Goal: Task Accomplishment & Management: Complete application form

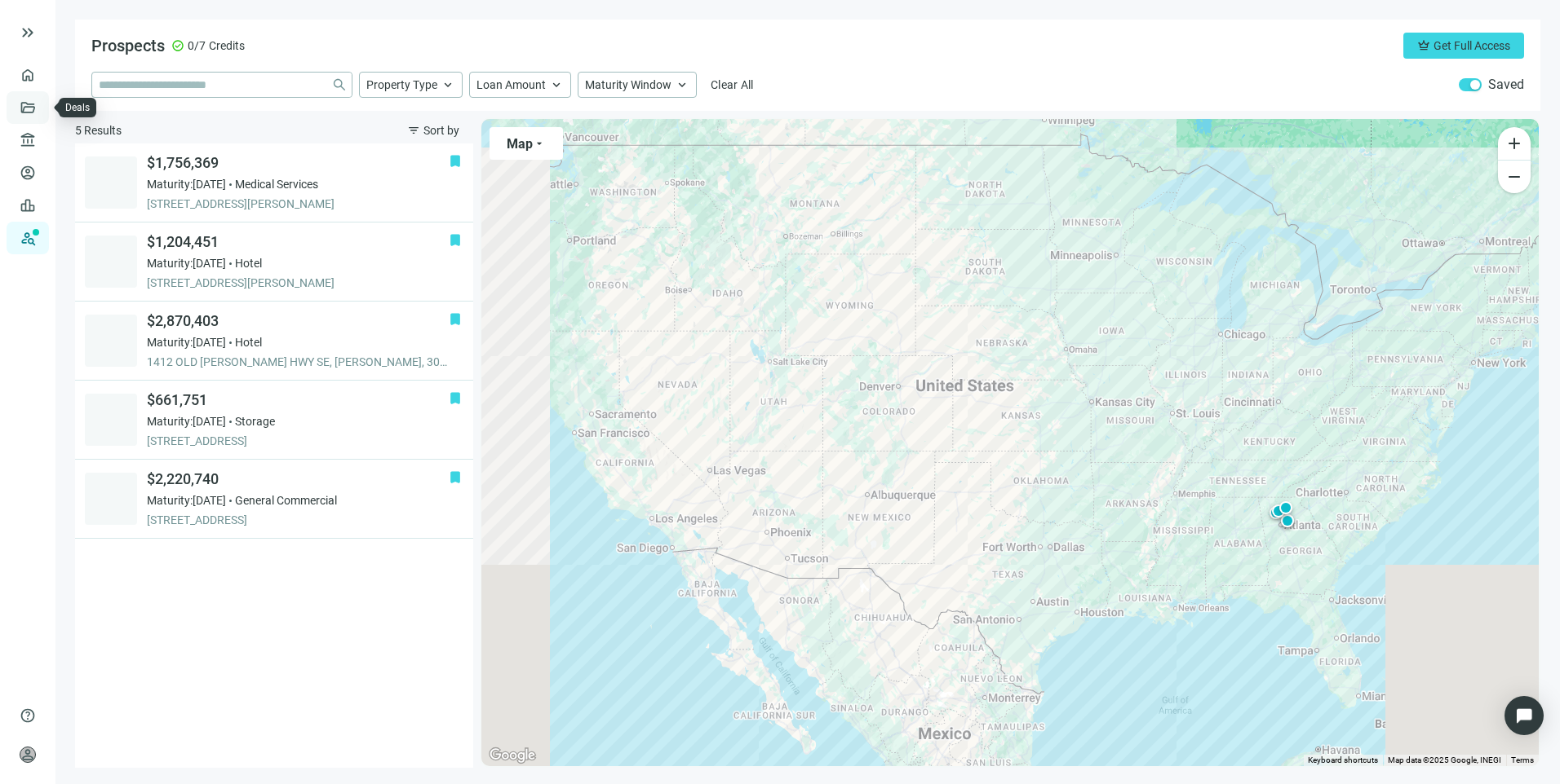
click at [41, 108] on link "Deals" at bounding box center [55, 107] width 29 height 13
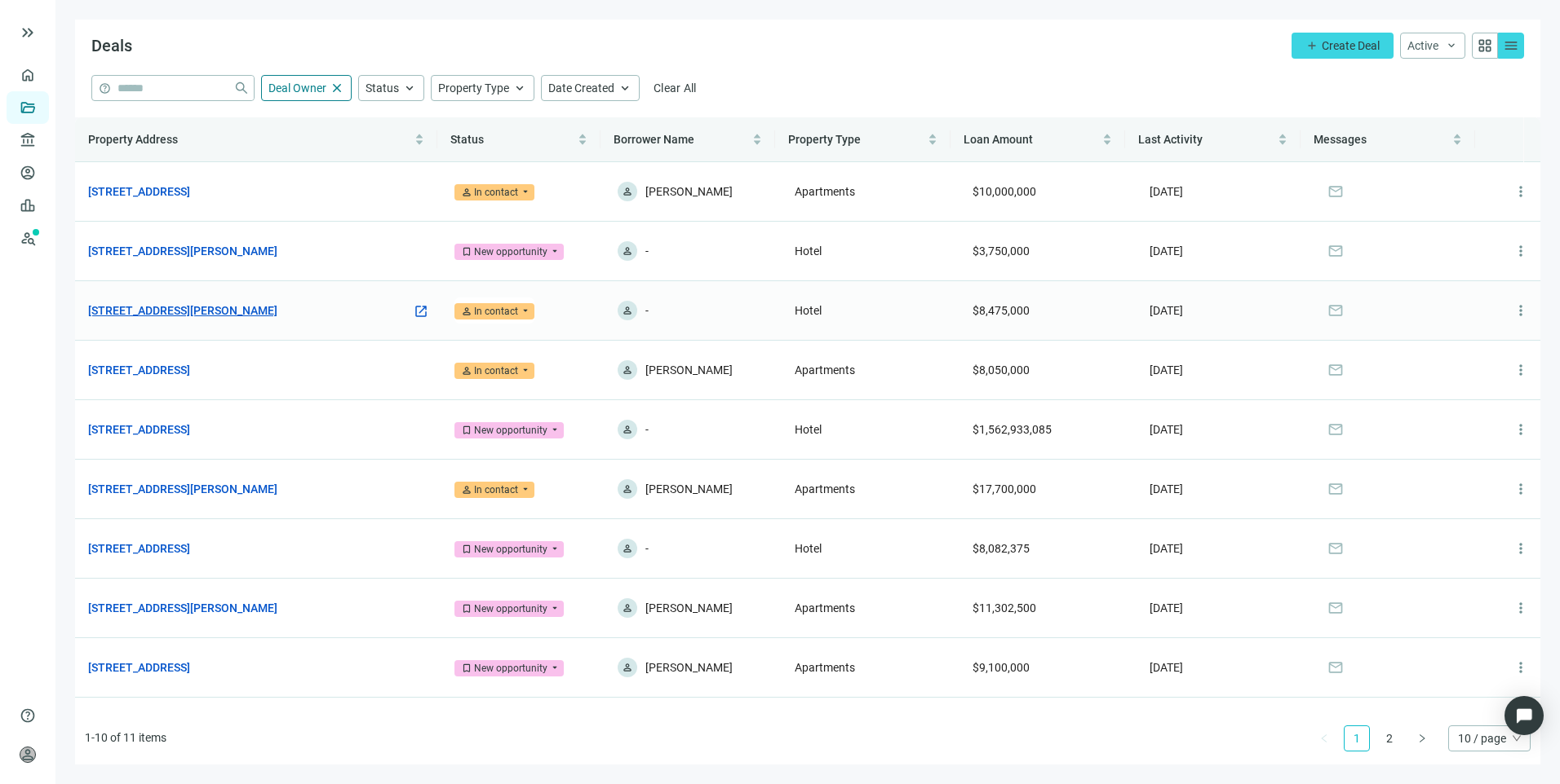
click at [258, 318] on link "[STREET_ADDRESS][PERSON_NAME]" at bounding box center [183, 311] width 190 height 18
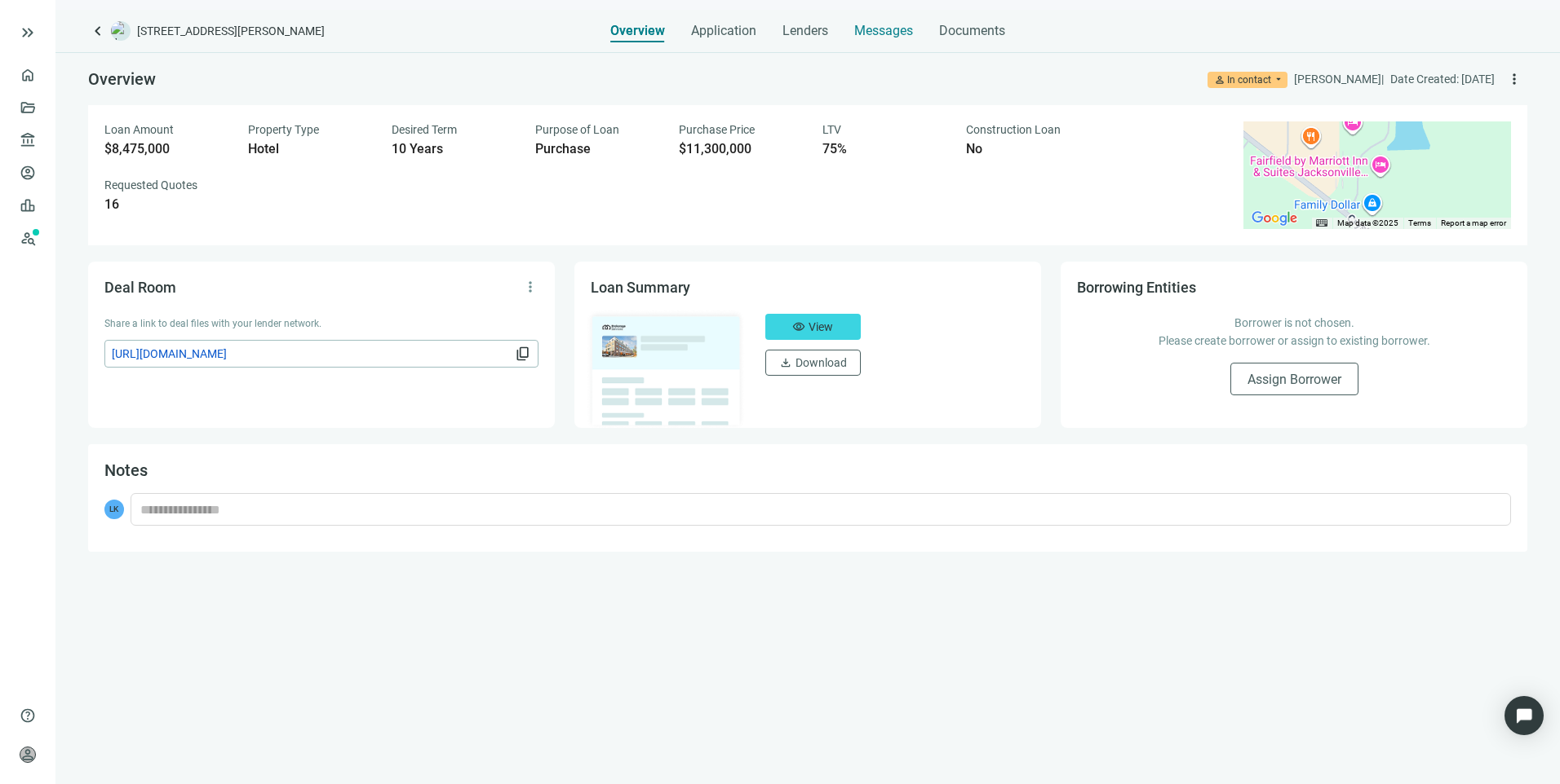
click at [891, 29] on span "Messages" at bounding box center [884, 30] width 59 height 16
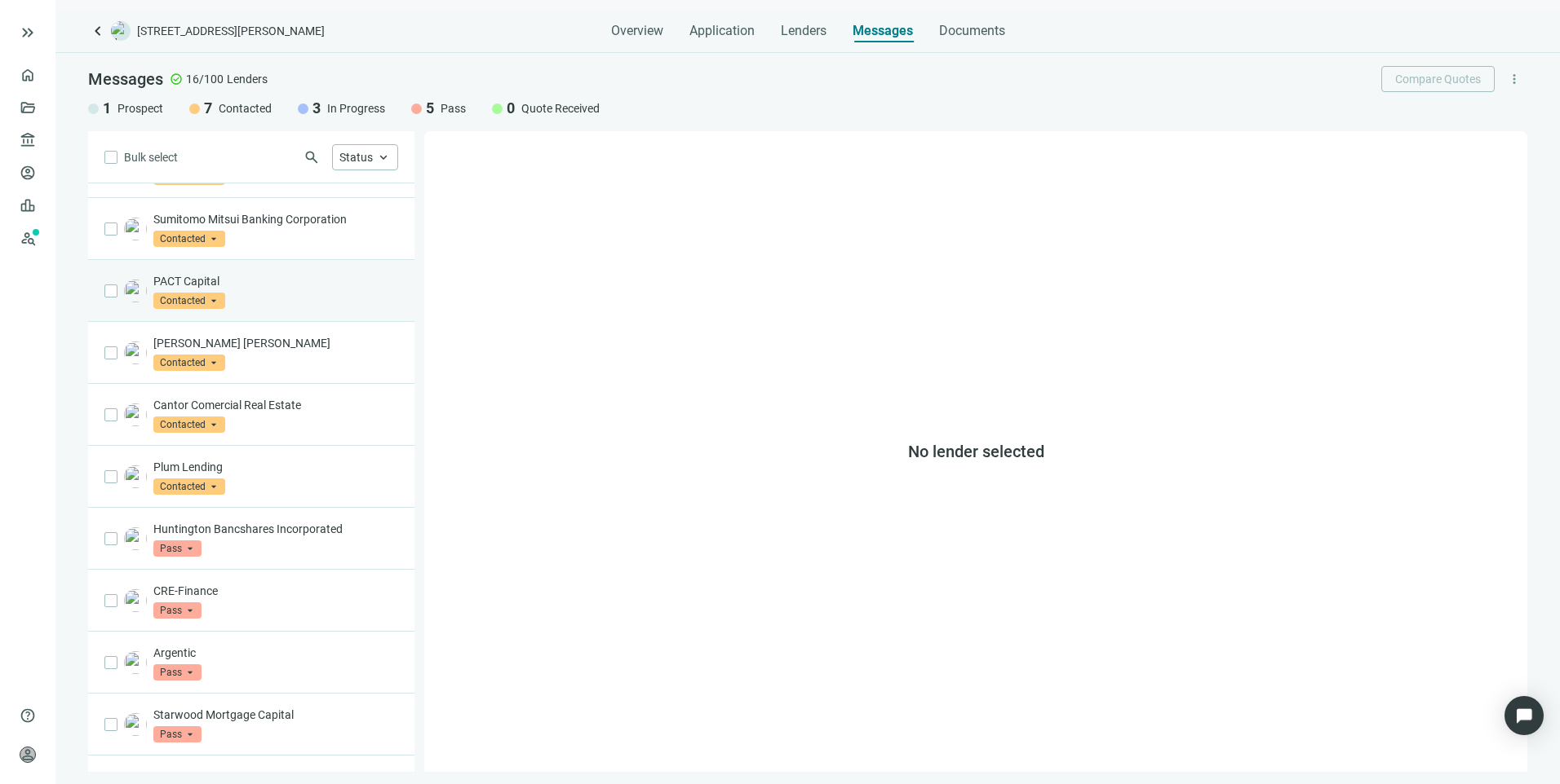
scroll to position [402, 0]
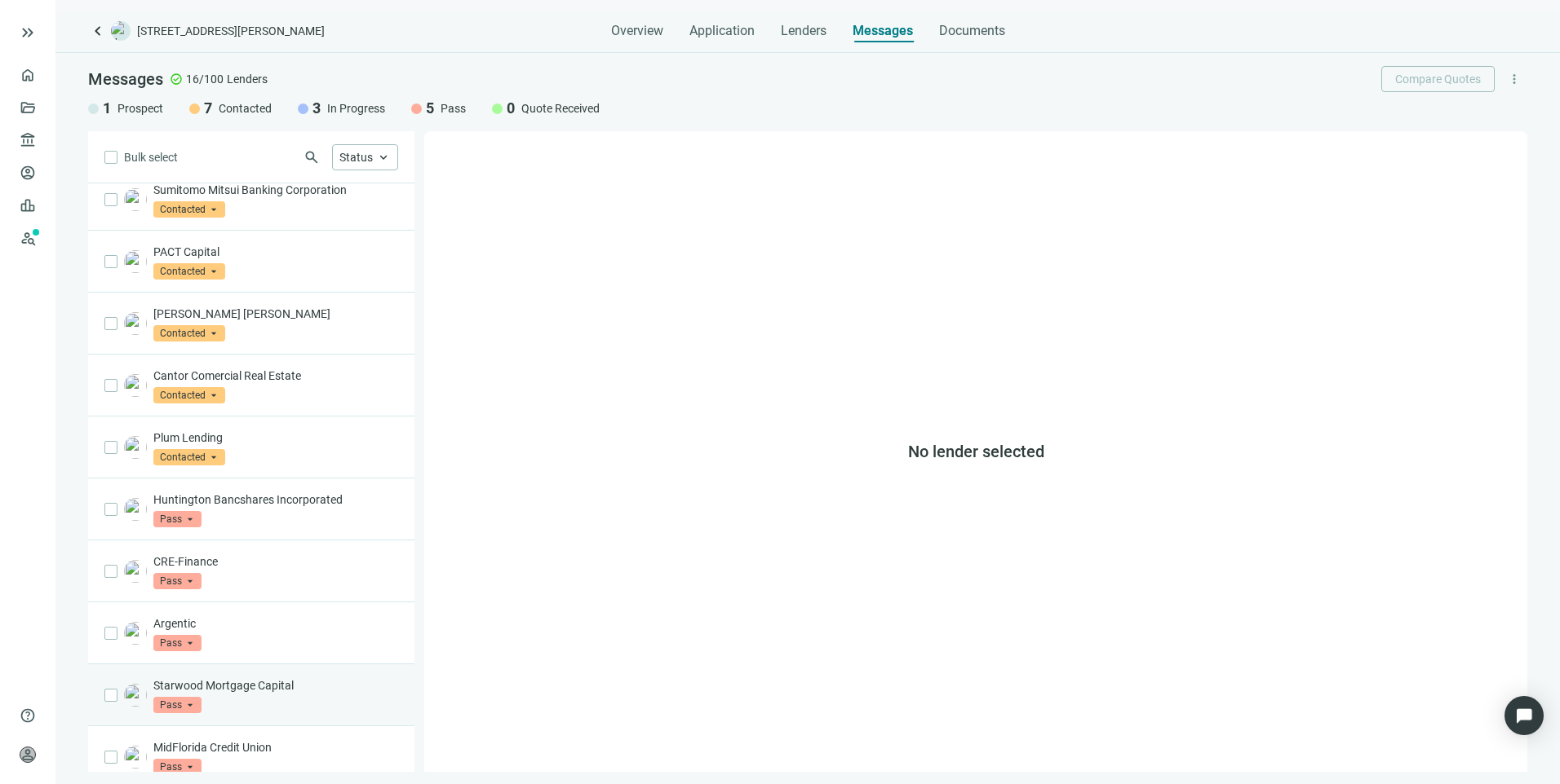
click at [294, 678] on p "Starwood Mortgage Capital" at bounding box center [275, 685] width 245 height 16
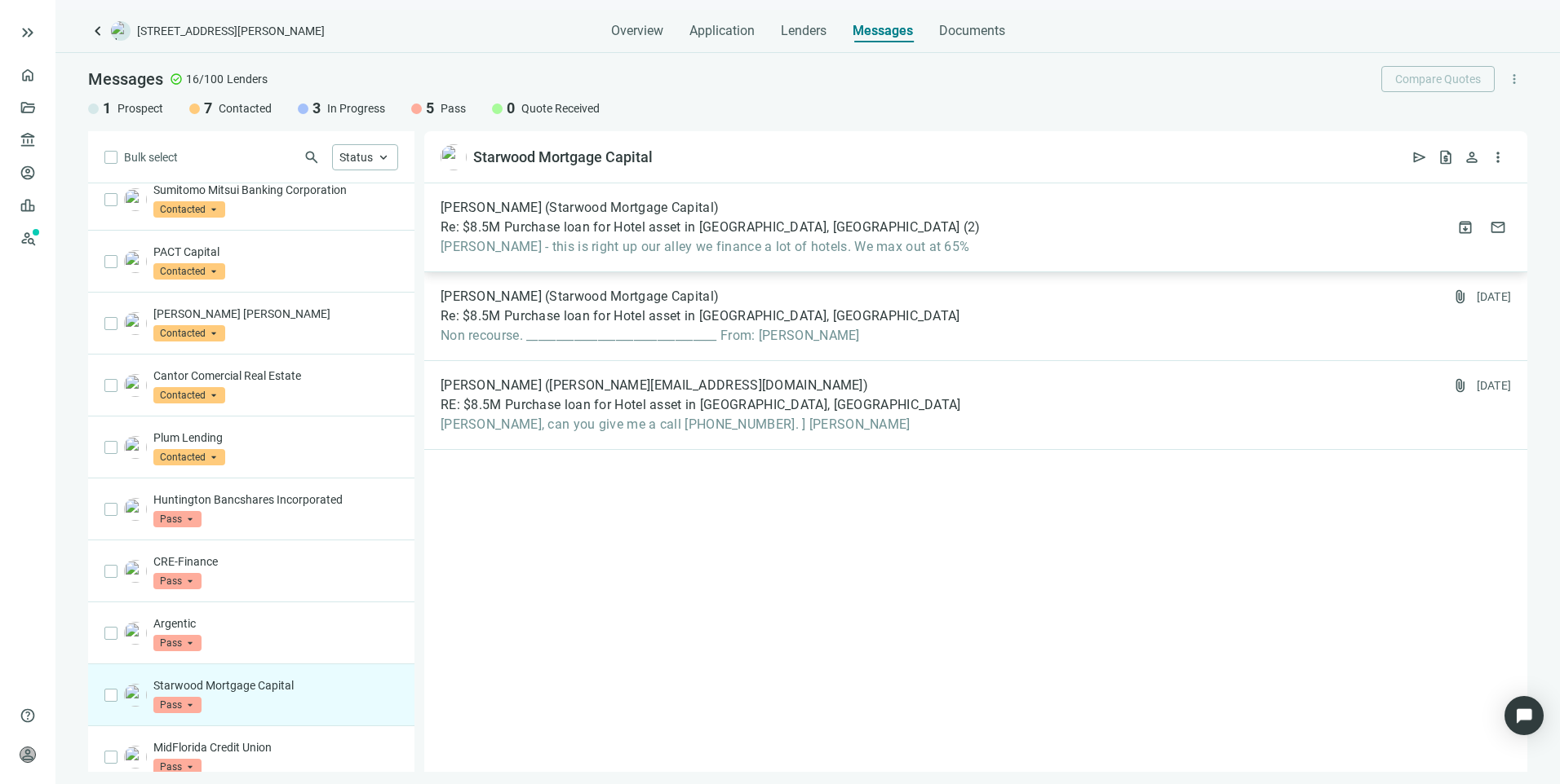
click at [531, 247] on span "Larry - this is right up our alley we finance a lot of hotels. We max out at 65%" at bounding box center [711, 247] width 540 height 16
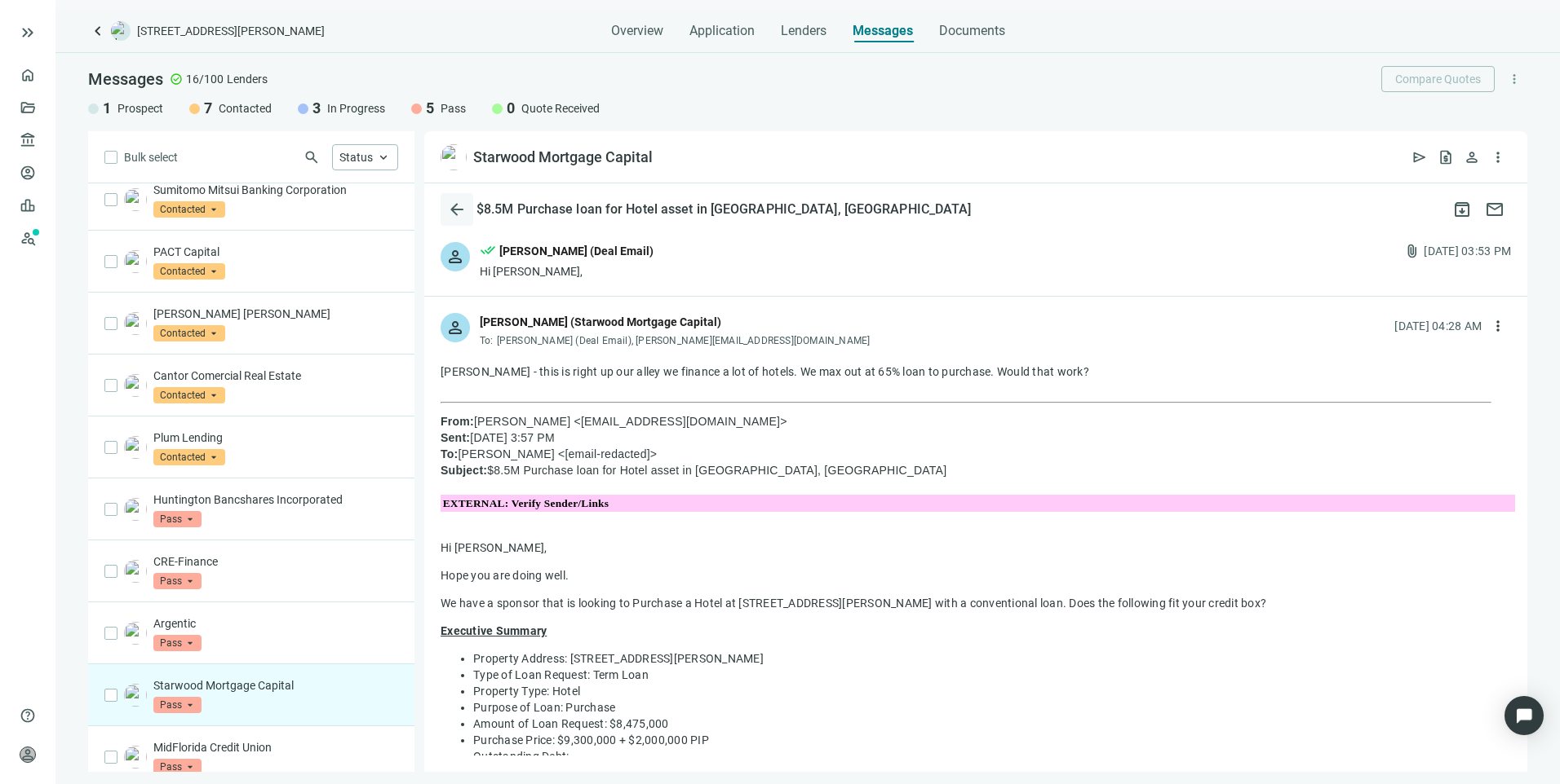
click at [448, 205] on span "arrow_back" at bounding box center [456, 209] width 20 height 20
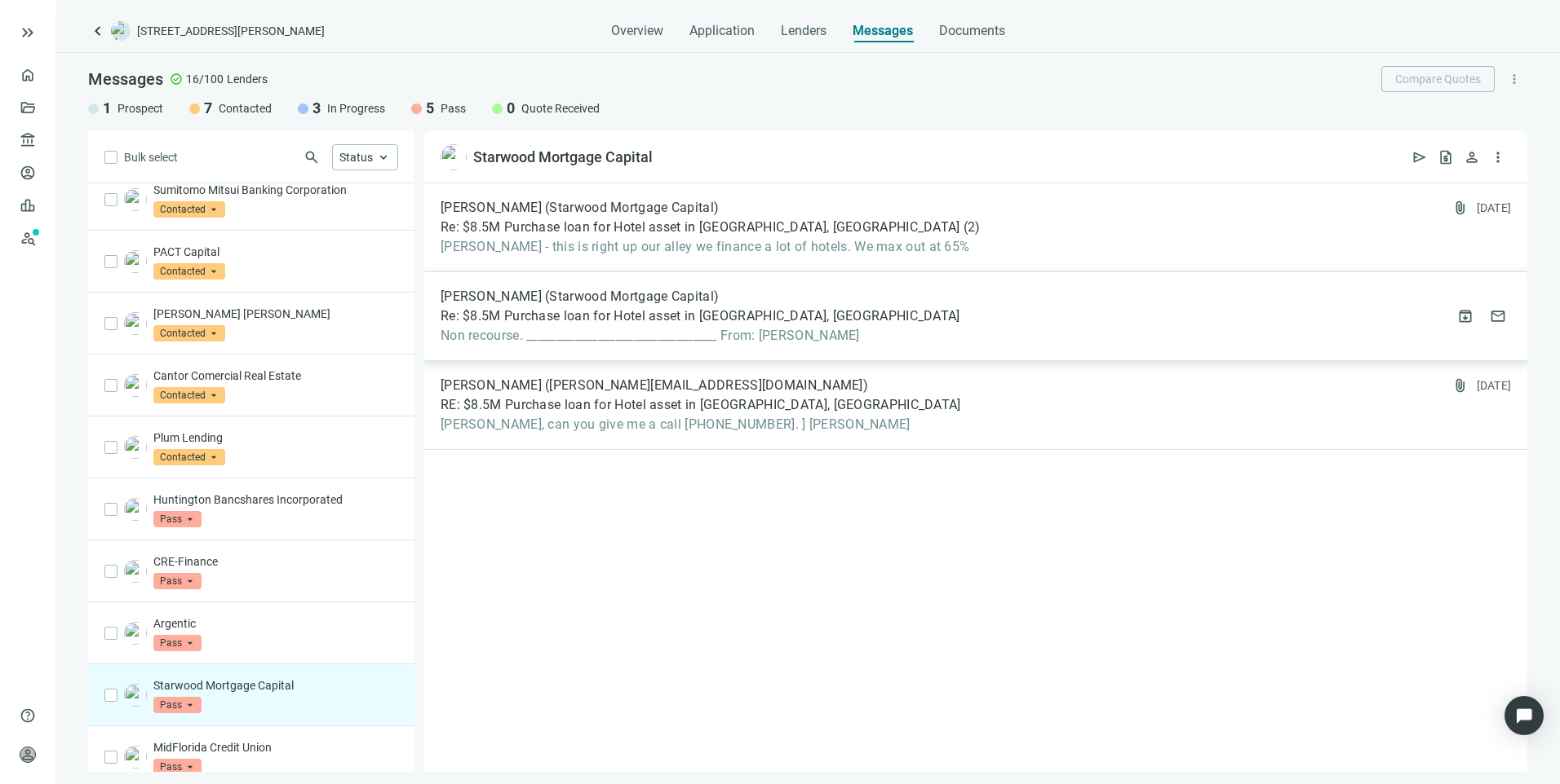
click at [566, 317] on span "Re: $8.5M Purchase loan for Hotel asset in Jacksonville, FL" at bounding box center [700, 316] width 519 height 16
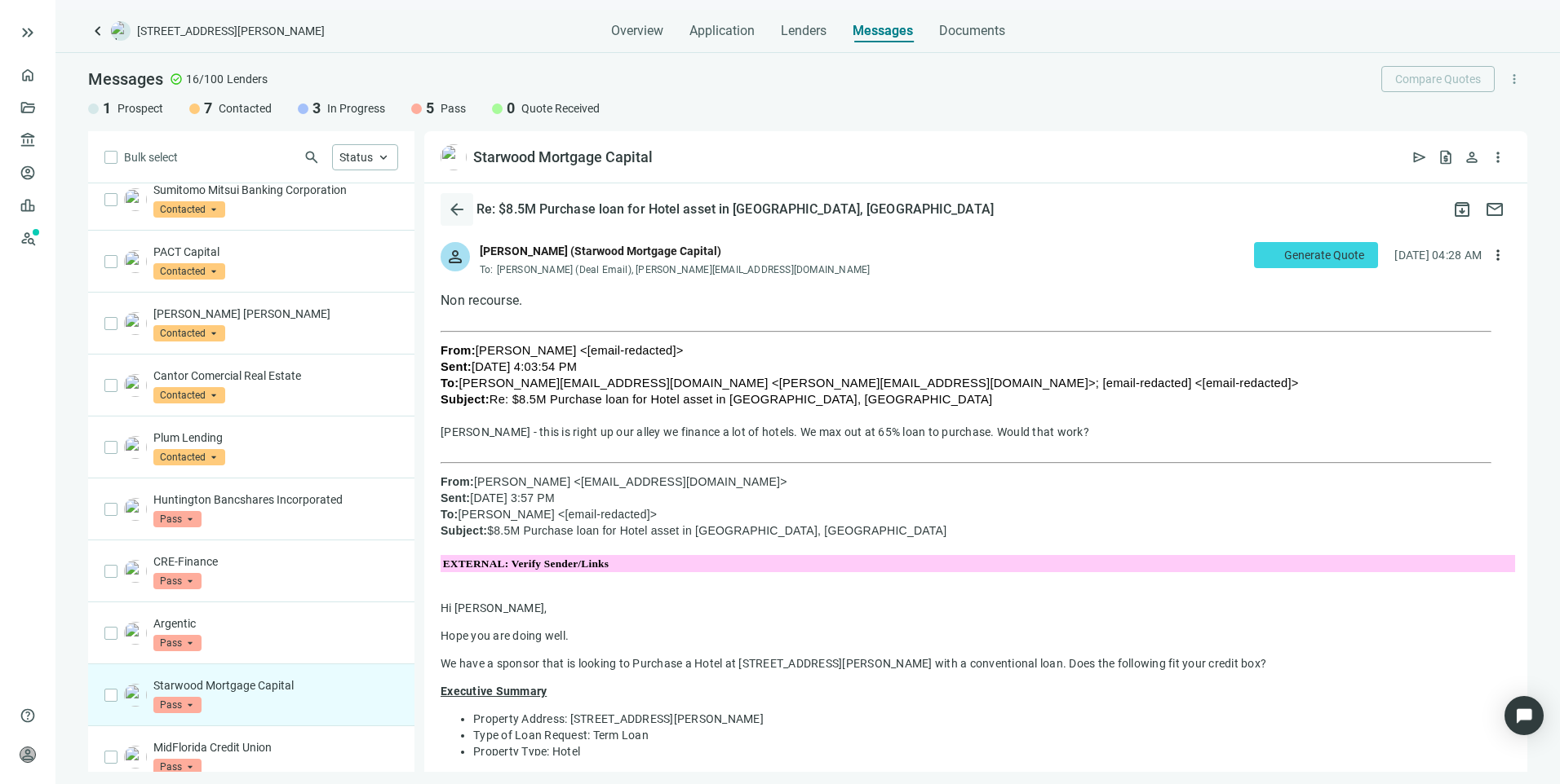
click at [459, 202] on span "arrow_back" at bounding box center [456, 209] width 20 height 20
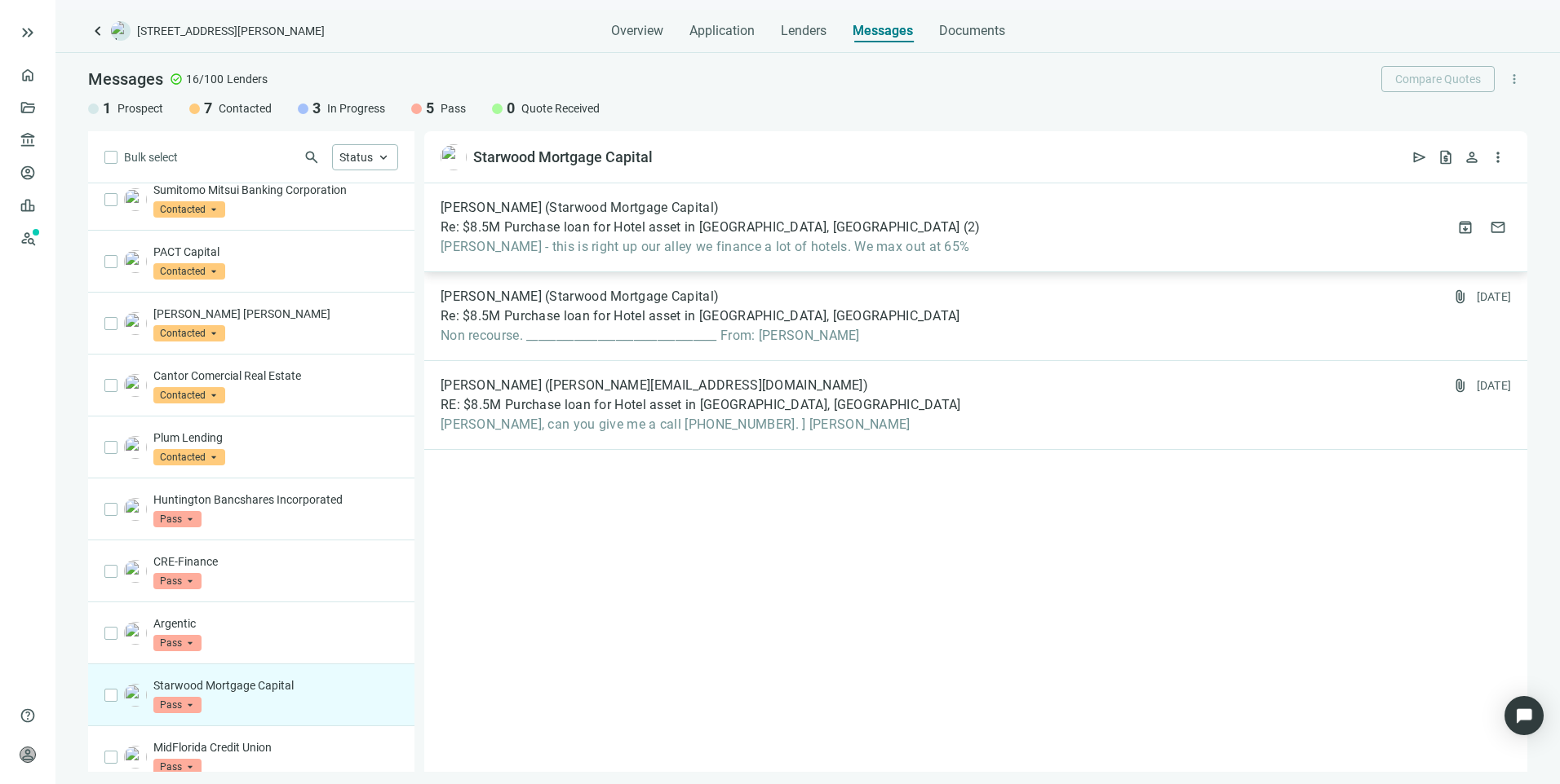
click at [689, 235] on span "Re: $8.5M Purchase loan for Hotel asset in Jacksonville, FL" at bounding box center [700, 227] width 519 height 16
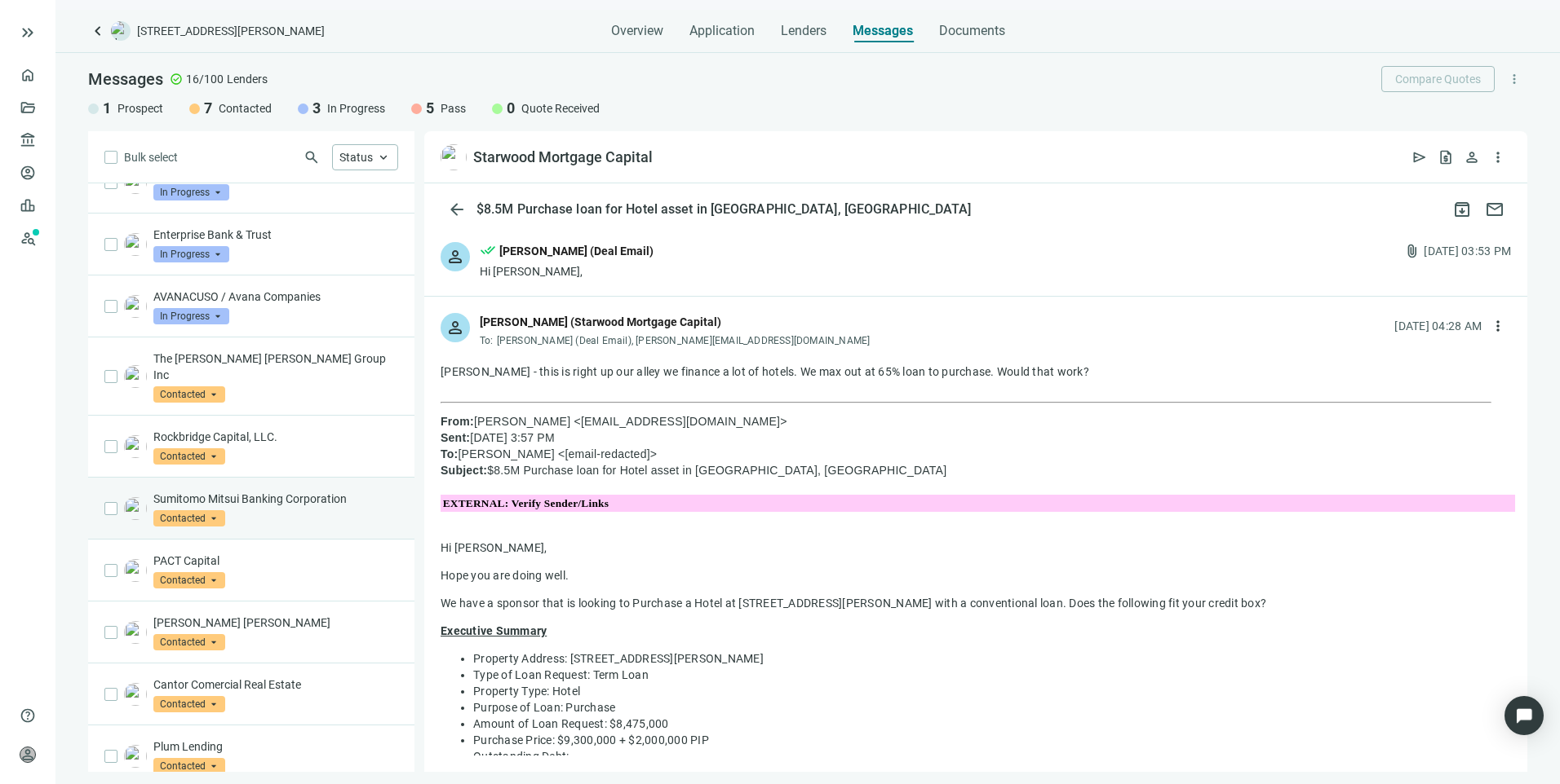
scroll to position [77, 0]
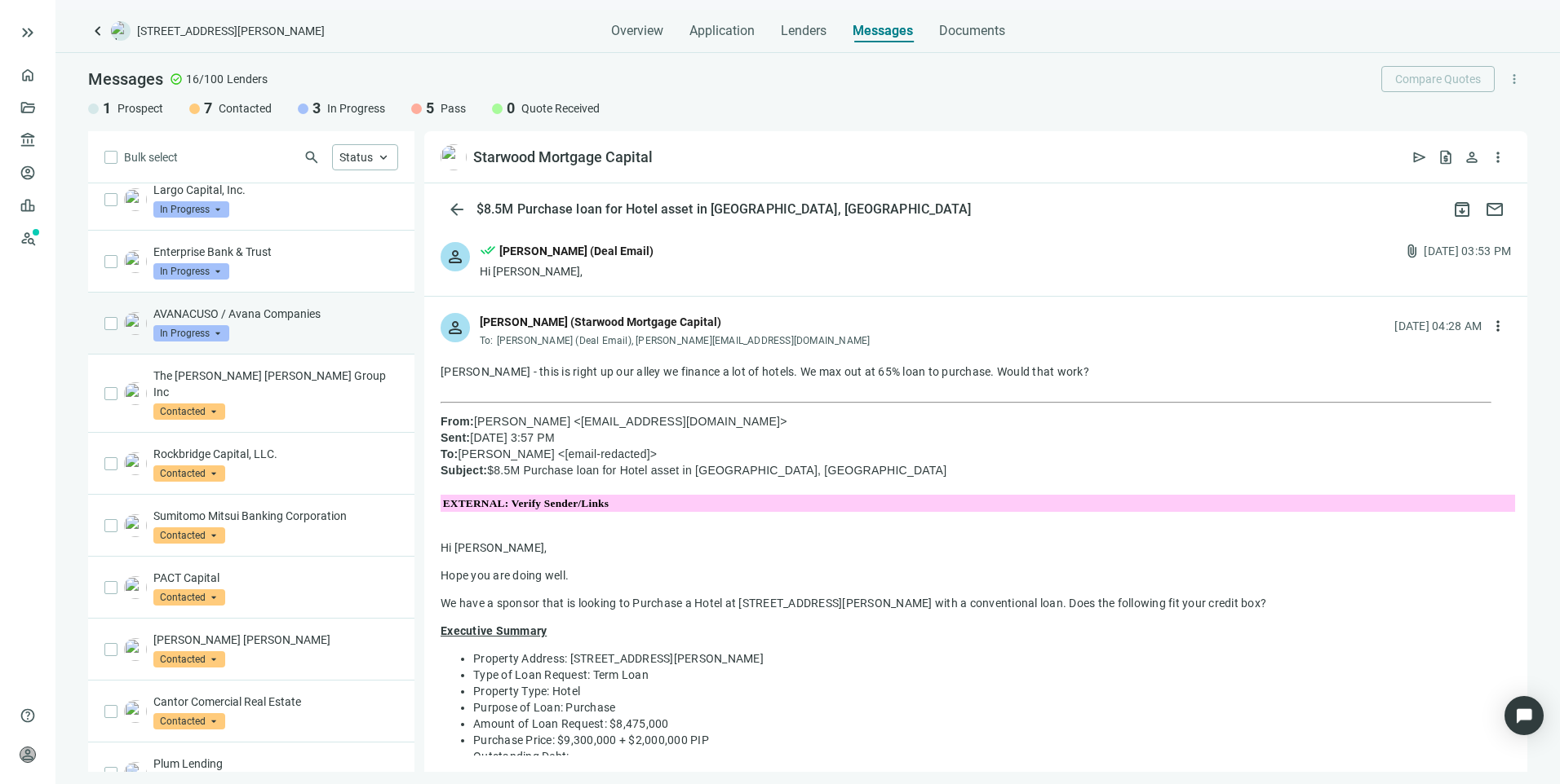
click at [301, 330] on div "AVANACUSO / Avana Companies In Progress arrow_drop_down" at bounding box center [275, 323] width 245 height 35
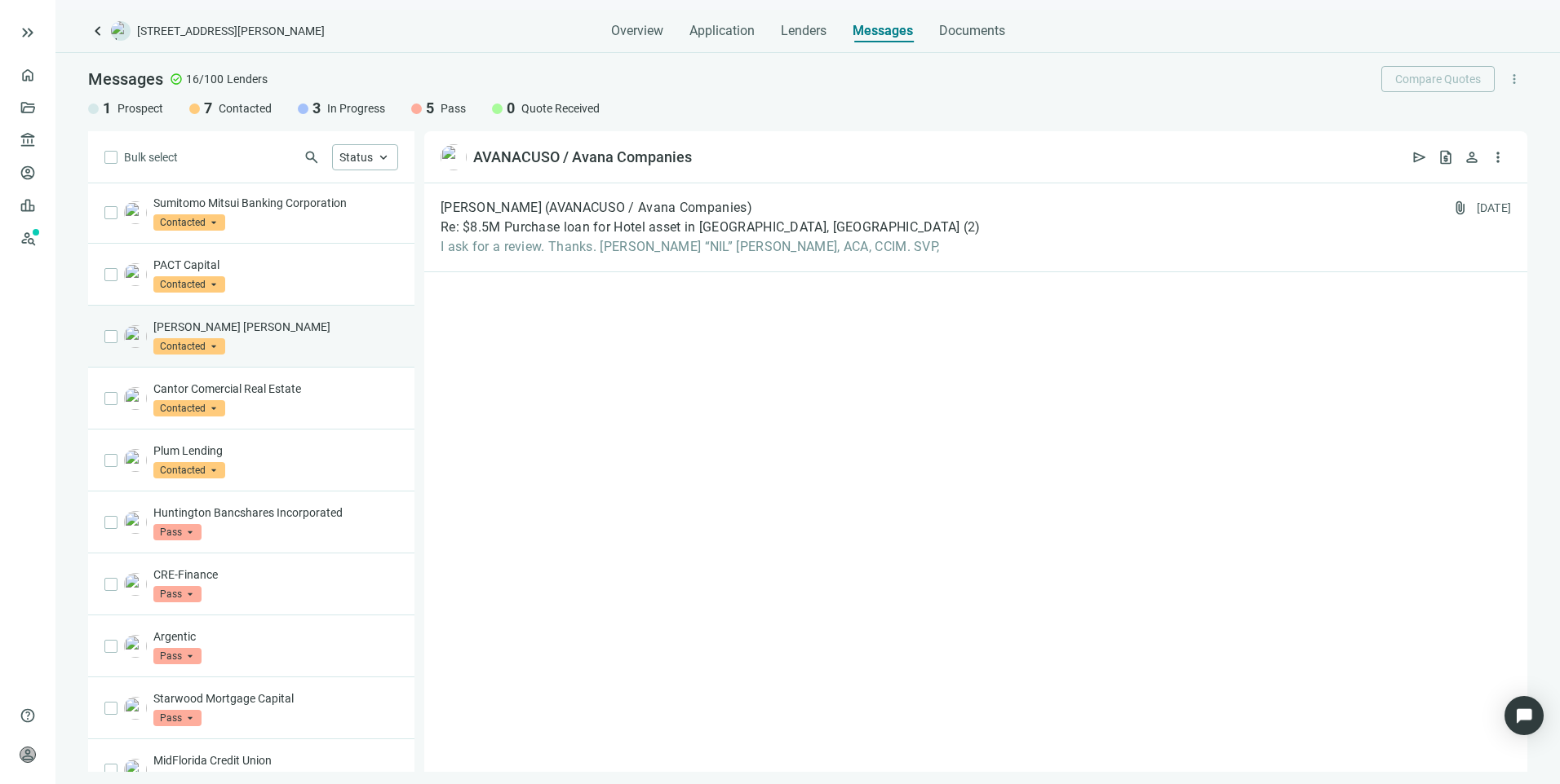
scroll to position [402, 0]
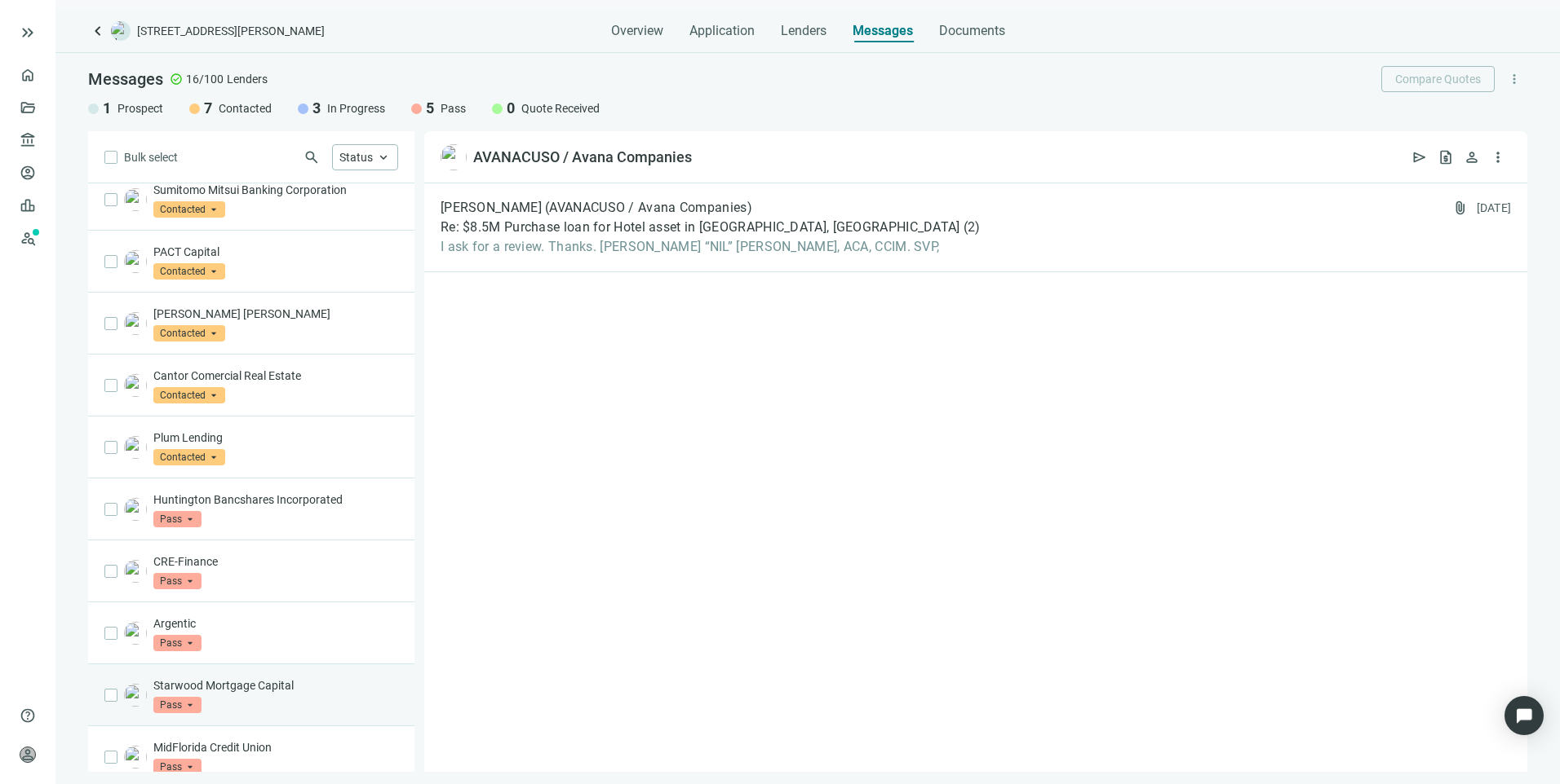
click at [280, 678] on p "Starwood Mortgage Capital" at bounding box center [275, 685] width 245 height 16
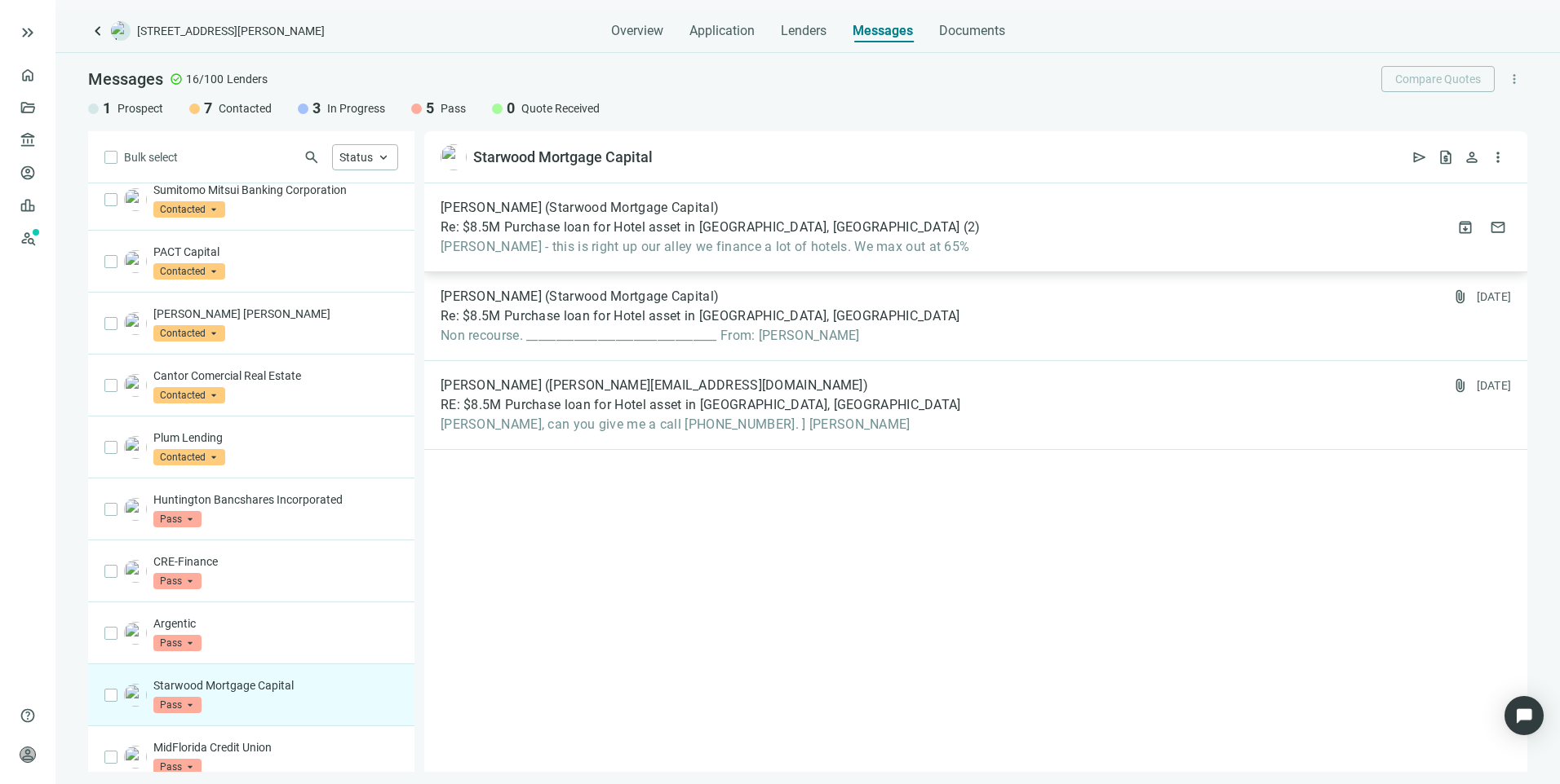
click at [945, 240] on div "Taylor Wood (Starwood Mortgage Capital) Re: $8.5M Purchase loan for Hotel asset…" at bounding box center [976, 228] width 1103 height 89
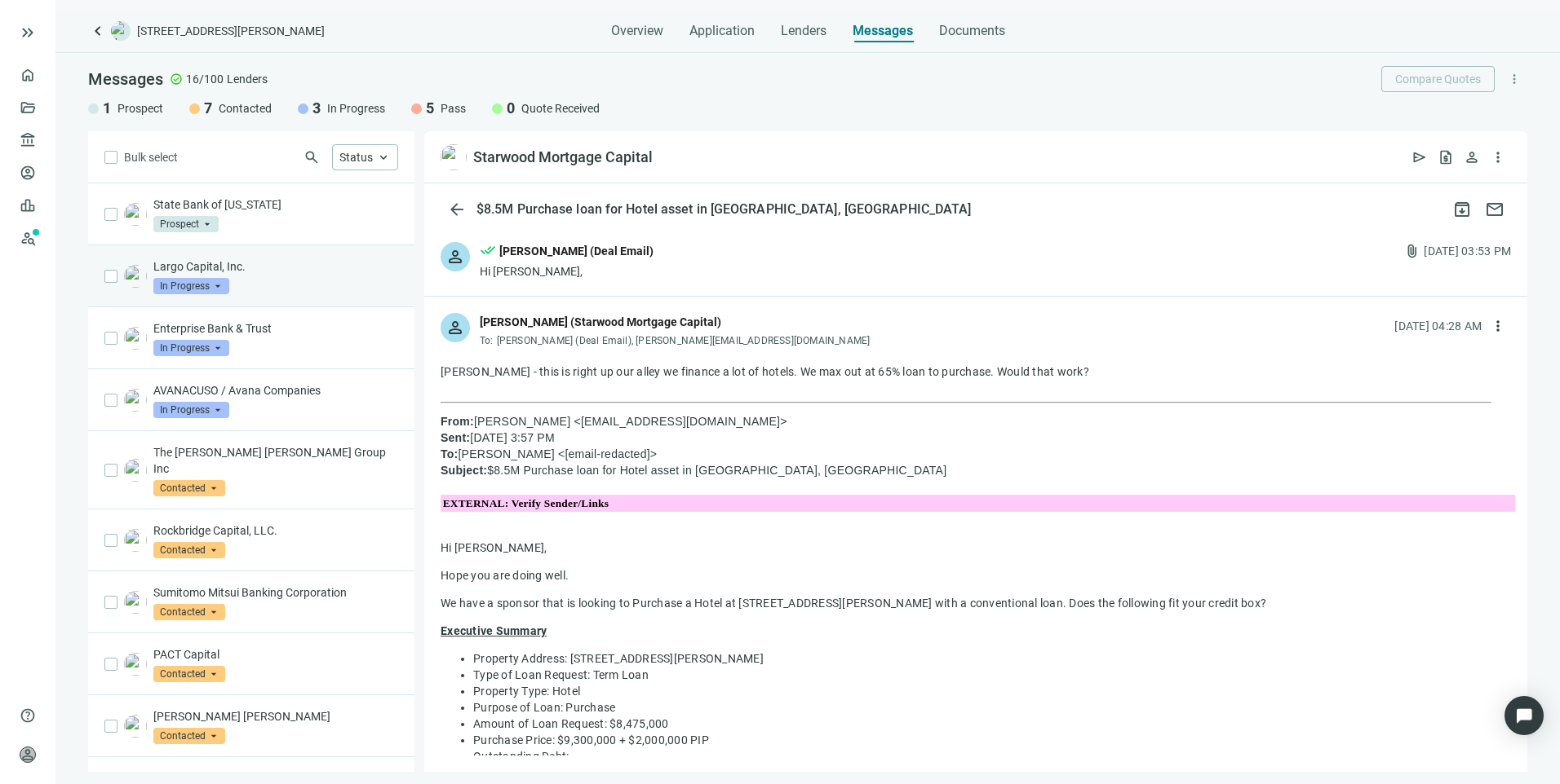
click at [255, 277] on div "Largo Capital, Inc. In Progress arrow_drop_down" at bounding box center [275, 276] width 245 height 35
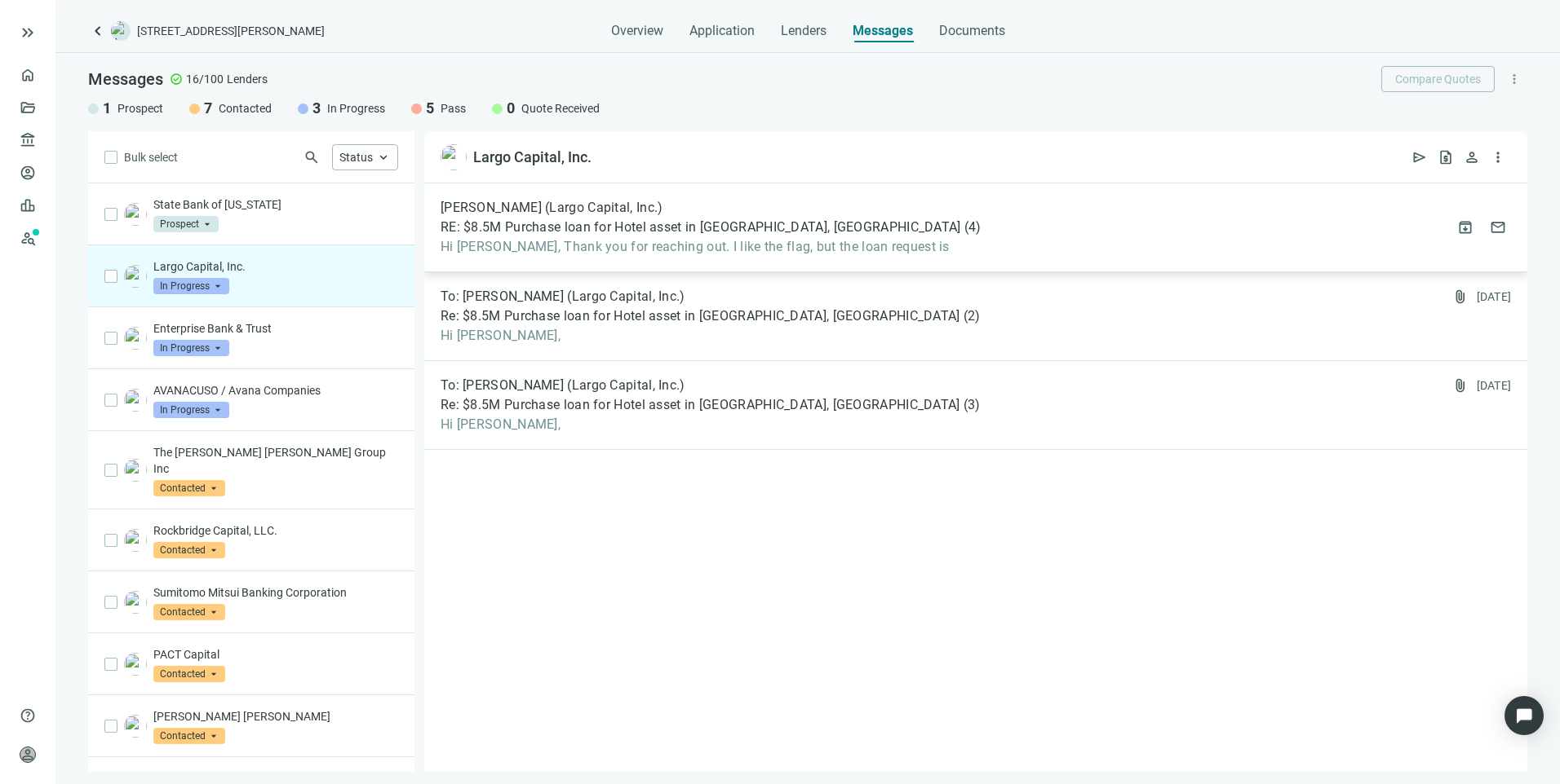
click at [681, 258] on div "Benjamin Blanton (Largo Capital, Inc.) RE: $8.5M Purchase loan for Hotel asset …" at bounding box center [976, 228] width 1103 height 89
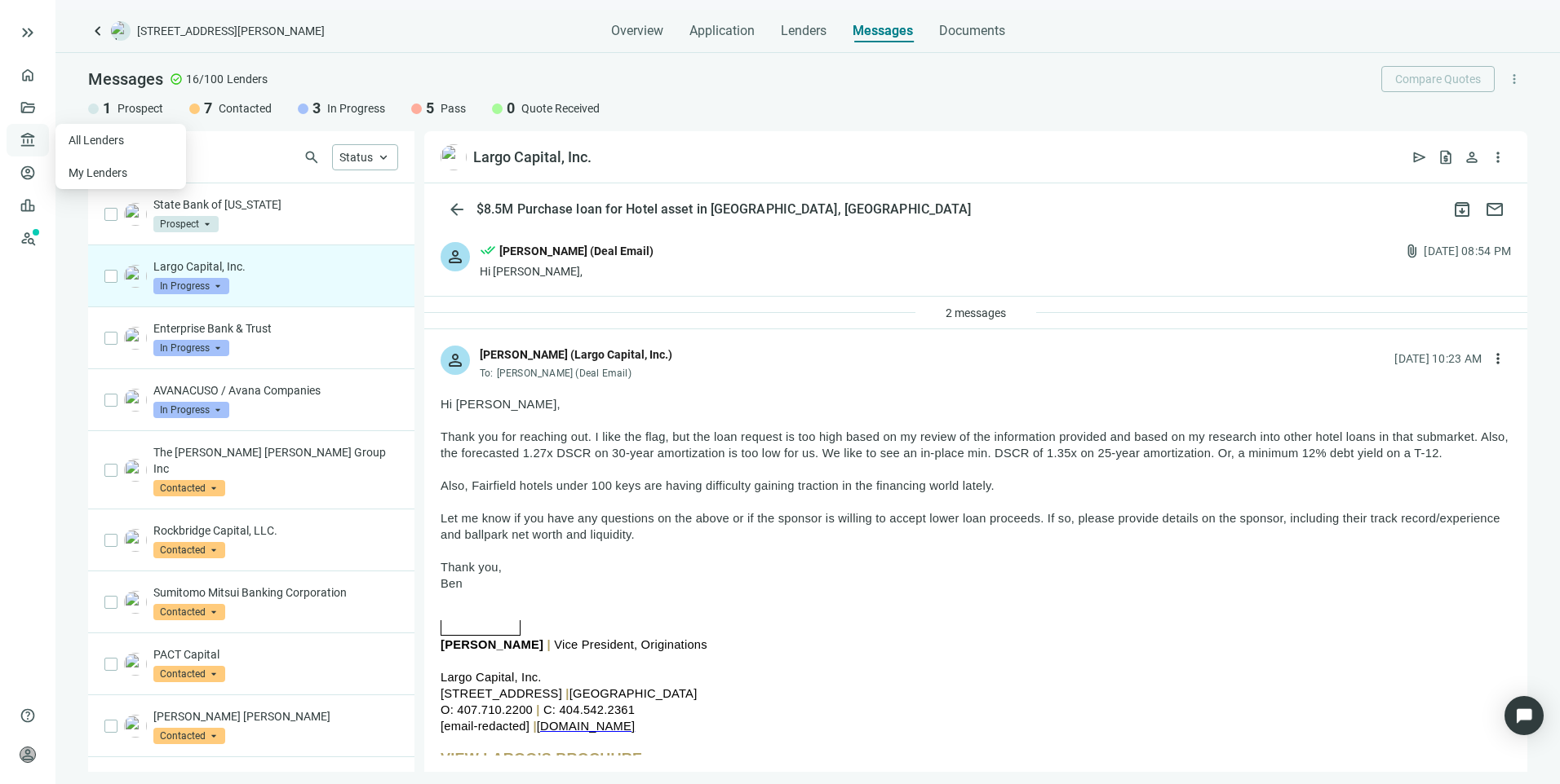
click at [22, 147] on span "account_balance" at bounding box center [25, 140] width 11 height 16
click at [87, 144] on link "All Lenders" at bounding box center [98, 140] width 59 height 13
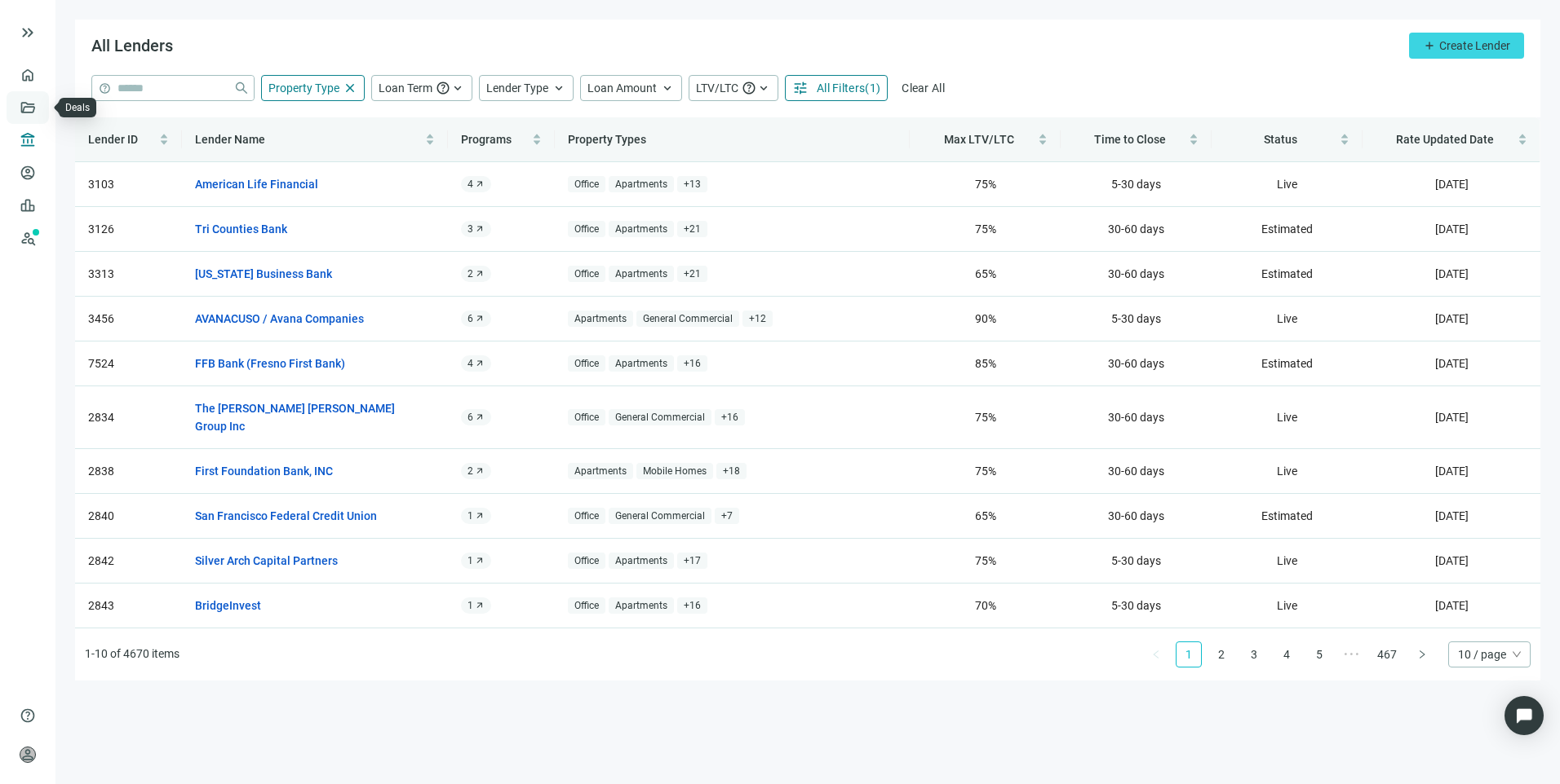
click at [41, 101] on link "Deals" at bounding box center [55, 107] width 29 height 13
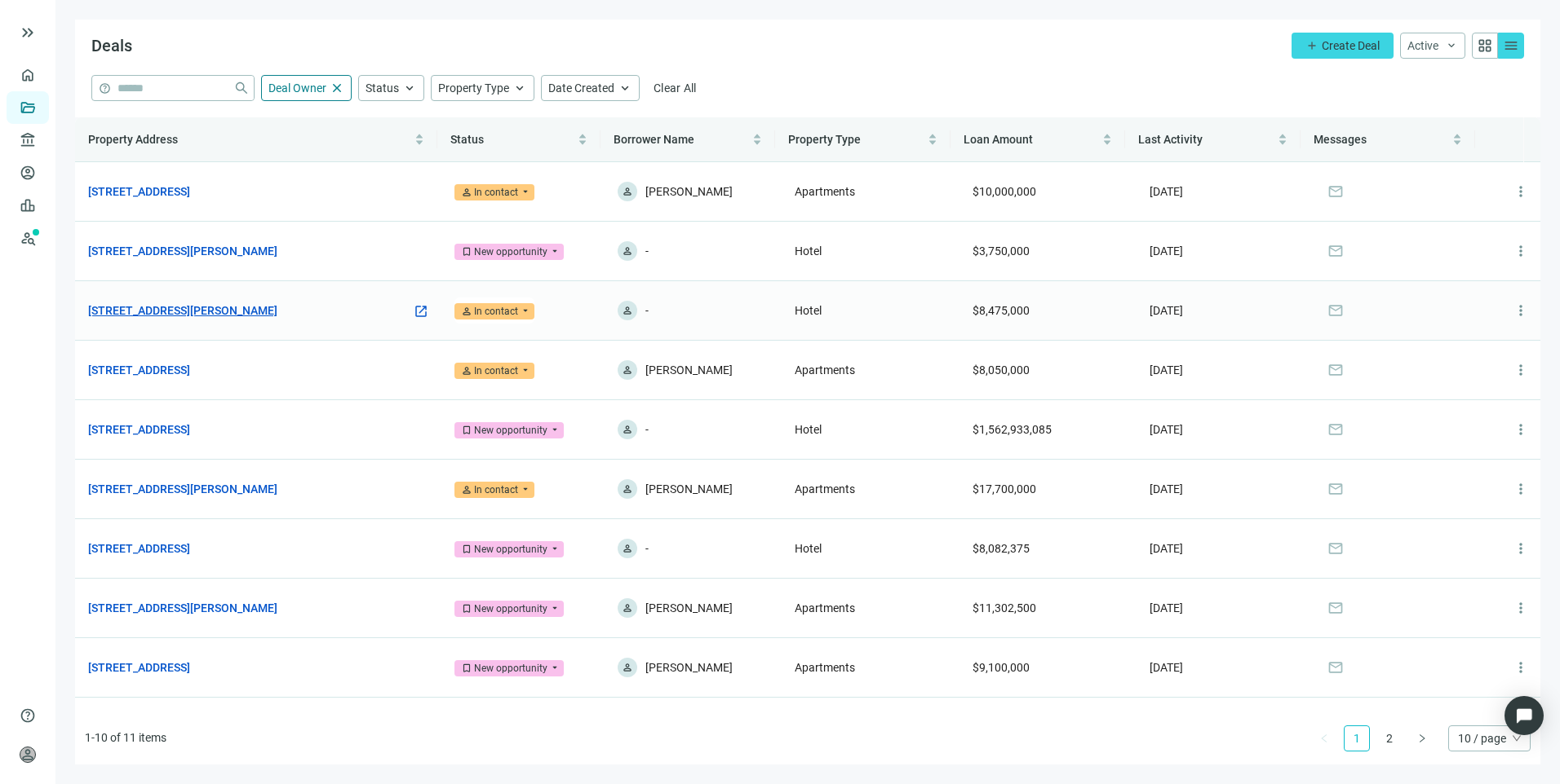
click at [220, 310] on link "561 Chaffee Point Blvd, Jacksonville, FL 32221" at bounding box center [183, 311] width 190 height 18
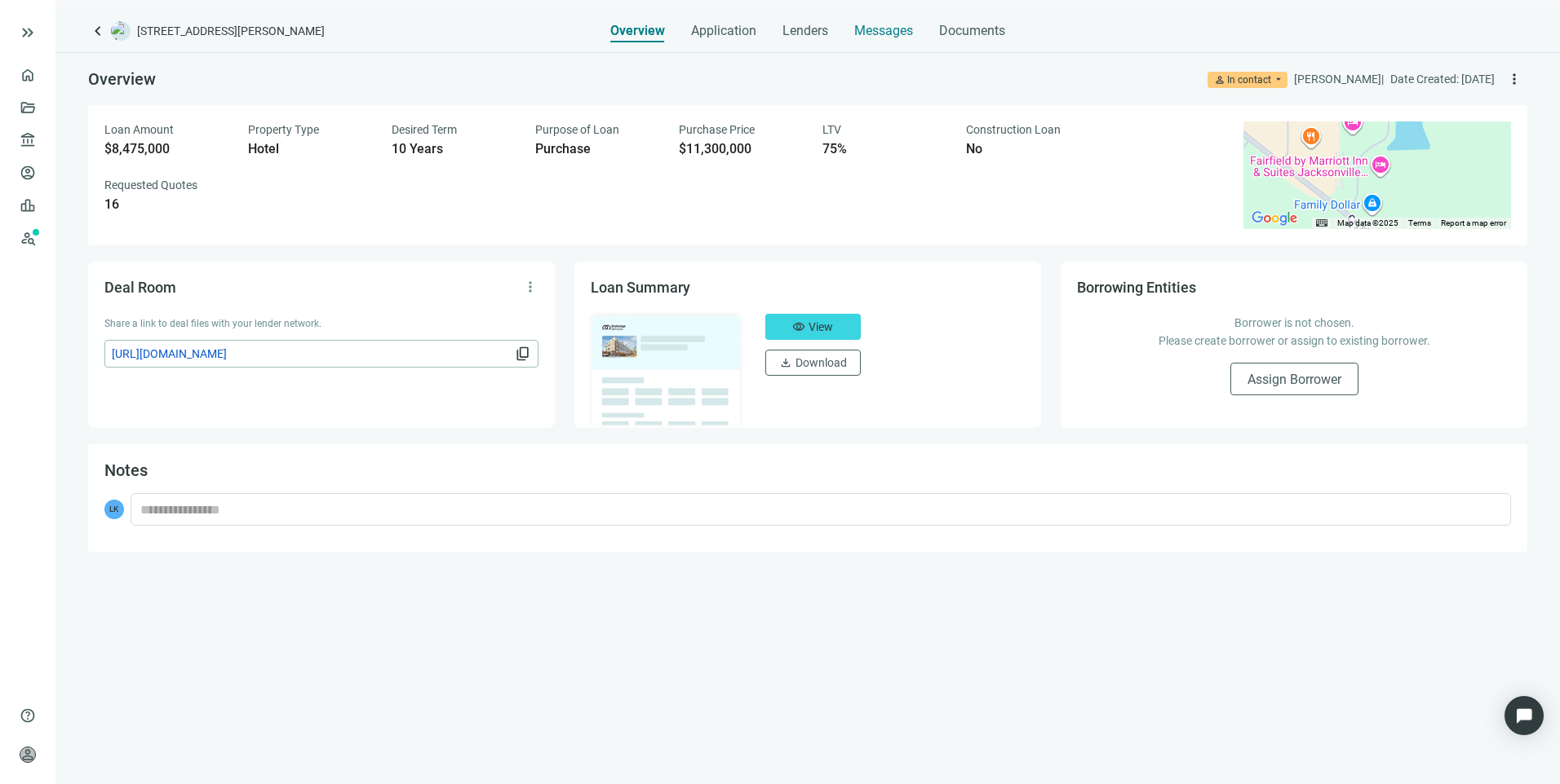
click at [879, 25] on span "Messages" at bounding box center [884, 30] width 59 height 16
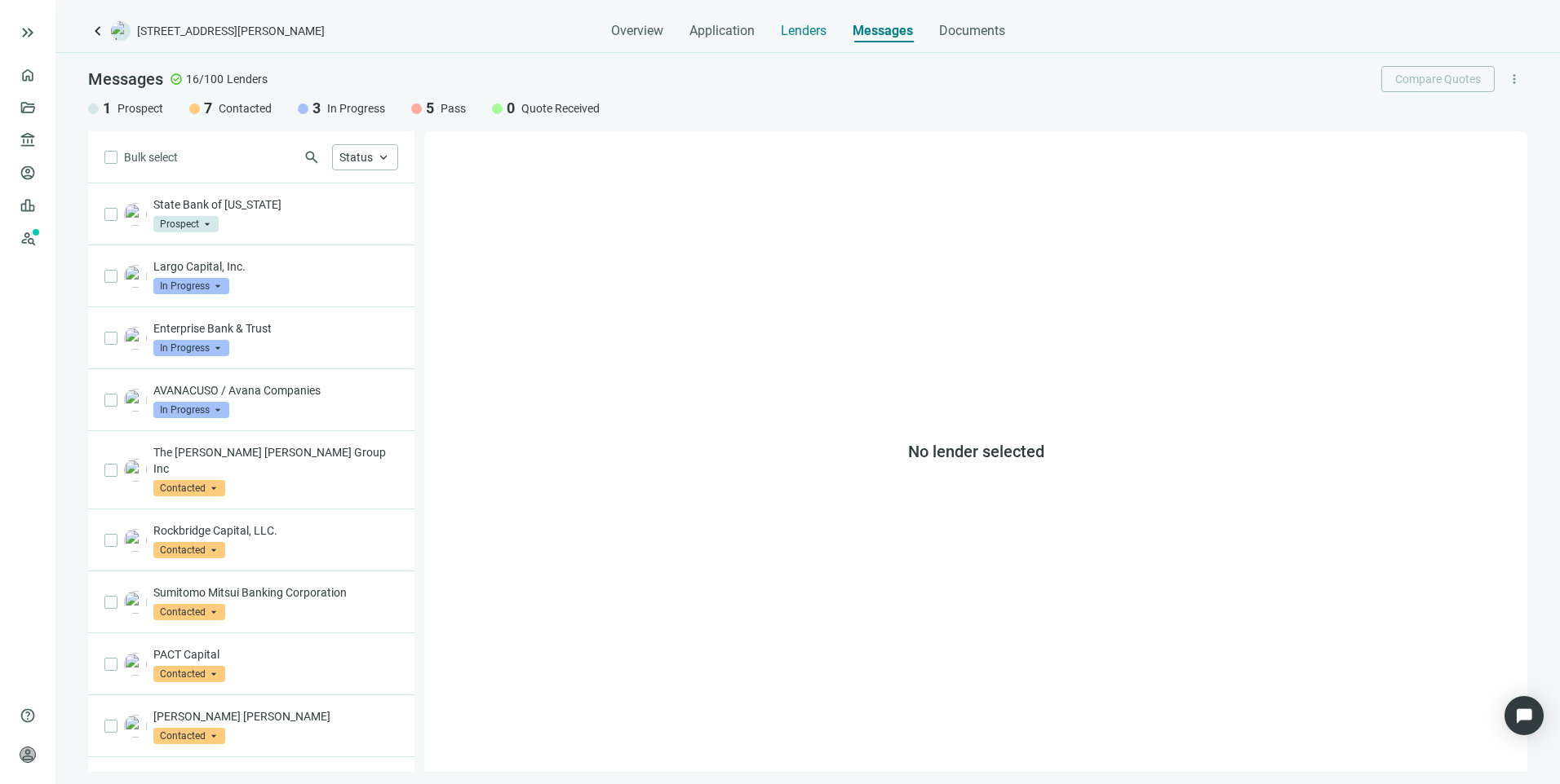
click at [822, 27] on span "Lenders" at bounding box center [803, 30] width 46 height 16
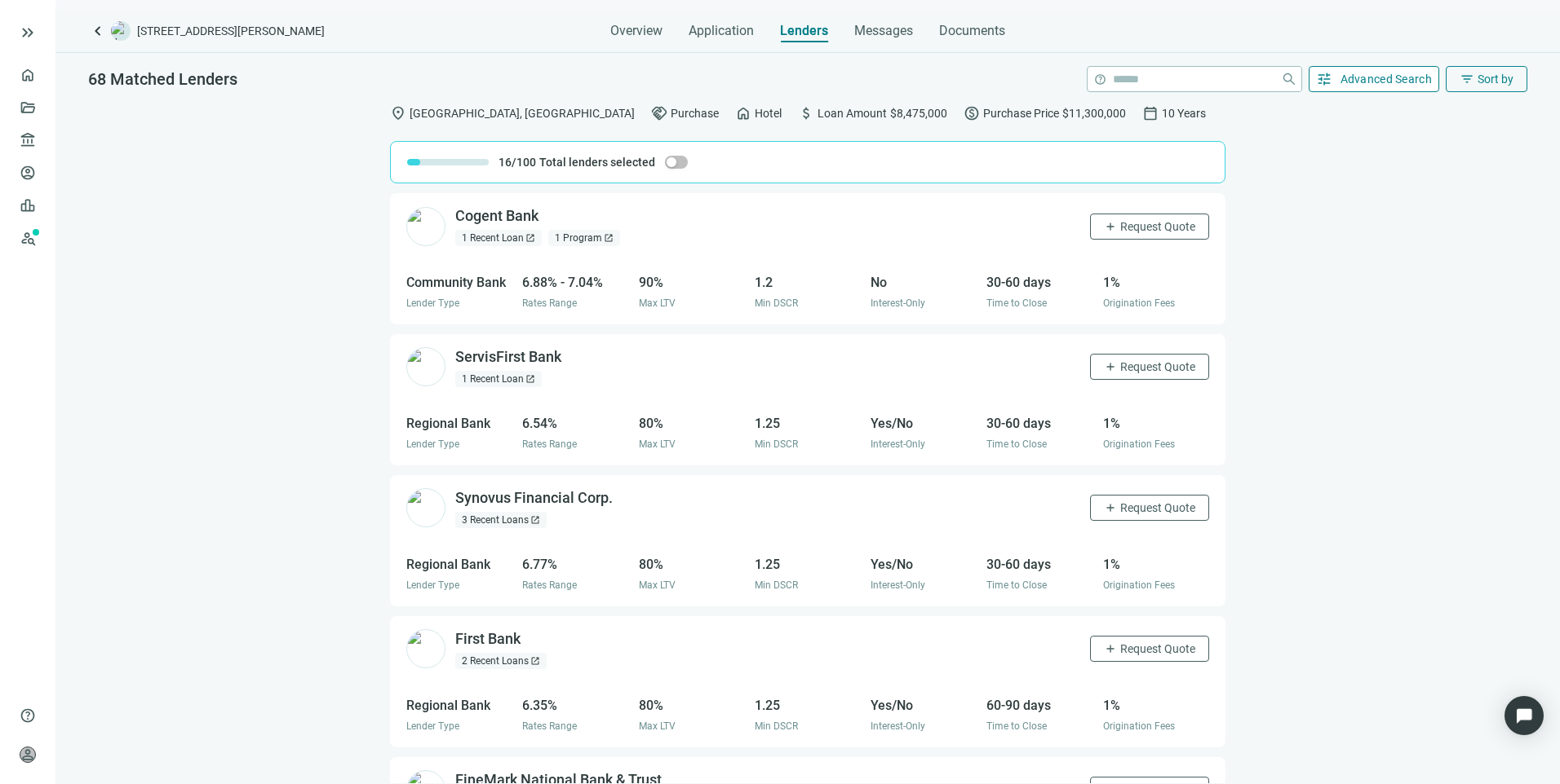
click at [1371, 73] on span "Advanced Search" at bounding box center [1386, 79] width 92 height 13
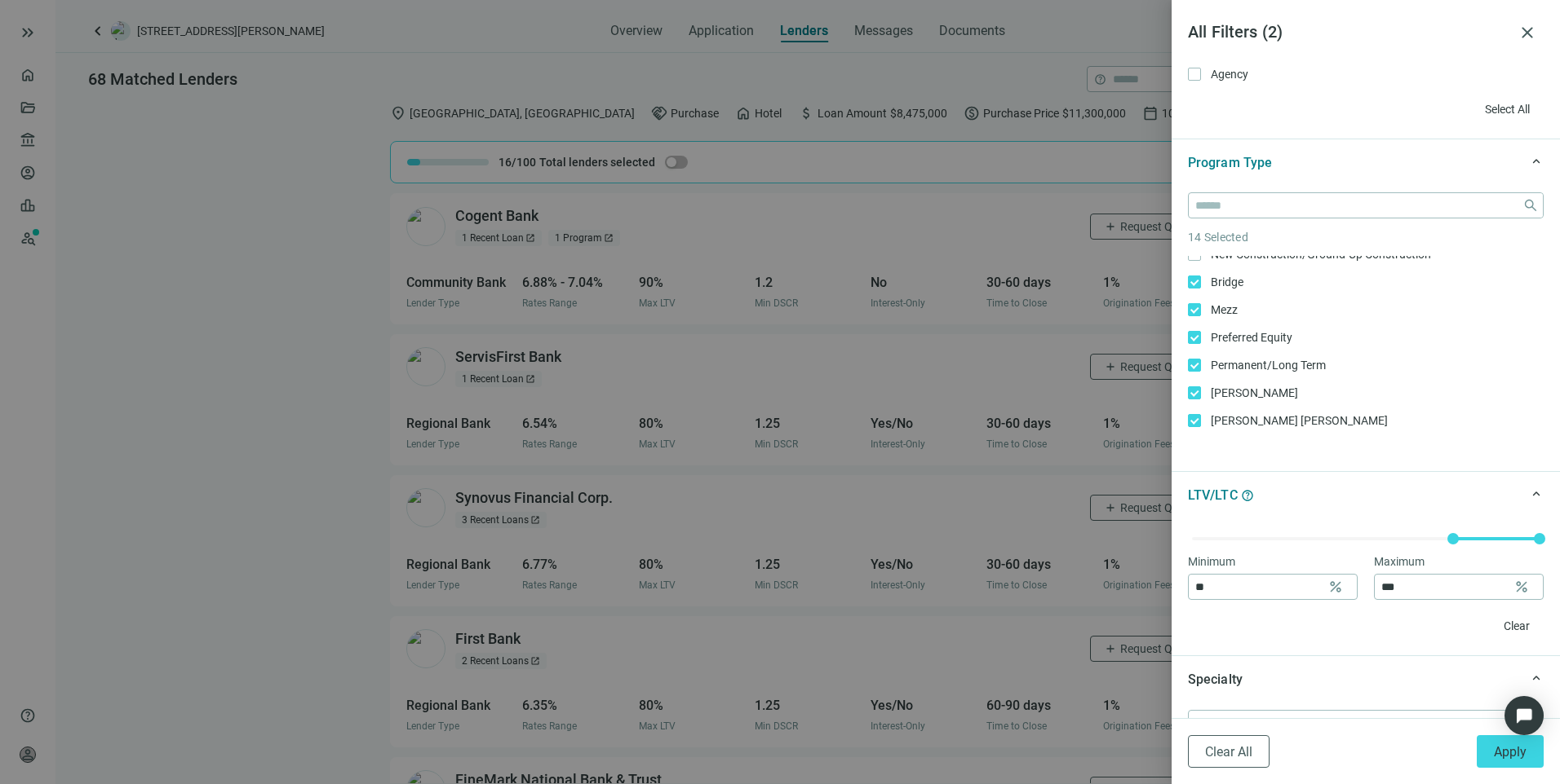
scroll to position [275, 0]
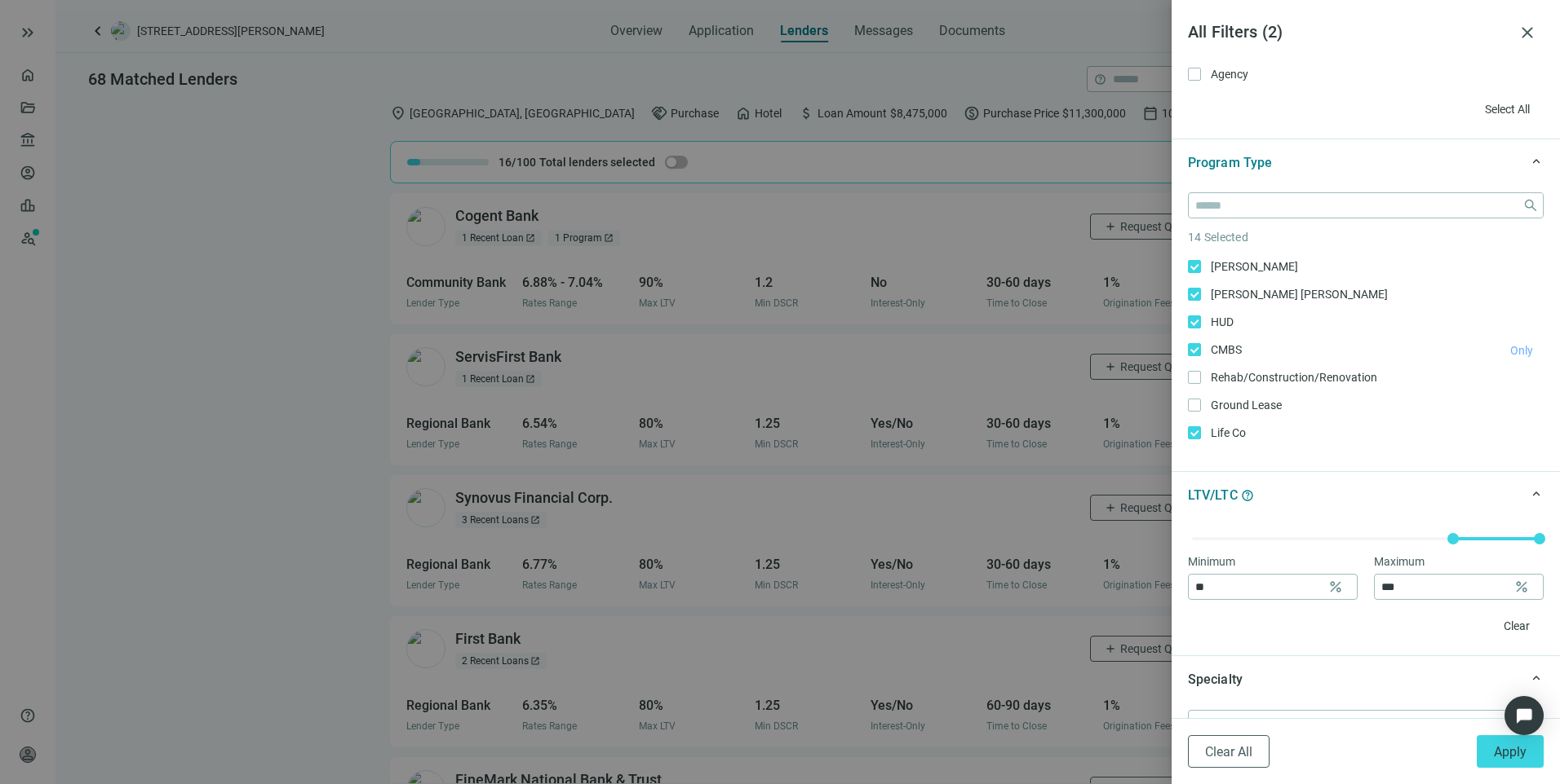
click at [1510, 350] on span "Only" at bounding box center [1521, 350] width 23 height 13
click at [1512, 748] on span "Apply" at bounding box center [1510, 752] width 33 height 16
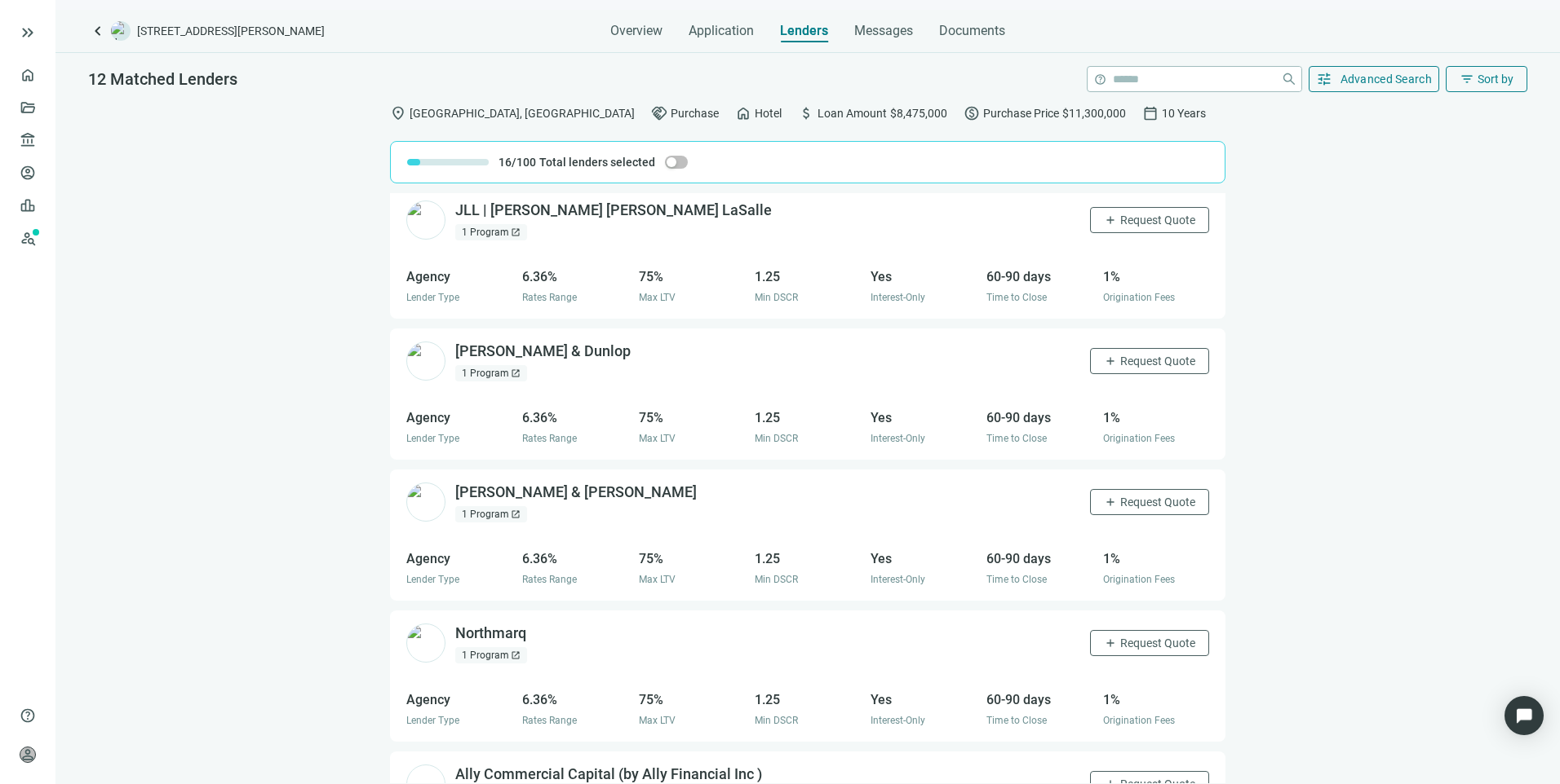
scroll to position [571, 0]
click at [706, 29] on span "Application" at bounding box center [720, 30] width 65 height 16
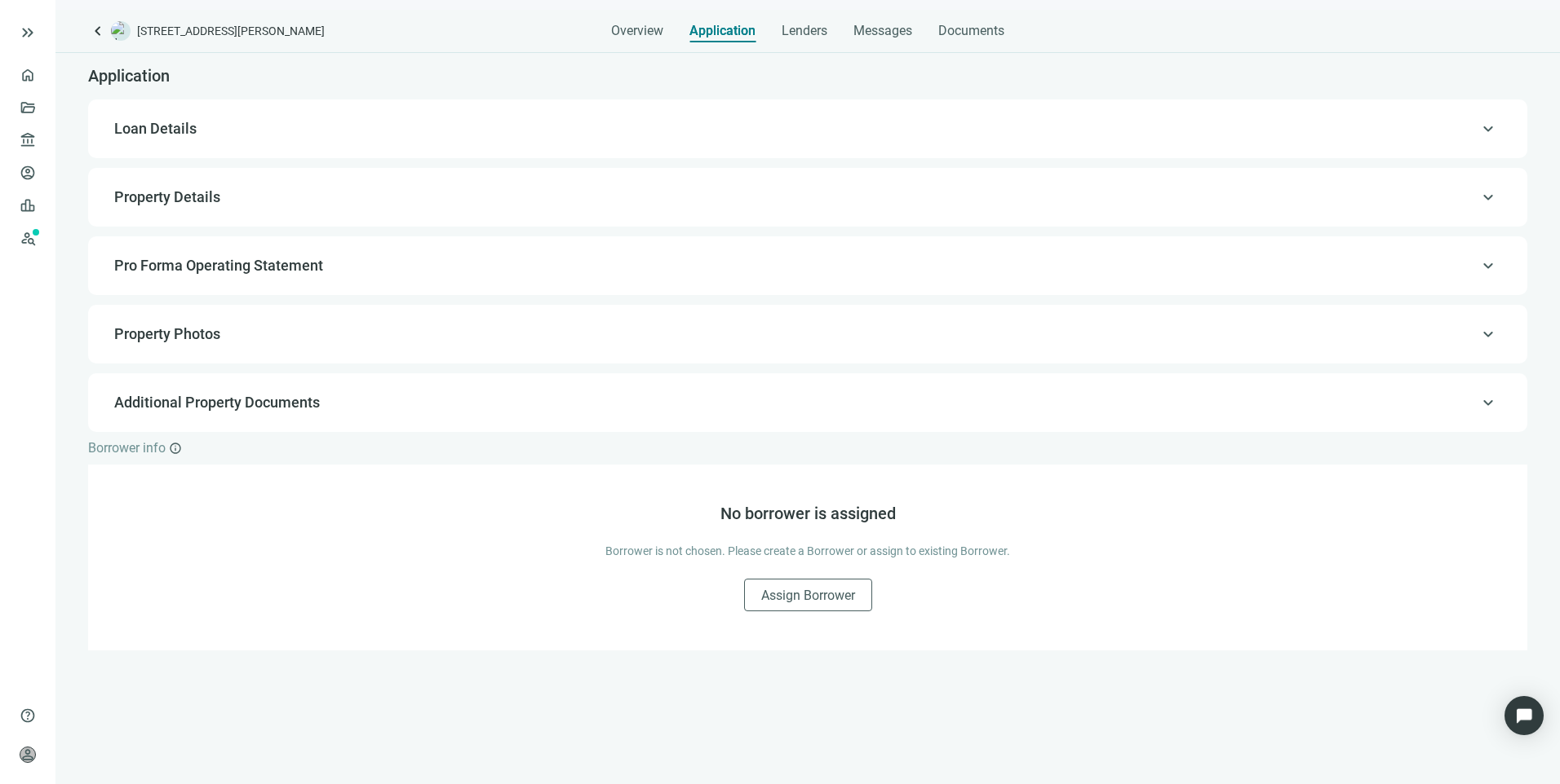
click at [197, 270] on span "Pro Forma Operating Statement" at bounding box center [218, 266] width 209 height 17
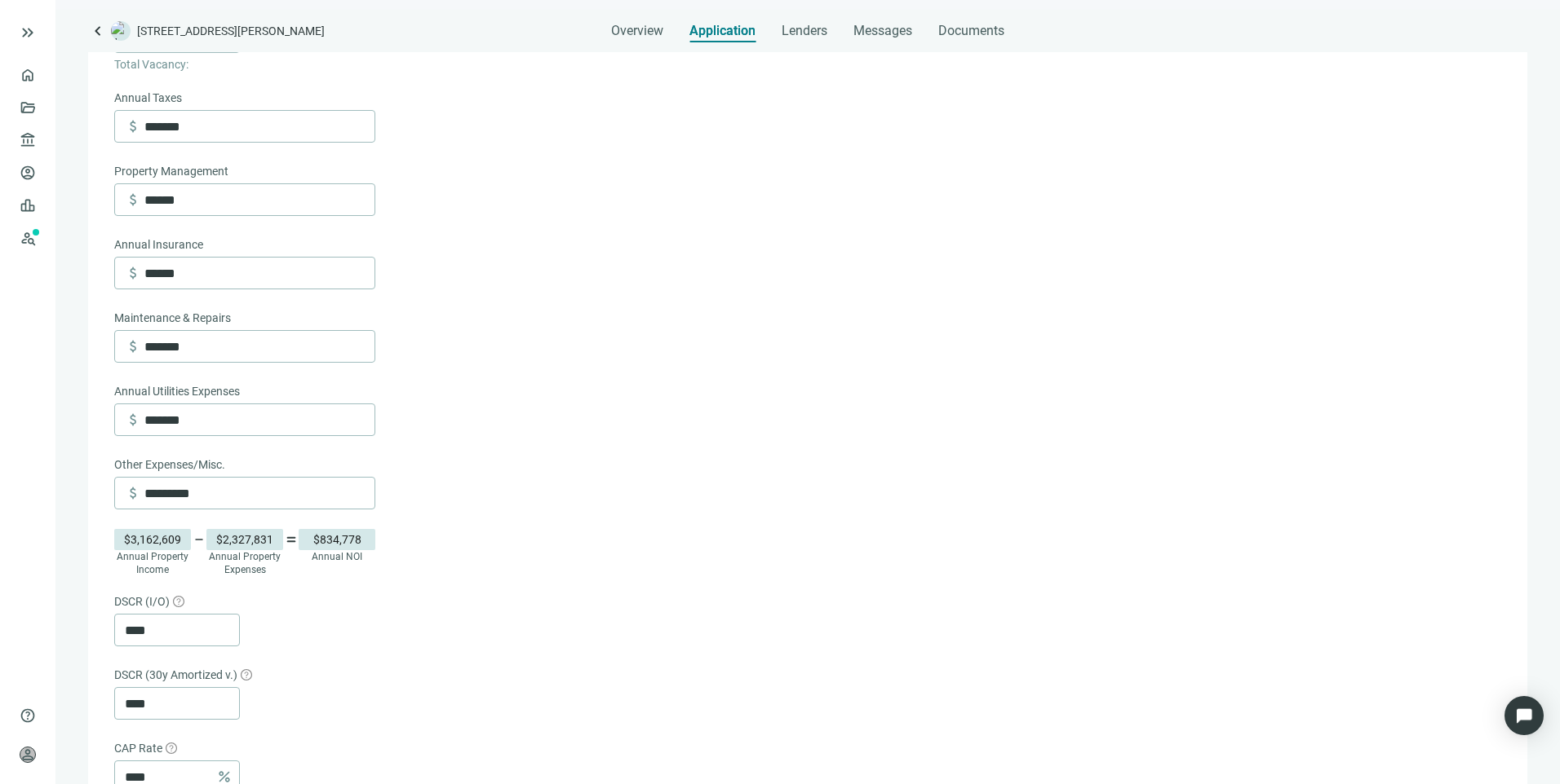
scroll to position [571, 0]
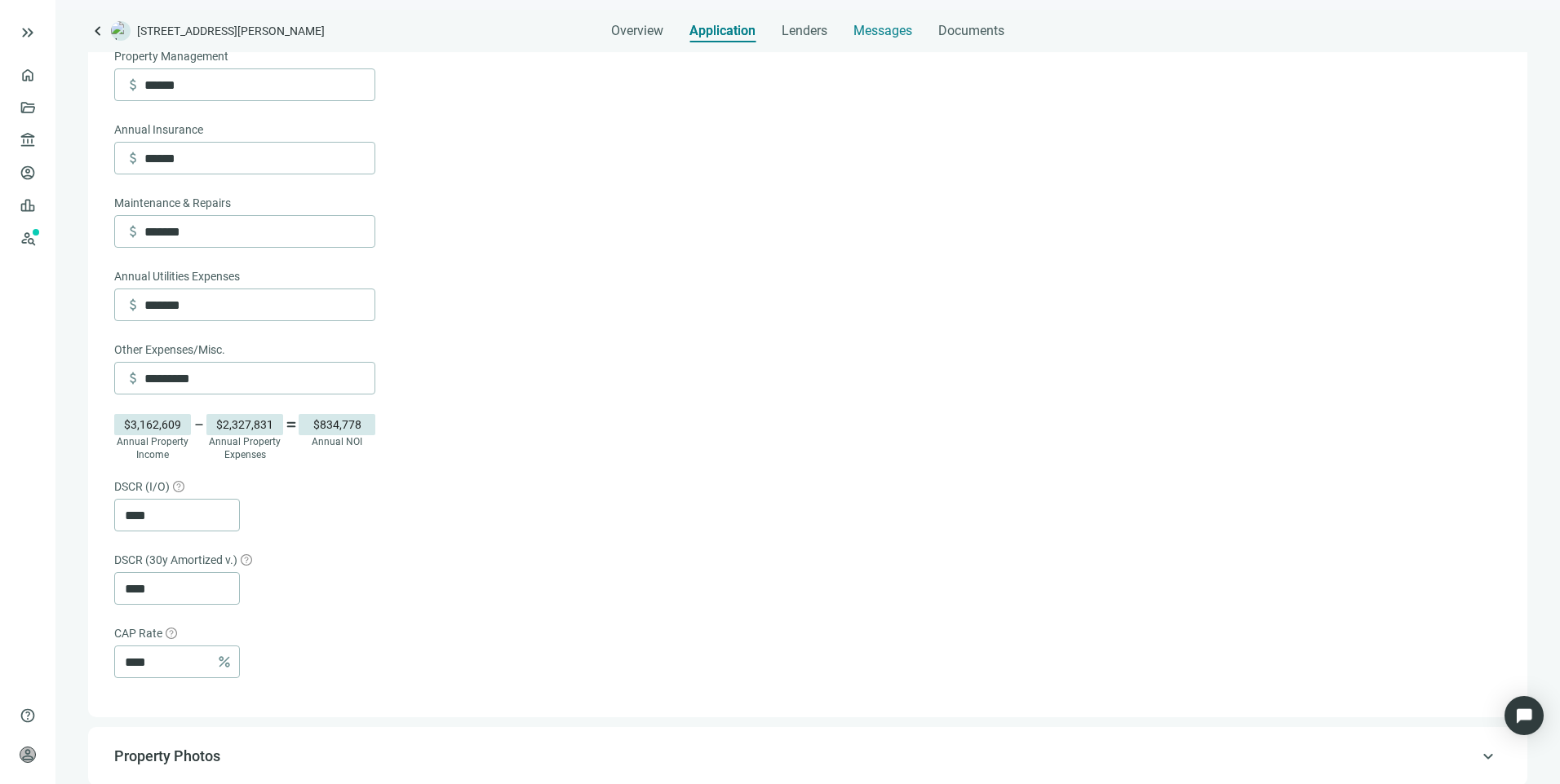
click at [876, 35] on span "Messages" at bounding box center [883, 30] width 59 height 16
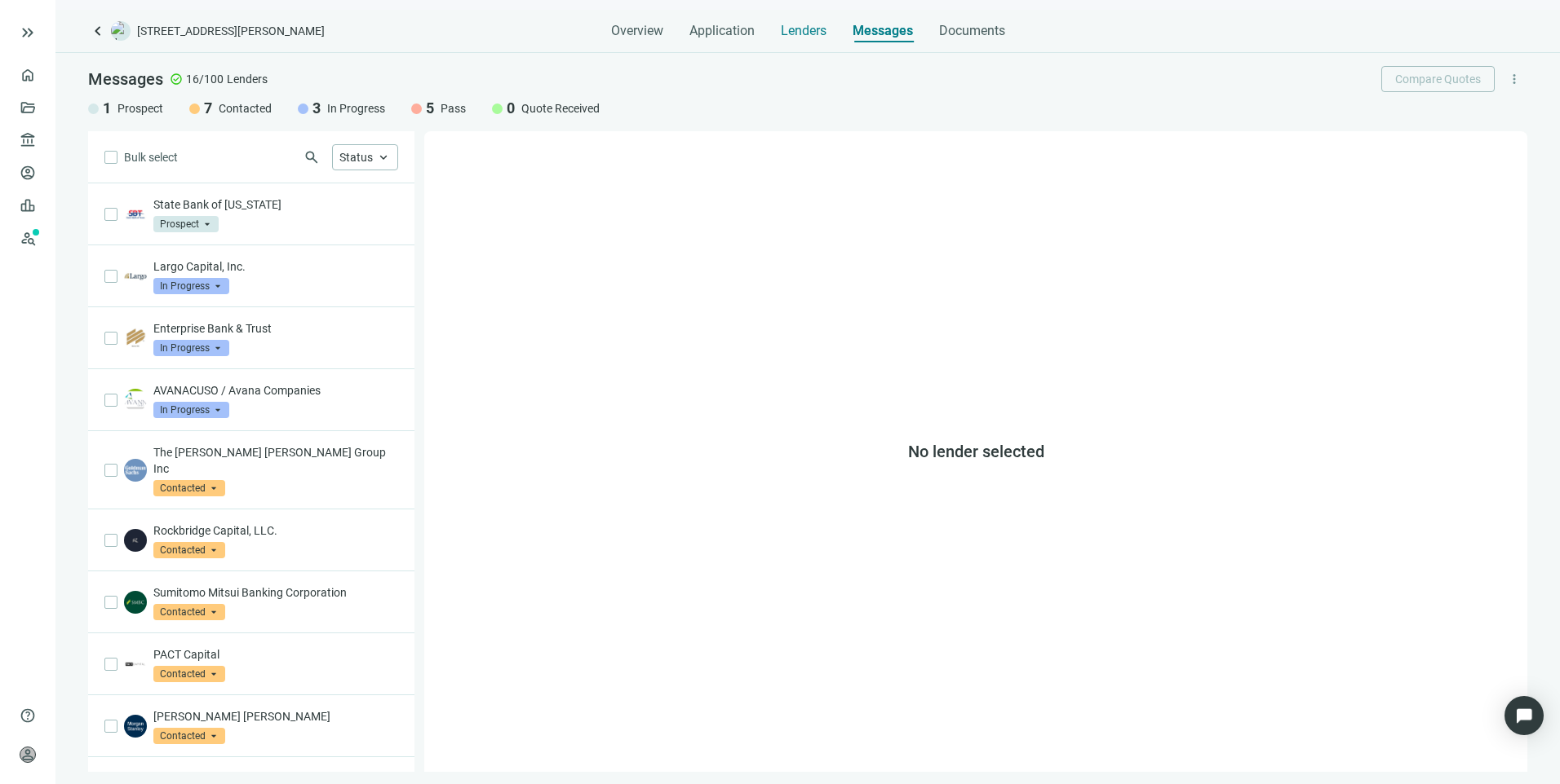
click at [798, 33] on span "Lenders" at bounding box center [803, 30] width 46 height 16
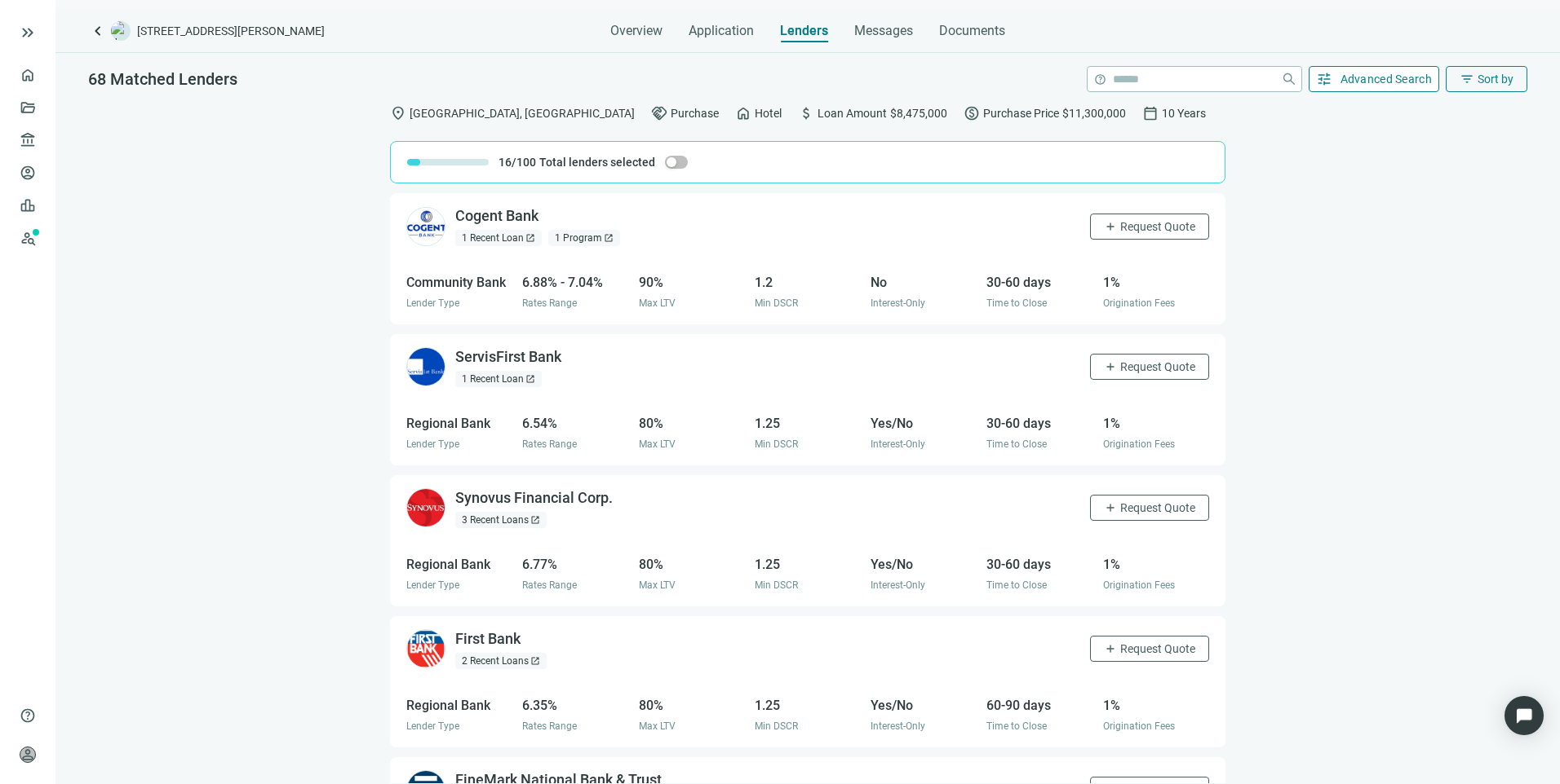
click at [1344, 73] on span "Advanced Search" at bounding box center [1386, 79] width 92 height 13
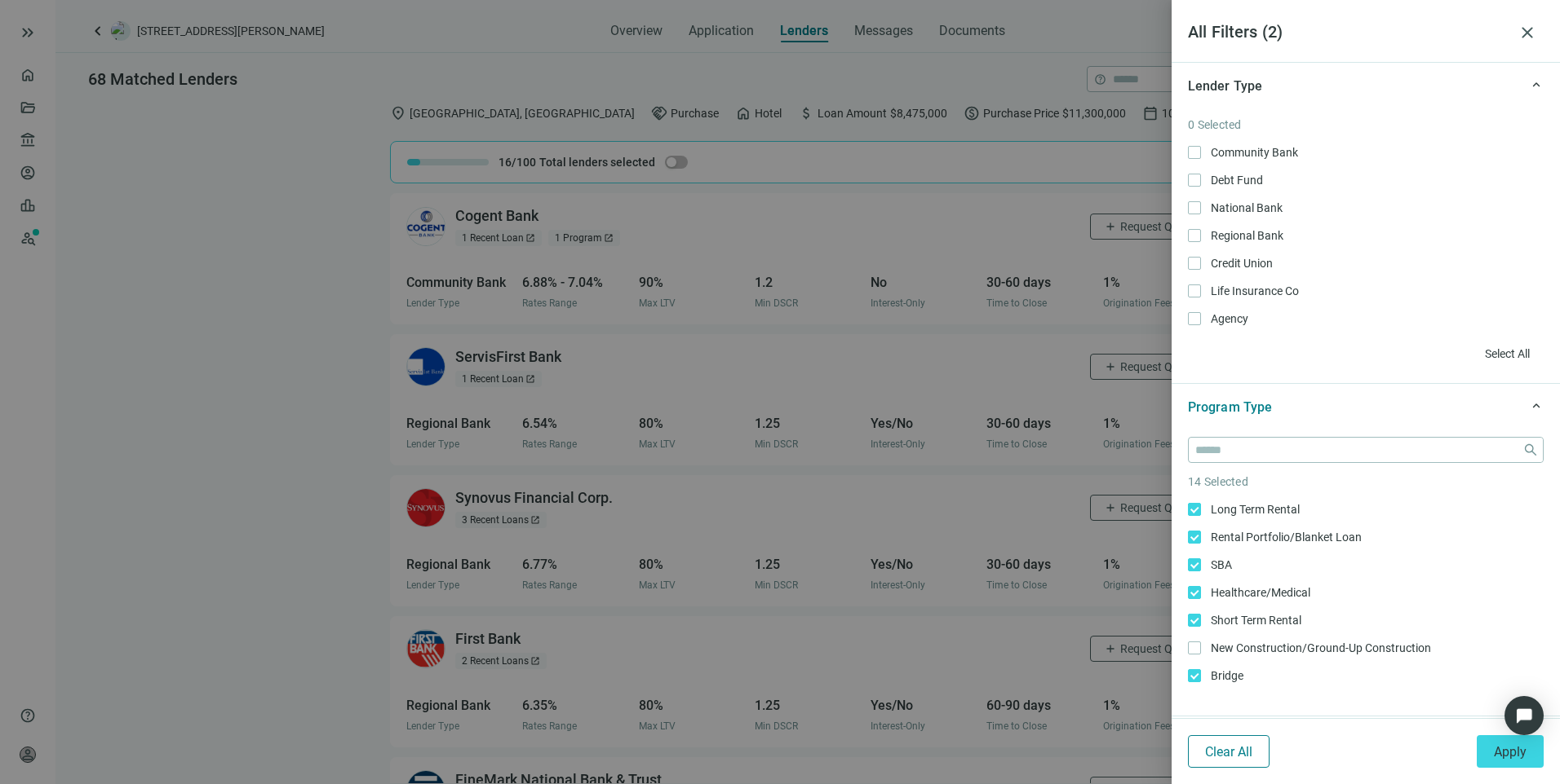
click at [1217, 749] on span "Clear All" at bounding box center [1228, 752] width 48 height 16
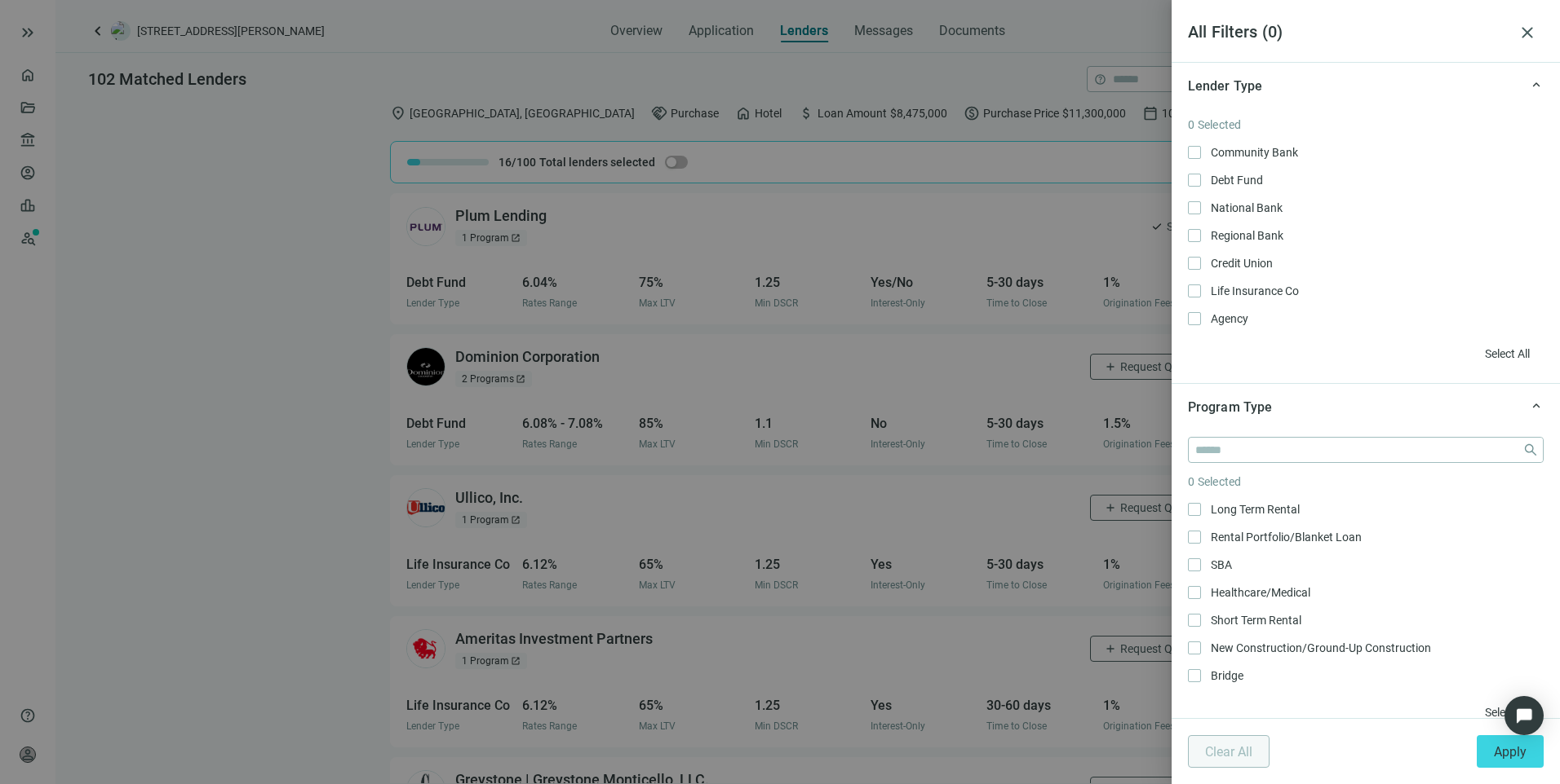
click at [304, 289] on div at bounding box center [780, 392] width 1560 height 784
click at [181, 27] on div at bounding box center [780, 392] width 1560 height 784
click at [1523, 32] on span "close" at bounding box center [1527, 32] width 20 height 20
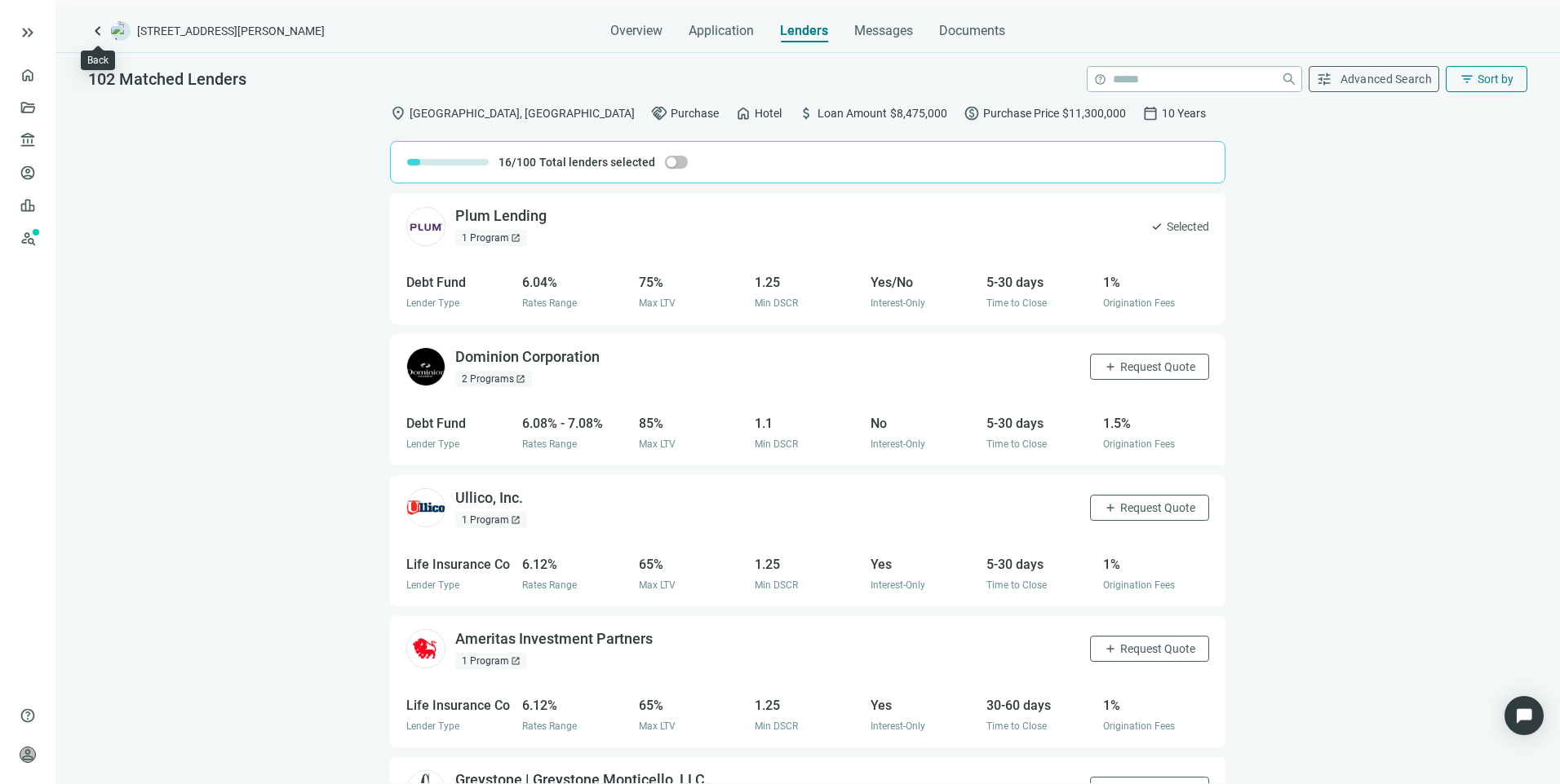
click at [98, 37] on span "keyboard_arrow_left" at bounding box center [98, 30] width 20 height 20
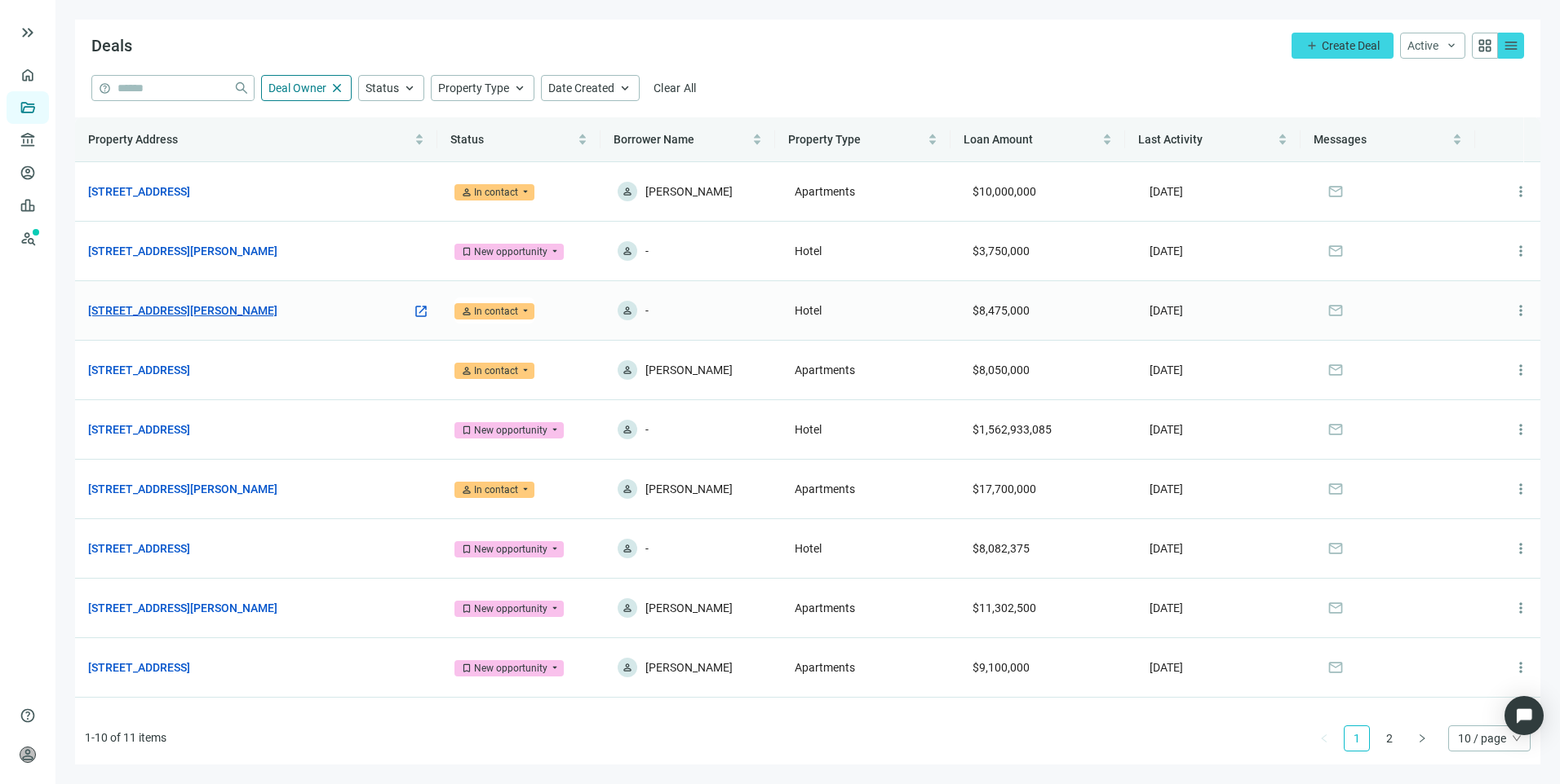
click at [222, 306] on link "561 Chaffee Point Blvd, Jacksonville, FL 32221" at bounding box center [183, 311] width 190 height 18
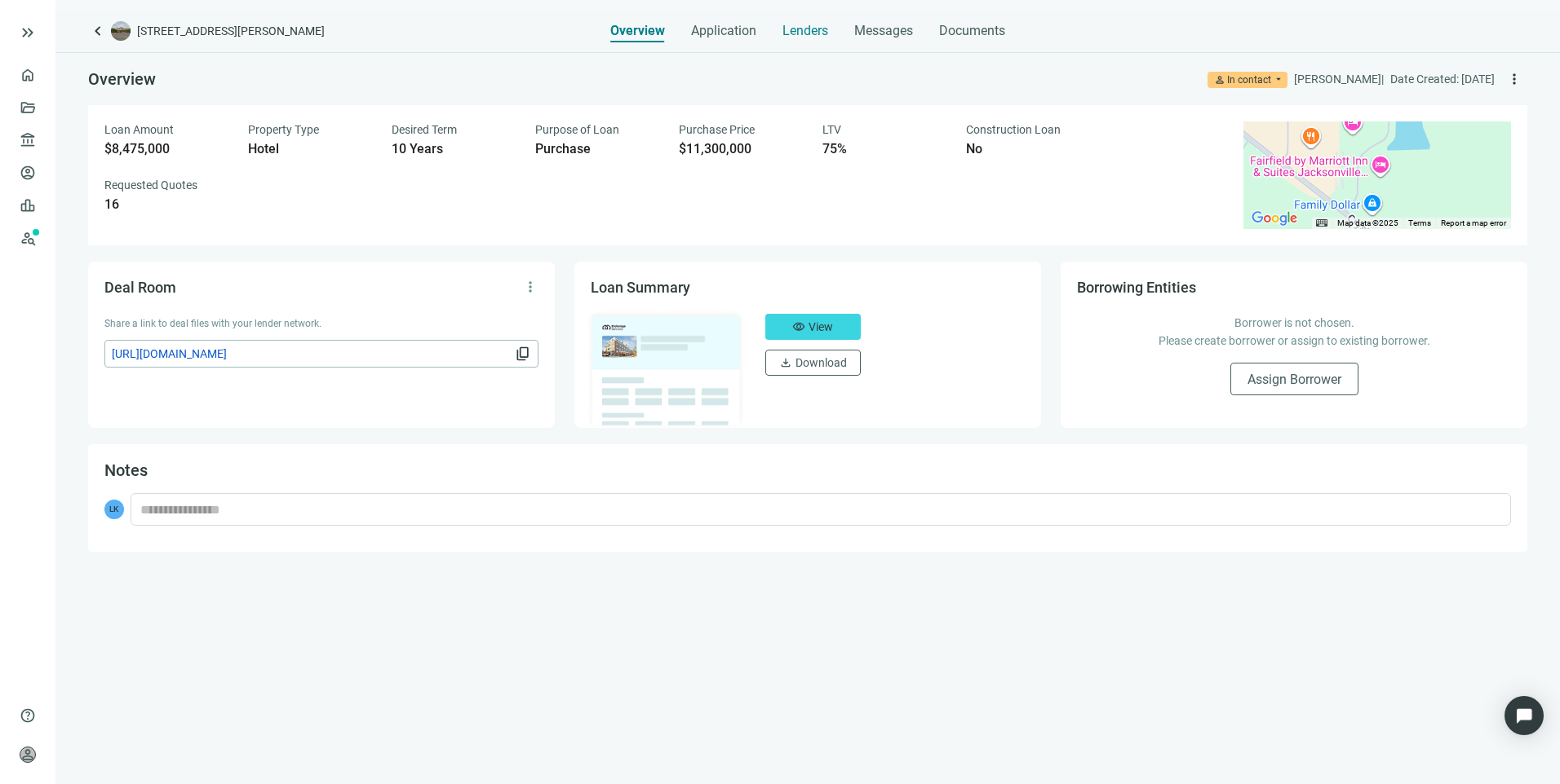
click at [801, 34] on span "Lenders" at bounding box center [805, 30] width 46 height 16
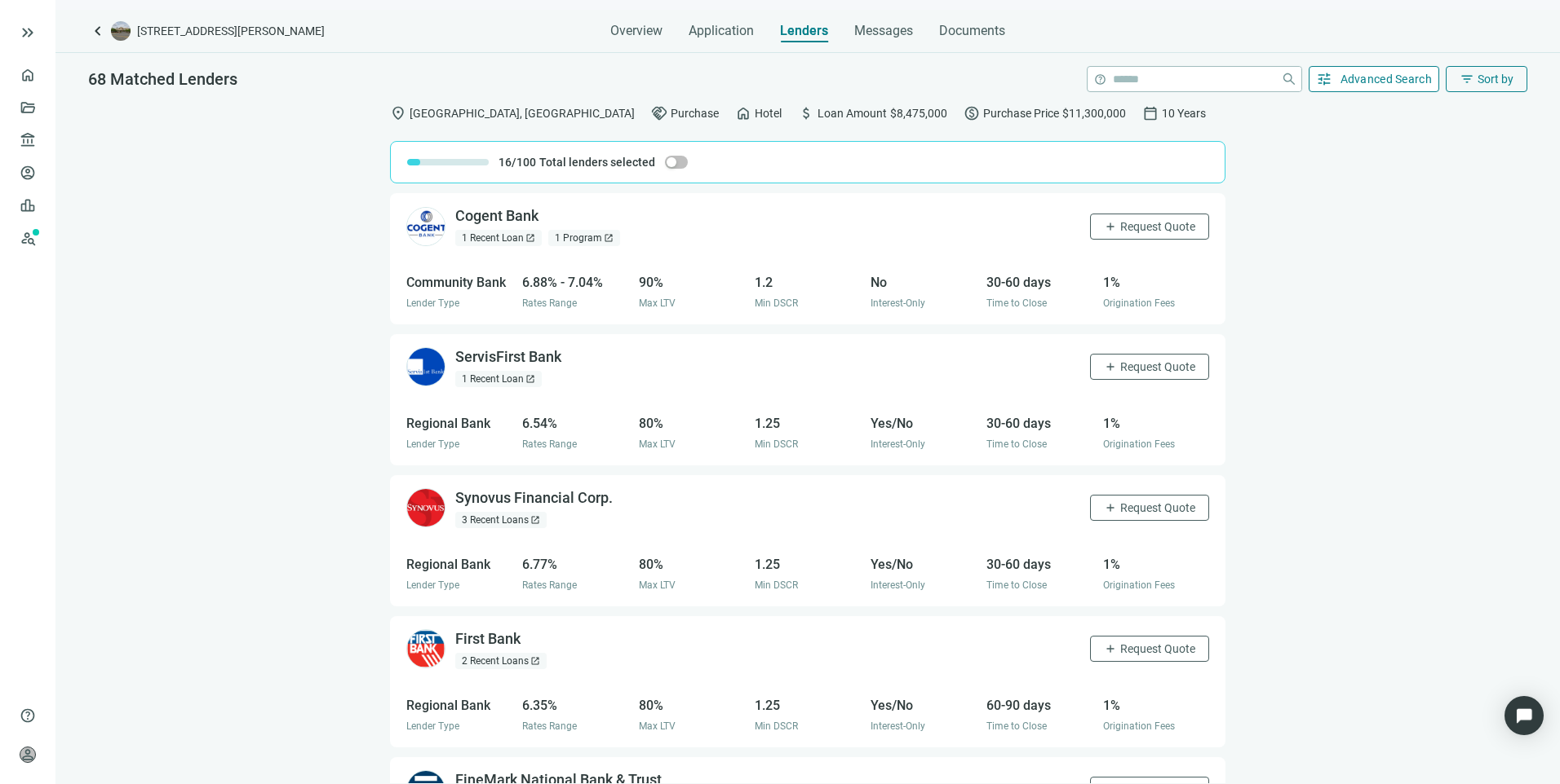
click at [1402, 77] on span "Advanced Search" at bounding box center [1386, 79] width 92 height 13
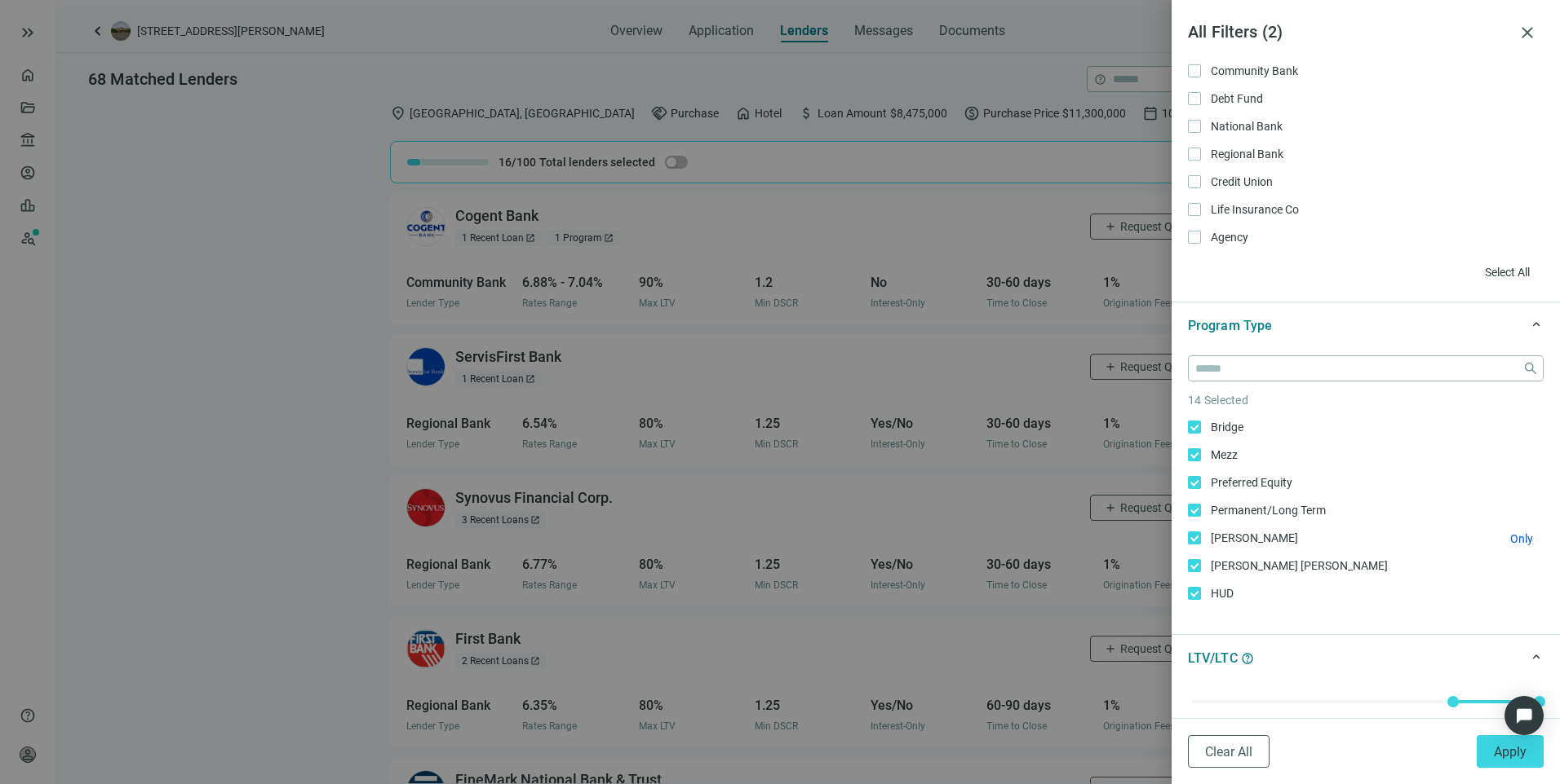
scroll to position [275, 0]
click at [1510, 512] on span "Only" at bounding box center [1521, 513] width 23 height 13
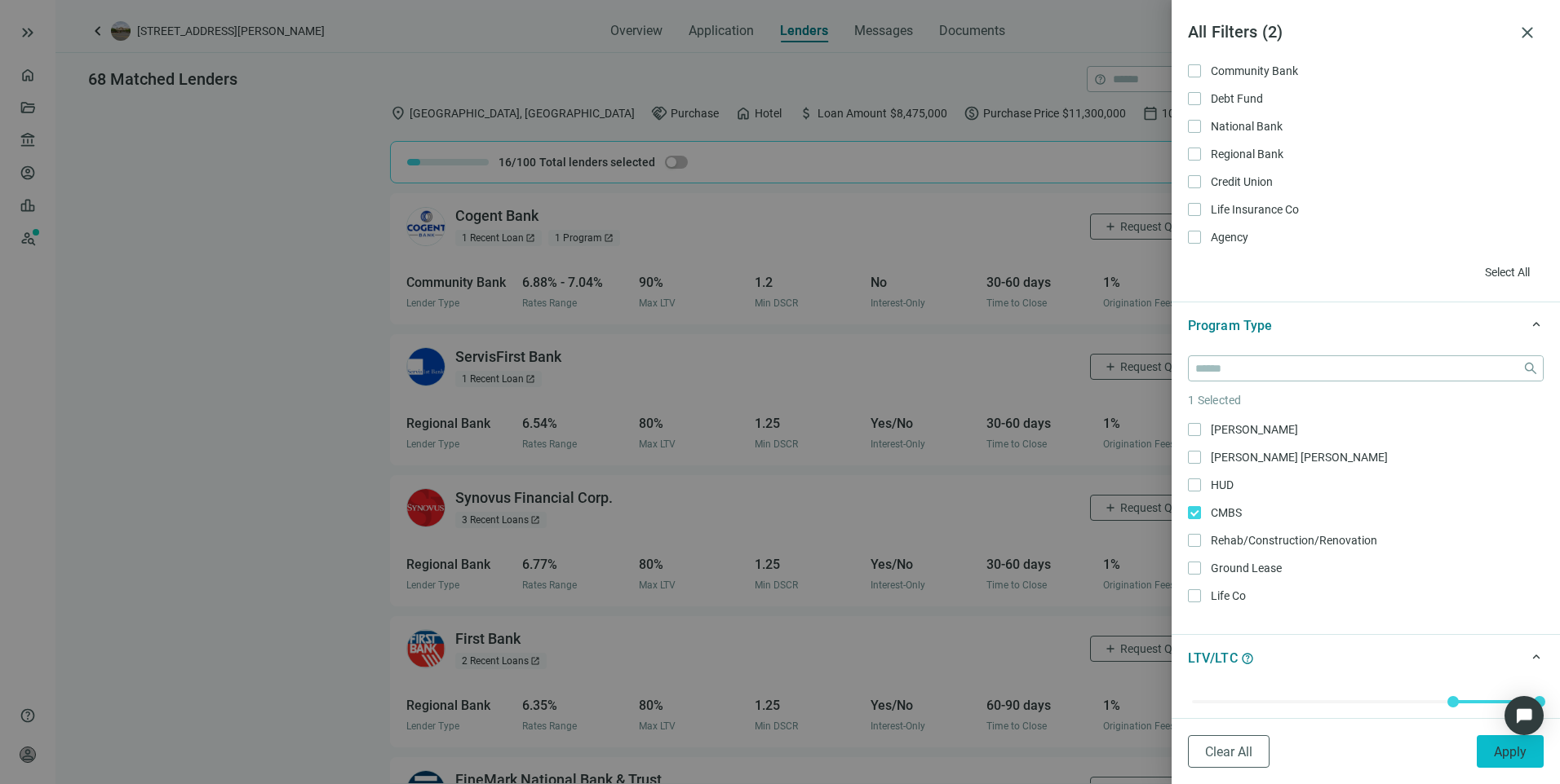
click at [1503, 752] on span "Apply" at bounding box center [1510, 752] width 33 height 16
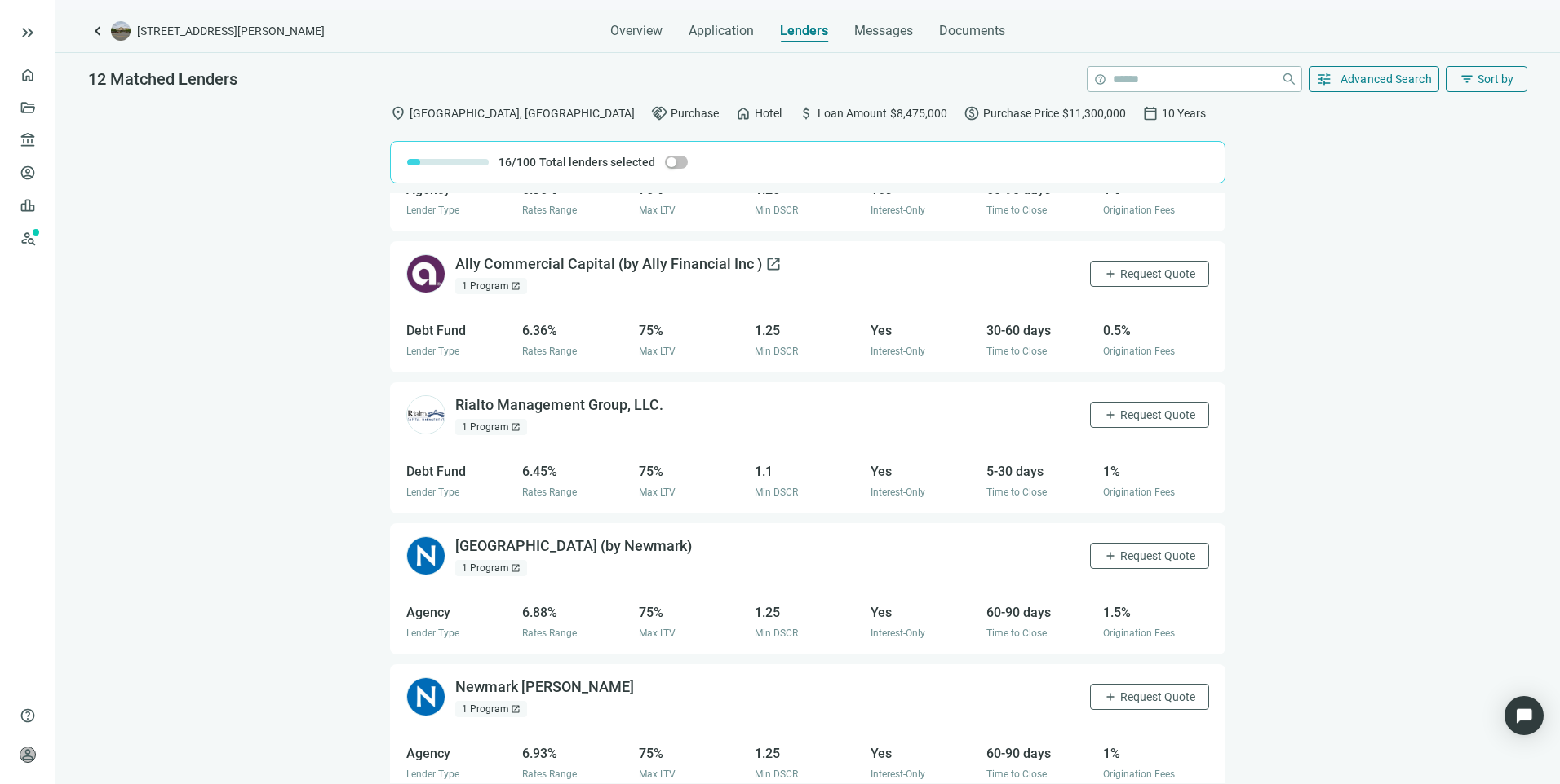
scroll to position [1093, 0]
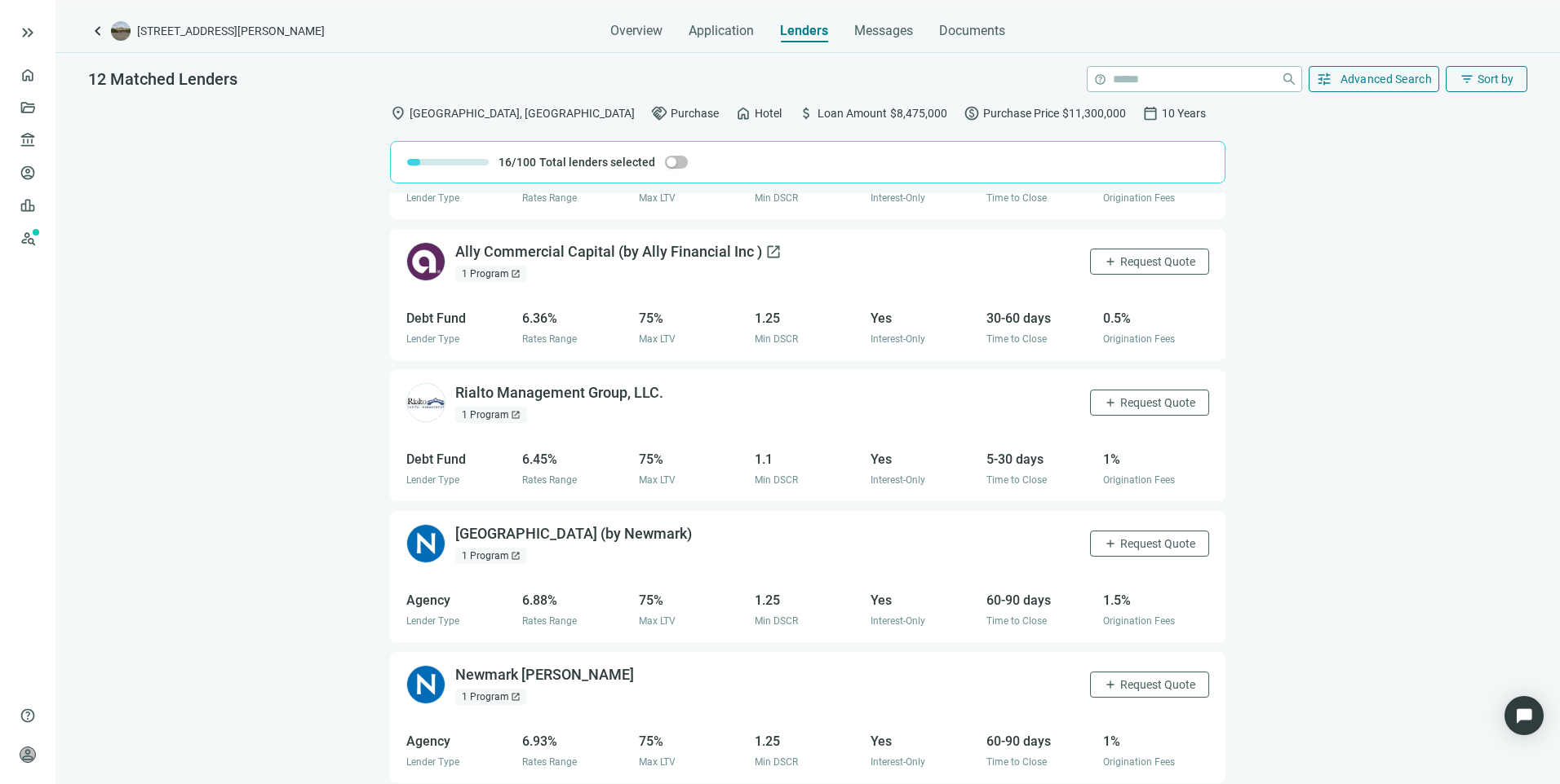
click at [633, 247] on div "Ally Commercial Capital (by Ally Financial Inc ) open_in_new" at bounding box center [618, 253] width 326 height 21
click at [623, 28] on span "Overview" at bounding box center [636, 30] width 52 height 16
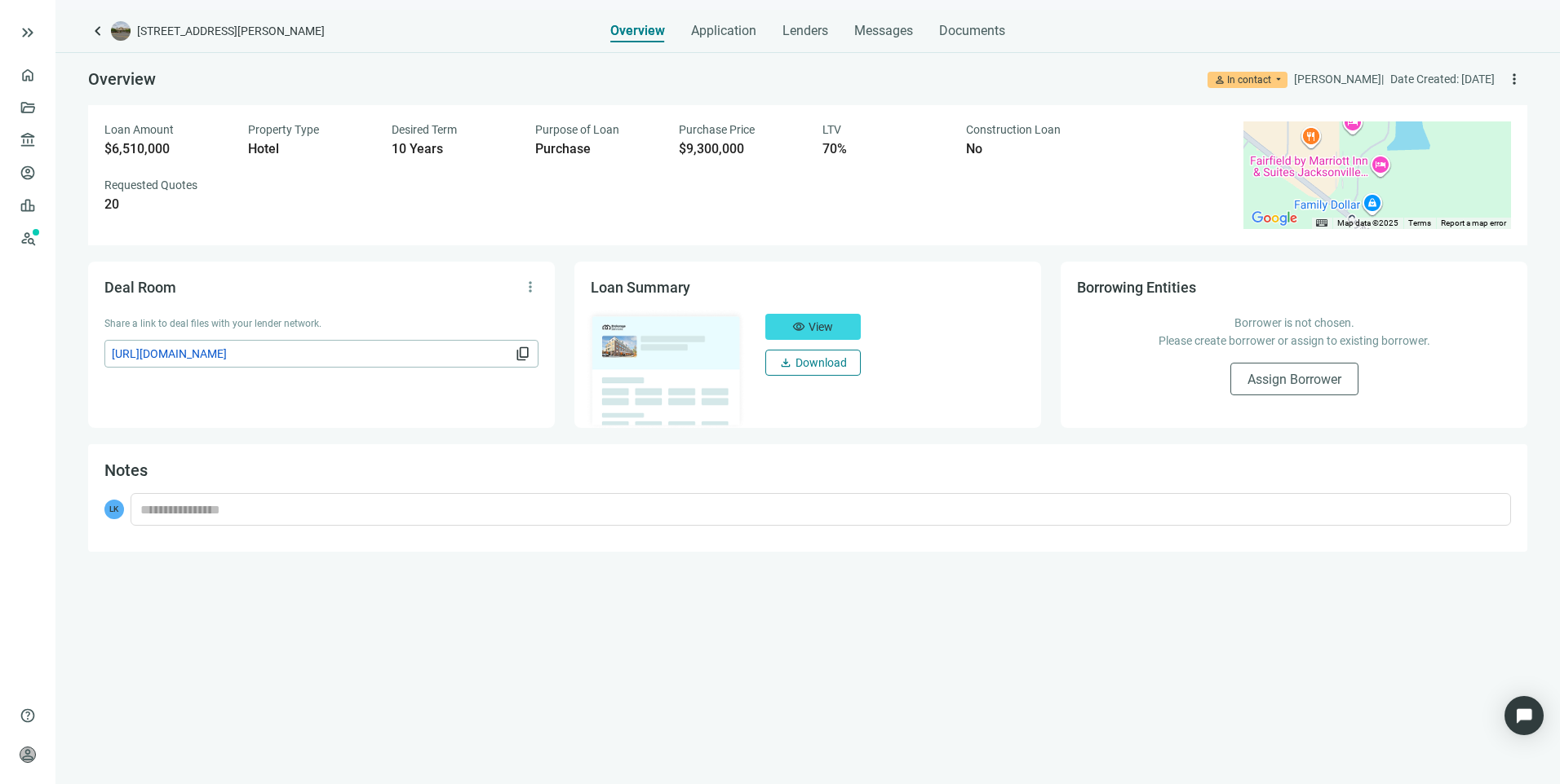
click at [801, 359] on span "Download" at bounding box center [821, 363] width 51 height 13
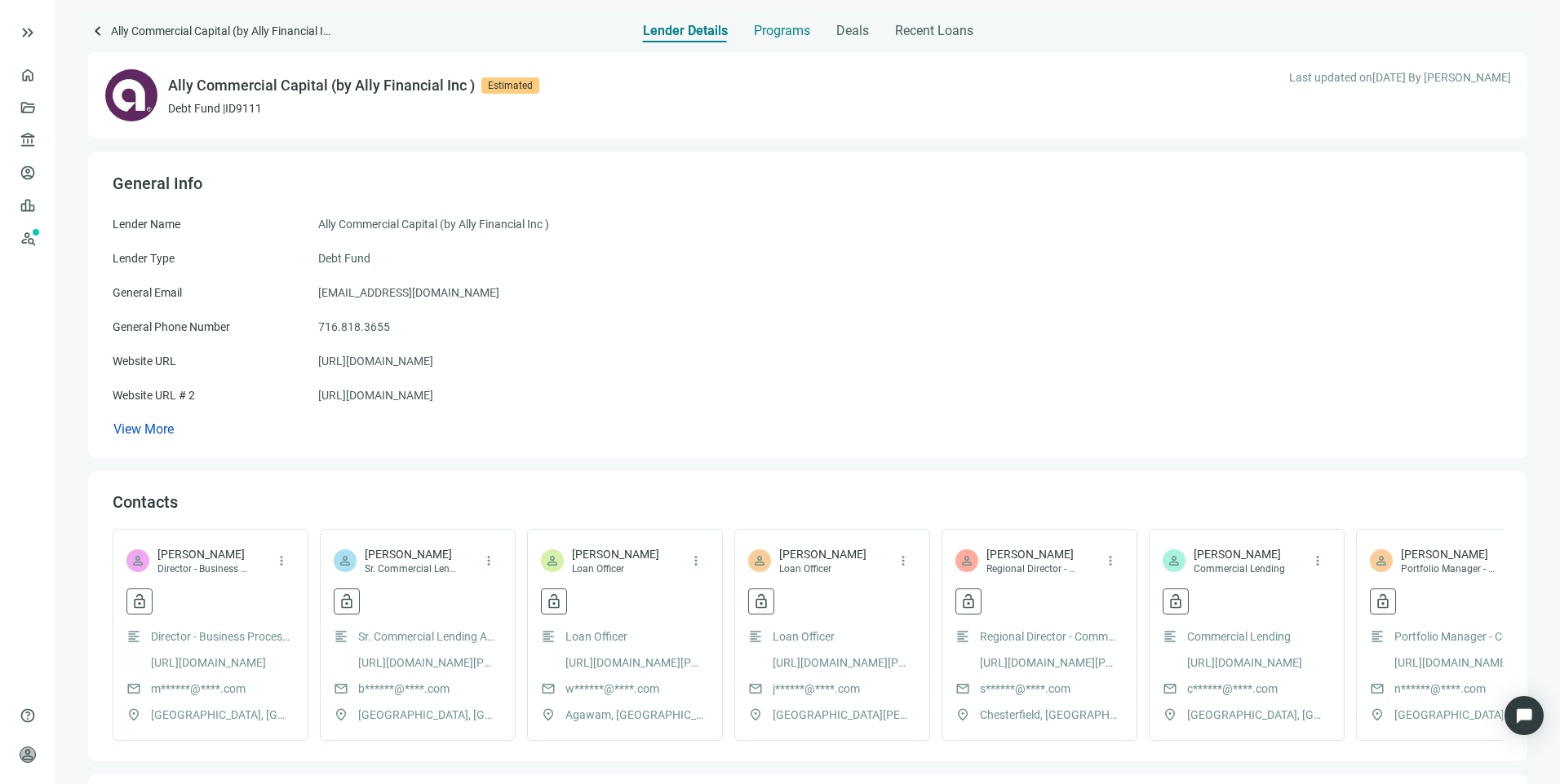
click at [803, 30] on span "Programs" at bounding box center [782, 30] width 56 height 16
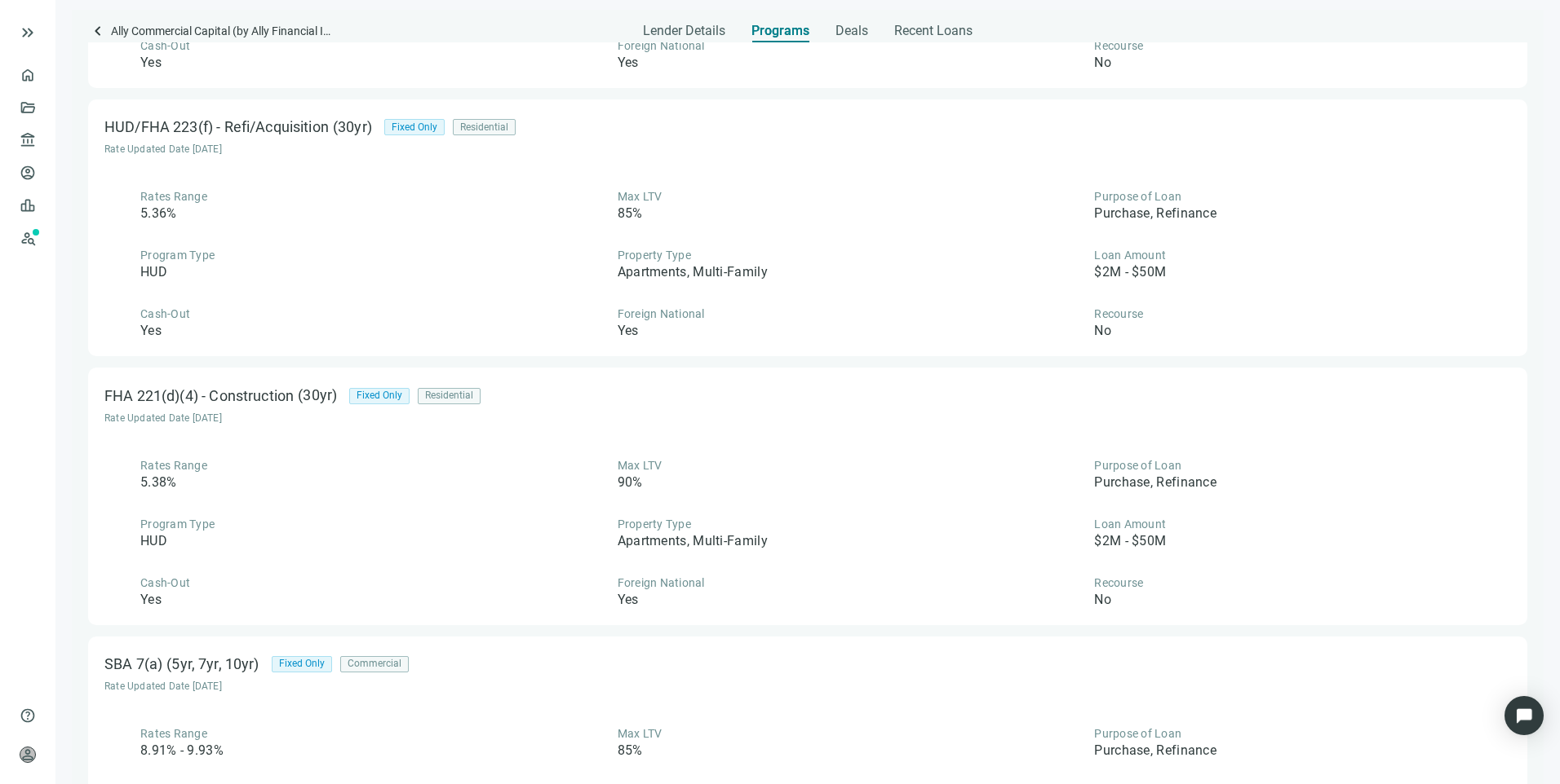
scroll to position [1141, 0]
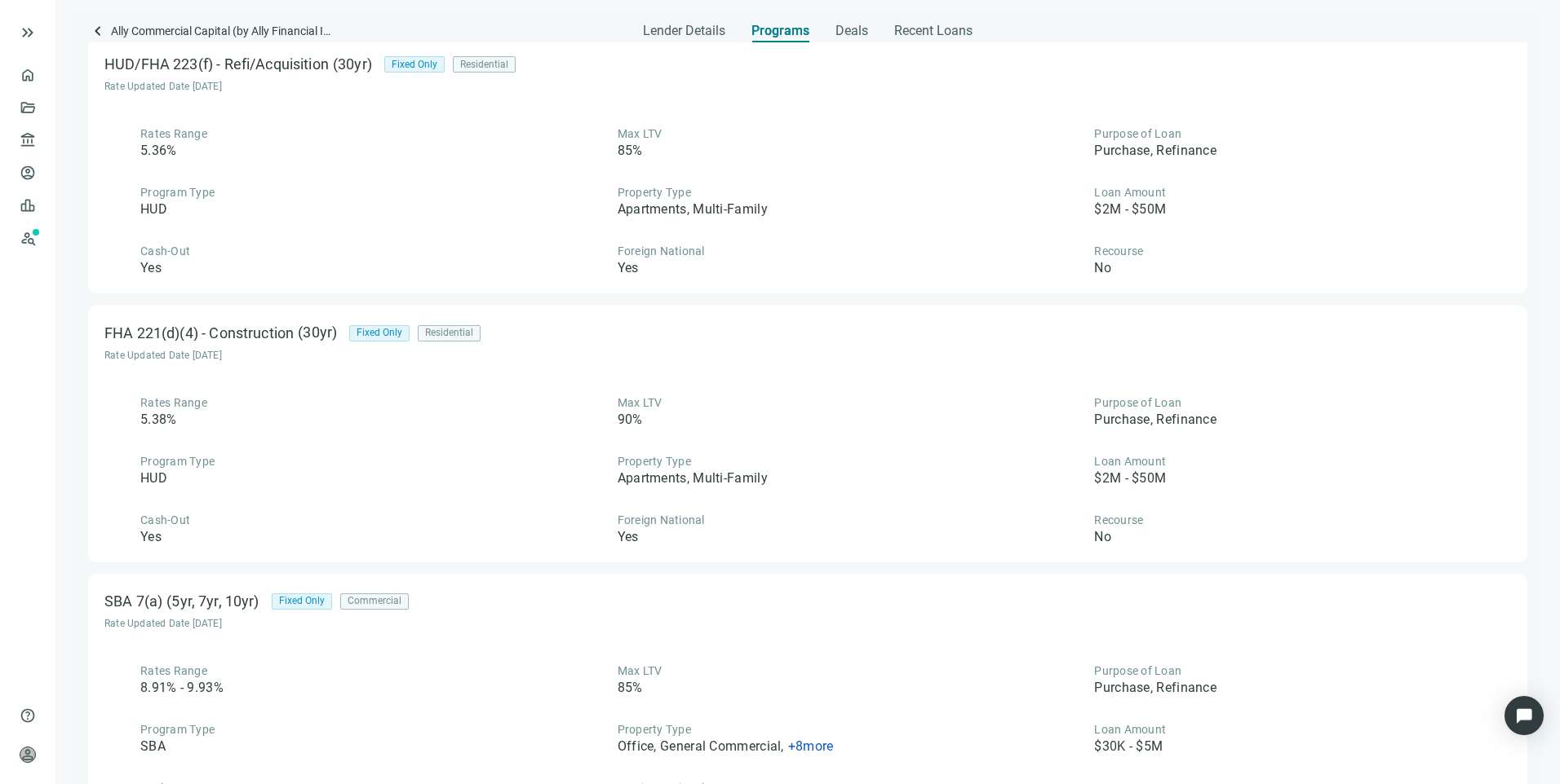
click at [100, 30] on span "keyboard_arrow_left" at bounding box center [98, 30] width 20 height 20
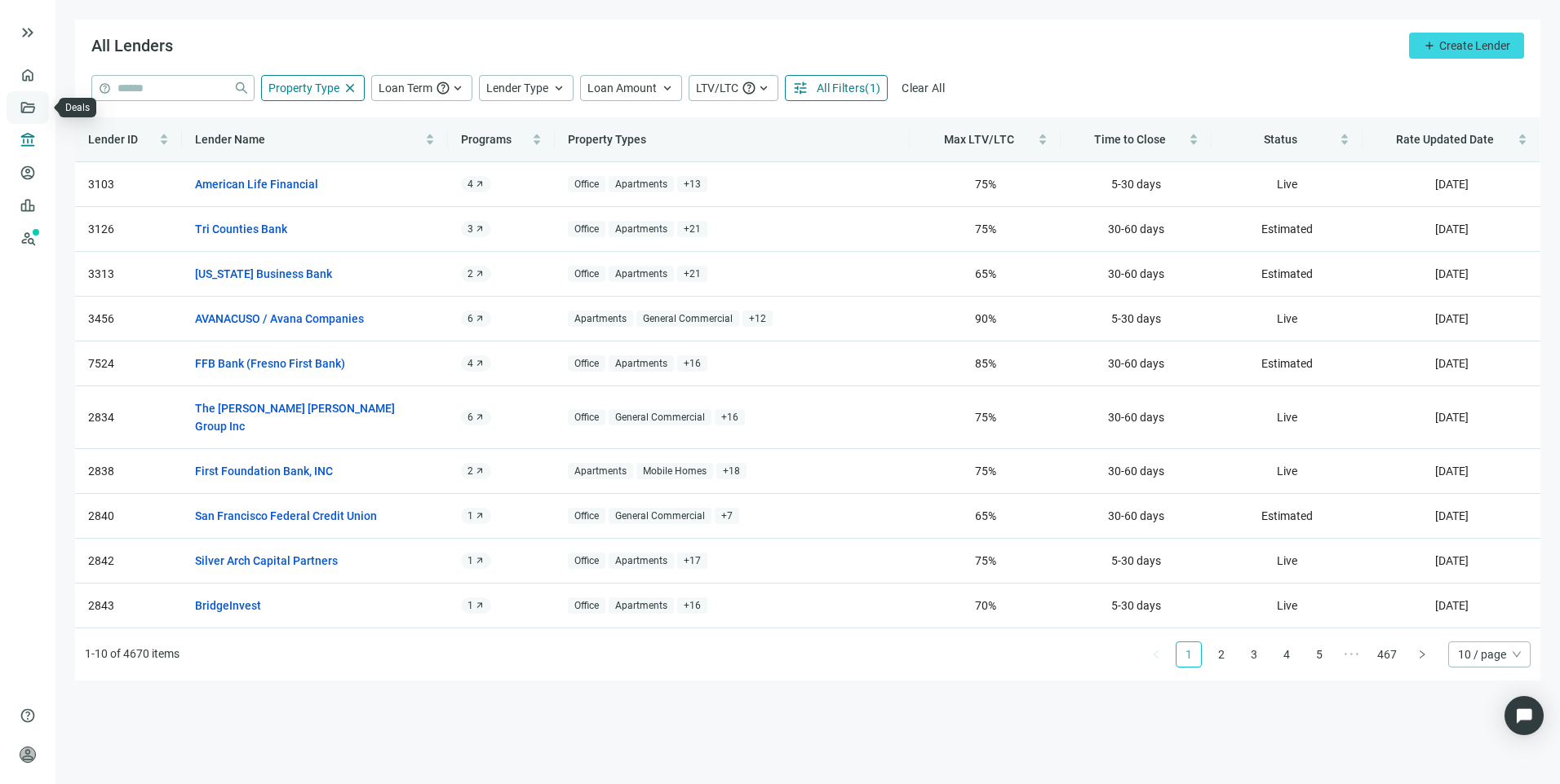
click at [41, 106] on link "Deals" at bounding box center [55, 107] width 29 height 13
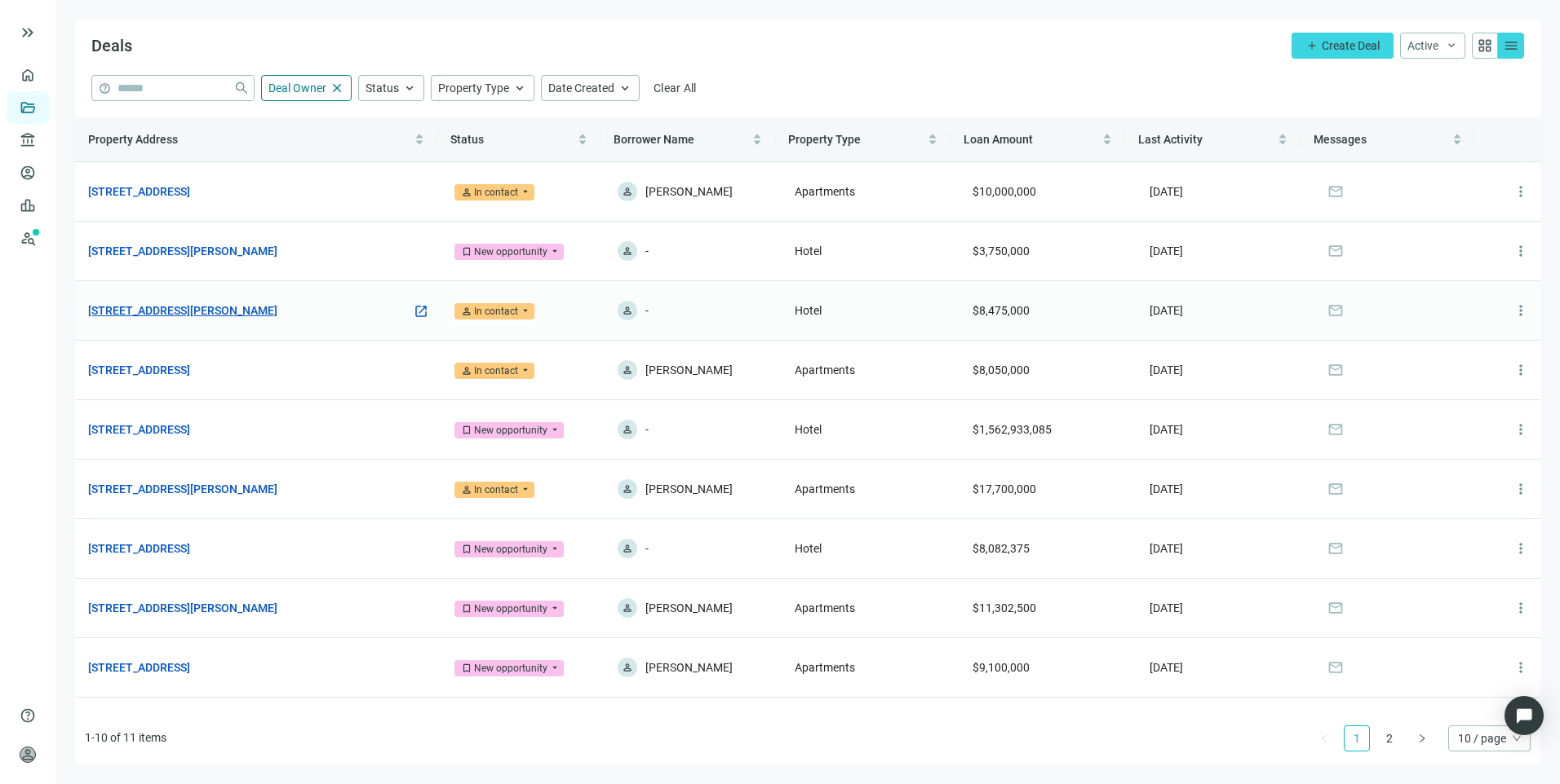
click at [232, 305] on link "561 Chaffee Point Blvd, Jacksonville, FL 32221" at bounding box center [183, 311] width 190 height 18
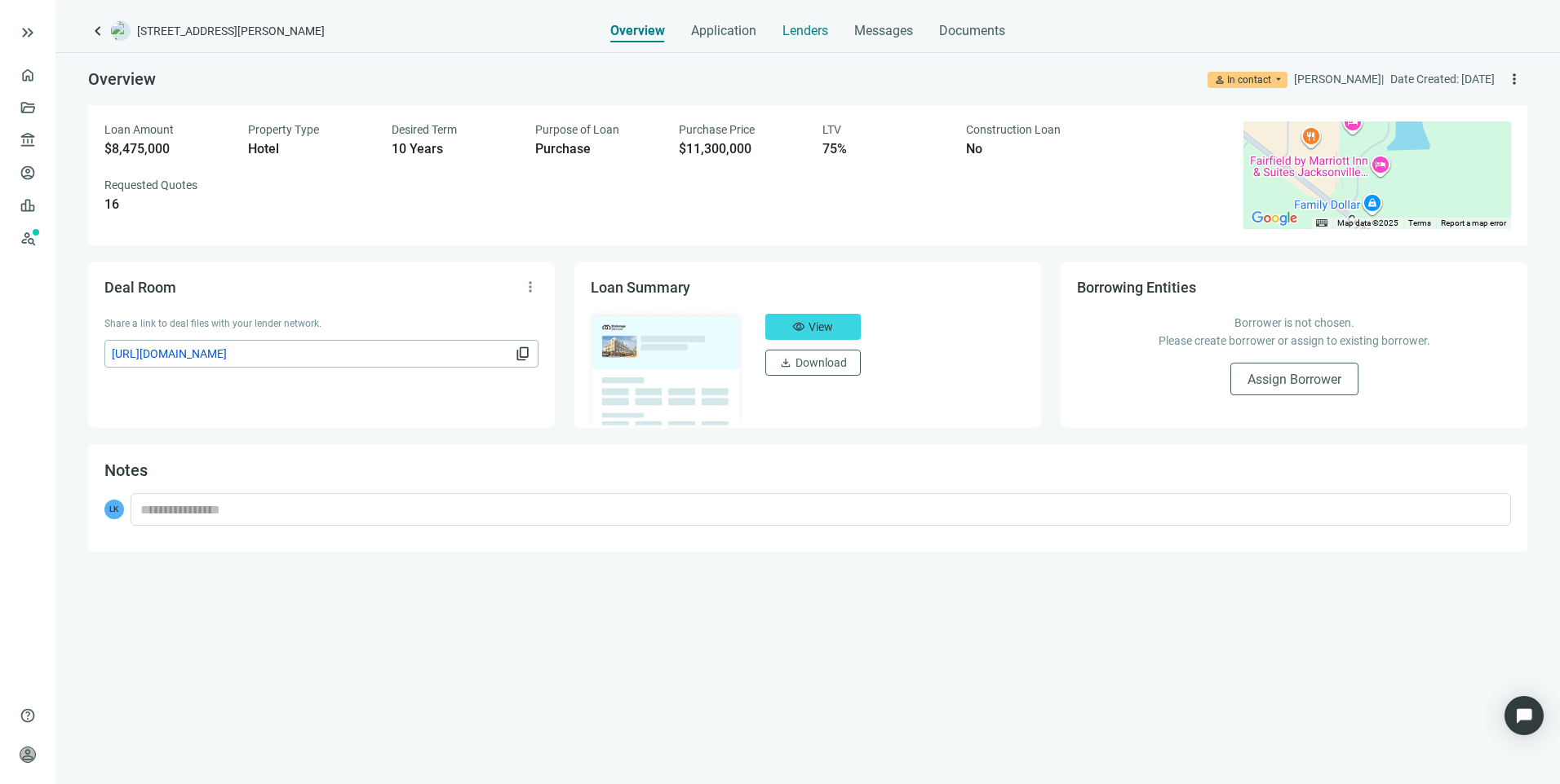
click at [803, 40] on div "Lenders" at bounding box center [805, 26] width 46 height 33
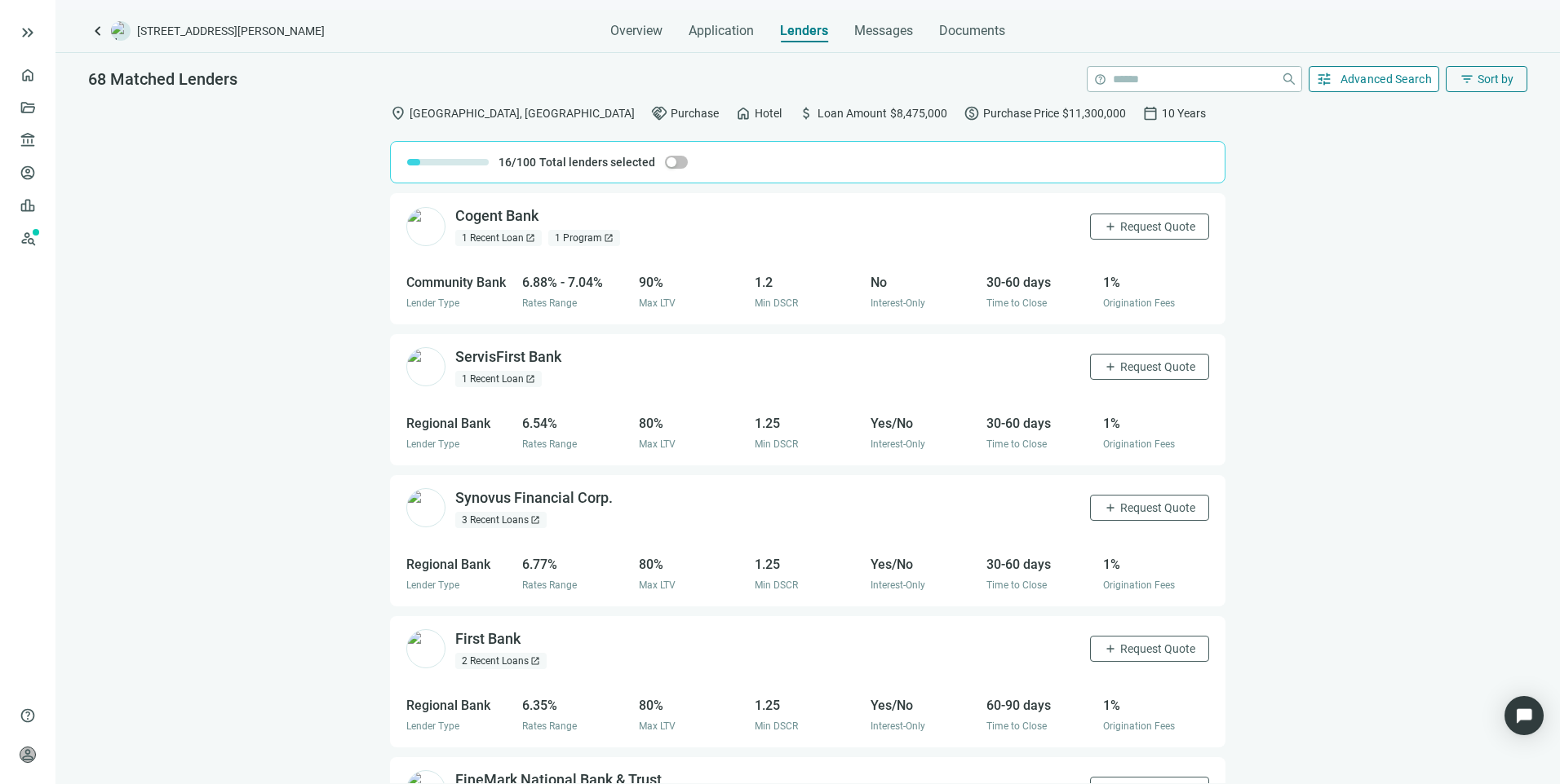
click at [1366, 80] on span "Advanced Search" at bounding box center [1386, 79] width 92 height 13
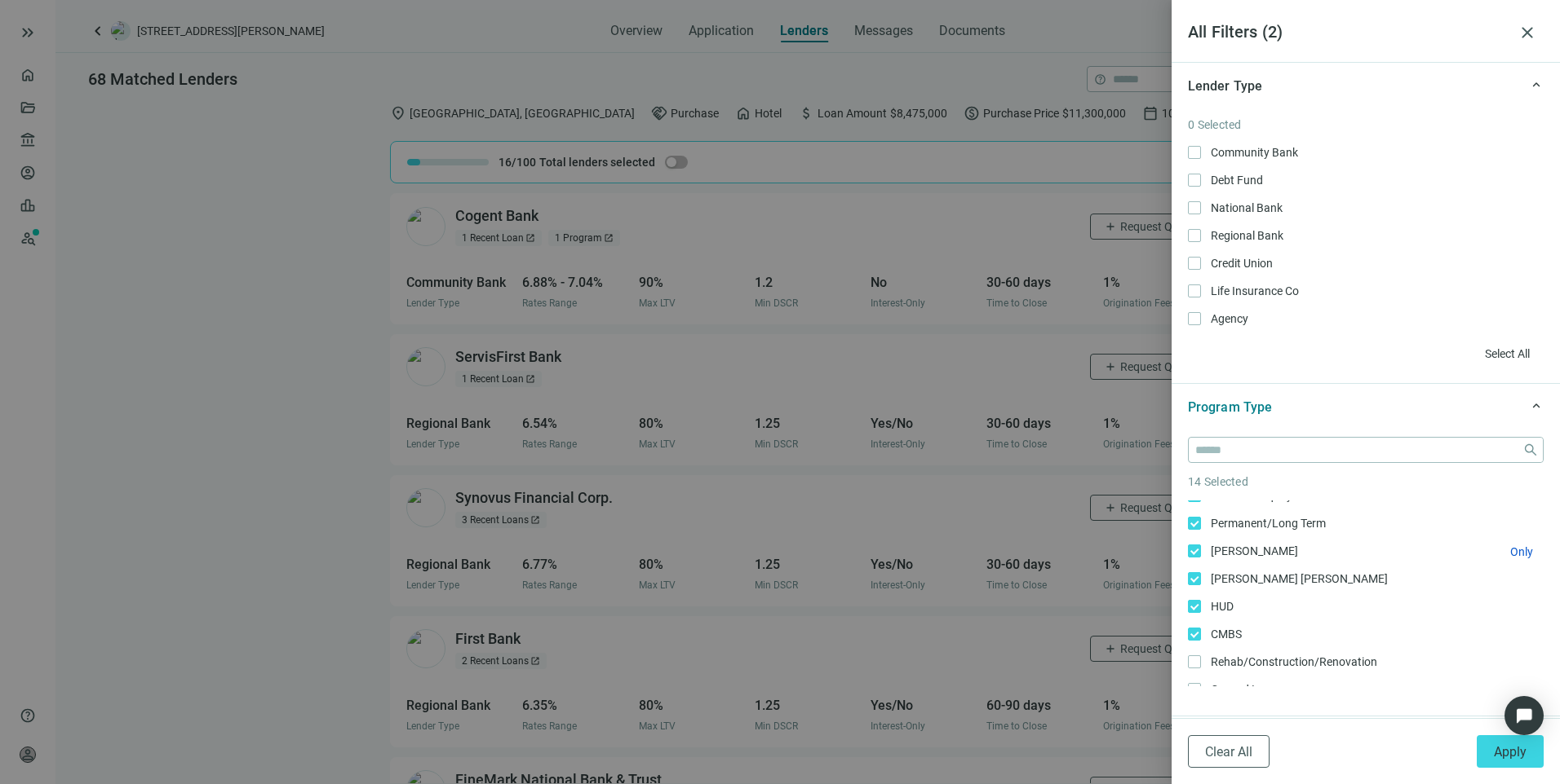
scroll to position [245, 0]
click at [1510, 620] on span "Only" at bounding box center [1521, 626] width 23 height 13
click at [1498, 744] on span "Apply" at bounding box center [1510, 752] width 33 height 16
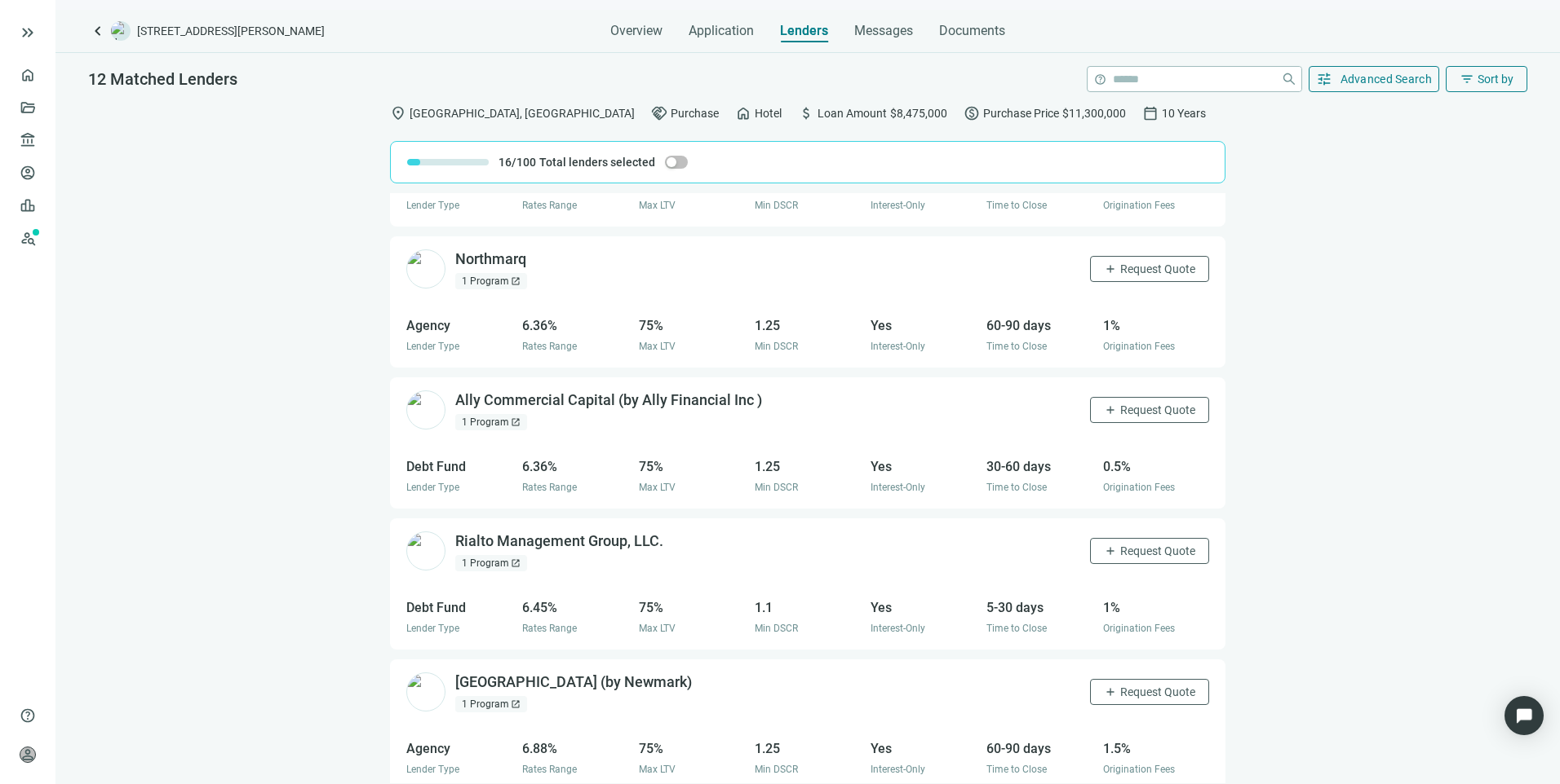
scroll to position [1093, 0]
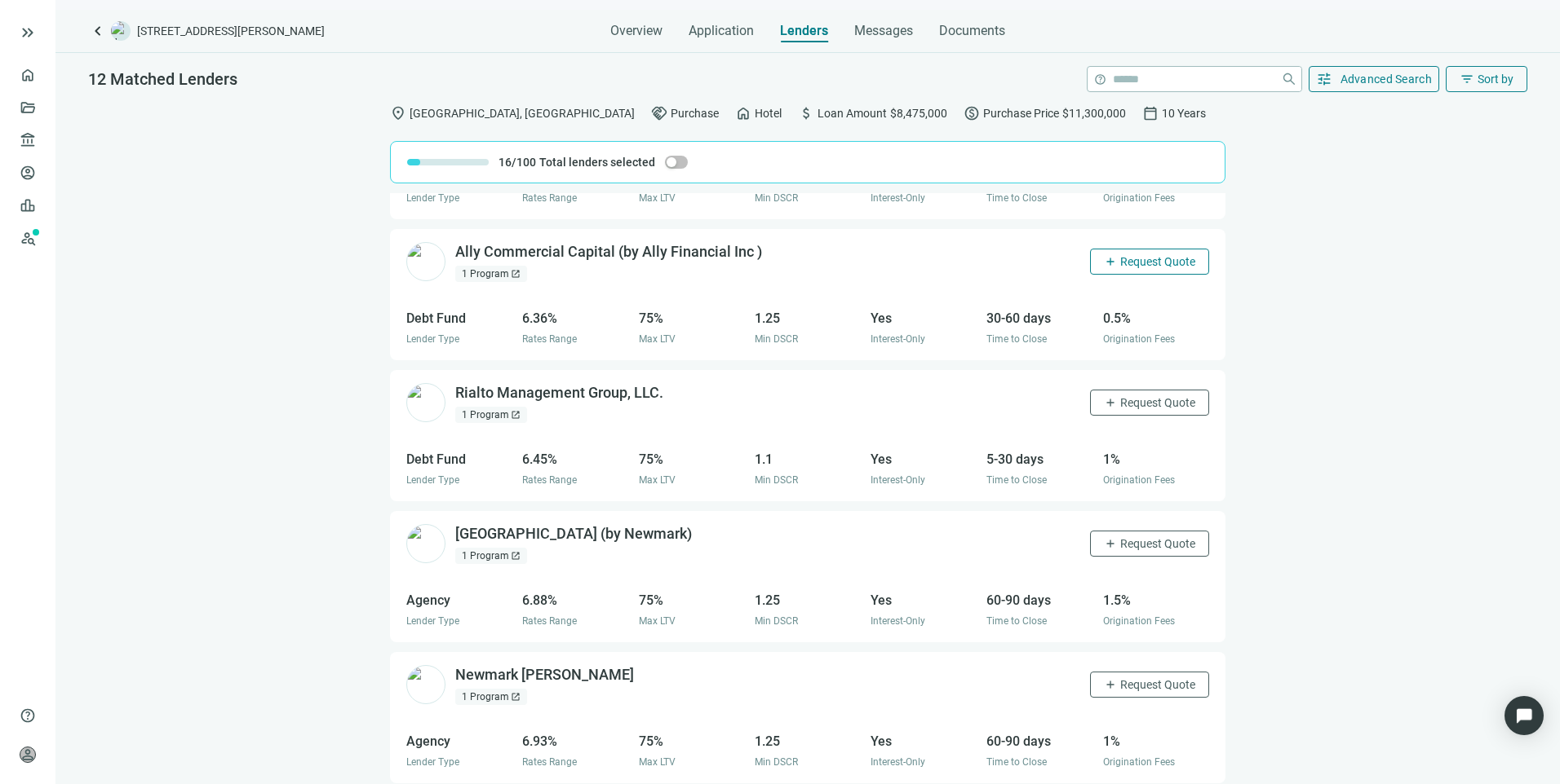
click at [1120, 259] on span "Request Quote" at bounding box center [1157, 261] width 75 height 13
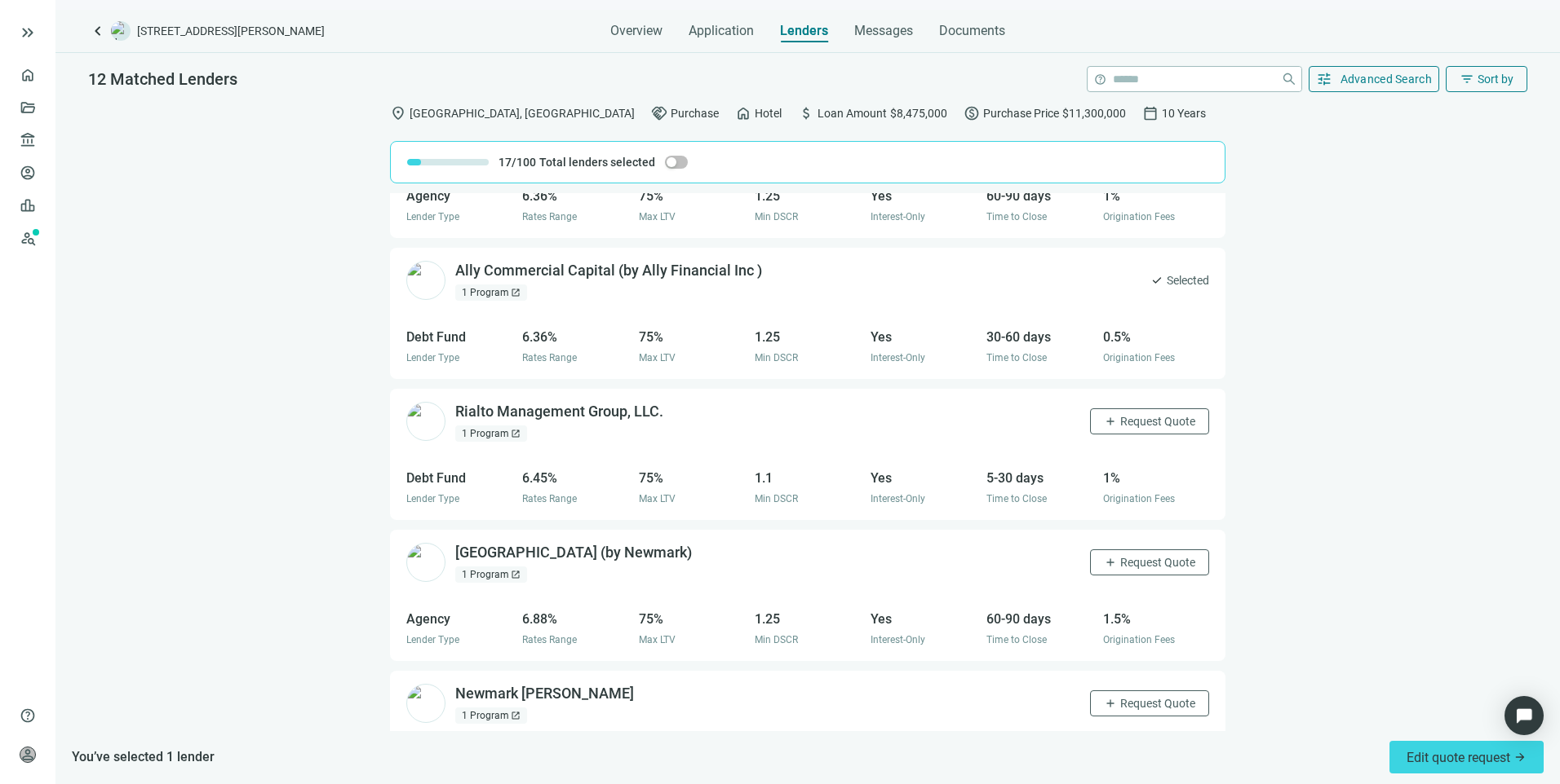
scroll to position [982, 0]
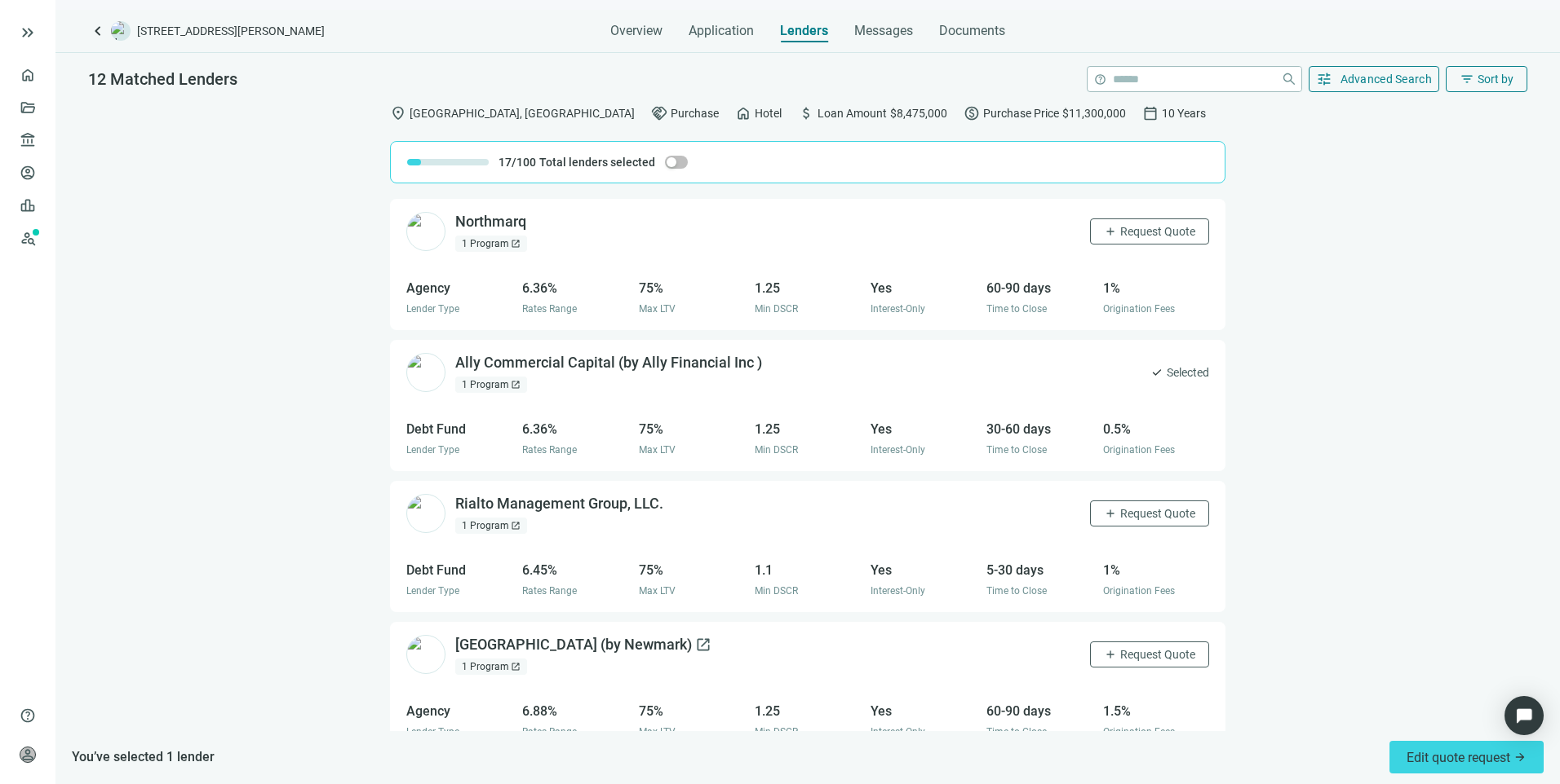
click at [482, 646] on div "Berkeley Point (by Newmark) open_in_new" at bounding box center [583, 646] width 256 height 21
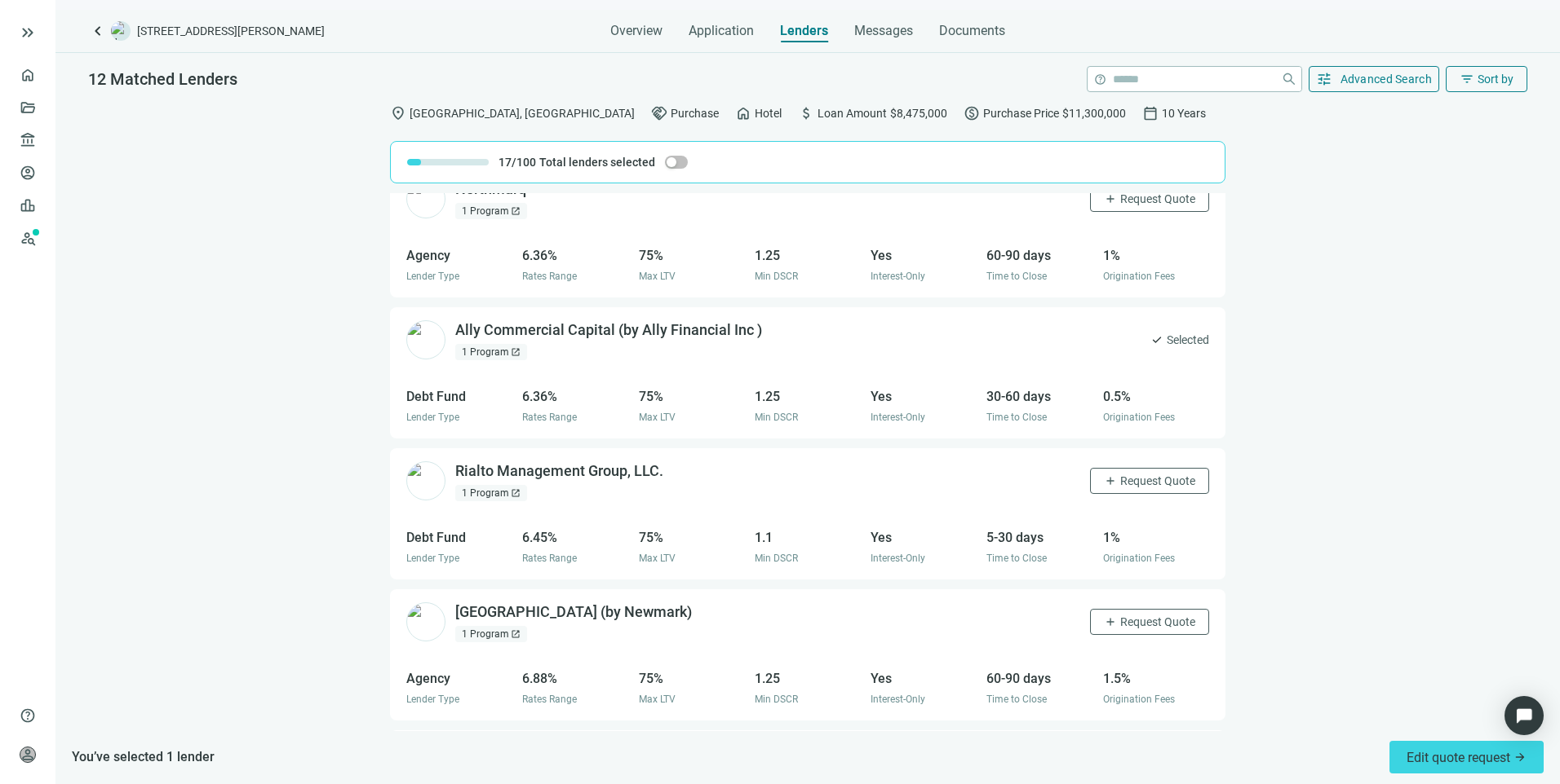
scroll to position [1064, 0]
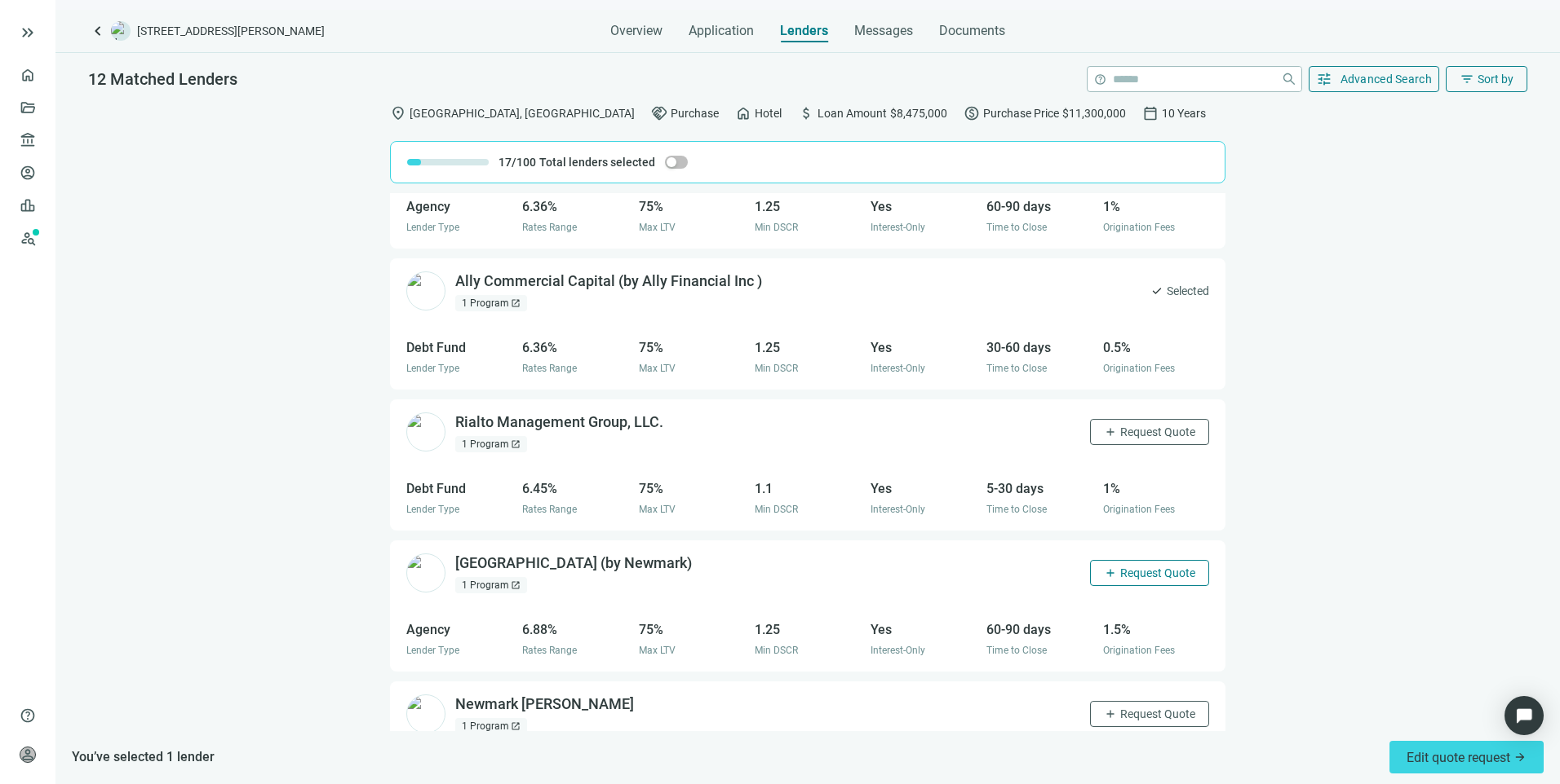
click at [1120, 568] on span "Request Quote" at bounding box center [1157, 573] width 75 height 13
click at [498, 423] on div "Rialto Management Group, LLC. open_in_new" at bounding box center [569, 423] width 228 height 21
click at [1104, 427] on span "add" at bounding box center [1110, 432] width 13 height 13
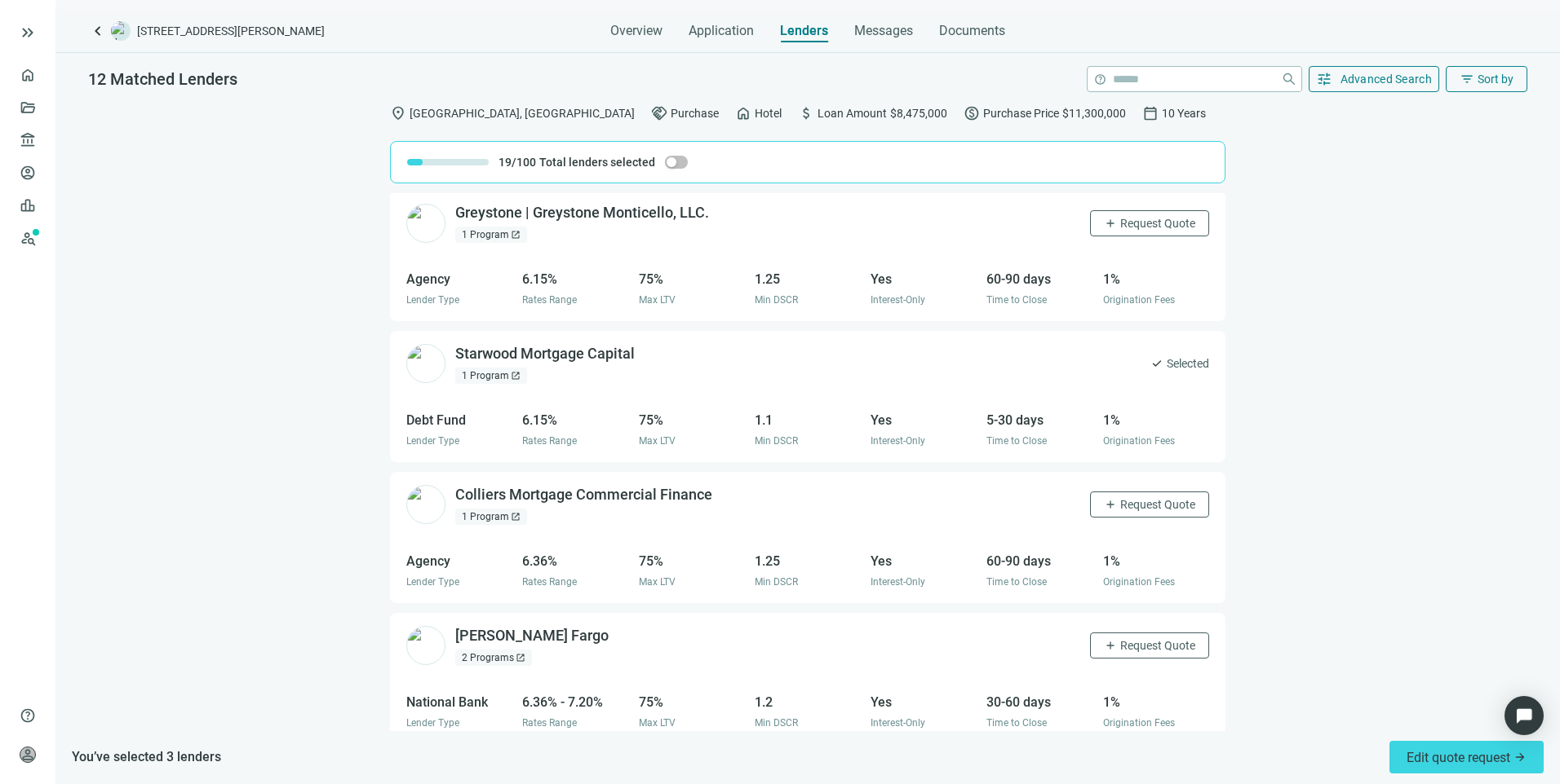
scroll to position [0, 0]
click at [596, 215] on div "Greystone | Greystone Monticello, LLC. open_in_new" at bounding box center [592, 216] width 274 height 21
click at [1120, 233] on span "Request Quote" at bounding box center [1157, 226] width 75 height 13
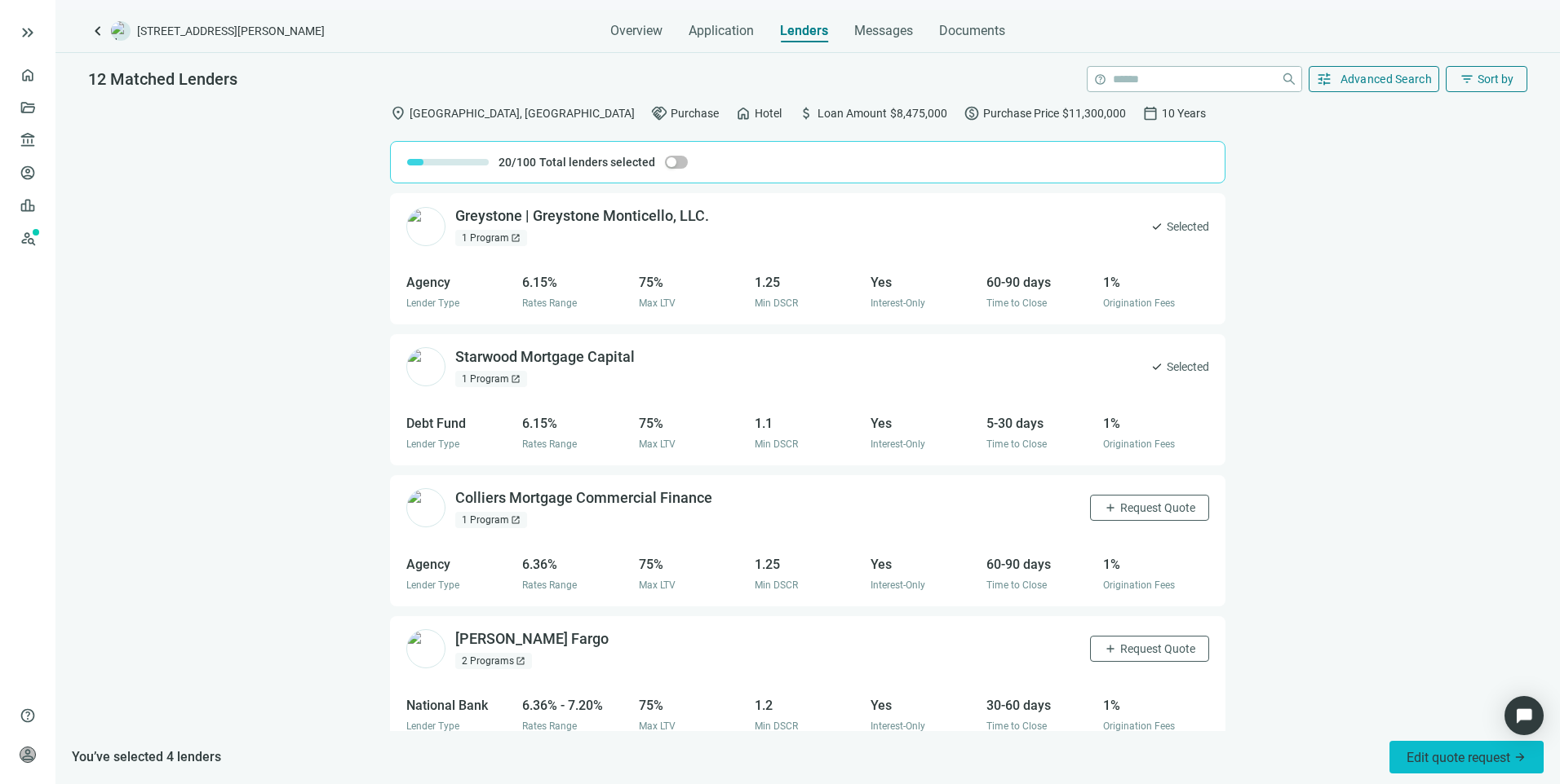
click at [1419, 758] on span "Edit quote request arrow_forward" at bounding box center [1467, 758] width 120 height 16
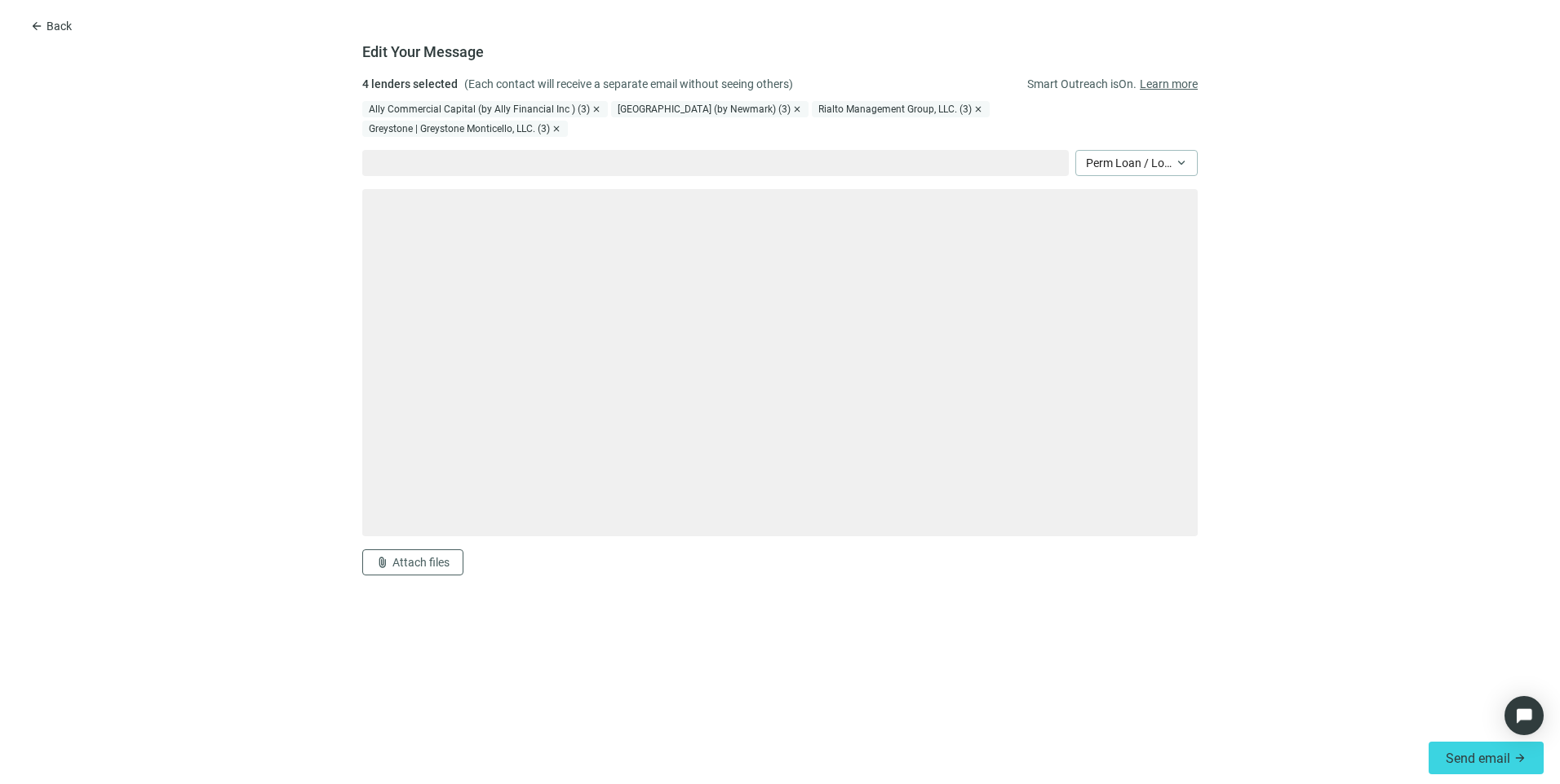
type textarea "**********"
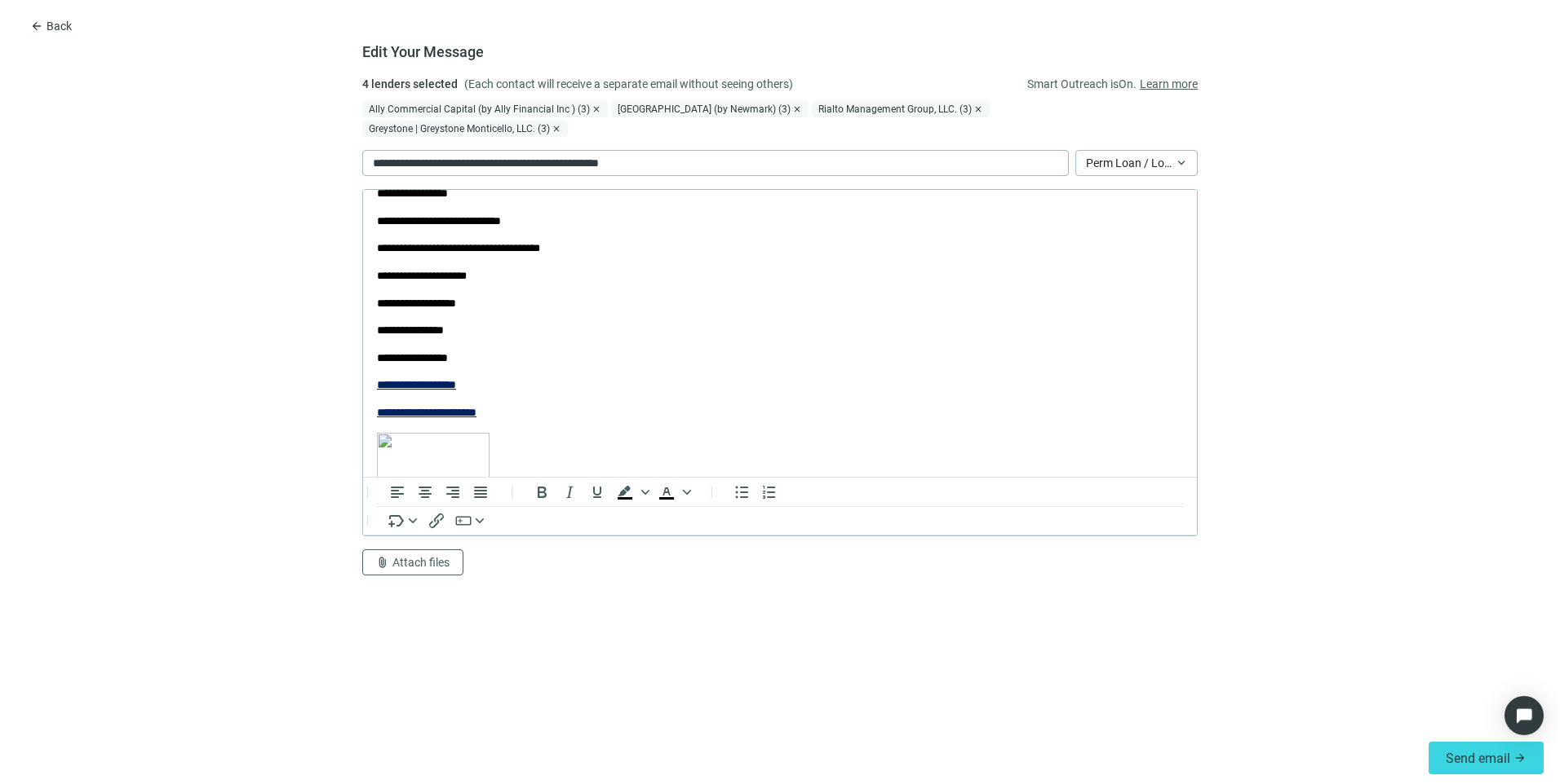
scroll to position [571, 0]
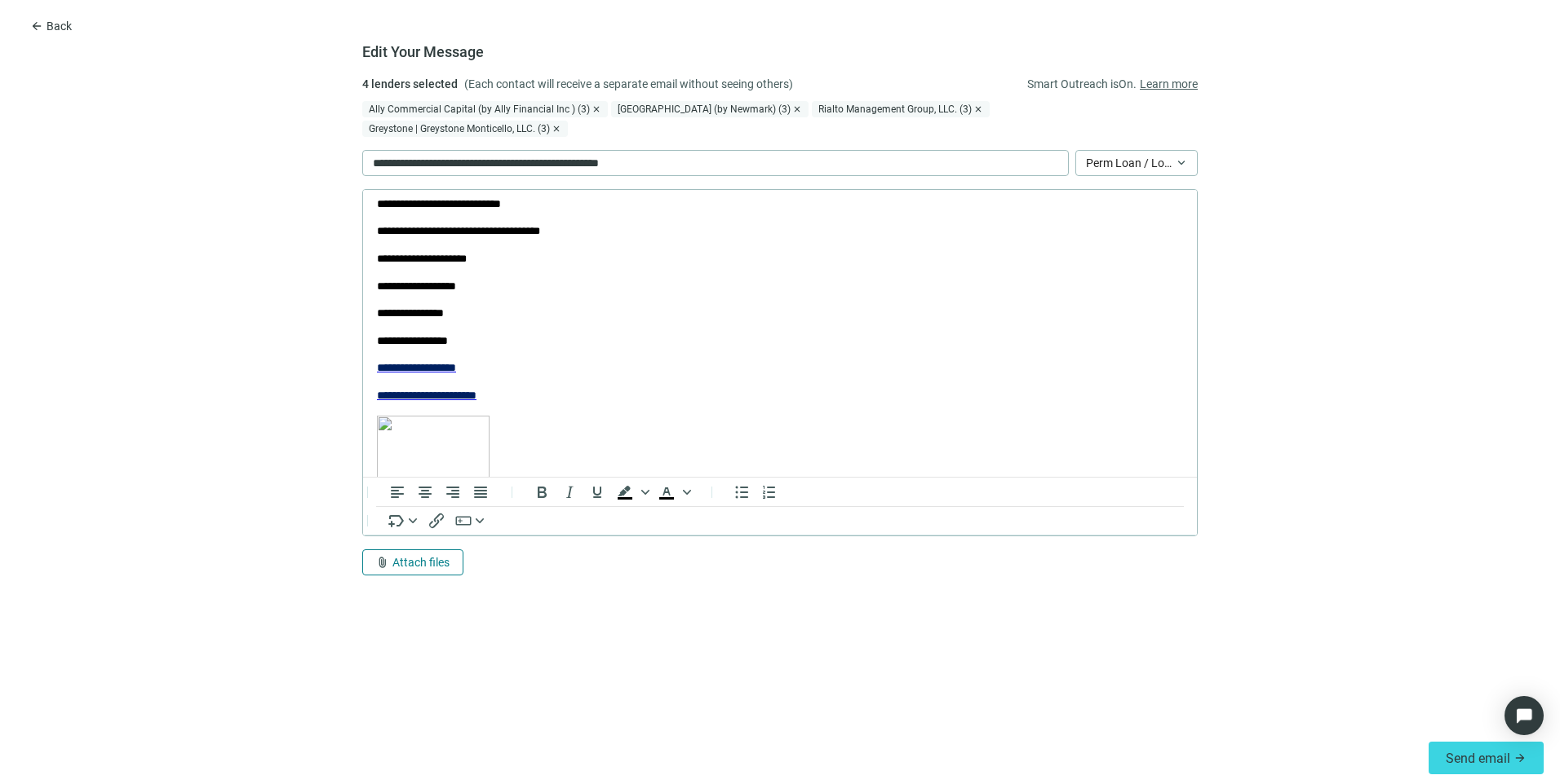
click at [397, 556] on span "Attach files" at bounding box center [421, 562] width 57 height 13
click at [416, 483] on span "Сhoose from deal documents" at bounding box center [449, 480] width 148 height 13
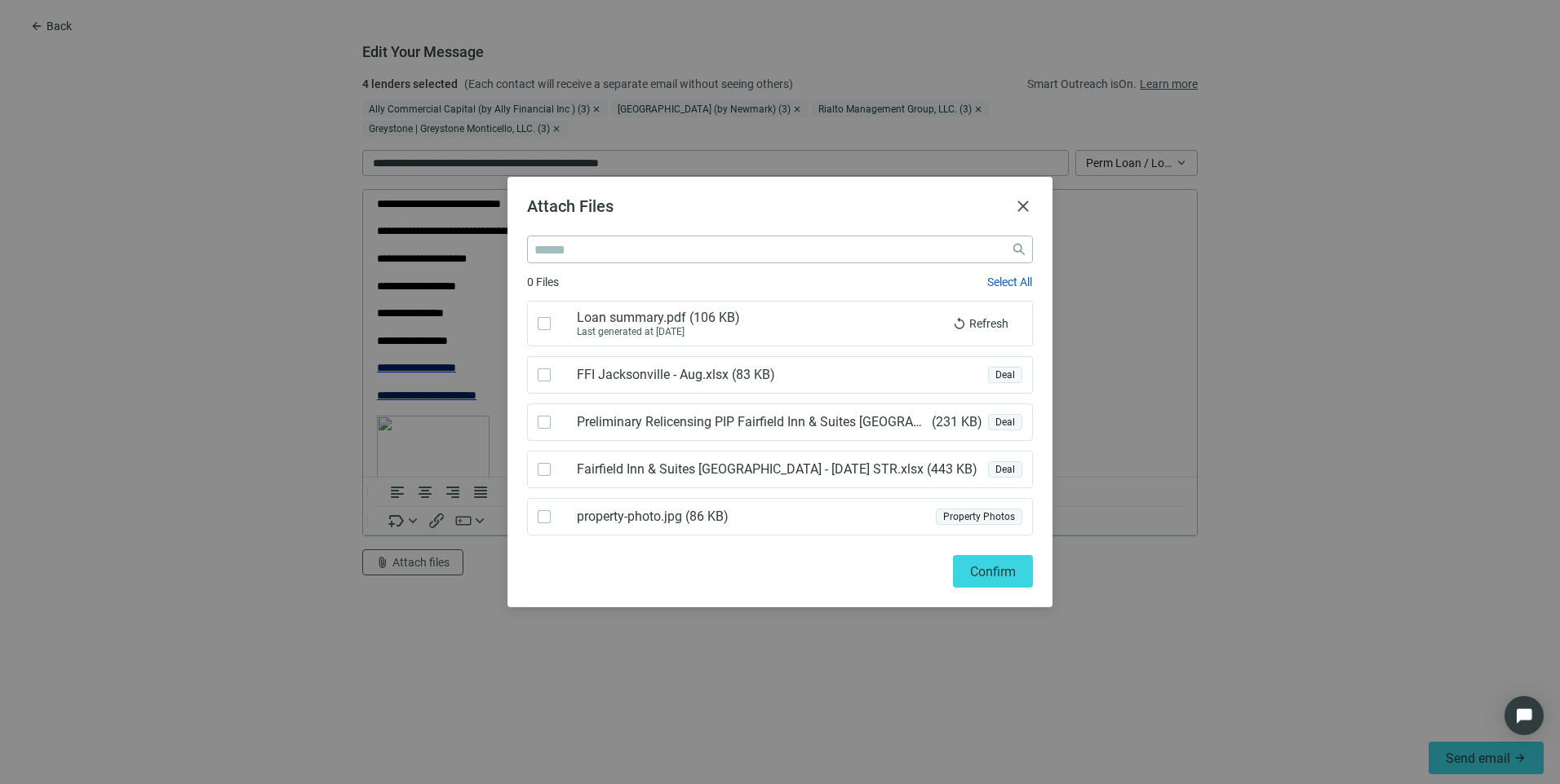
click at [588, 324] on span "Loan summary.pdf ( 106 KB )" at bounding box center [658, 318] width 163 height 16
click at [977, 572] on span "Confirm" at bounding box center [992, 572] width 46 height 16
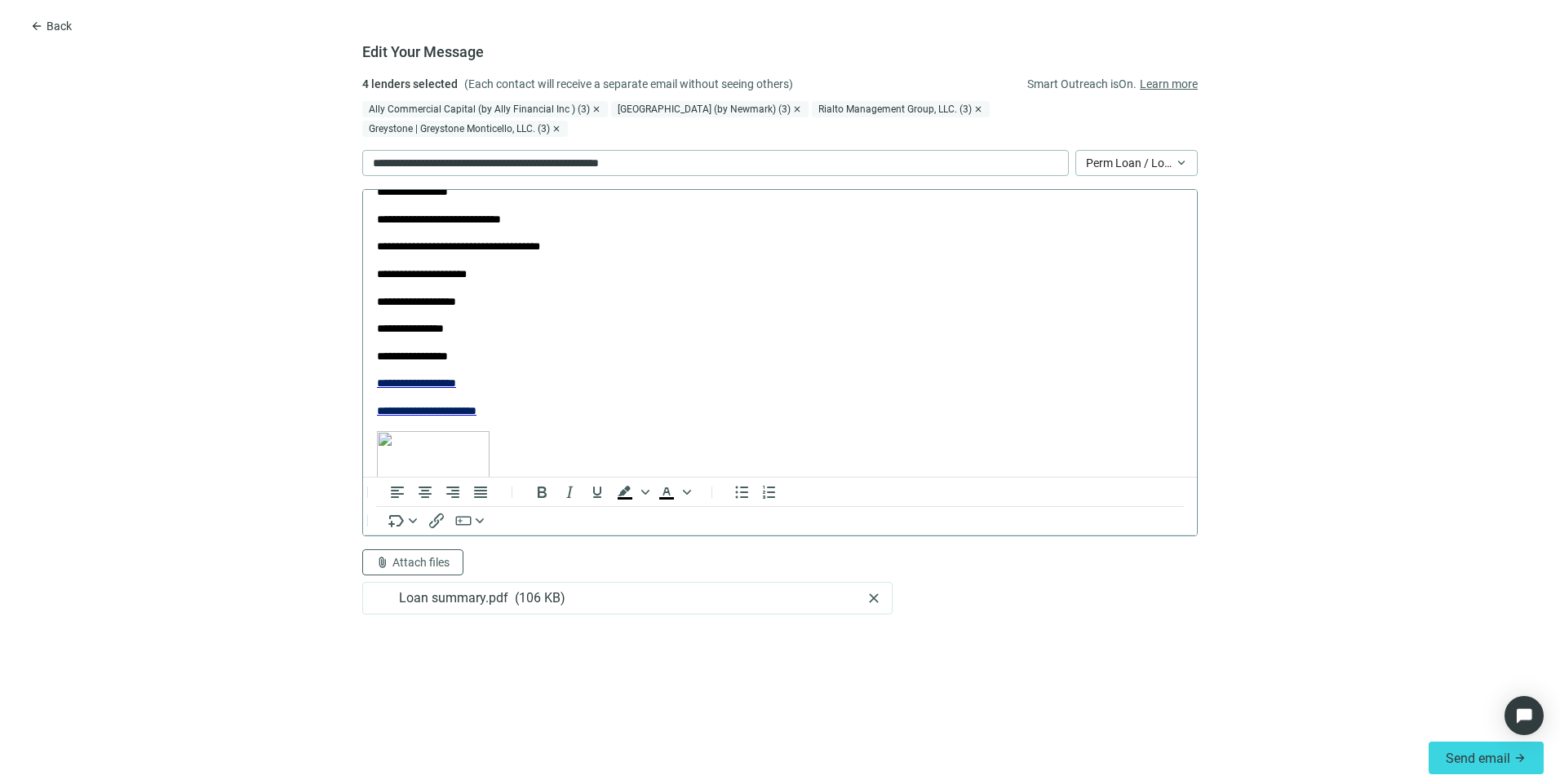
scroll to position [81, 0]
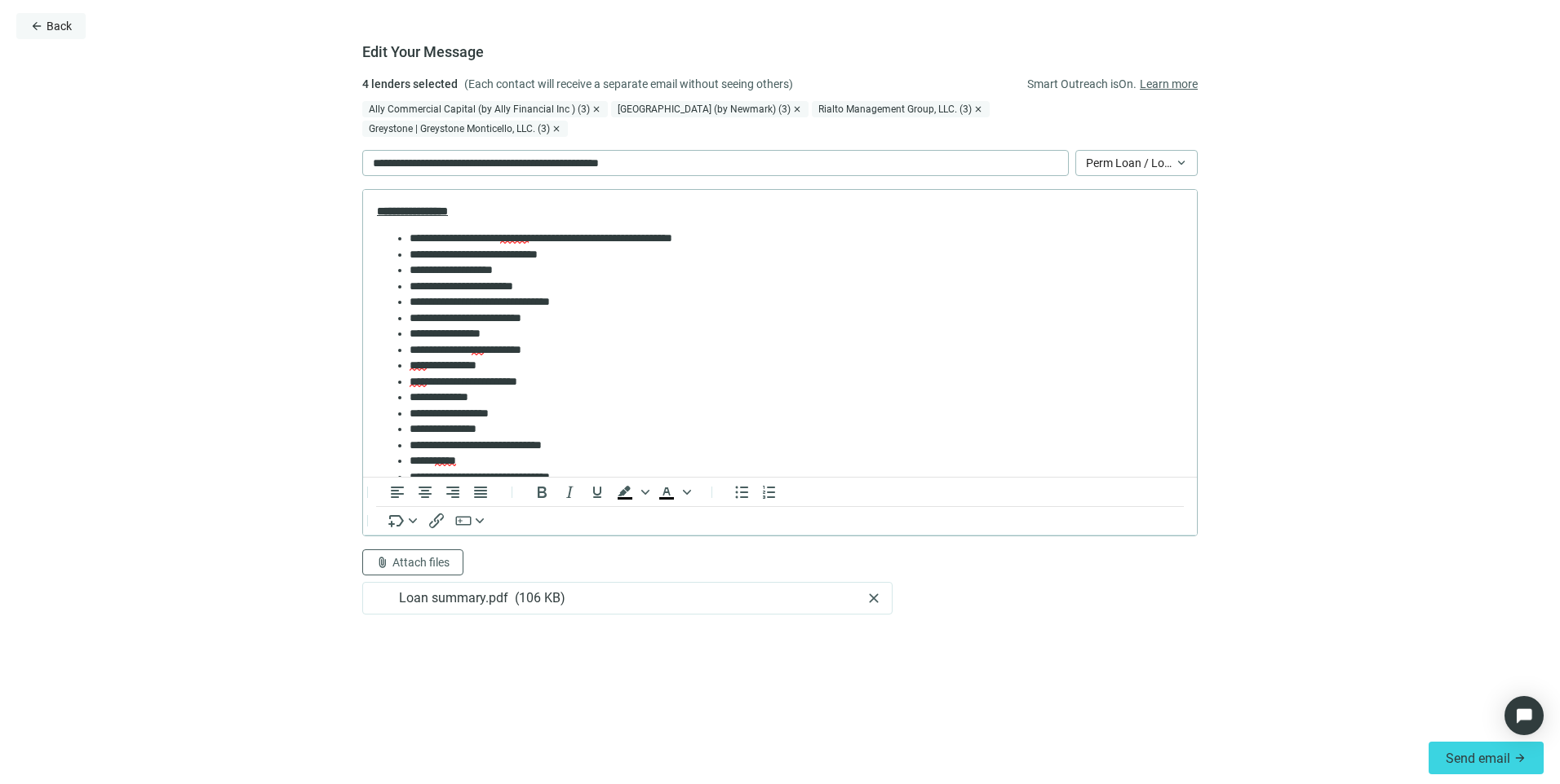
click at [52, 27] on span "Back" at bounding box center [59, 26] width 25 height 13
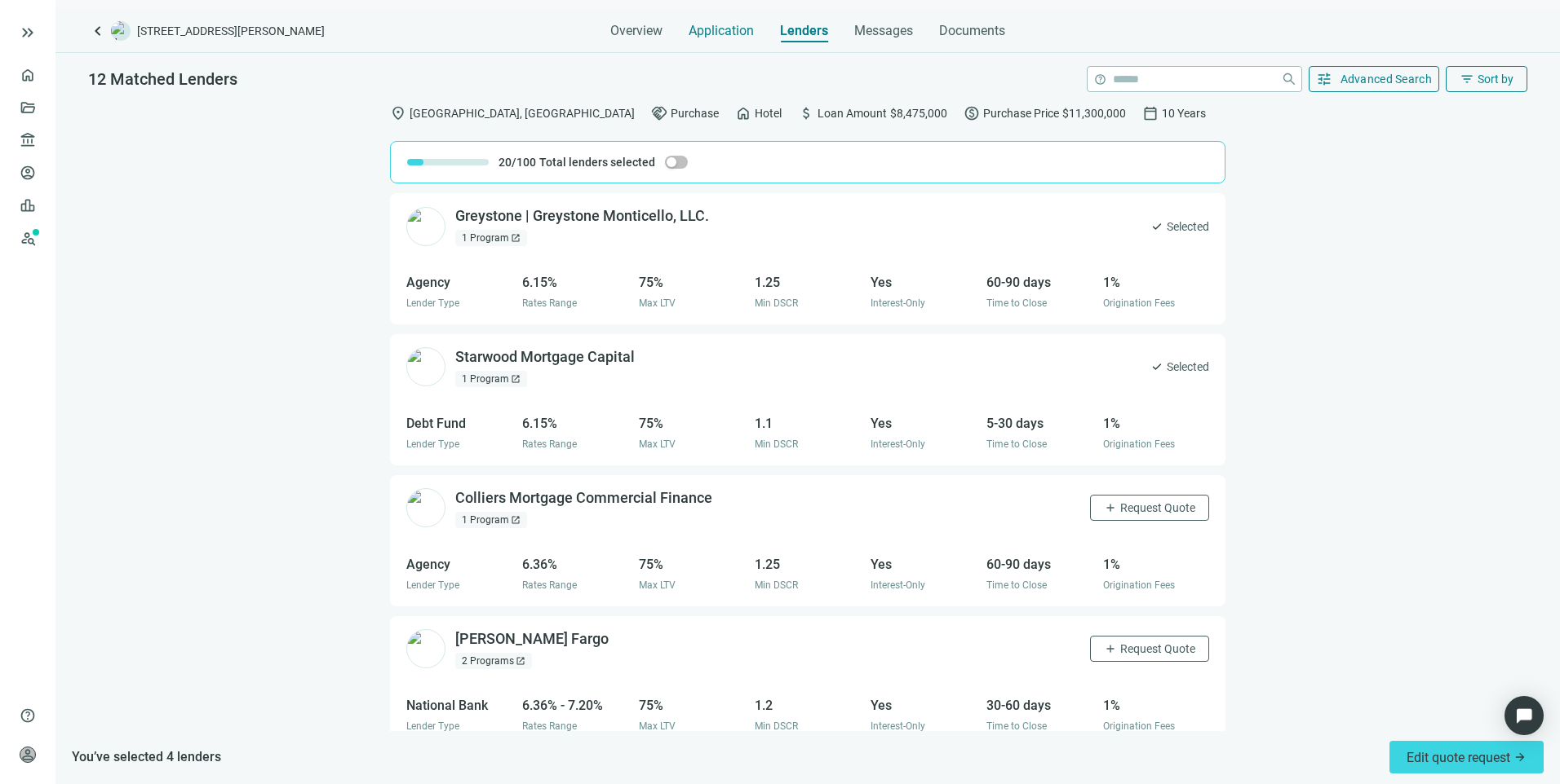
click at [705, 34] on span "Application" at bounding box center [720, 30] width 65 height 16
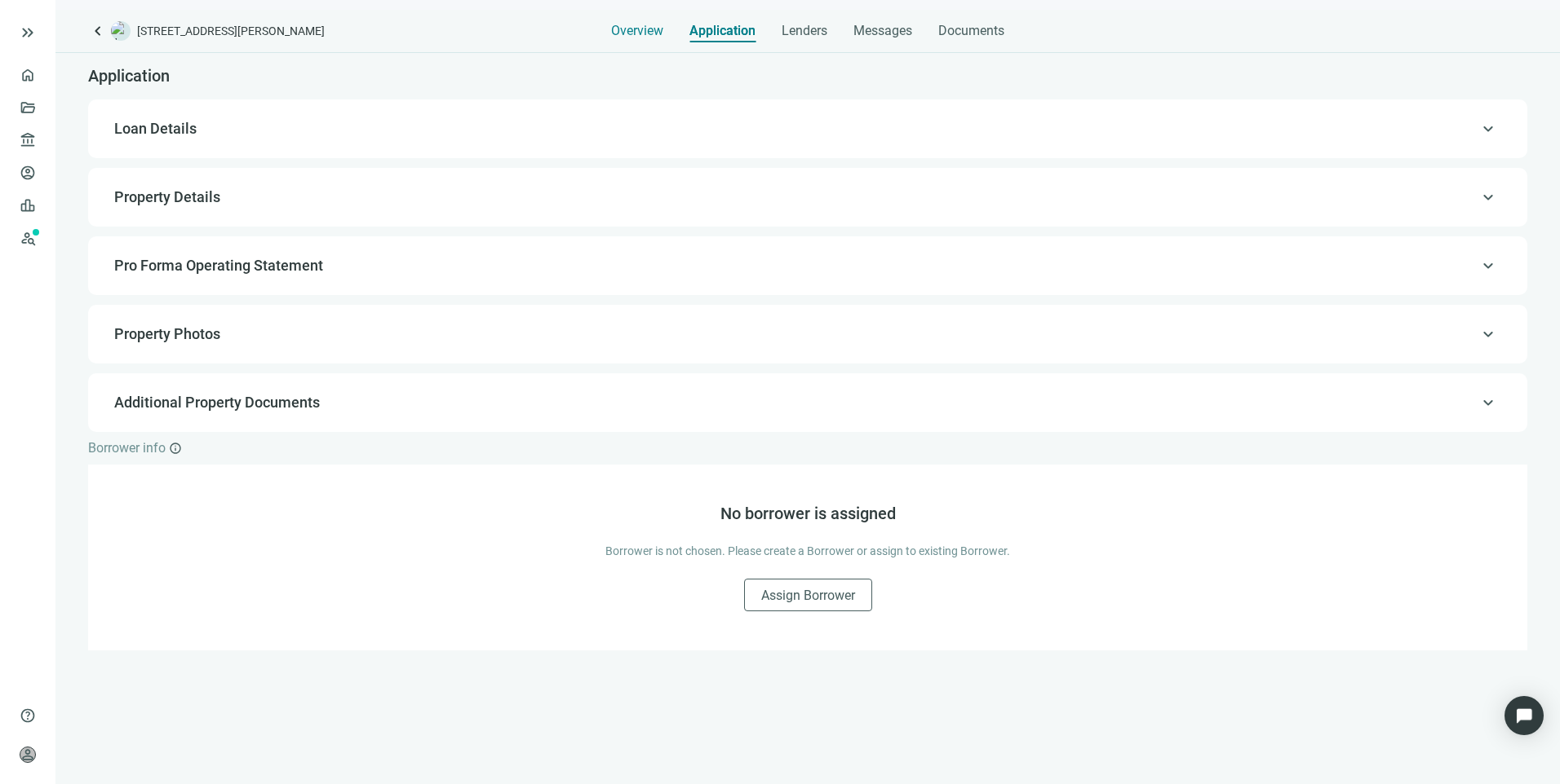
click at [637, 26] on span "Overview" at bounding box center [637, 30] width 52 height 16
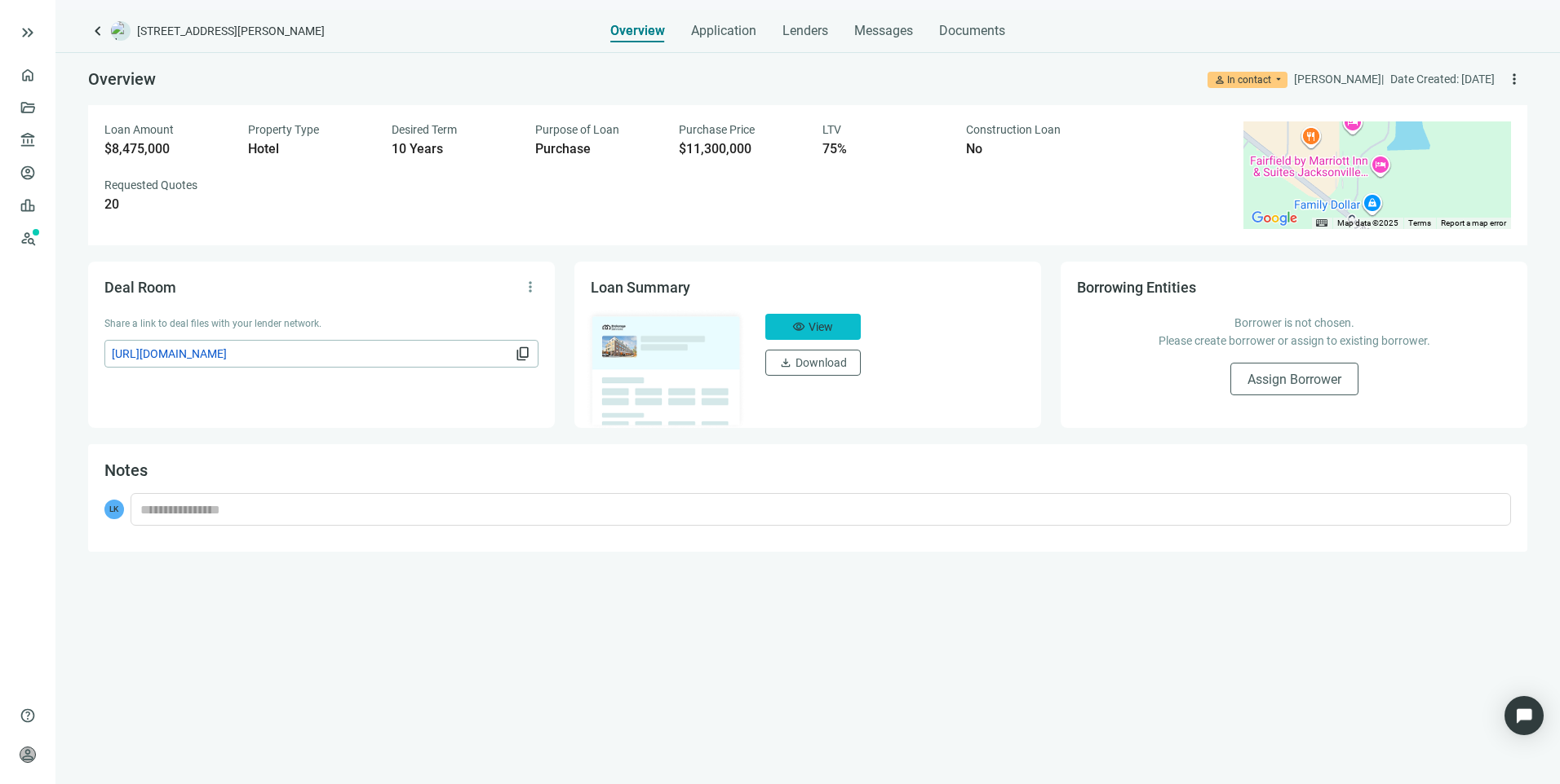
click at [792, 331] on span "visibility" at bounding box center [798, 326] width 13 height 13
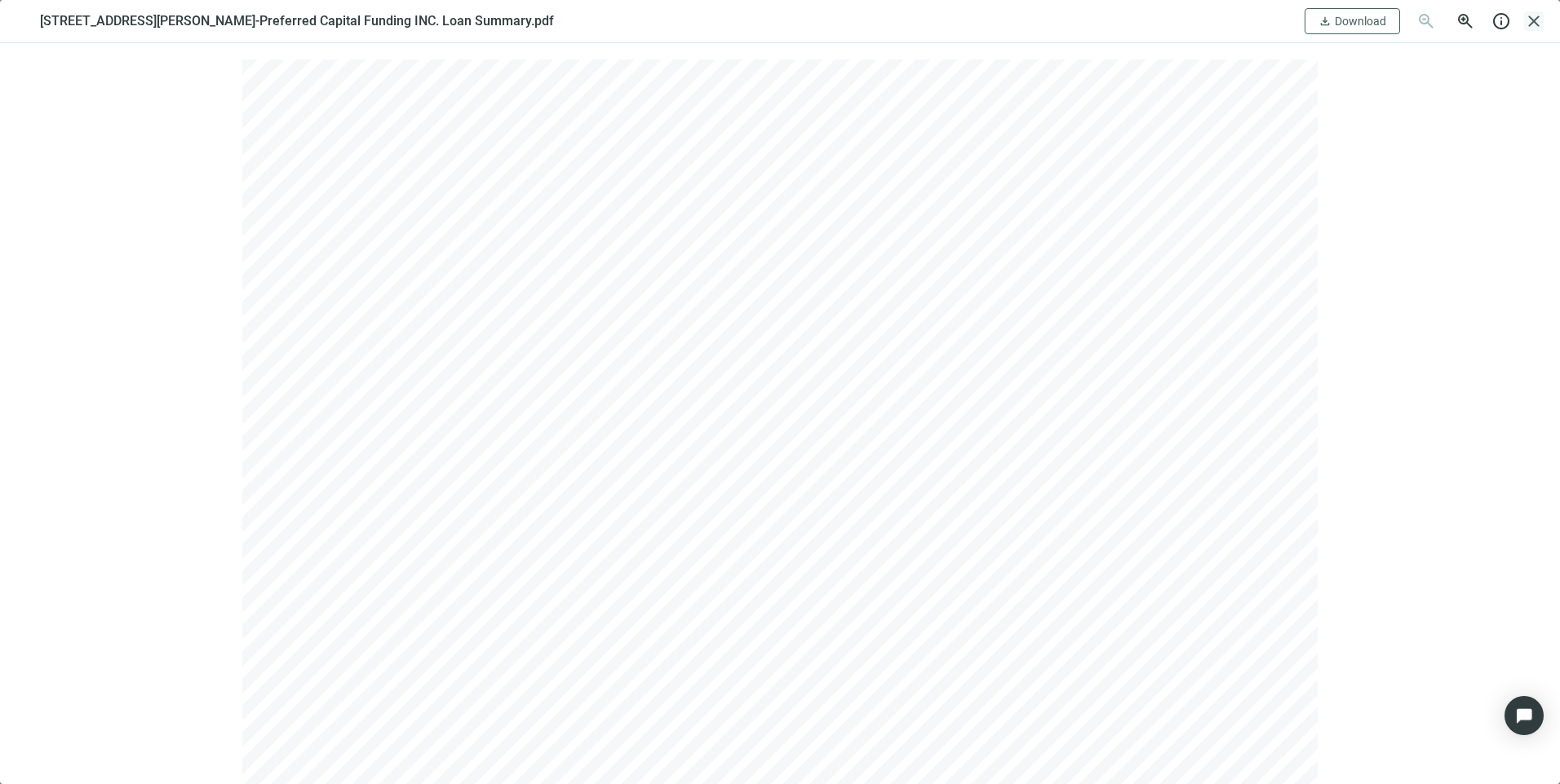
click at [1526, 22] on span "close" at bounding box center [1533, 21] width 20 height 20
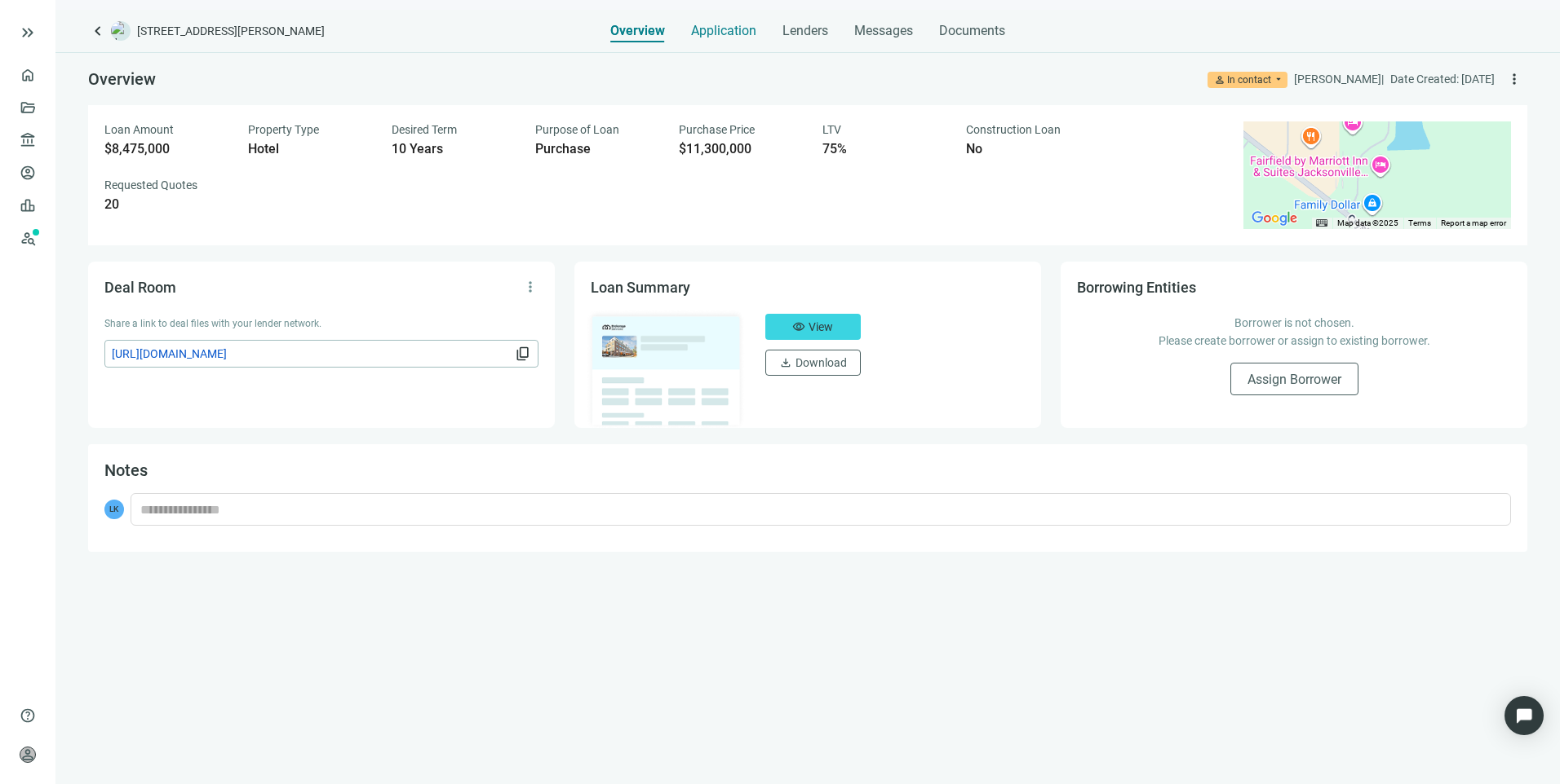
click at [706, 35] on span "Application" at bounding box center [723, 30] width 65 height 16
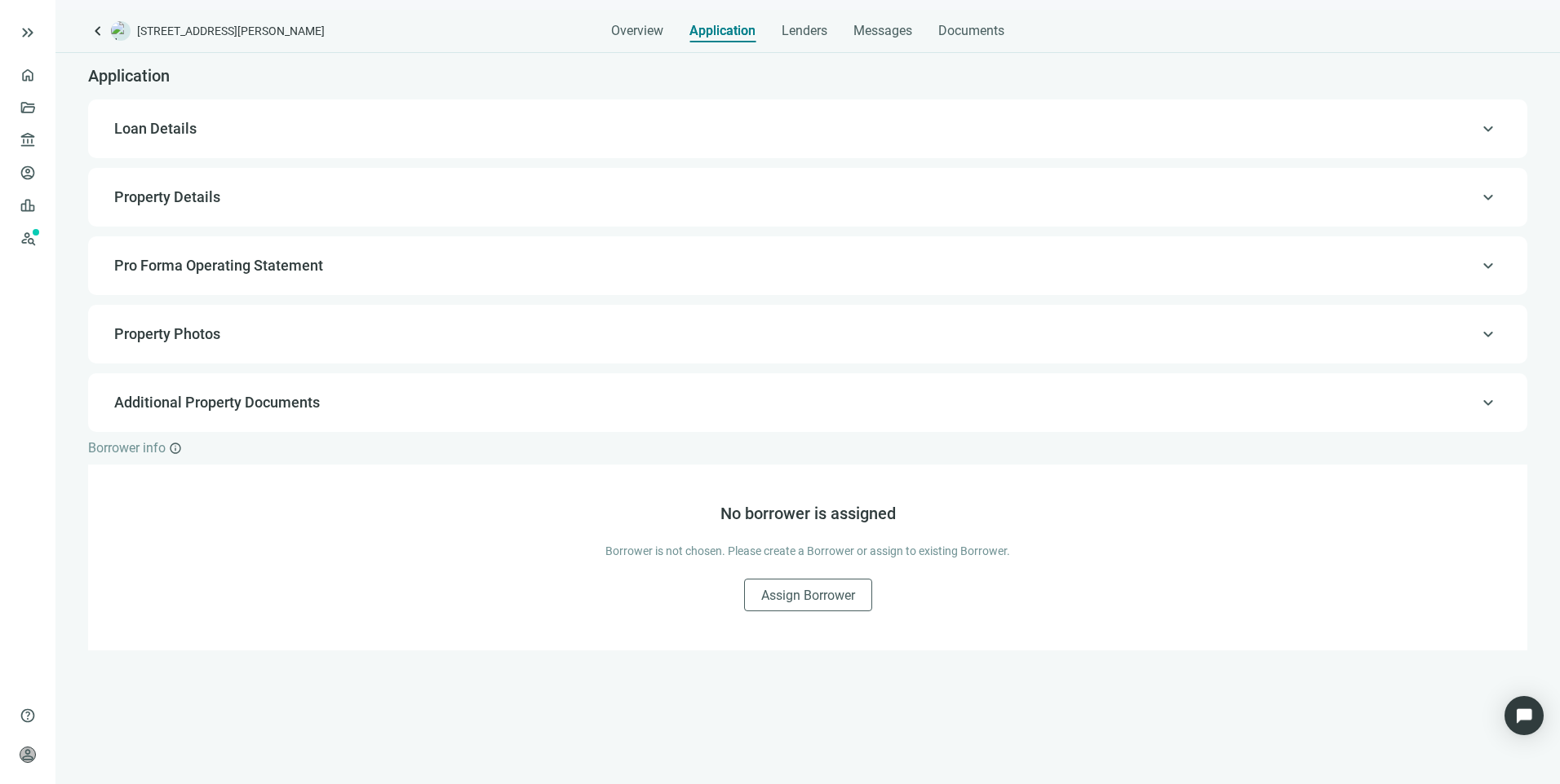
click at [132, 131] on span "Loan Details" at bounding box center [155, 129] width 82 height 17
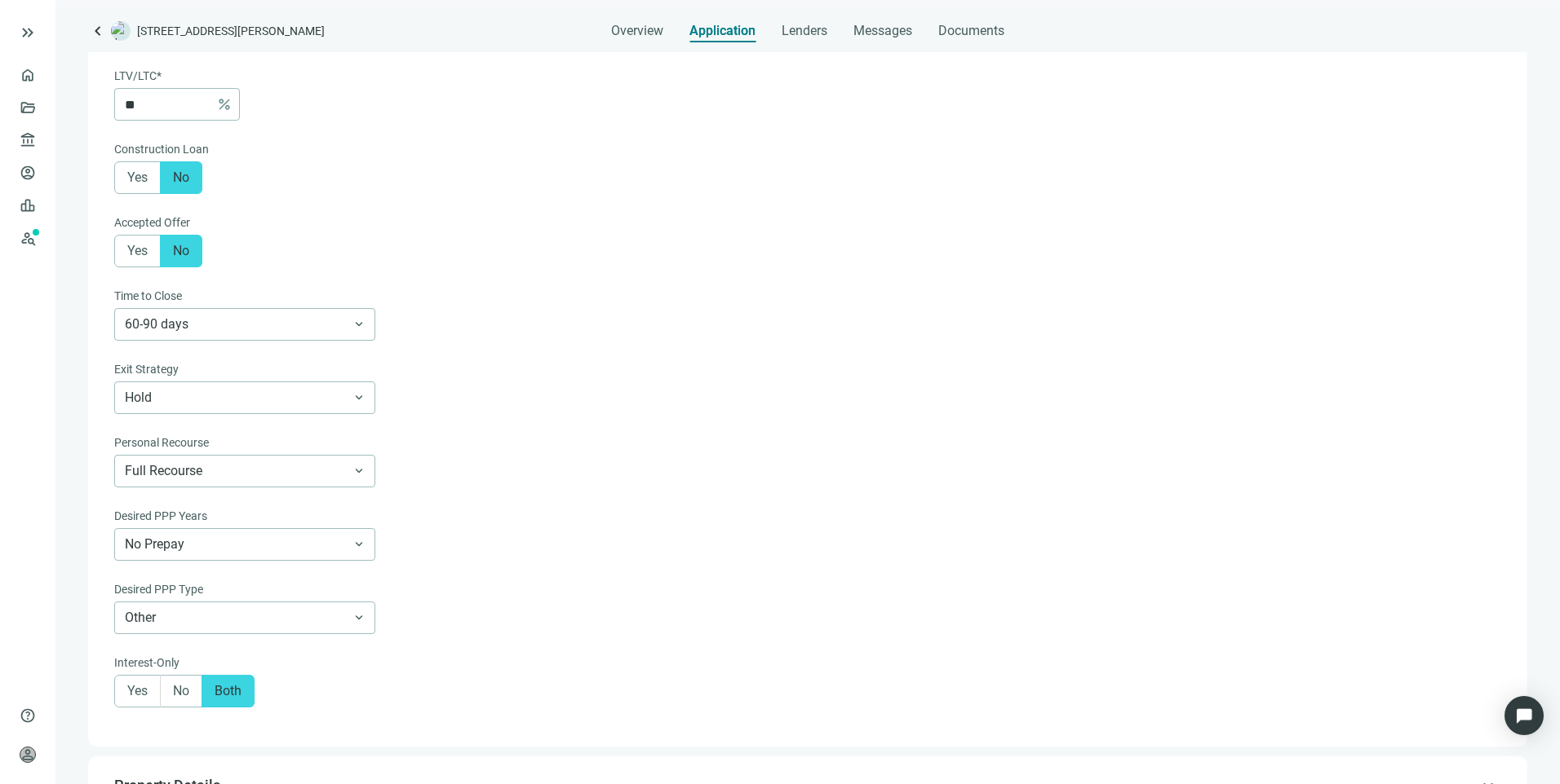
scroll to position [130, 0]
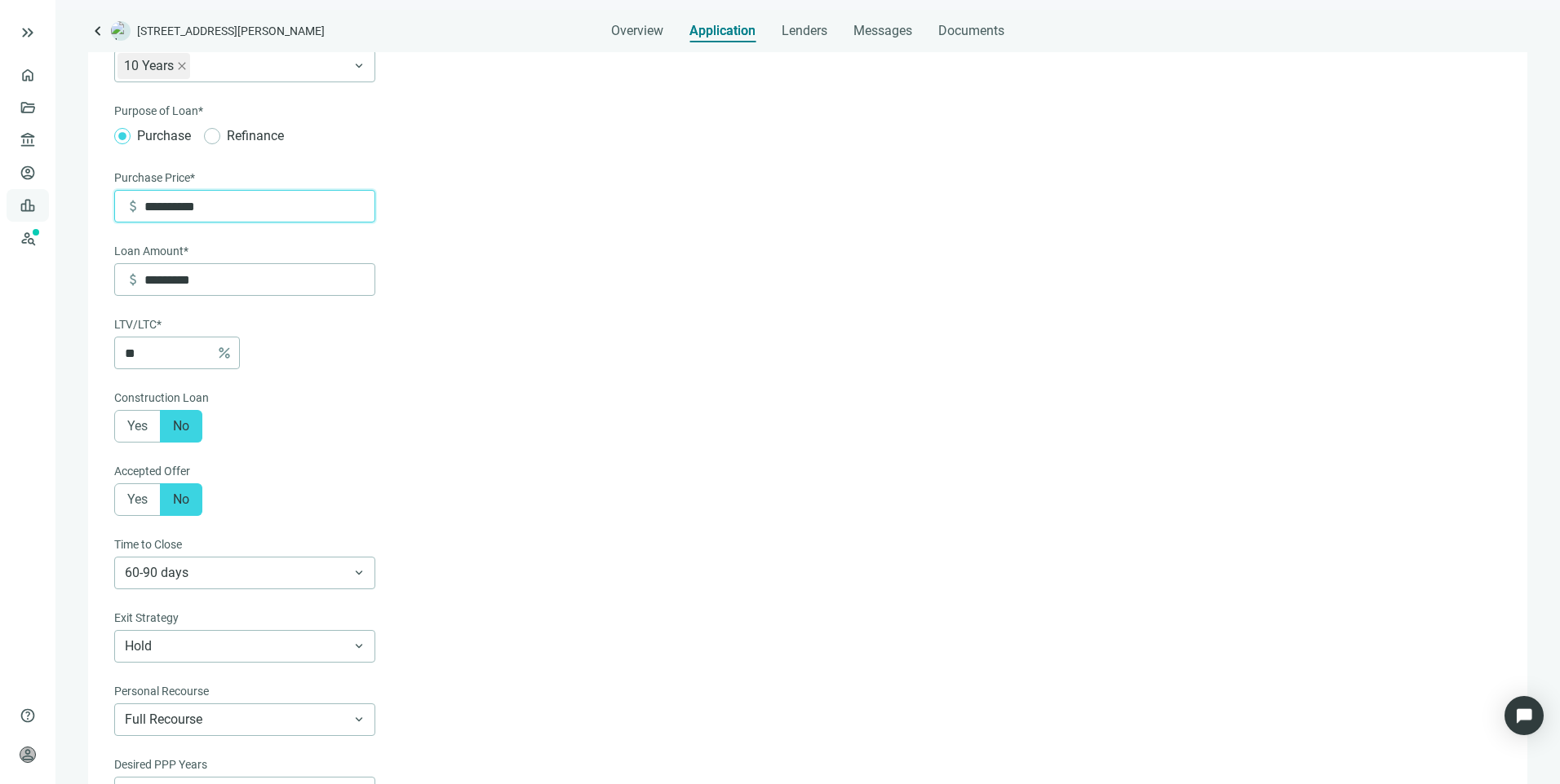
drag, startPoint x: 287, startPoint y: 217, endPoint x: 29, endPoint y: 207, distance: 258.2
click at [29, 207] on div "**********" at bounding box center [780, 392] width 1560 height 784
type input "*"
type input "**"
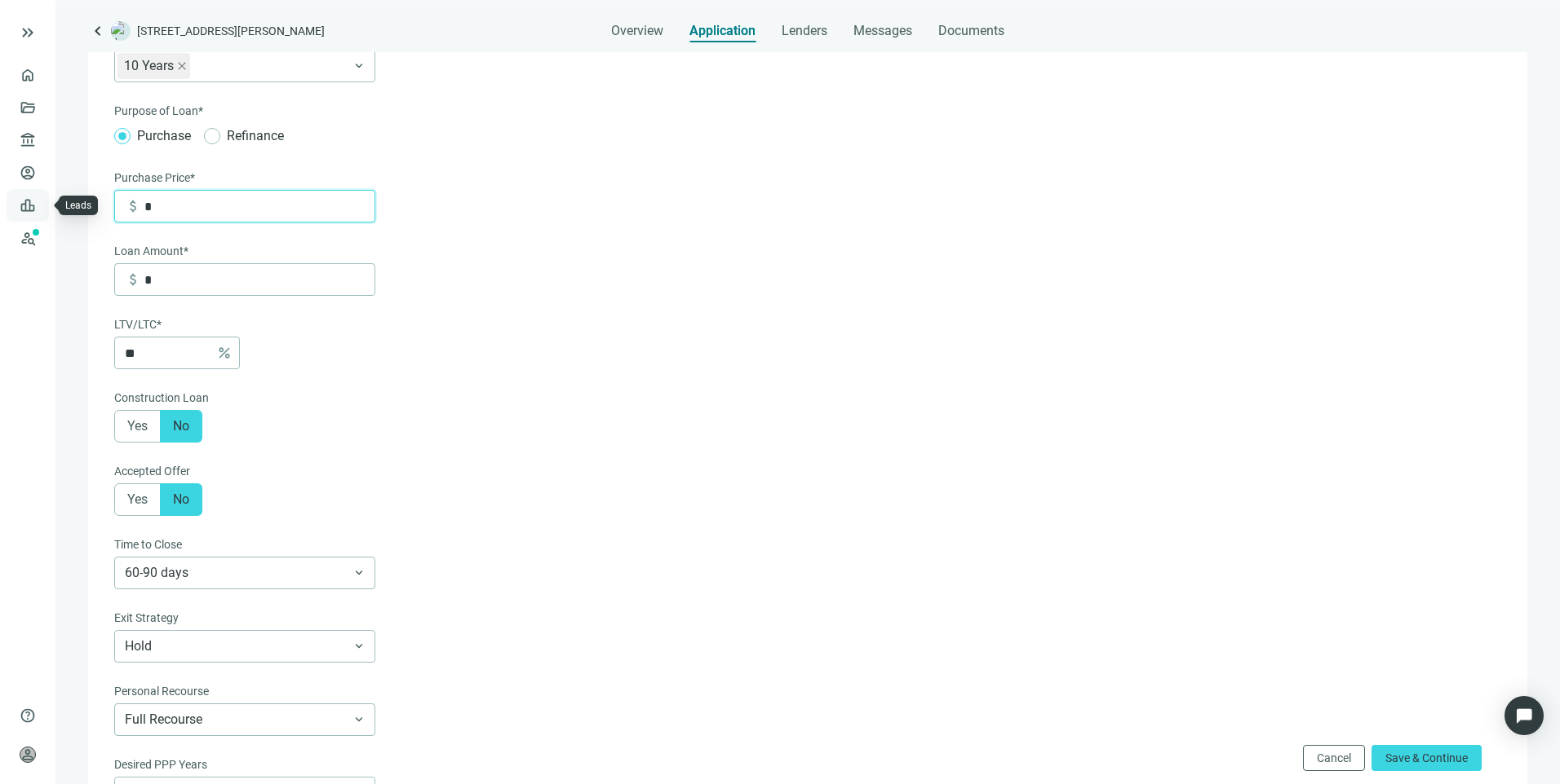
type input "**"
type input "***"
type input "*****"
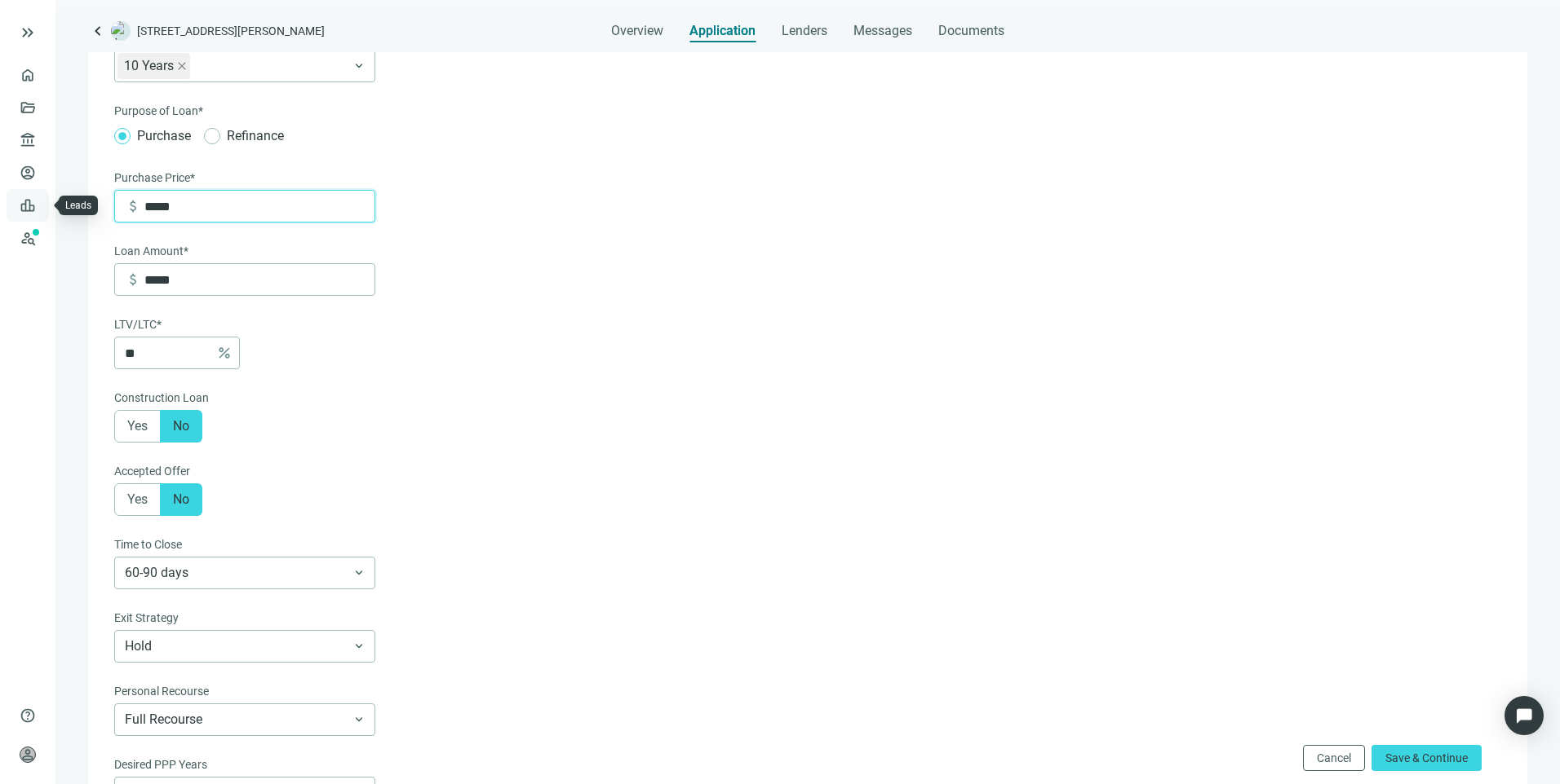
type input "******"
type input "*******"
type input "*********"
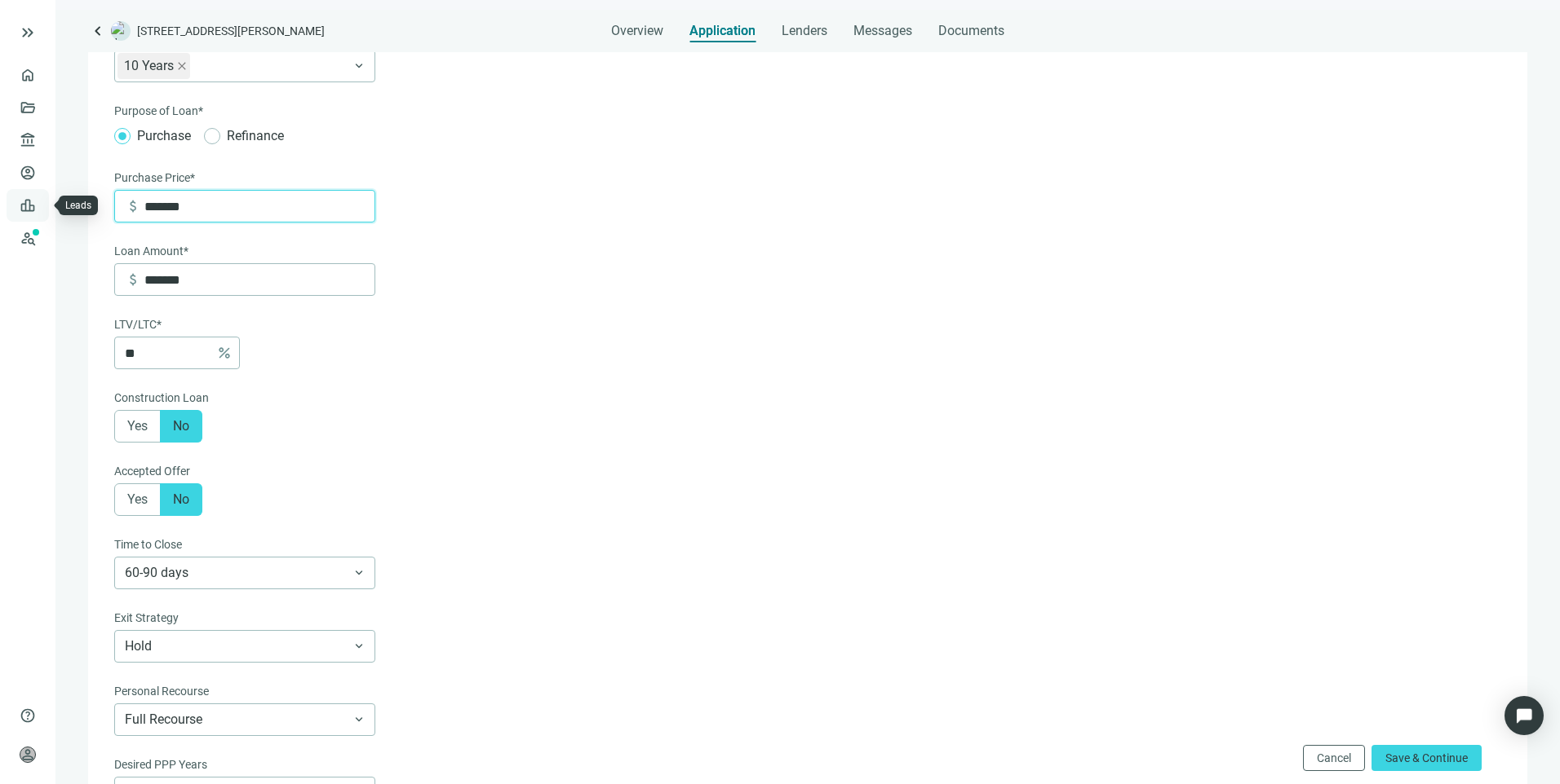
type input "*********"
click at [738, 399] on form "Loan Term* 10 Years keyboard_arrow_down Purpose of Loan* Purchase Refinance Pur…" at bounding box center [806, 515] width 1383 height 974
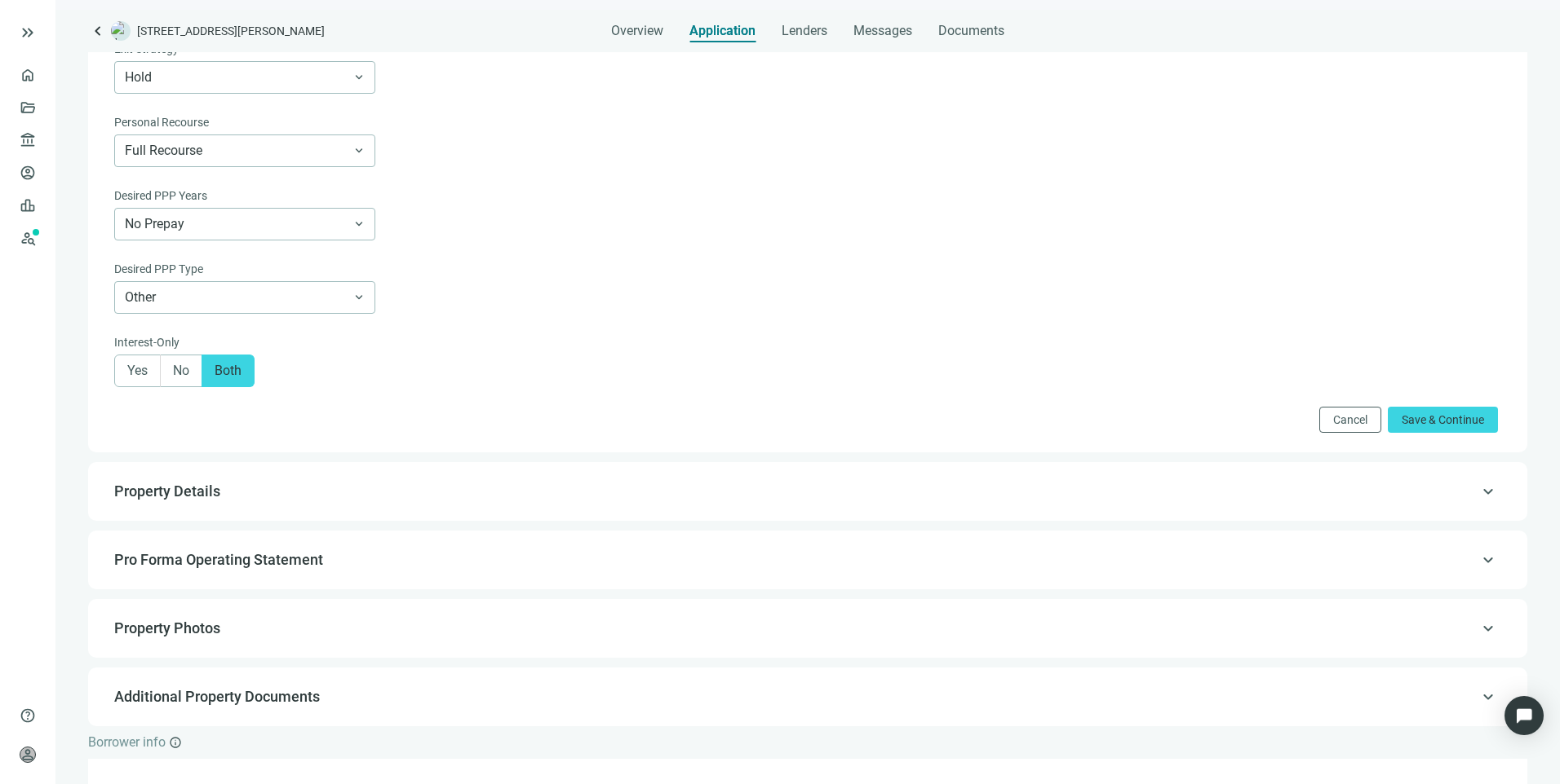
scroll to position [700, 0]
click at [1425, 422] on span "Save & Continue" at bounding box center [1442, 418] width 82 height 13
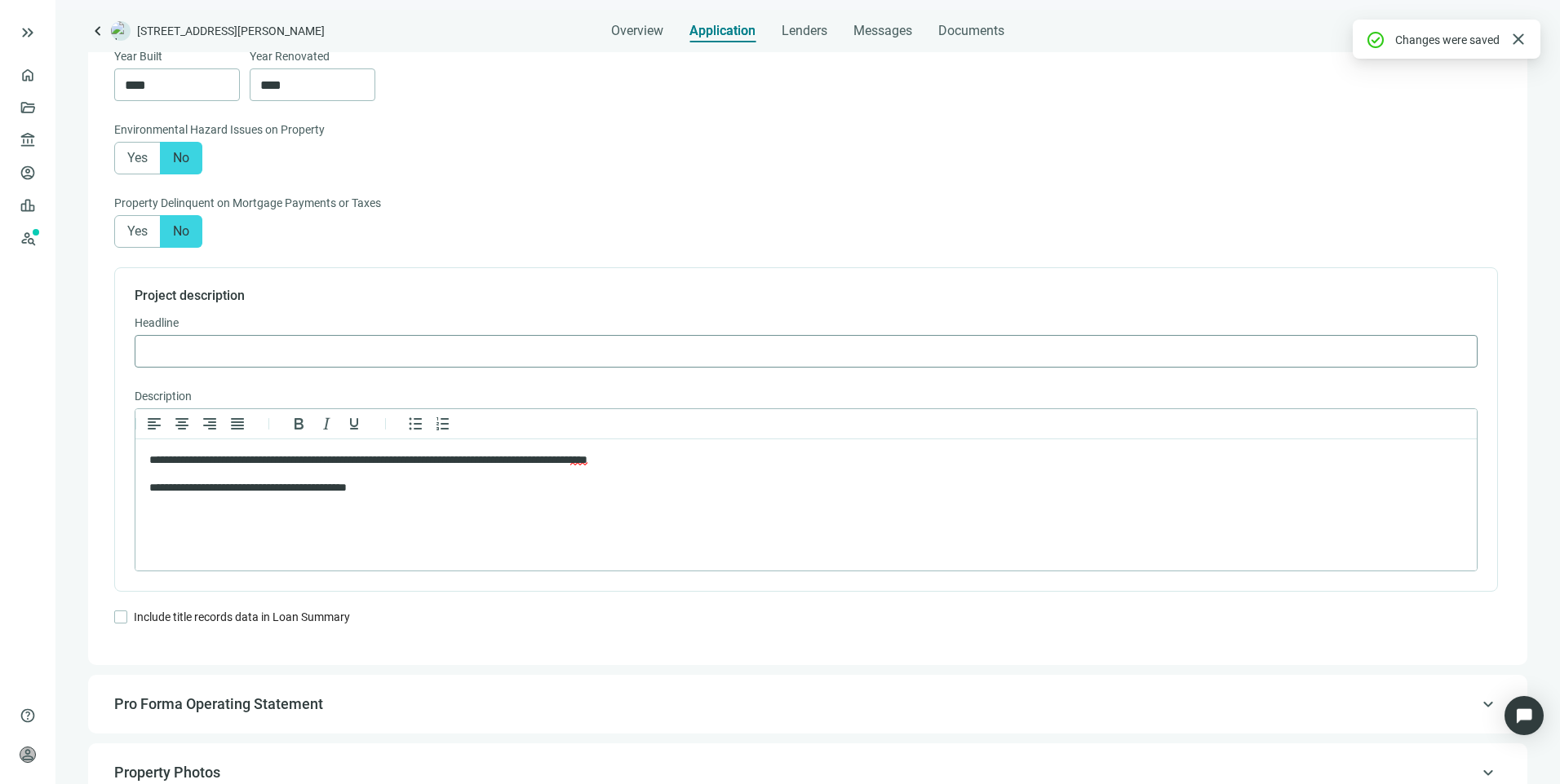
scroll to position [1014, 0]
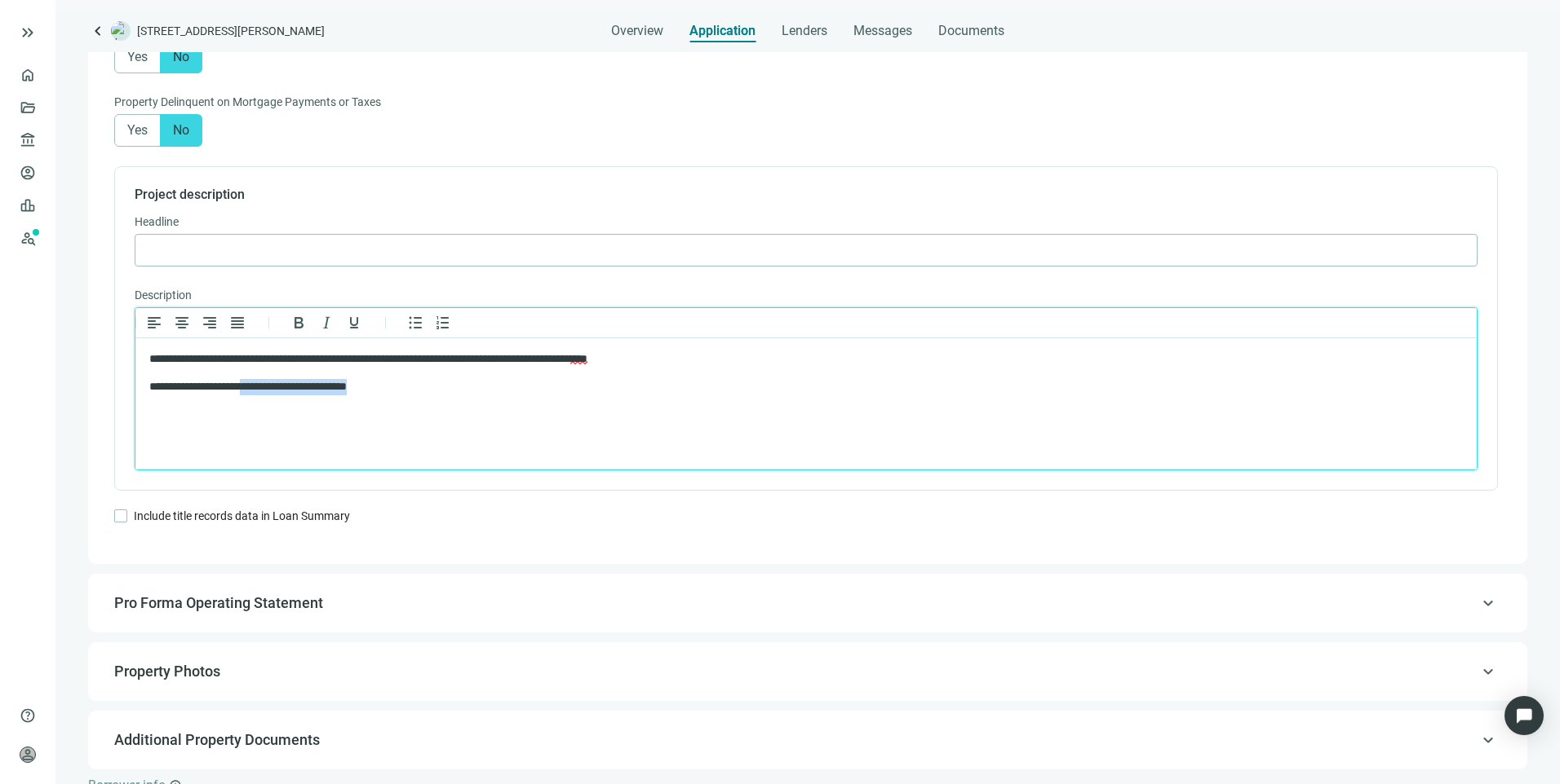
drag, startPoint x: 699, startPoint y: 375, endPoint x: 261, endPoint y: 374, distance: 438.0
click at [261, 374] on body "**********" at bounding box center [805, 373] width 1315 height 43
click at [738, 408] on html "**********" at bounding box center [805, 373] width 1341 height 69
drag, startPoint x: 739, startPoint y: 360, endPoint x: 126, endPoint y: 350, distance: 613.1
click at [135, 350] on html "**********" at bounding box center [805, 373] width 1341 height 69
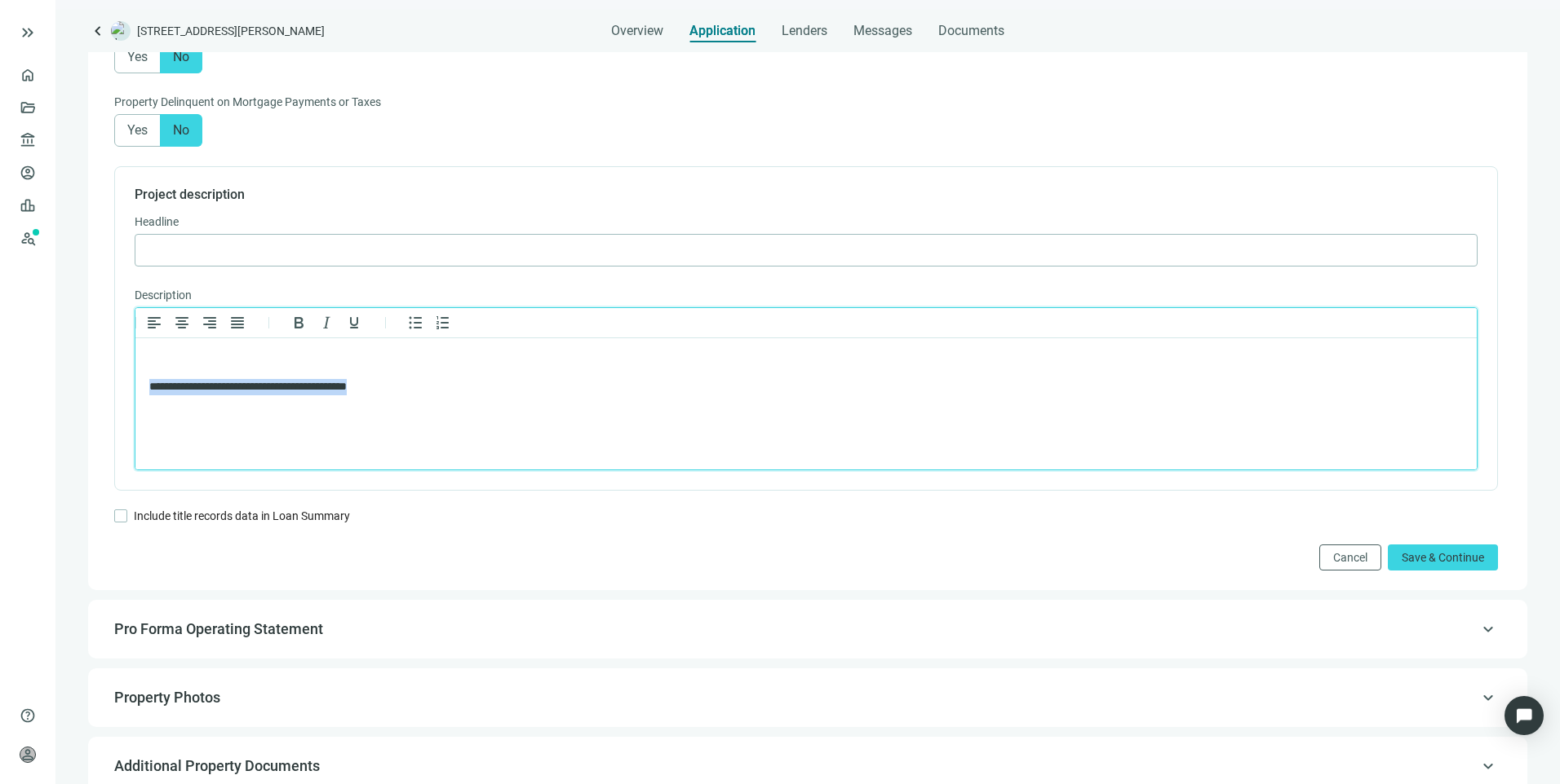
drag, startPoint x: 419, startPoint y: 390, endPoint x: 100, endPoint y: 392, distance: 319.0
click at [135, 392] on html "**********" at bounding box center [805, 373] width 1341 height 69
click at [1428, 564] on span "Save & Continue" at bounding box center [1442, 557] width 82 height 13
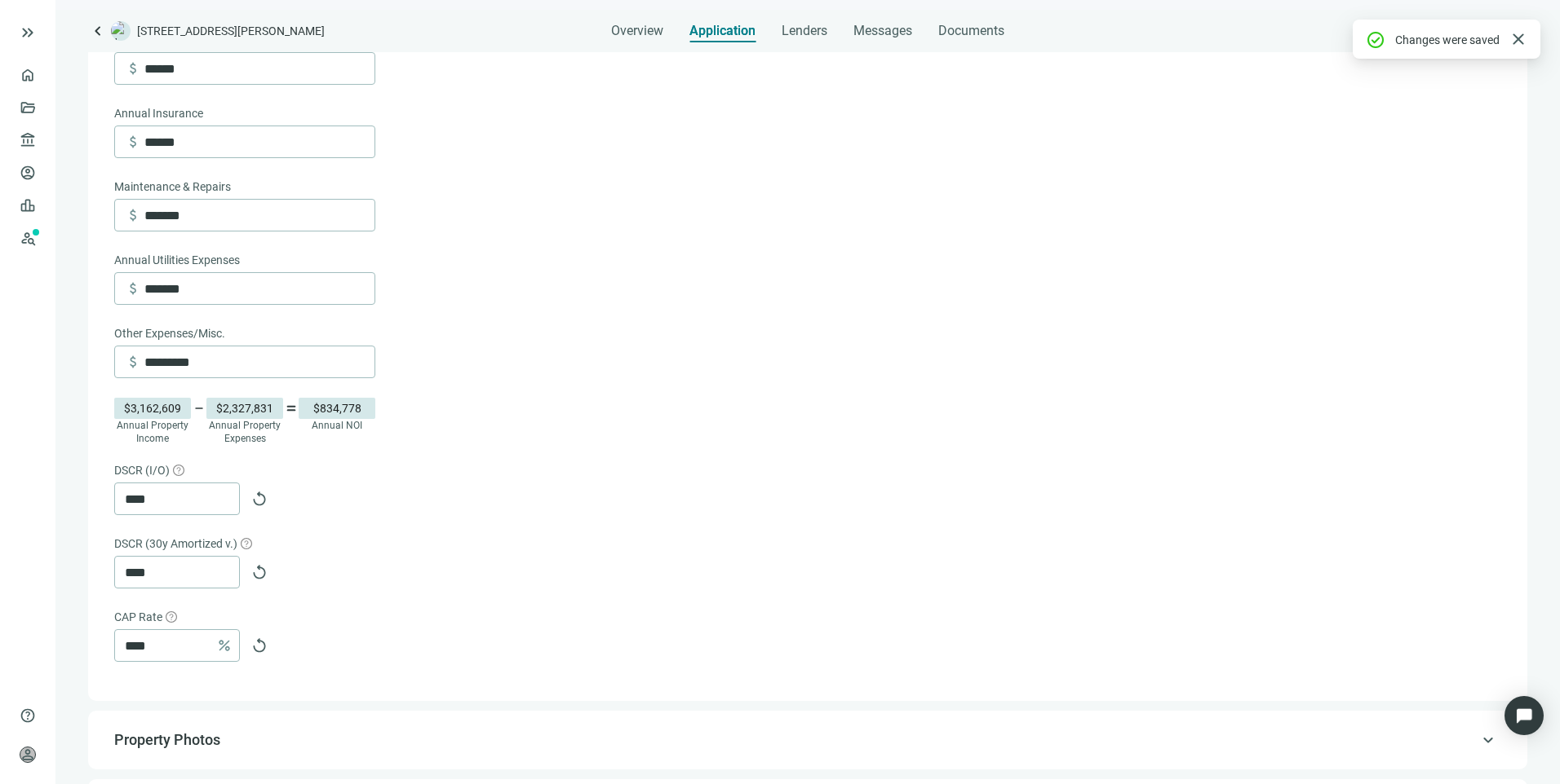
scroll to position [593, 0]
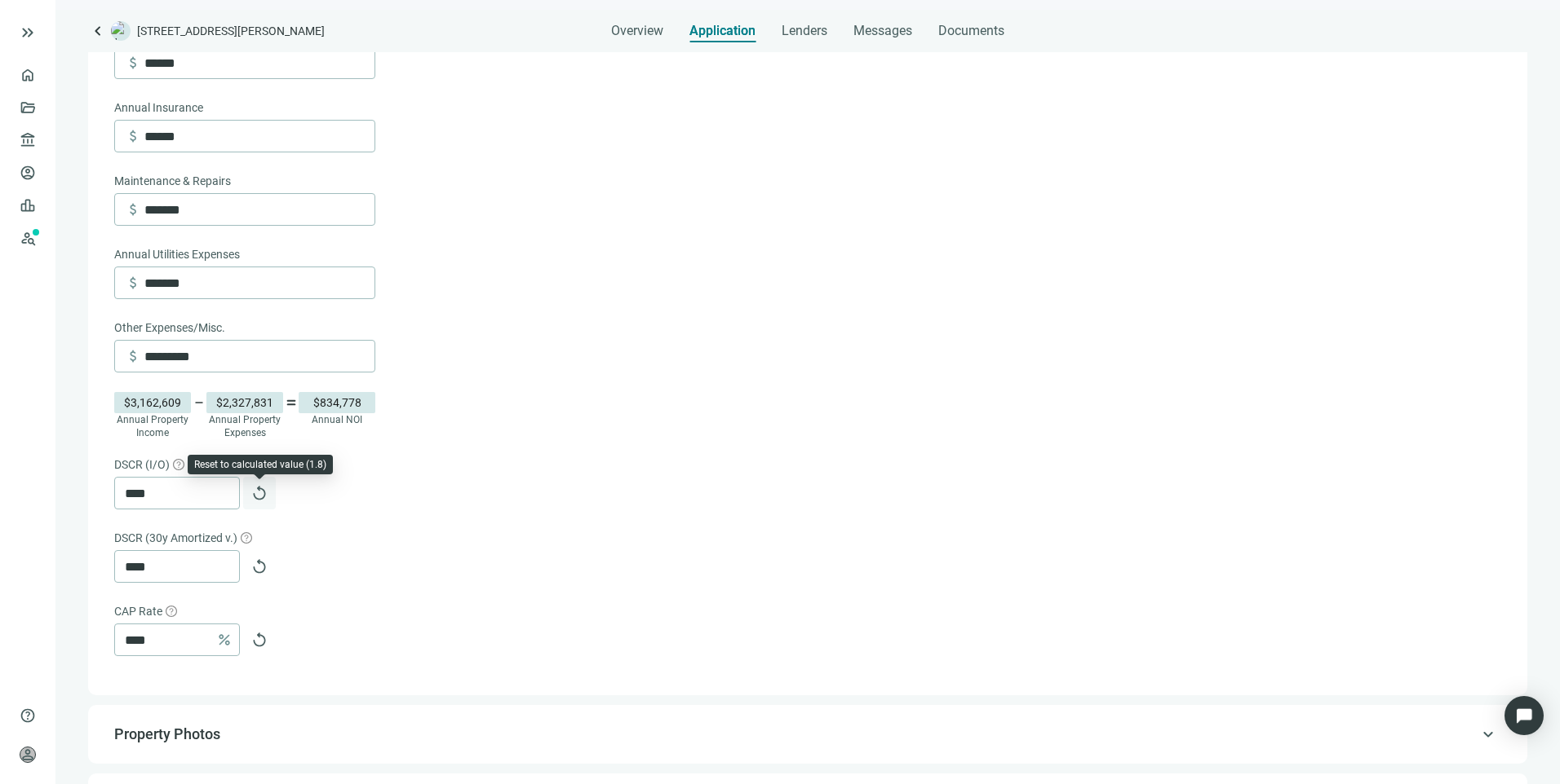
click at [259, 502] on span "replay" at bounding box center [259, 493] width 16 height 16
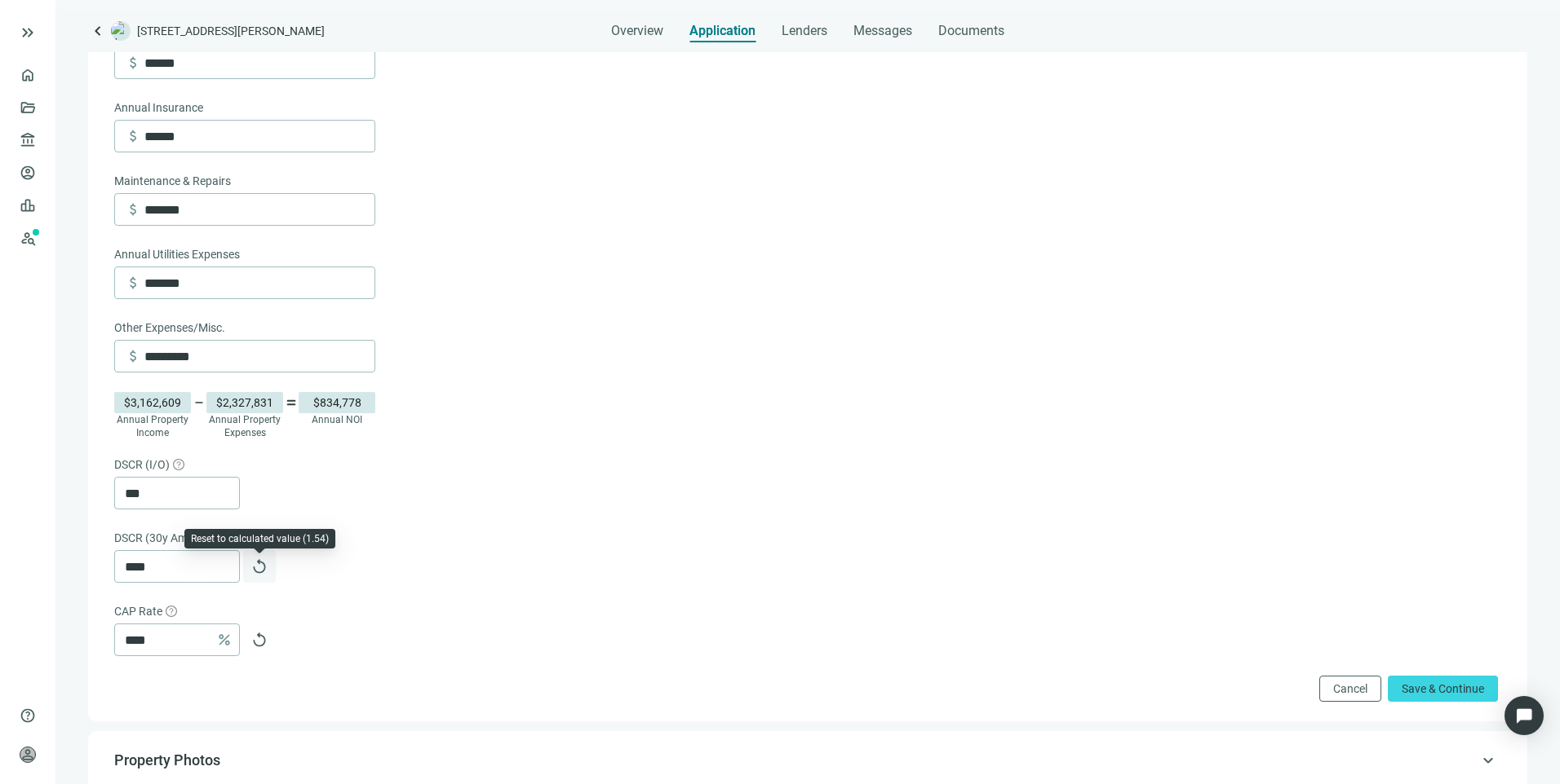
click at [259, 573] on span "replay" at bounding box center [259, 566] width 16 height 16
click at [263, 648] on span "replay" at bounding box center [259, 639] width 16 height 16
click at [1449, 696] on span "Save & Continue" at bounding box center [1442, 689] width 82 height 13
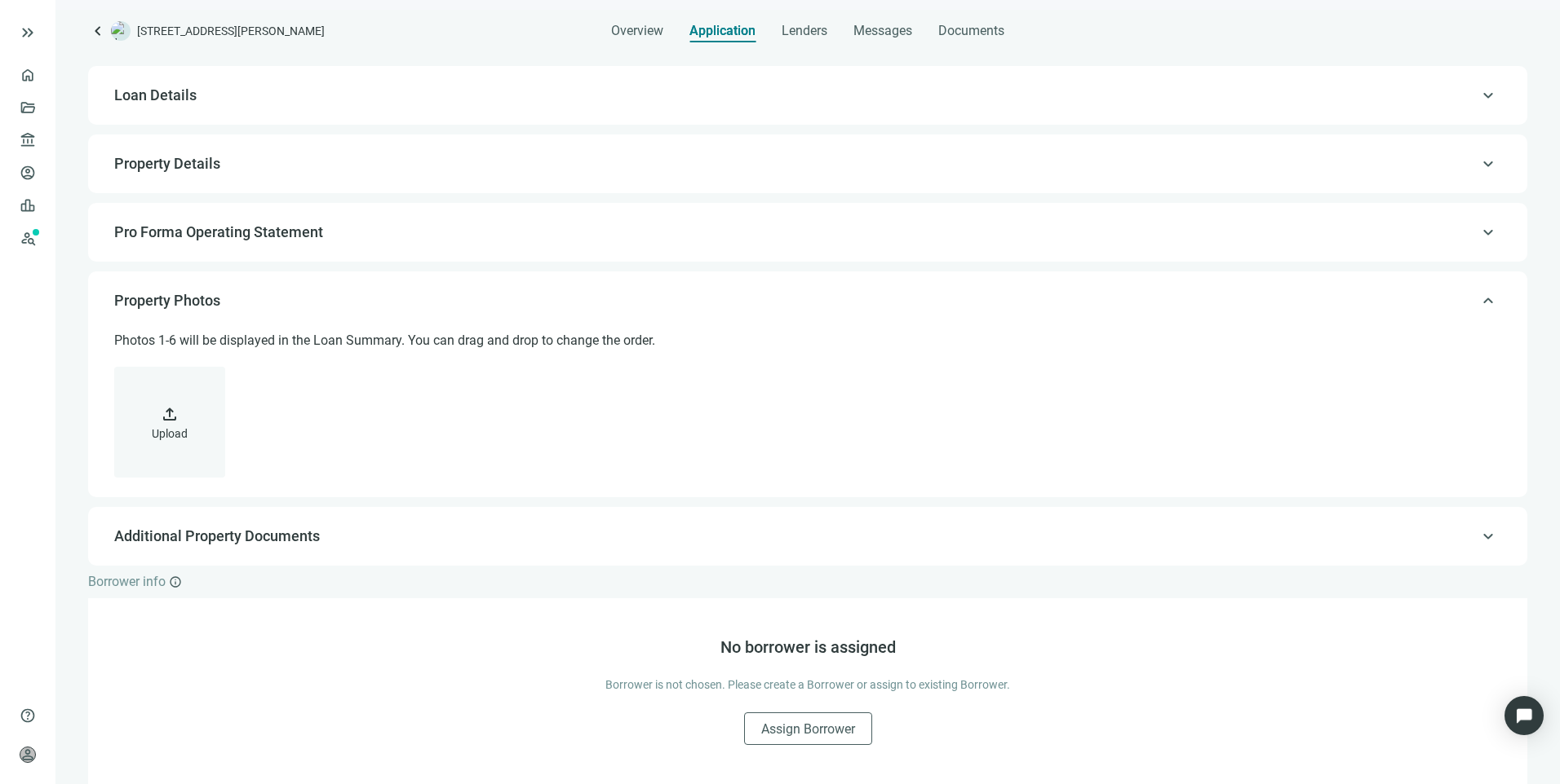
scroll to position [35, 0]
click at [241, 221] on div "keyboard_arrow_up Pro Forma Operating Statement" at bounding box center [808, 232] width 1407 height 39
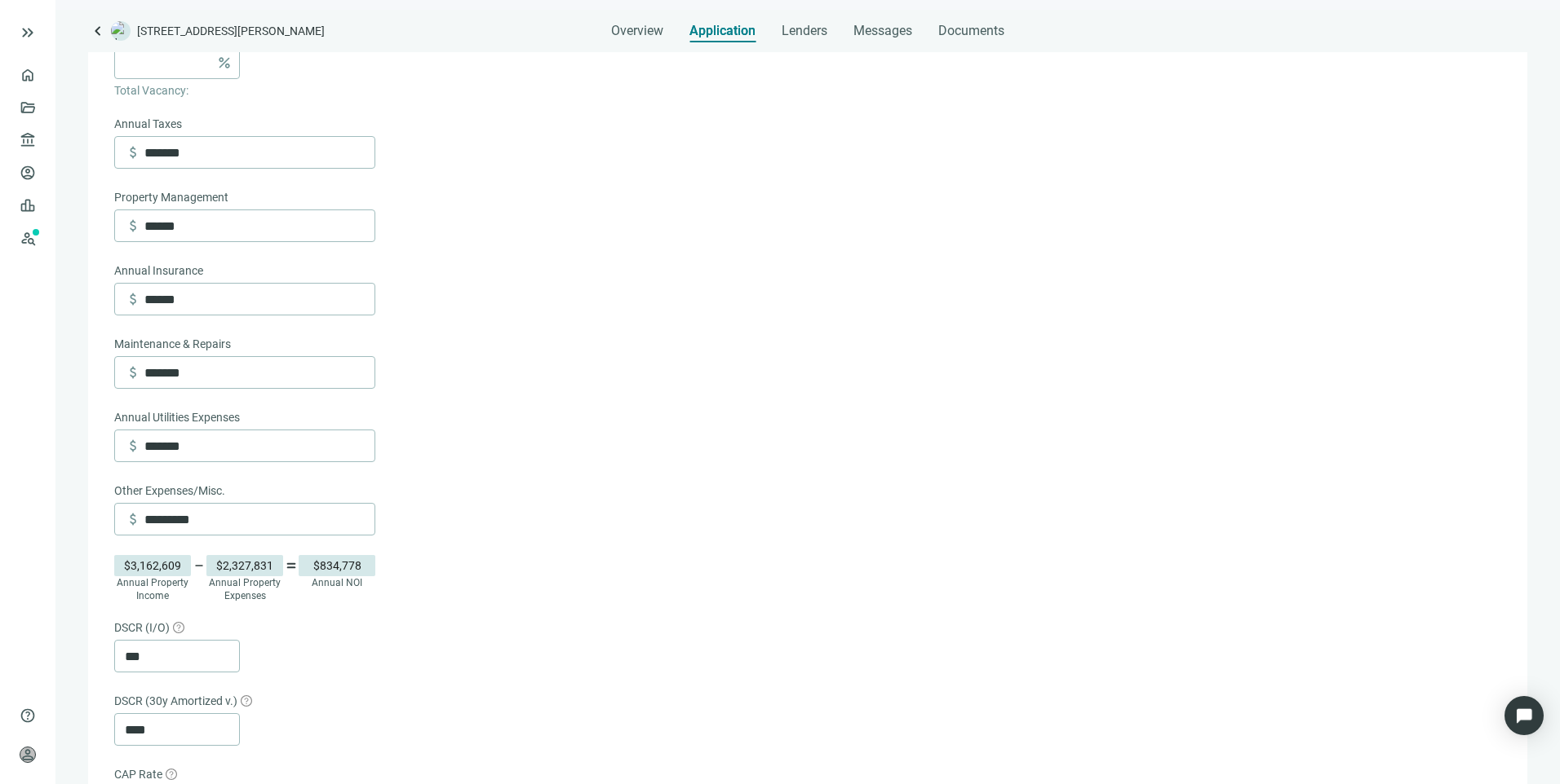
scroll to position [511, 0]
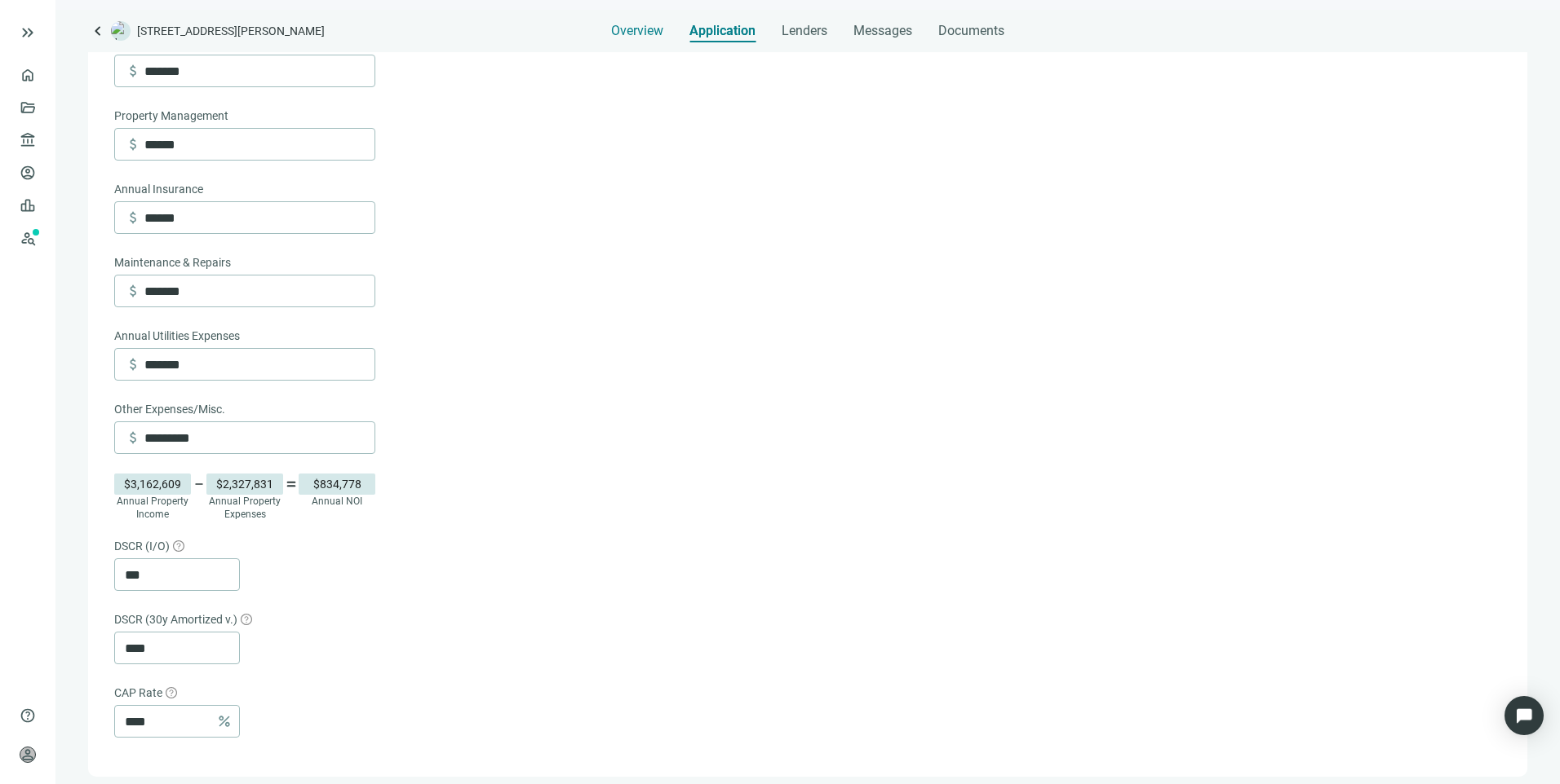
click at [644, 31] on span "Overview" at bounding box center [637, 30] width 52 height 16
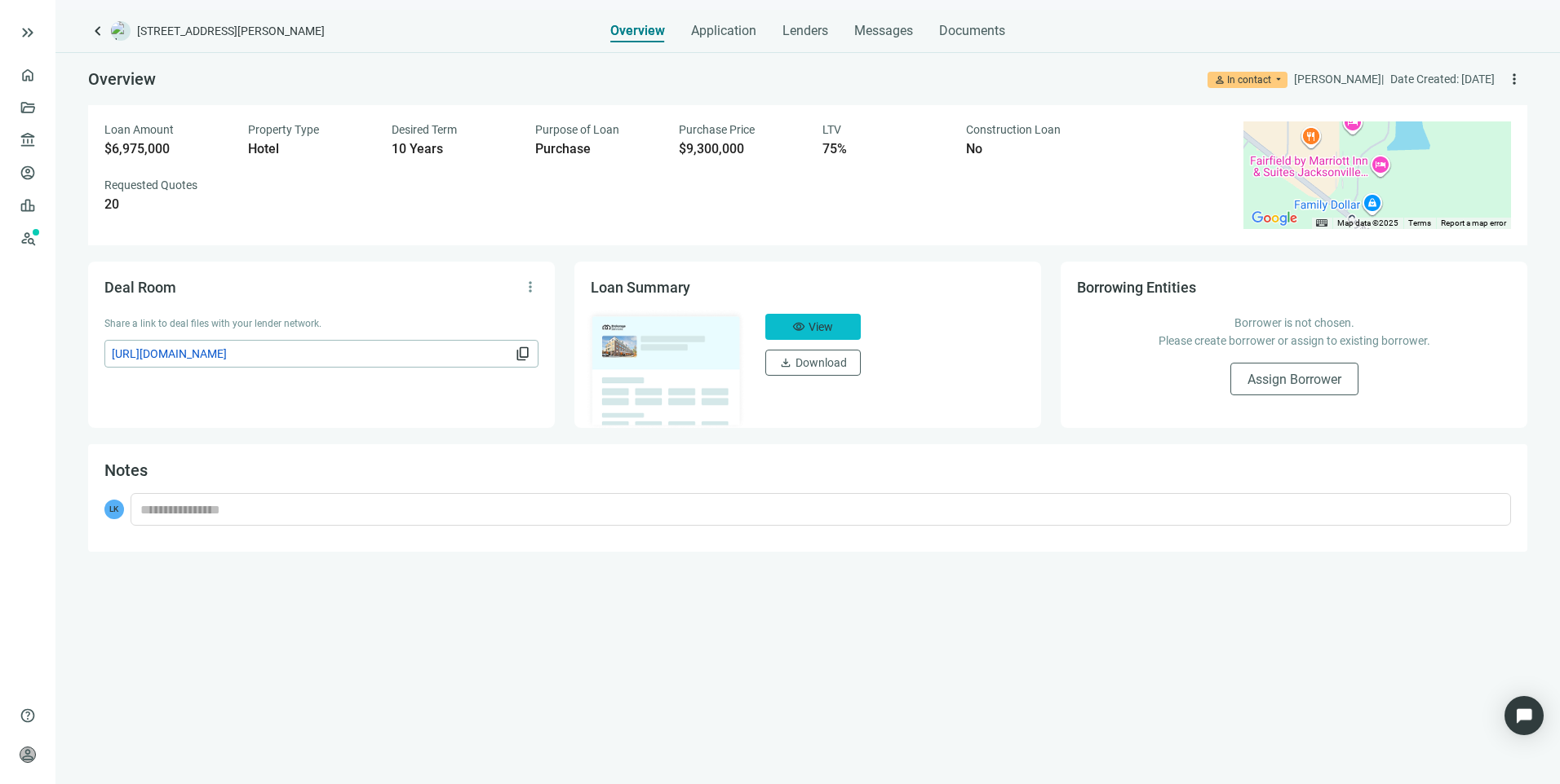
click at [795, 325] on span "visibility" at bounding box center [798, 326] width 13 height 13
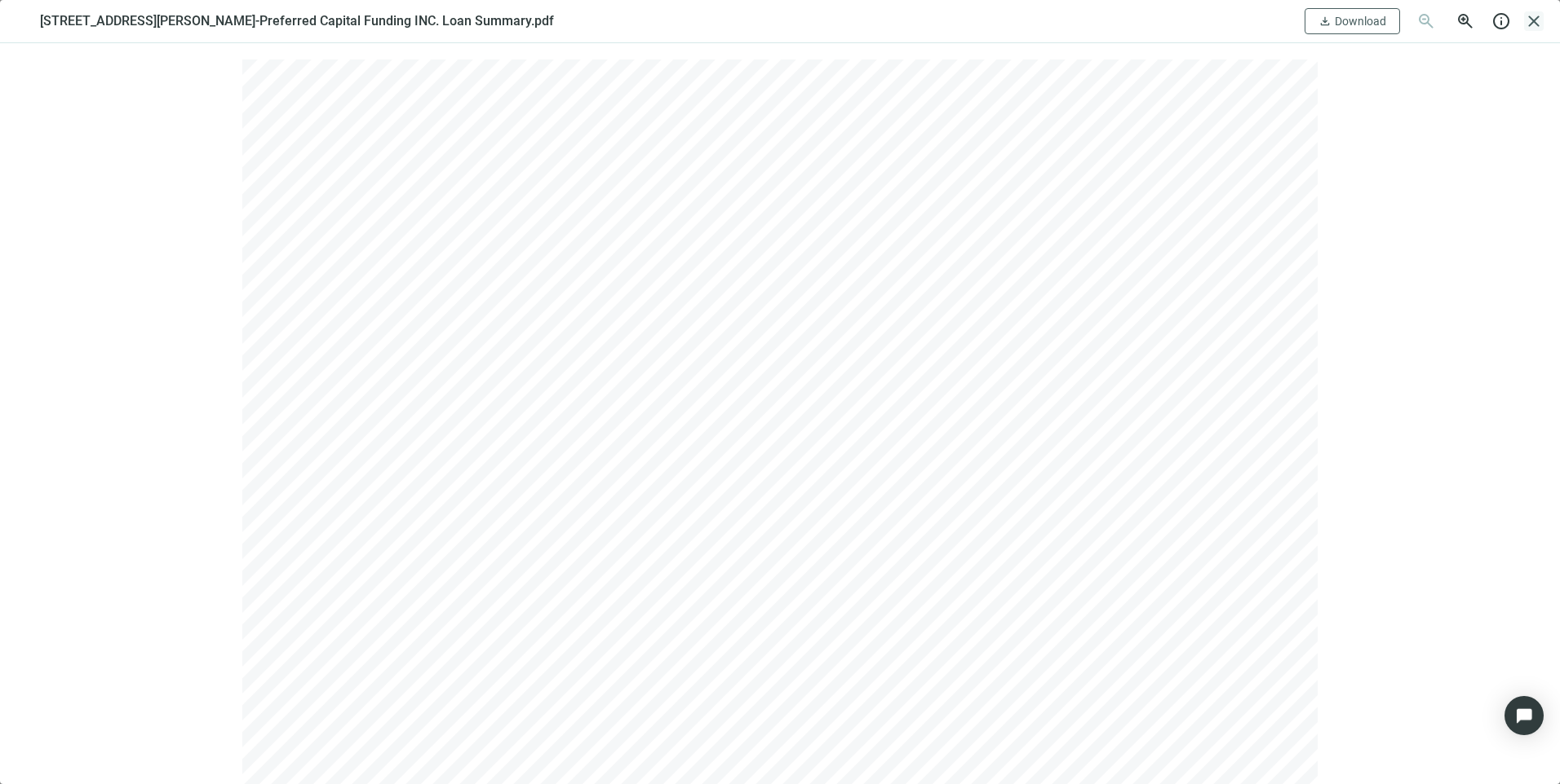
click at [1534, 28] on span "close" at bounding box center [1533, 21] width 20 height 20
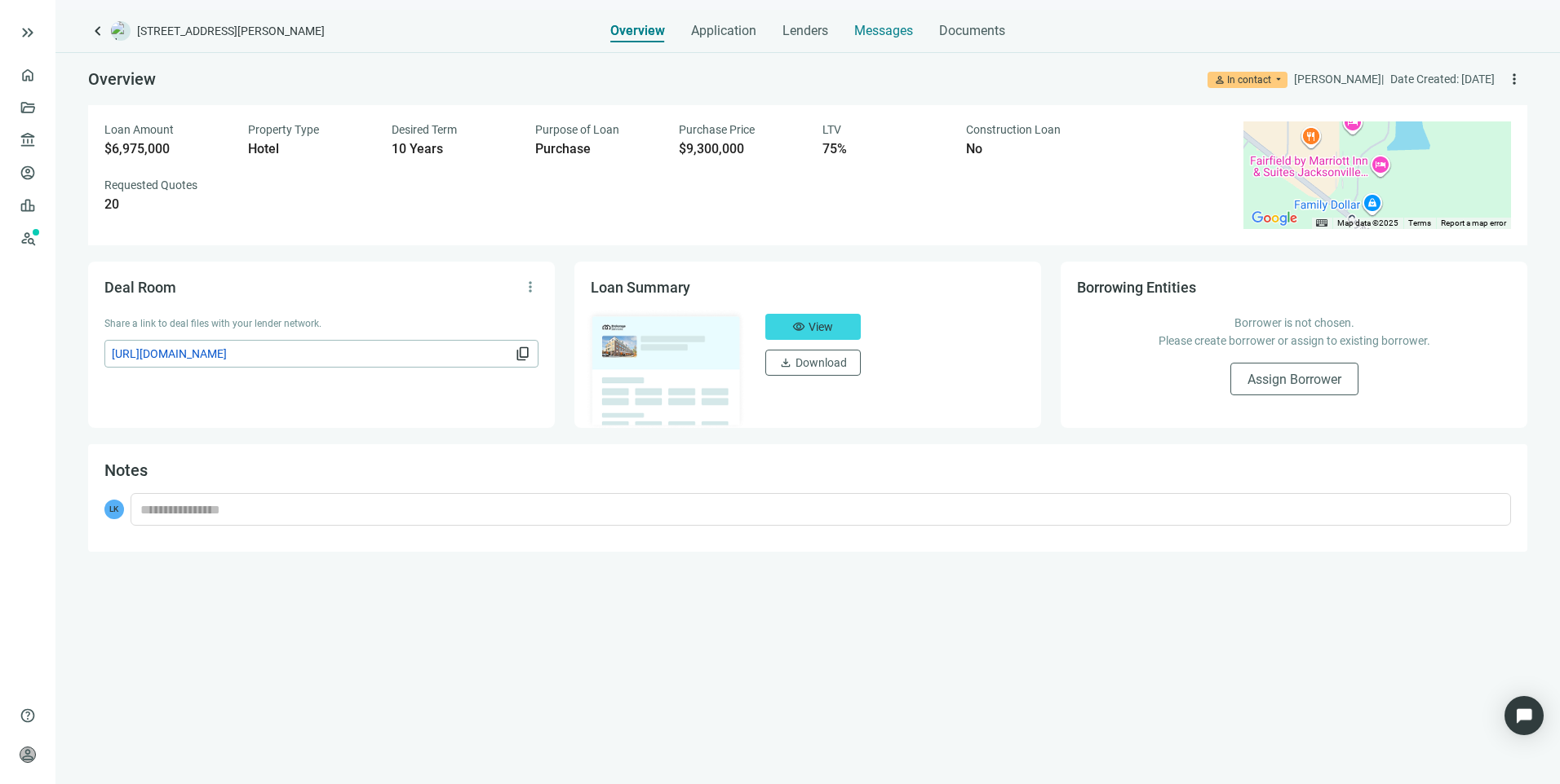
click at [900, 35] on span "Messages" at bounding box center [884, 30] width 59 height 16
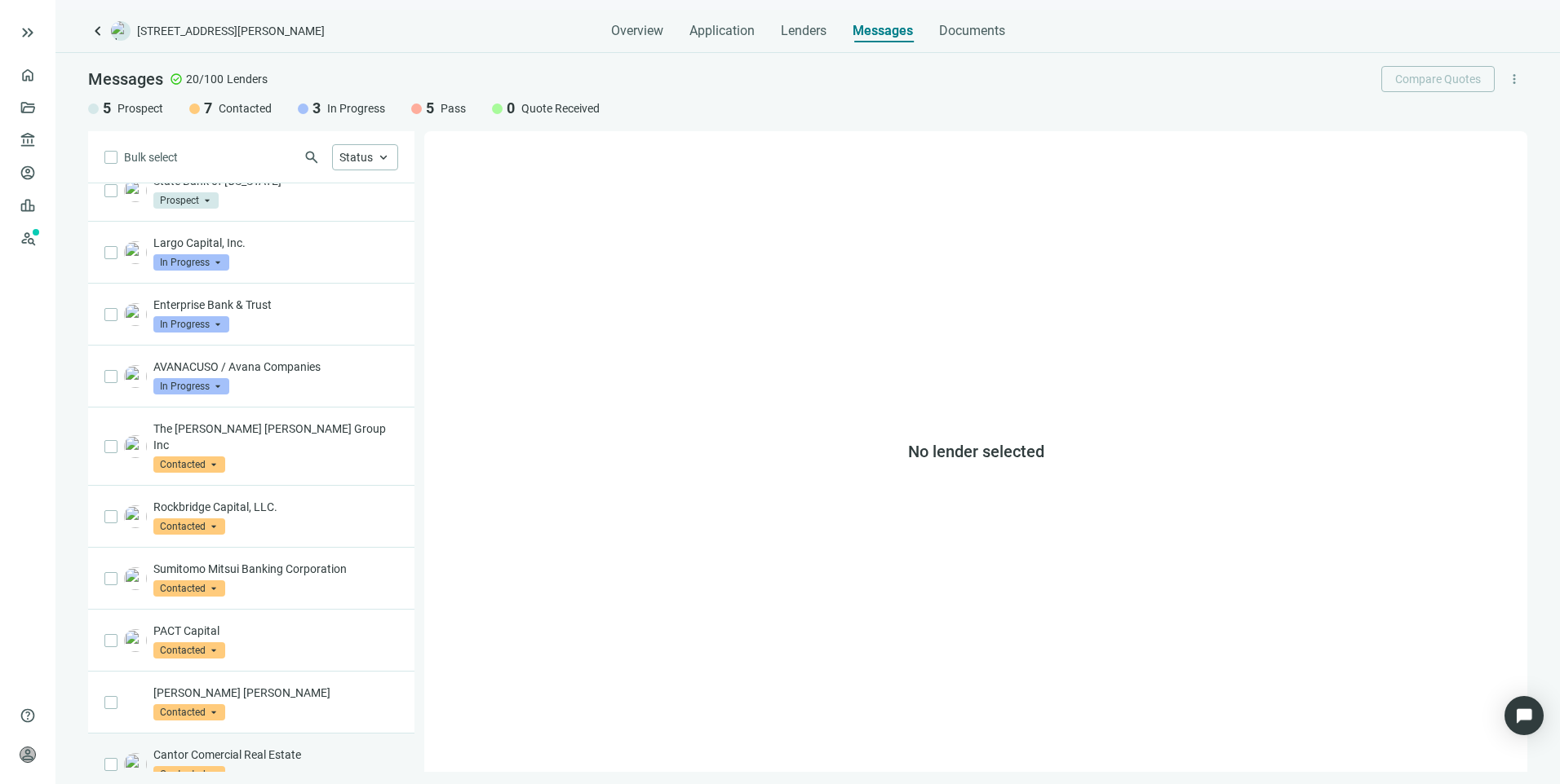
scroll to position [667, 0]
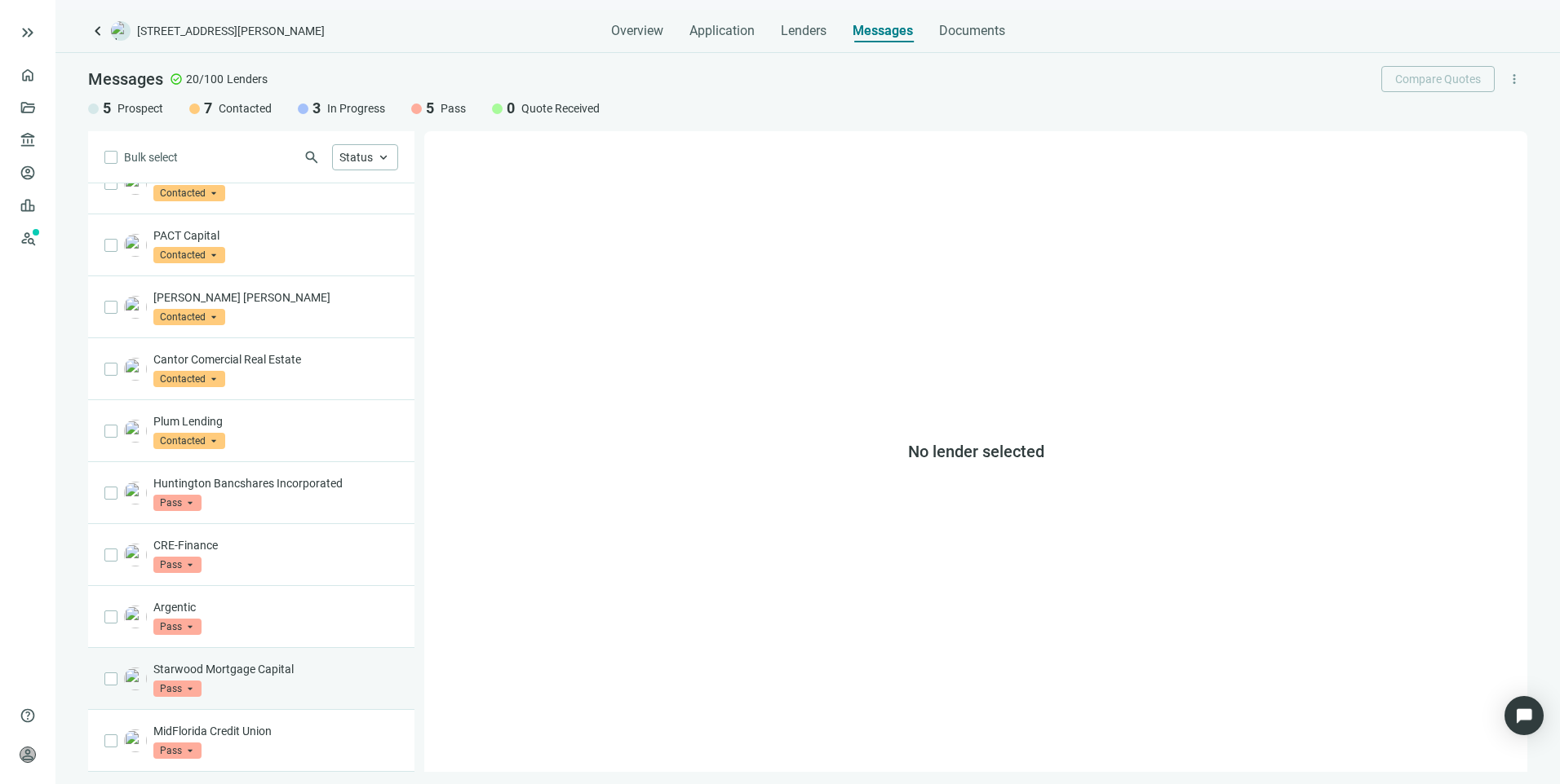
click at [318, 662] on p "Starwood Mortgage Capital" at bounding box center [275, 669] width 245 height 16
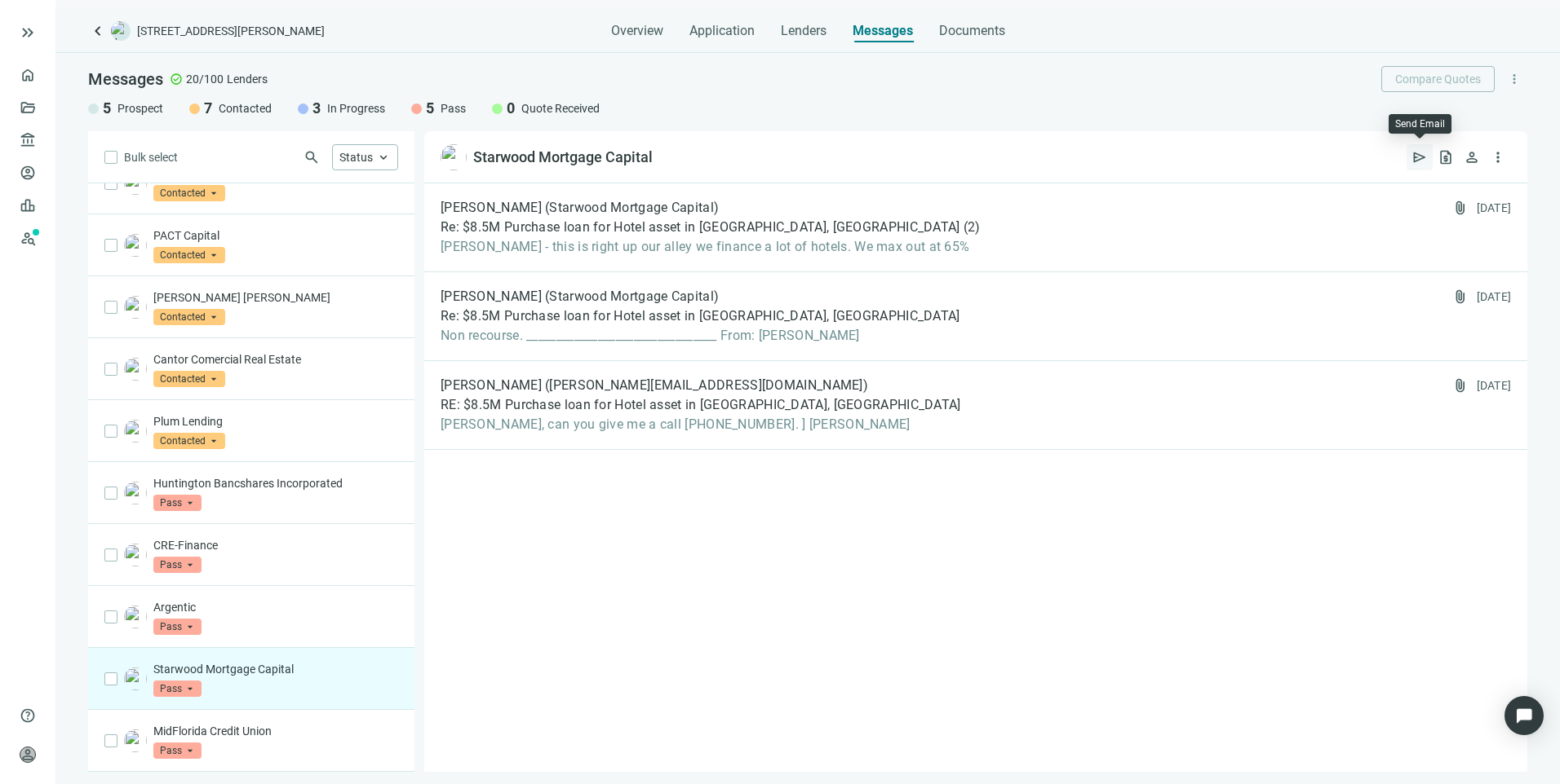
click at [1416, 161] on span "send" at bounding box center [1419, 157] width 16 height 16
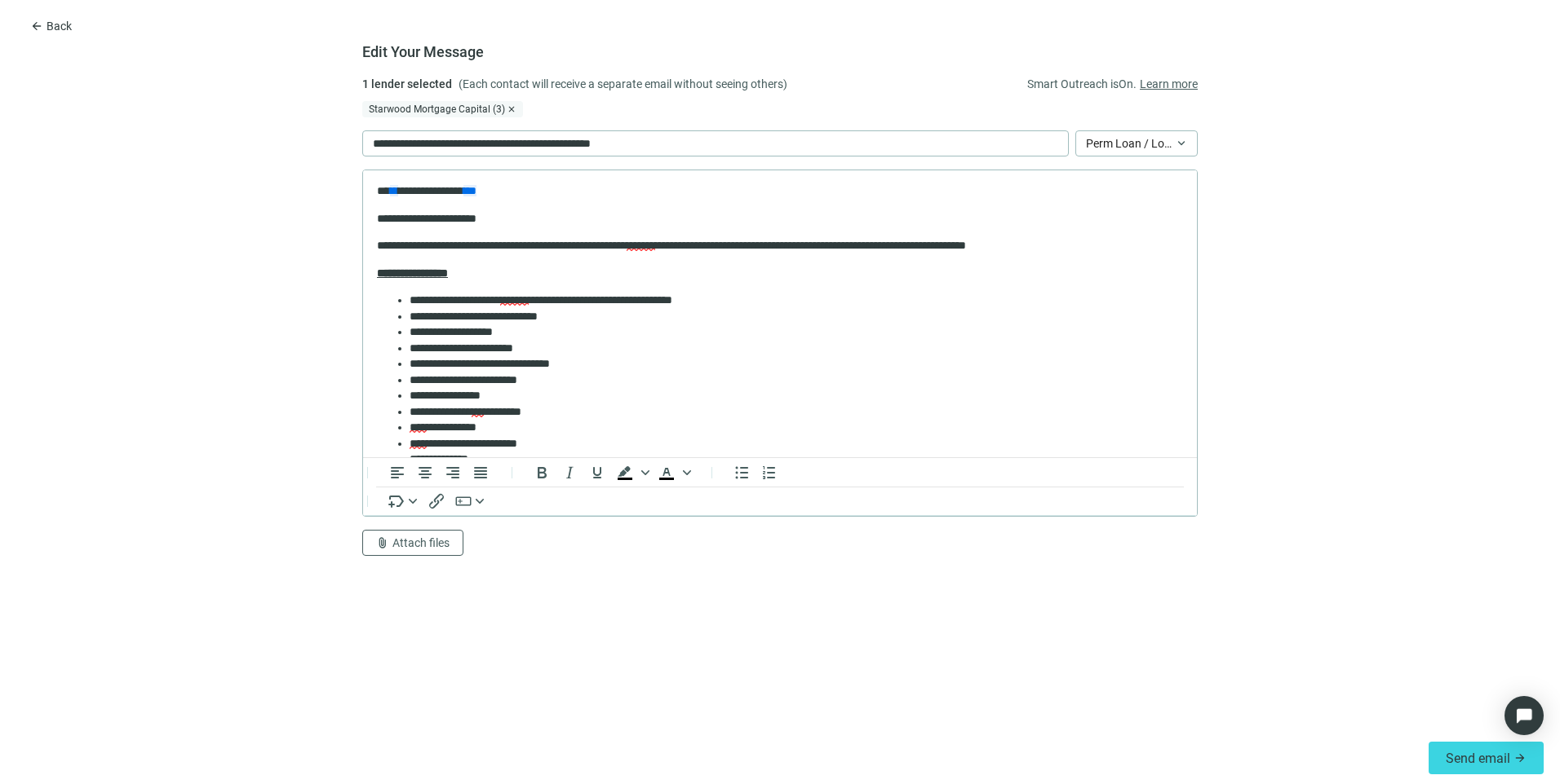
click at [510, 110] on span "close" at bounding box center [511, 109] width 10 height 10
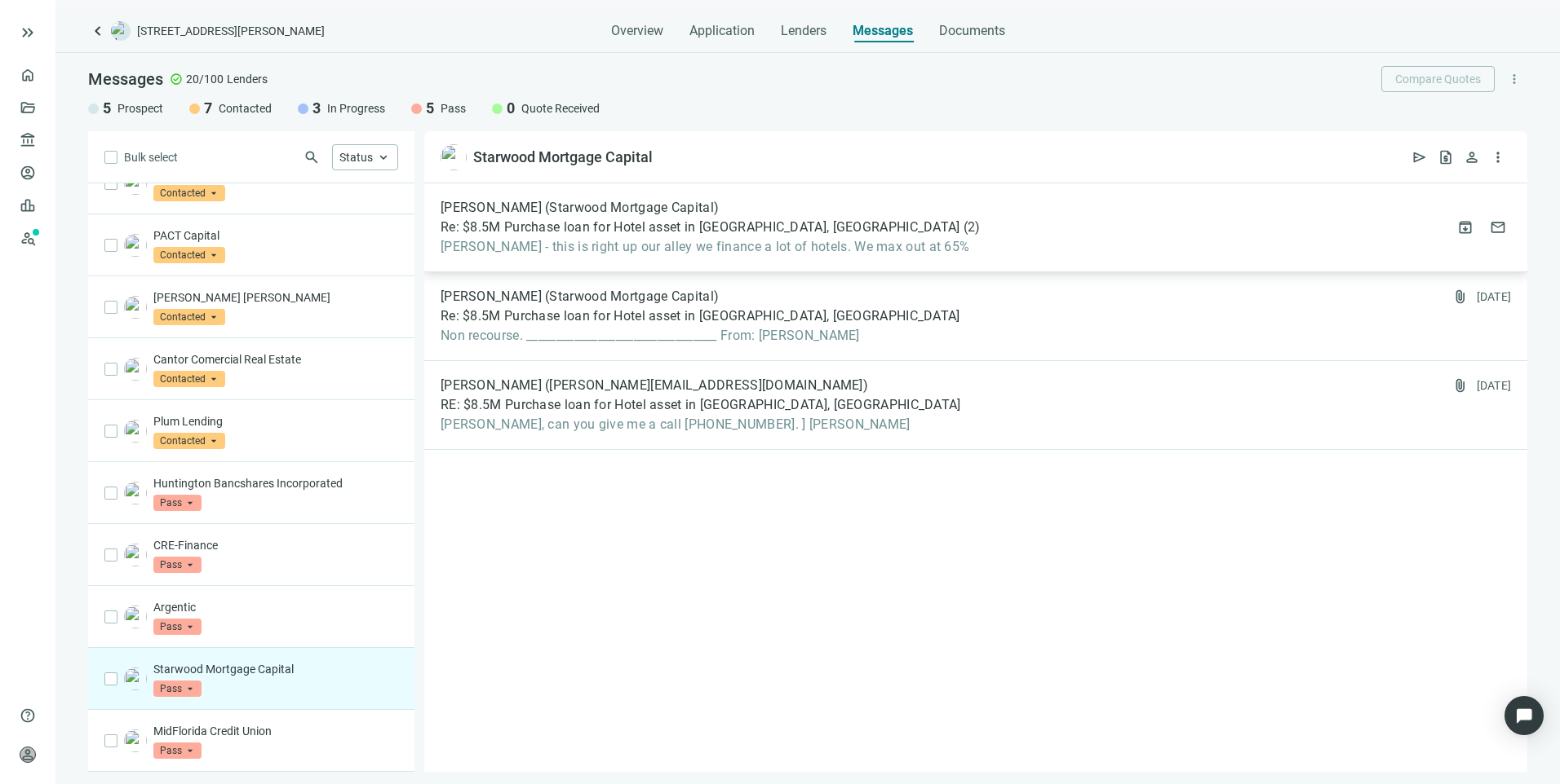
click at [898, 225] on div "Re: $8.5M Purchase loan for Hotel asset in Jacksonville, FL ( 2 )" at bounding box center [711, 227] width 540 height 16
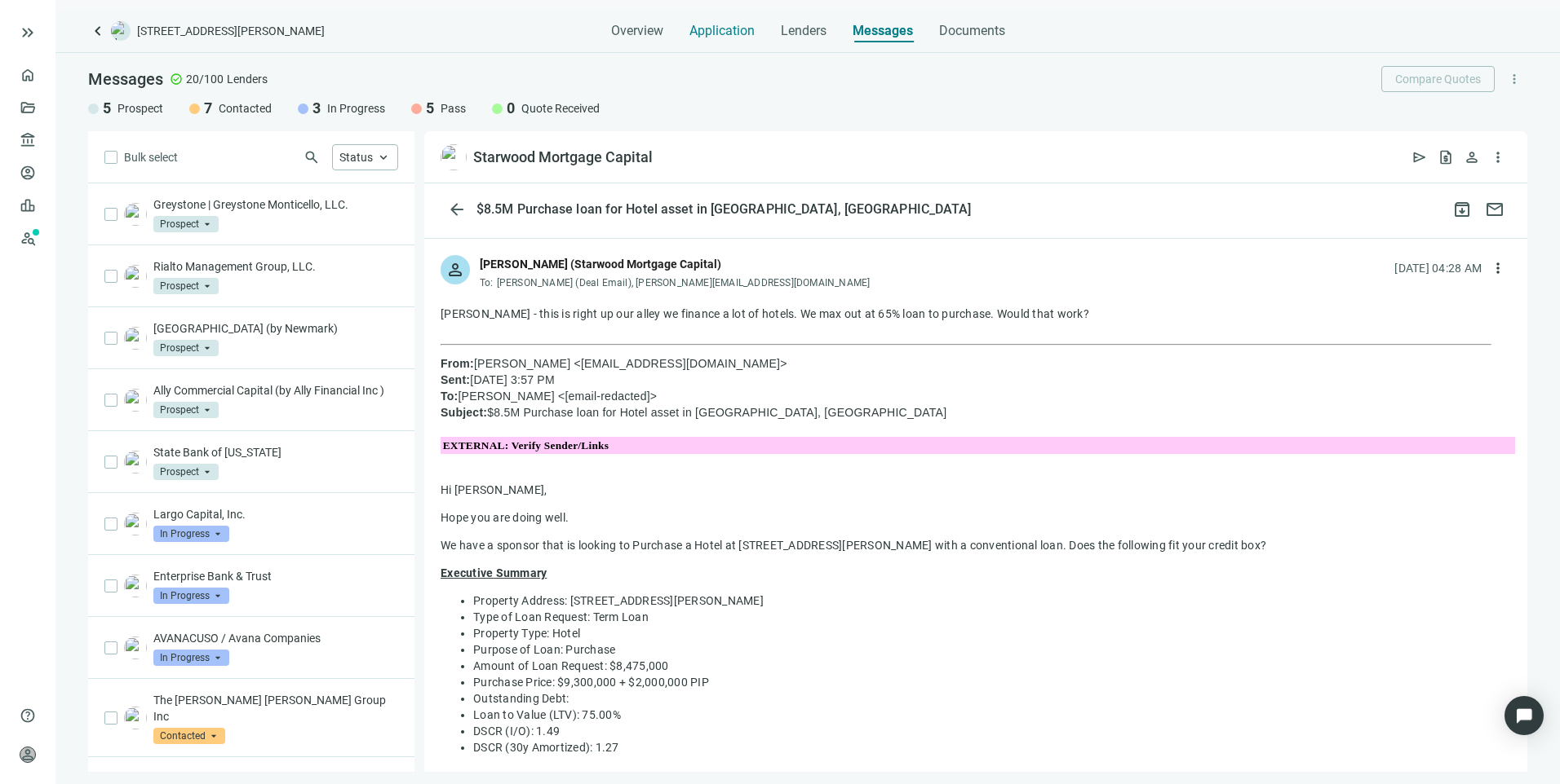
click at [717, 30] on span "Application" at bounding box center [721, 30] width 65 height 16
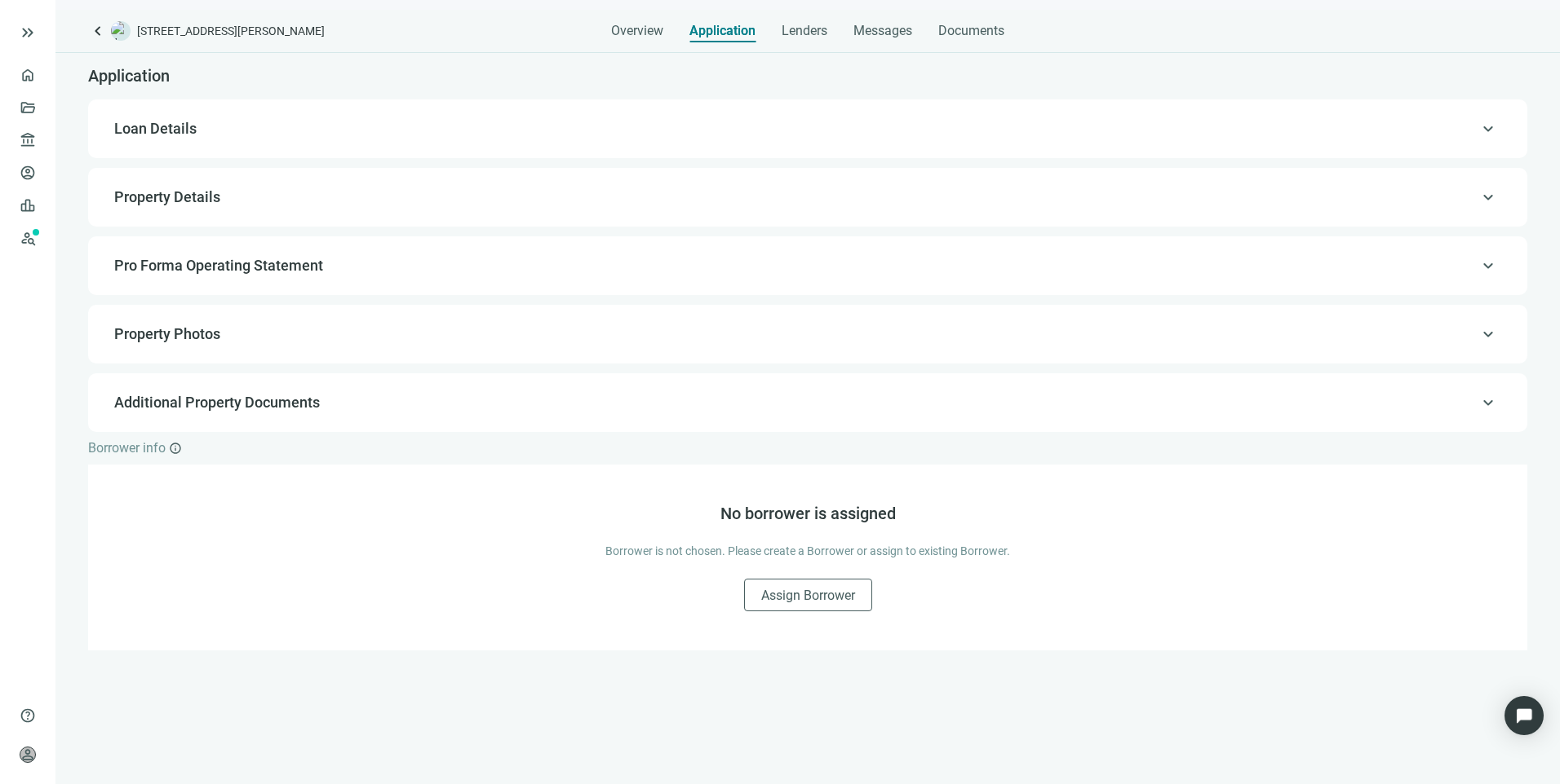
click at [186, 134] on span "Loan Details" at bounding box center [155, 129] width 82 height 17
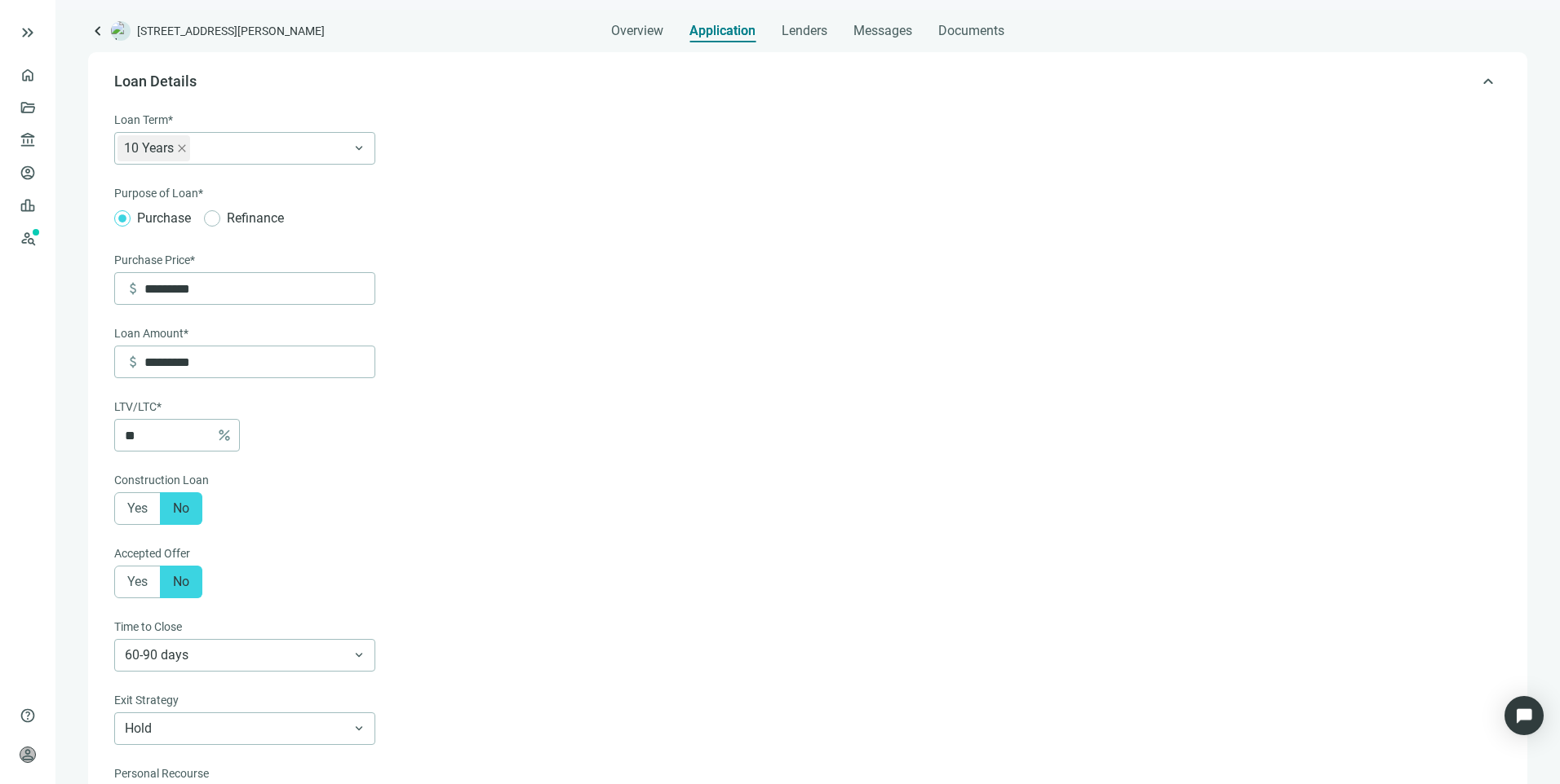
scroll to position [48, 0]
drag, startPoint x: 159, startPoint y: 440, endPoint x: 78, endPoint y: 435, distance: 81.2
click at [78, 435] on div "Application keyboard_arrow_up Loan Details Loan Term* 10 Years keyboard_arrow_d…" at bounding box center [808, 787] width 1505 height 1565
type input "*******"
type input "*"
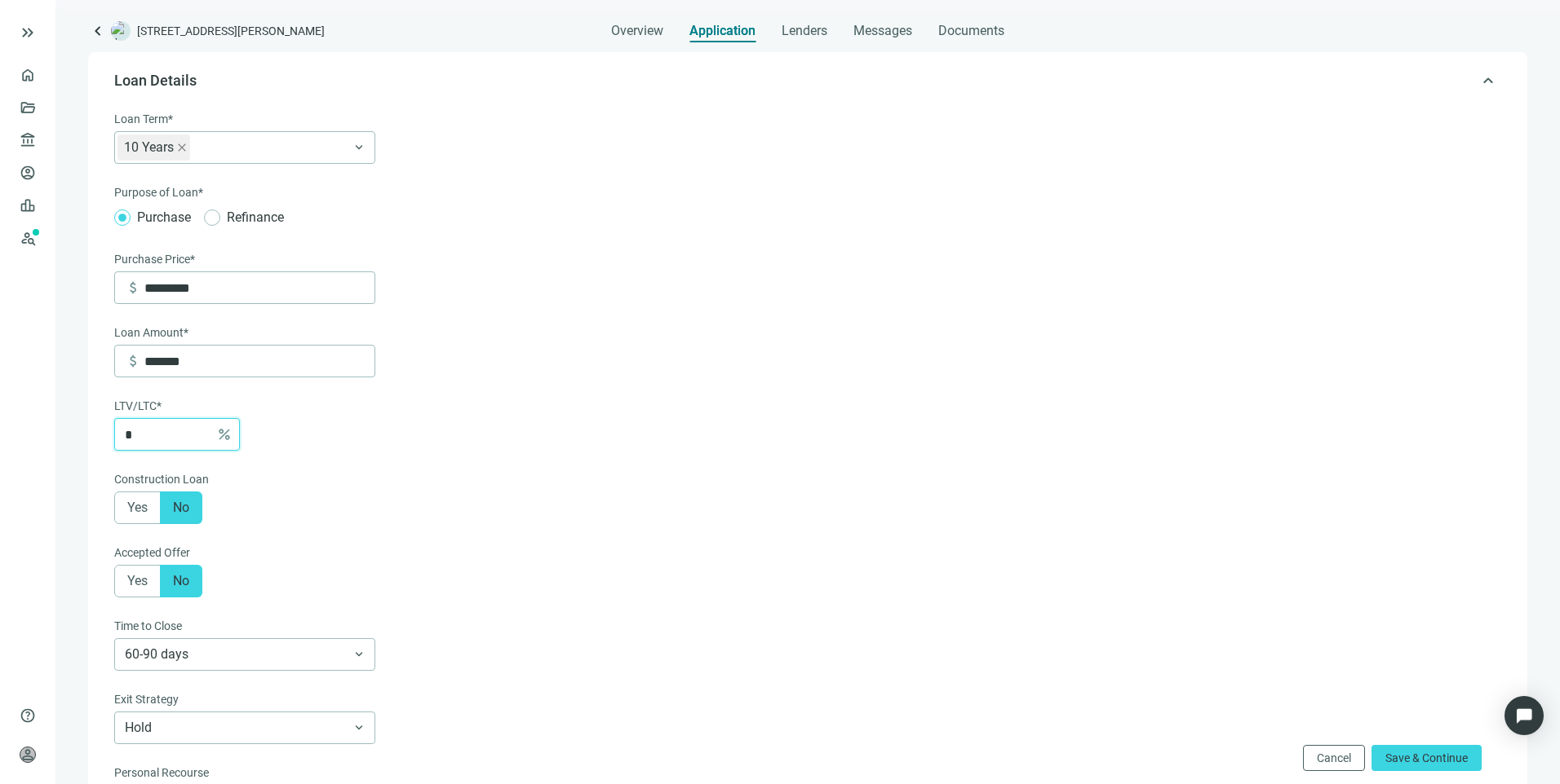
type input "*********"
type input "**"
click at [821, 411] on form "Loan Term* 10 Years keyboard_arrow_down Purpose of Loan* Purchase Refinance Pur…" at bounding box center [806, 596] width 1383 height 974
drag, startPoint x: 165, startPoint y: 438, endPoint x: 93, endPoint y: 438, distance: 72.0
click at [93, 438] on div "keyboard_arrow_up Loan Details Loan Term* 10 Years keyboard_arrow_down Purpose …" at bounding box center [808, 577] width 1439 height 1052
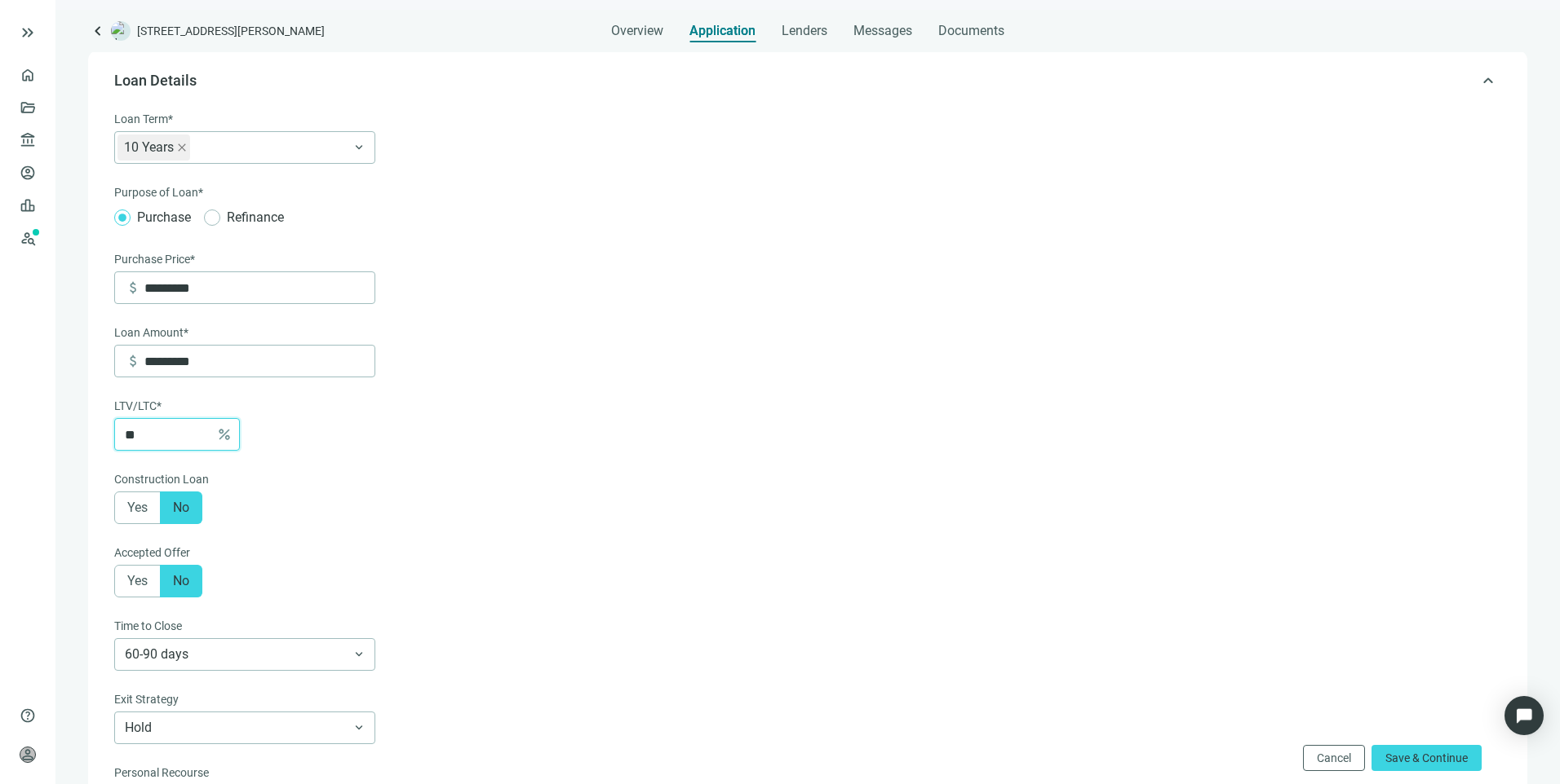
type input "*******"
type input "*"
type input "*********"
type input "**"
click at [477, 428] on form "Loan Term* 10 Years keyboard_arrow_down Purpose of Loan* Purchase Refinance Pur…" at bounding box center [806, 596] width 1383 height 974
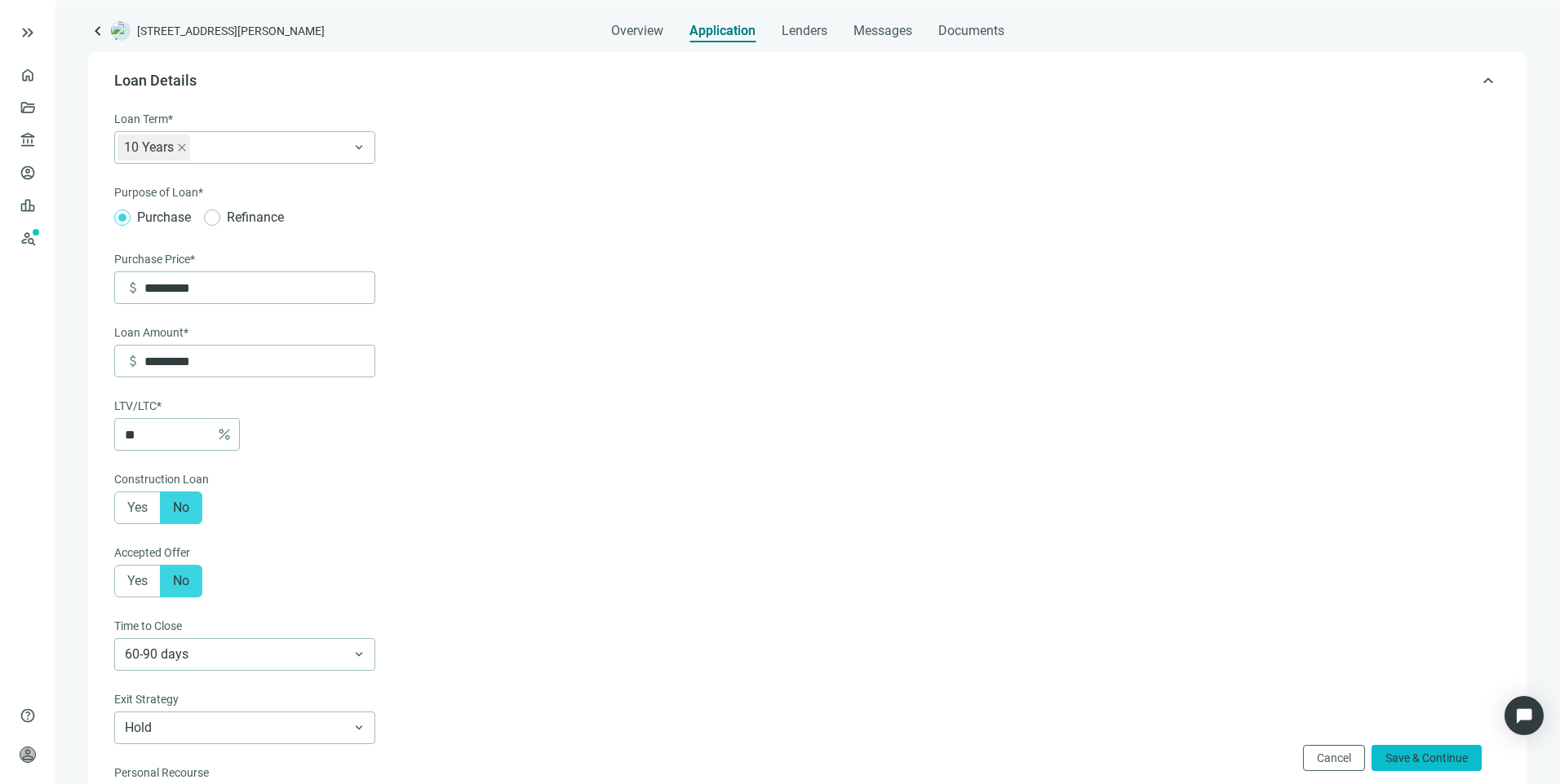
click at [1419, 756] on span "Save & Continue" at bounding box center [1426, 758] width 82 height 13
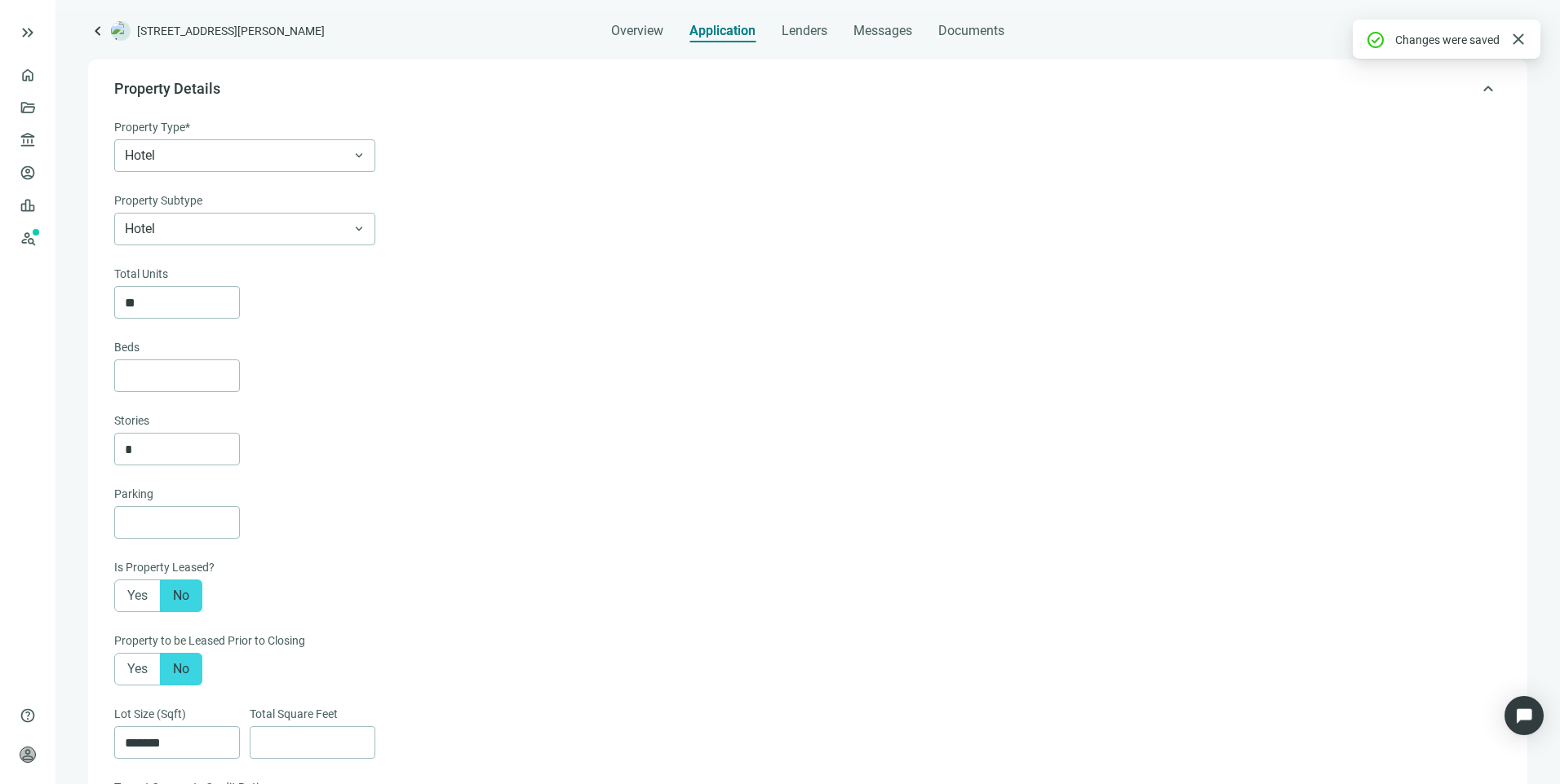
scroll to position [117, 0]
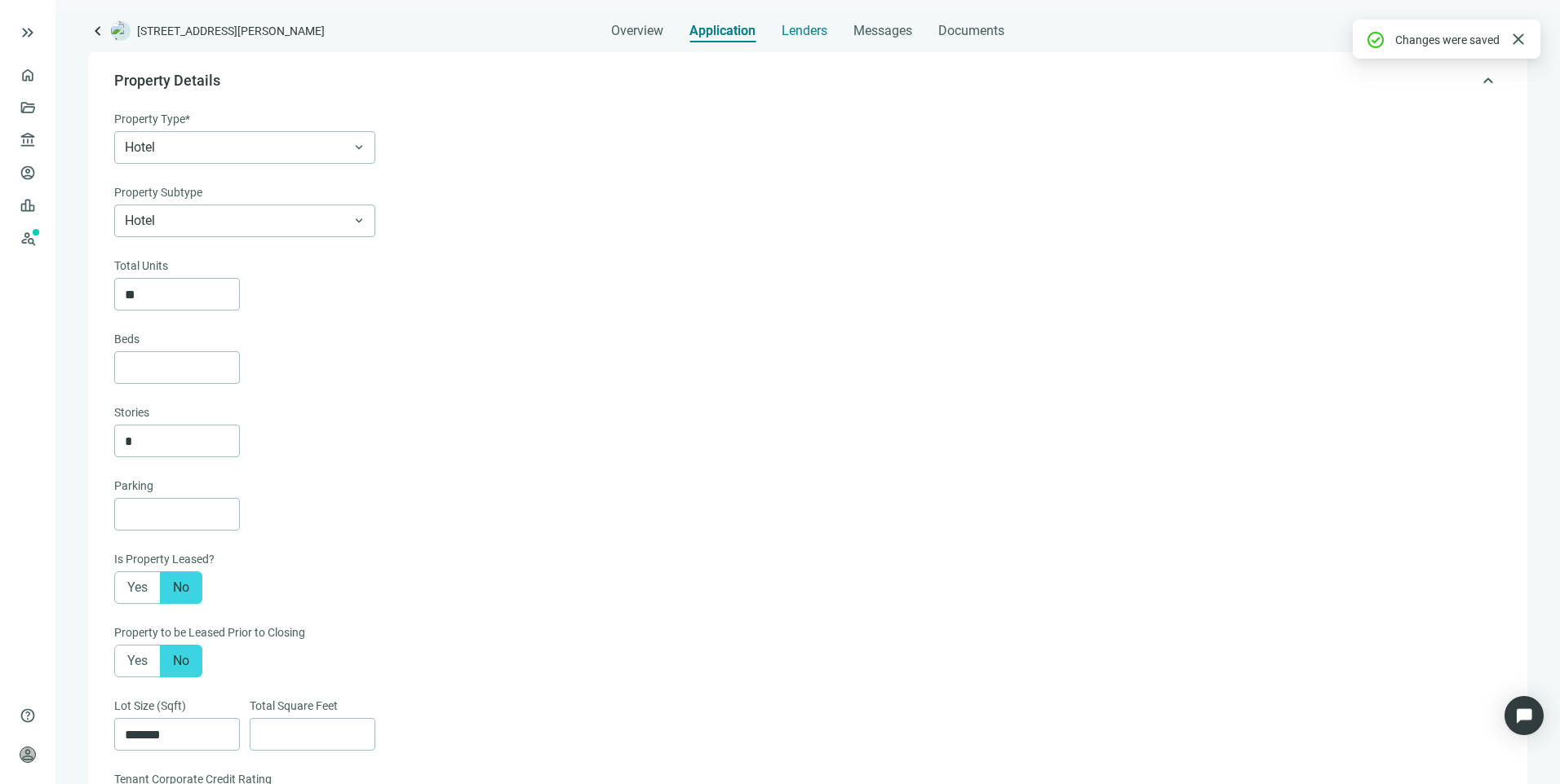
click at [803, 30] on span "Lenders" at bounding box center [804, 30] width 46 height 16
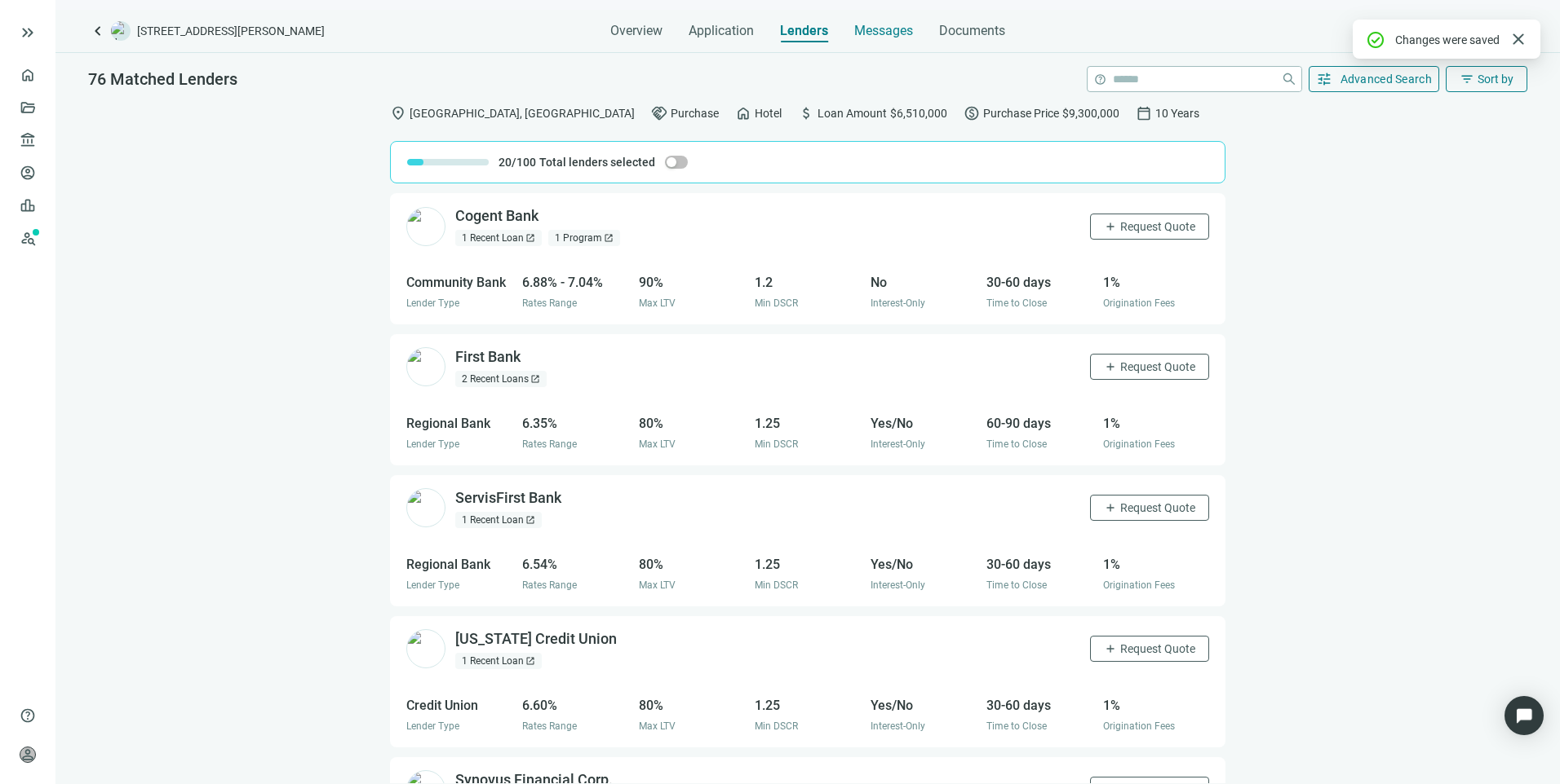
click at [892, 34] on span "Messages" at bounding box center [884, 30] width 59 height 16
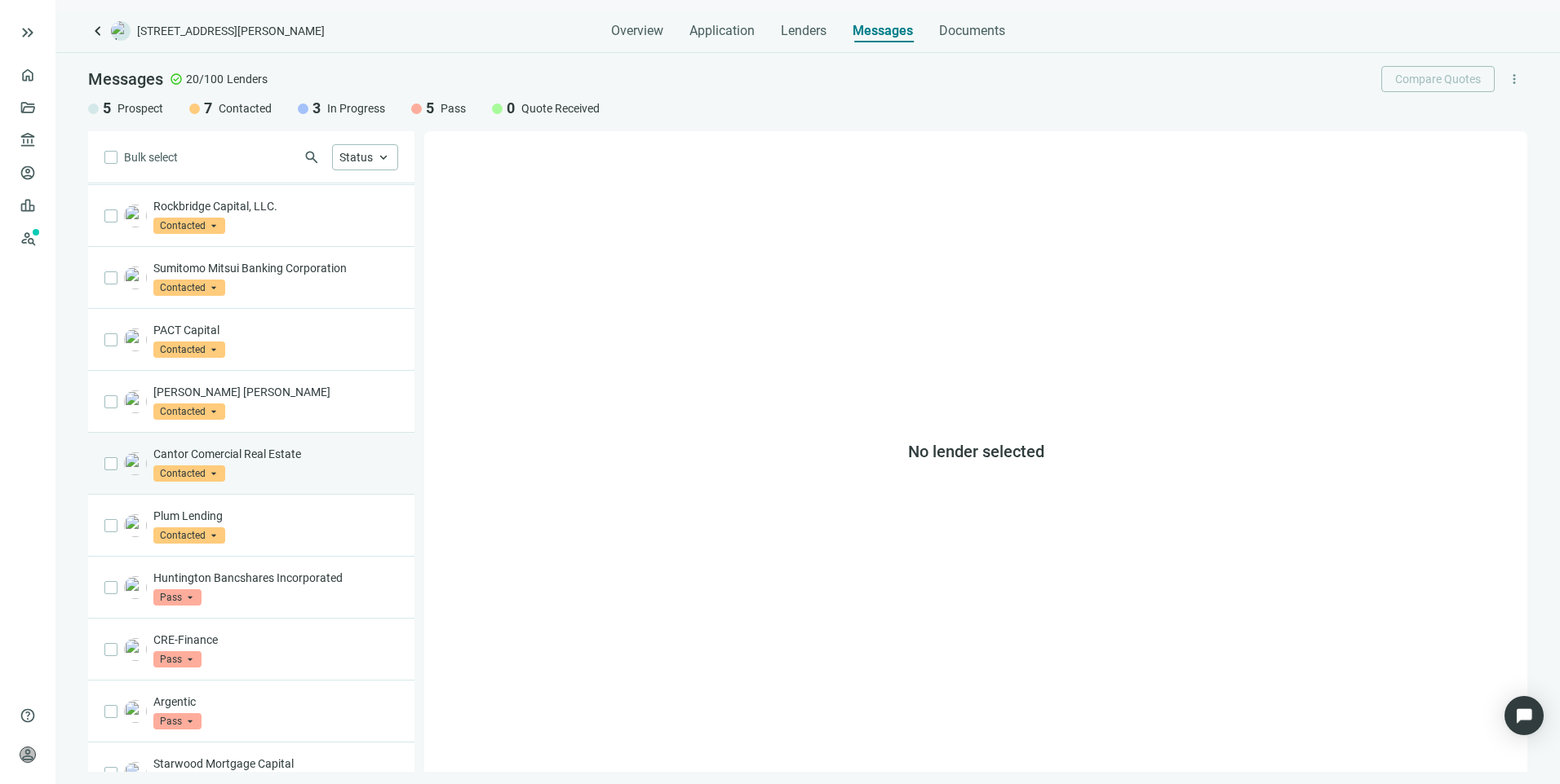
scroll to position [667, 0]
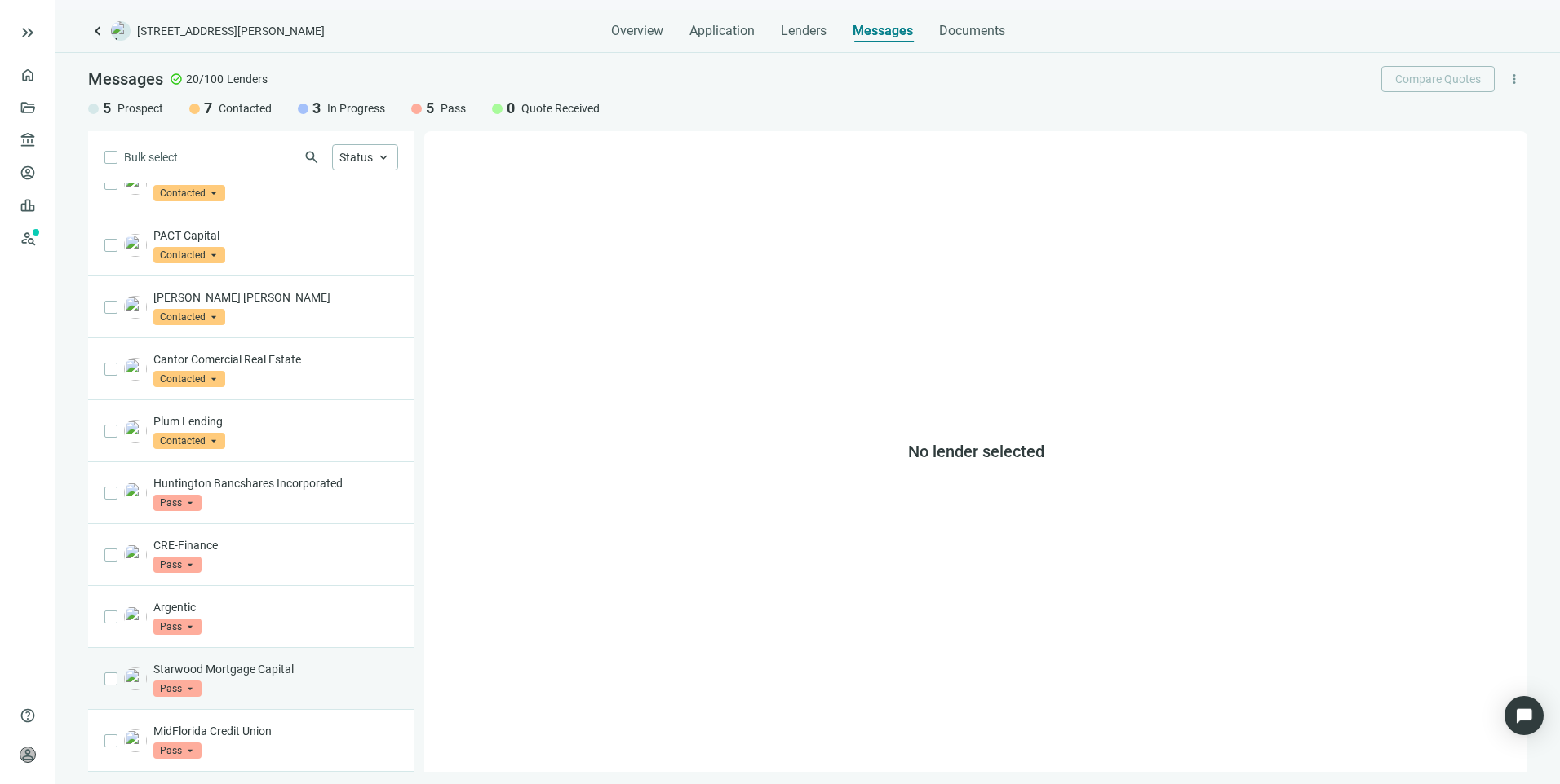
click at [285, 678] on div "Starwood Mortgage Capital Pass arrow_drop_down" at bounding box center [275, 678] width 245 height 35
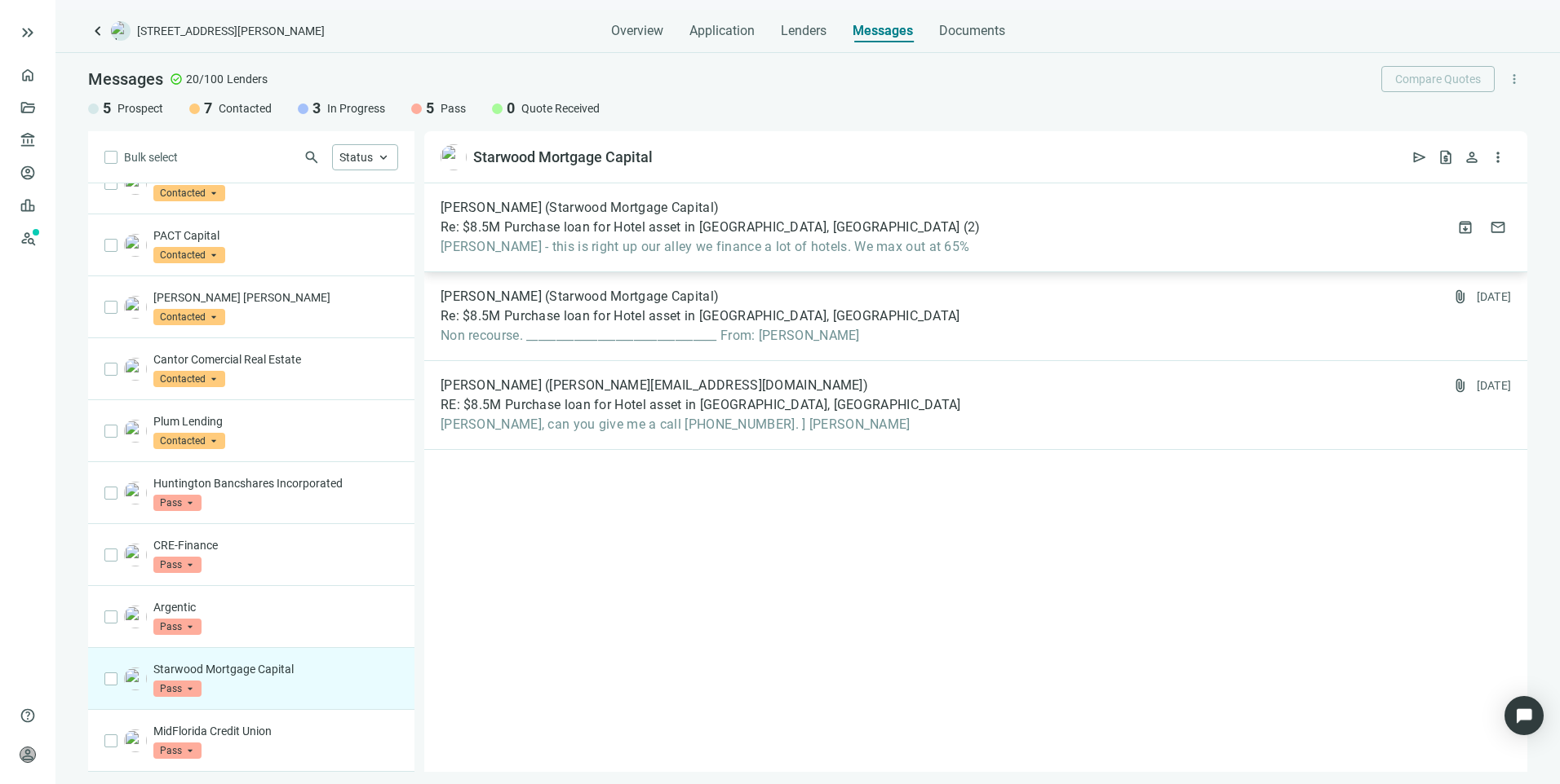
click at [789, 256] on div "Taylor Wood (Starwood Mortgage Capital) Re: $8.5M Purchase loan for Hotel asset…" at bounding box center [976, 228] width 1103 height 89
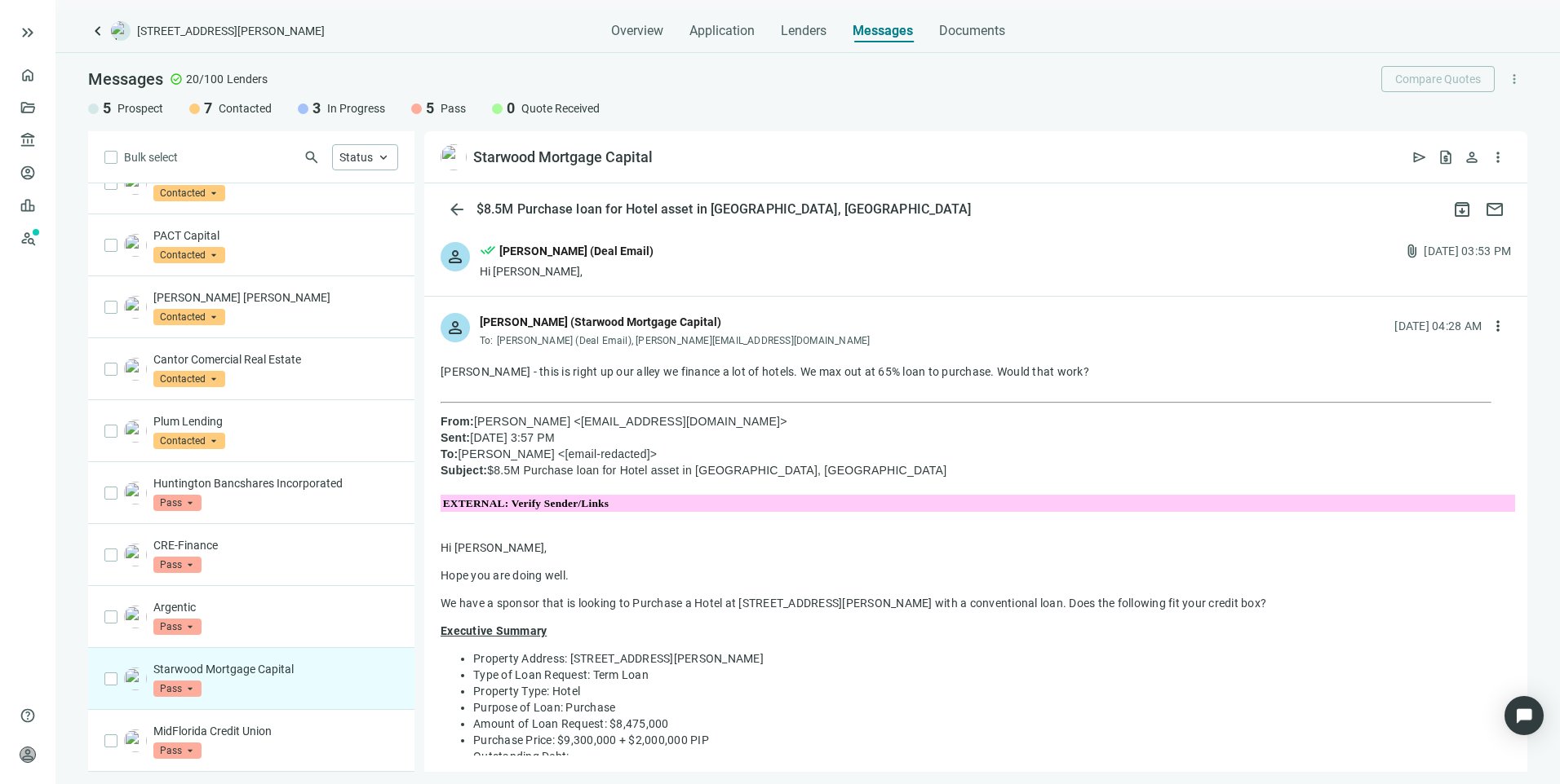
click at [629, 285] on div "person done_all Larry Kendrick (Deal Email) Hi Taylor, attach_file 09.23.2025, …" at bounding box center [976, 260] width 1103 height 70
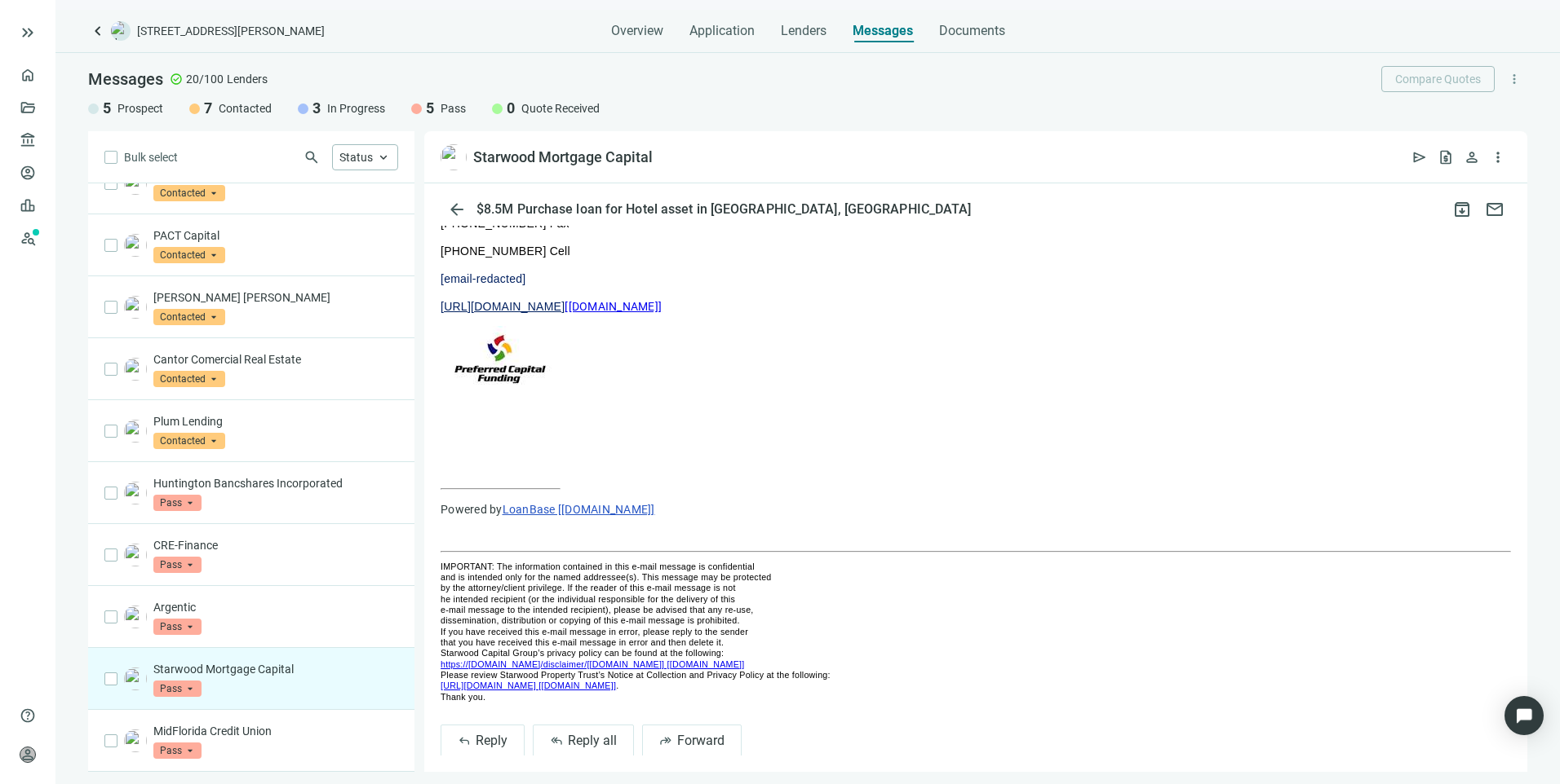
scroll to position [2291, 0]
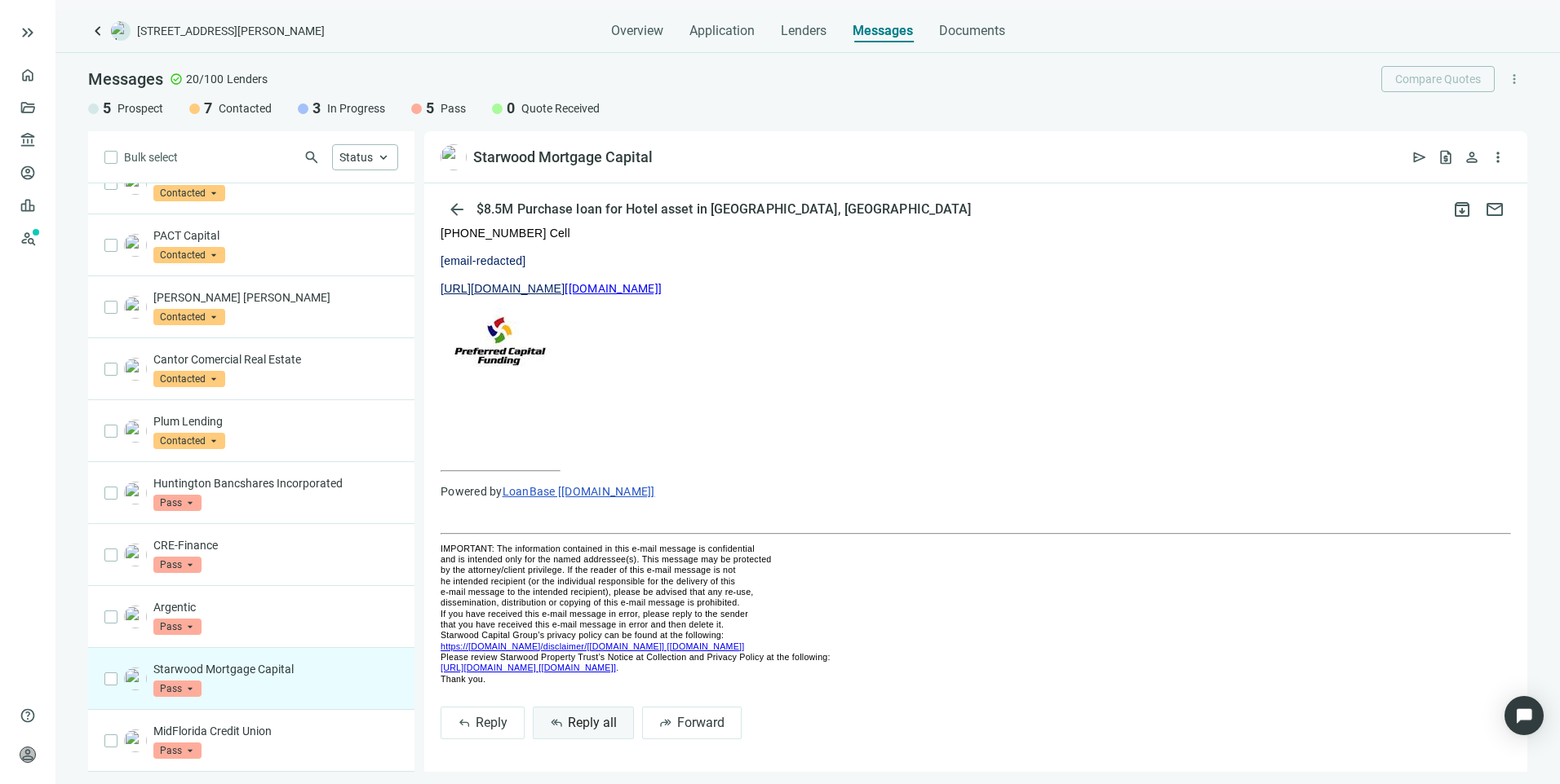
click at [570, 727] on span "Reply all" at bounding box center [592, 723] width 49 height 16
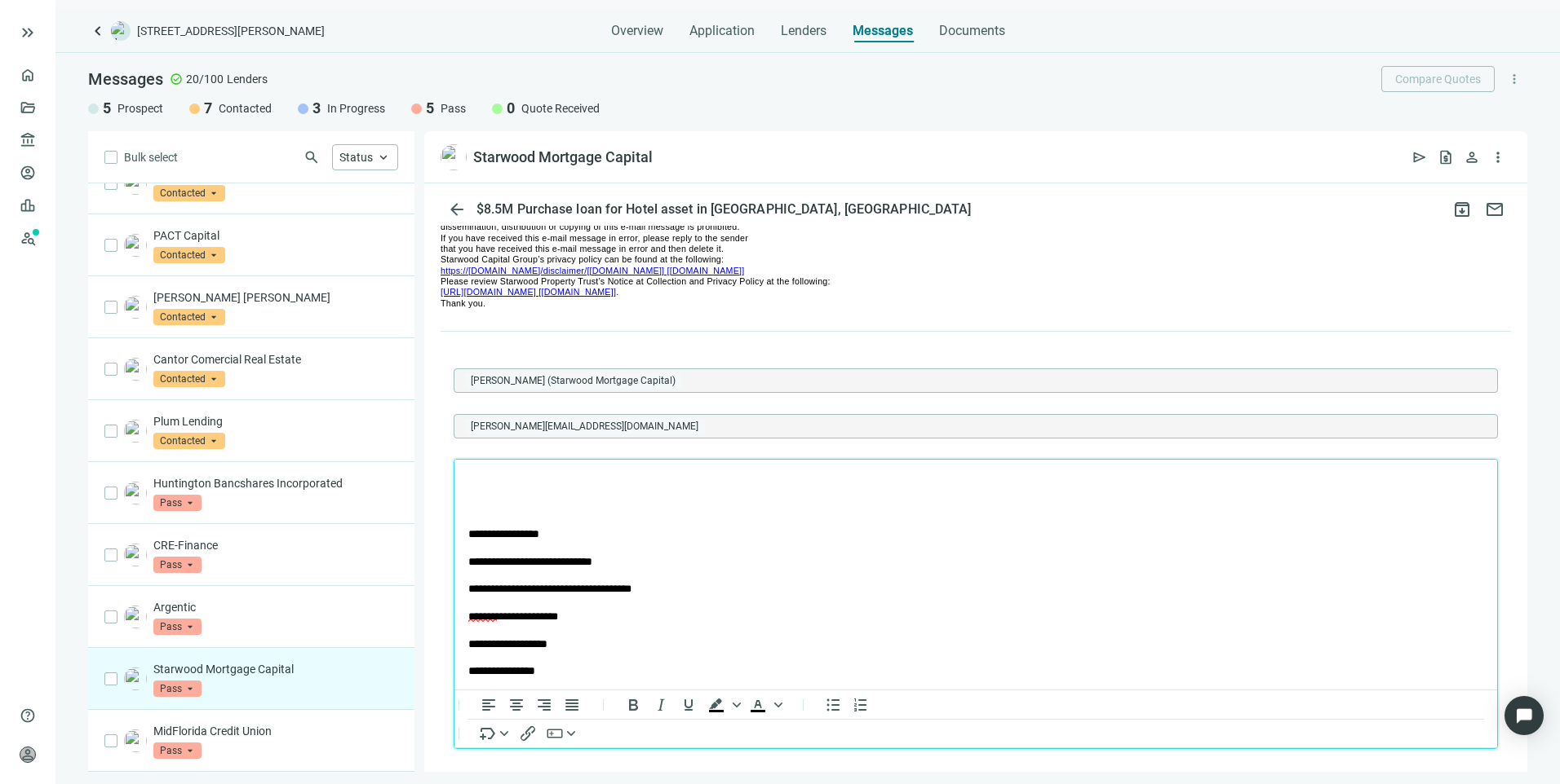
scroll to position [0, 0]
click at [531, 742] on icon "Insert/edit link" at bounding box center [527, 733] width 20 height 20
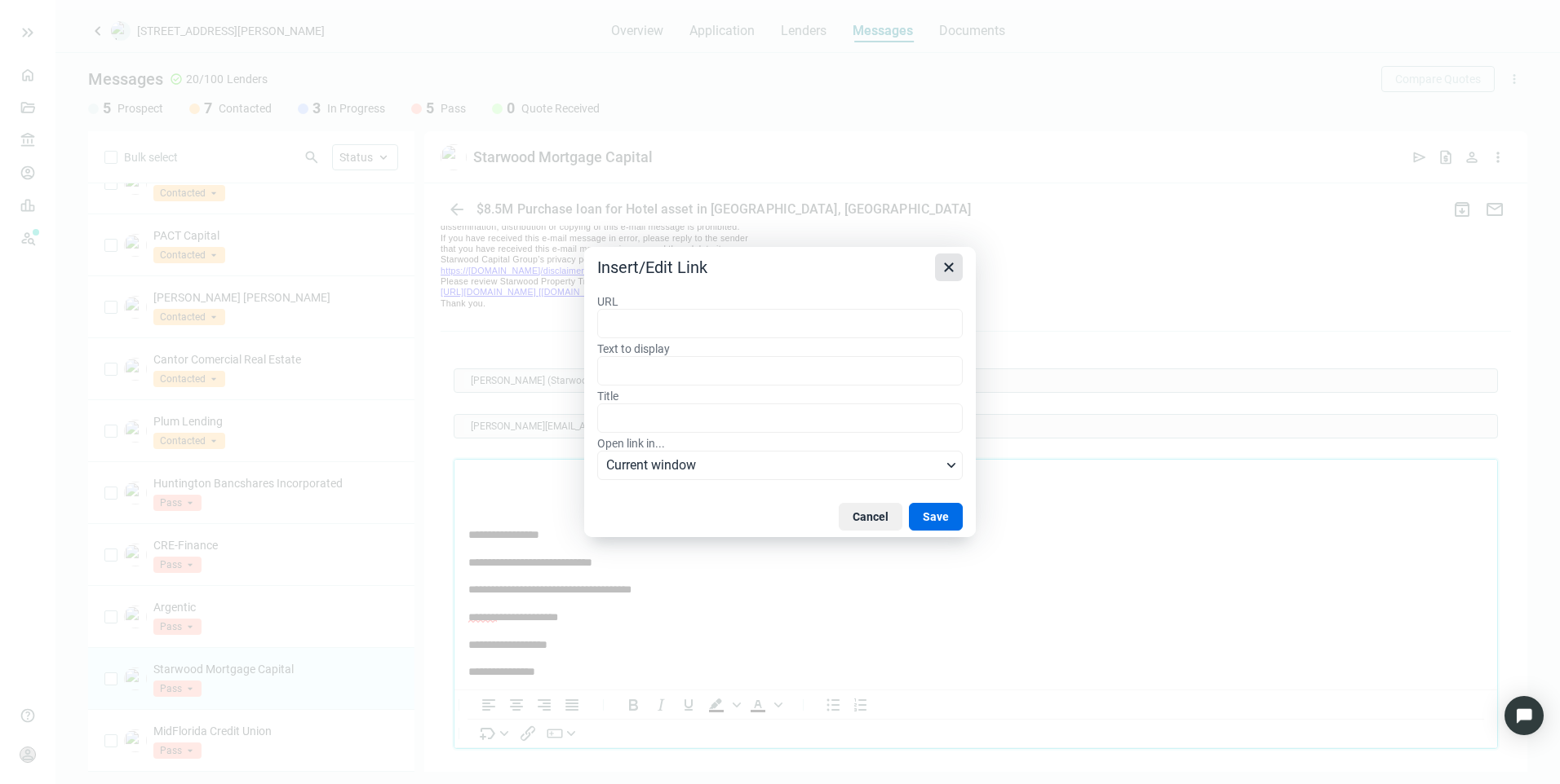
click at [949, 265] on icon "Close" at bounding box center [949, 267] width 20 height 20
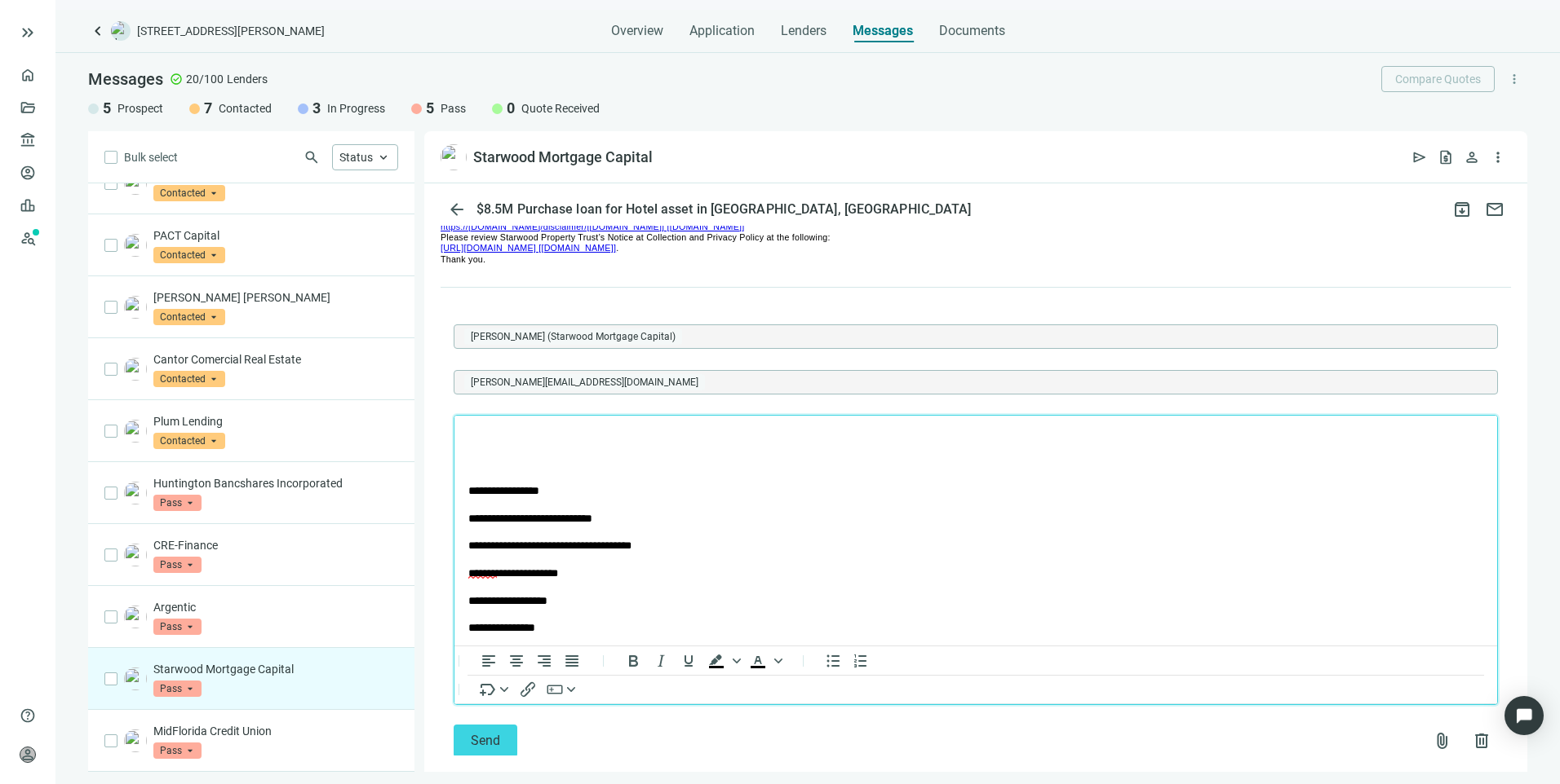
scroll to position [2741, 0]
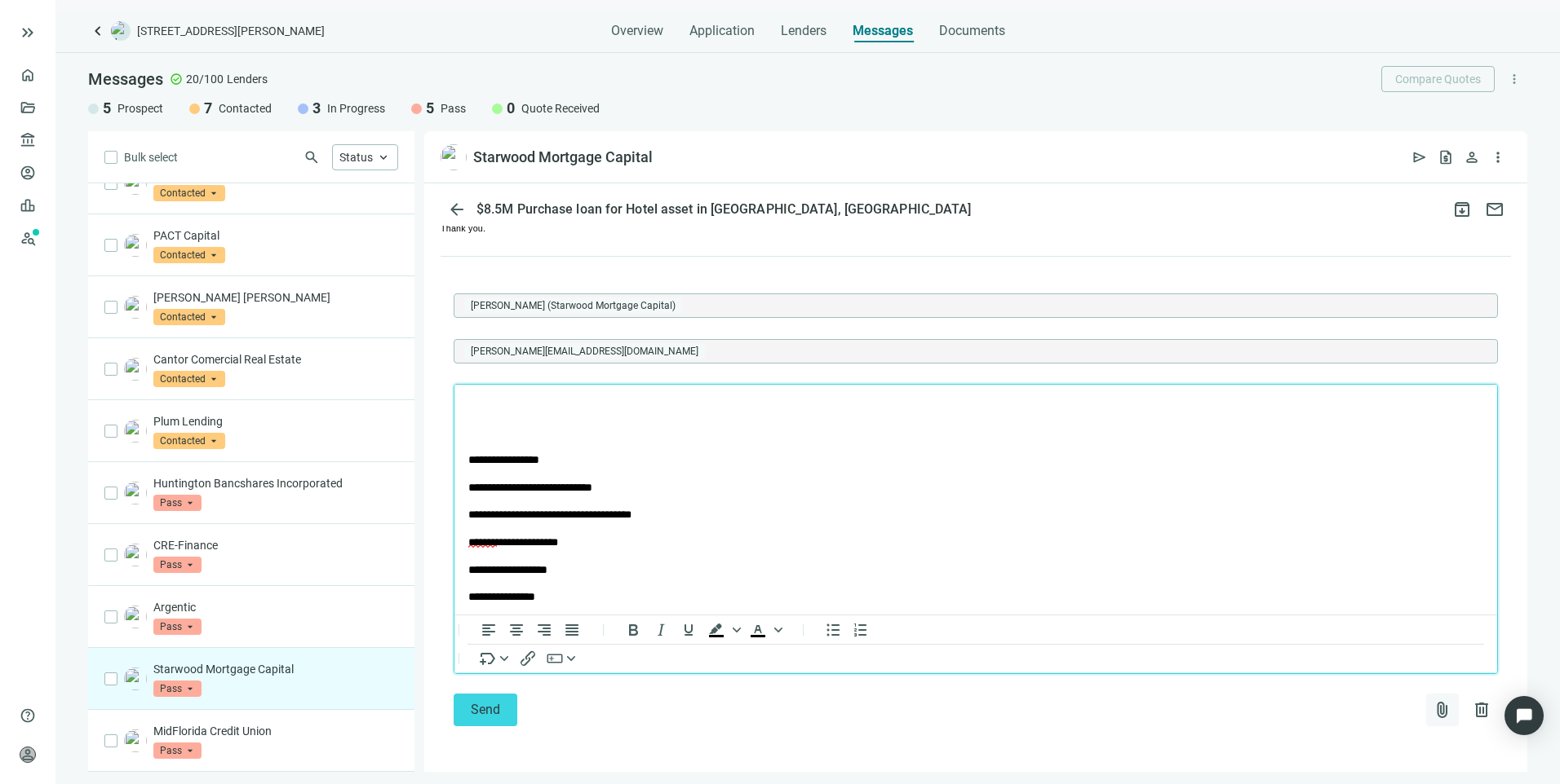
click at [1433, 713] on span "attach_file" at bounding box center [1442, 710] width 20 height 20
click at [1332, 644] on span "Сhoose from deal documents" at bounding box center [1353, 645] width 148 height 13
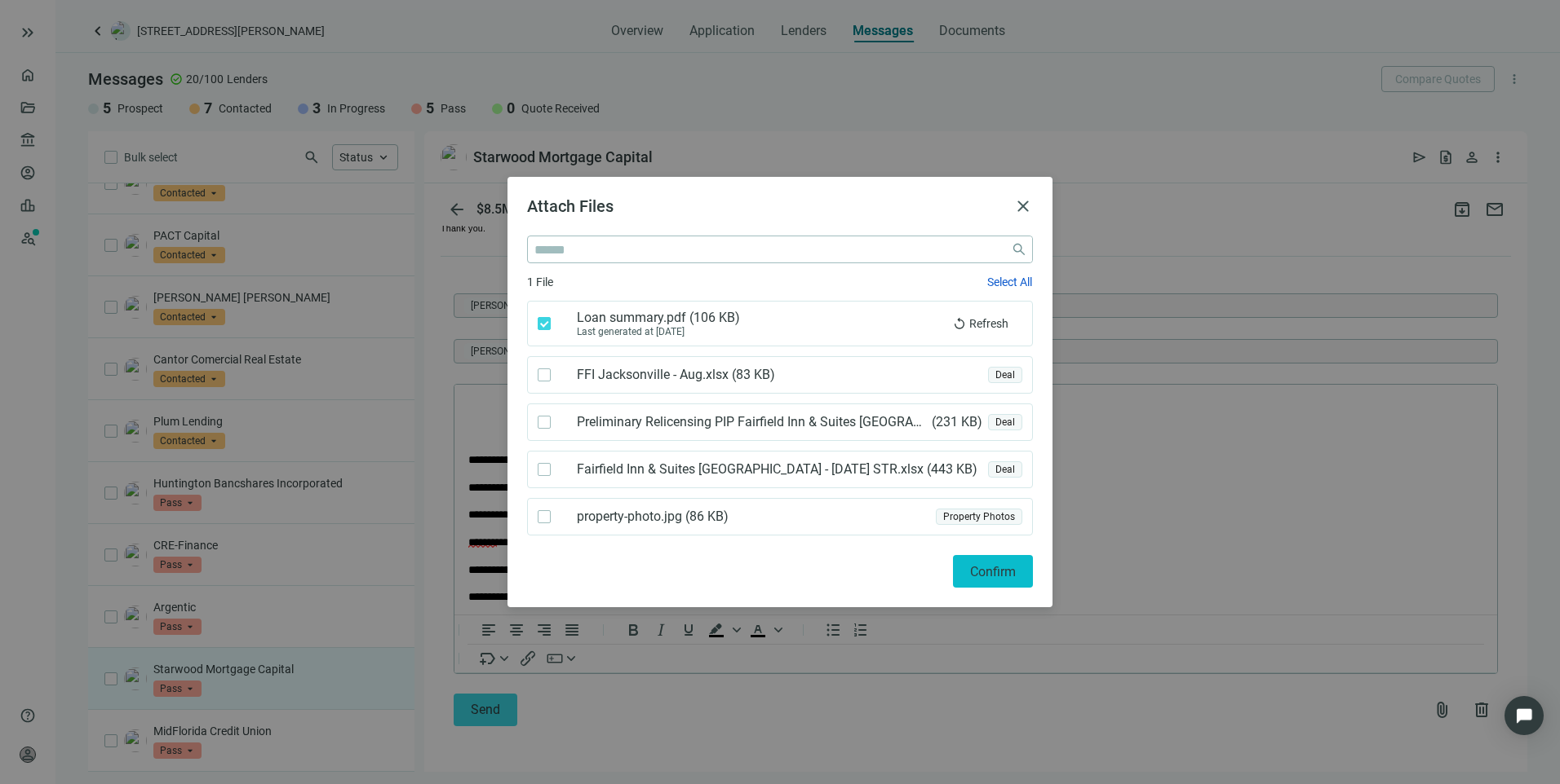
click at [983, 580] on button "Confirm" at bounding box center [993, 572] width 80 height 33
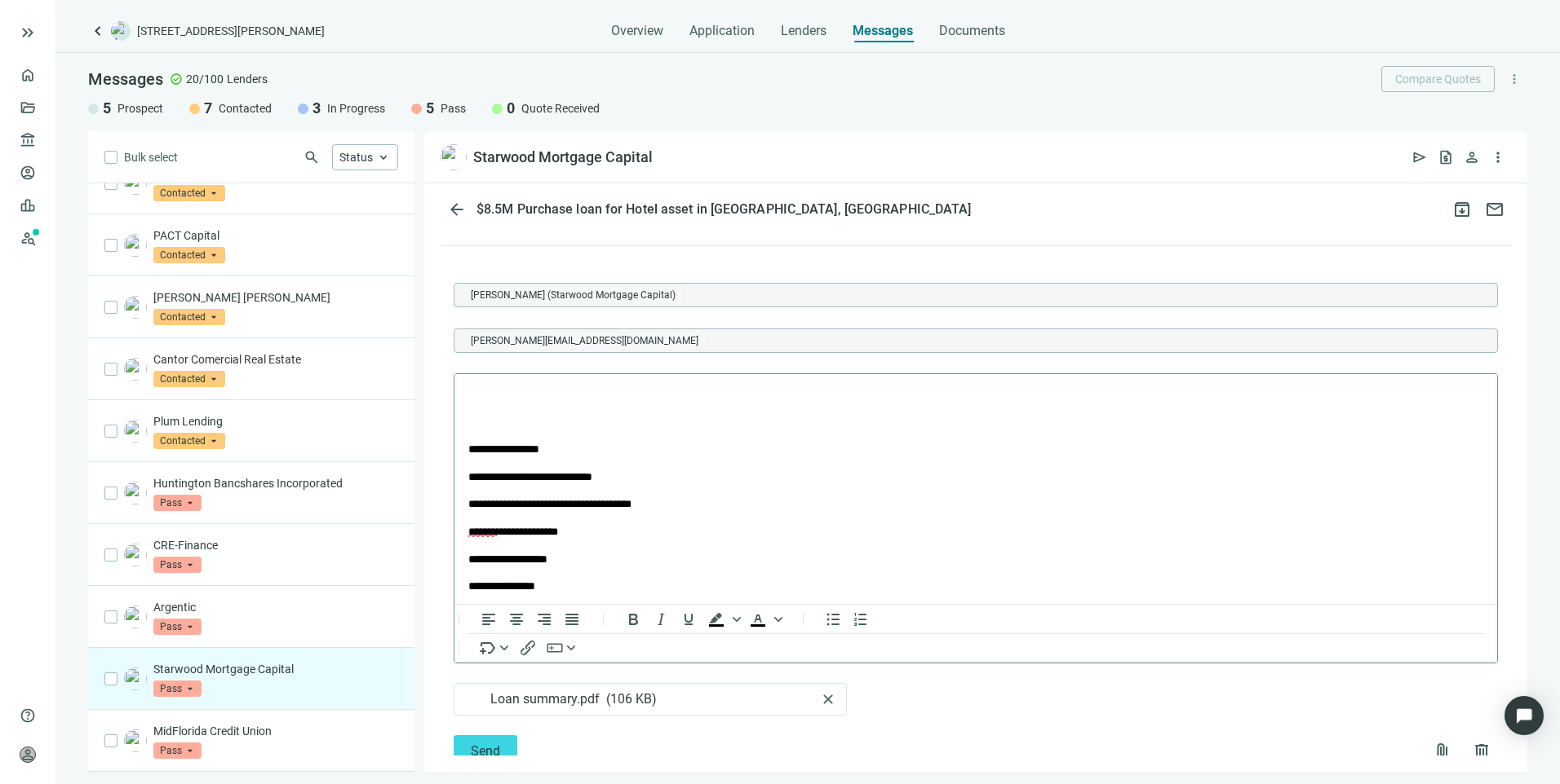
click at [531, 390] on p "Rich Text Area. Press ALT-0 for help." at bounding box center [976, 395] width 1015 height 16
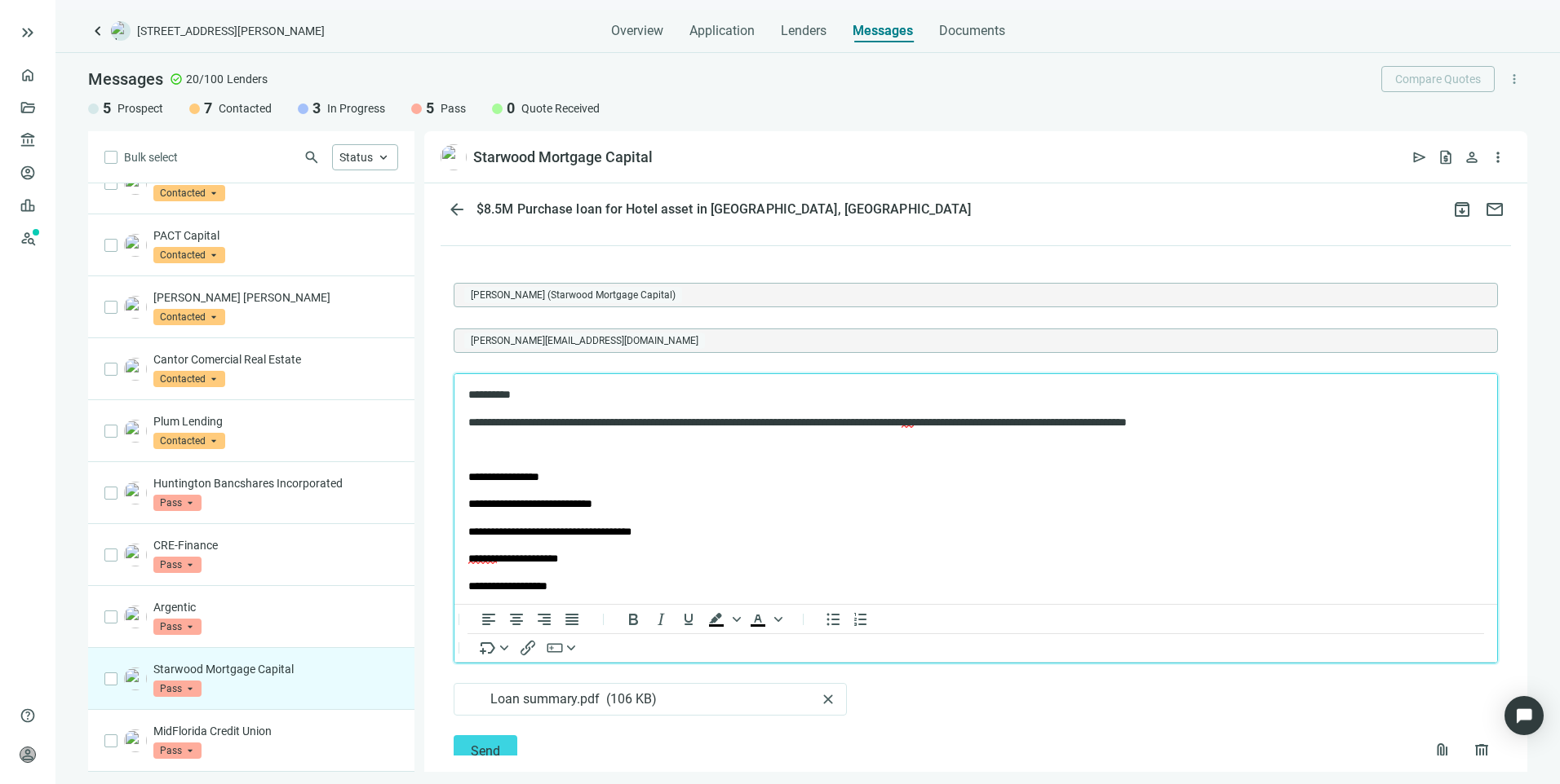
click at [516, 456] on p "Rich Text Area. Press ALT-0 for help." at bounding box center [976, 449] width 1015 height 16
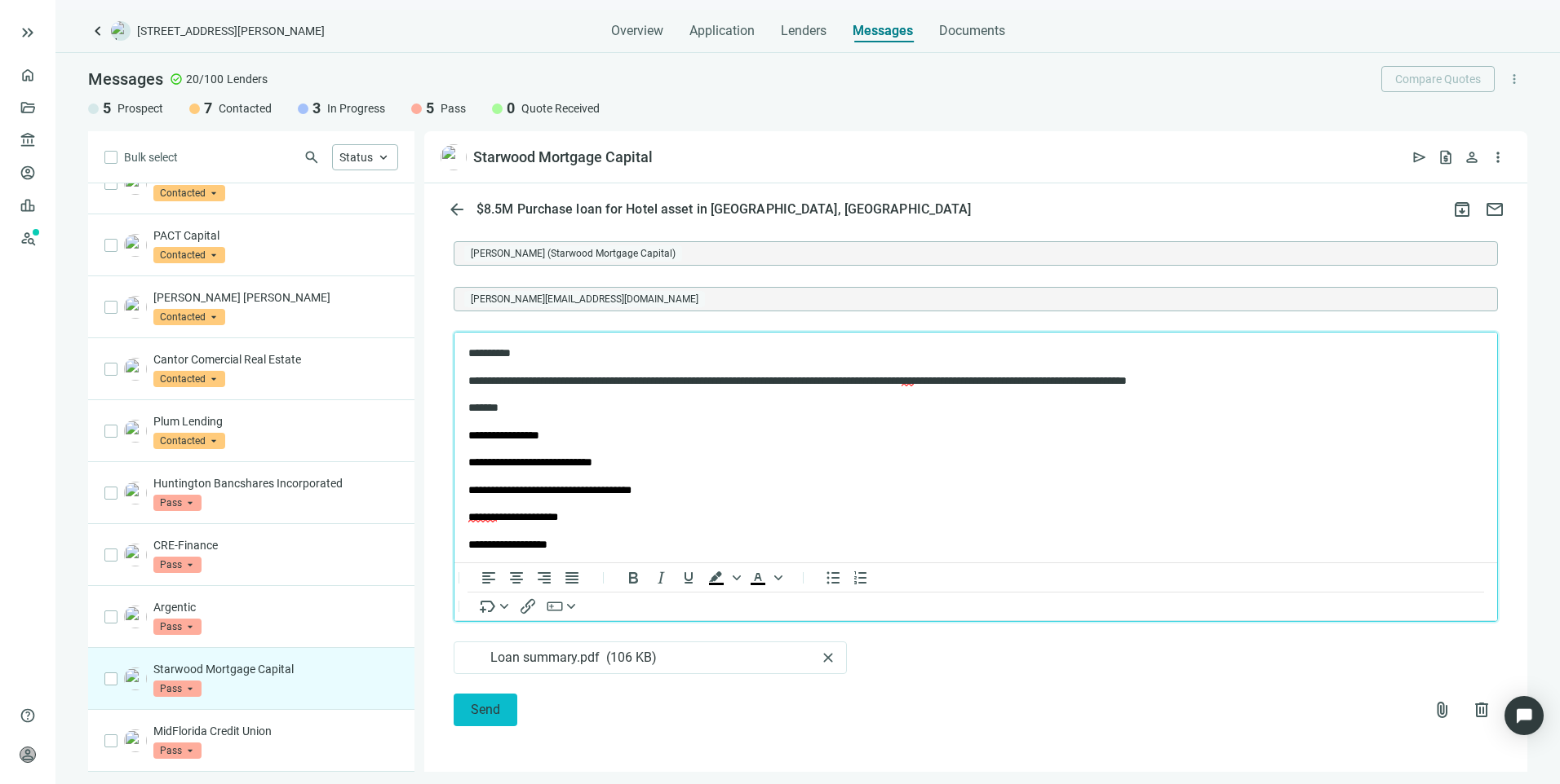
click at [480, 710] on span "Send" at bounding box center [486, 710] width 29 height 16
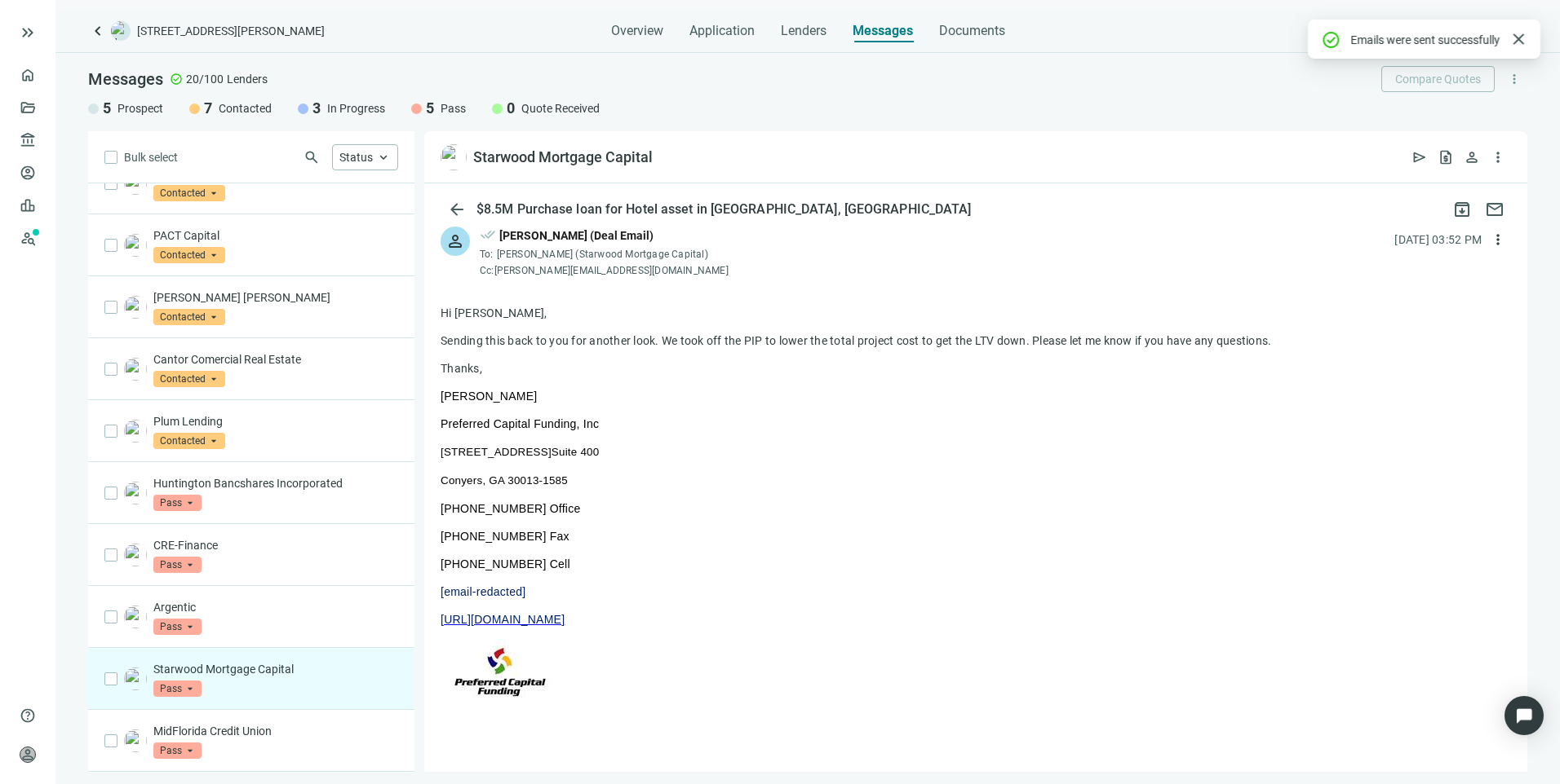
click at [185, 691] on span "Pass" at bounding box center [177, 689] width 48 height 16
click at [197, 582] on span "In Progress" at bounding box center [201, 584] width 63 height 16
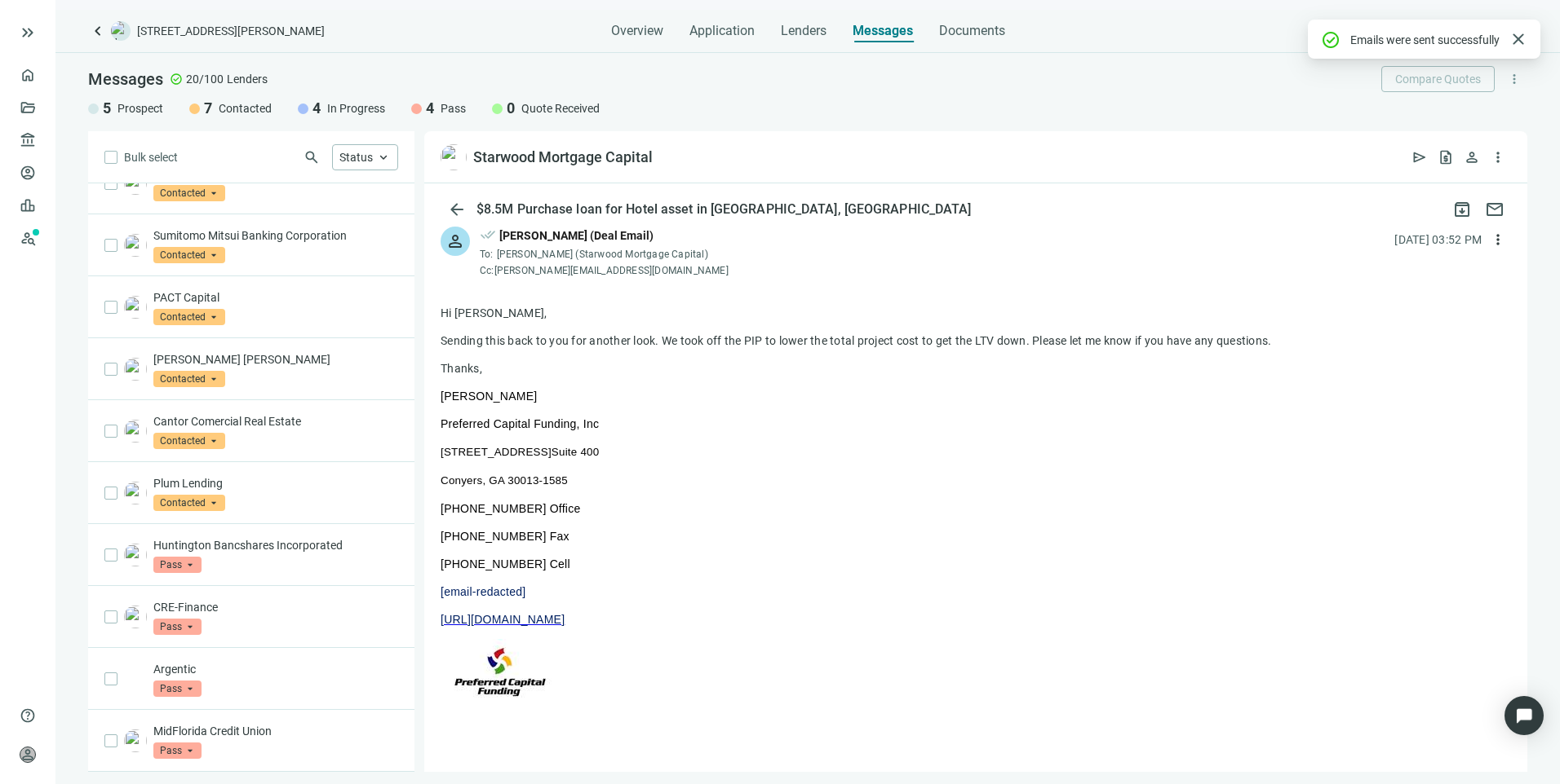
scroll to position [0, 0]
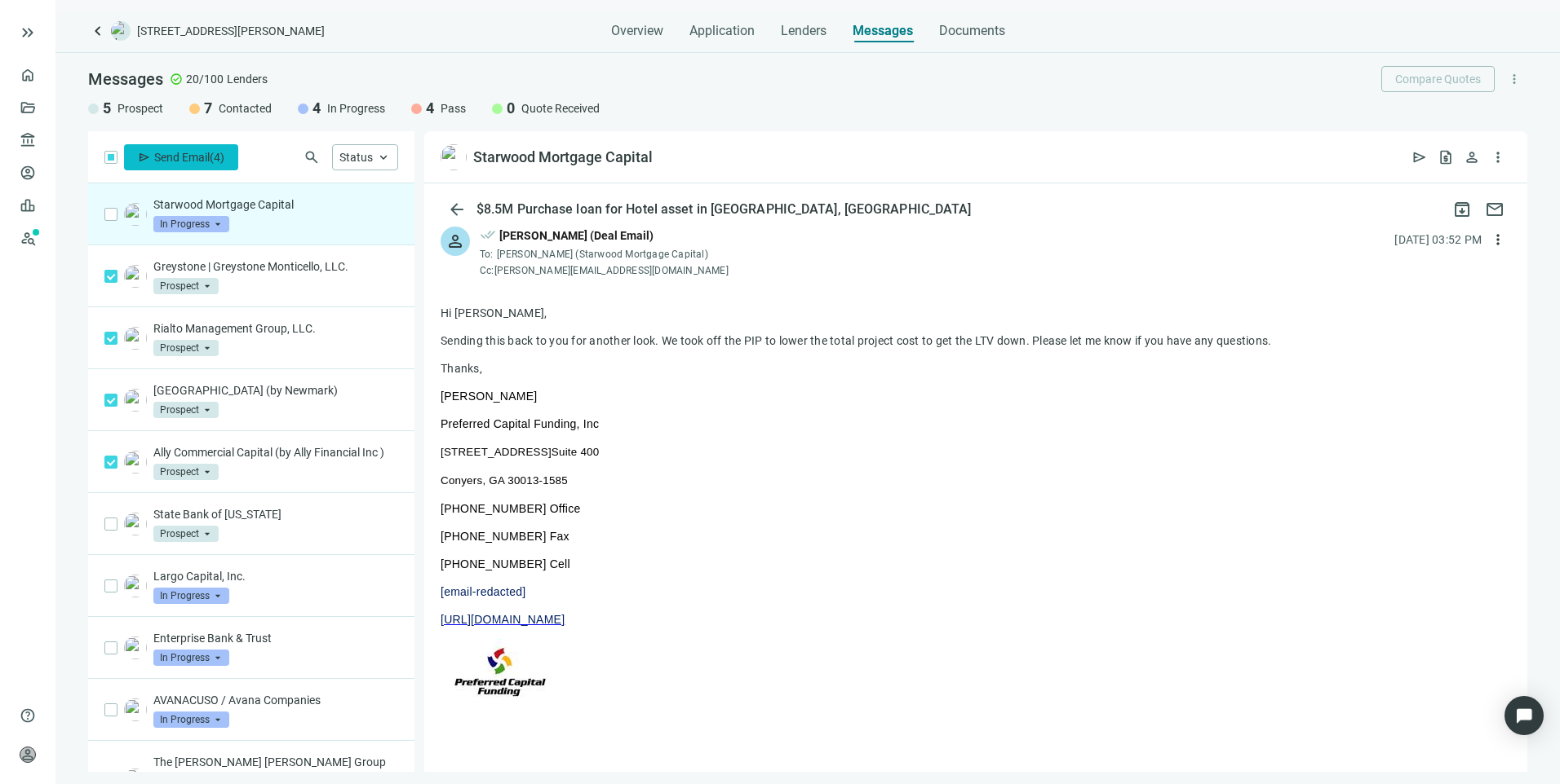
click at [194, 158] on span "Send Email" at bounding box center [182, 157] width 55 height 13
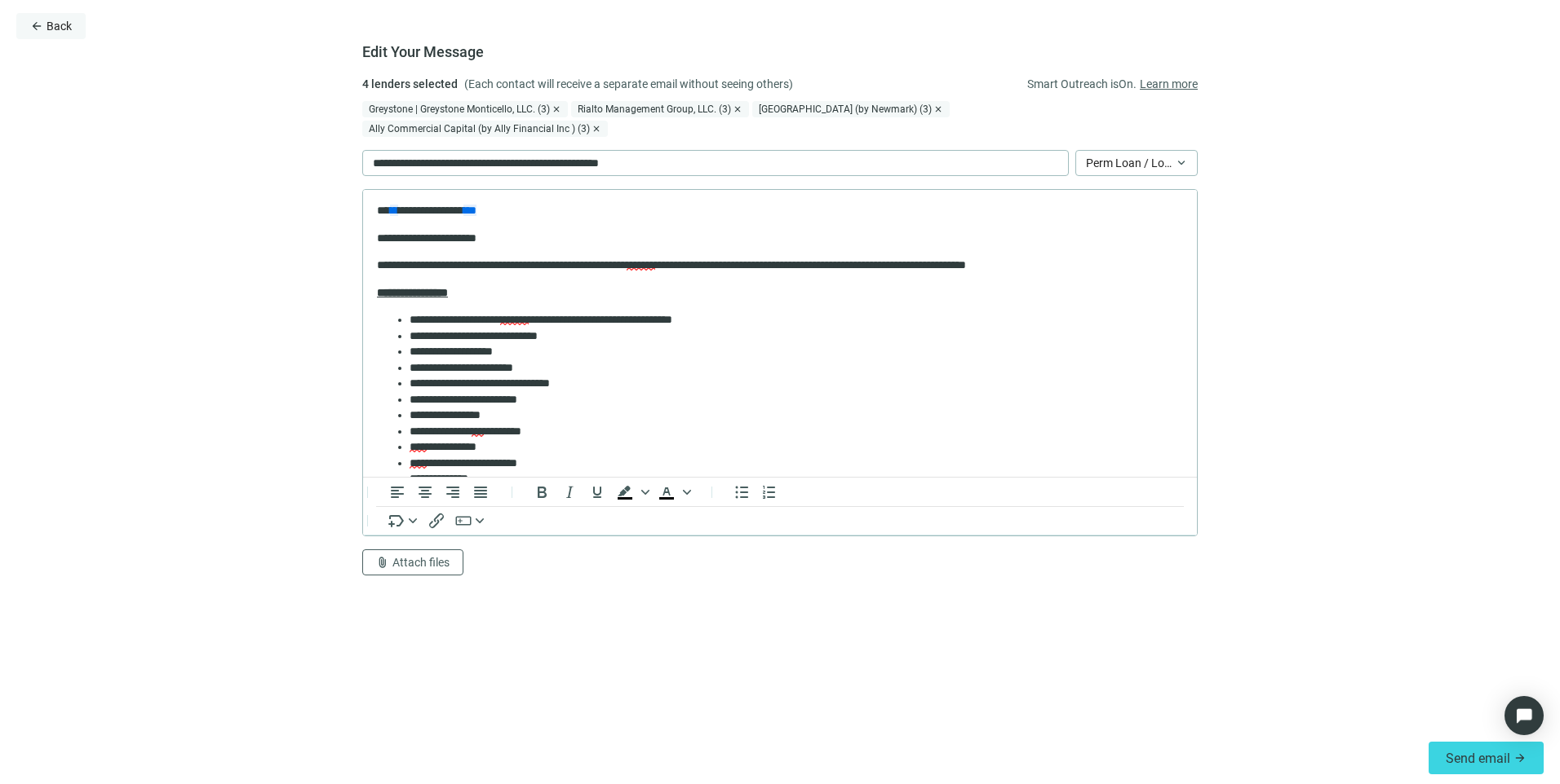
click at [67, 24] on span "Back" at bounding box center [59, 26] width 25 height 13
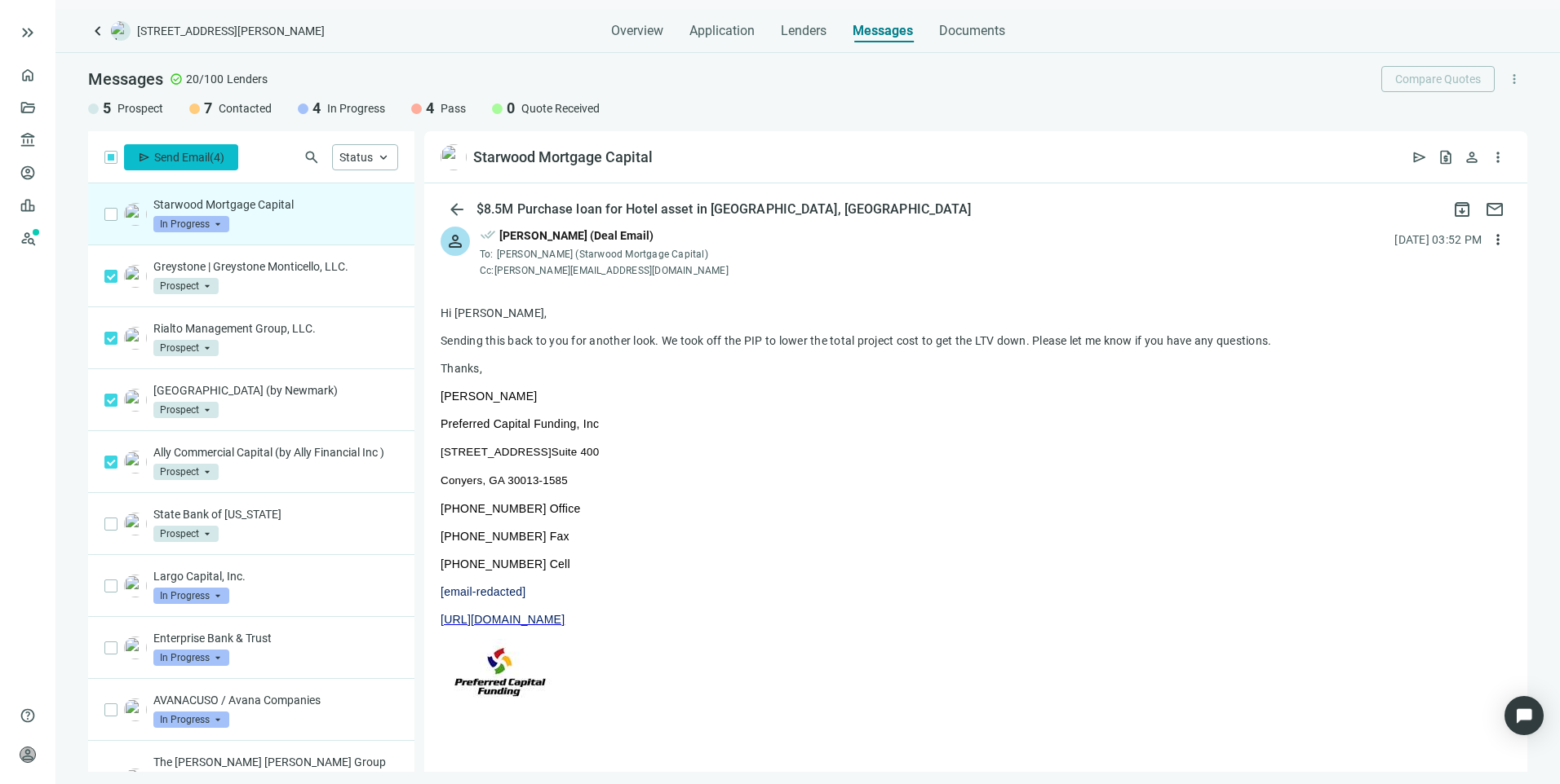
click at [200, 162] on span "Send Email" at bounding box center [182, 157] width 55 height 13
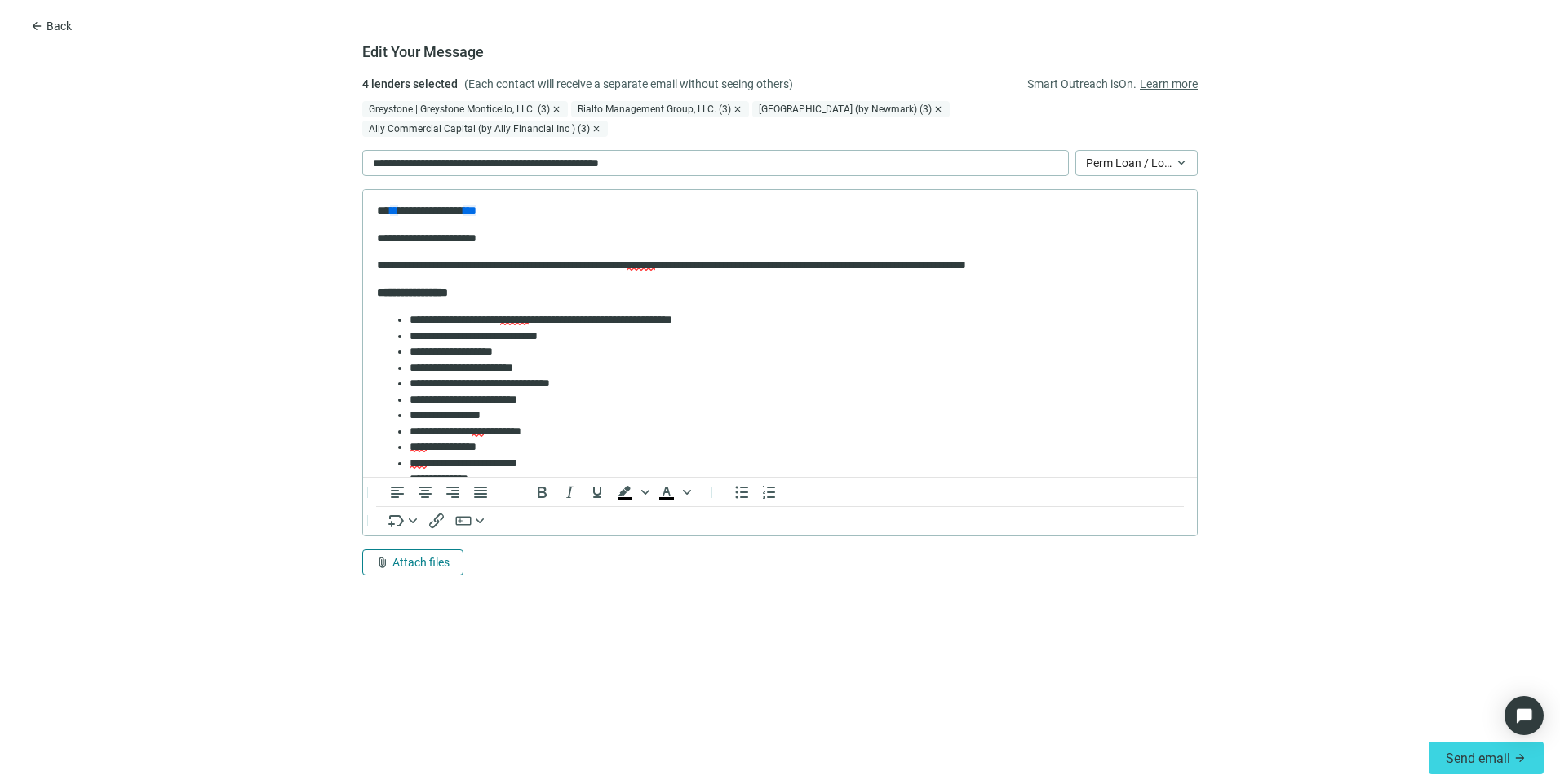
click at [411, 556] on span "Attach files" at bounding box center [421, 562] width 57 height 13
click at [403, 485] on span "Сhoose from deal documents" at bounding box center [449, 480] width 148 height 13
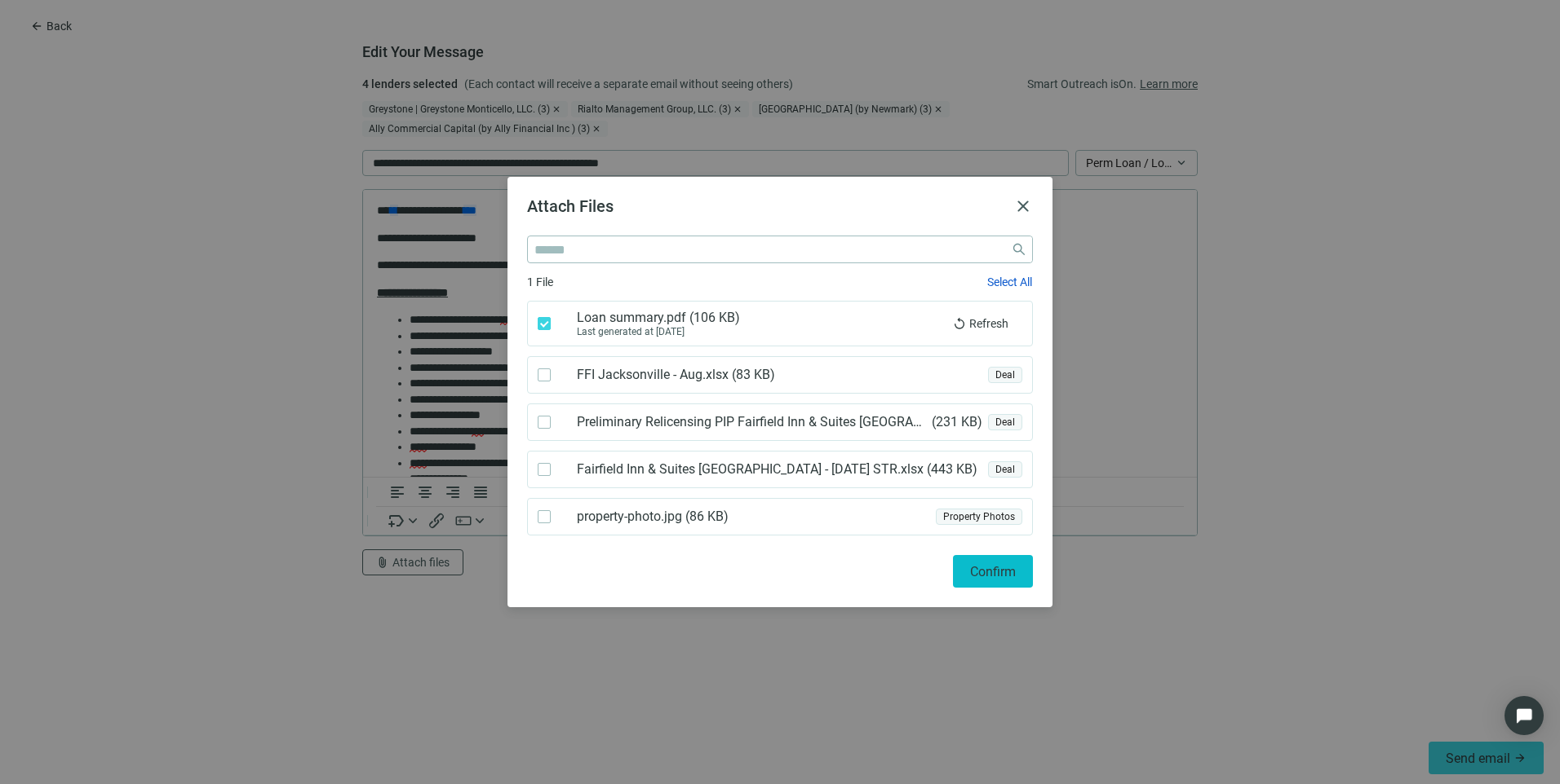
click at [982, 571] on span "Confirm" at bounding box center [992, 572] width 46 height 16
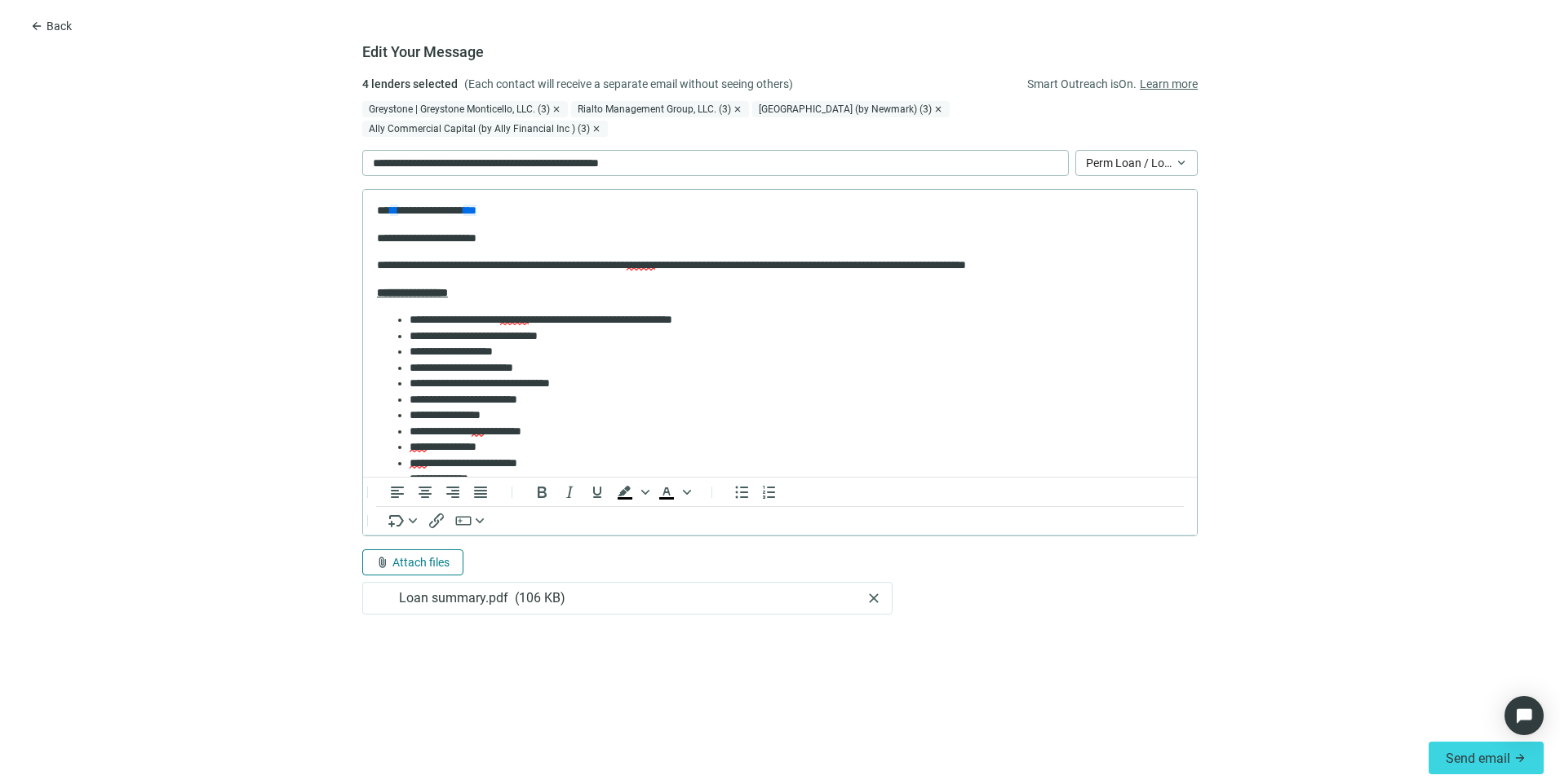
click at [421, 556] on span "Attach files" at bounding box center [421, 562] width 57 height 13
click at [435, 479] on span "Сhoose from deal documents" at bounding box center [449, 480] width 148 height 13
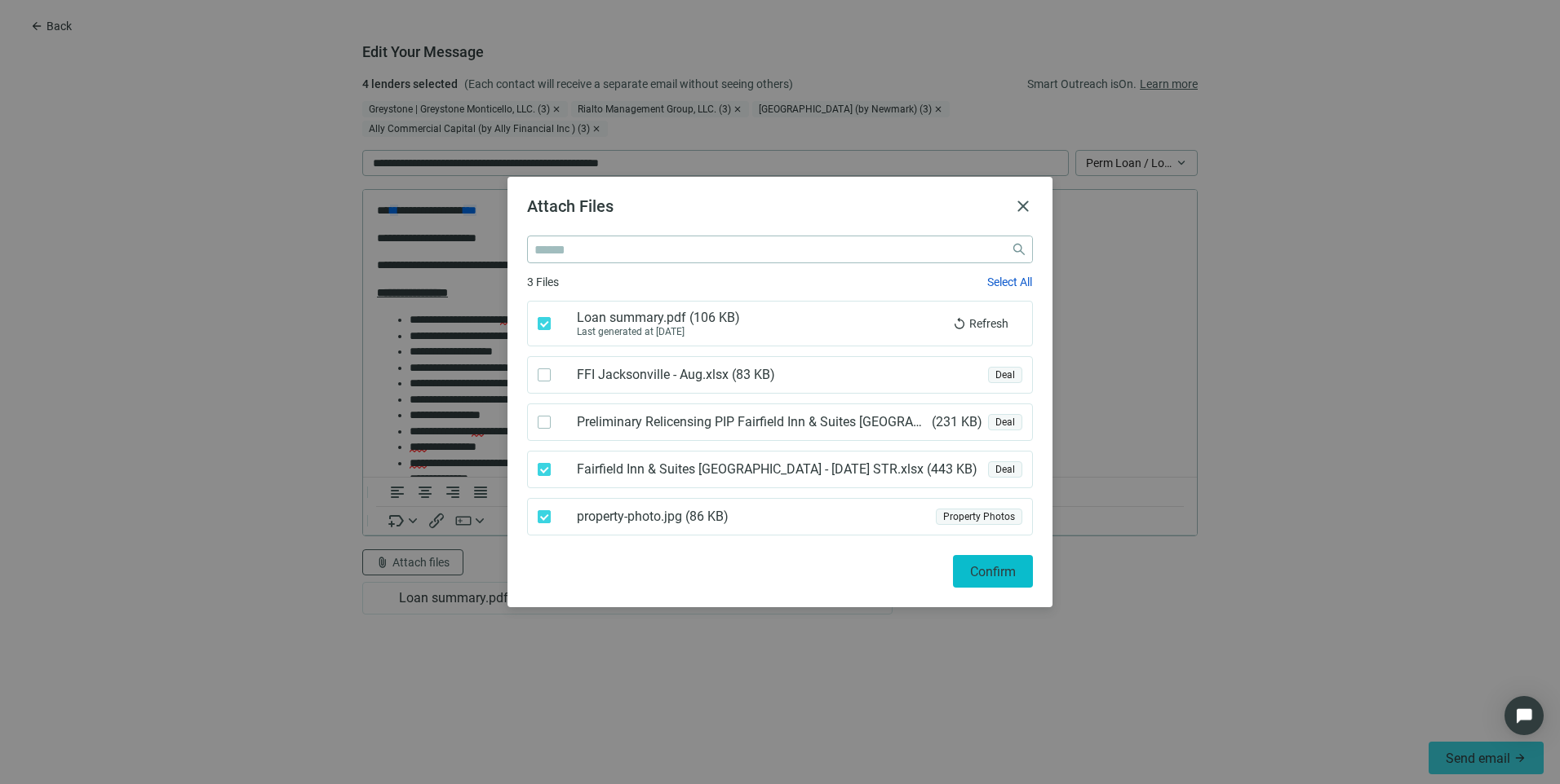
click at [1025, 575] on button "Confirm" at bounding box center [993, 572] width 80 height 33
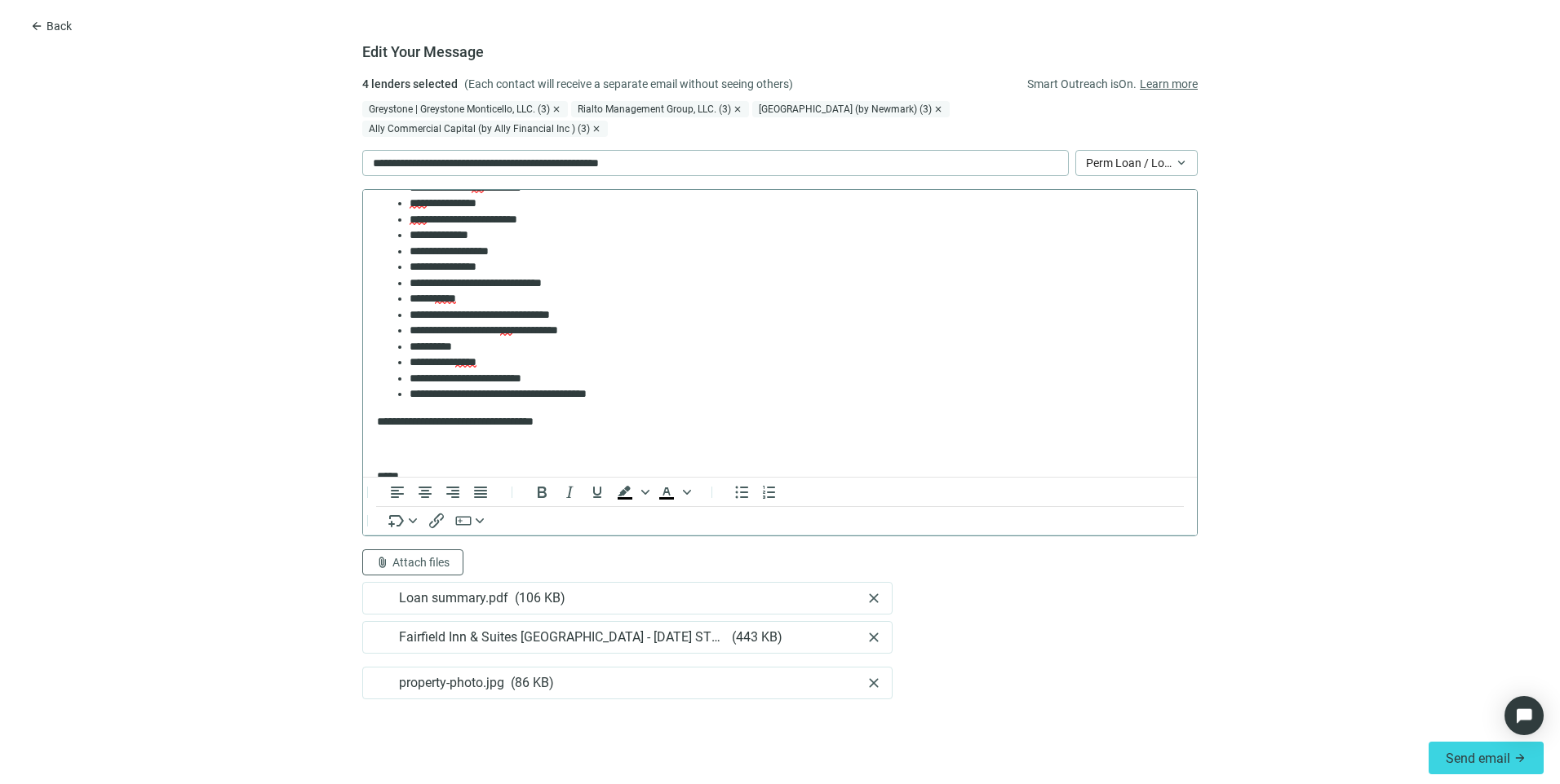
scroll to position [245, 0]
drag, startPoint x: 643, startPoint y: 395, endPoint x: 393, endPoint y: 371, distance: 251.1
click at [393, 371] on ul "**********" at bounding box center [779, 235] width 806 height 334
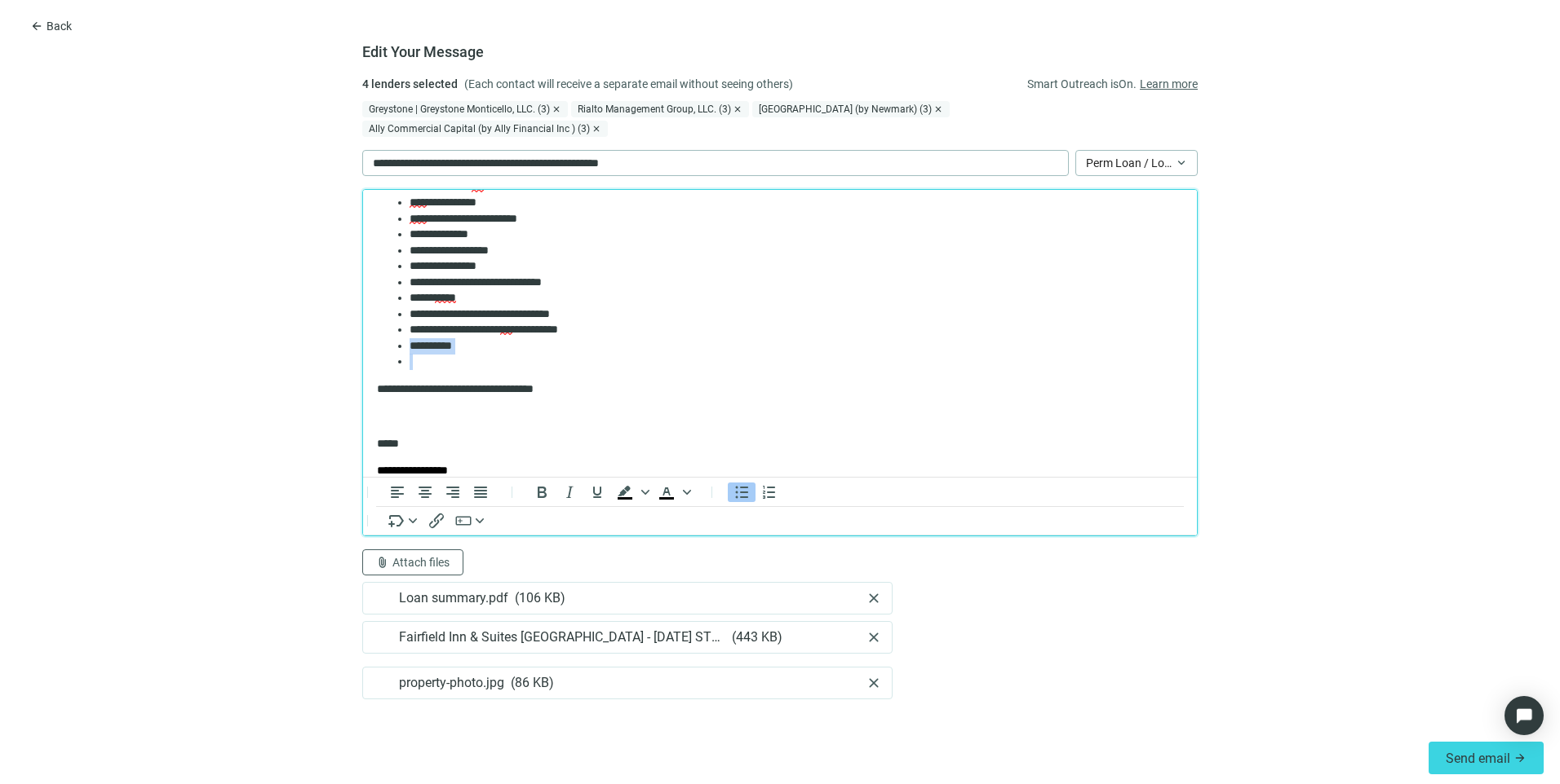
drag, startPoint x: 445, startPoint y: 362, endPoint x: 390, endPoint y: 349, distance: 56.5
click at [390, 349] on ul "**********" at bounding box center [779, 219] width 806 height 303
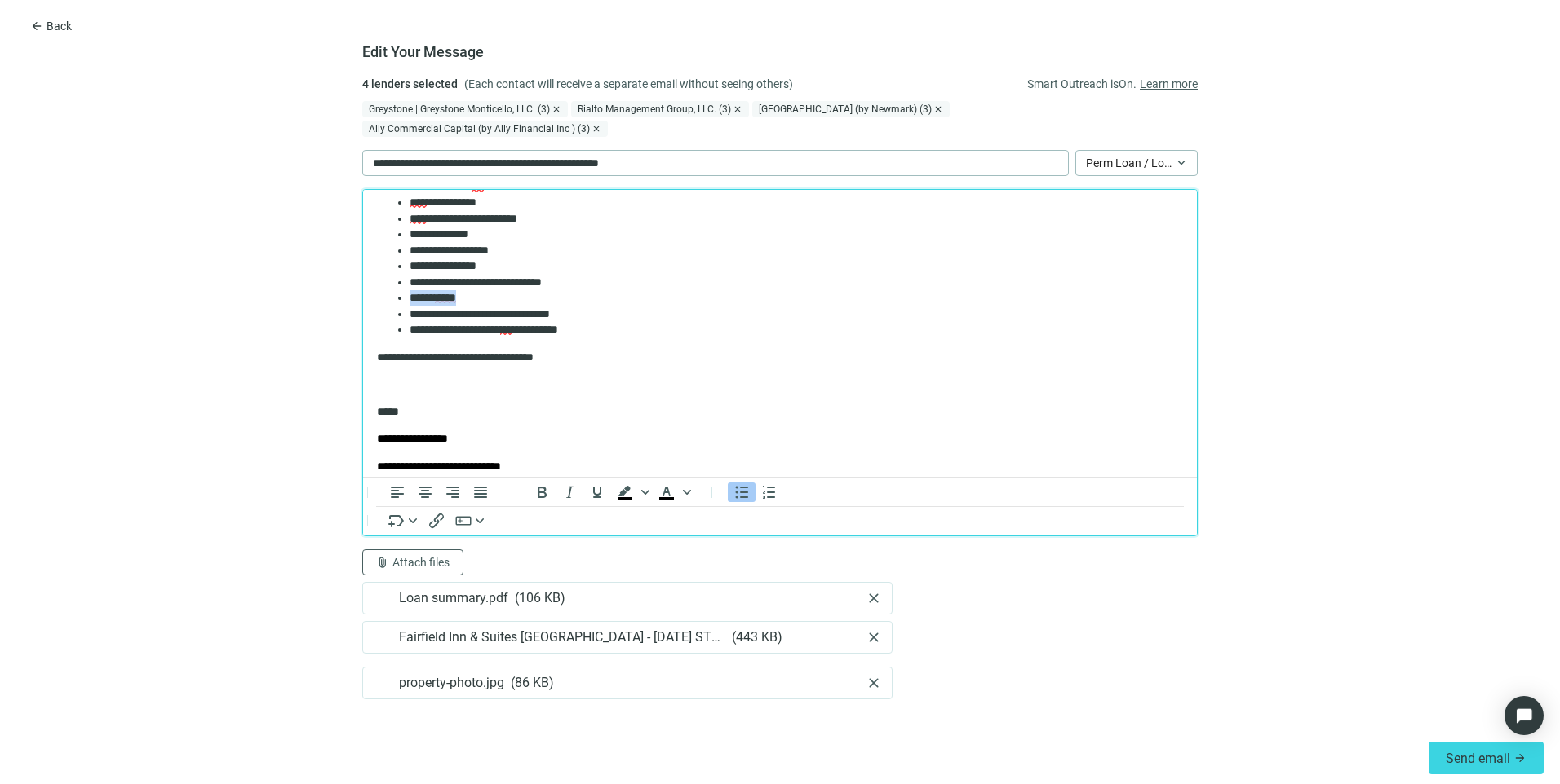
drag, startPoint x: 470, startPoint y: 298, endPoint x: 384, endPoint y: 299, distance: 86.0
click at [384, 299] on ul "**********" at bounding box center [779, 202] width 806 height 271
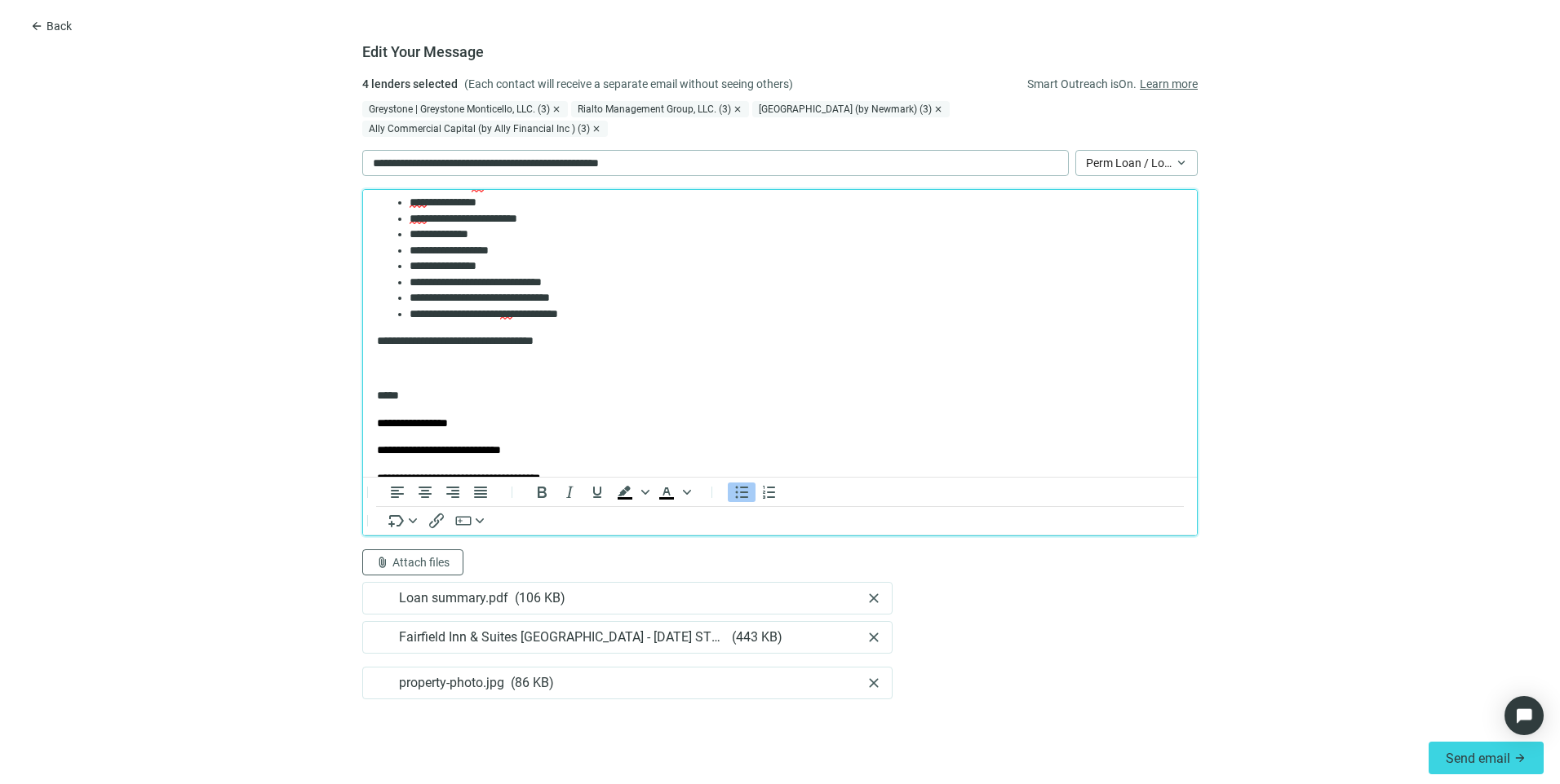
scroll to position [81, 0]
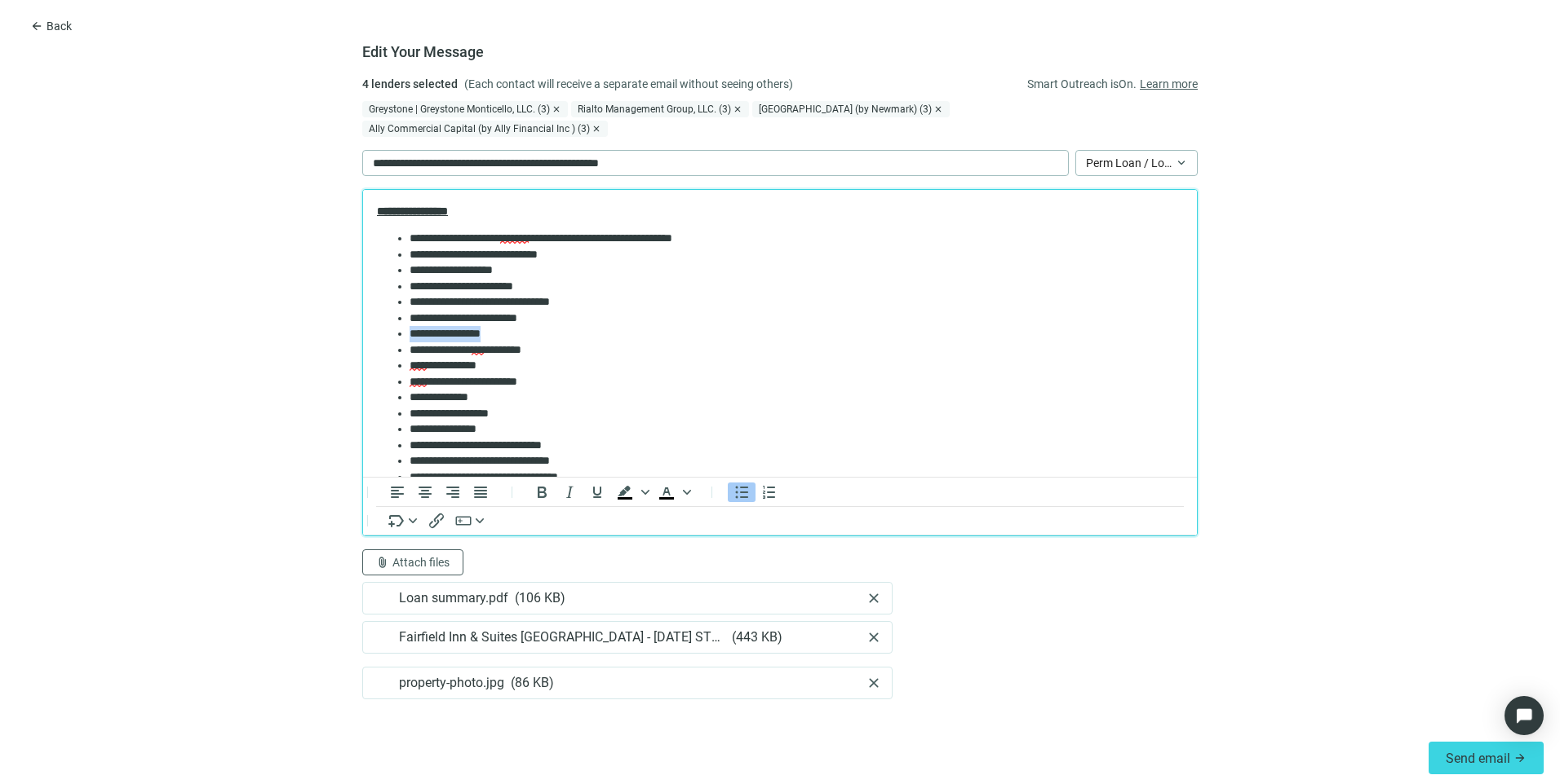
drag, startPoint x: 513, startPoint y: 332, endPoint x: 383, endPoint y: 335, distance: 130.0
click at [383, 335] on ul "**********" at bounding box center [779, 358] width 806 height 254
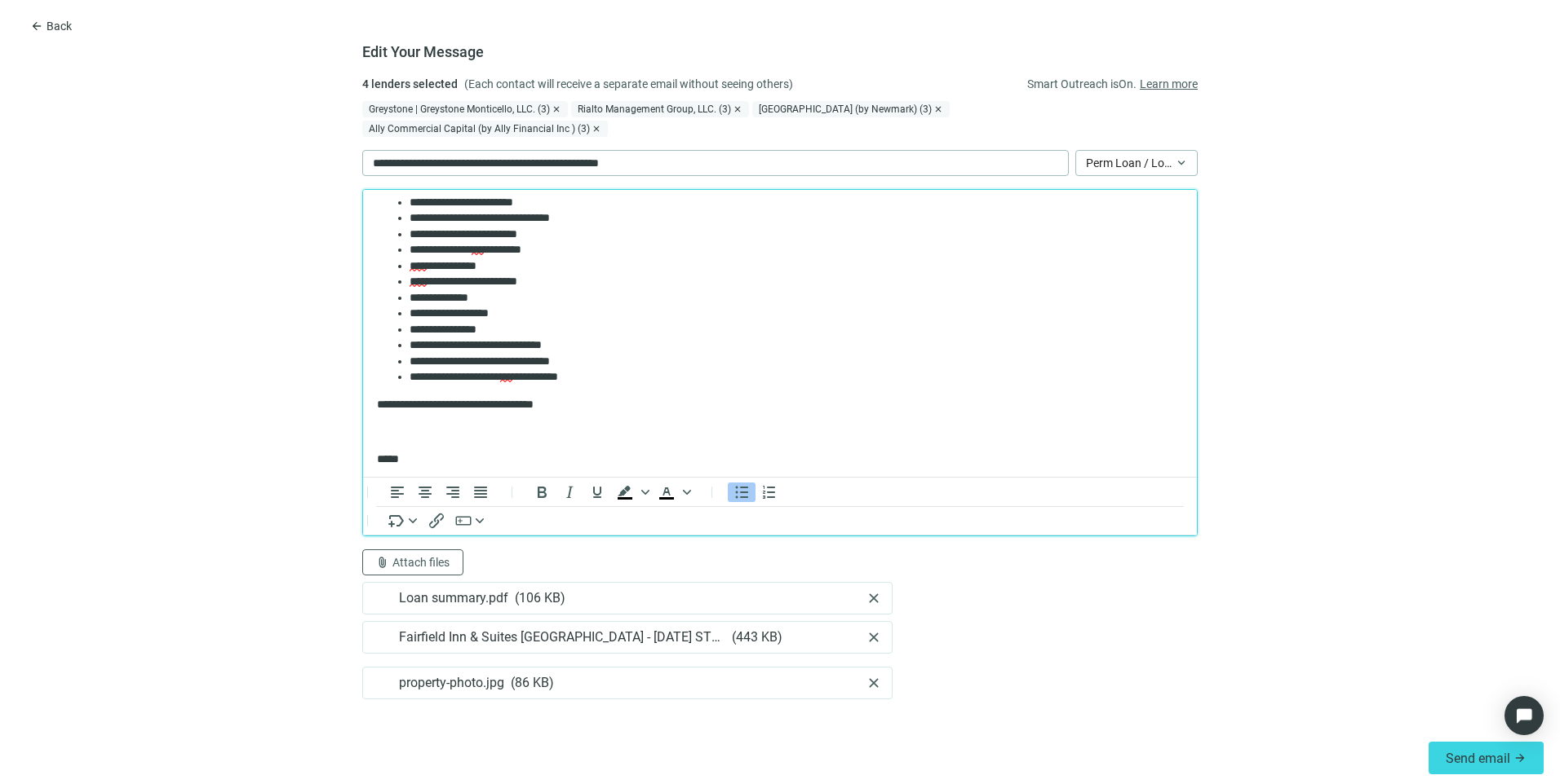
scroll to position [0, 0]
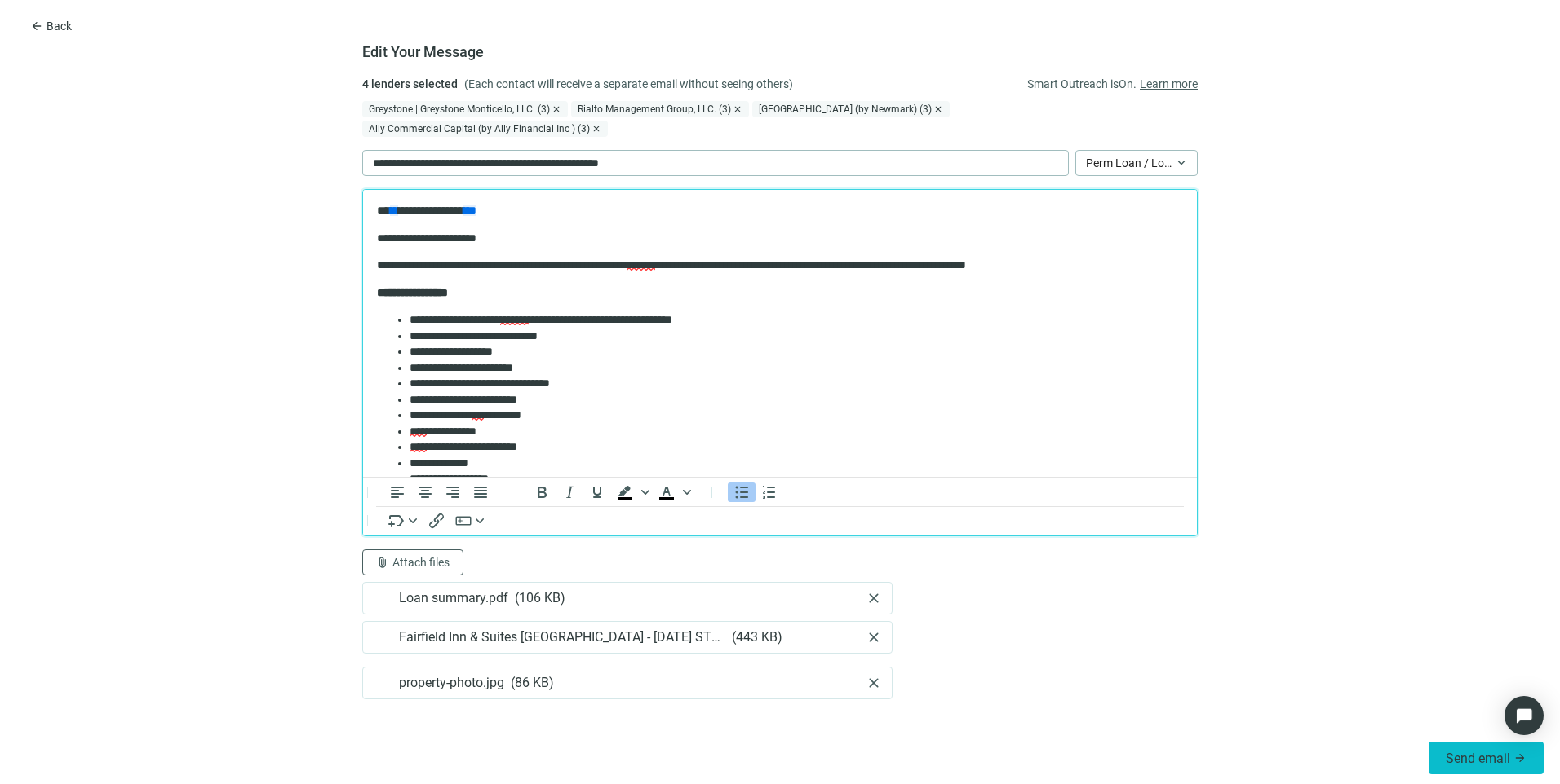
click at [1461, 765] on span "Send email" at bounding box center [1478, 759] width 64 height 16
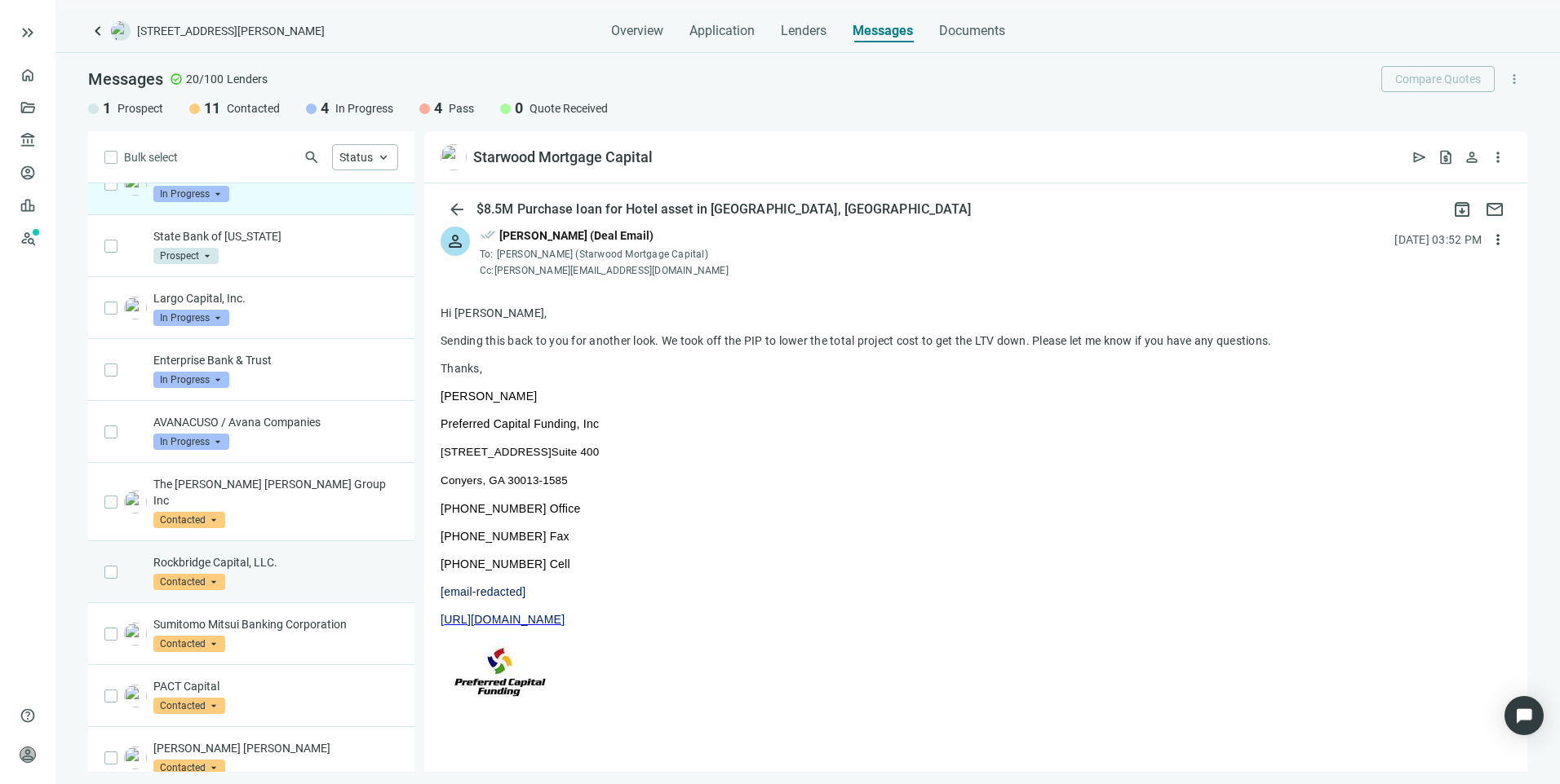
scroll to position [326, 0]
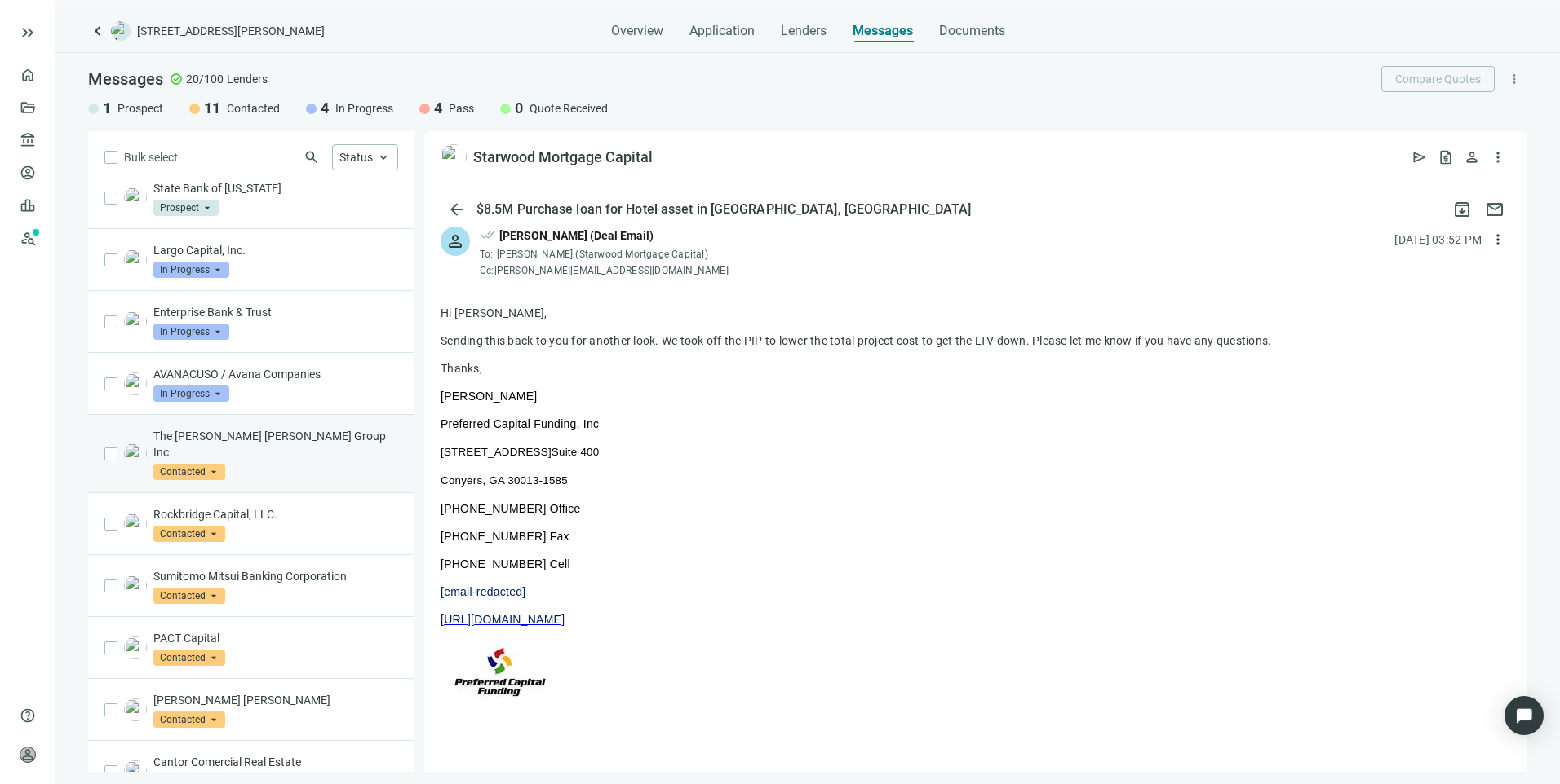
click at [275, 465] on div "The Goldman Sachs Group Inc Contacted arrow_drop_down" at bounding box center [275, 454] width 245 height 52
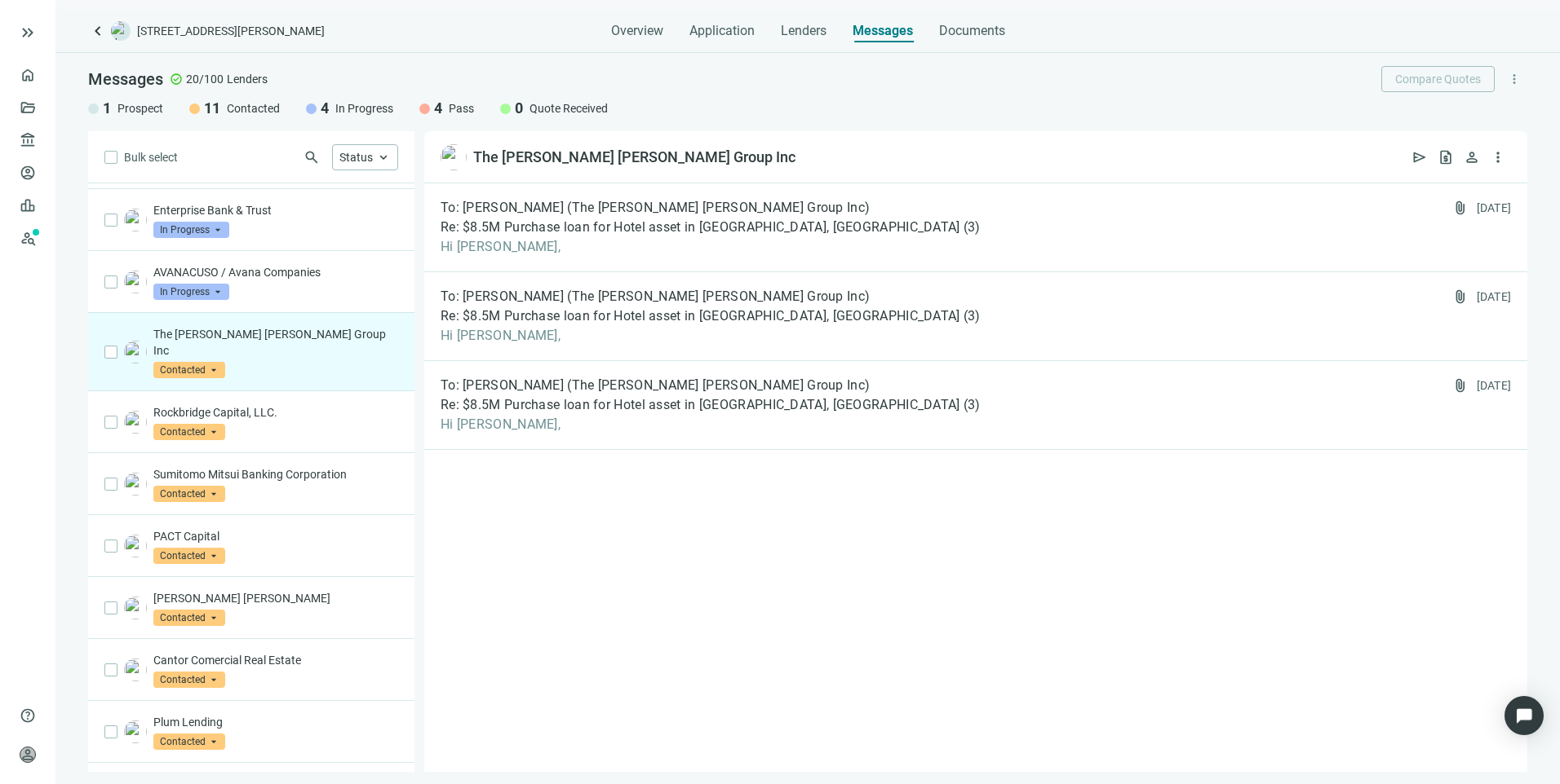
scroll to position [489, 0]
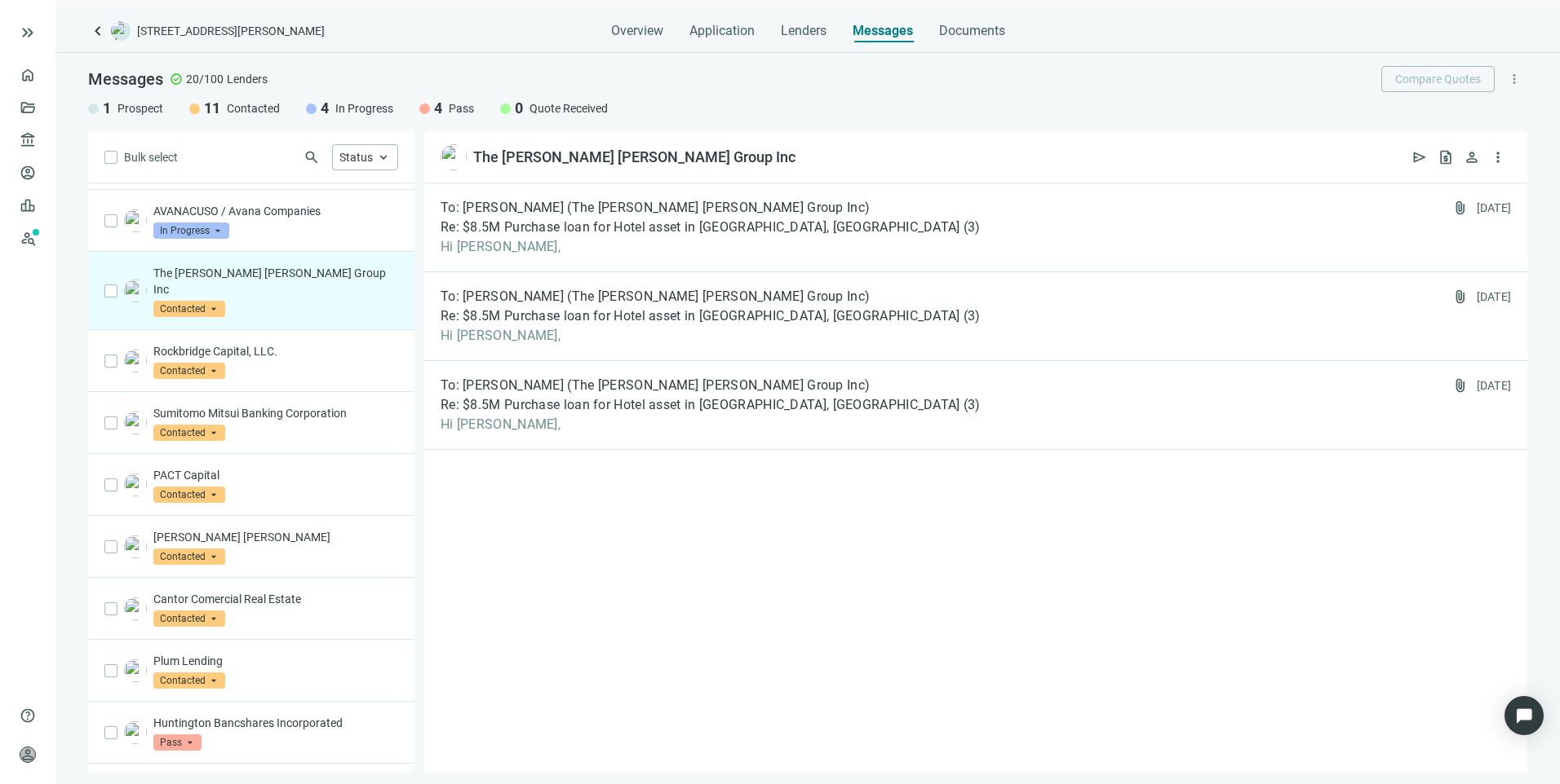
click at [170, 312] on span "Contacted" at bounding box center [189, 309] width 72 height 16
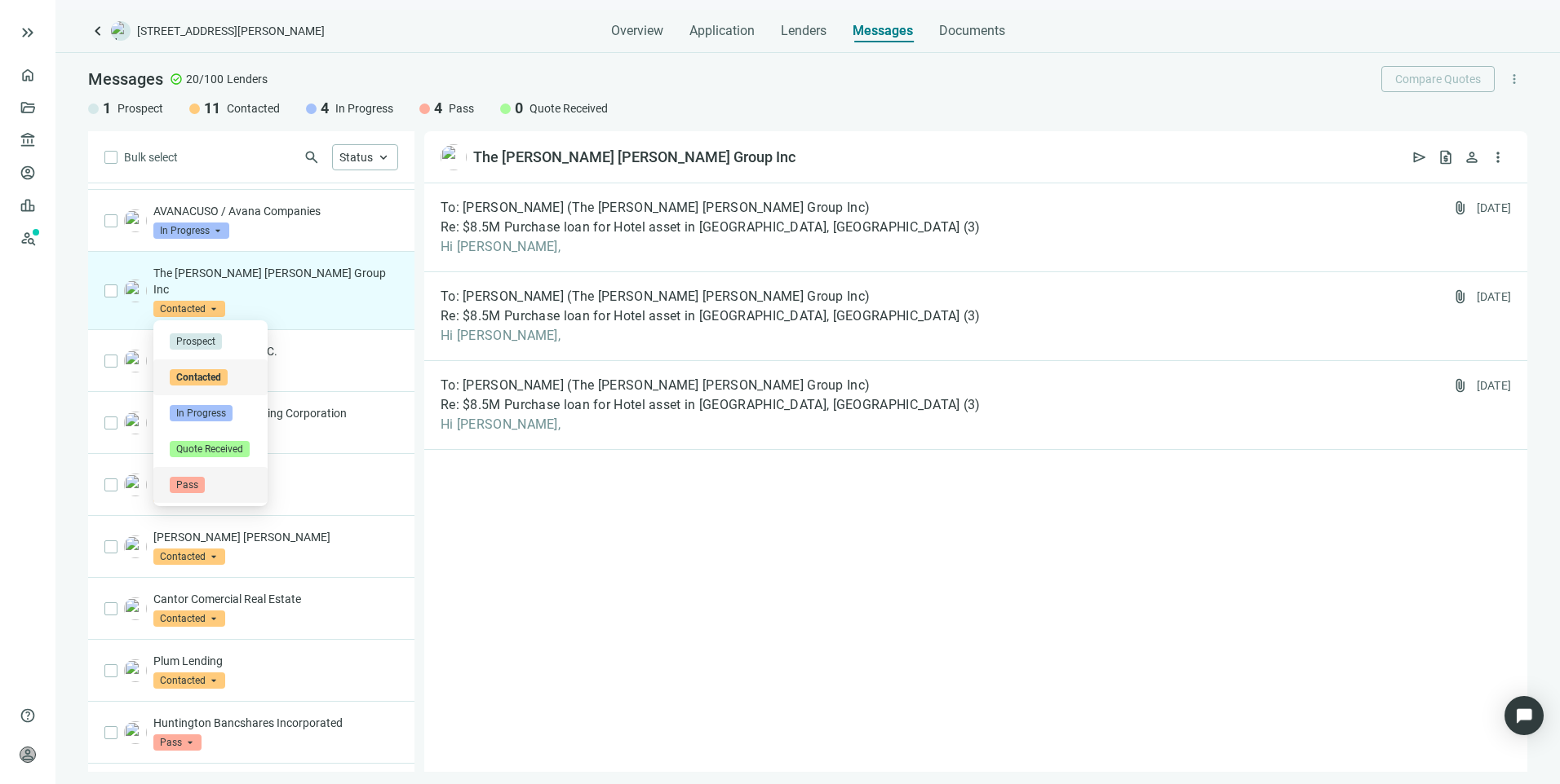
click at [190, 480] on span "Pass" at bounding box center [187, 485] width 35 height 16
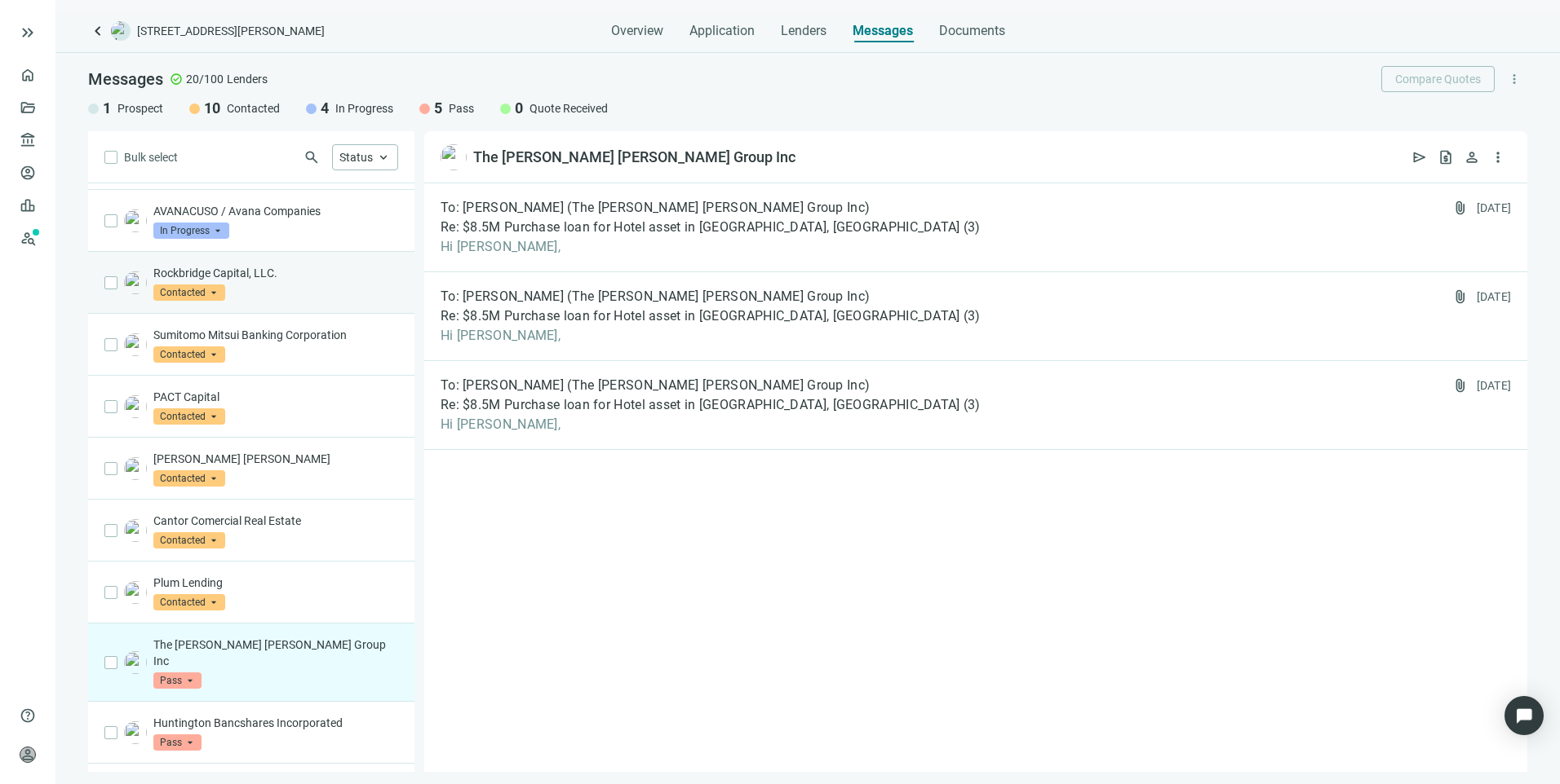
click at [196, 301] on span "Contacted" at bounding box center [189, 292] width 72 height 16
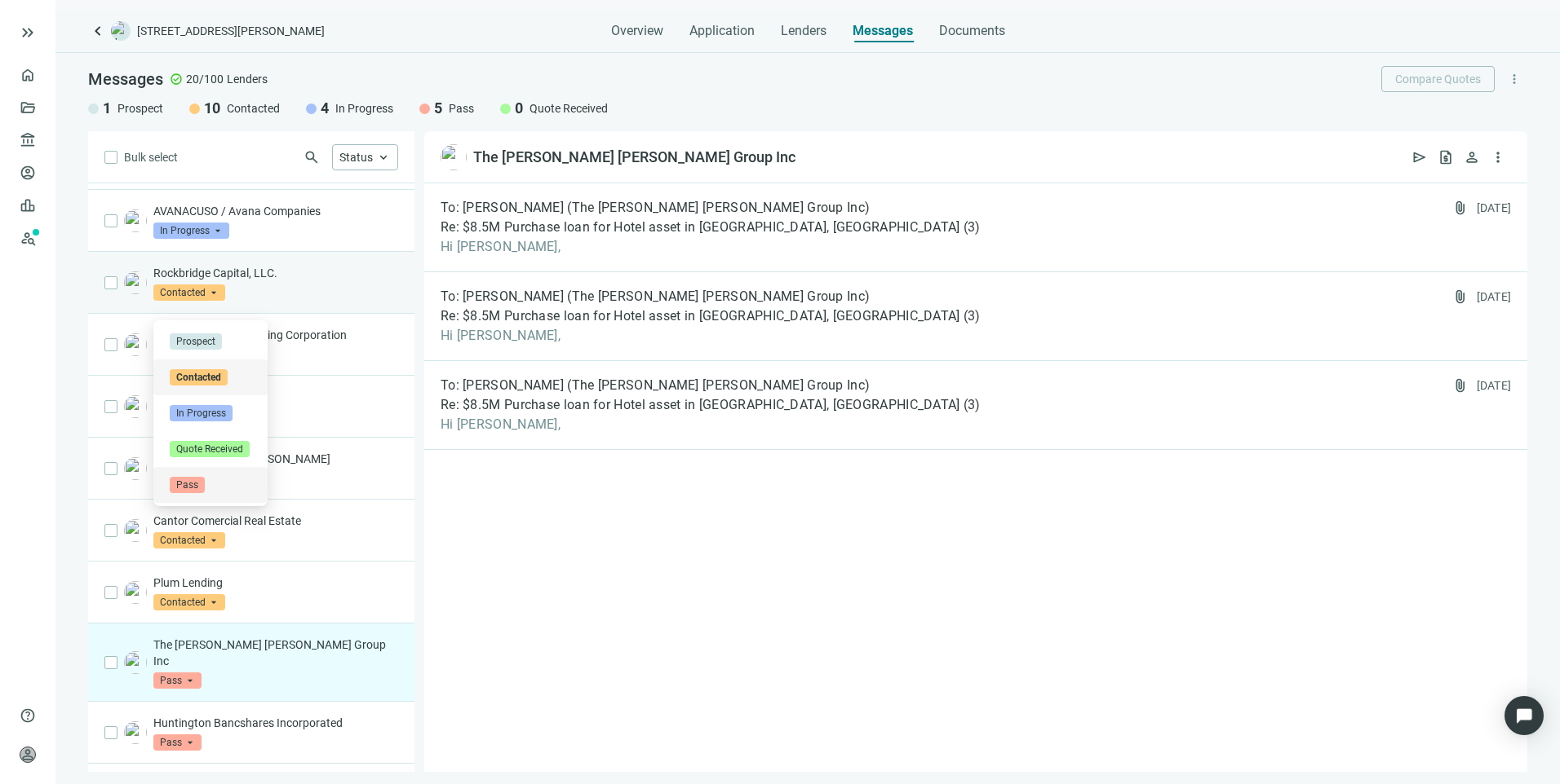
click at [195, 481] on span "Pass" at bounding box center [187, 485] width 35 height 16
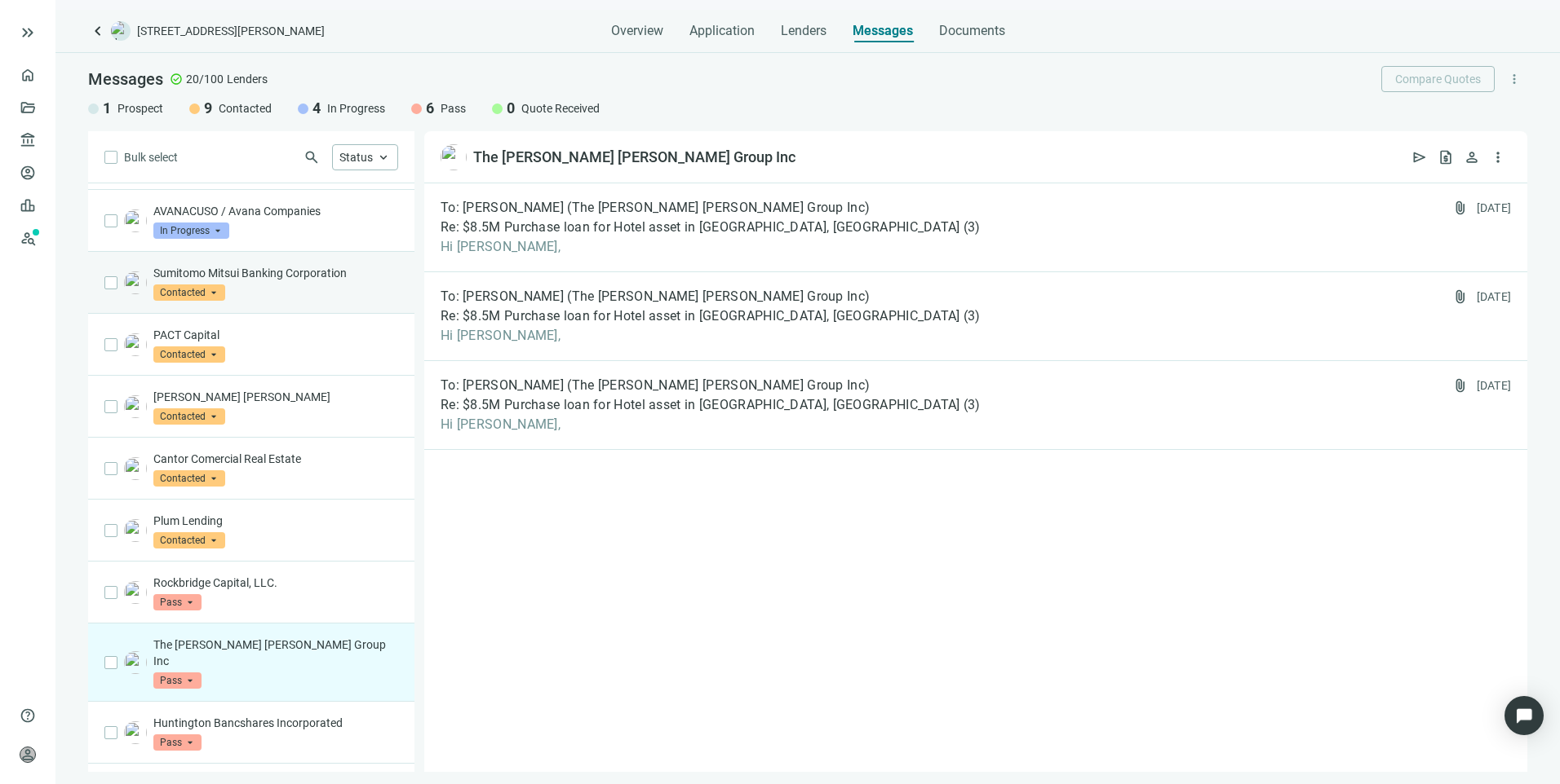
click at [190, 301] on span "Contacted" at bounding box center [189, 292] width 72 height 16
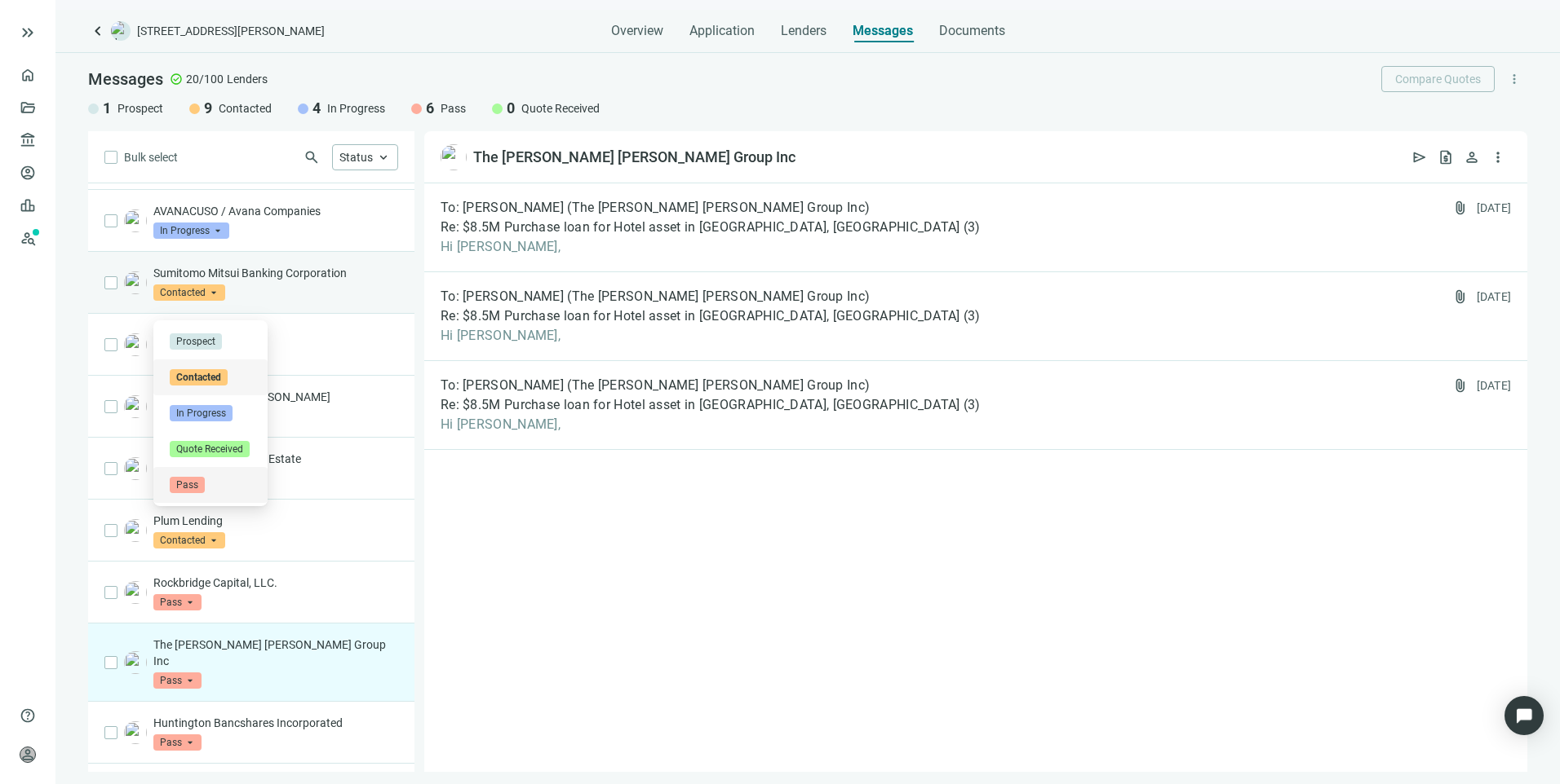
click at [184, 479] on span "Pass" at bounding box center [187, 485] width 35 height 16
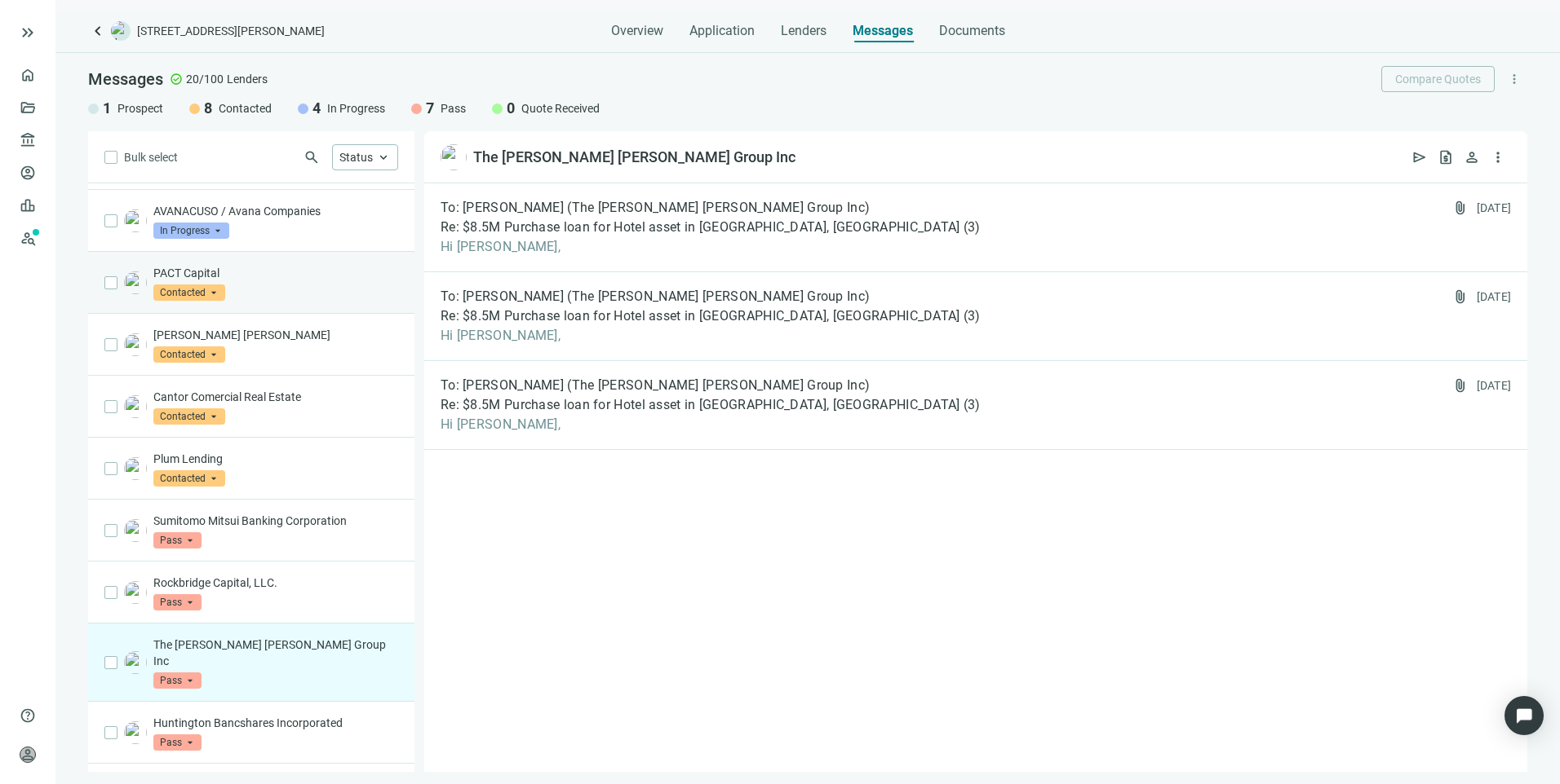
click at [201, 301] on span "Contacted" at bounding box center [189, 292] width 72 height 16
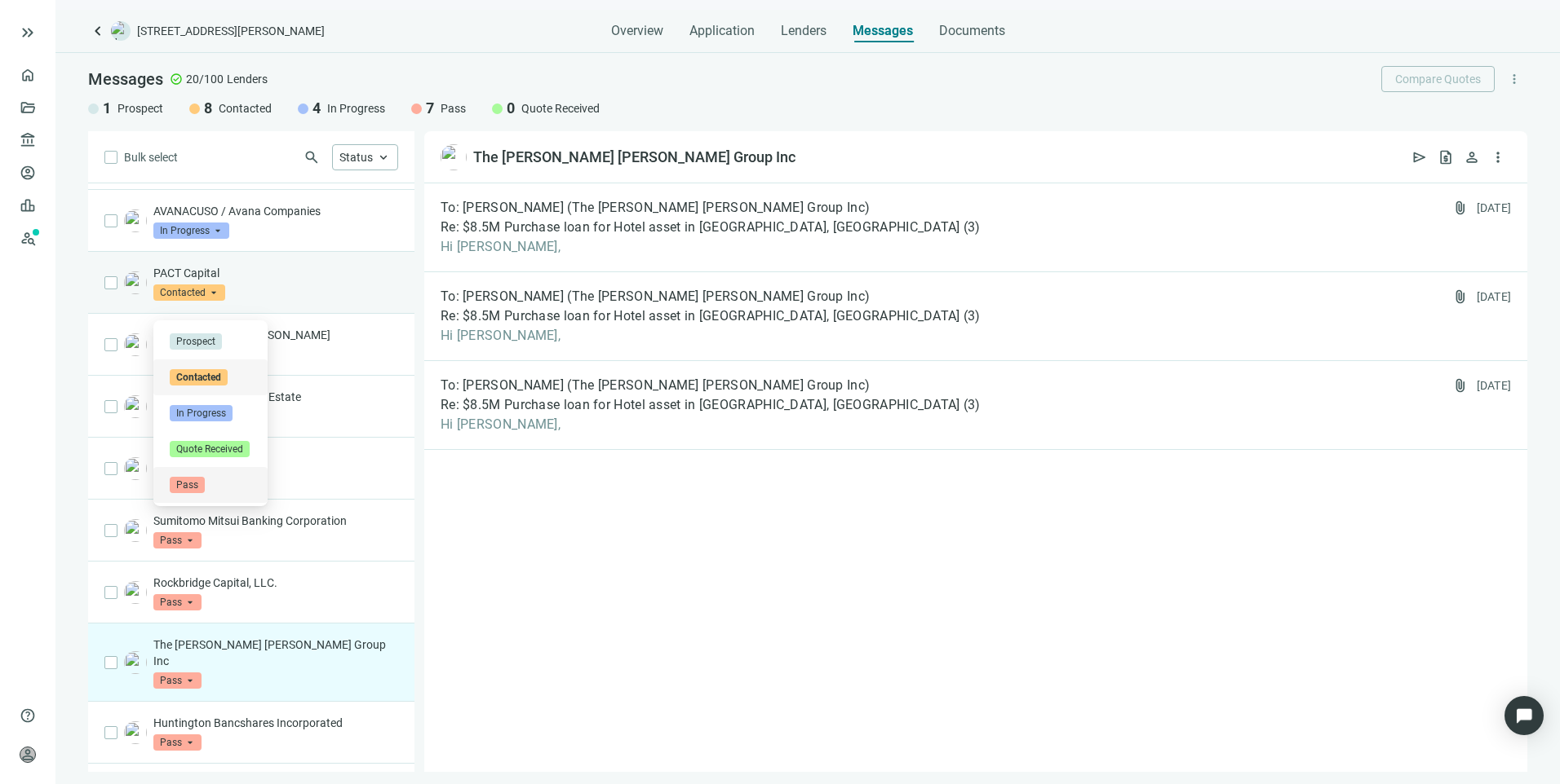
click at [195, 484] on span "Pass" at bounding box center [187, 485] width 35 height 16
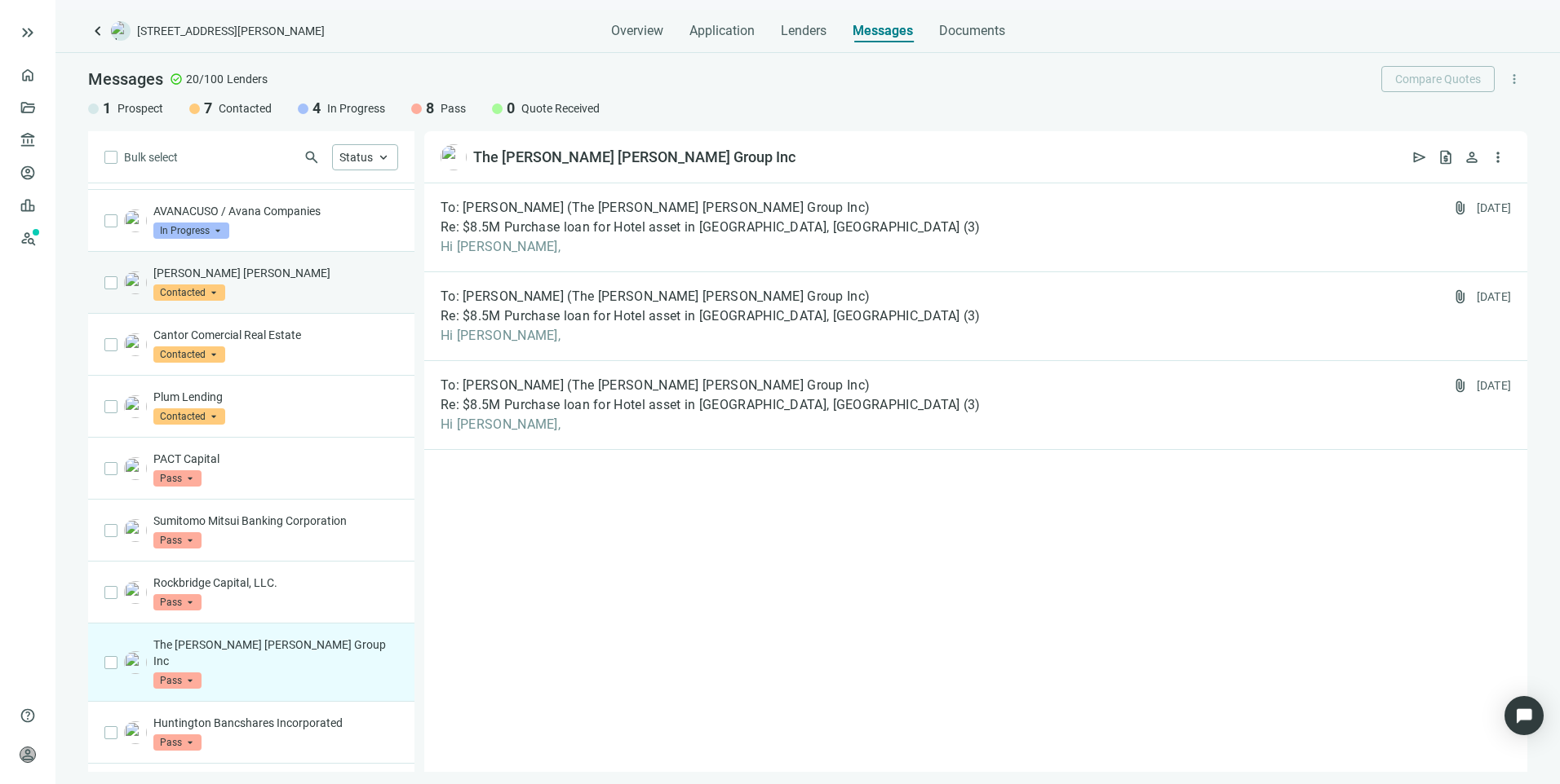
click at [261, 301] on div "Morgan Stanley Contacted arrow_drop_down" at bounding box center [275, 282] width 245 height 35
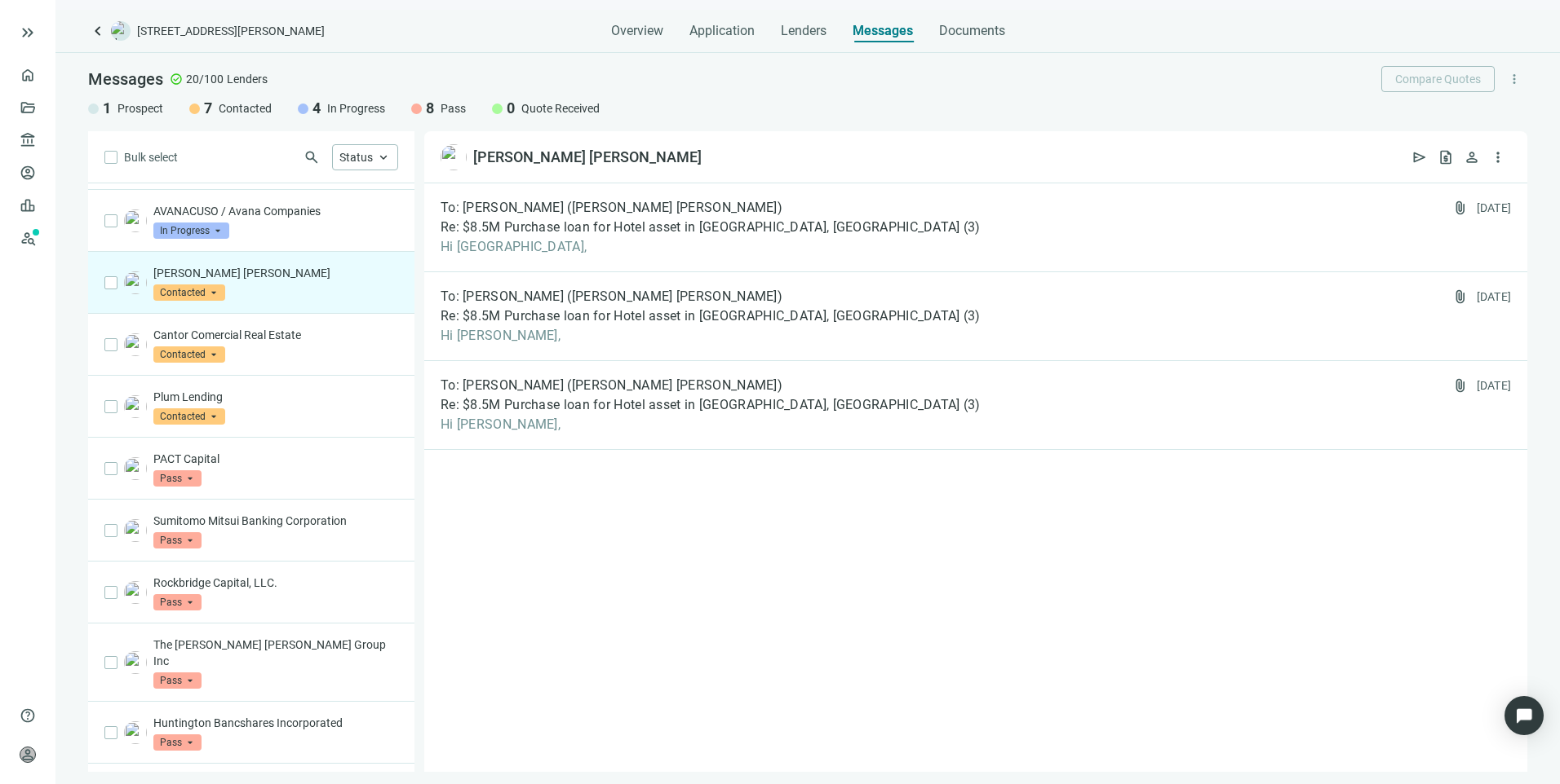
click at [204, 301] on span "Contacted" at bounding box center [189, 292] width 72 height 16
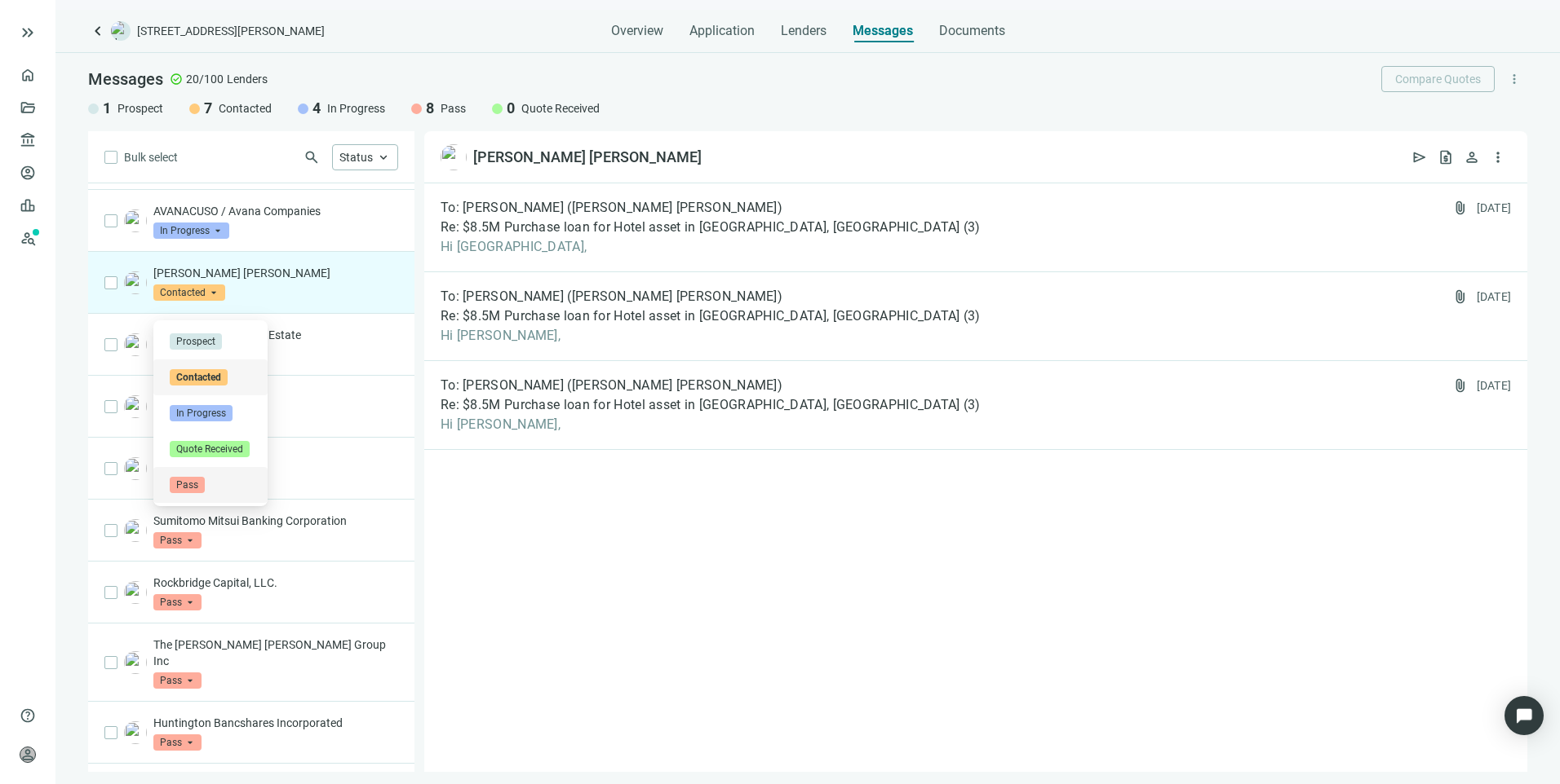
click at [184, 489] on span "Pass" at bounding box center [187, 485] width 35 height 16
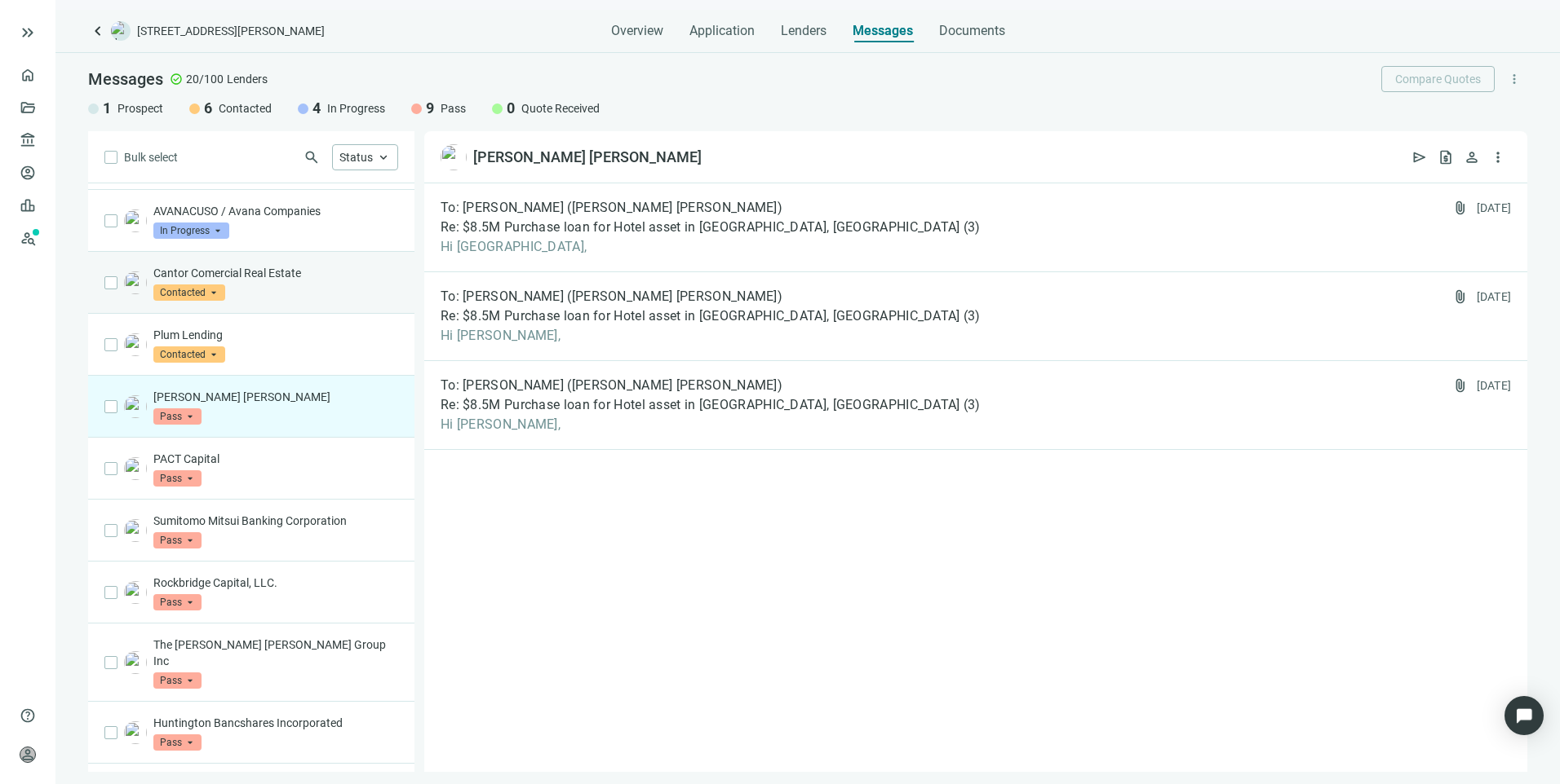
click at [190, 301] on span "Contacted" at bounding box center [189, 292] width 72 height 16
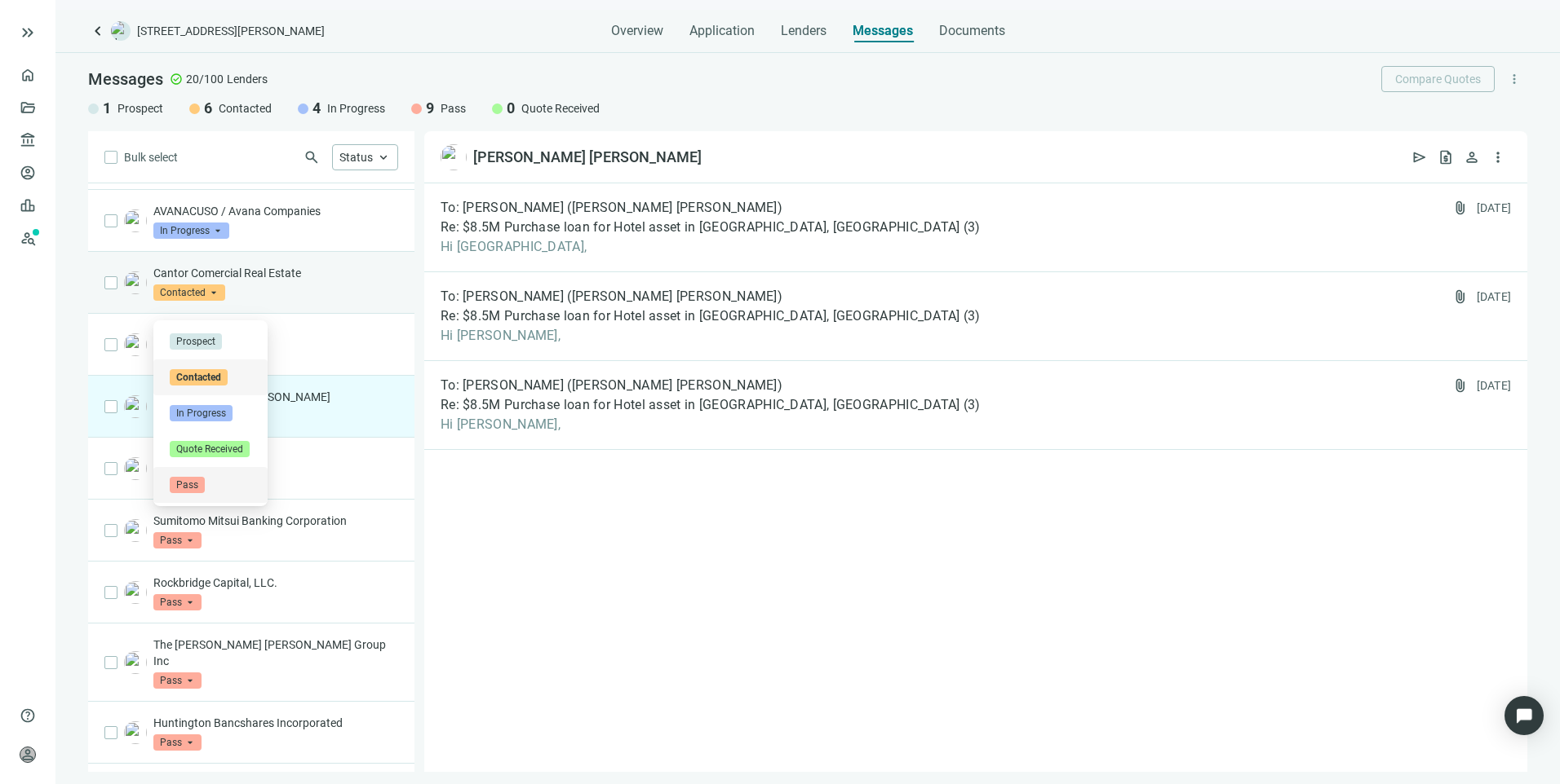
click at [186, 479] on span "Pass" at bounding box center [187, 485] width 35 height 16
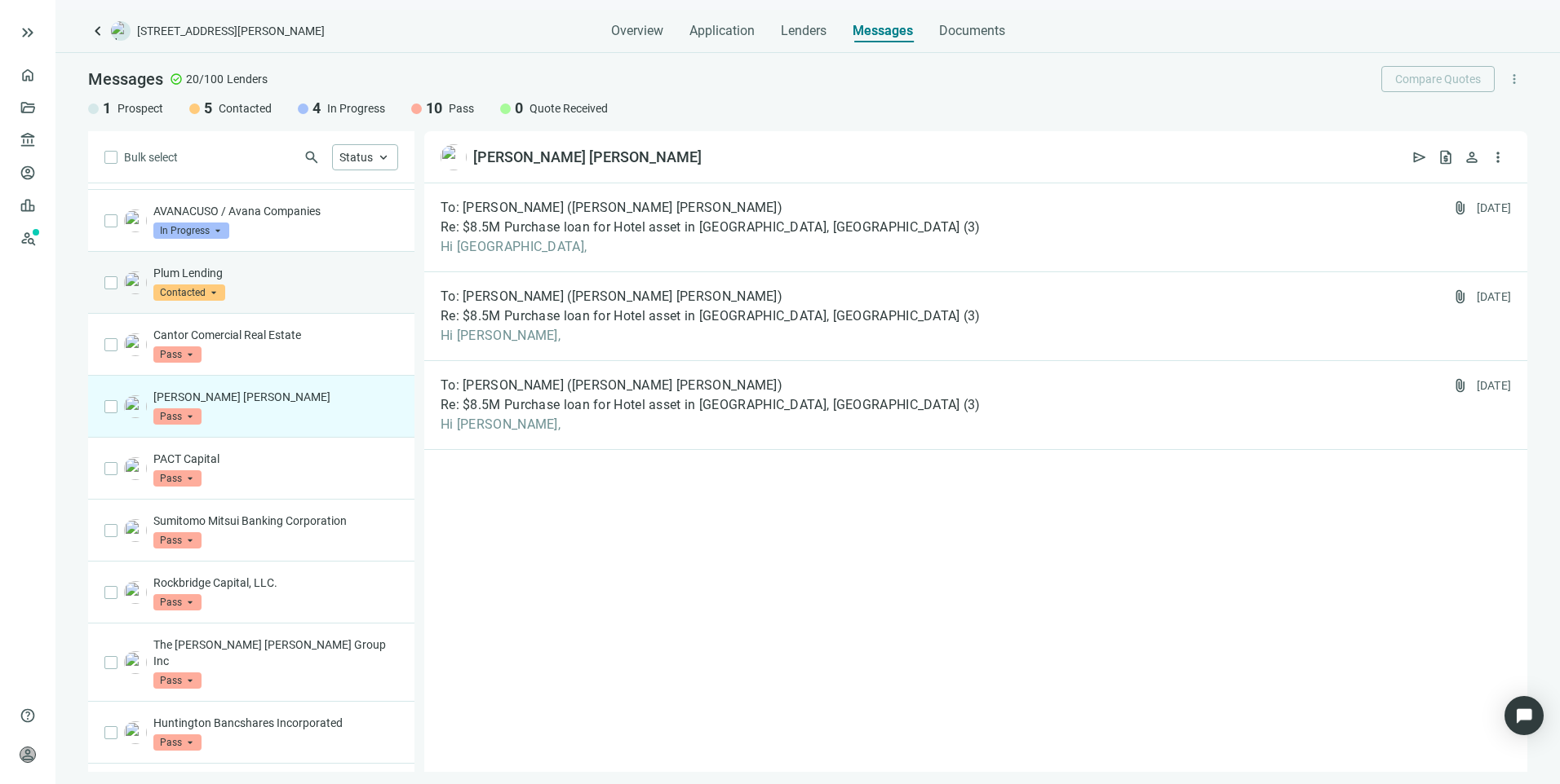
click at [198, 301] on span "Contacted" at bounding box center [189, 292] width 72 height 16
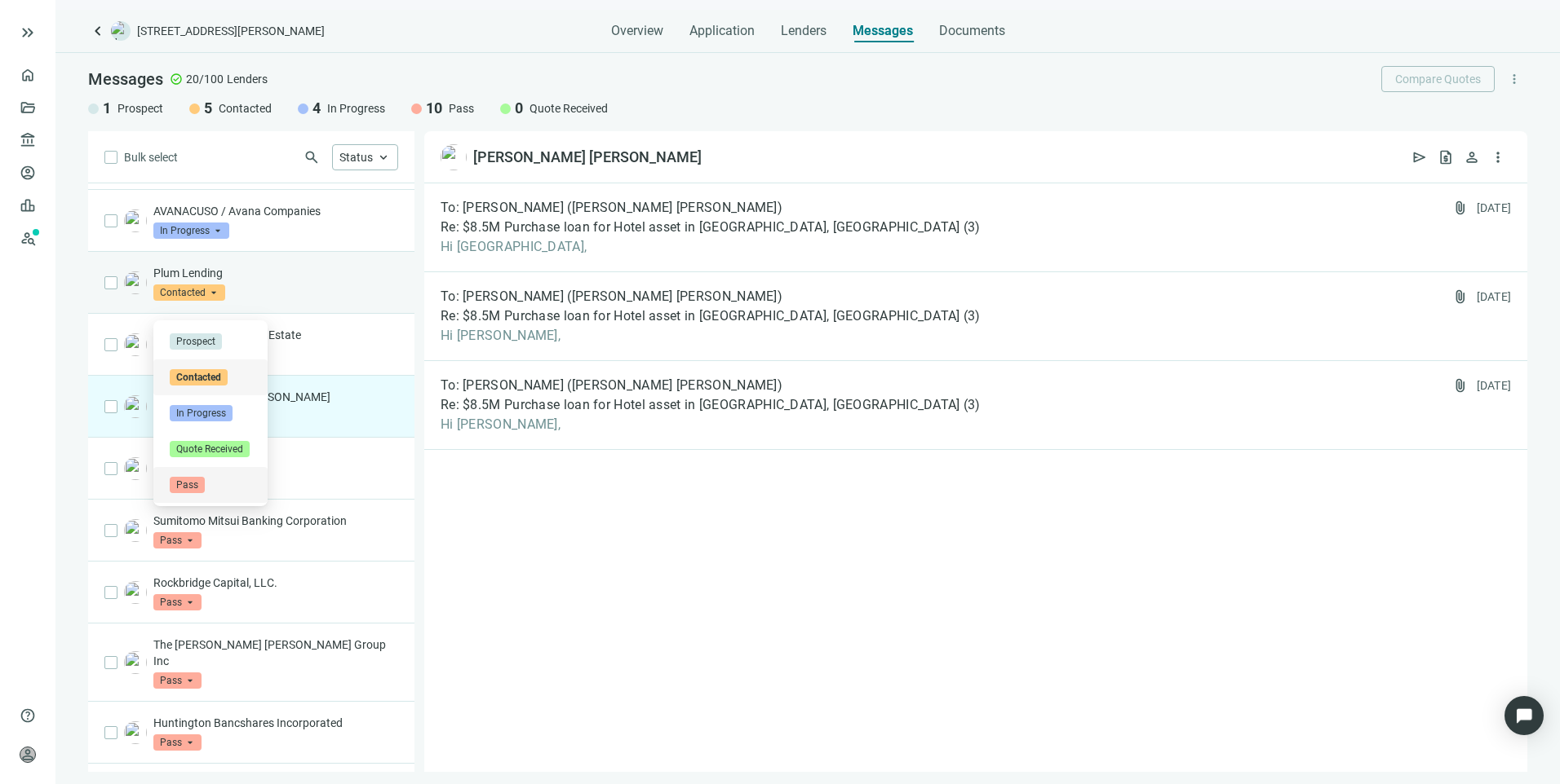
click at [190, 483] on span "Pass" at bounding box center [187, 485] width 35 height 16
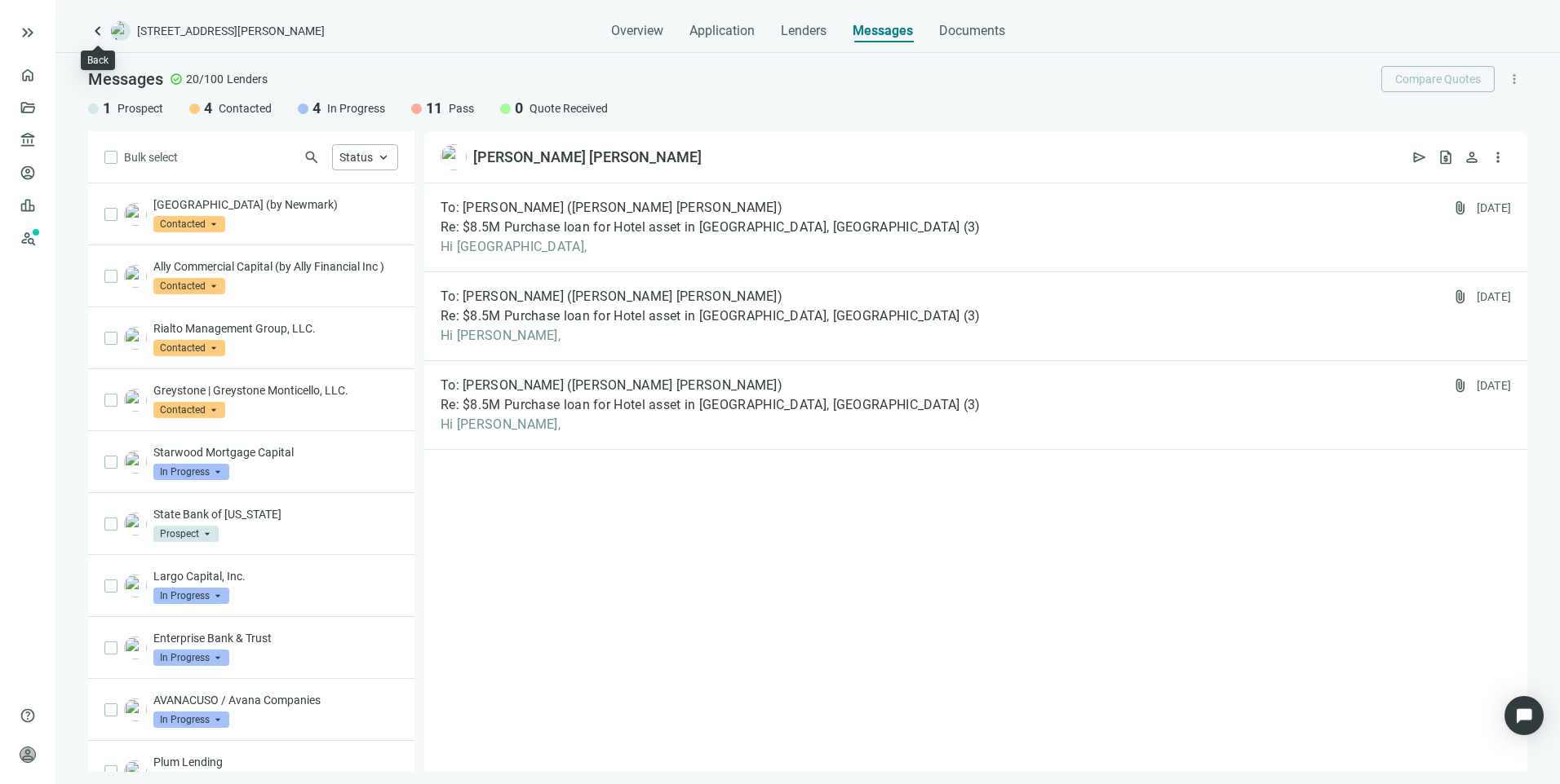
click at [93, 32] on span "keyboard_arrow_left" at bounding box center [98, 30] width 20 height 20
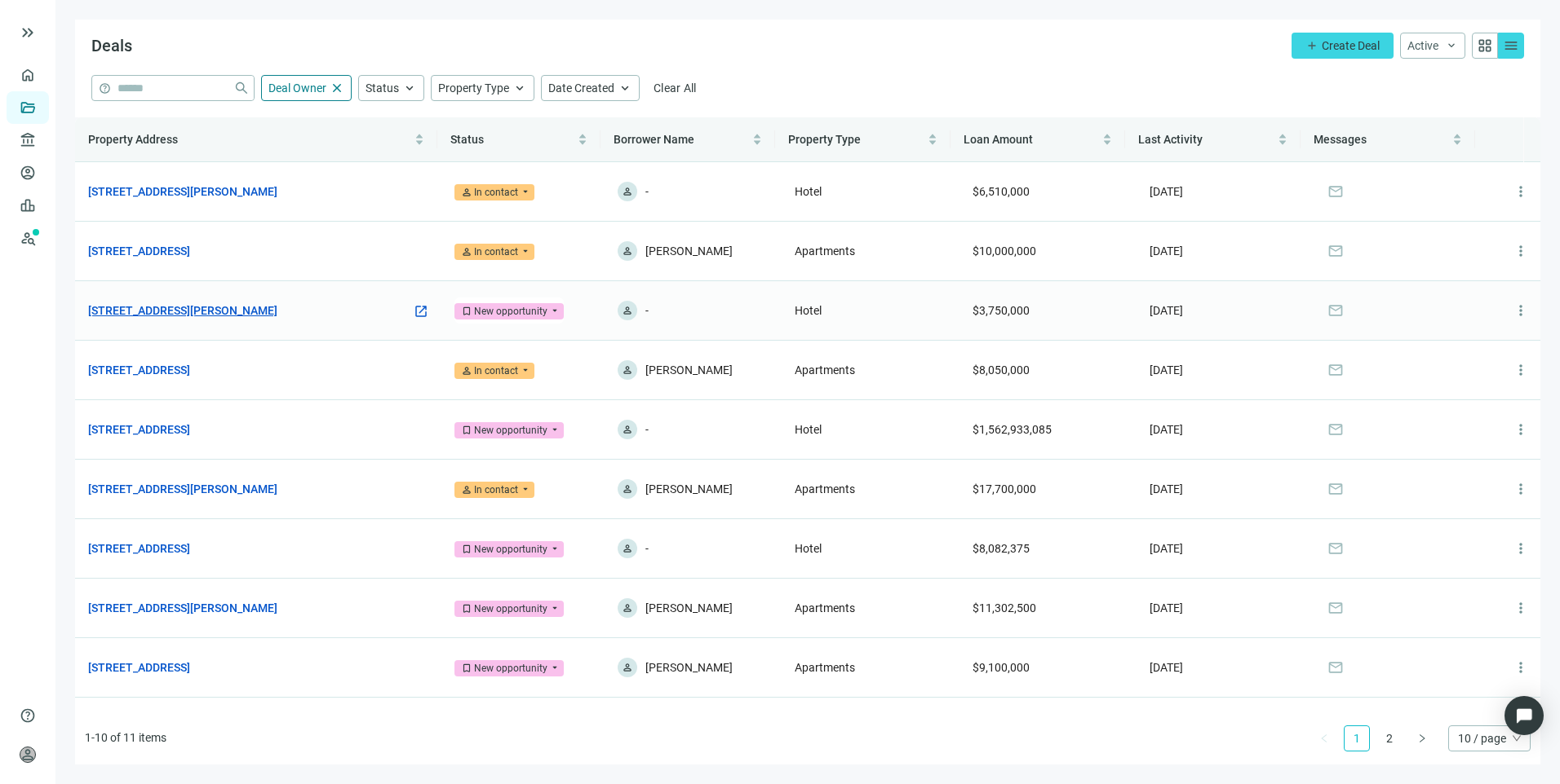
click at [268, 308] on link "7010 McCutcheon Rd, Chattanooga, TN 37421" at bounding box center [183, 311] width 190 height 18
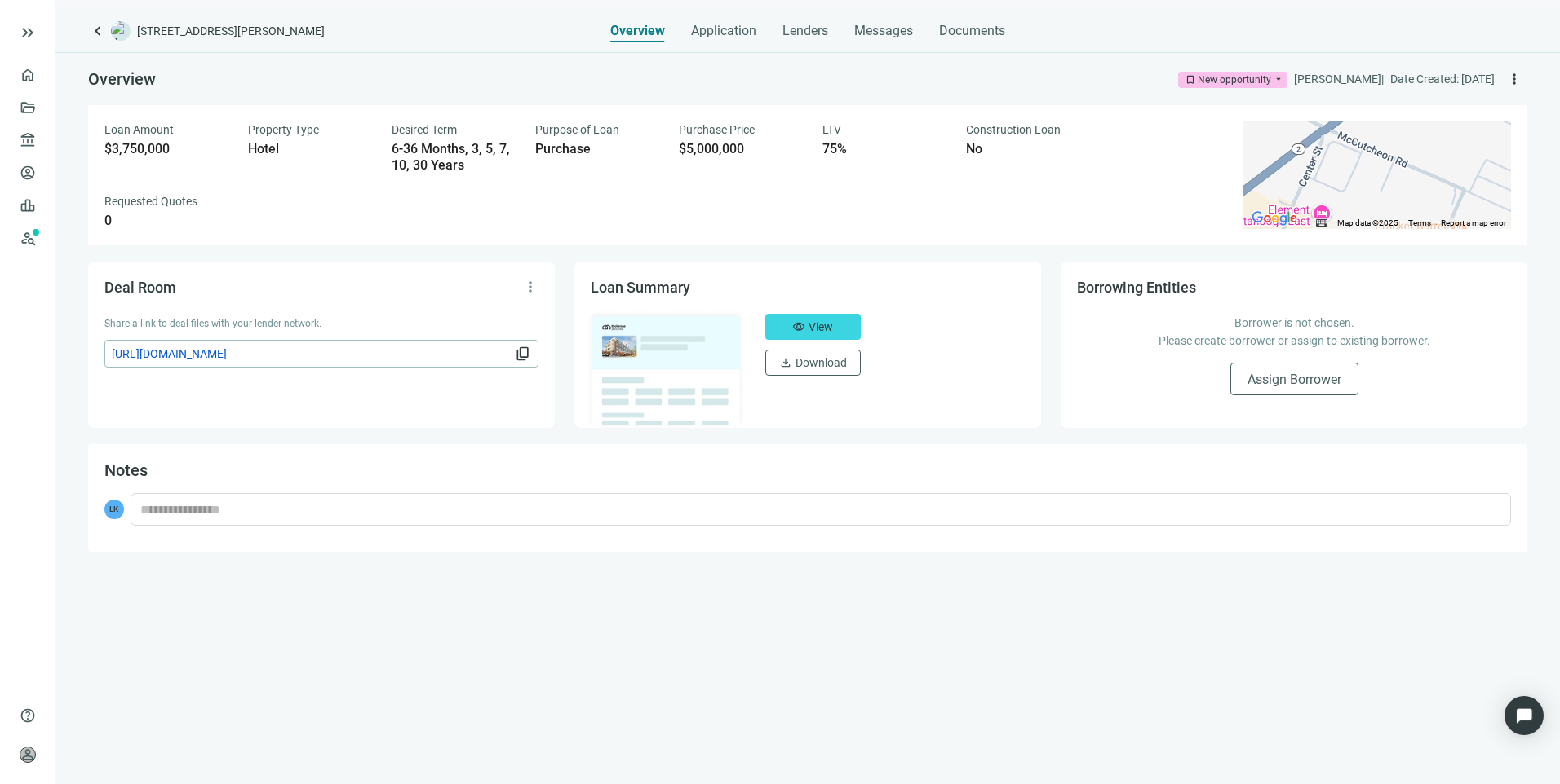
click at [105, 33] on span "keyboard_arrow_left" at bounding box center [98, 30] width 20 height 20
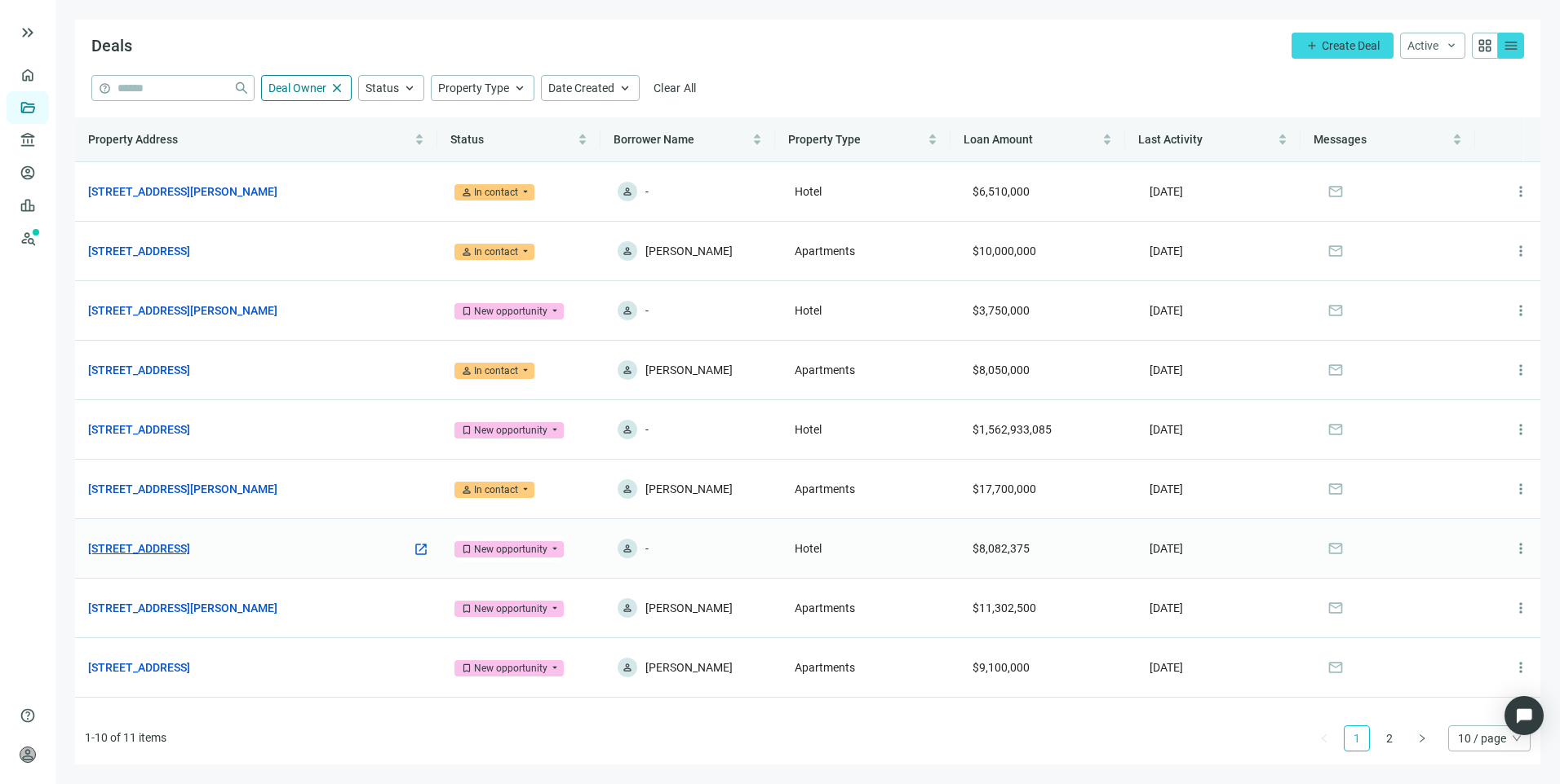
click at [177, 549] on link "2340 Center St, Chattanooga, TN 37421" at bounding box center [139, 549] width 102 height 18
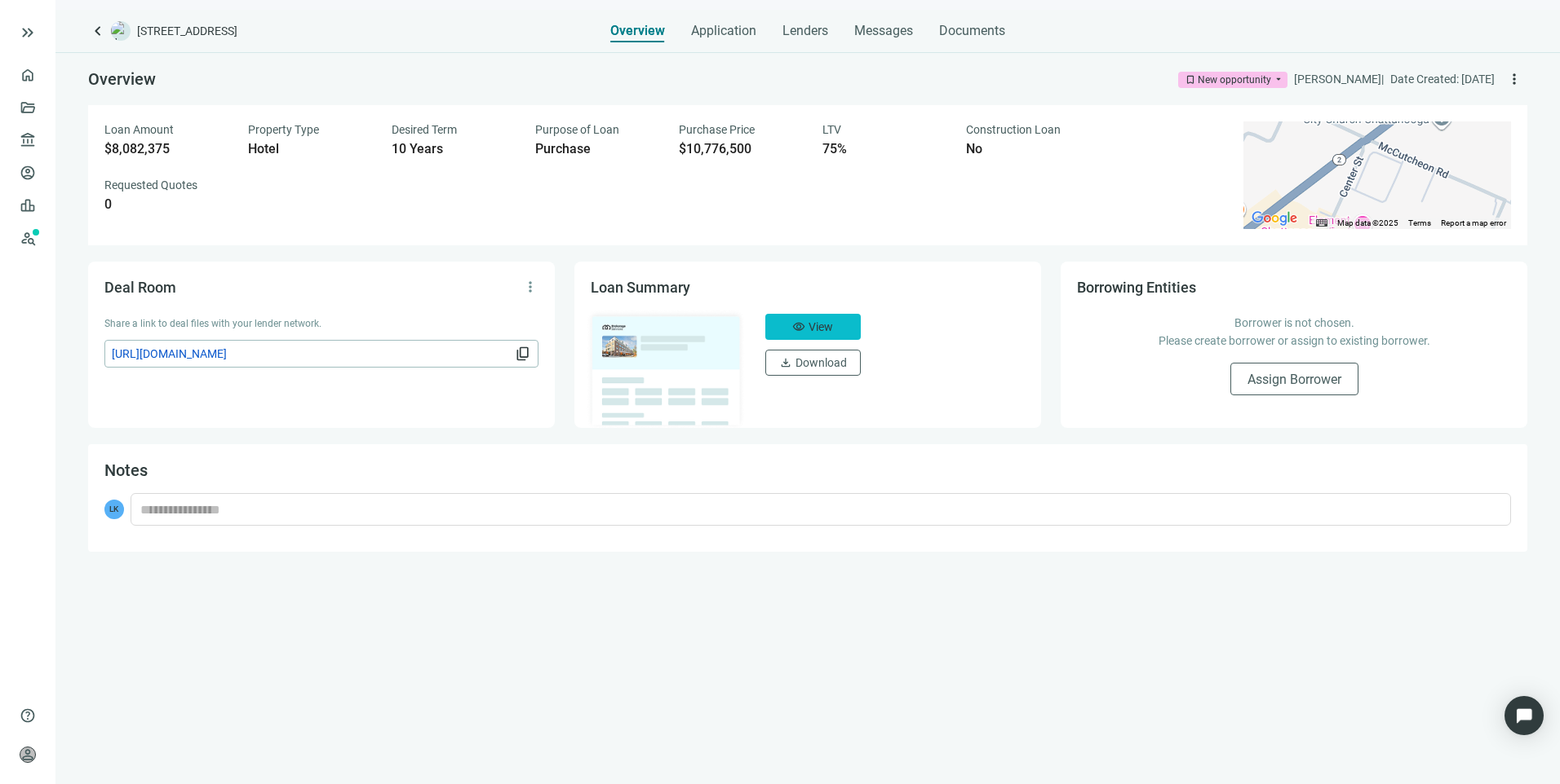
click at [790, 317] on button "visibility View" at bounding box center [813, 327] width 95 height 26
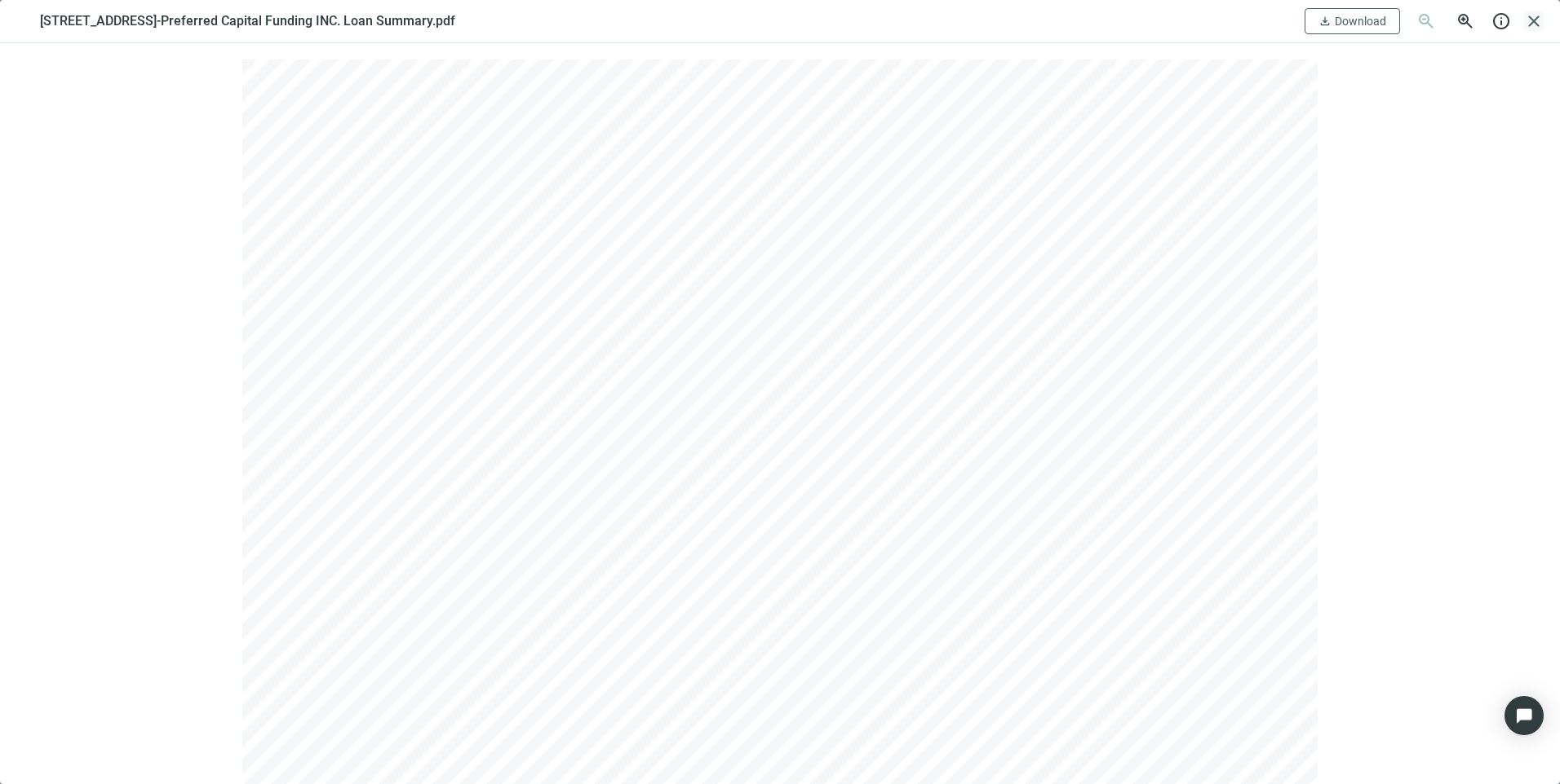
click at [1532, 19] on span "close" at bounding box center [1533, 21] width 20 height 20
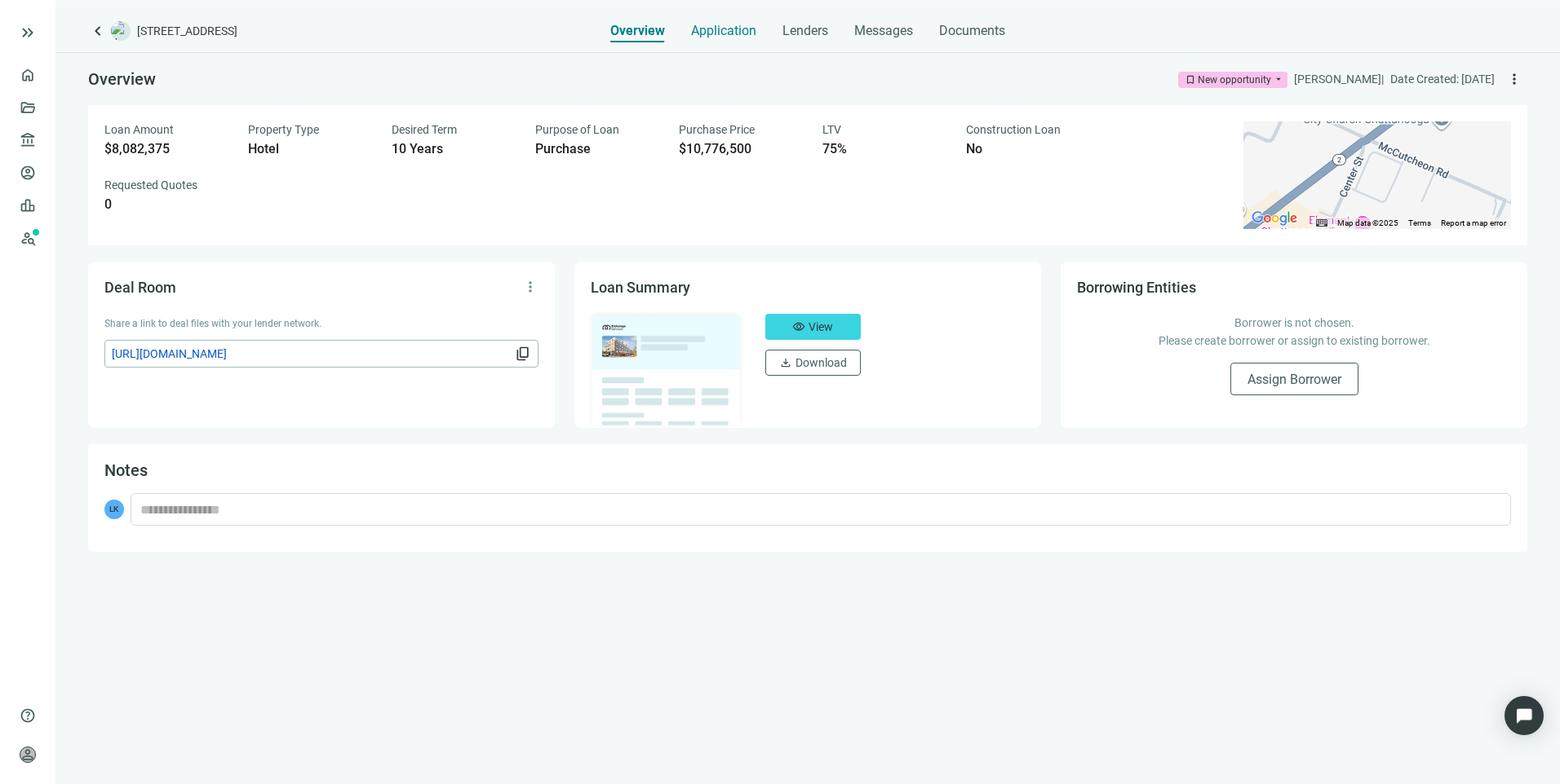
click at [714, 33] on span "Application" at bounding box center [723, 30] width 65 height 16
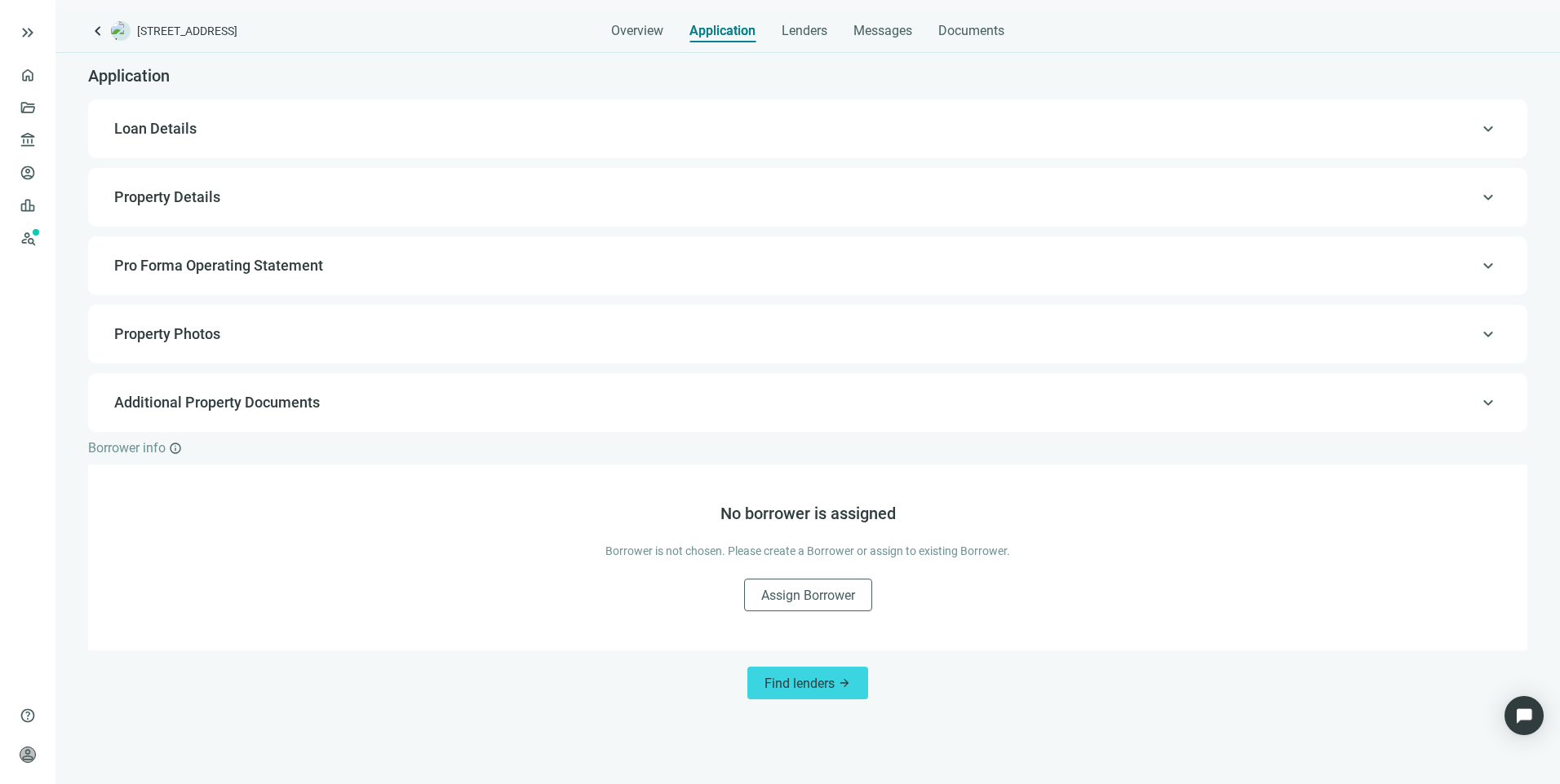
click at [130, 131] on span "Loan Details" at bounding box center [155, 129] width 82 height 17
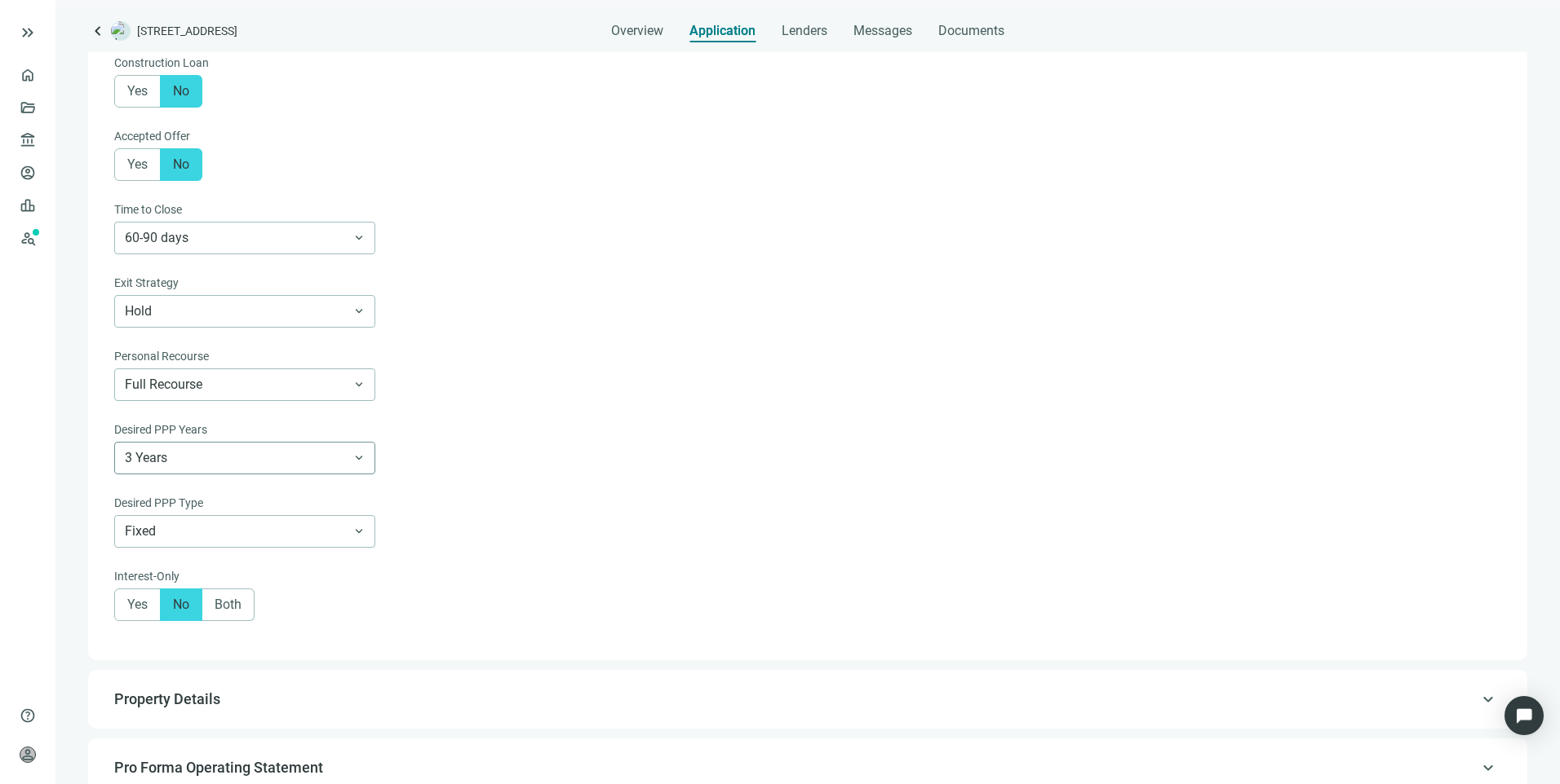
scroll to position [782, 0]
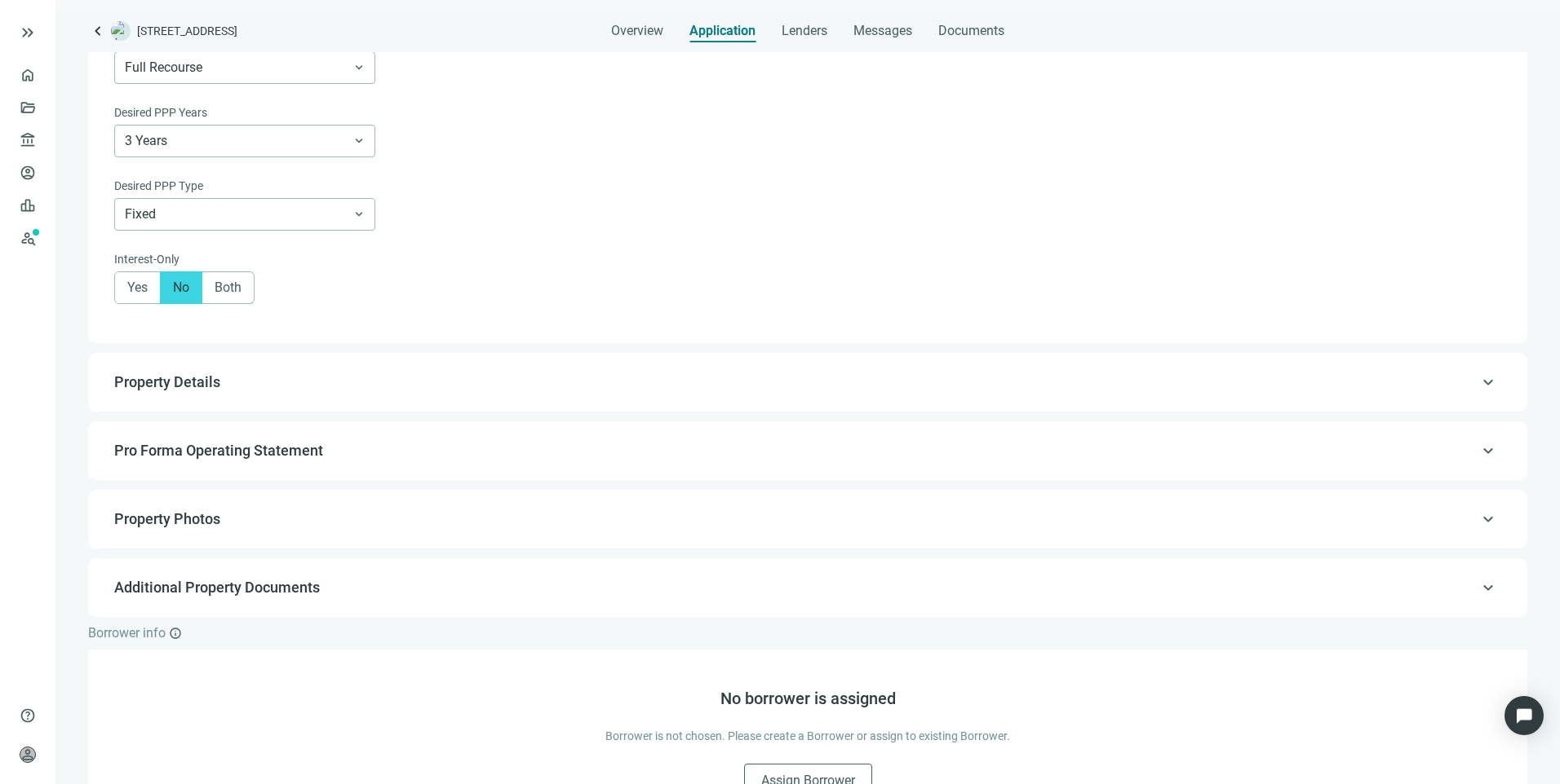
click at [205, 386] on span "Property Details" at bounding box center [167, 382] width 106 height 17
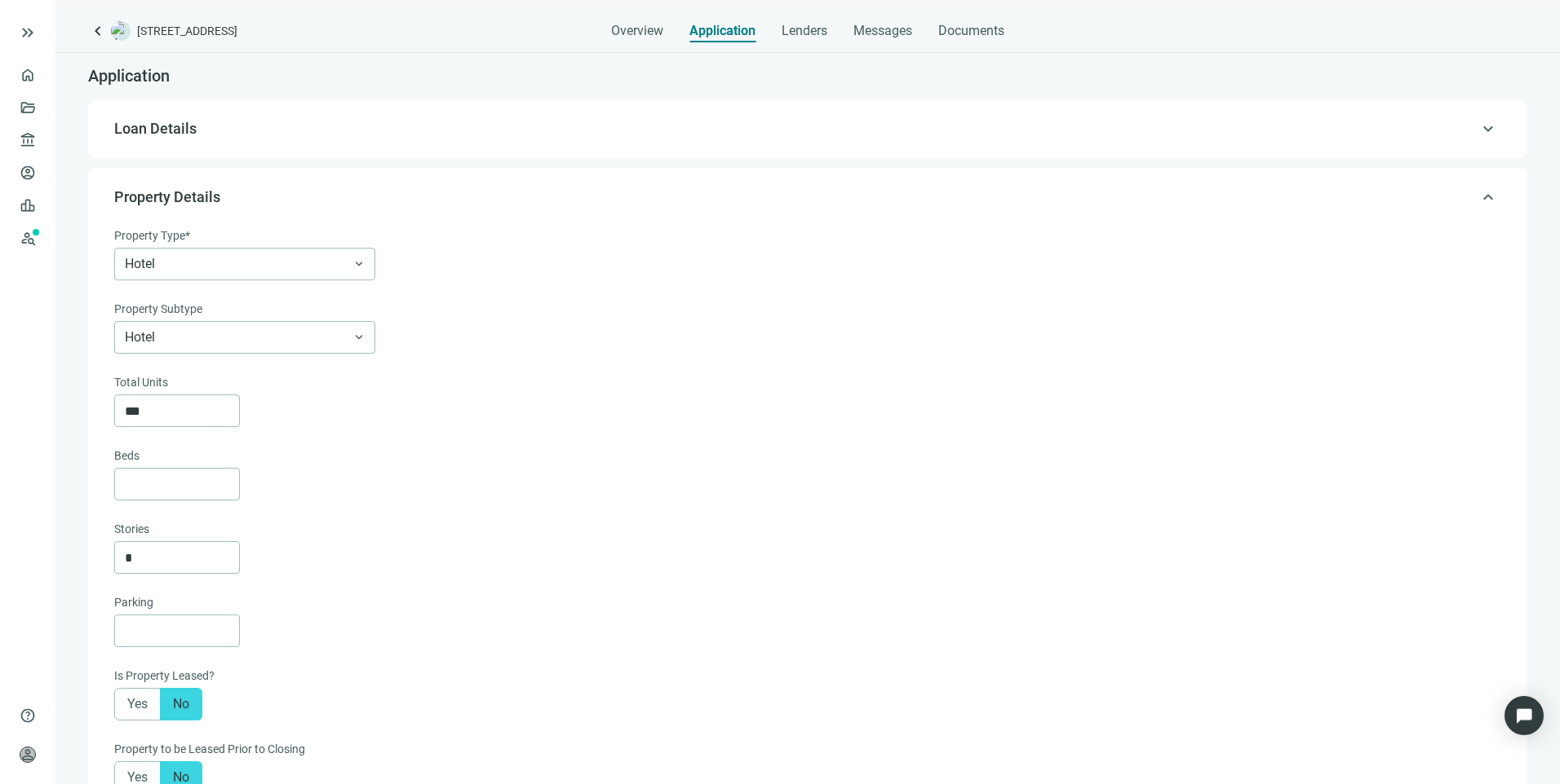
click at [187, 126] on span "Loan Details" at bounding box center [155, 129] width 82 height 17
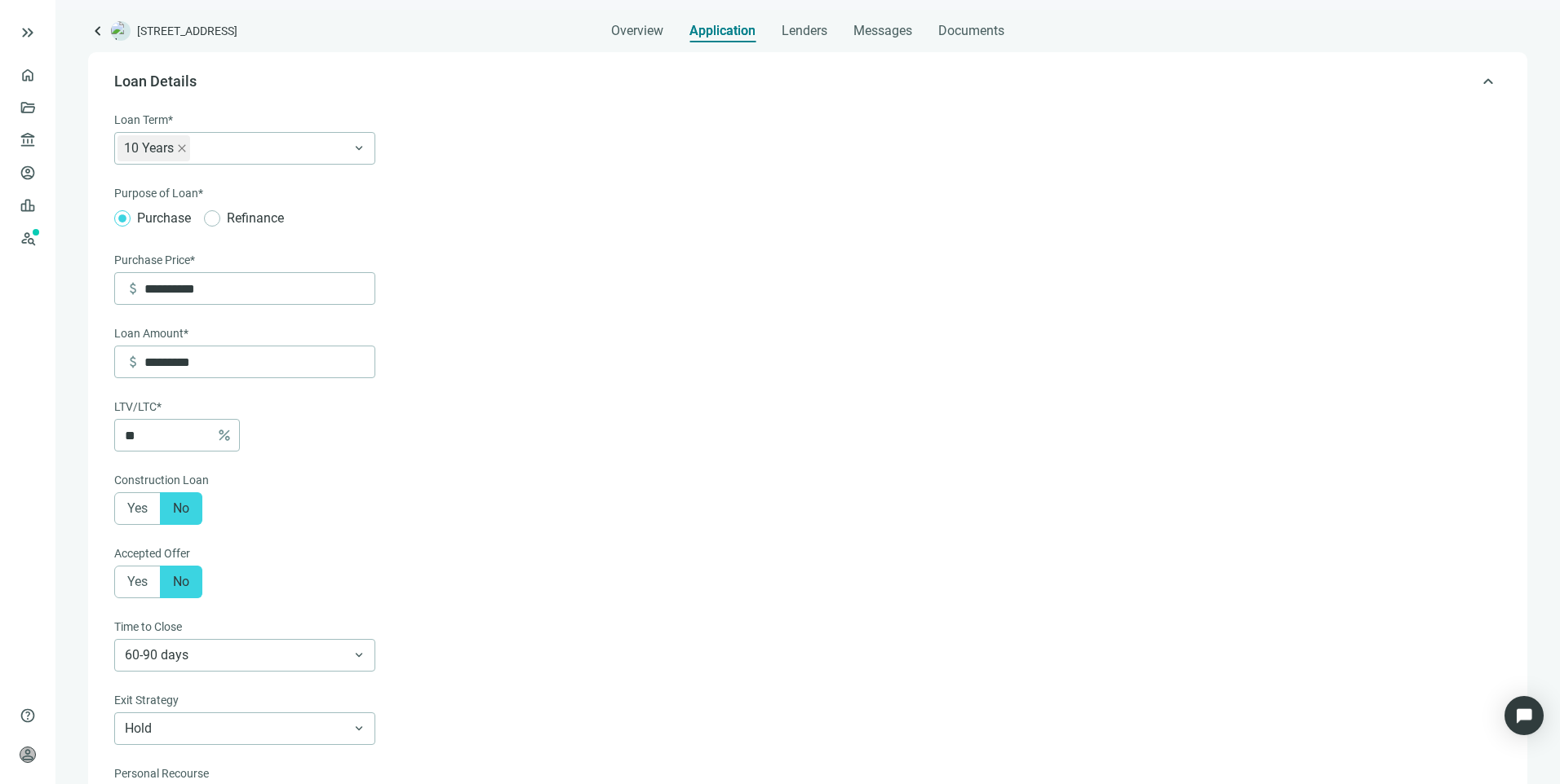
scroll to position [48, 0]
drag, startPoint x: 255, startPoint y: 296, endPoint x: 86, endPoint y: 301, distance: 169.1
type input "*"
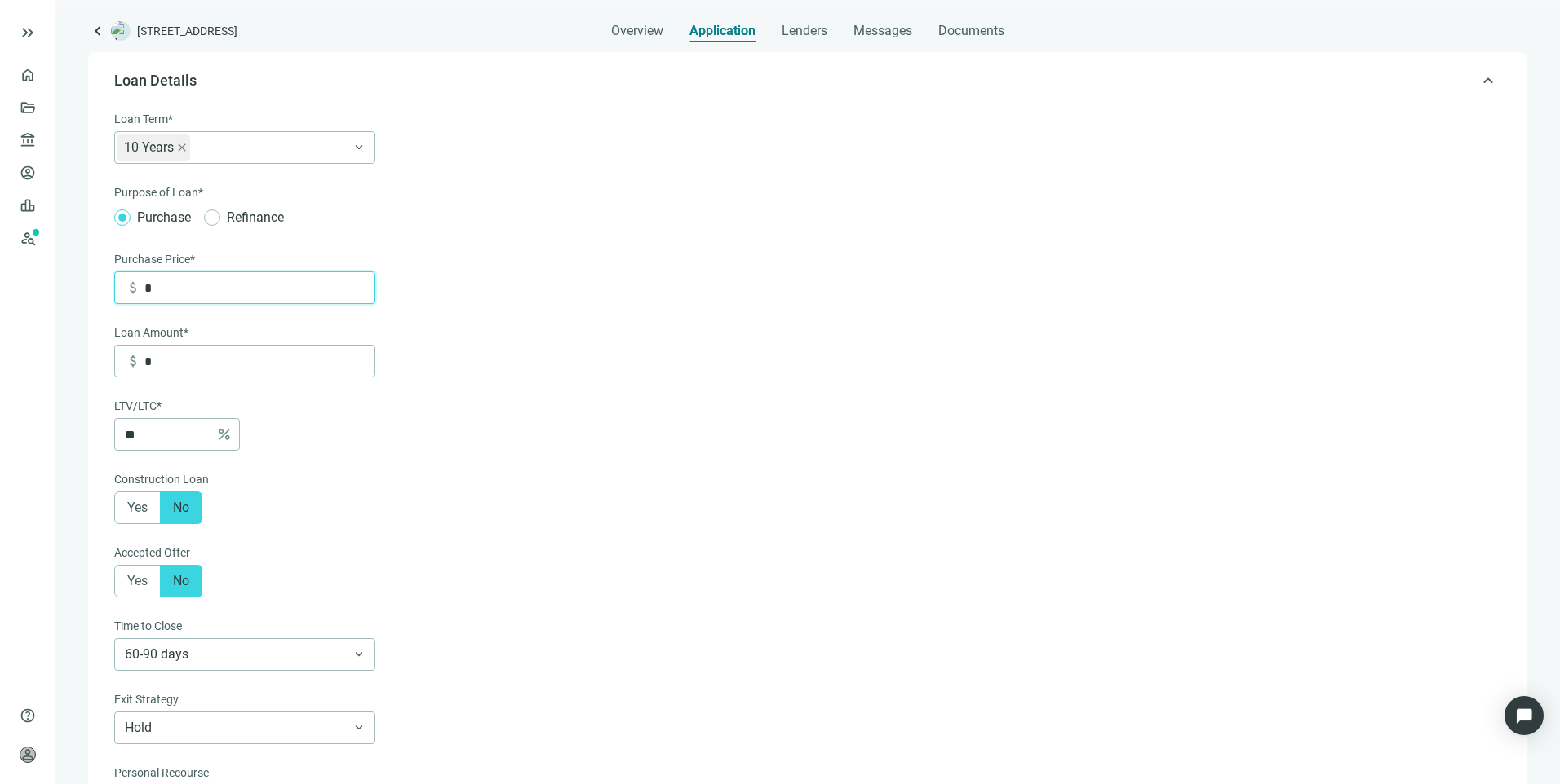
type input "**"
type input "*"
type input "***"
type input "**"
type input "*****"
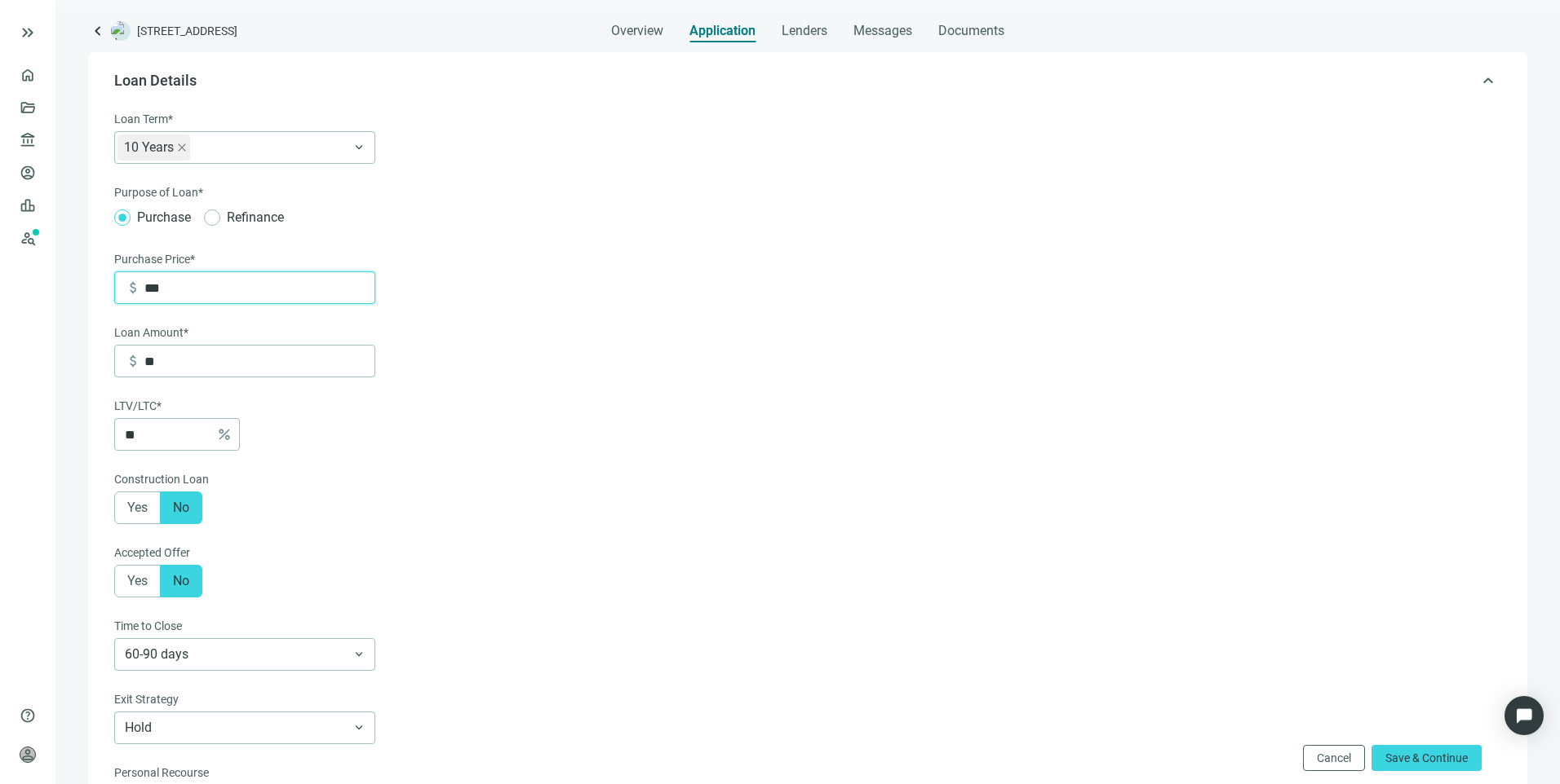
type input "***"
type input "******"
type input "*****"
type input "*******"
type input "******"
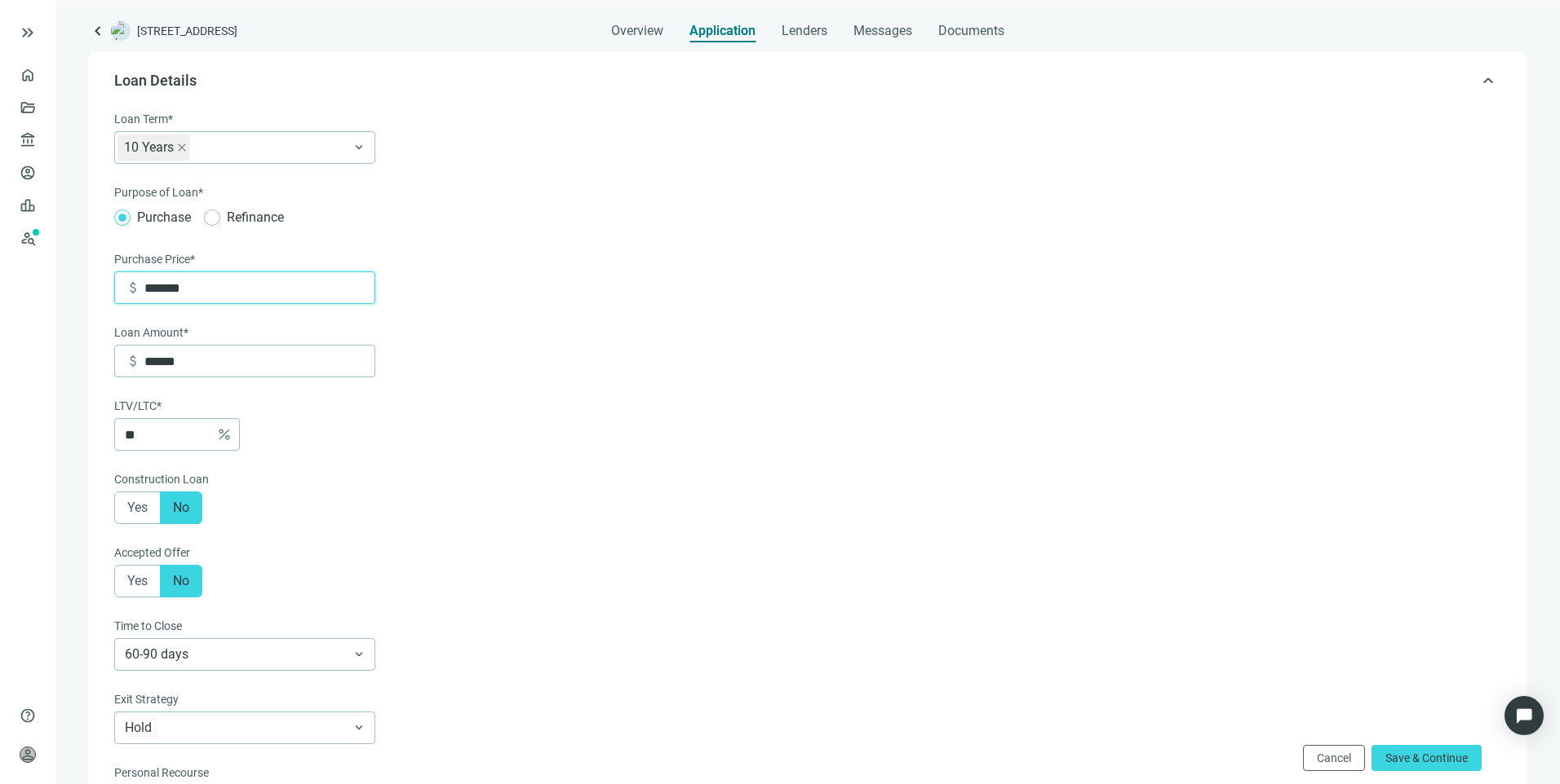
type input "*********"
type input "*******"
type input "**********"
type input "*********"
type input "**********"
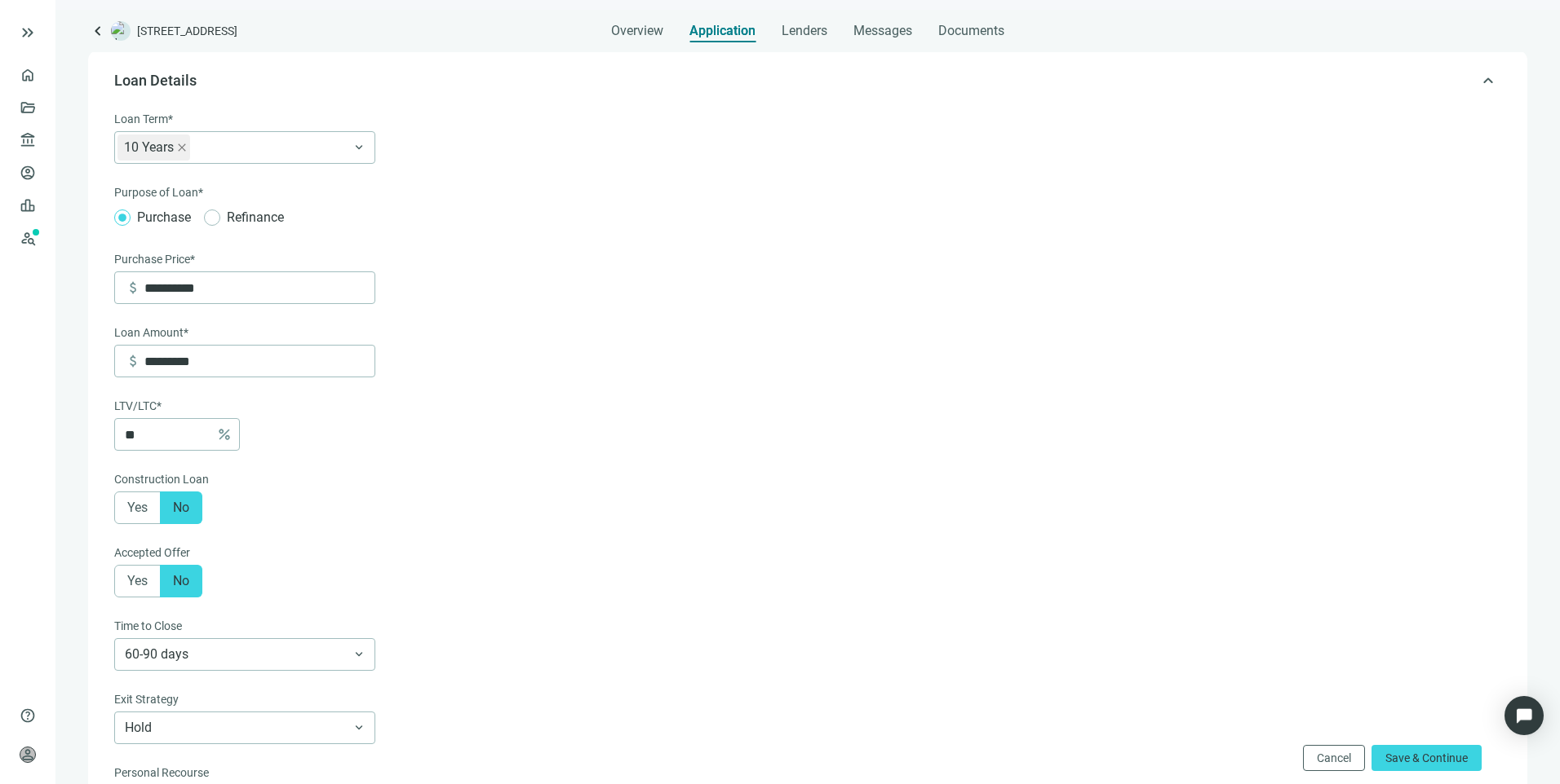
click at [700, 382] on form "**********" at bounding box center [806, 596] width 1383 height 974
drag, startPoint x: 167, startPoint y: 441, endPoint x: 125, endPoint y: 443, distance: 42.0
click at [125, 443] on input "**" at bounding box center [167, 434] width 85 height 31
type input "*******"
type input "*"
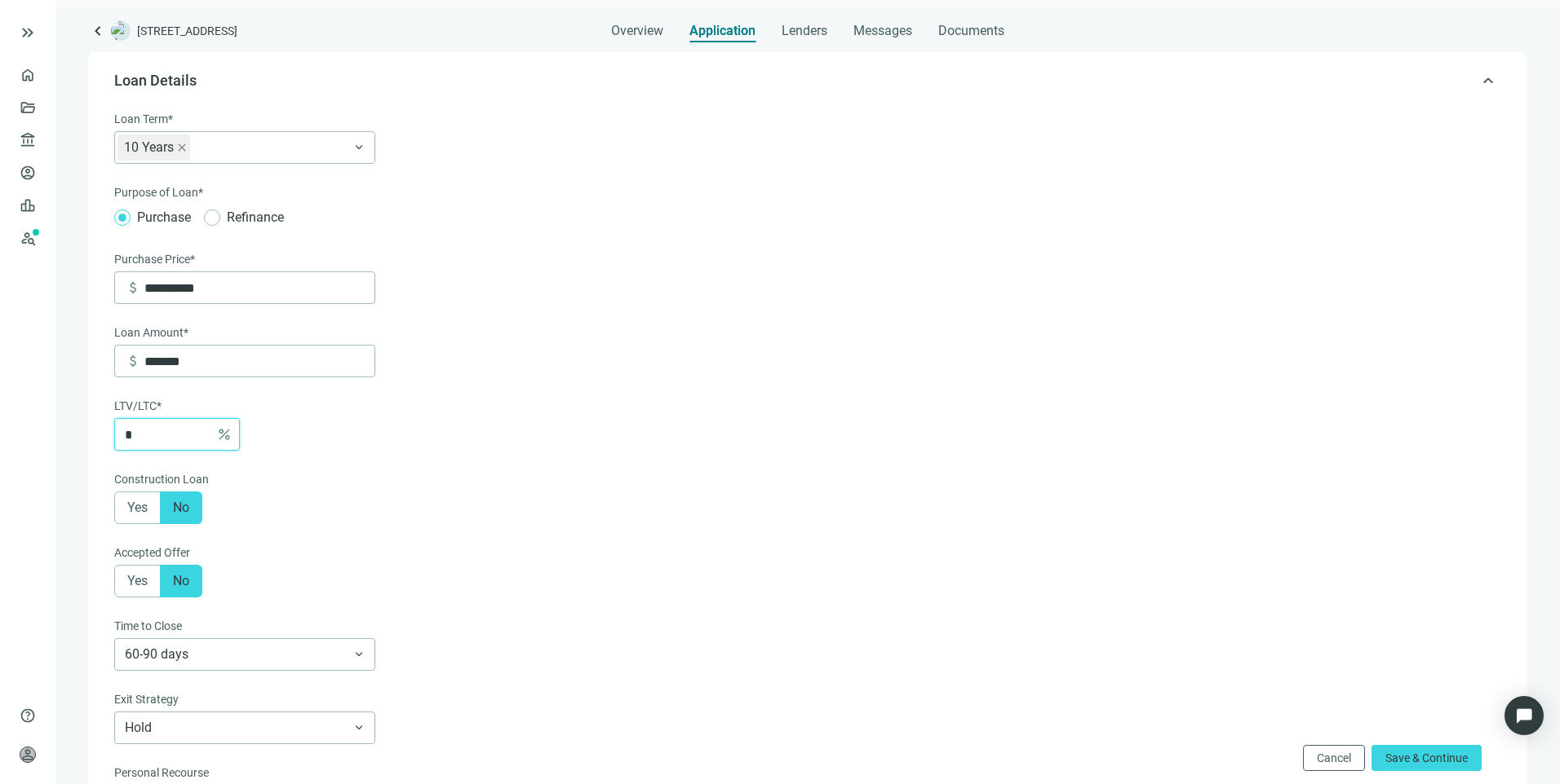
type input "*********"
type input "**"
click at [555, 370] on form "**********" at bounding box center [806, 596] width 1383 height 974
click at [1452, 754] on span "Save & Continue" at bounding box center [1426, 758] width 82 height 13
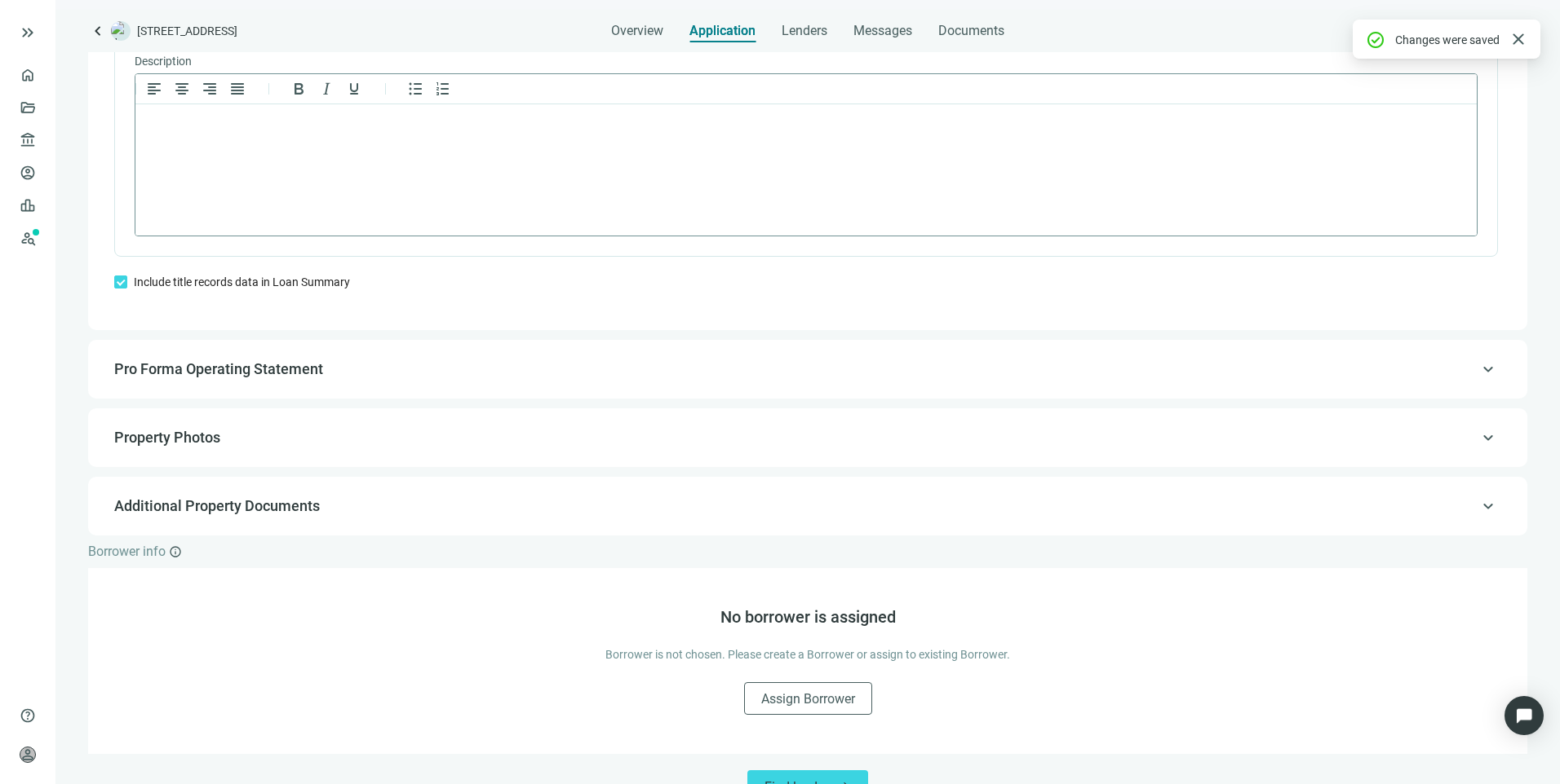
scroll to position [1258, 0]
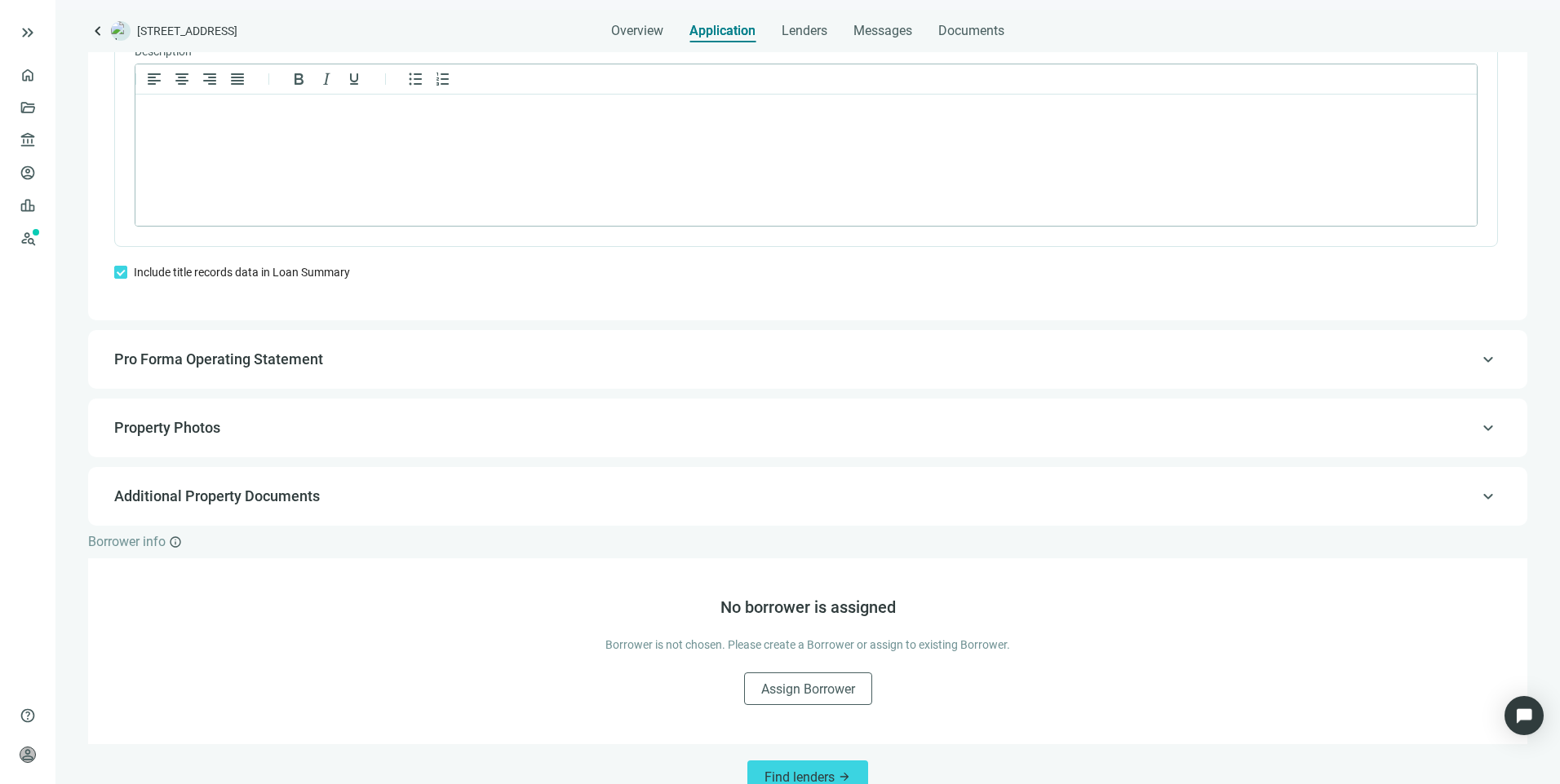
click at [202, 379] on div "keyboard_arrow_up Pro Forma Operating Statement" at bounding box center [808, 359] width 1407 height 39
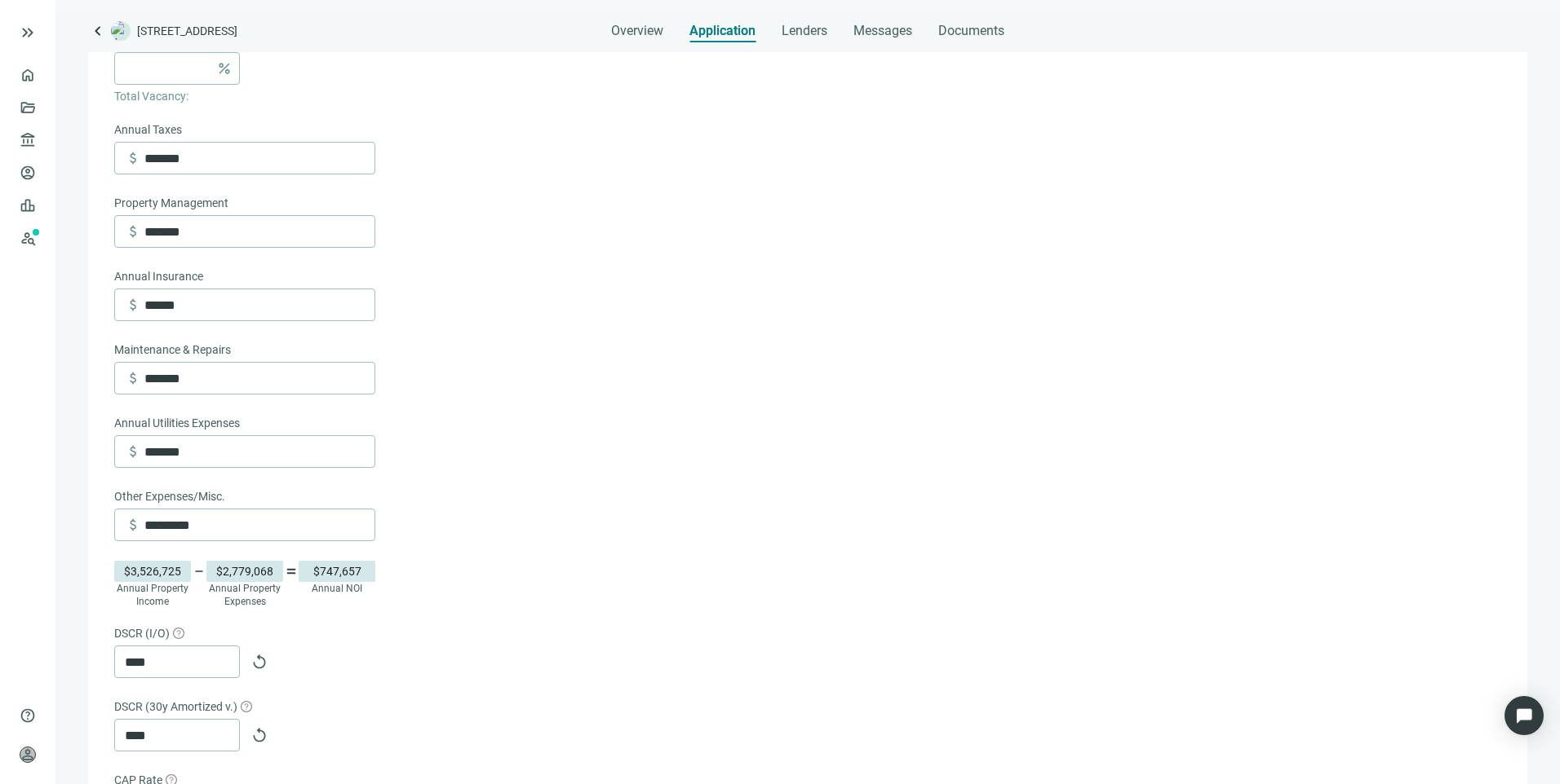
scroll to position [756, 0]
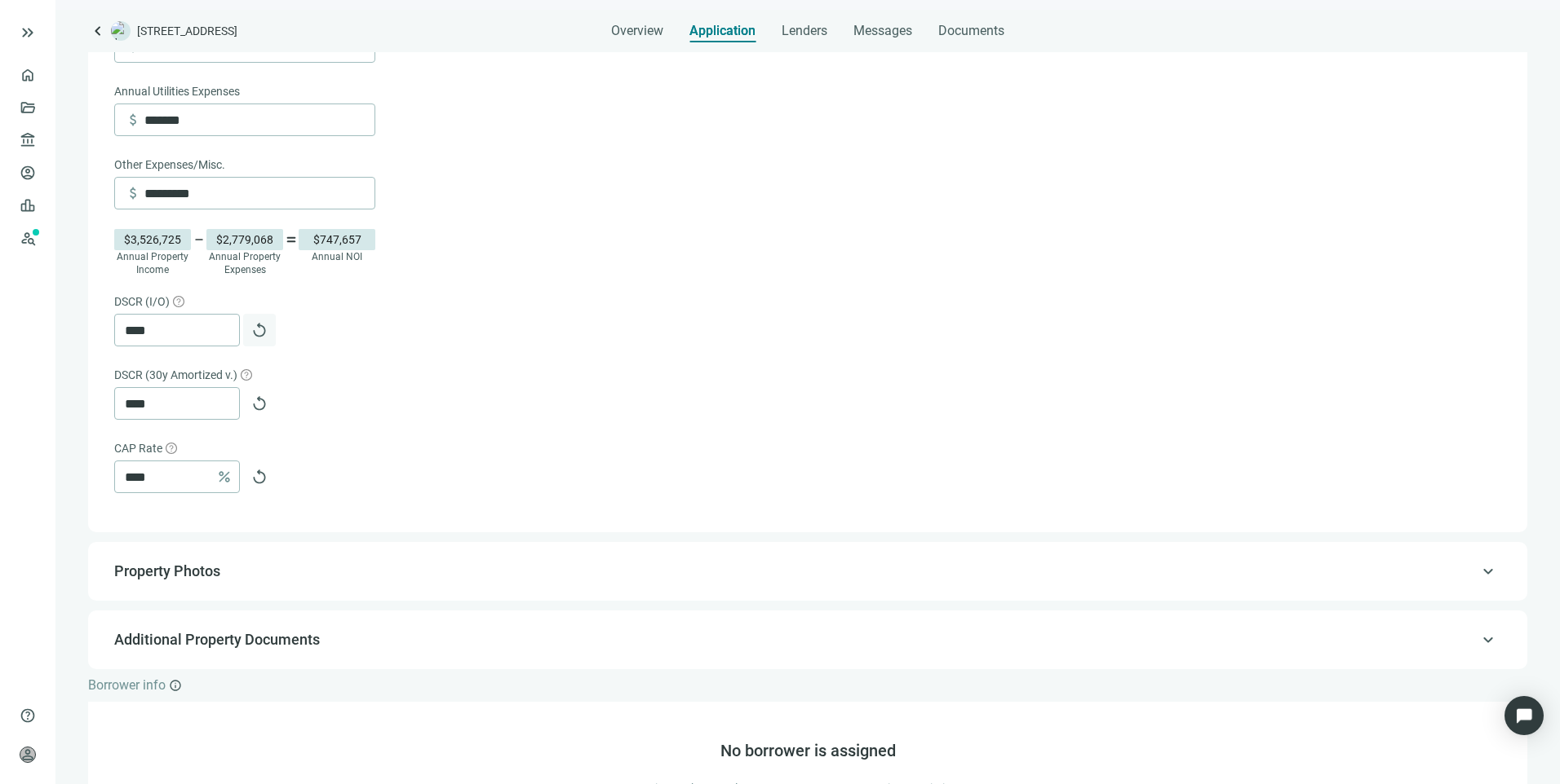
click at [255, 338] on span "replay" at bounding box center [259, 330] width 16 height 16
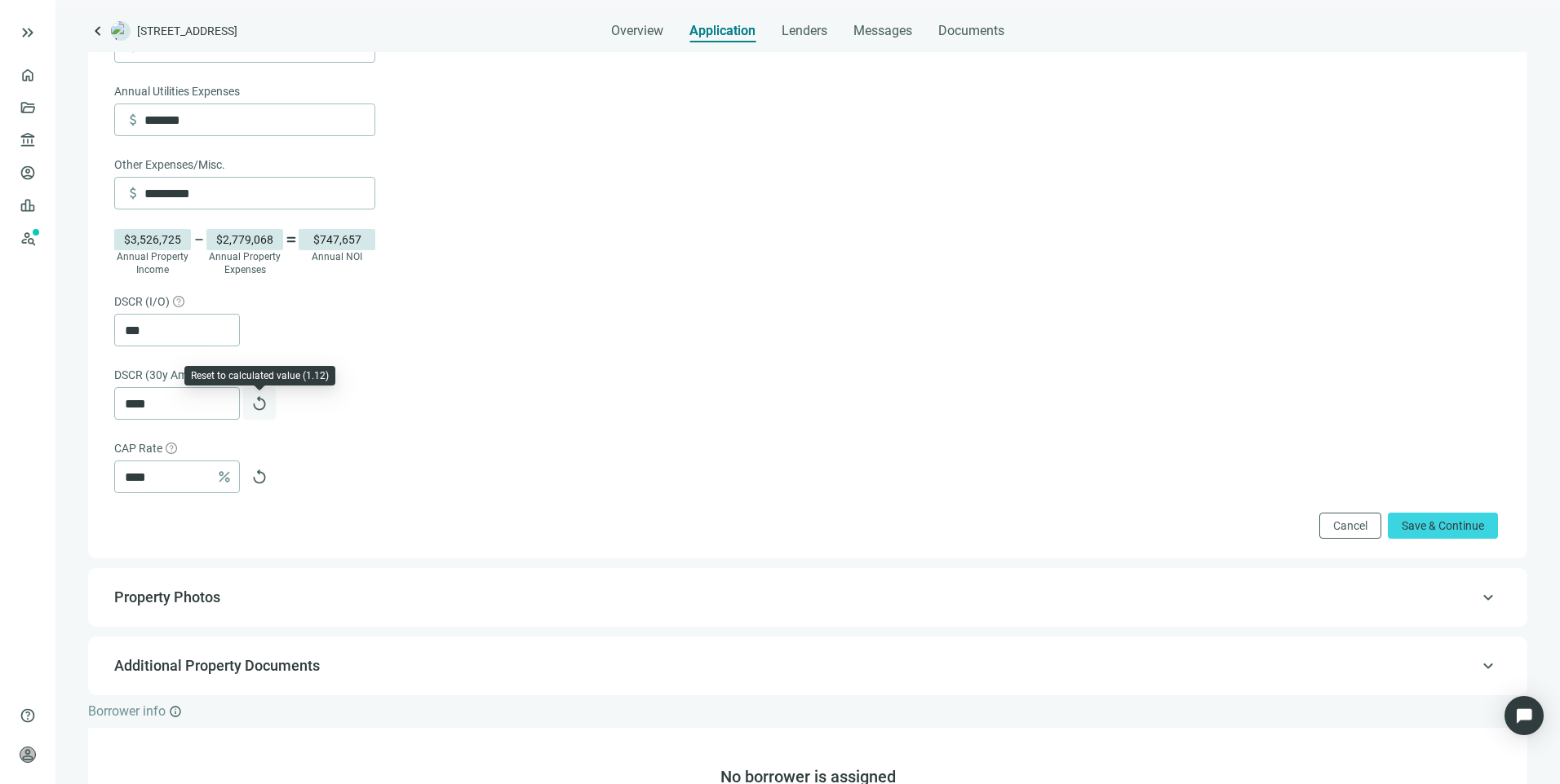
click at [250, 407] on button "replay" at bounding box center [260, 404] width 33 height 33
click at [262, 485] on span "replay" at bounding box center [259, 477] width 16 height 16
click at [1438, 532] on span "Save & Continue" at bounding box center [1442, 525] width 82 height 13
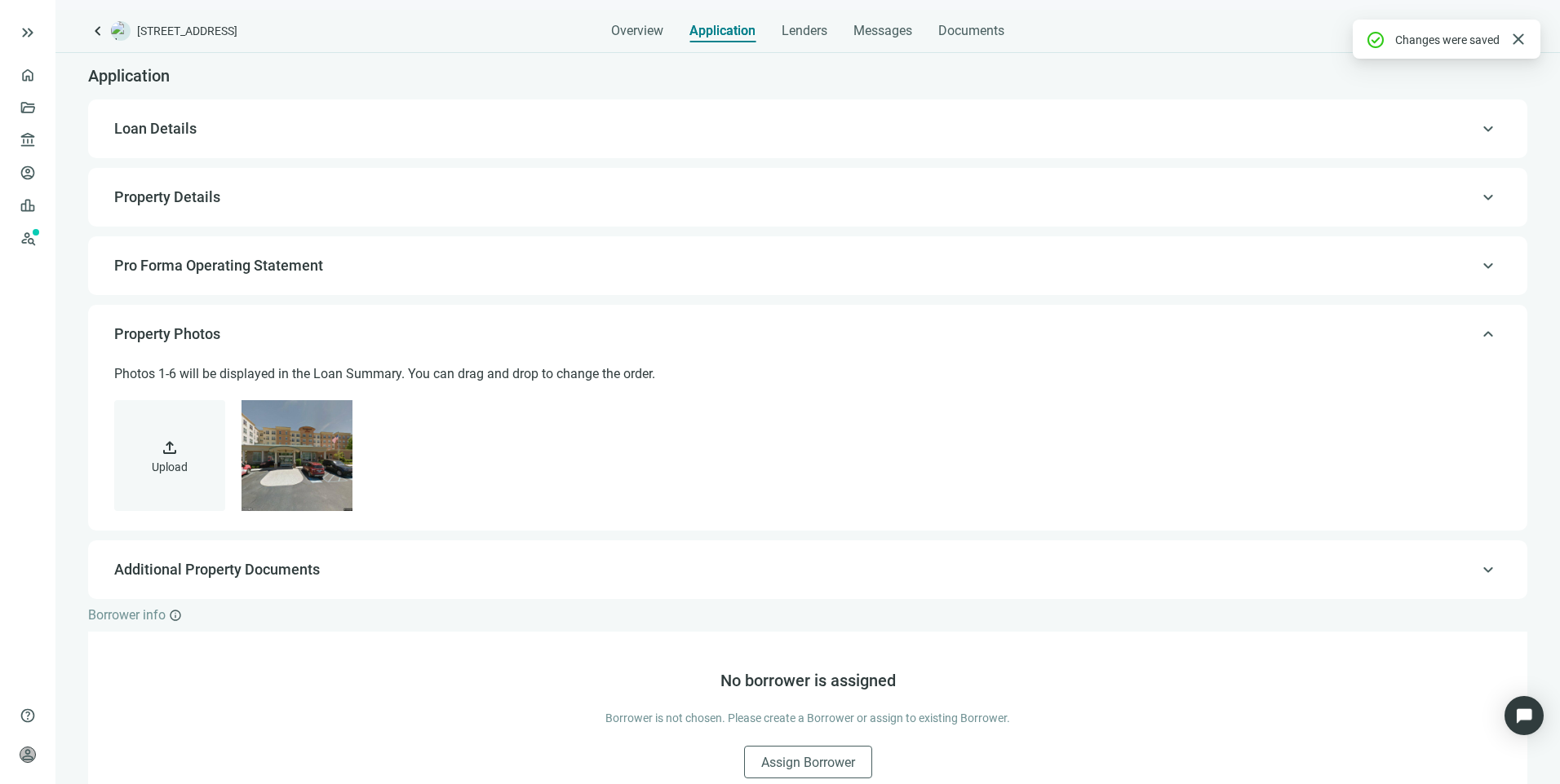
click at [177, 128] on span "Loan Details" at bounding box center [155, 129] width 82 height 17
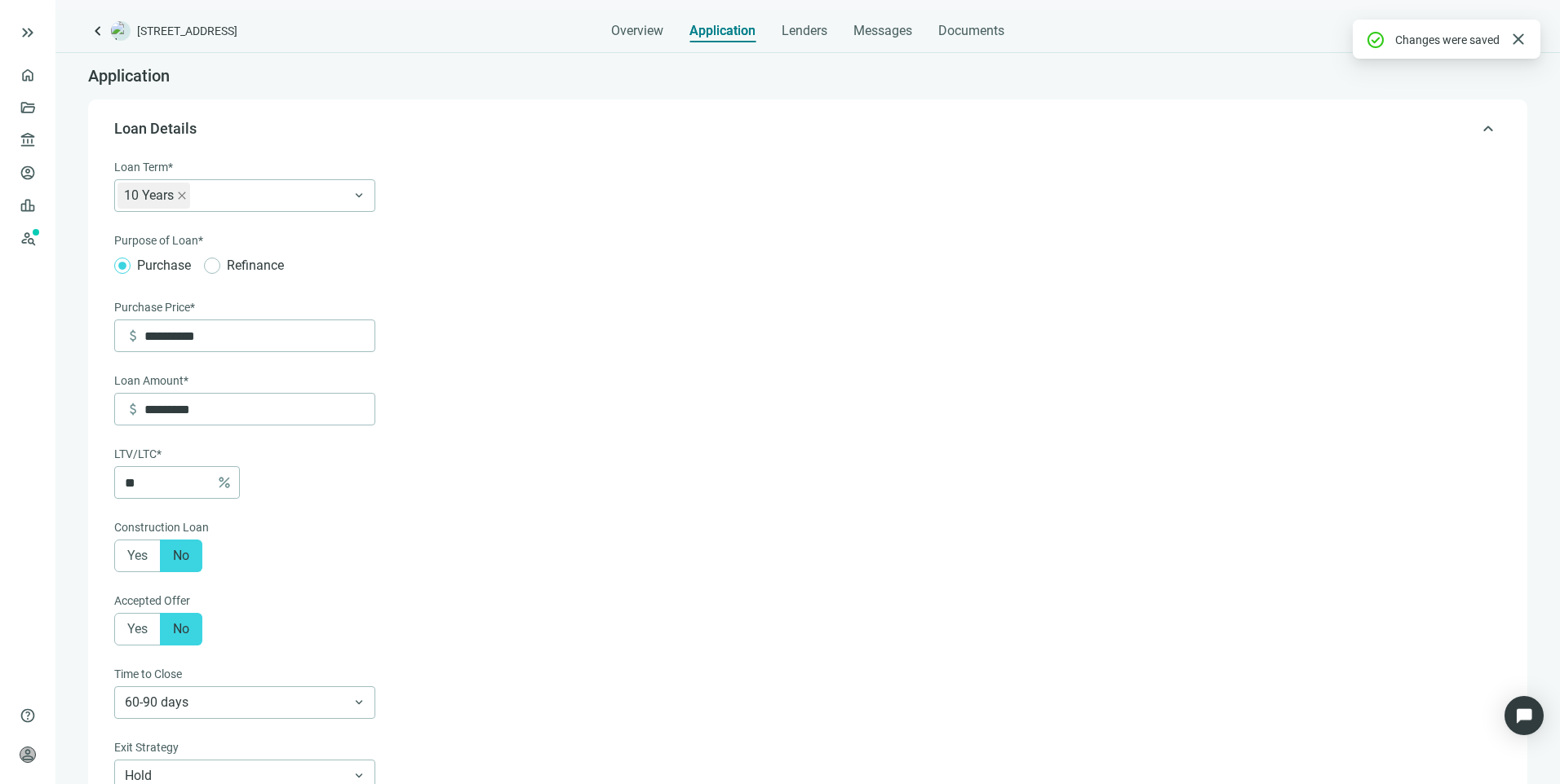
scroll to position [48, 0]
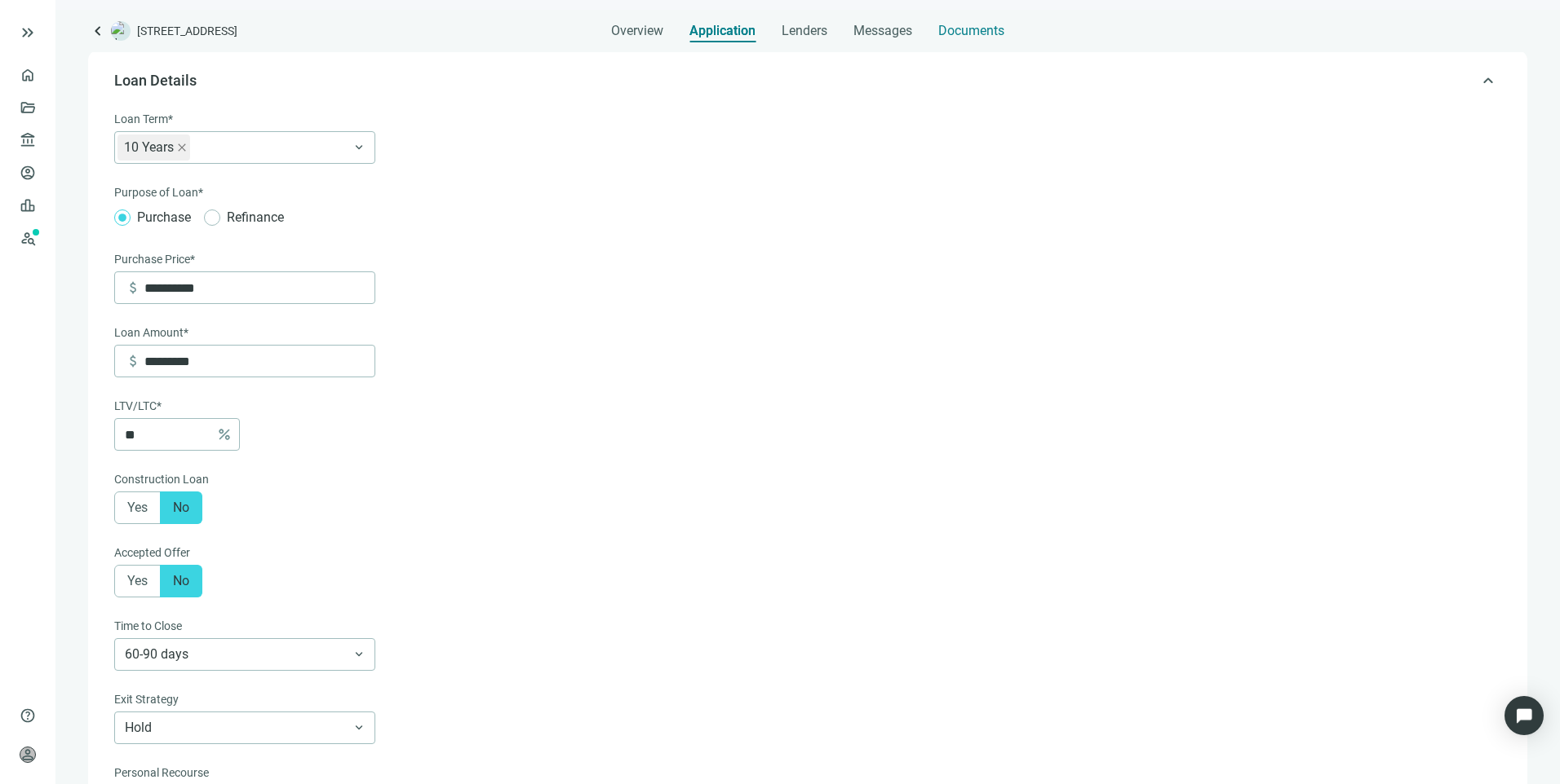
click at [970, 33] on span "Documents" at bounding box center [971, 30] width 66 height 16
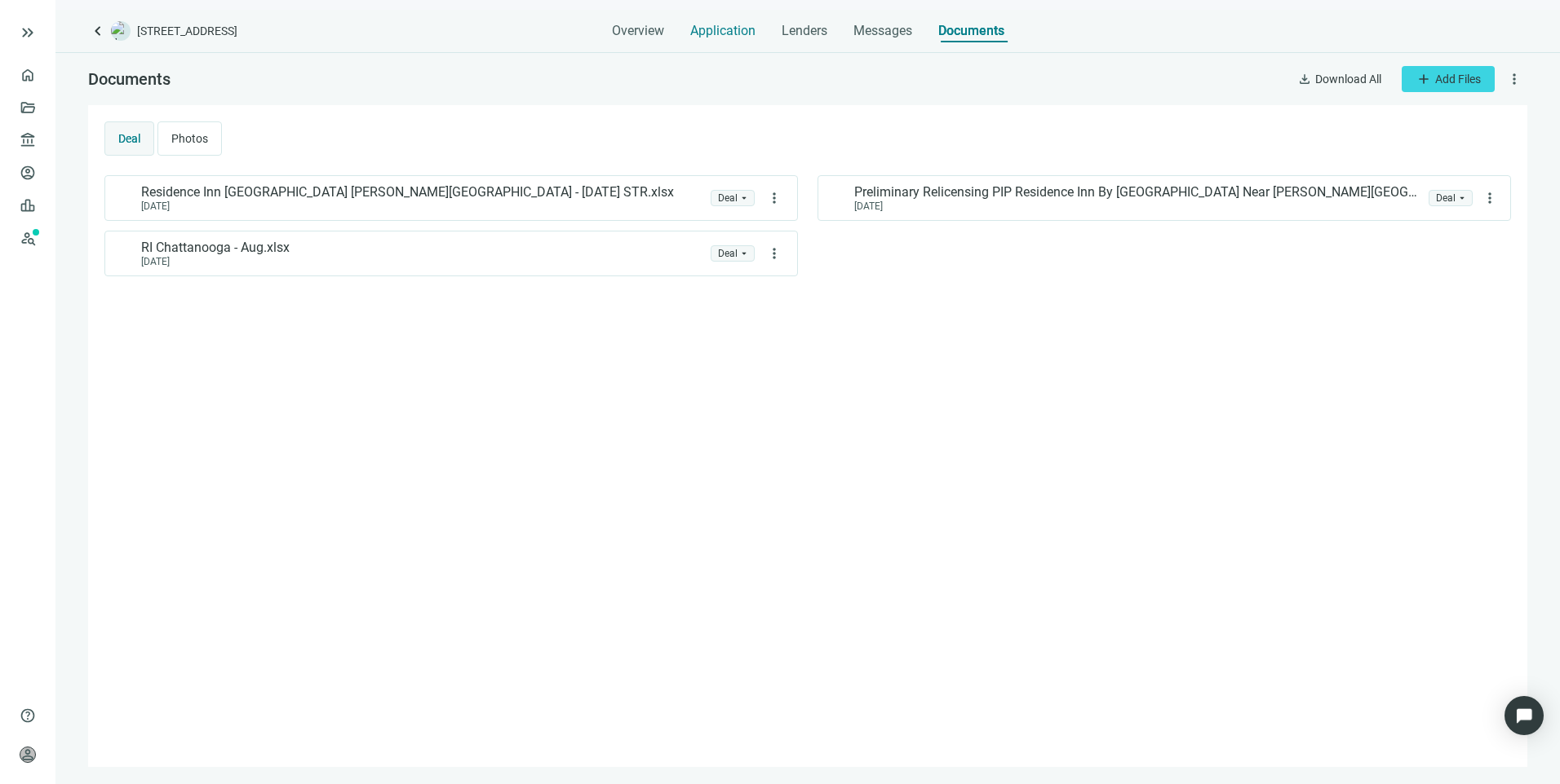
click at [707, 34] on span "Application" at bounding box center [722, 30] width 65 height 16
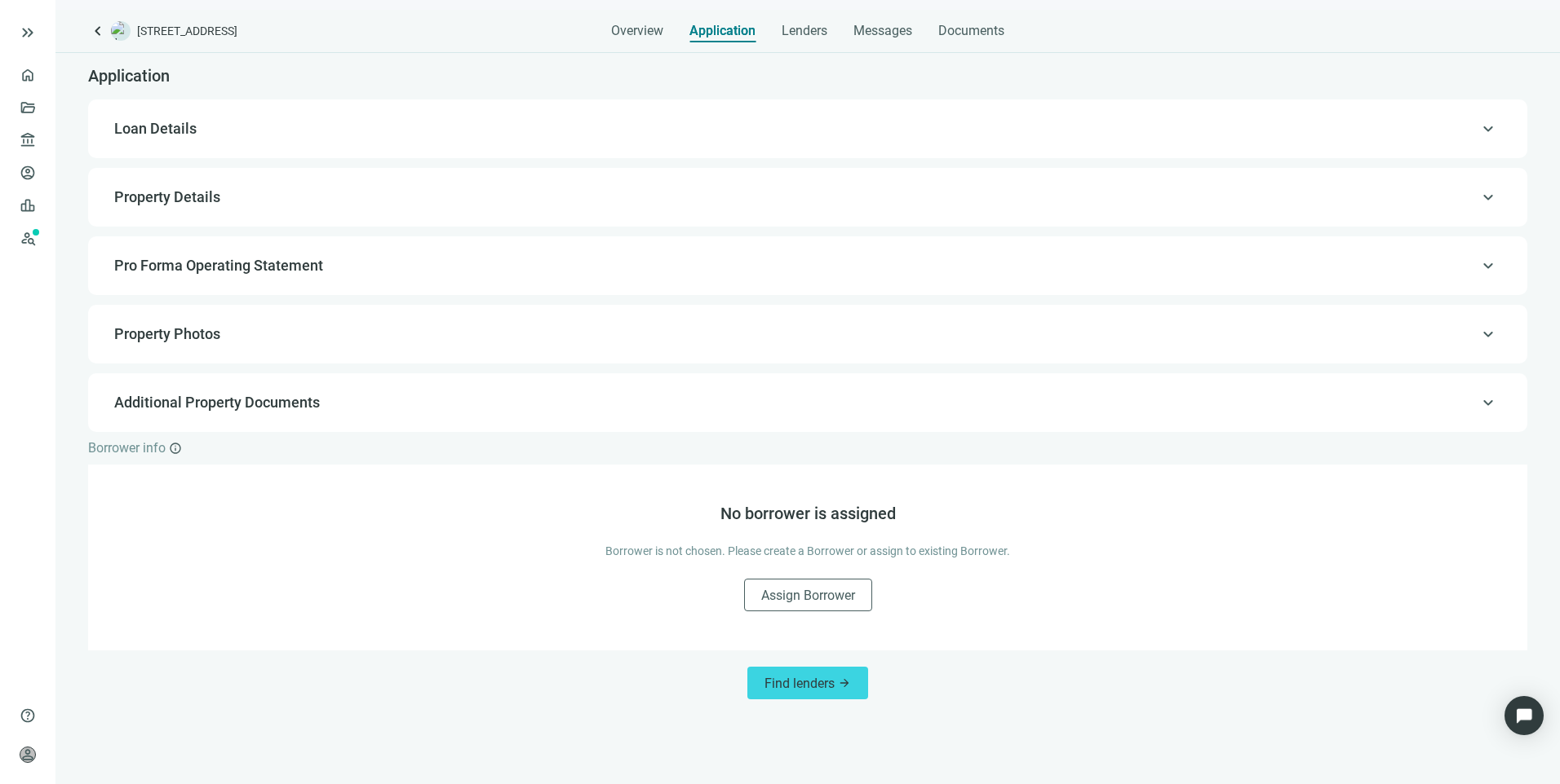
click at [195, 260] on span "Pro Forma Operating Statement" at bounding box center [218, 266] width 209 height 17
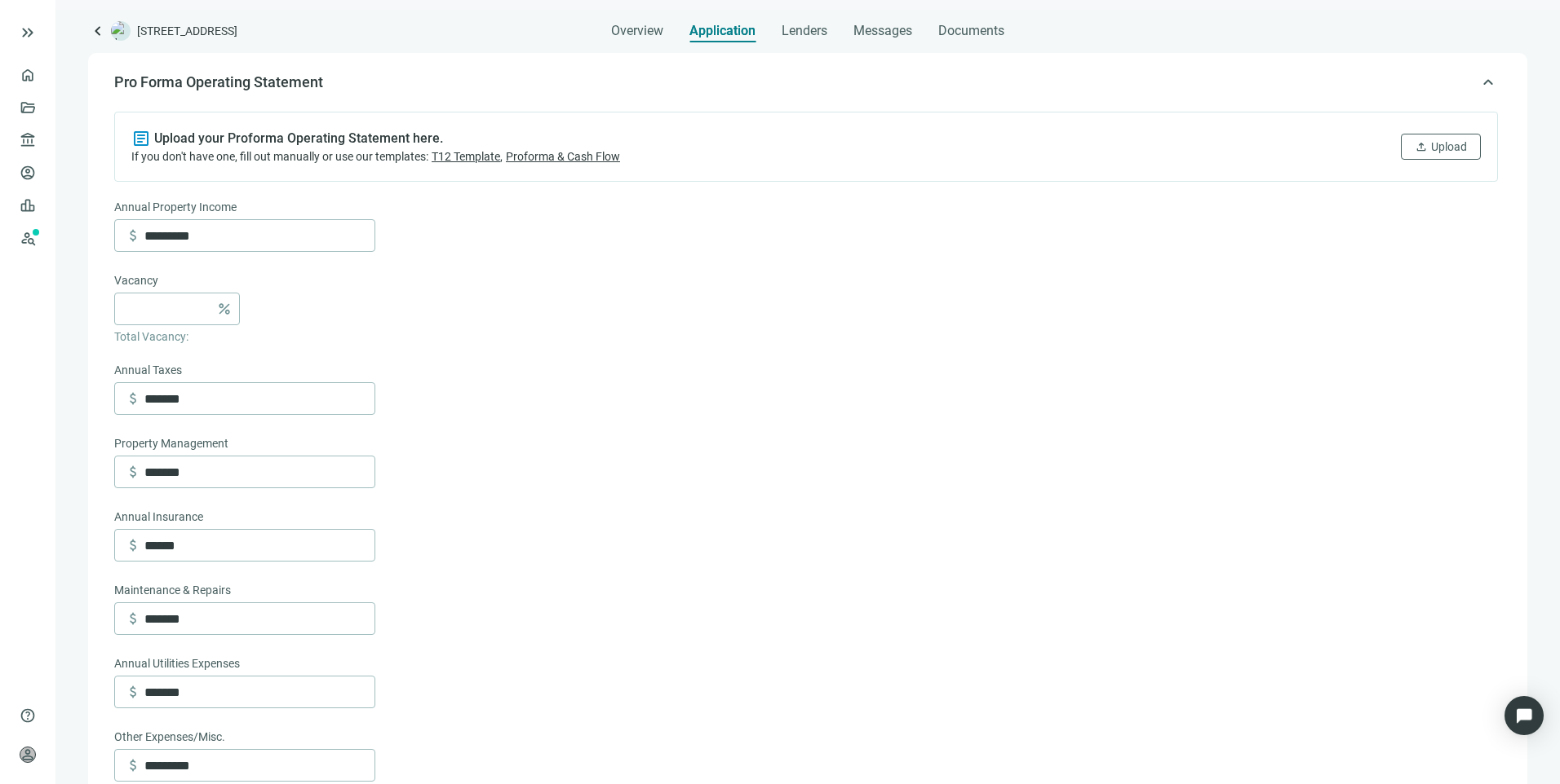
scroll to position [185, 0]
click at [867, 29] on span "Messages" at bounding box center [883, 30] width 59 height 16
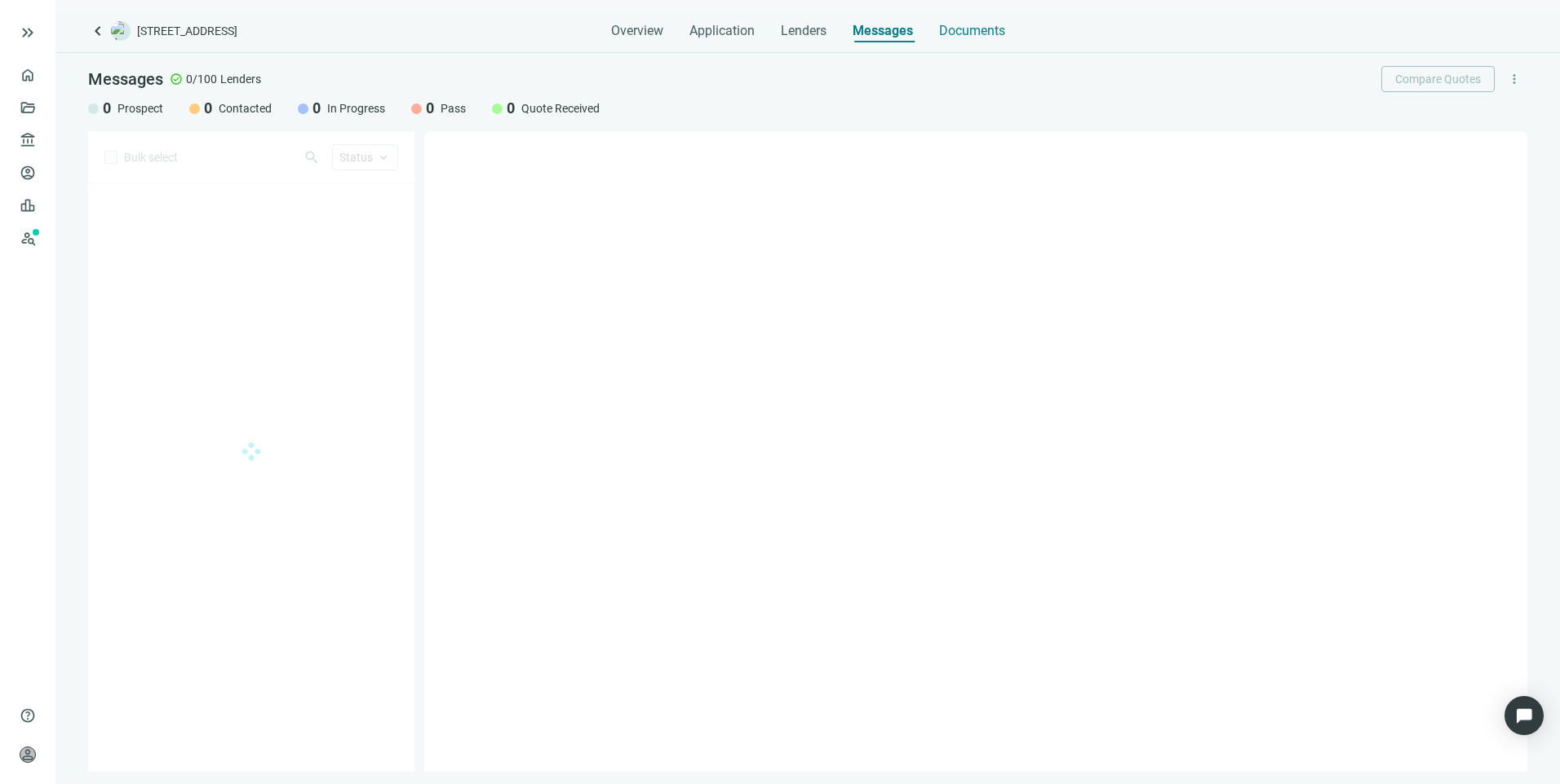
click at [952, 22] on span "Documents" at bounding box center [972, 30] width 66 height 16
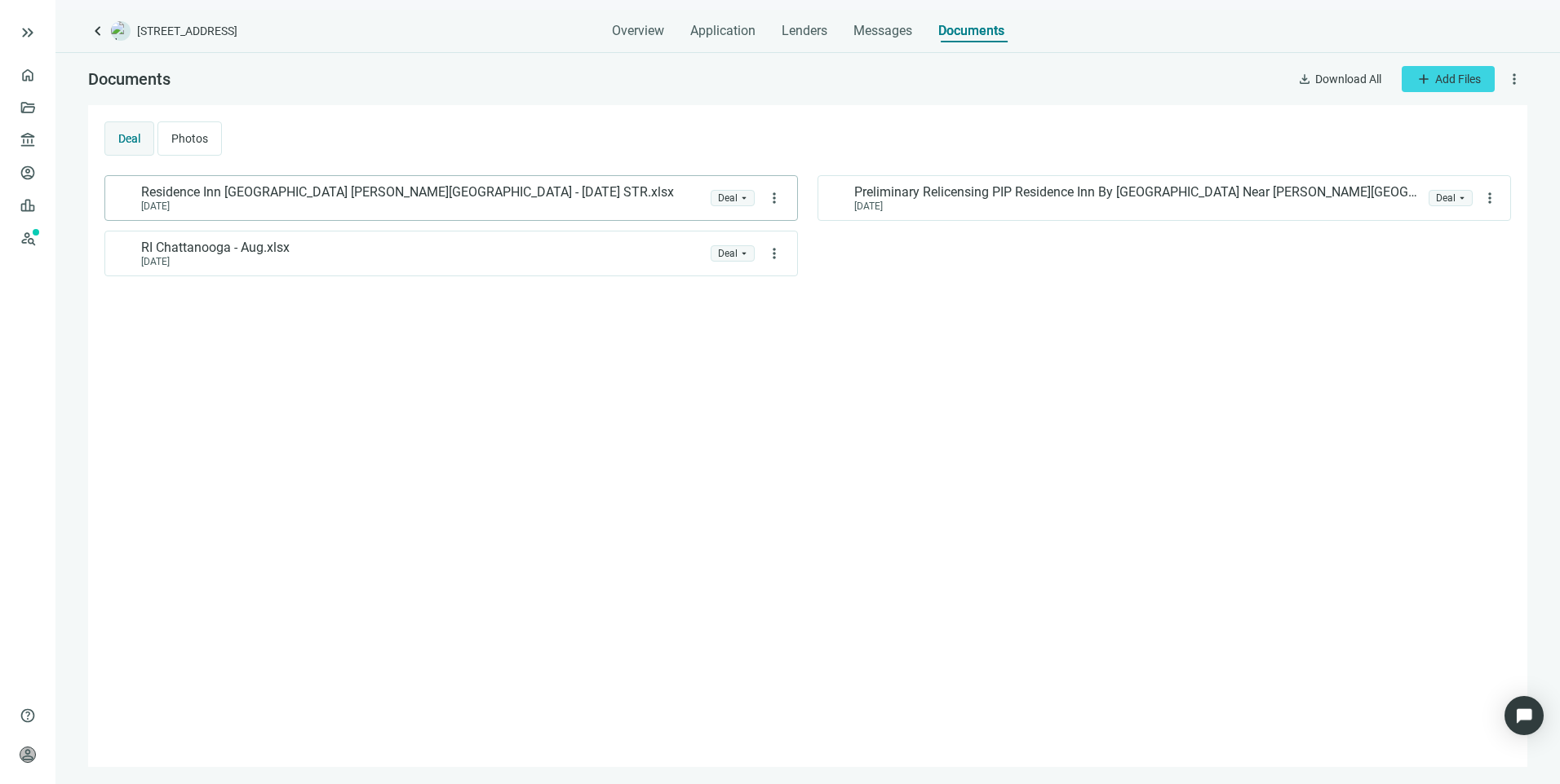
click at [411, 206] on div "09.24.2025" at bounding box center [407, 206] width 532 height 11
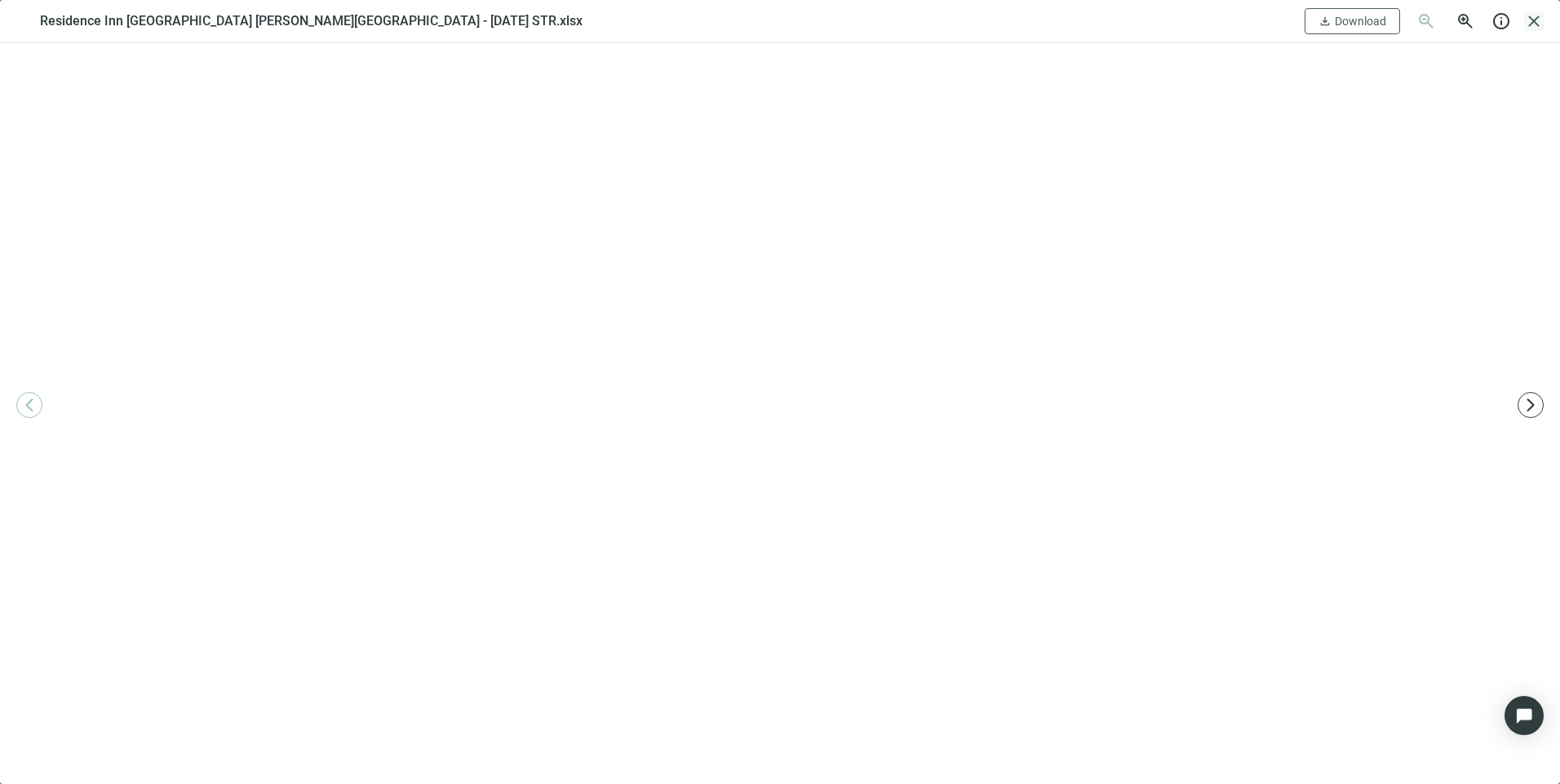
click at [1541, 25] on span "close" at bounding box center [1533, 21] width 20 height 20
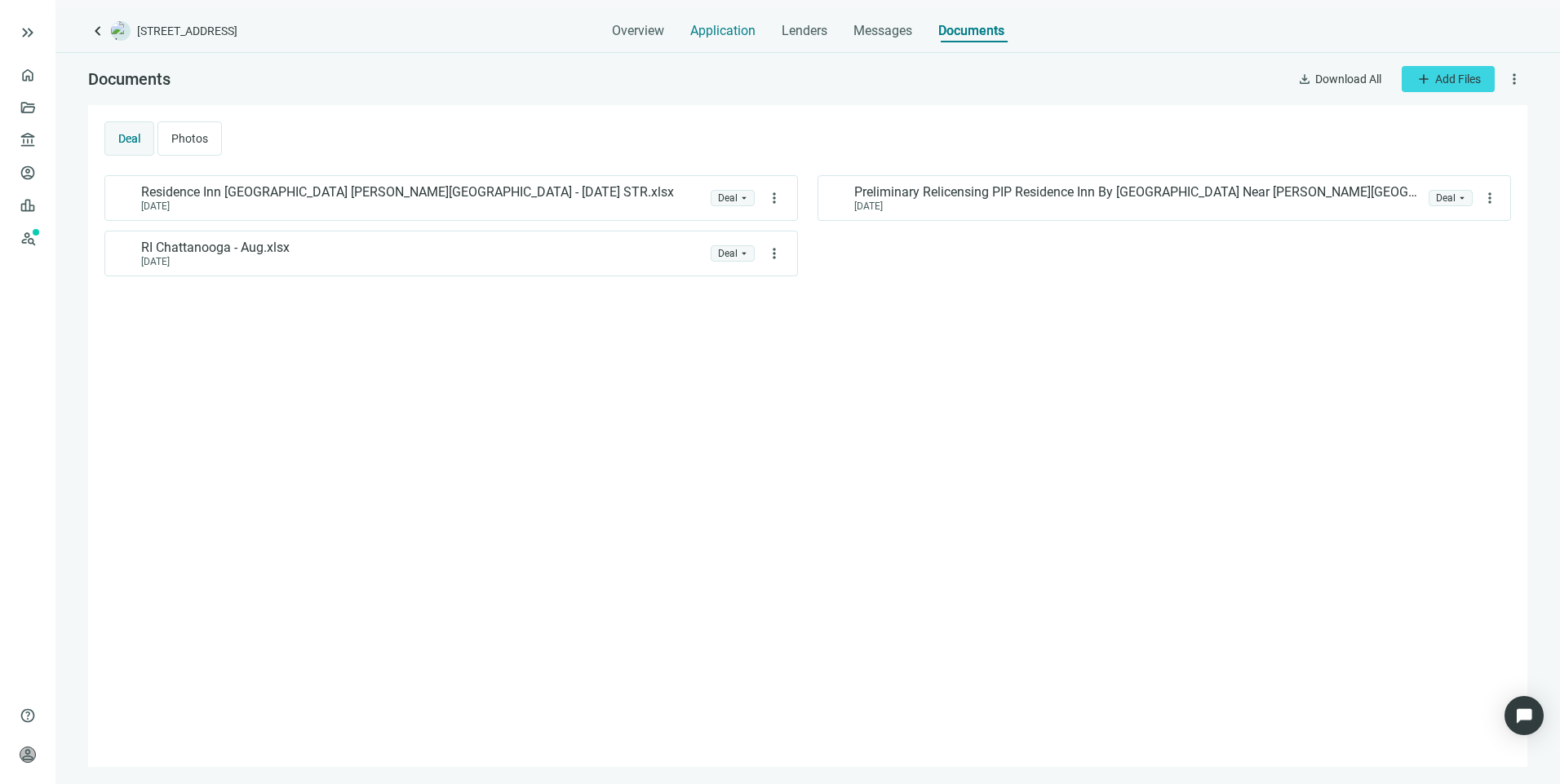
click at [726, 32] on span "Application" at bounding box center [722, 30] width 65 height 16
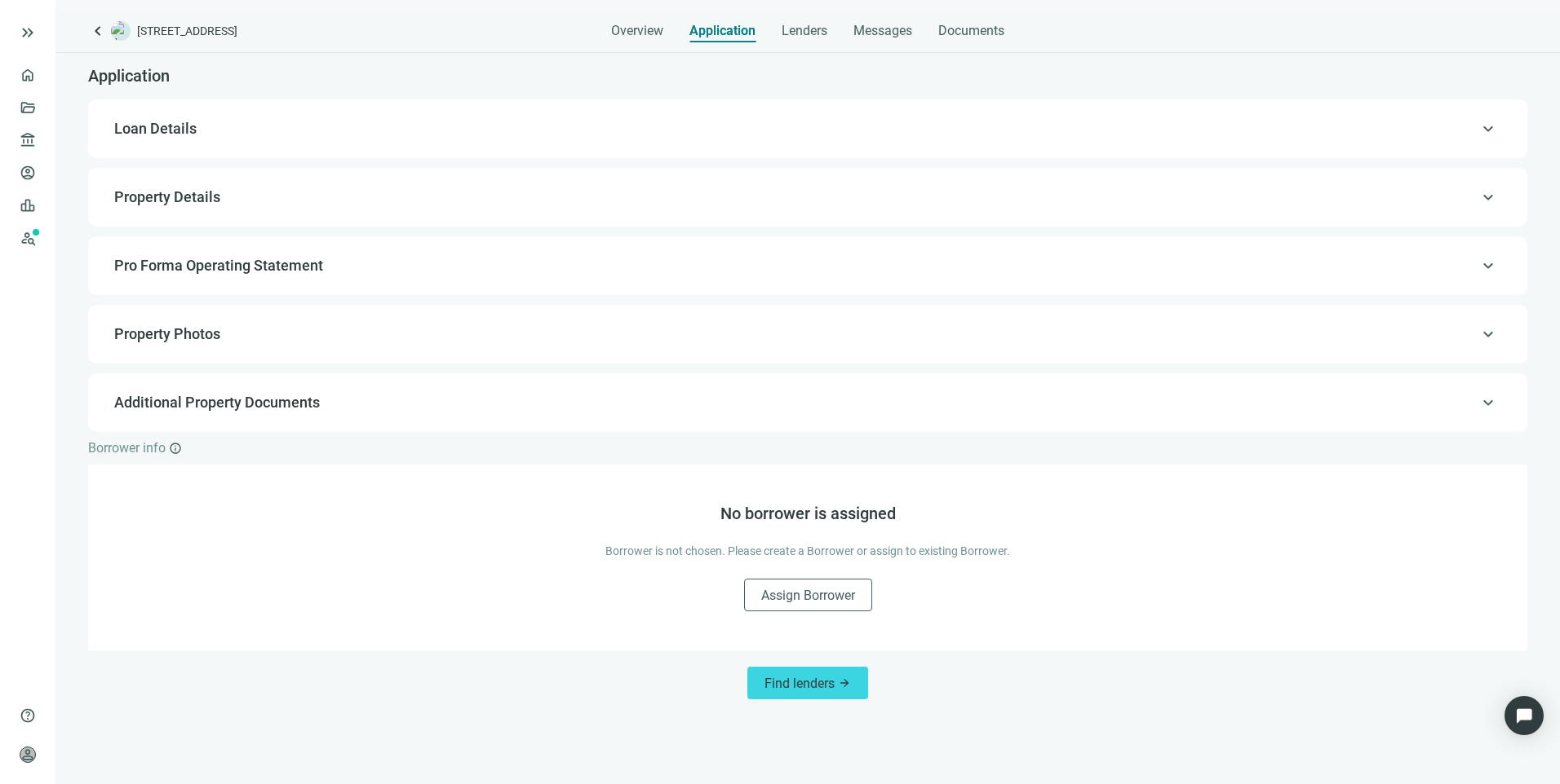
click at [216, 283] on div "keyboard_arrow_up Pro Forma Operating Statement" at bounding box center [808, 266] width 1407 height 39
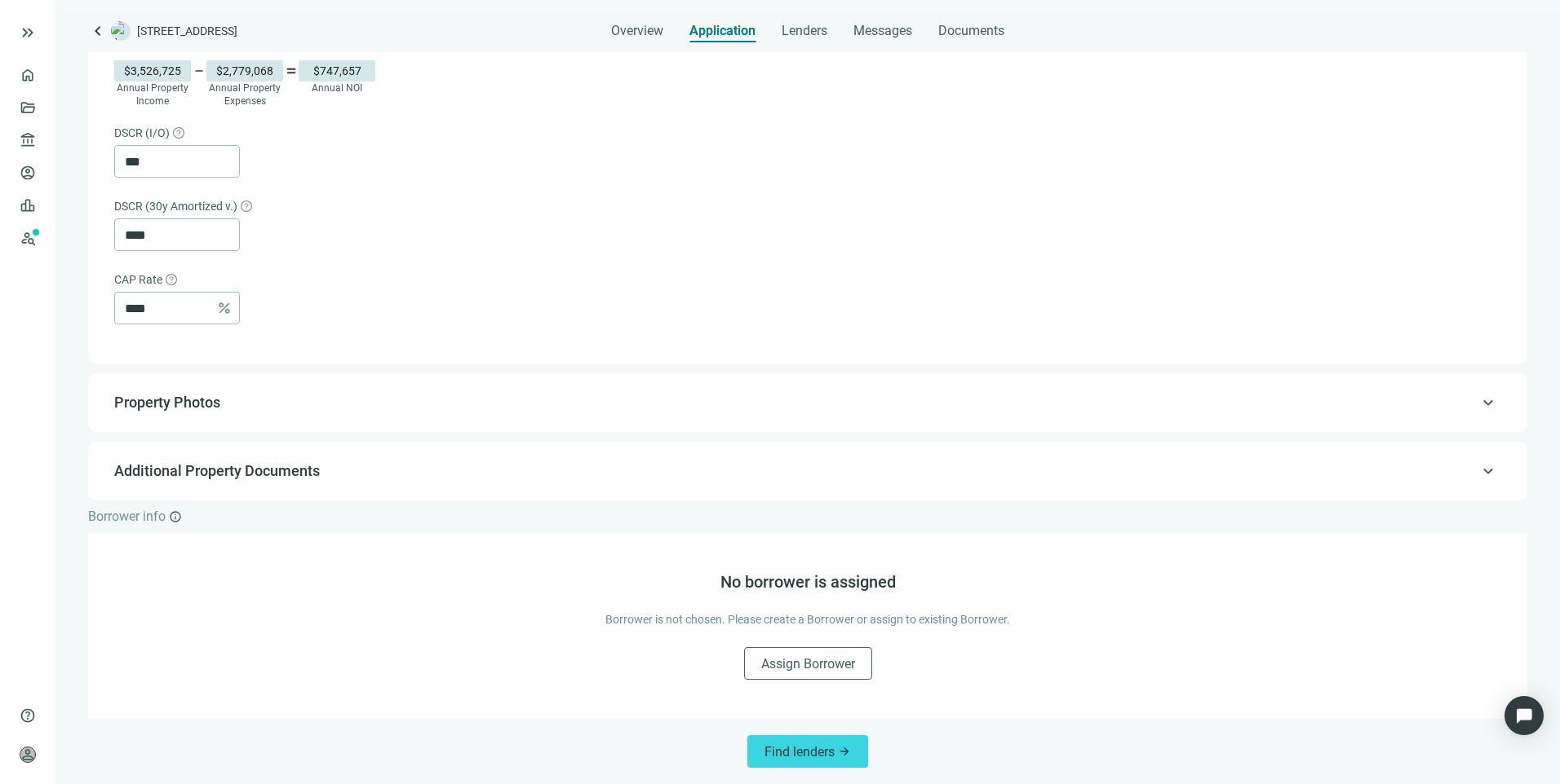
scroll to position [445, 0]
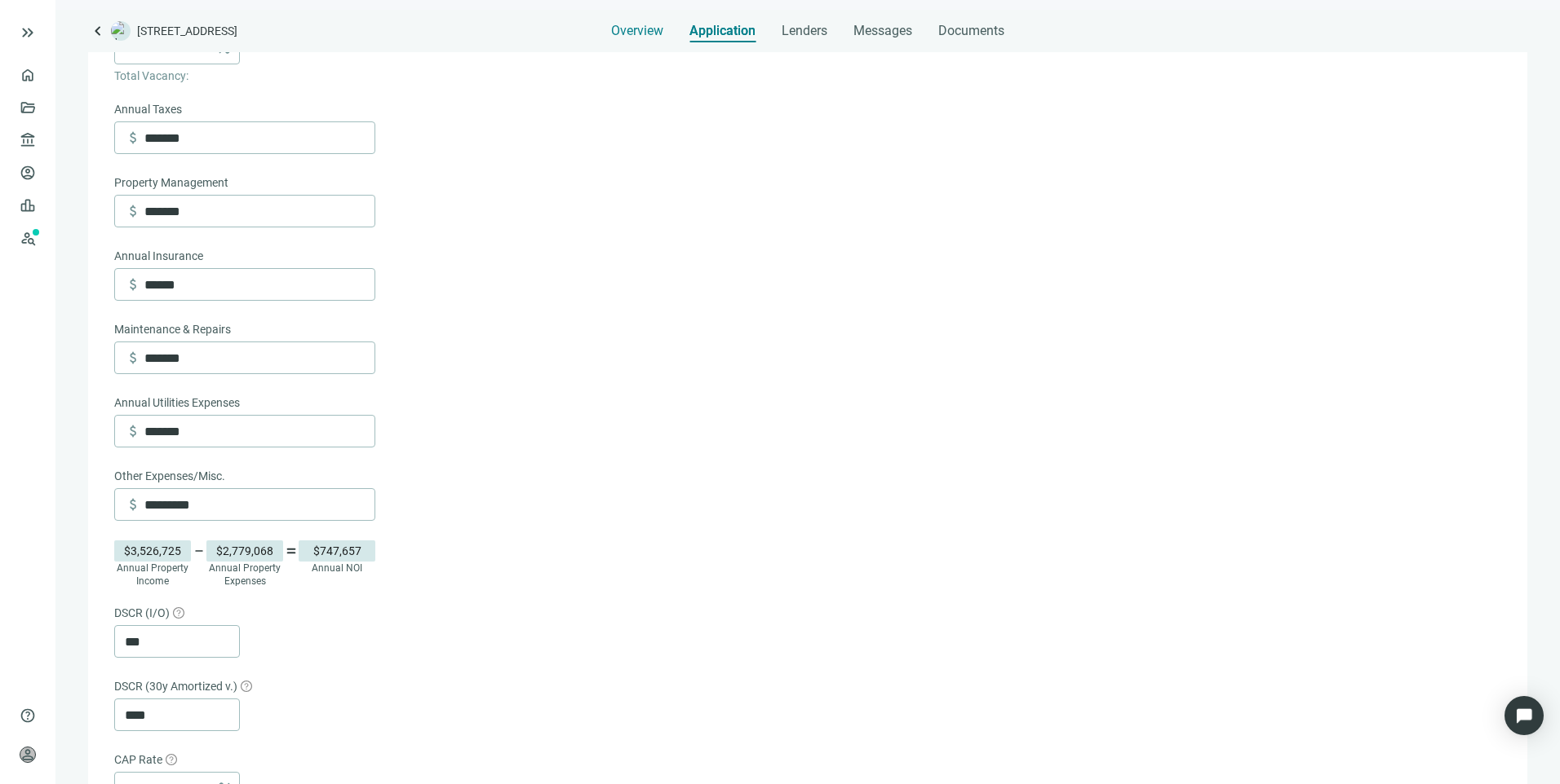
click at [657, 35] on span "Overview" at bounding box center [637, 30] width 52 height 16
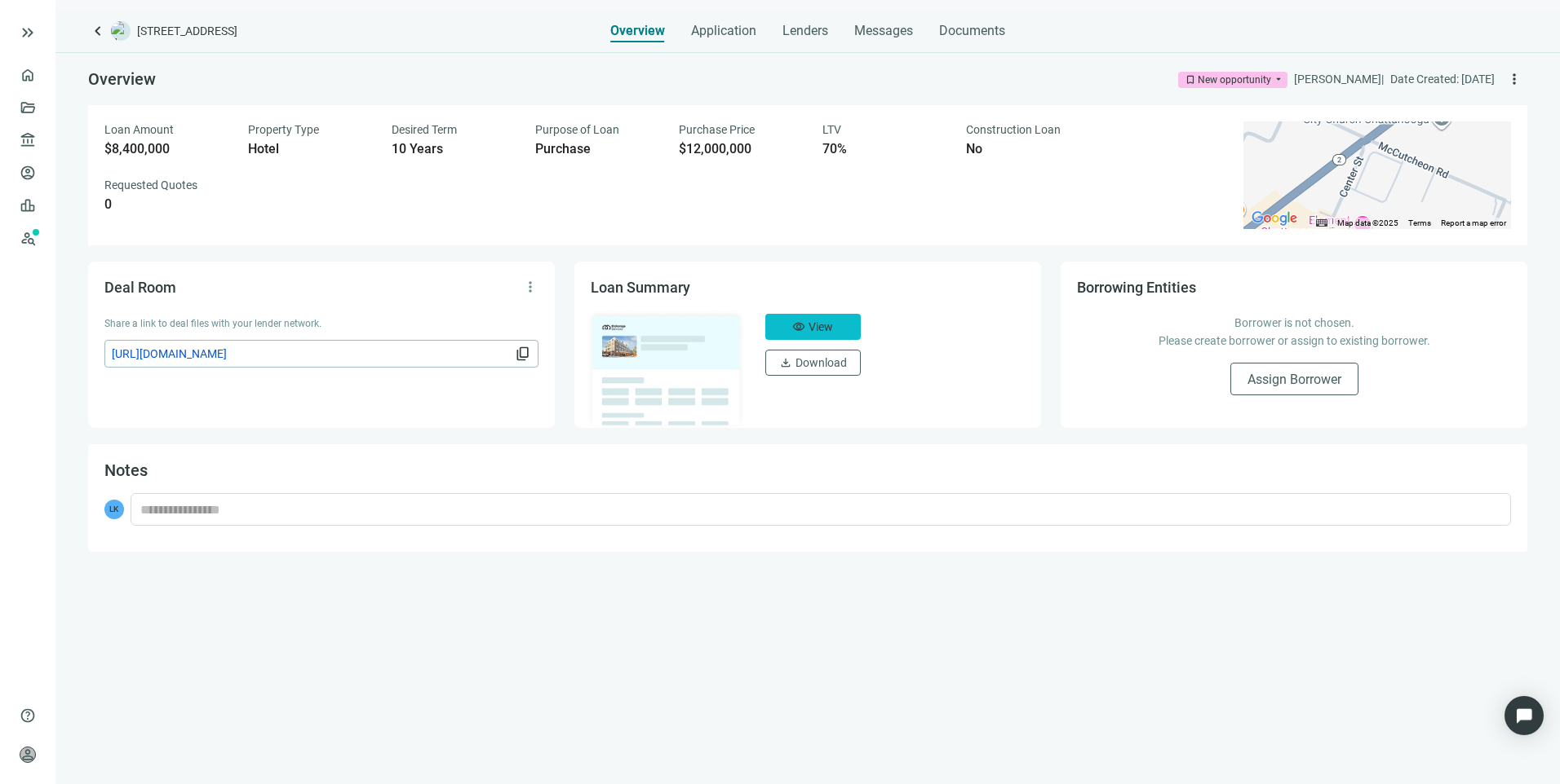
click at [780, 331] on button "visibility View" at bounding box center [813, 327] width 95 height 26
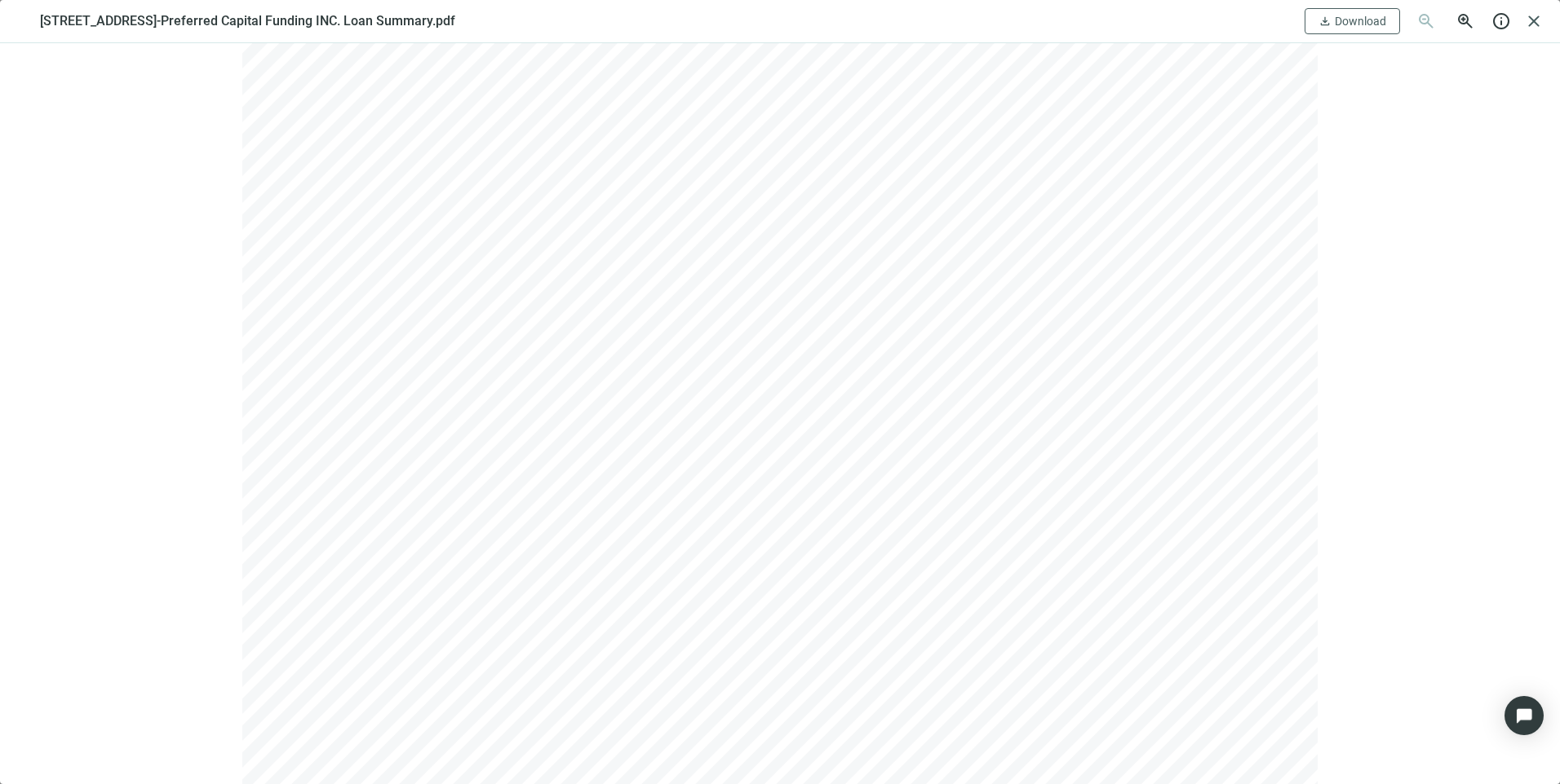
scroll to position [983, 0]
click at [1534, 18] on span "close" at bounding box center [1533, 21] width 20 height 20
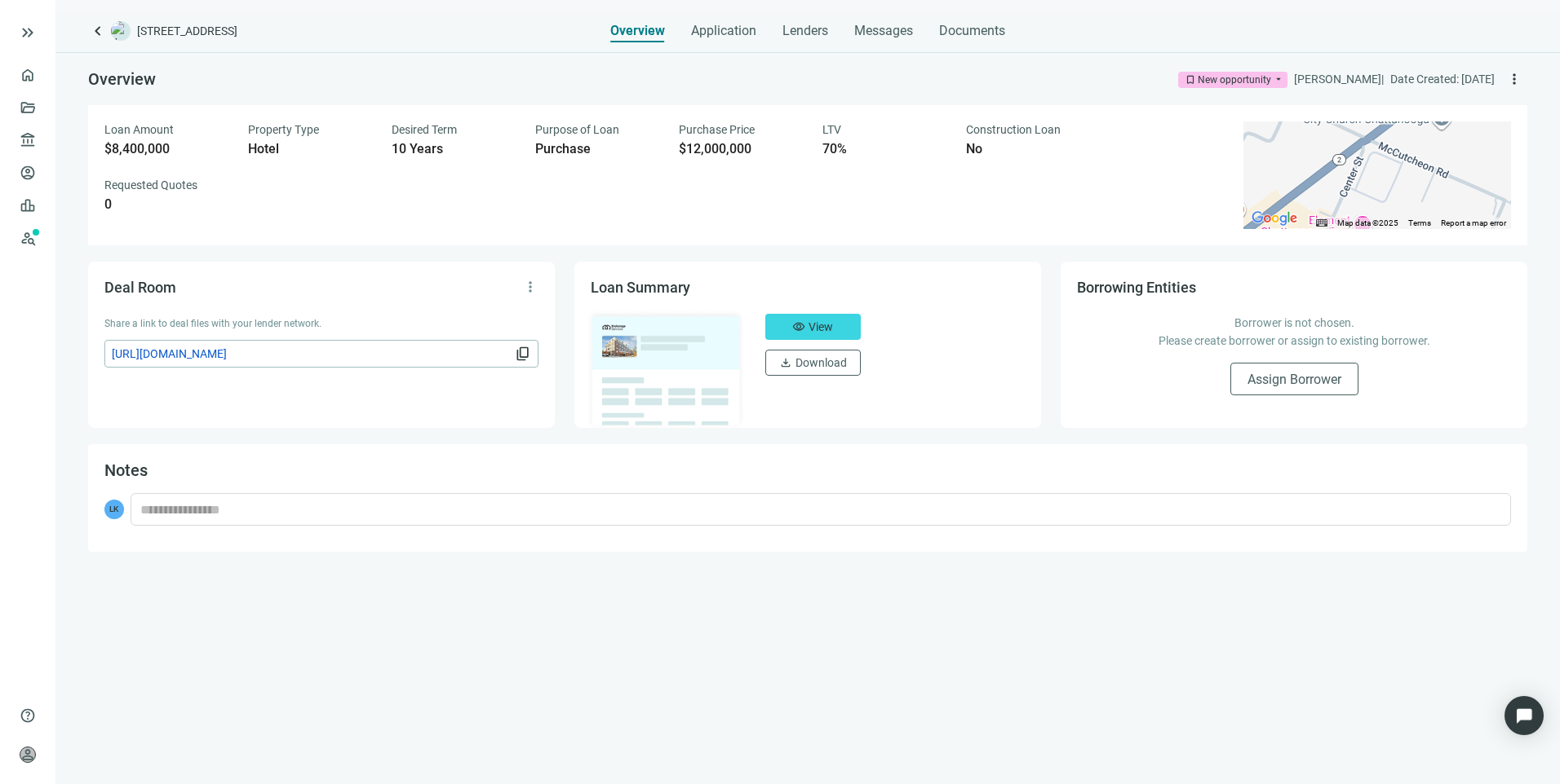
click at [435, 348] on span "https://dealroom.loanbase.com/deal-documents/CxFfA2rtRuCMfrk36NXvWjpgN3vOucHJCt…" at bounding box center [312, 354] width 400 height 18
click at [805, 38] on span "Lenders" at bounding box center [805, 30] width 46 height 16
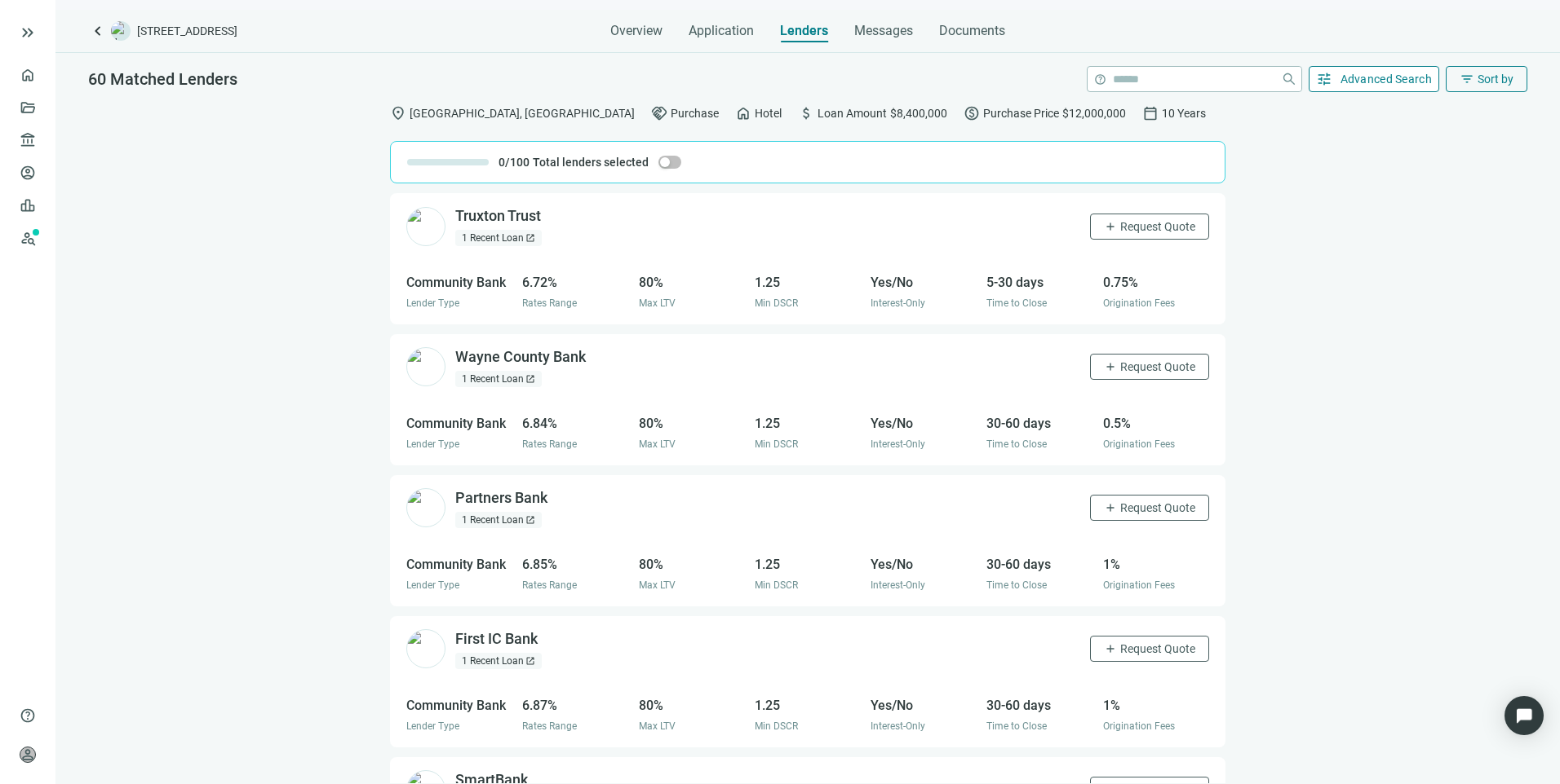
click at [1350, 73] on span "Advanced Search" at bounding box center [1386, 79] width 92 height 13
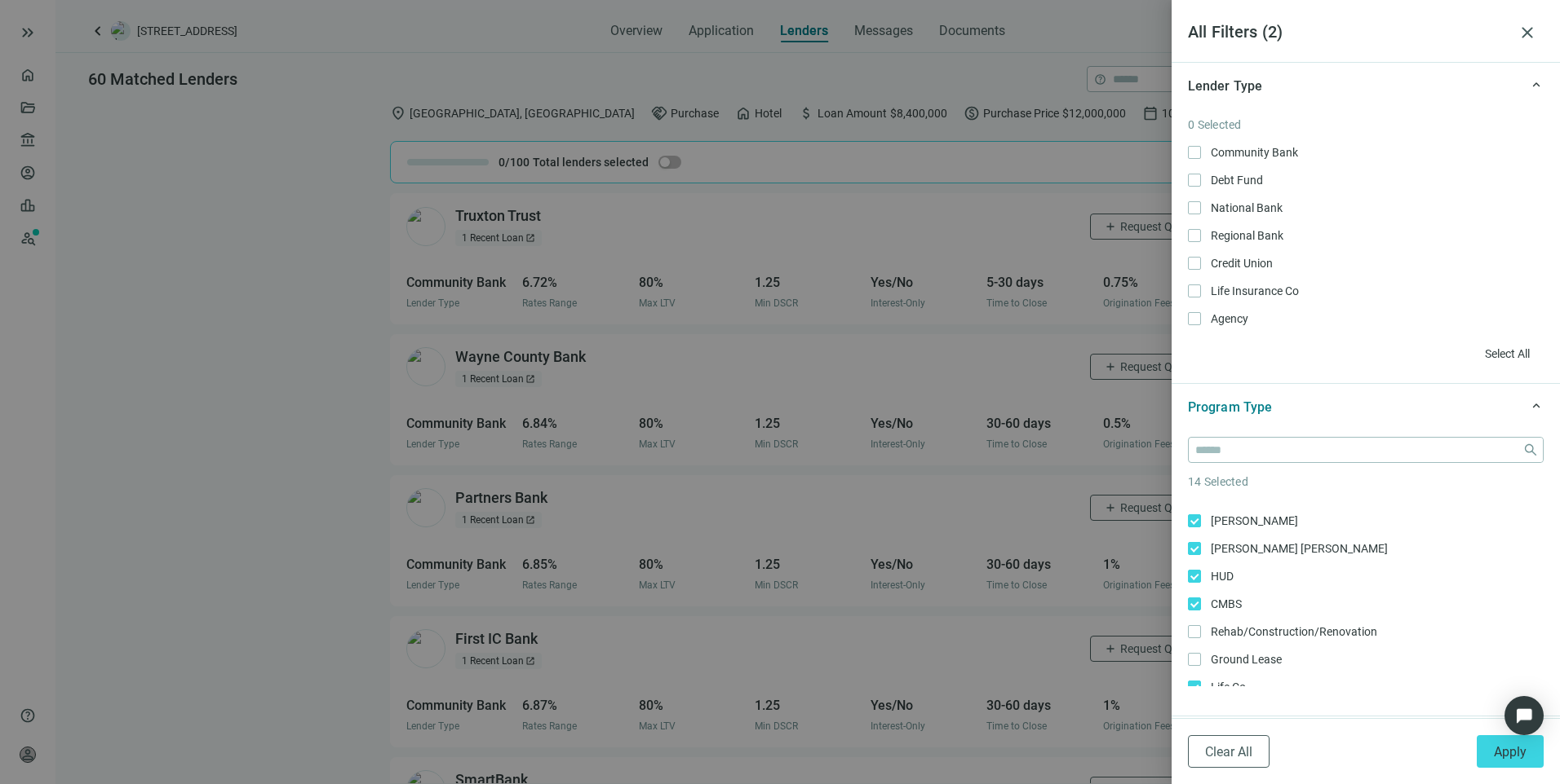
scroll to position [275, 0]
click at [1510, 596] on span "Only" at bounding box center [1521, 594] width 23 height 13
click at [1496, 742] on button "Apply" at bounding box center [1510, 752] width 67 height 33
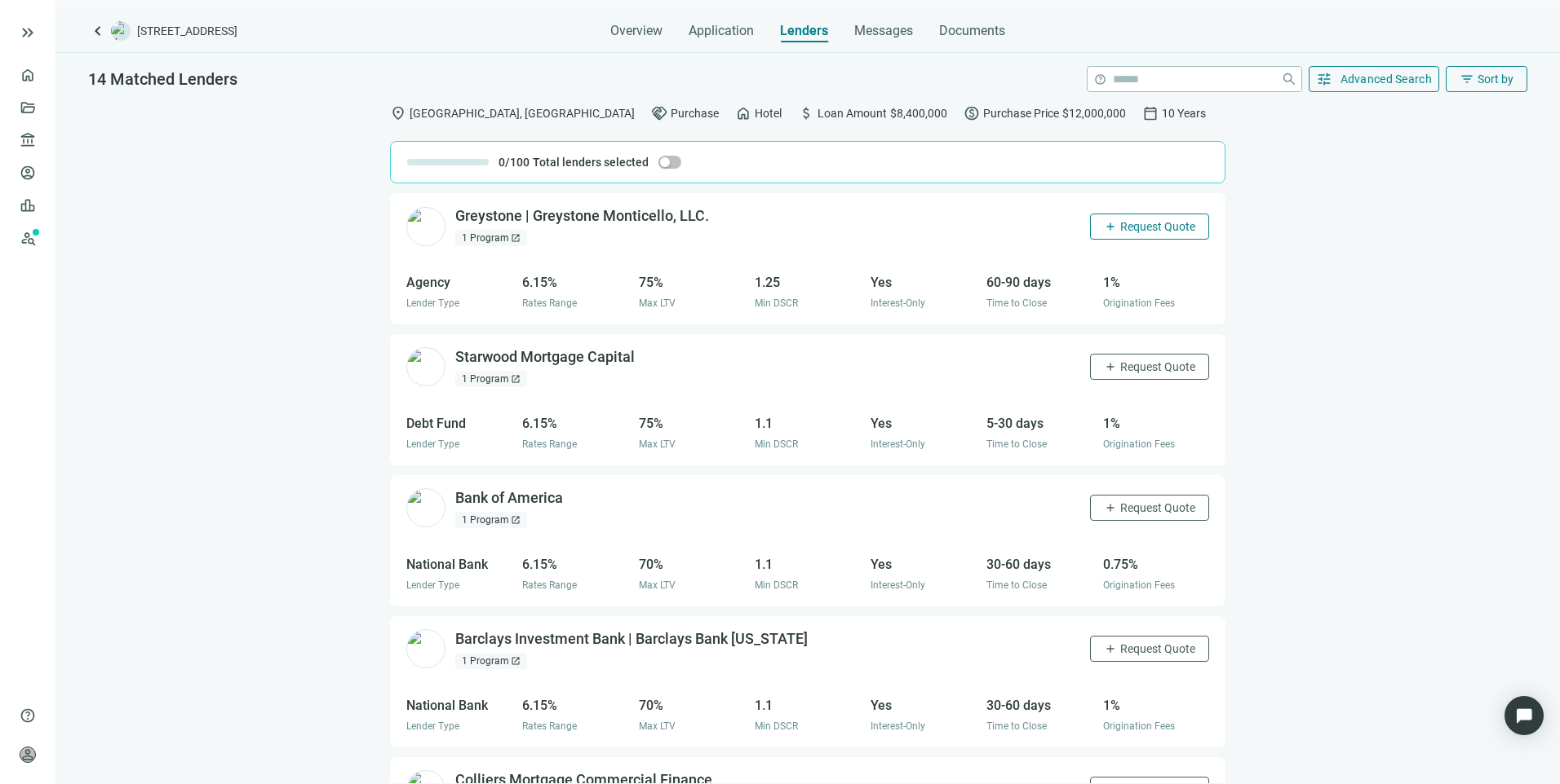
click at [1131, 226] on span "Request Quote" at bounding box center [1157, 226] width 75 height 13
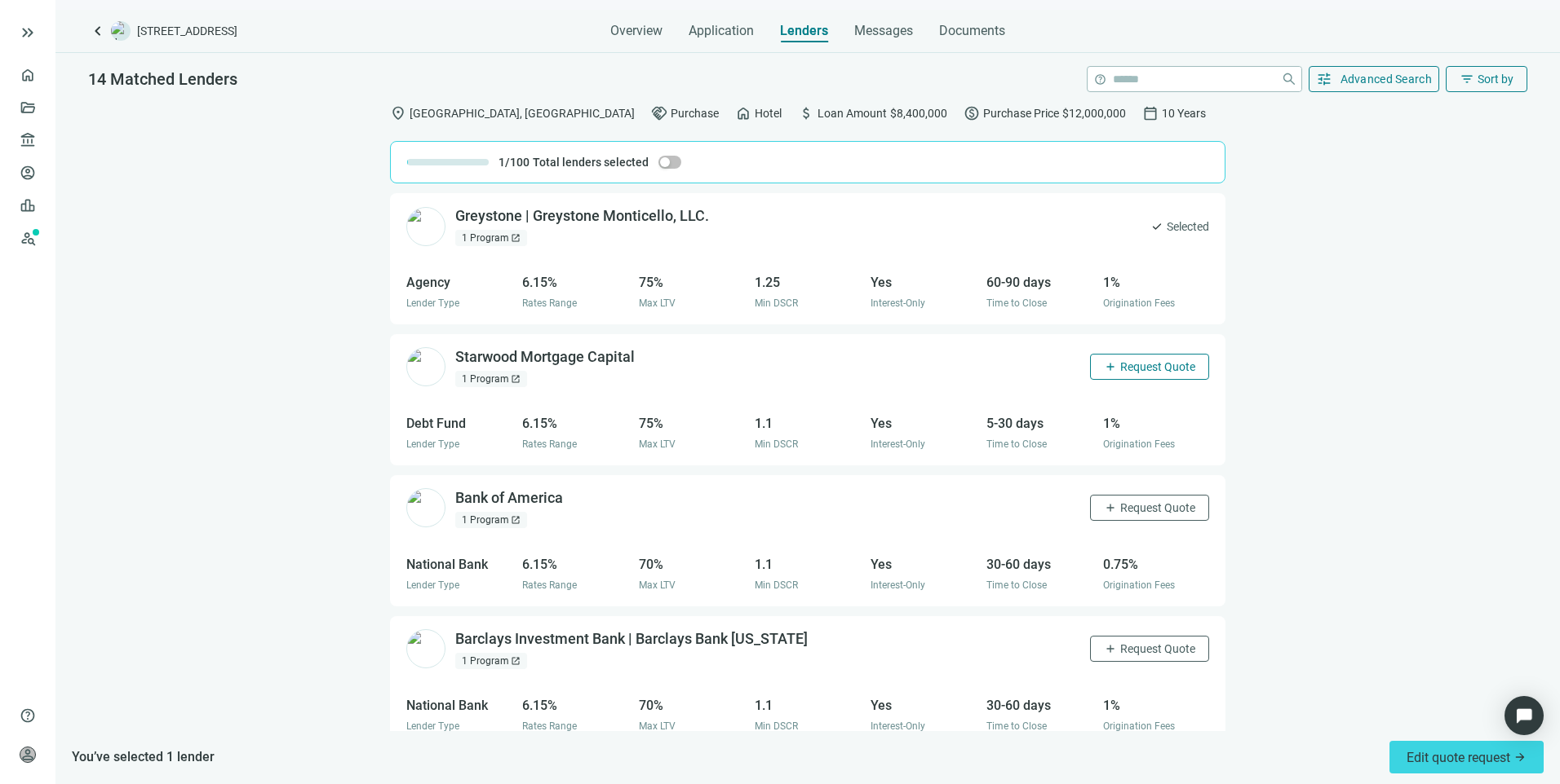
click at [1138, 364] on span "Request Quote" at bounding box center [1157, 366] width 75 height 13
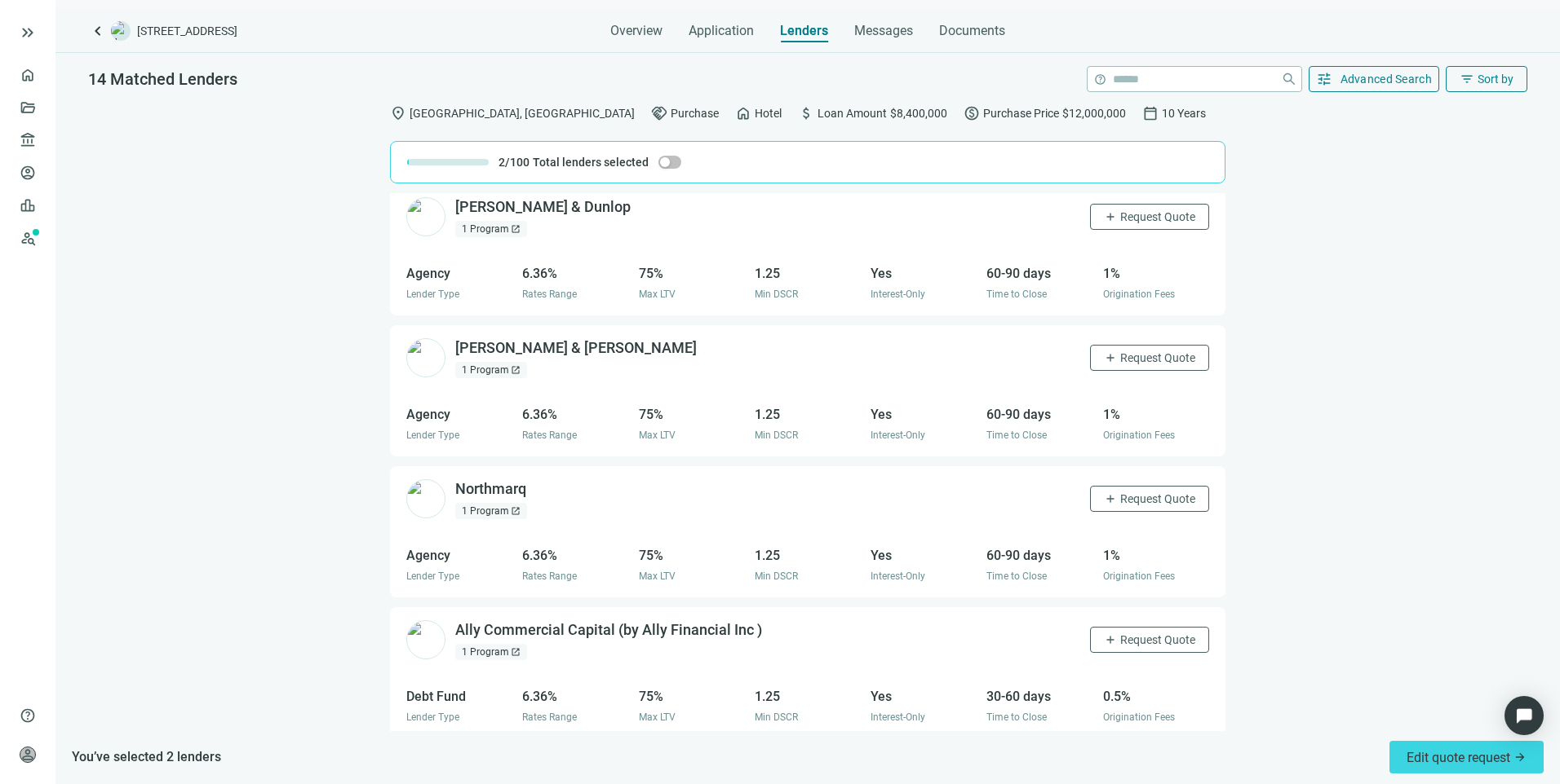
scroll to position [1025, 0]
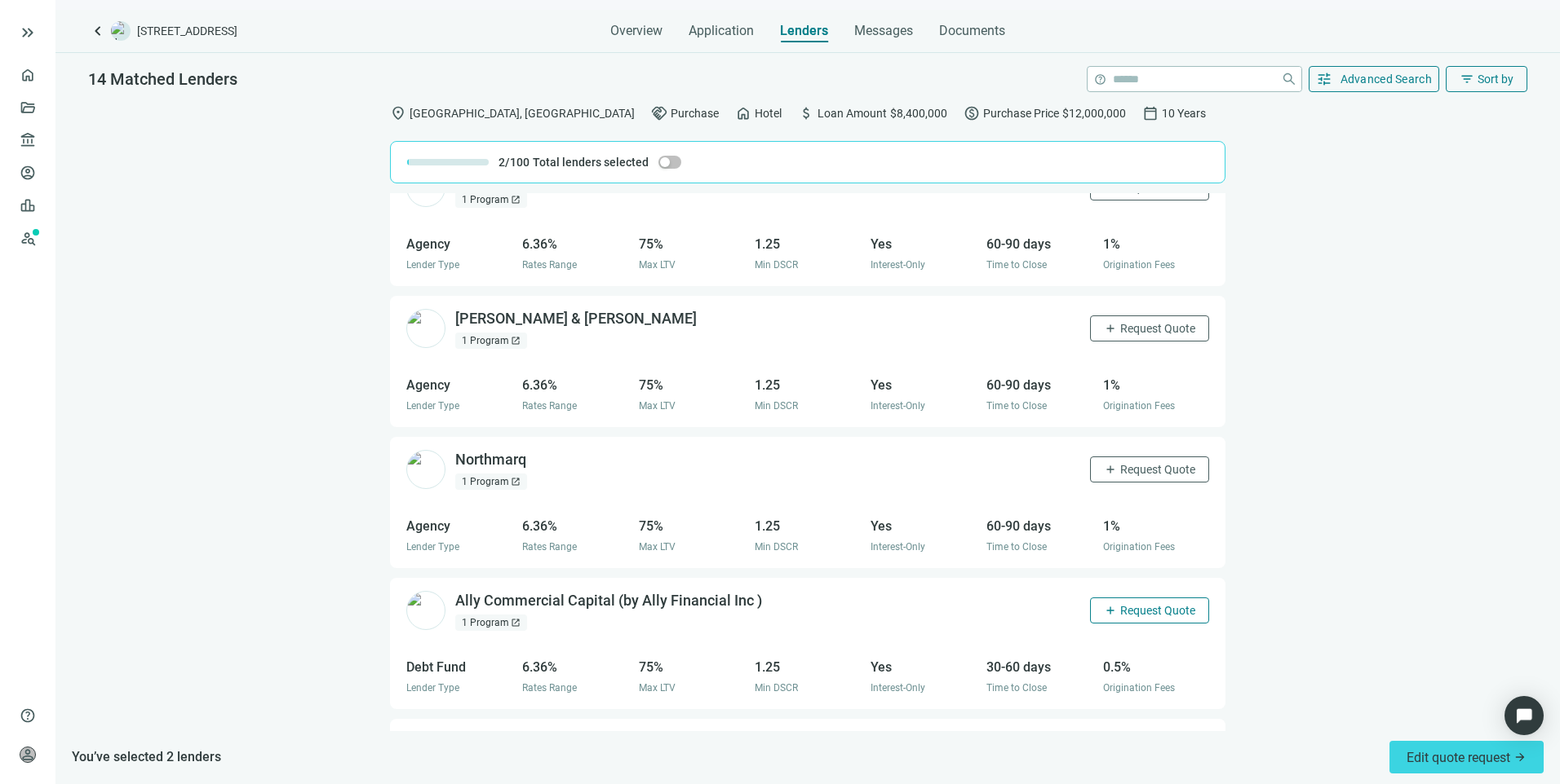
click at [1144, 608] on span "Request Quote" at bounding box center [1157, 610] width 75 height 13
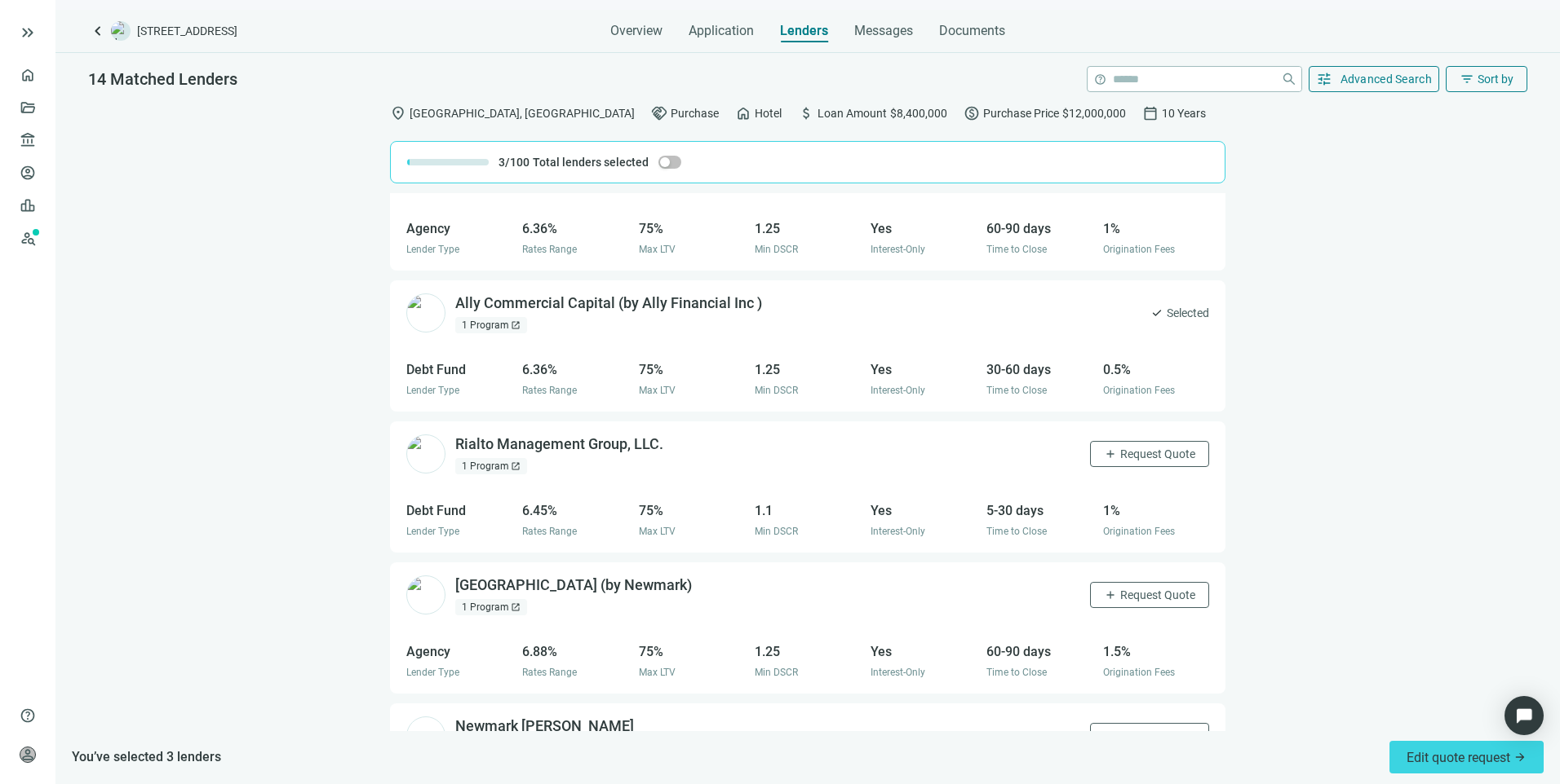
scroll to position [1352, 0]
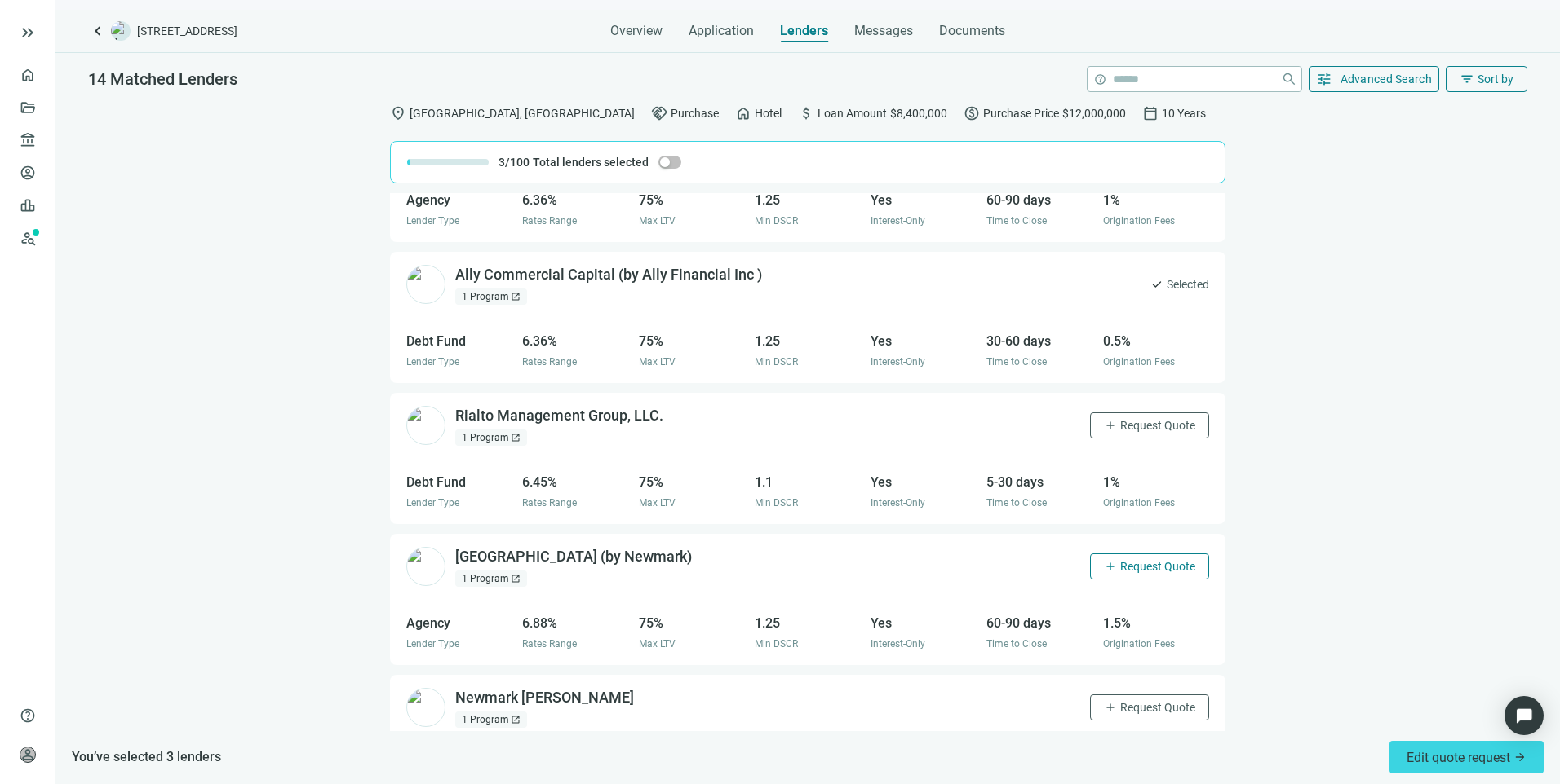
click at [1120, 569] on span "Request Quote" at bounding box center [1157, 566] width 75 height 13
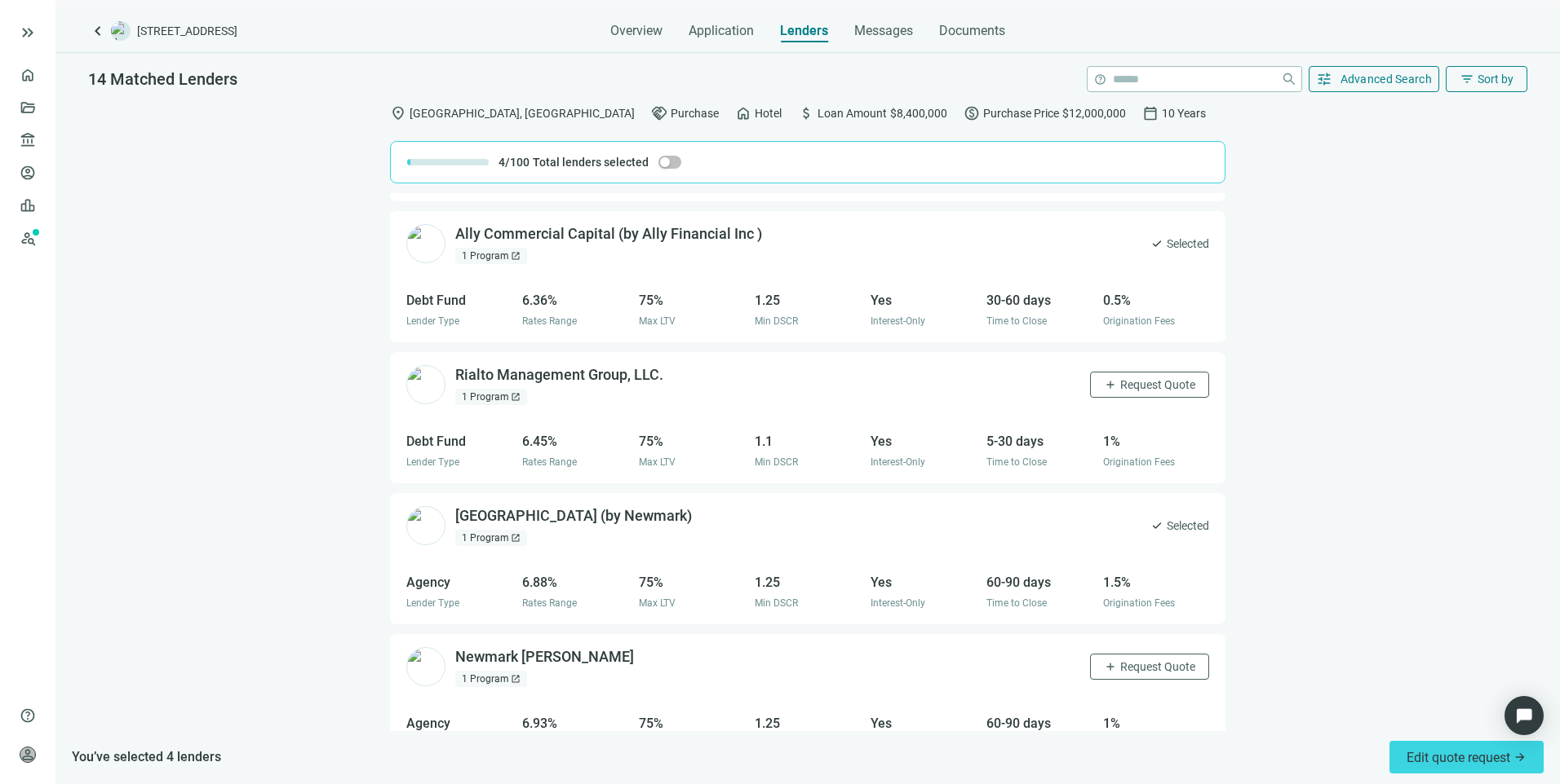
scroll to position [1427, 0]
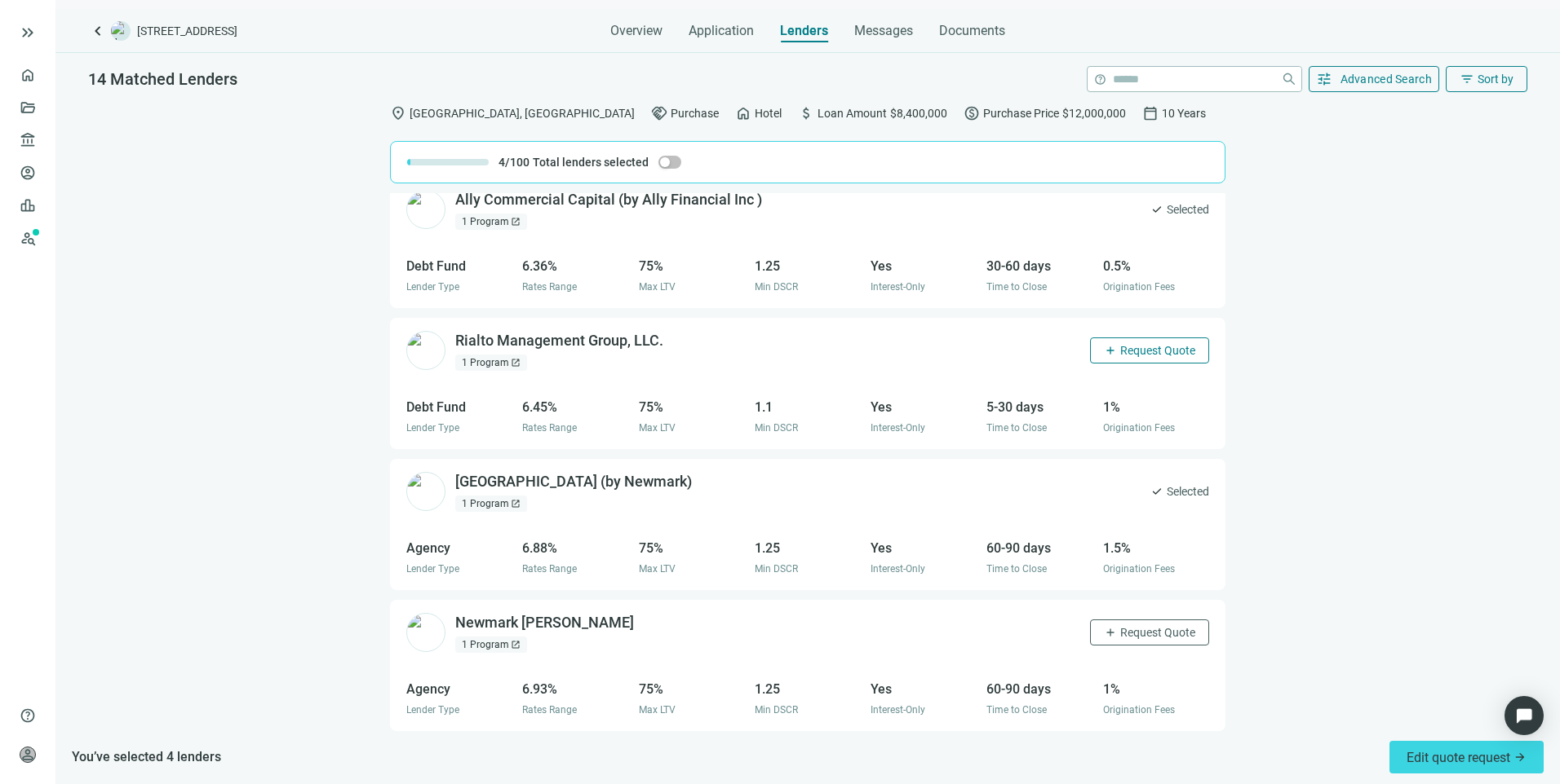
click at [1120, 350] on span "Request Quote" at bounding box center [1157, 350] width 75 height 13
click at [1429, 765] on span "Edit quote request arrow_forward" at bounding box center [1467, 758] width 120 height 16
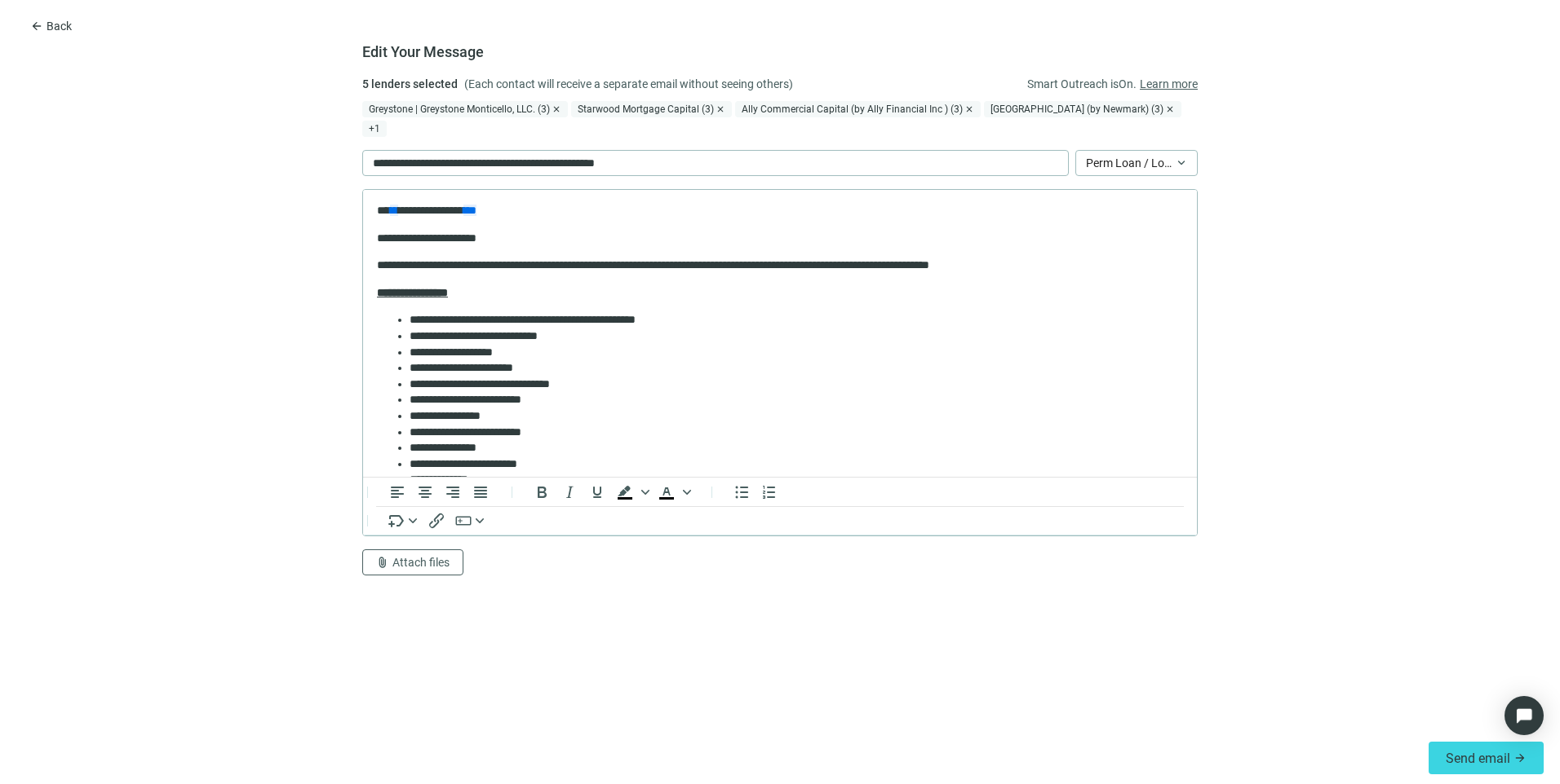
scroll to position [0, 0]
click at [401, 556] on span "Attach files" at bounding box center [421, 562] width 57 height 13
click at [422, 479] on span "Сhoose from deal documents" at bounding box center [449, 480] width 148 height 13
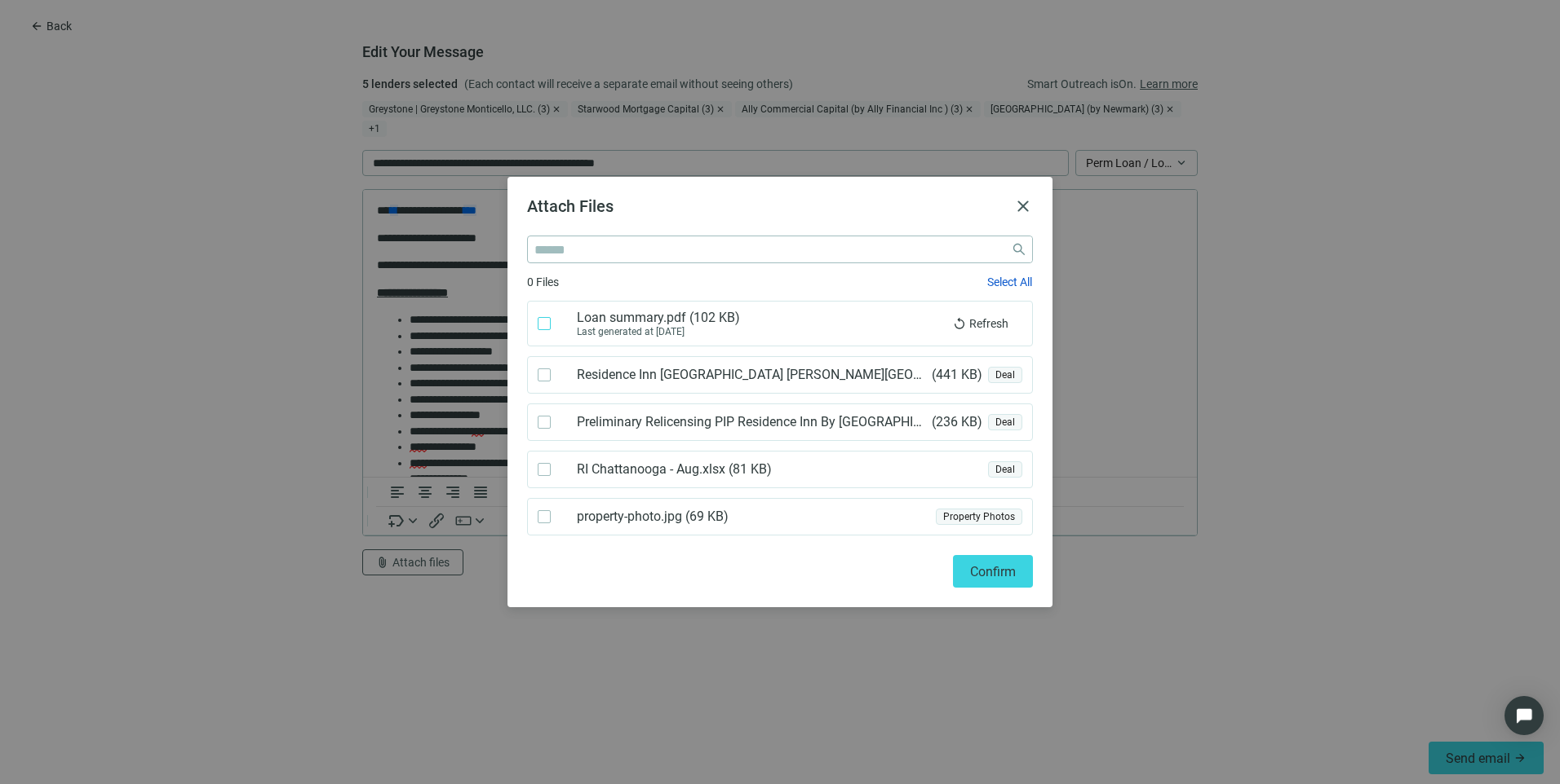
click at [541, 316] on label at bounding box center [544, 324] width 13 height 18
click at [984, 572] on span "Confirm" at bounding box center [992, 572] width 46 height 16
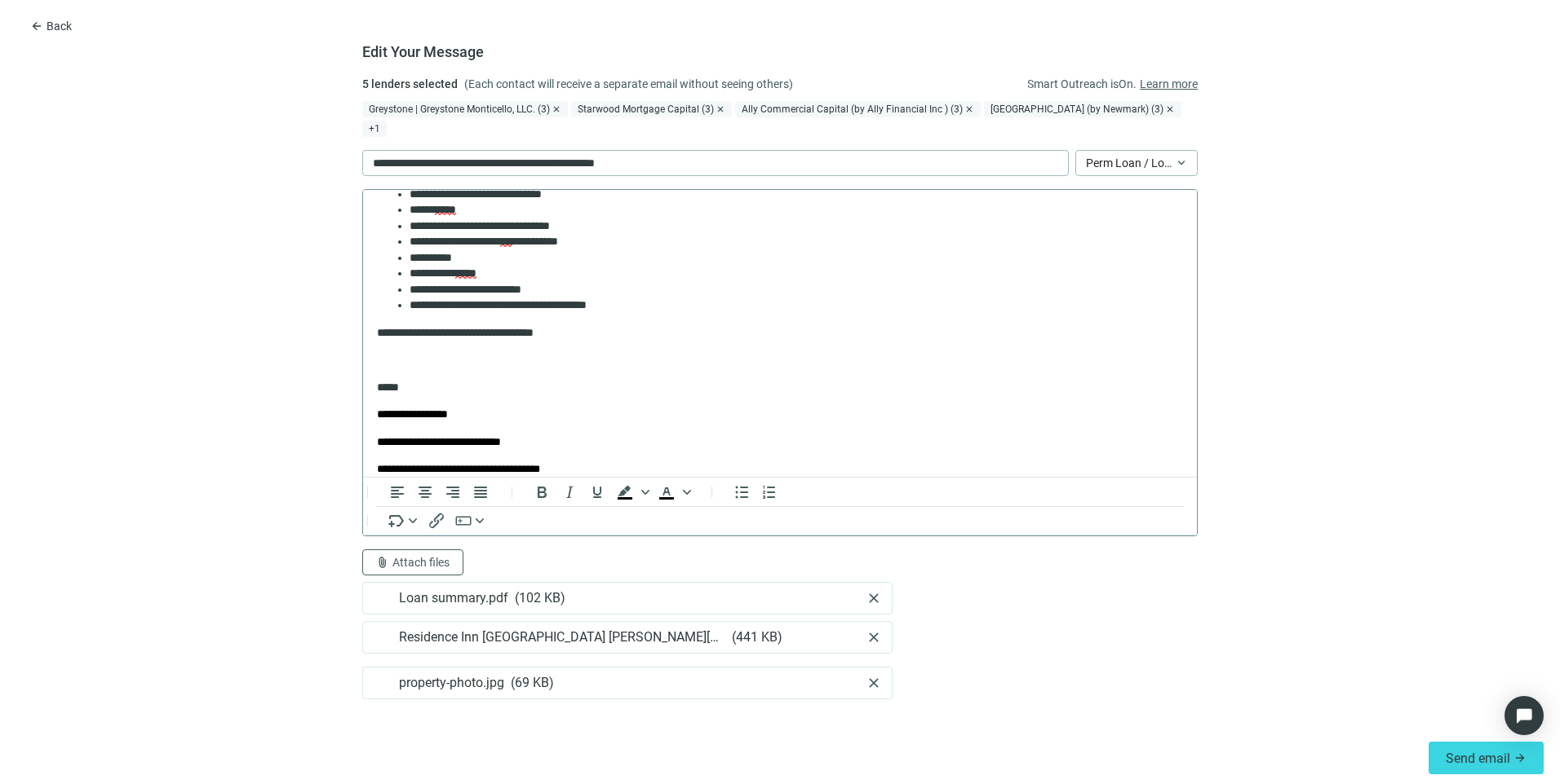
scroll to position [245, 0]
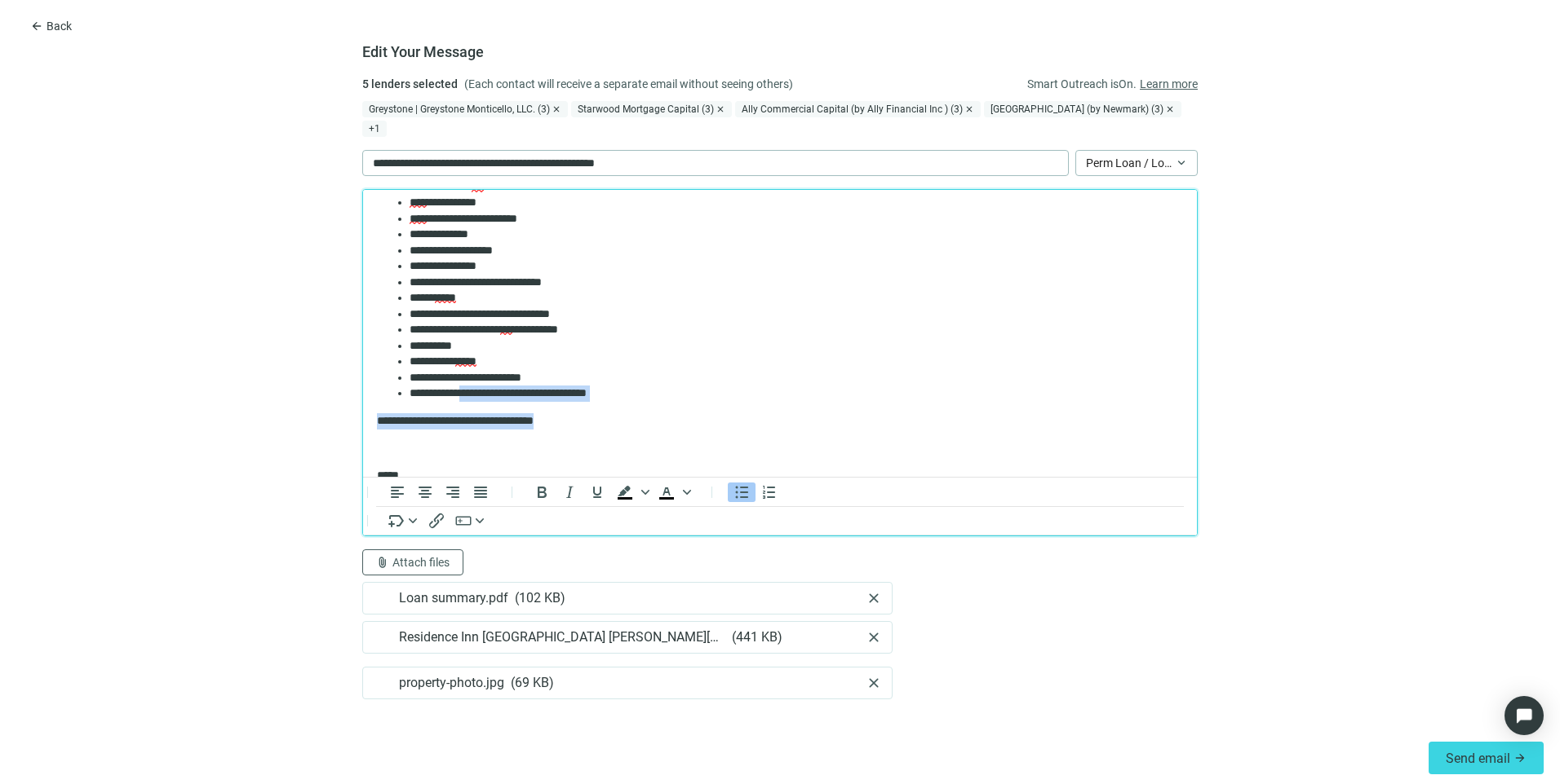
drag, startPoint x: 662, startPoint y: 403, endPoint x: 472, endPoint y: 392, distance: 190.3
click at [472, 392] on body "**********" at bounding box center [779, 418] width 808 height 919
click at [722, 401] on li "**********" at bounding box center [790, 394] width 761 height 16
drag, startPoint x: 621, startPoint y: 390, endPoint x: 395, endPoint y: 348, distance: 229.9
click at [395, 348] on ul "**********" at bounding box center [779, 235] width 806 height 334
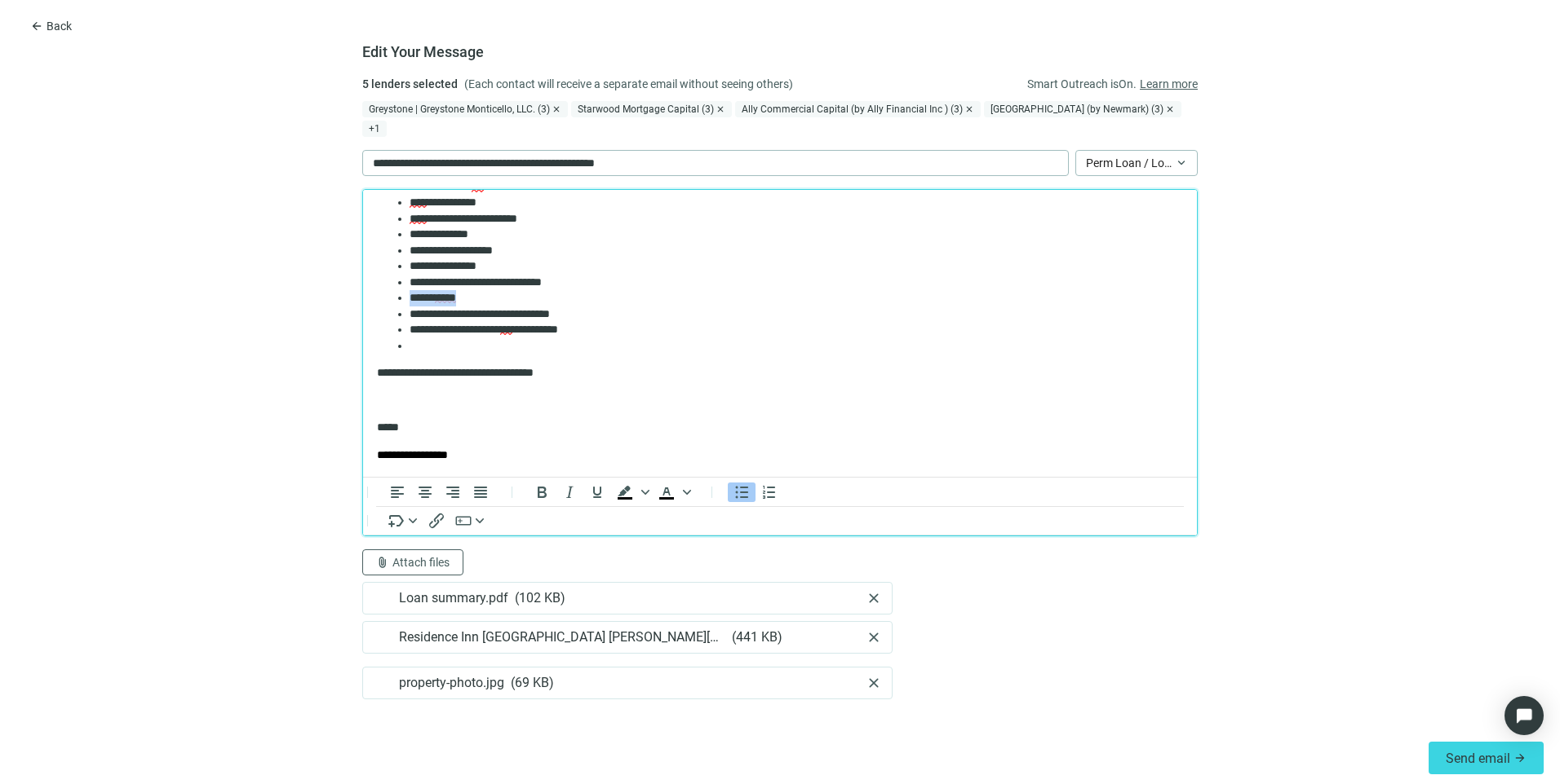
drag, startPoint x: 474, startPoint y: 304, endPoint x: 399, endPoint y: 303, distance: 75.0
click at [409, 303] on li "***** **** *" at bounding box center [790, 298] width 761 height 16
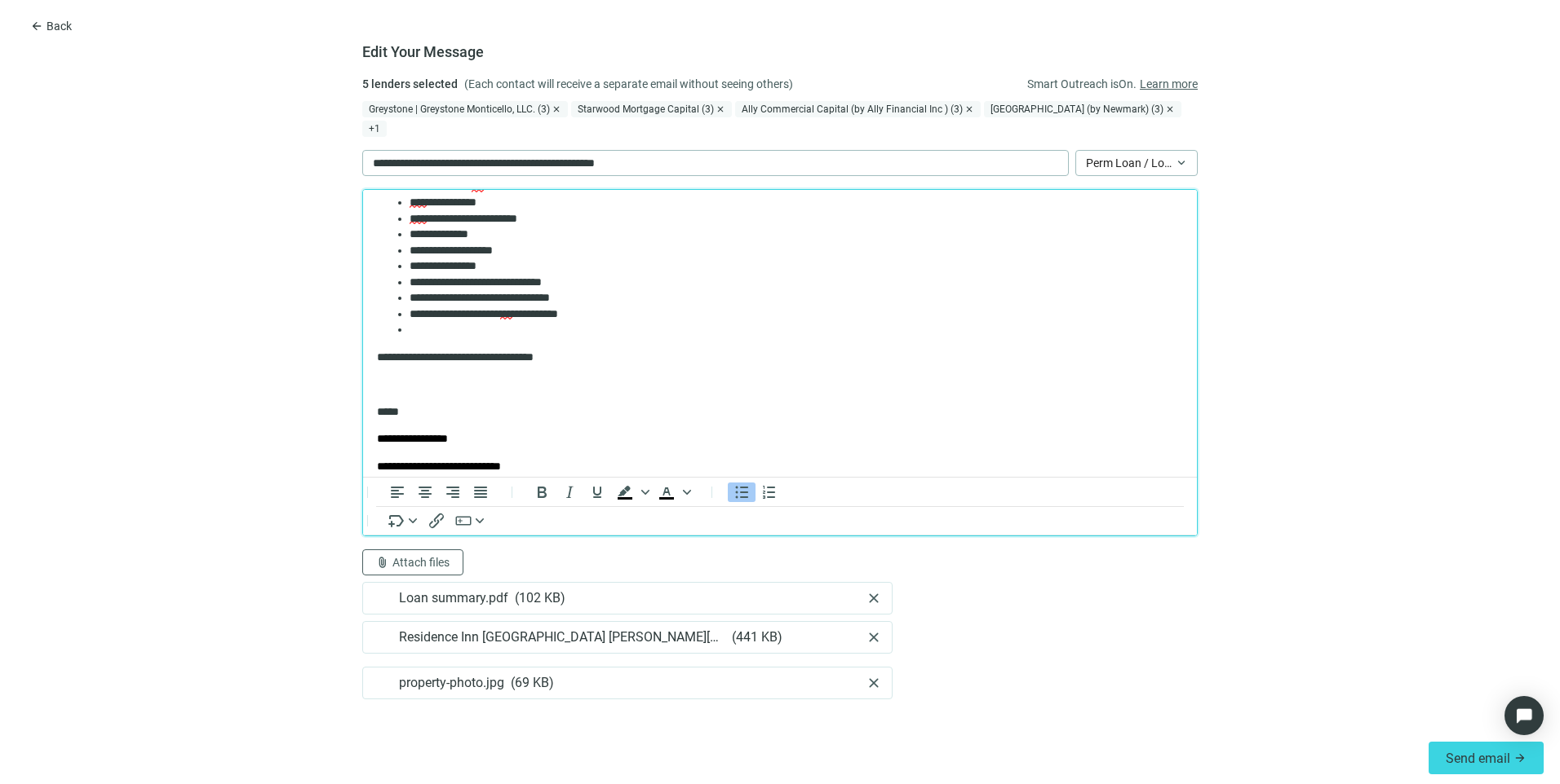
click at [416, 331] on li "Rich Text Area. Press ALT-0 for help." at bounding box center [790, 330] width 761 height 16
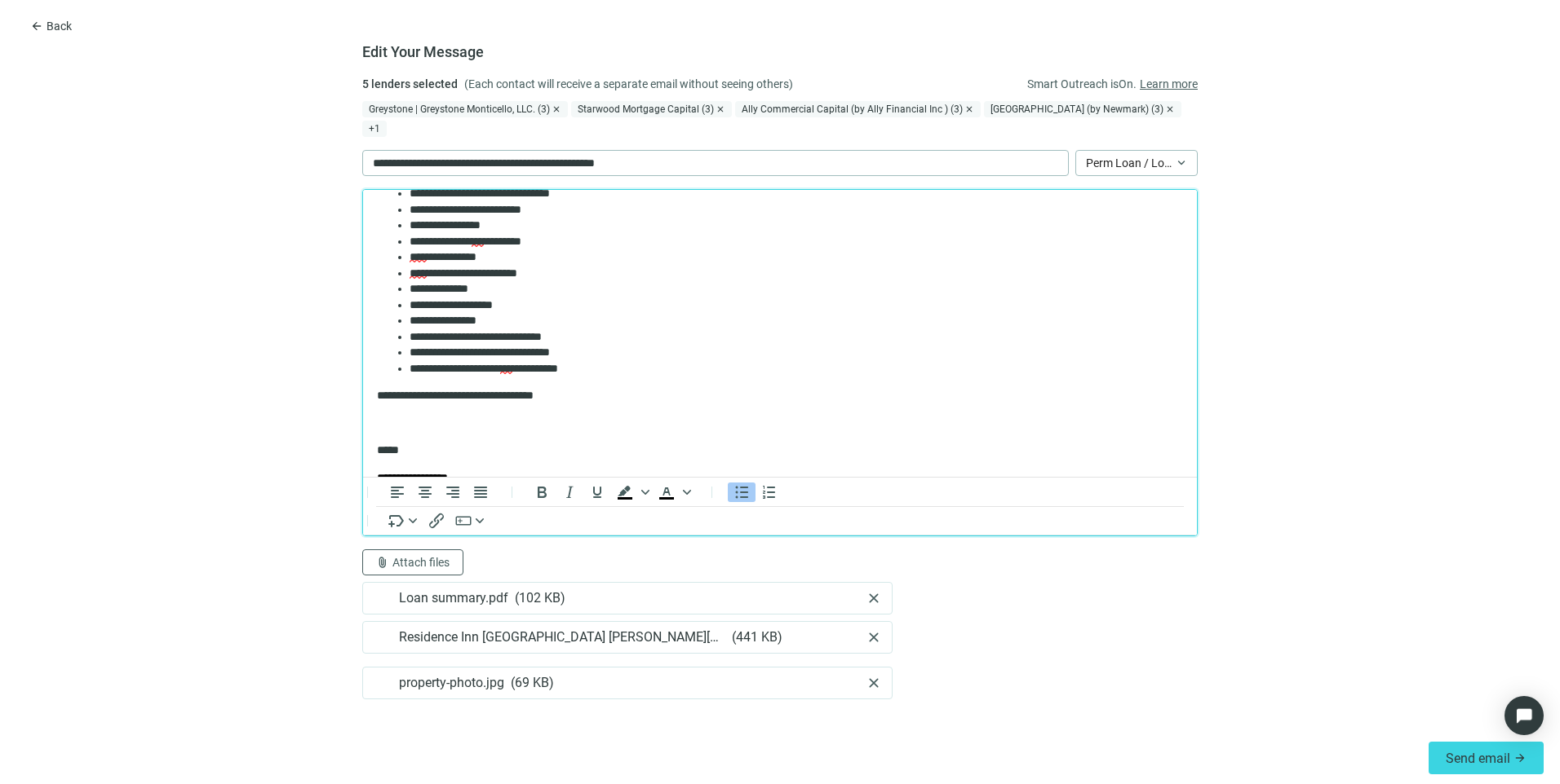
scroll to position [163, 0]
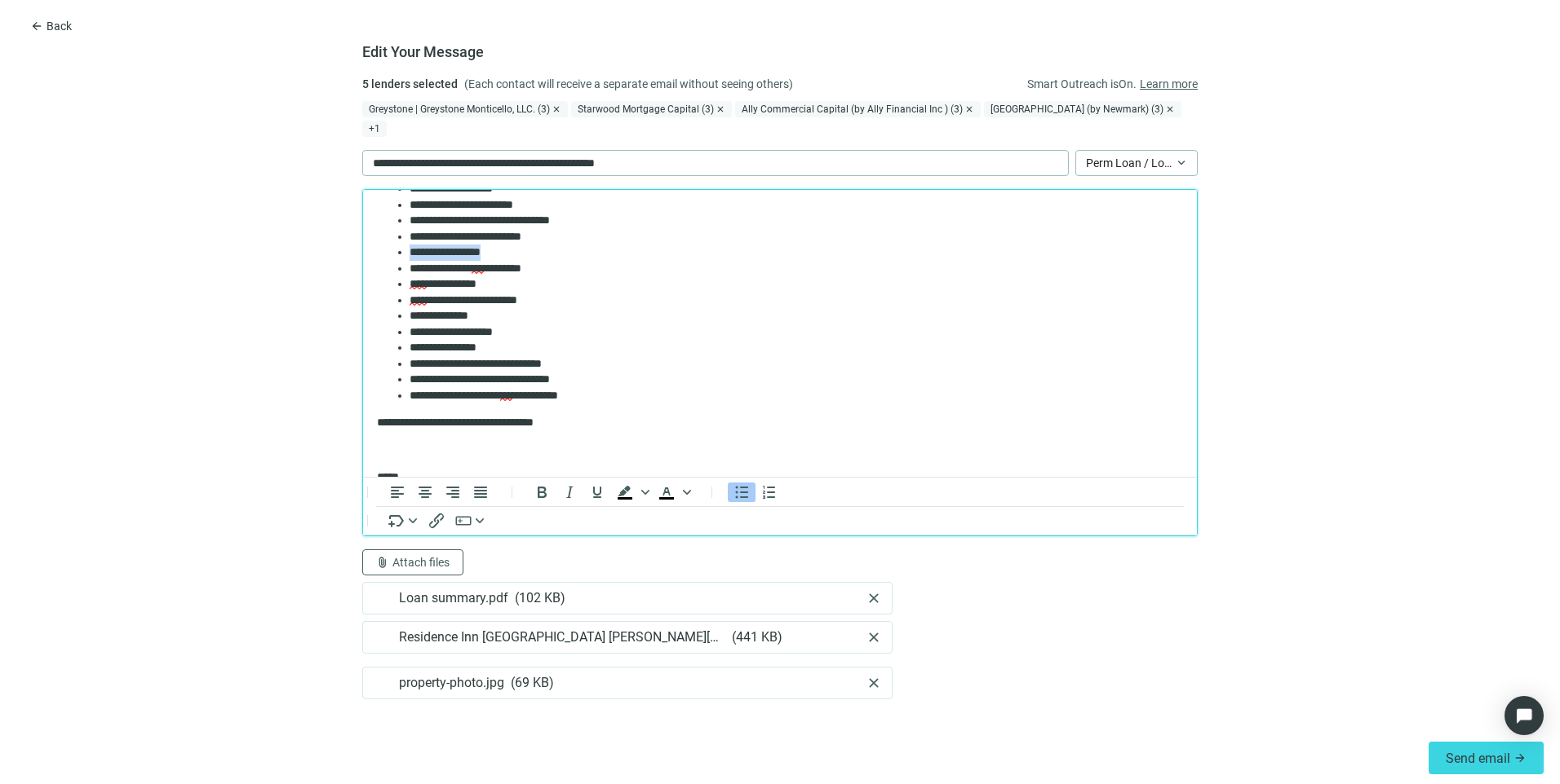
drag, startPoint x: 515, startPoint y: 253, endPoint x: 386, endPoint y: 253, distance: 129.0
click at [386, 253] on ul "**********" at bounding box center [779, 276] width 806 height 254
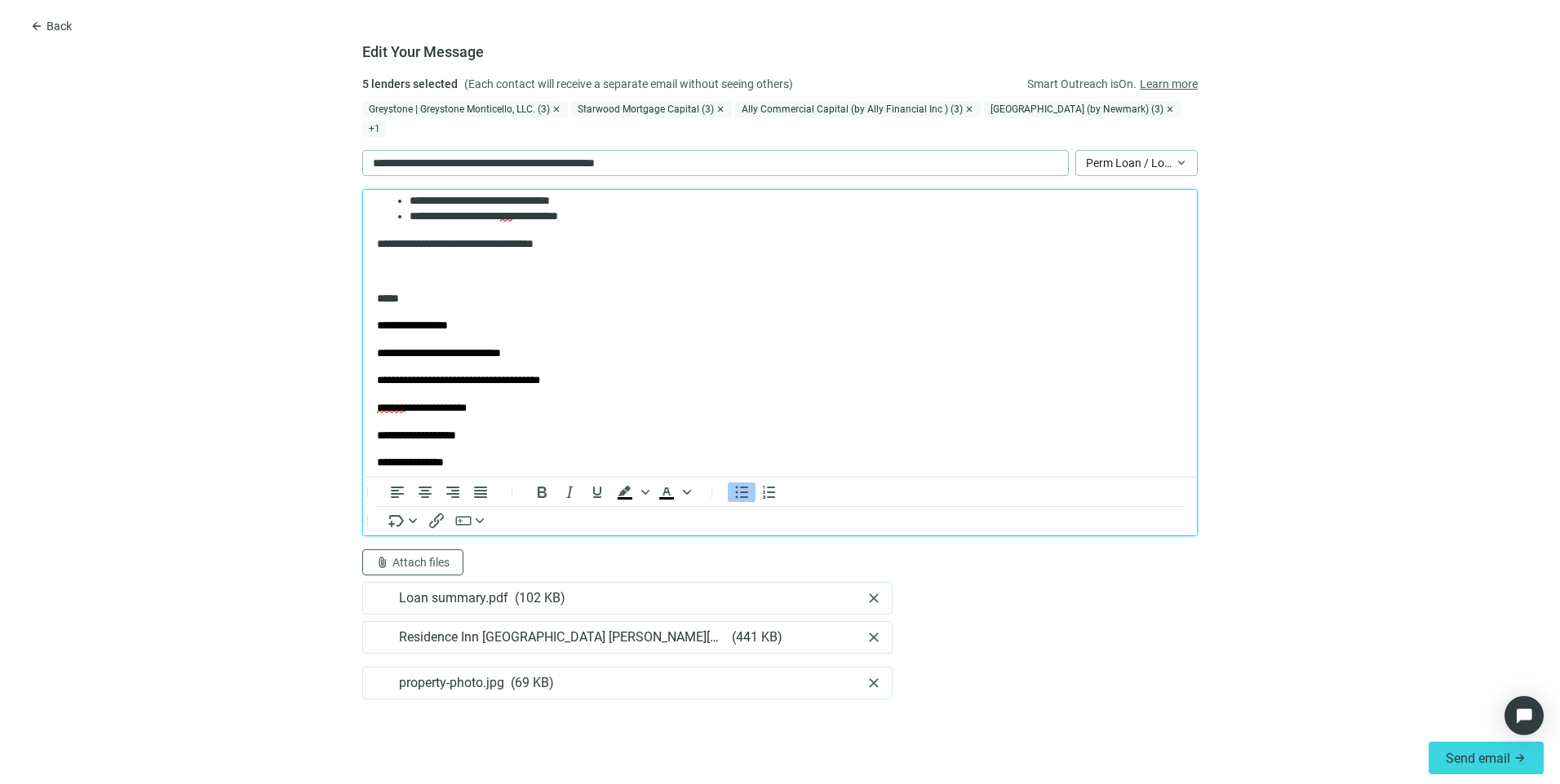
scroll to position [0, 0]
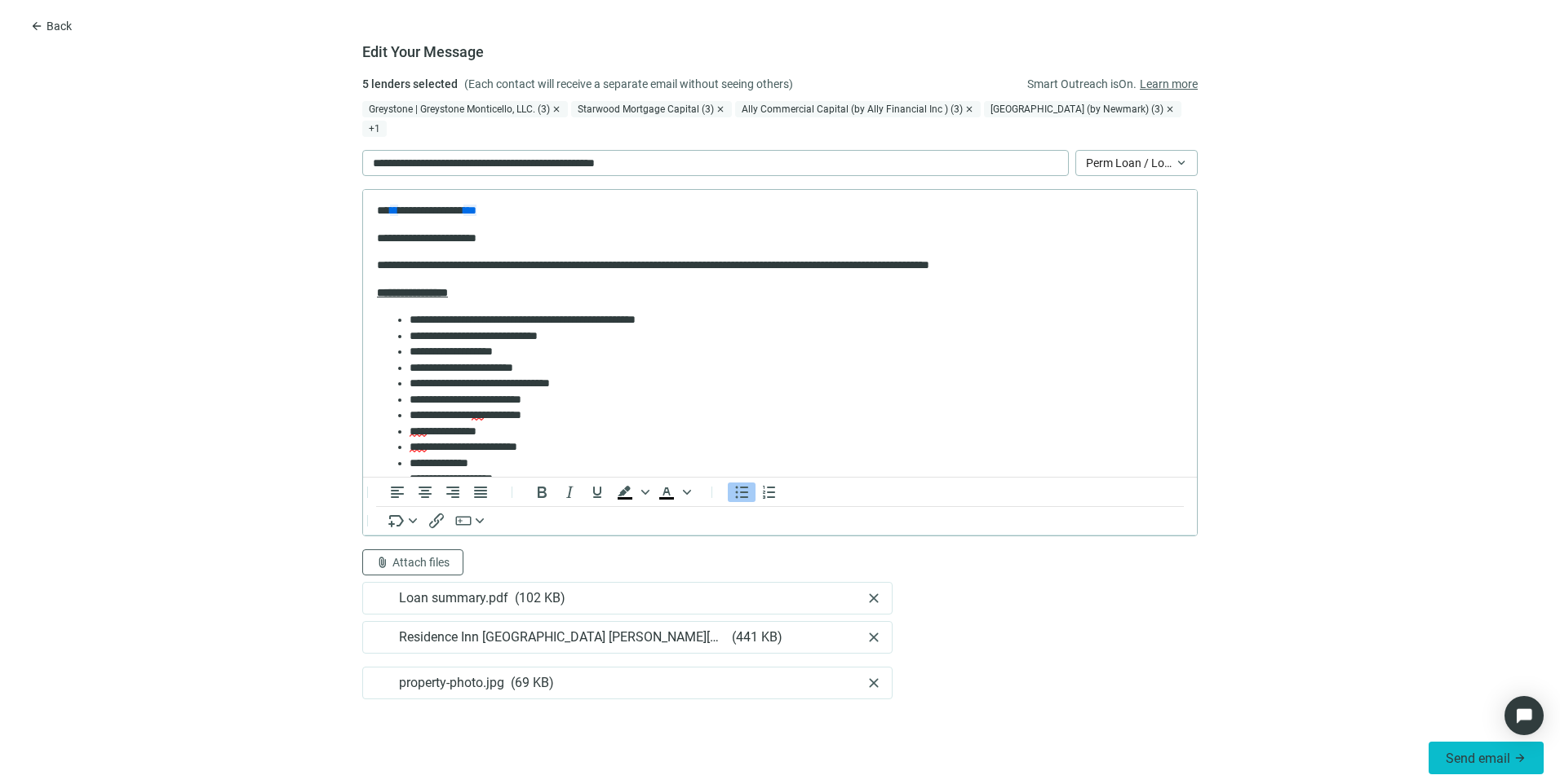
click at [1455, 756] on span "Send email" at bounding box center [1478, 759] width 64 height 16
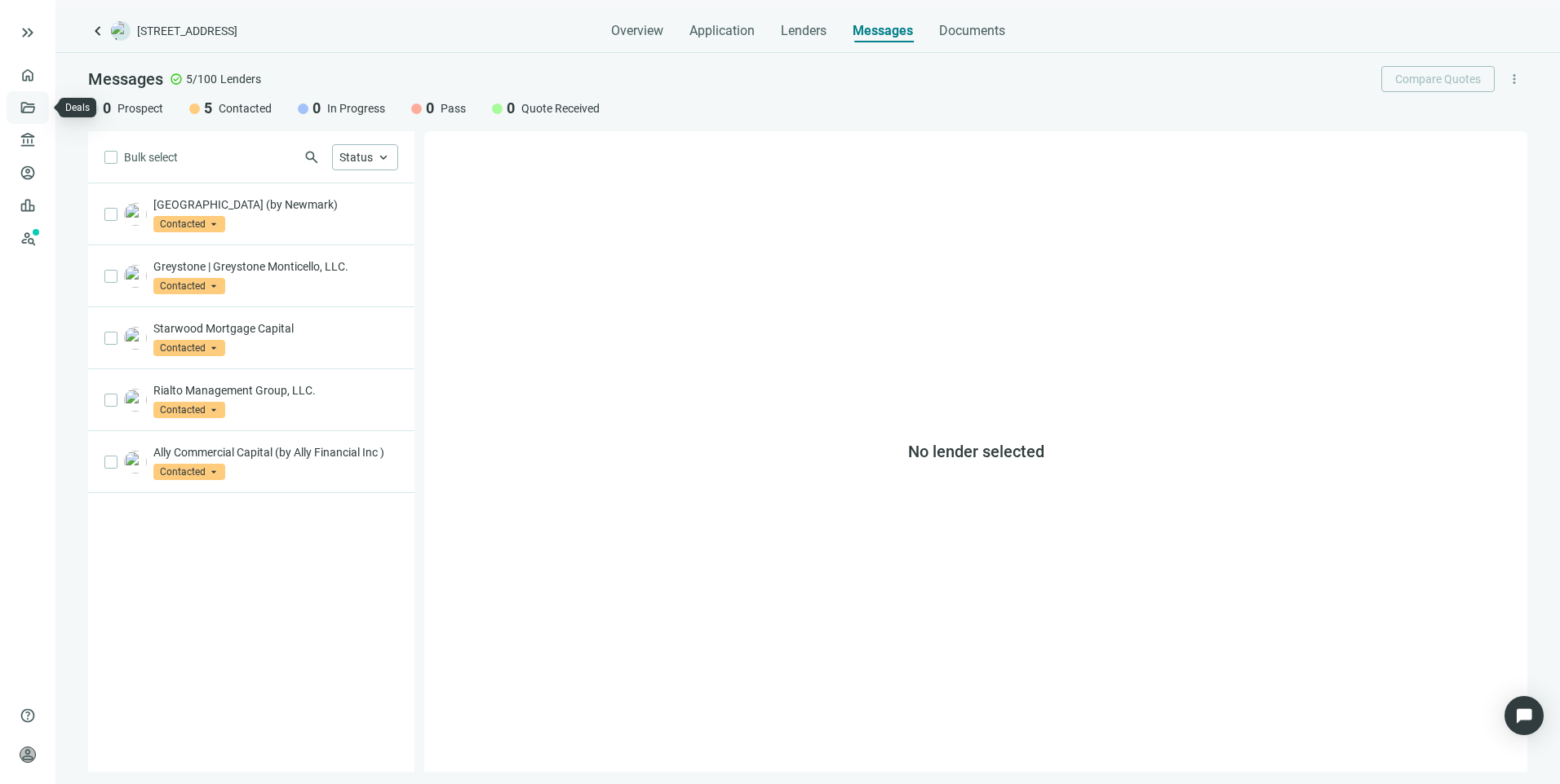
click at [41, 114] on link "Deals" at bounding box center [55, 107] width 29 height 13
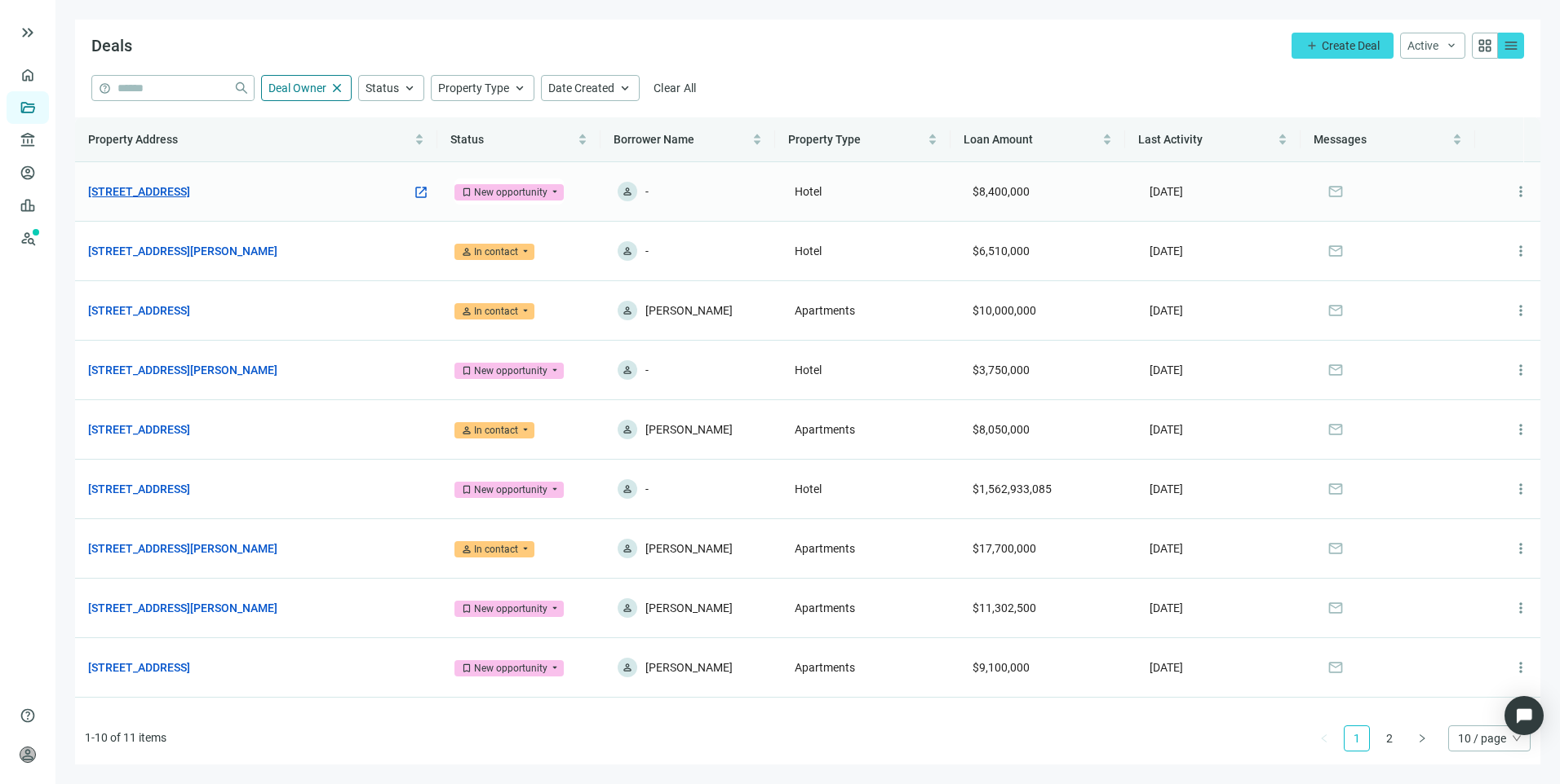
click at [190, 193] on link "2340 Center St, Chattanooga, TN 37421" at bounding box center [139, 191] width 102 height 18
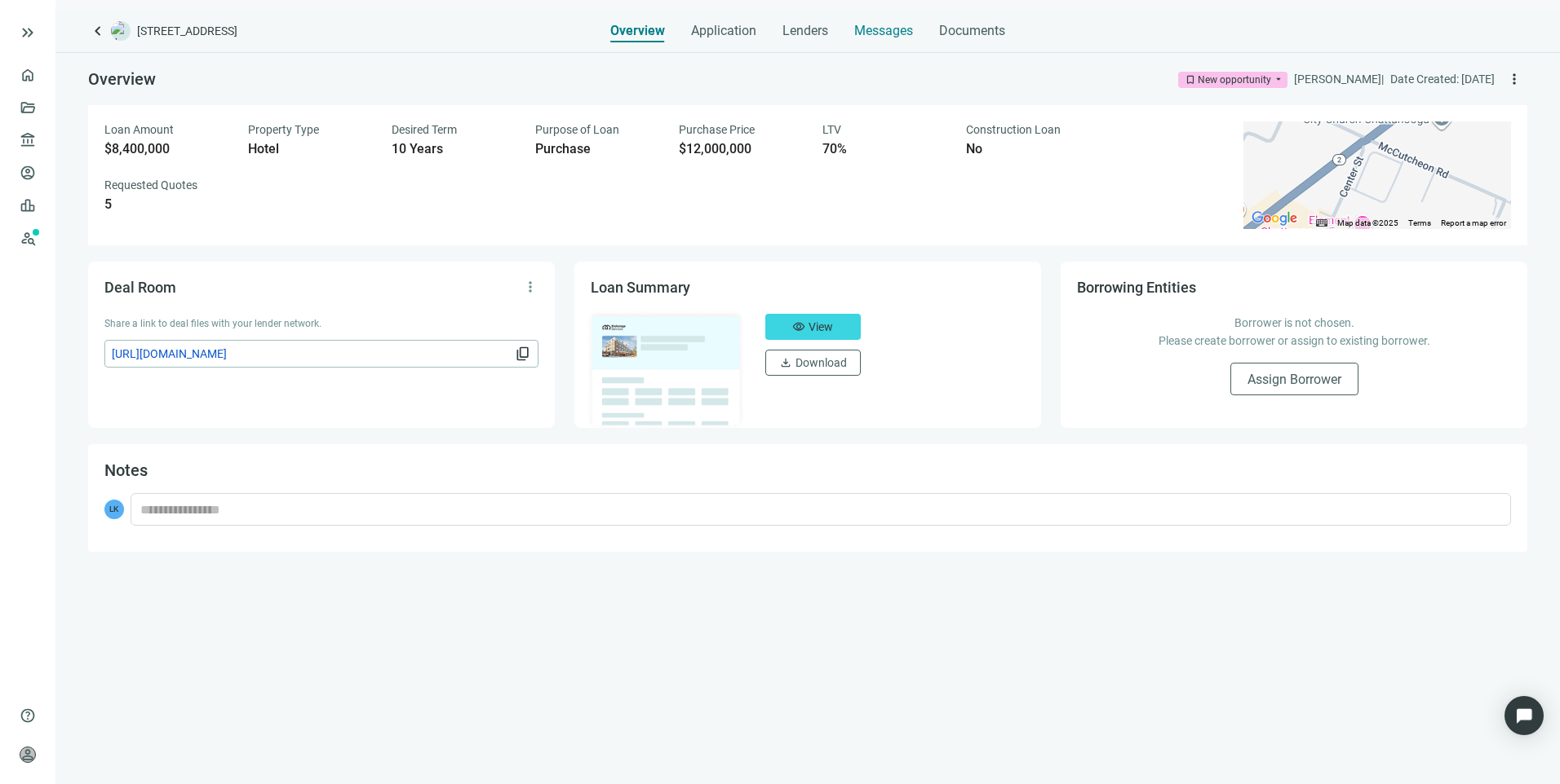
click at [883, 35] on span "Messages" at bounding box center [884, 30] width 59 height 16
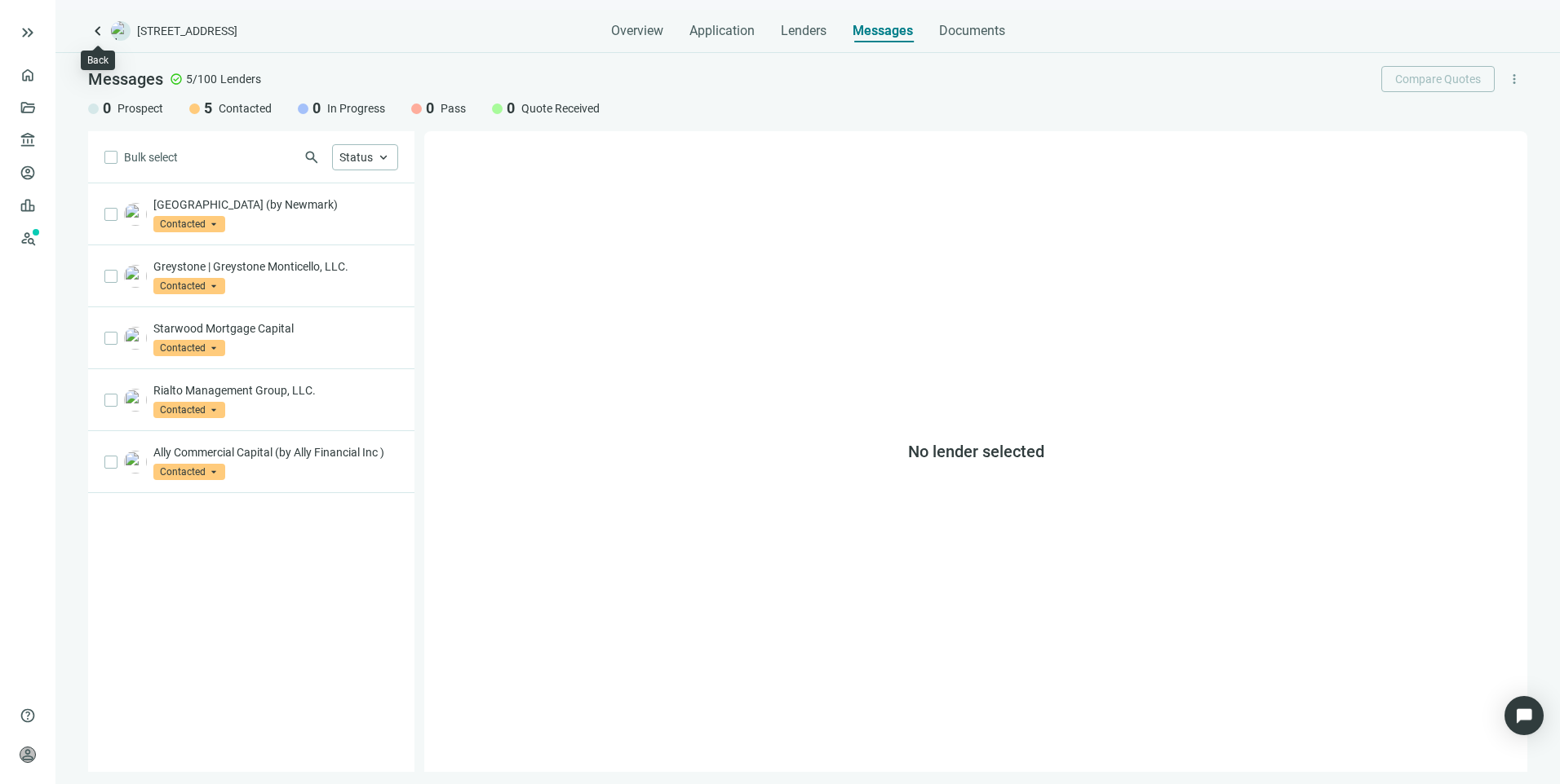
click at [94, 30] on span "keyboard_arrow_left" at bounding box center [98, 30] width 20 height 20
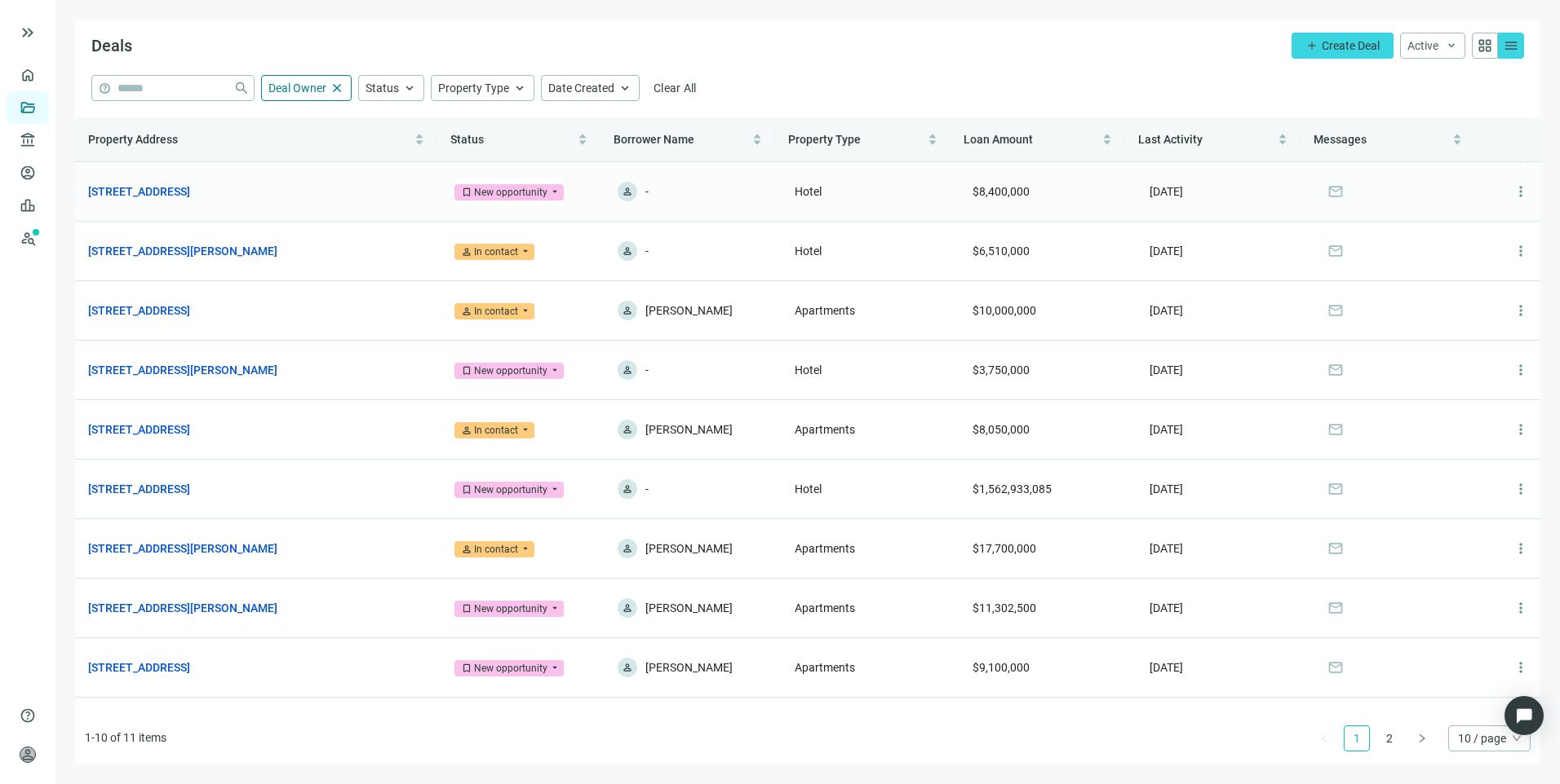
click at [474, 186] on div "New opportunity" at bounding box center [510, 192] width 74 height 16
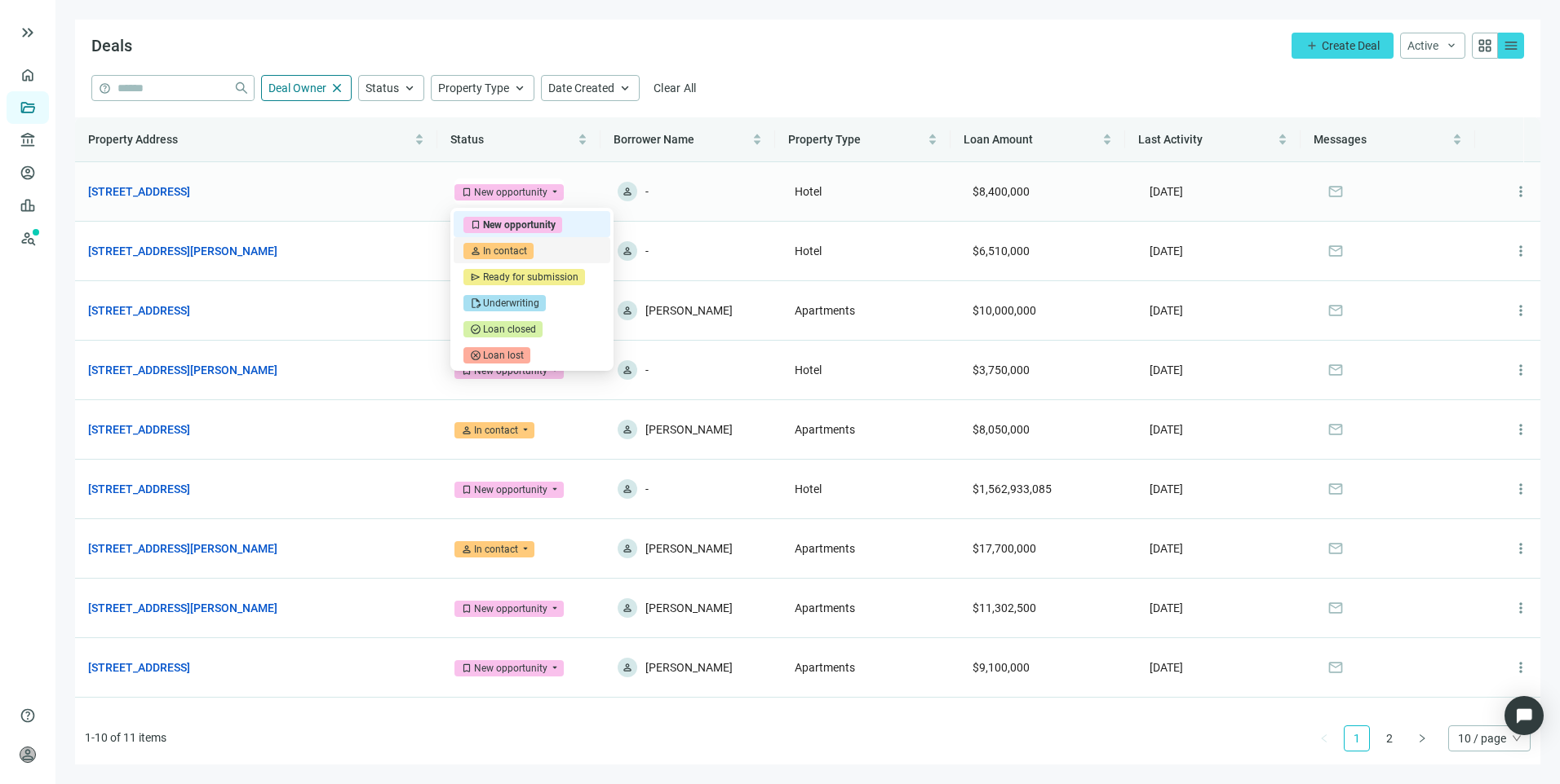
click at [485, 252] on div "In contact" at bounding box center [505, 251] width 44 height 16
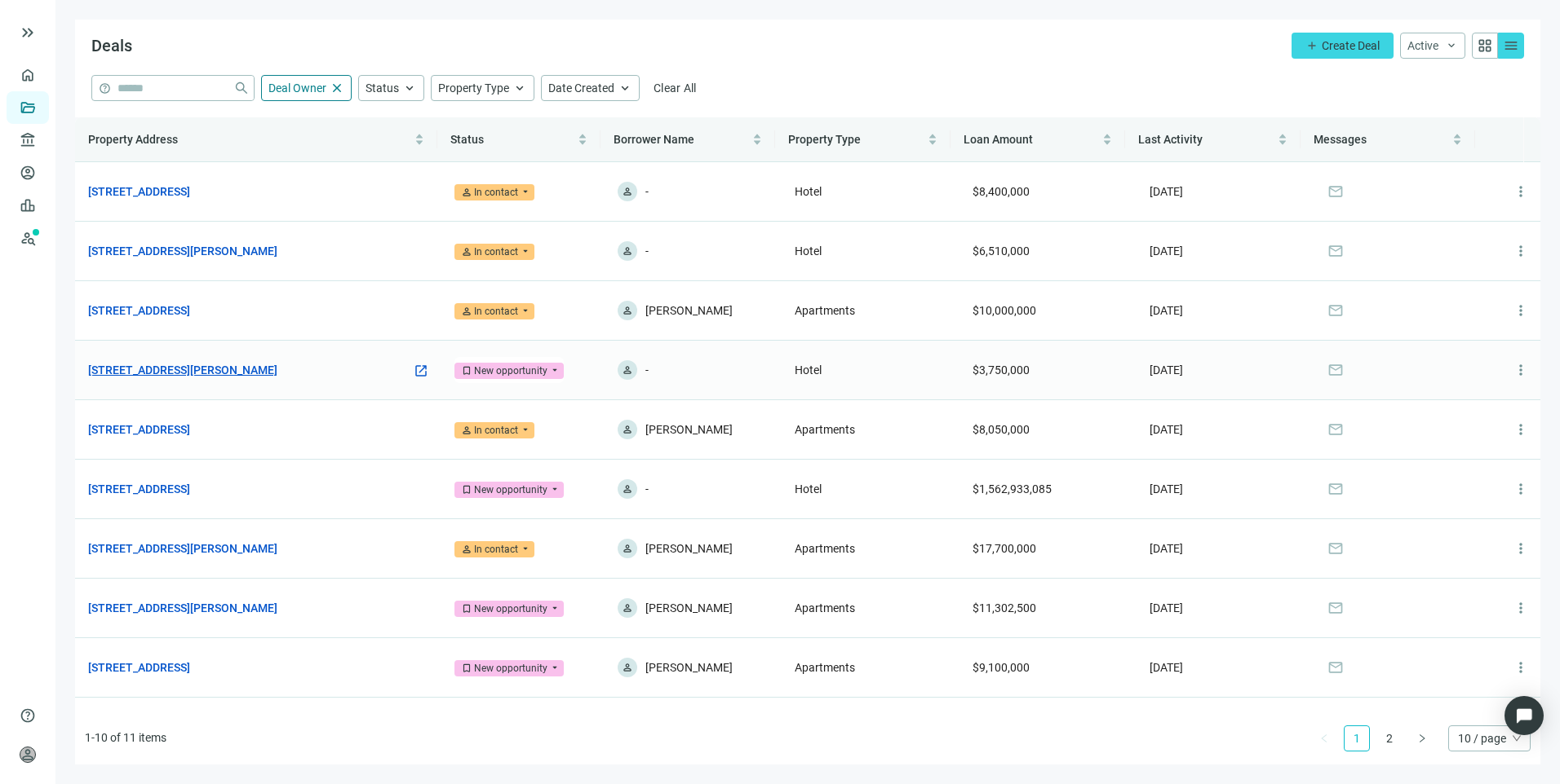
click at [263, 372] on link "7010 McCutcheon Rd, Chattanooga, TN 37421" at bounding box center [183, 370] width 190 height 18
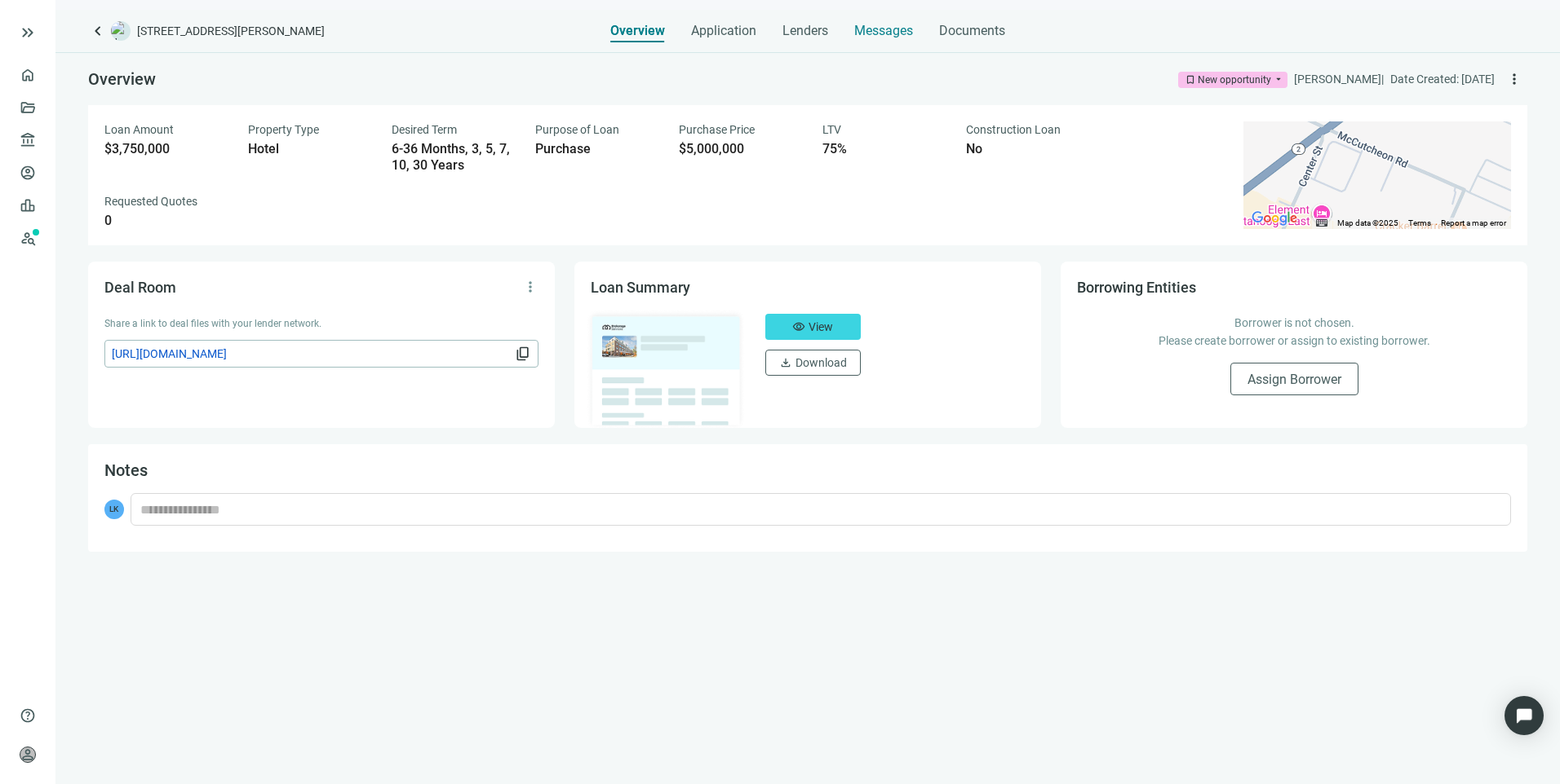
click at [880, 30] on span "Messages" at bounding box center [884, 30] width 59 height 16
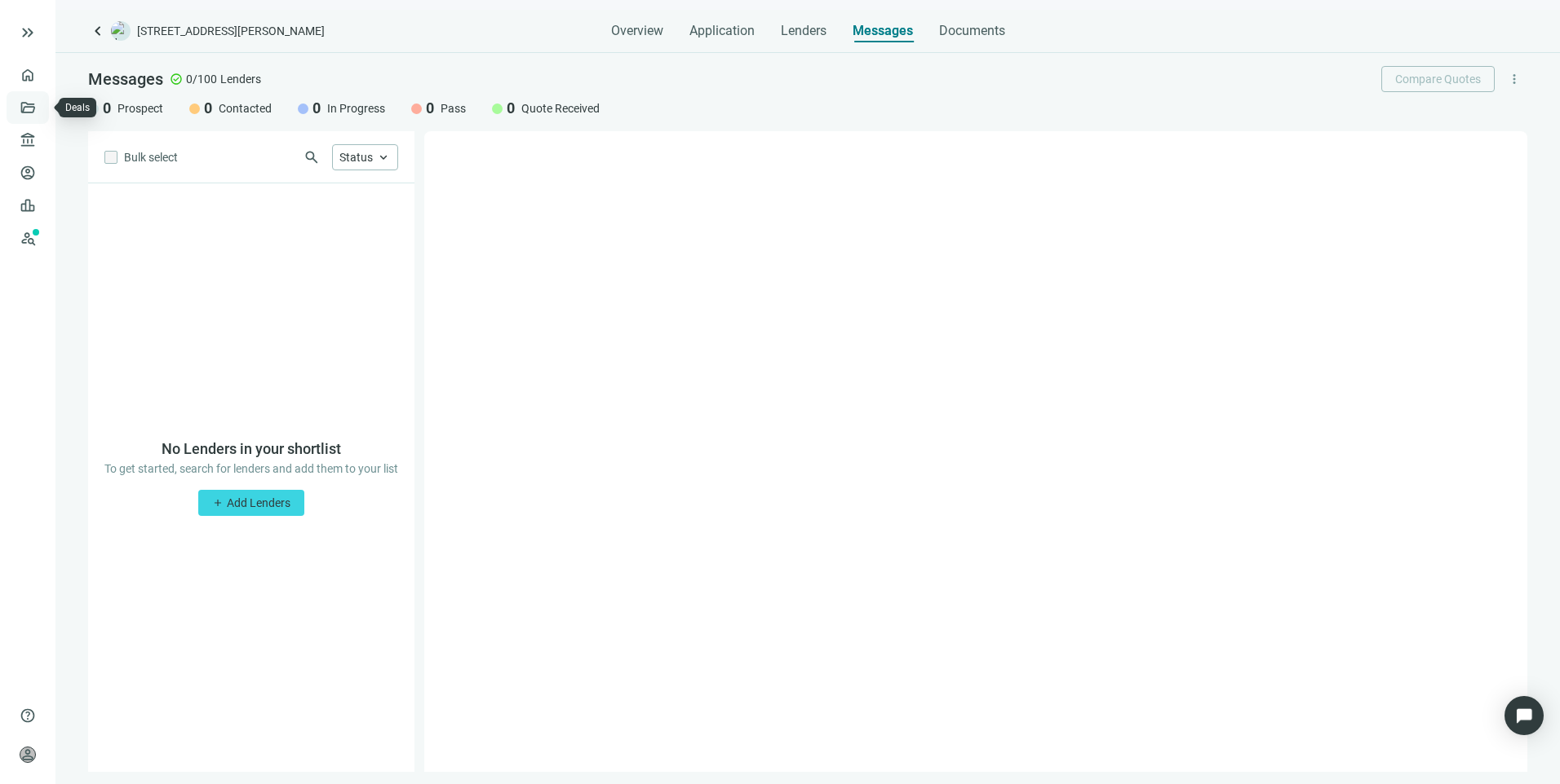
click at [41, 113] on link "Deals" at bounding box center [55, 107] width 29 height 13
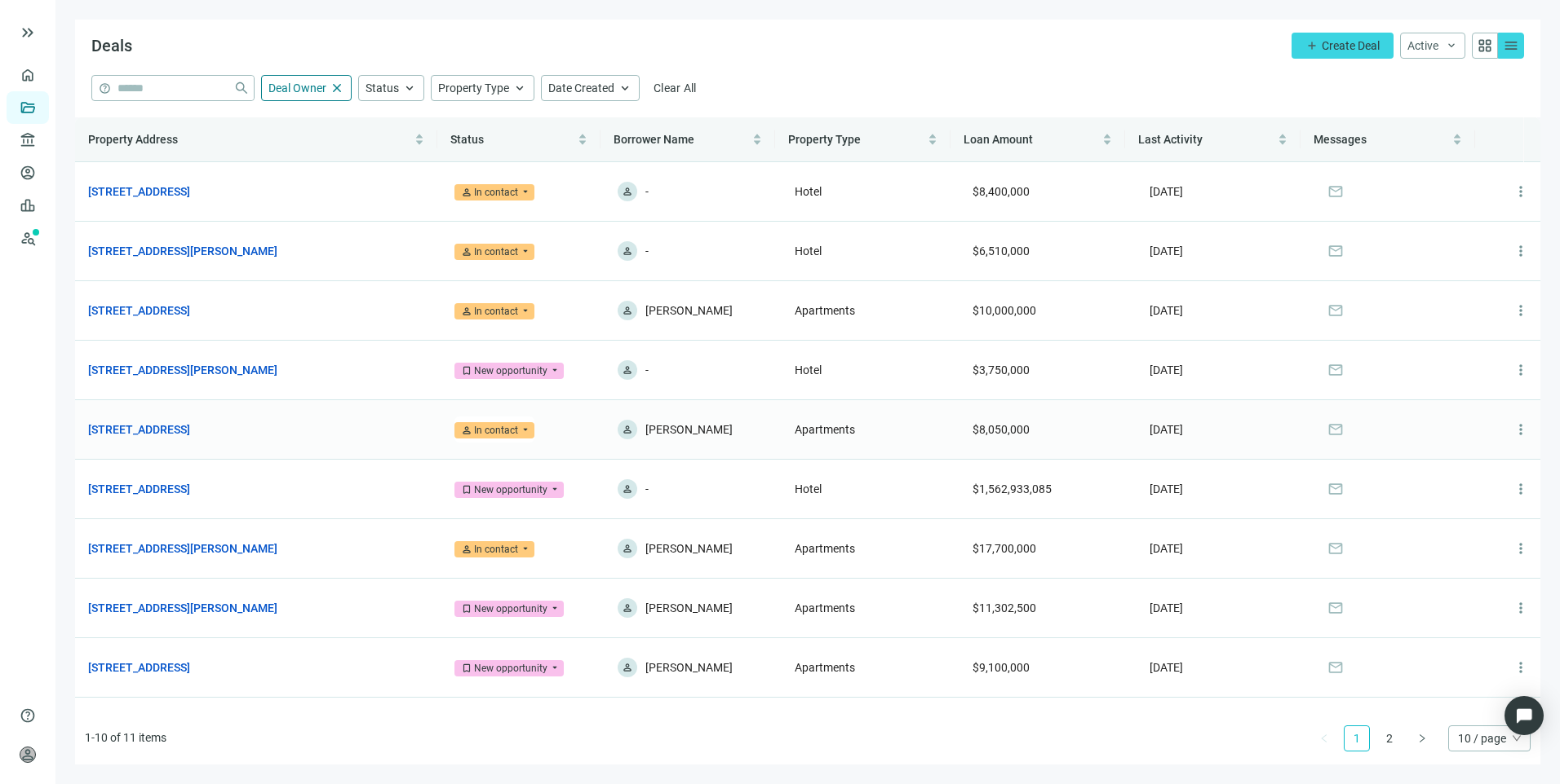
click at [511, 430] on div "In contact" at bounding box center [495, 430] width 44 height 16
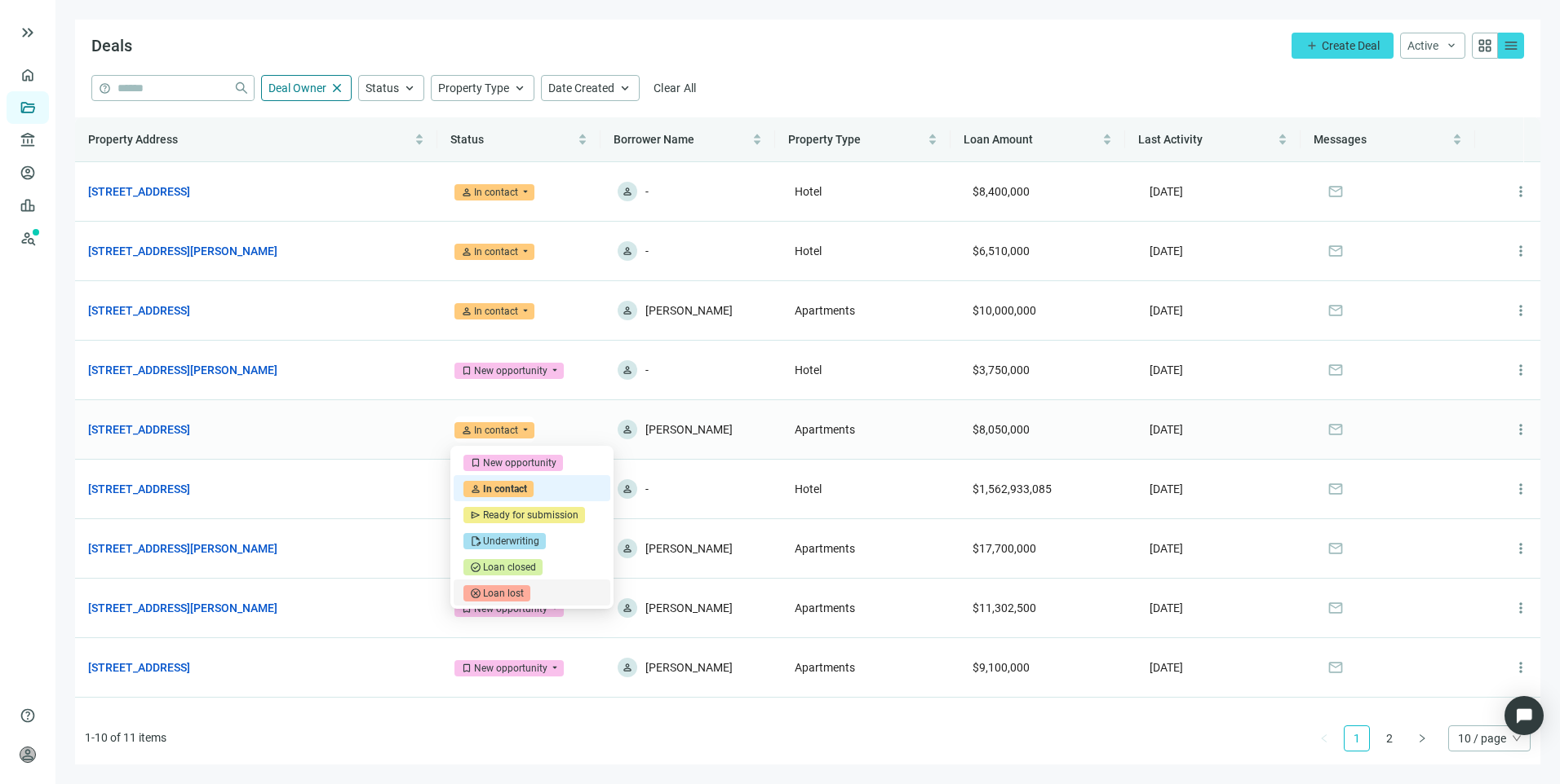
click at [505, 596] on div "Loan lost" at bounding box center [503, 594] width 41 height 16
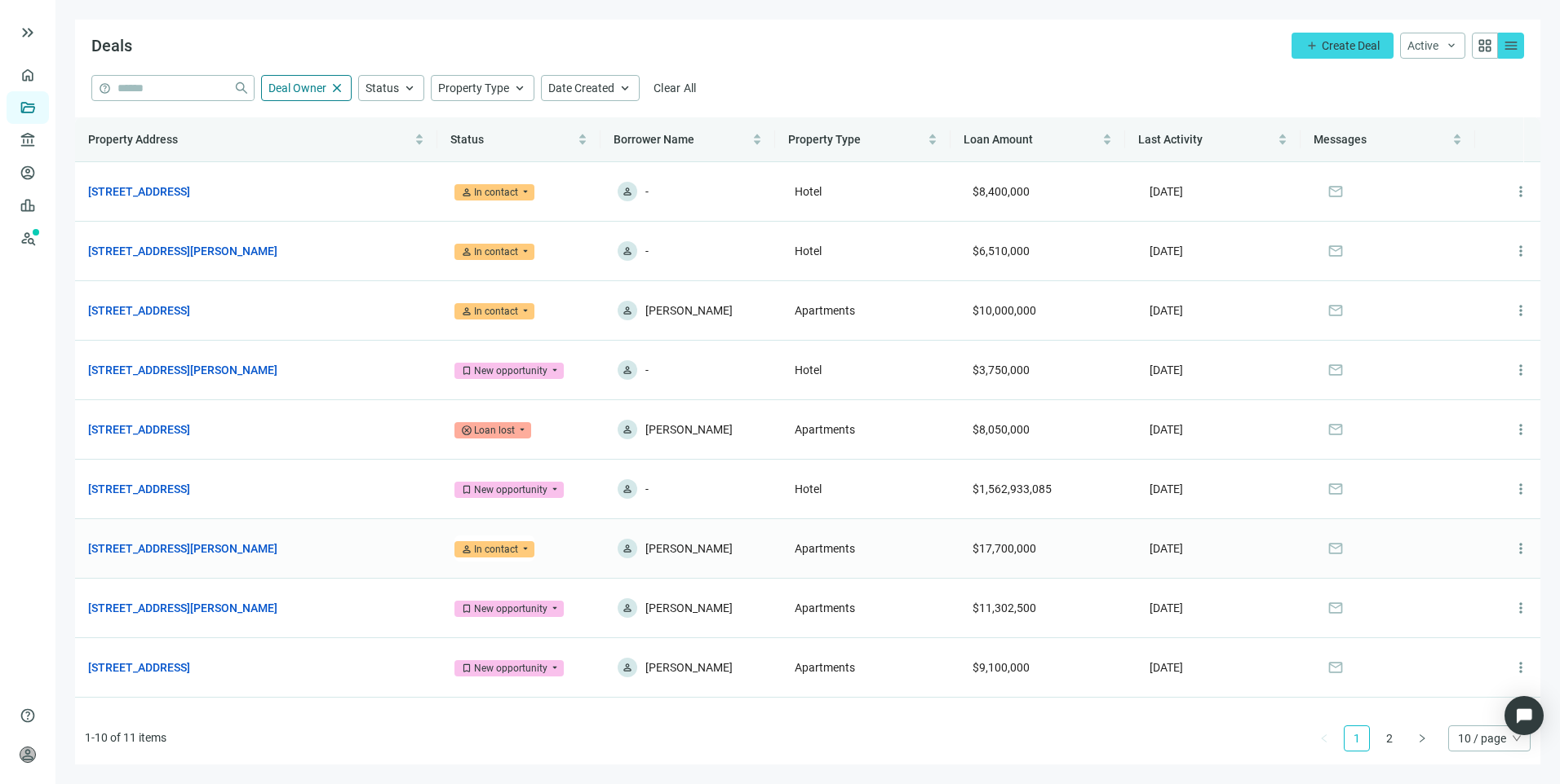
click at [462, 545] on span "person" at bounding box center [466, 549] width 11 height 11
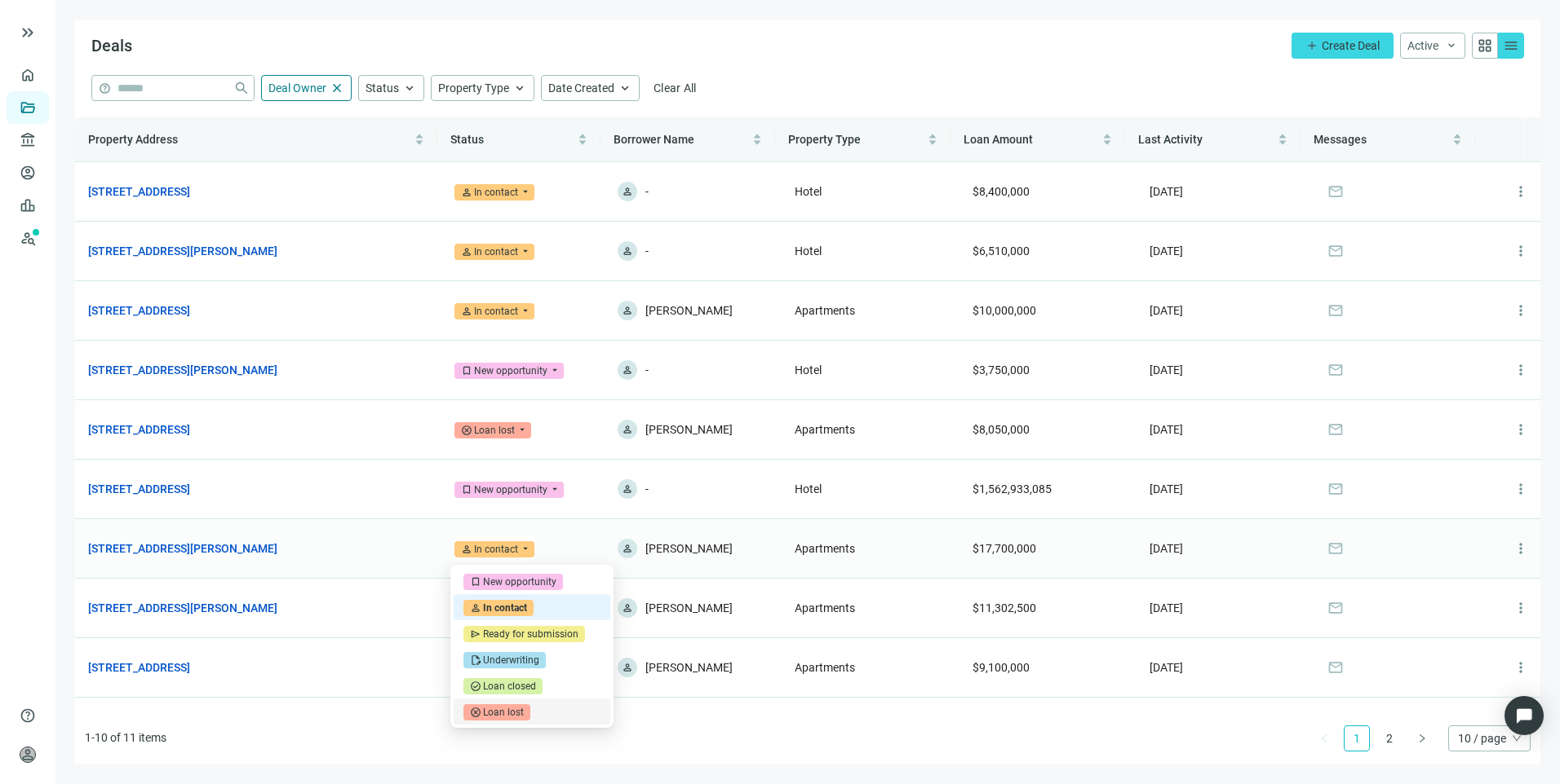
click at [492, 704] on div "Loan lost" at bounding box center [503, 712] width 41 height 16
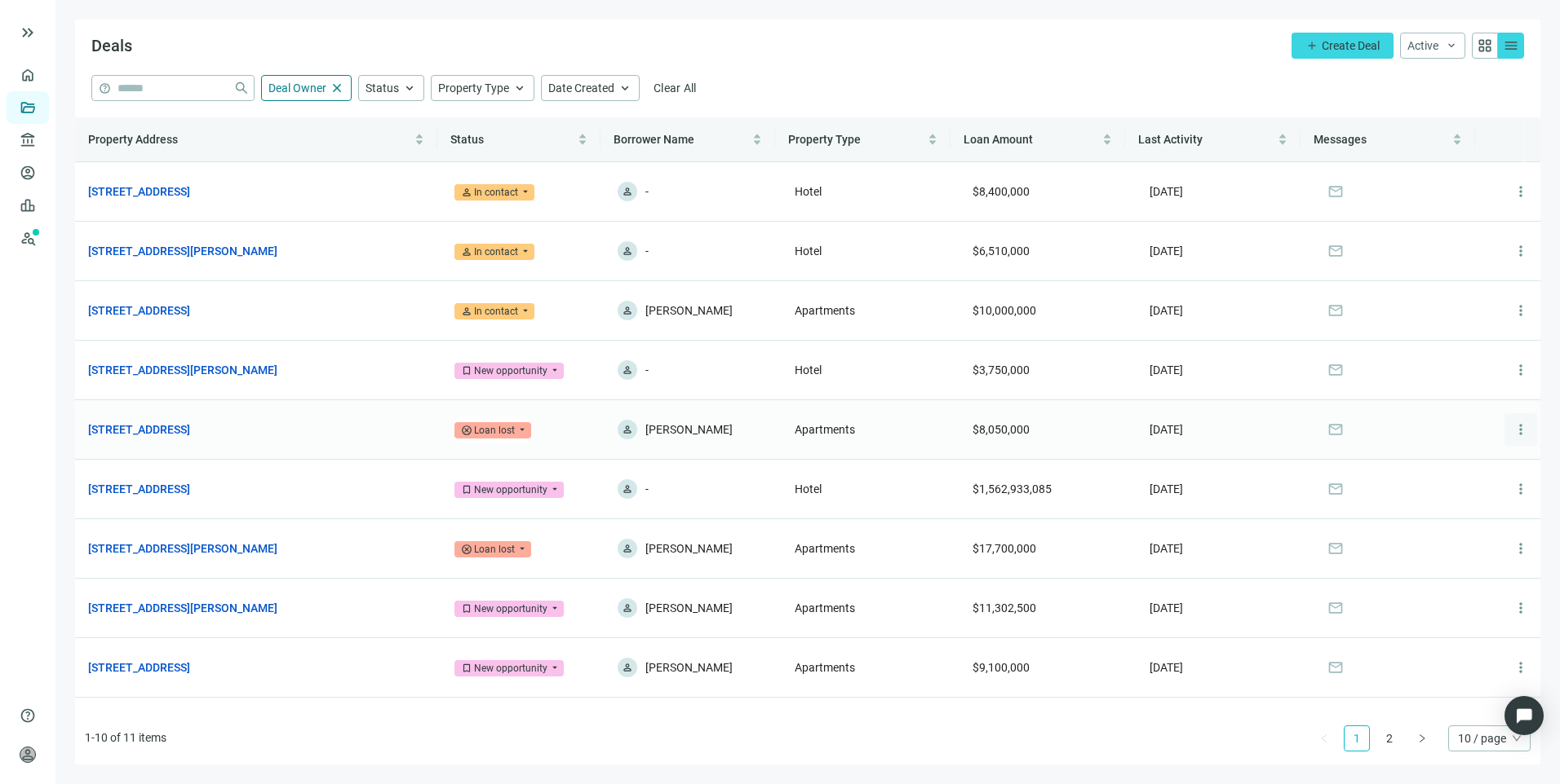
click at [1512, 438] on span "more_vert" at bounding box center [1520, 429] width 16 height 16
click at [1421, 39] on span "Active" at bounding box center [1422, 45] width 31 height 13
click at [1224, 63] on div "Deals add Create Deal Active keyboard_arrow_down grid_view menu Active Archive" at bounding box center [808, 48] width 1465 height 55
click at [1512, 427] on span "more_vert" at bounding box center [1520, 429] width 16 height 16
click at [1457, 498] on span "Archive" at bounding box center [1445, 499] width 37 height 13
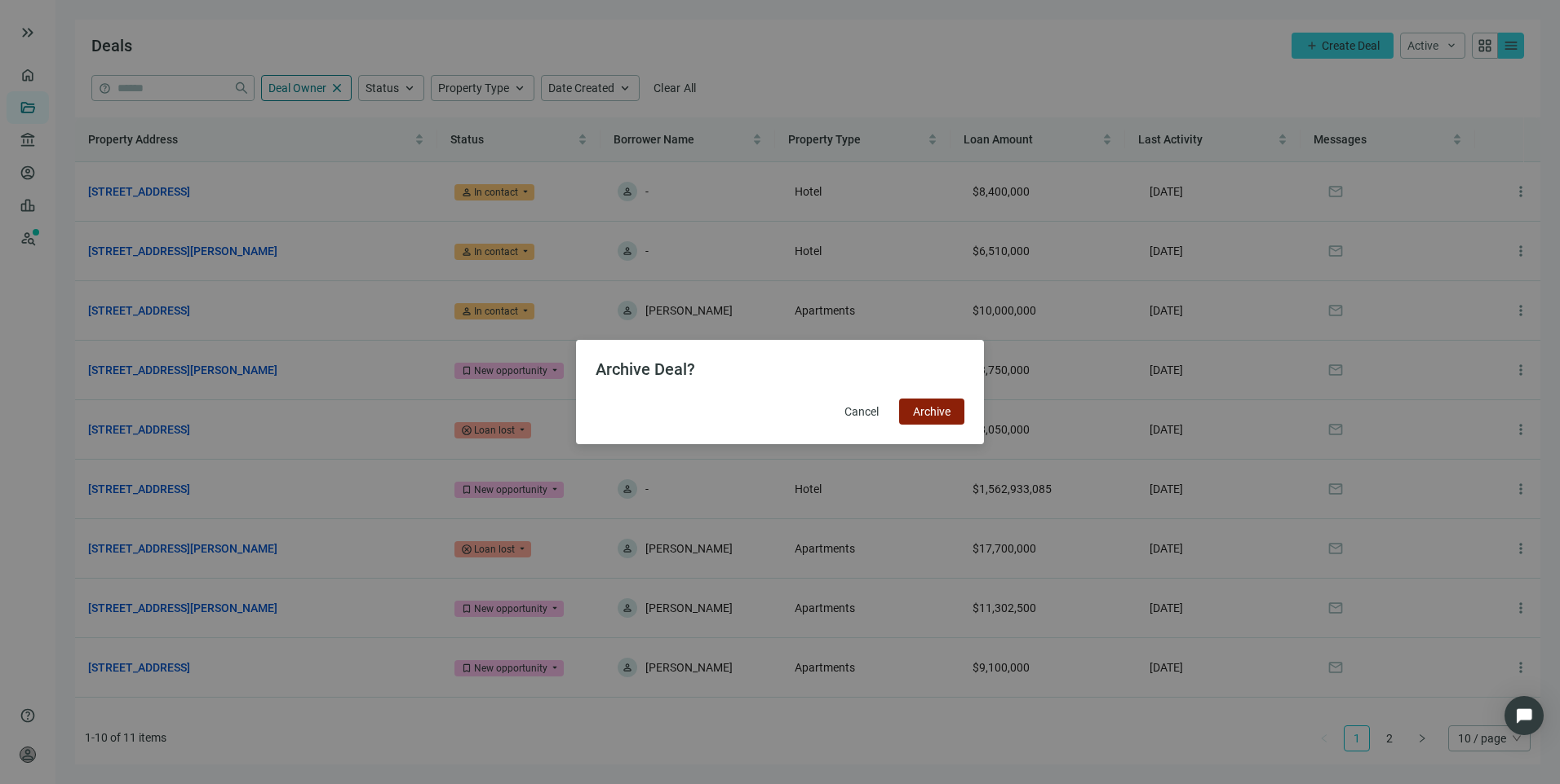
click at [919, 415] on span "Archive" at bounding box center [931, 411] width 37 height 13
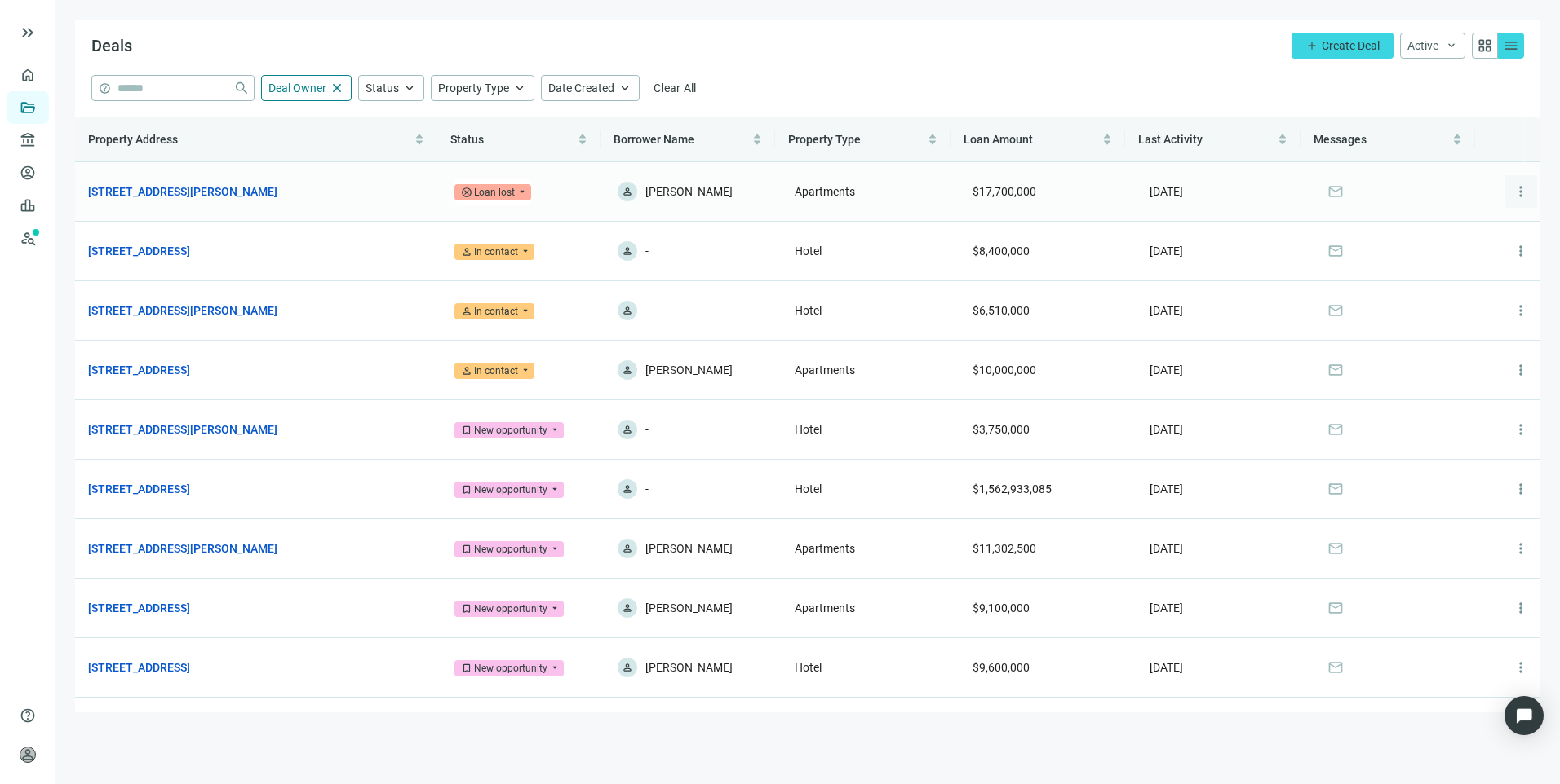
click at [1512, 195] on span "more_vert" at bounding box center [1520, 191] width 16 height 16
click at [1446, 267] on span "Archive" at bounding box center [1445, 261] width 37 height 13
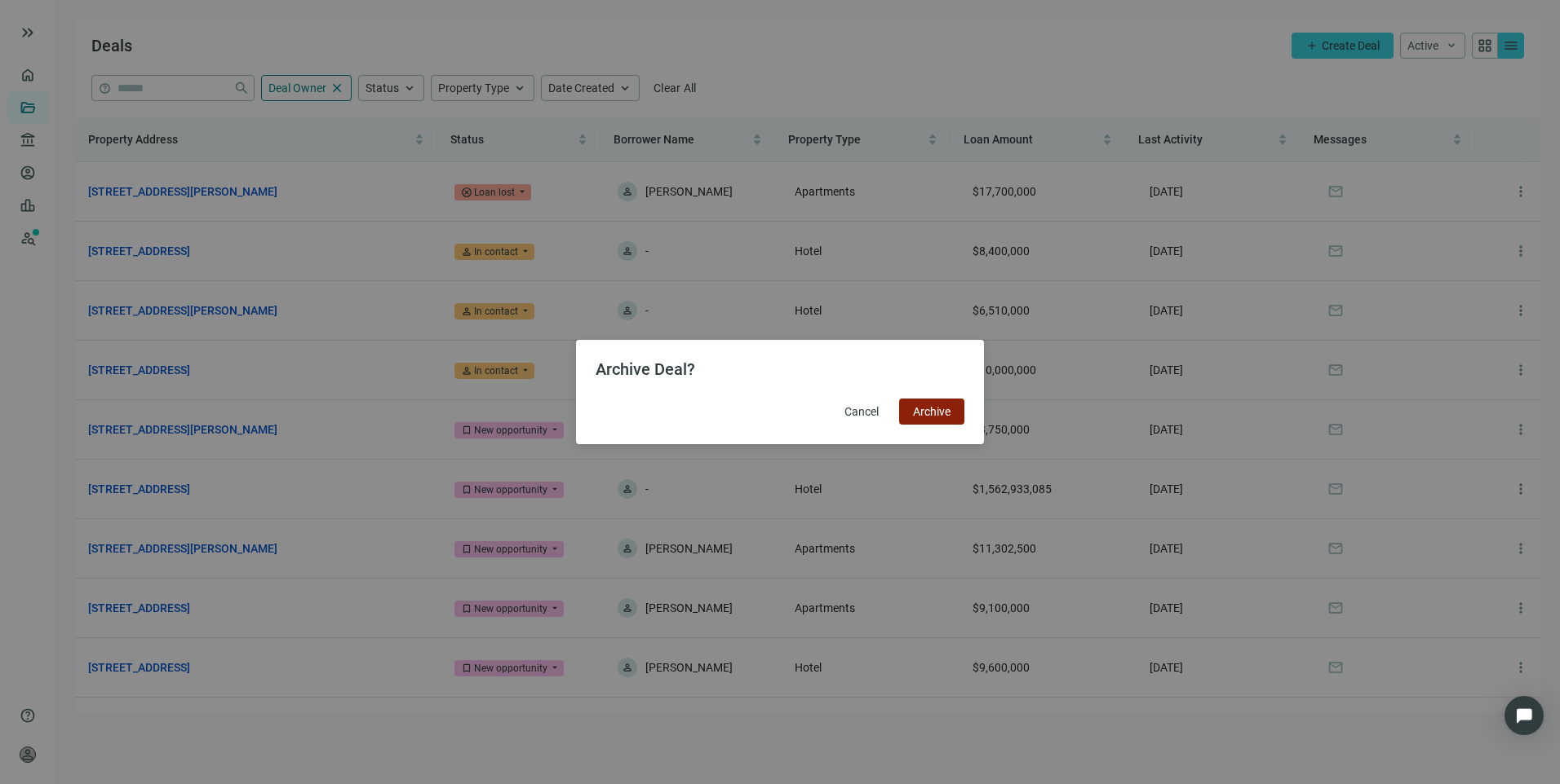
click at [944, 414] on span "Archive" at bounding box center [931, 411] width 37 height 13
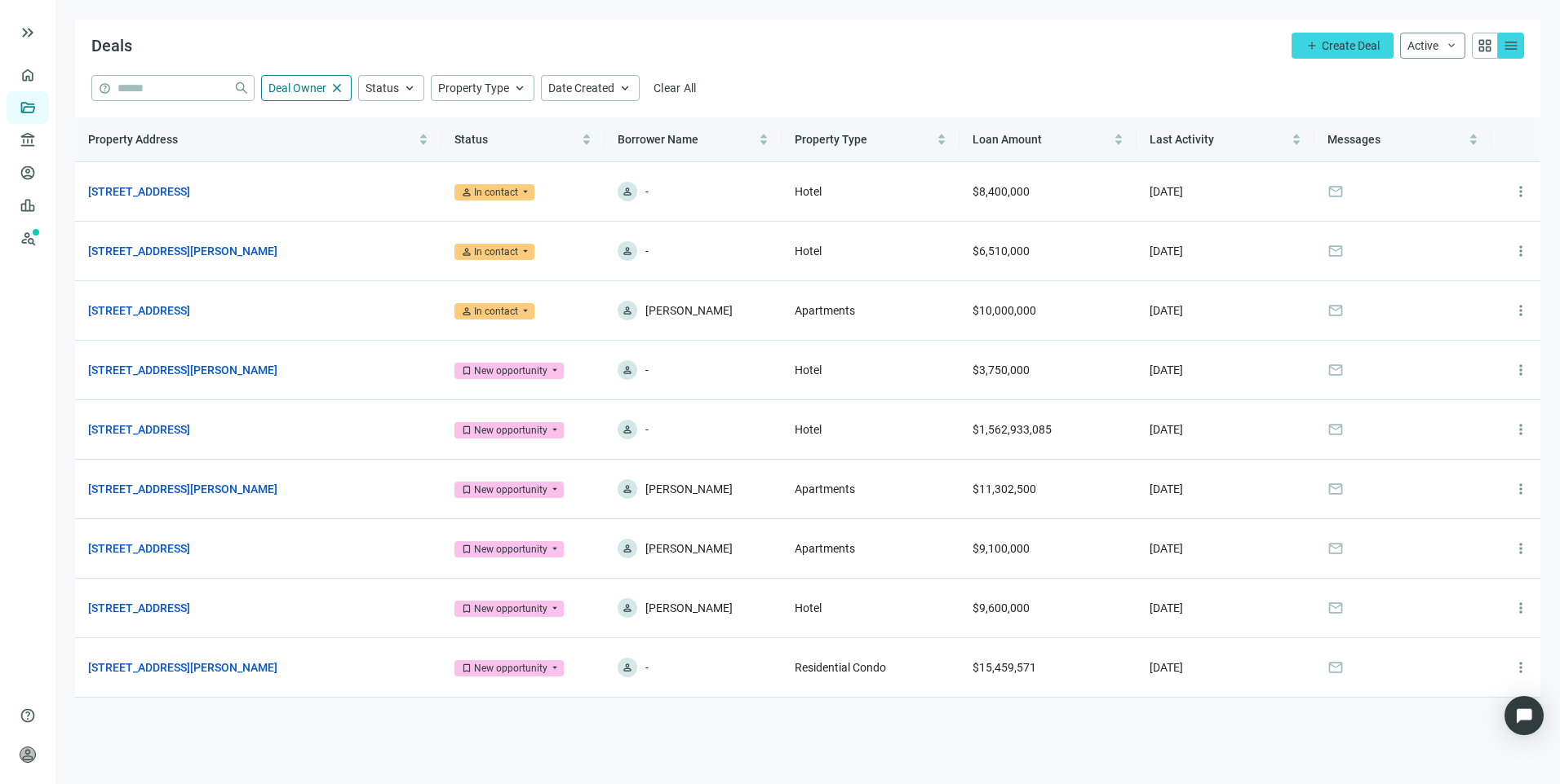
click at [1445, 48] on span "keyboard_arrow_down" at bounding box center [1451, 45] width 13 height 13
click at [1434, 106] on span "Archive" at bounding box center [1427, 104] width 37 height 13
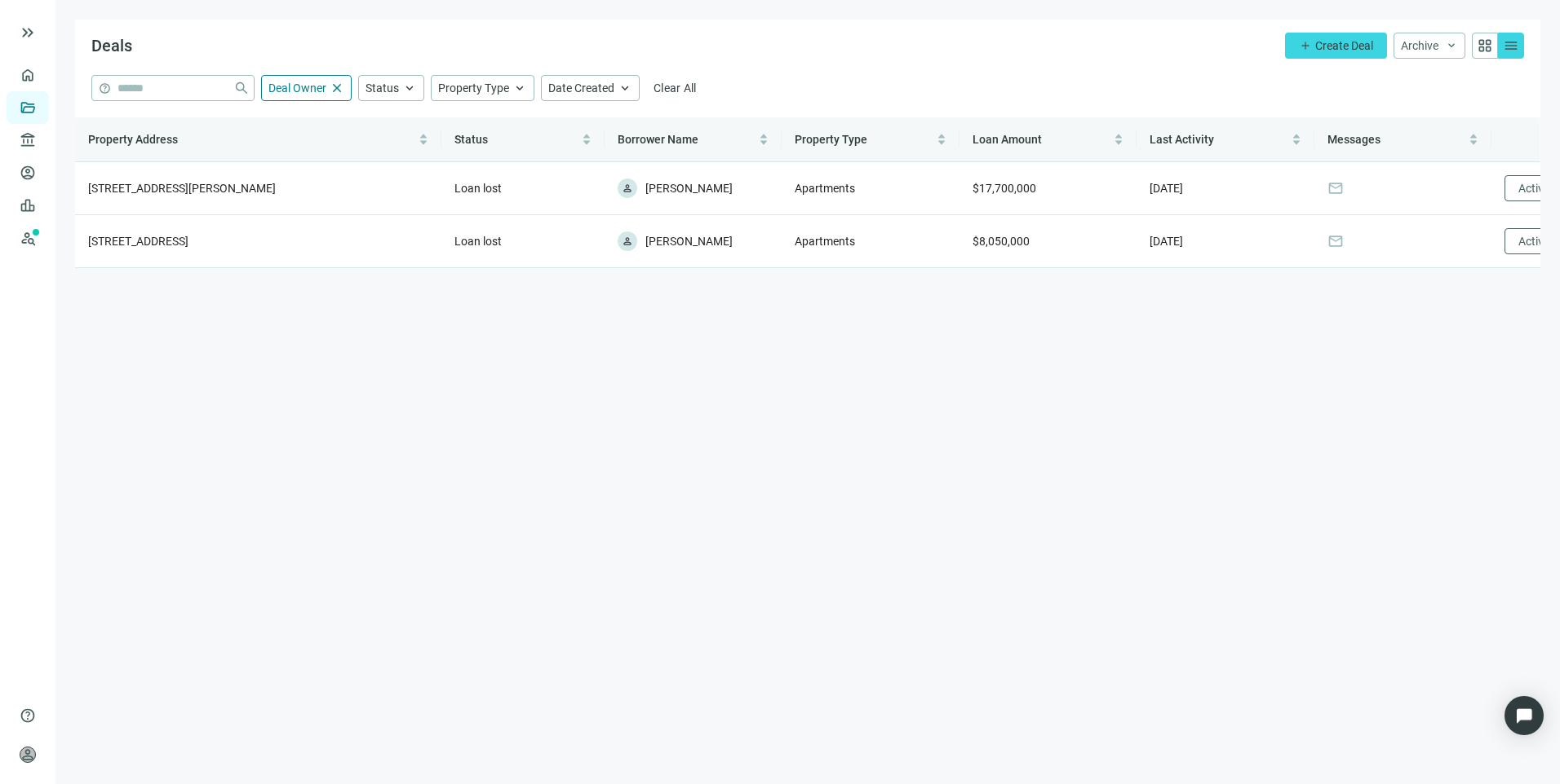
scroll to position [0, 16]
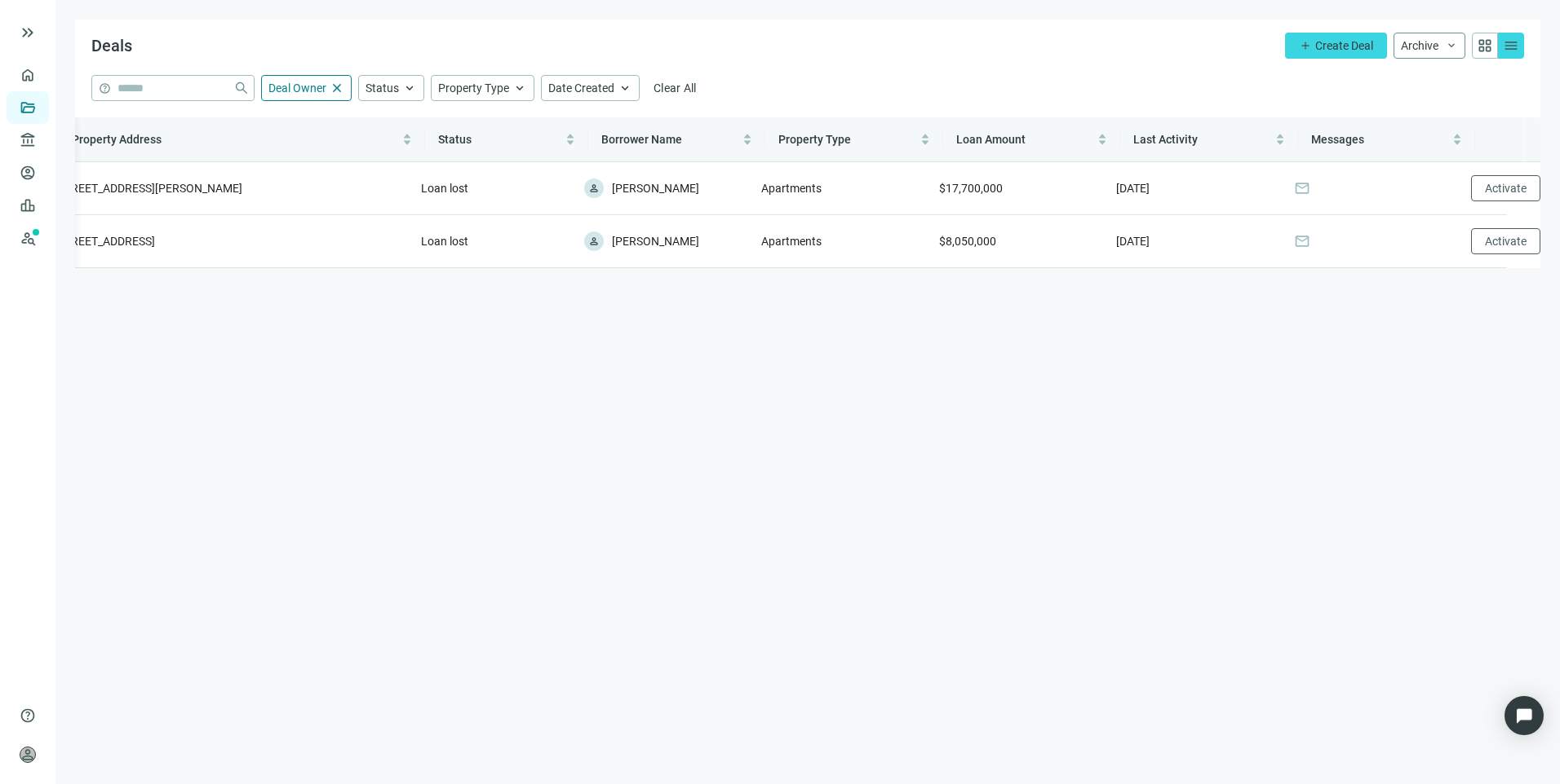
click at [1421, 39] on span "Archive" at bounding box center [1419, 45] width 37 height 13
click at [1416, 79] on span "Active" at bounding box center [1419, 78] width 31 height 13
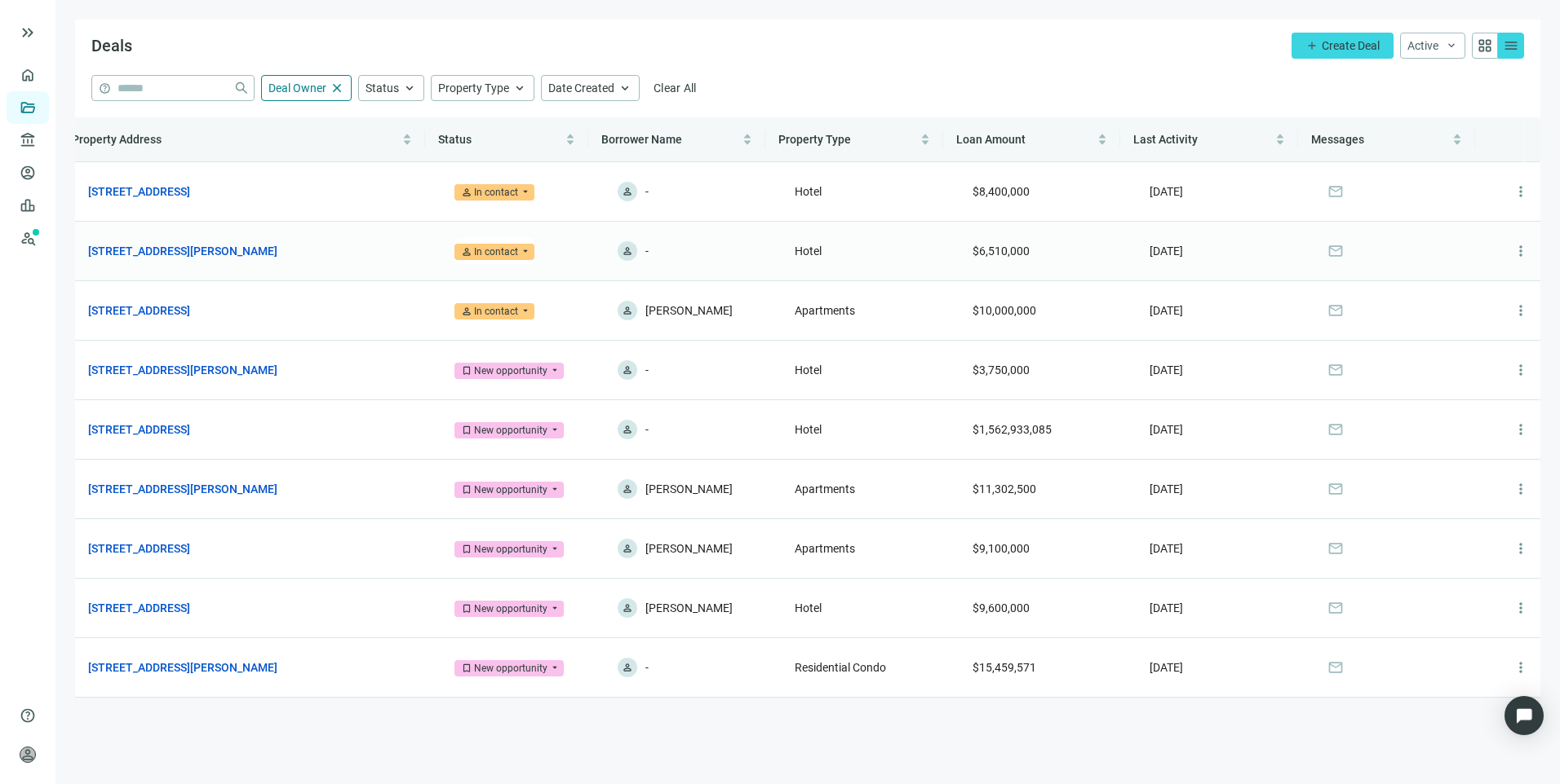
scroll to position [0, 0]
click at [1524, 430] on span "more_vert" at bounding box center [1520, 429] width 16 height 16
click at [1444, 495] on span "Archive" at bounding box center [1454, 499] width 37 height 13
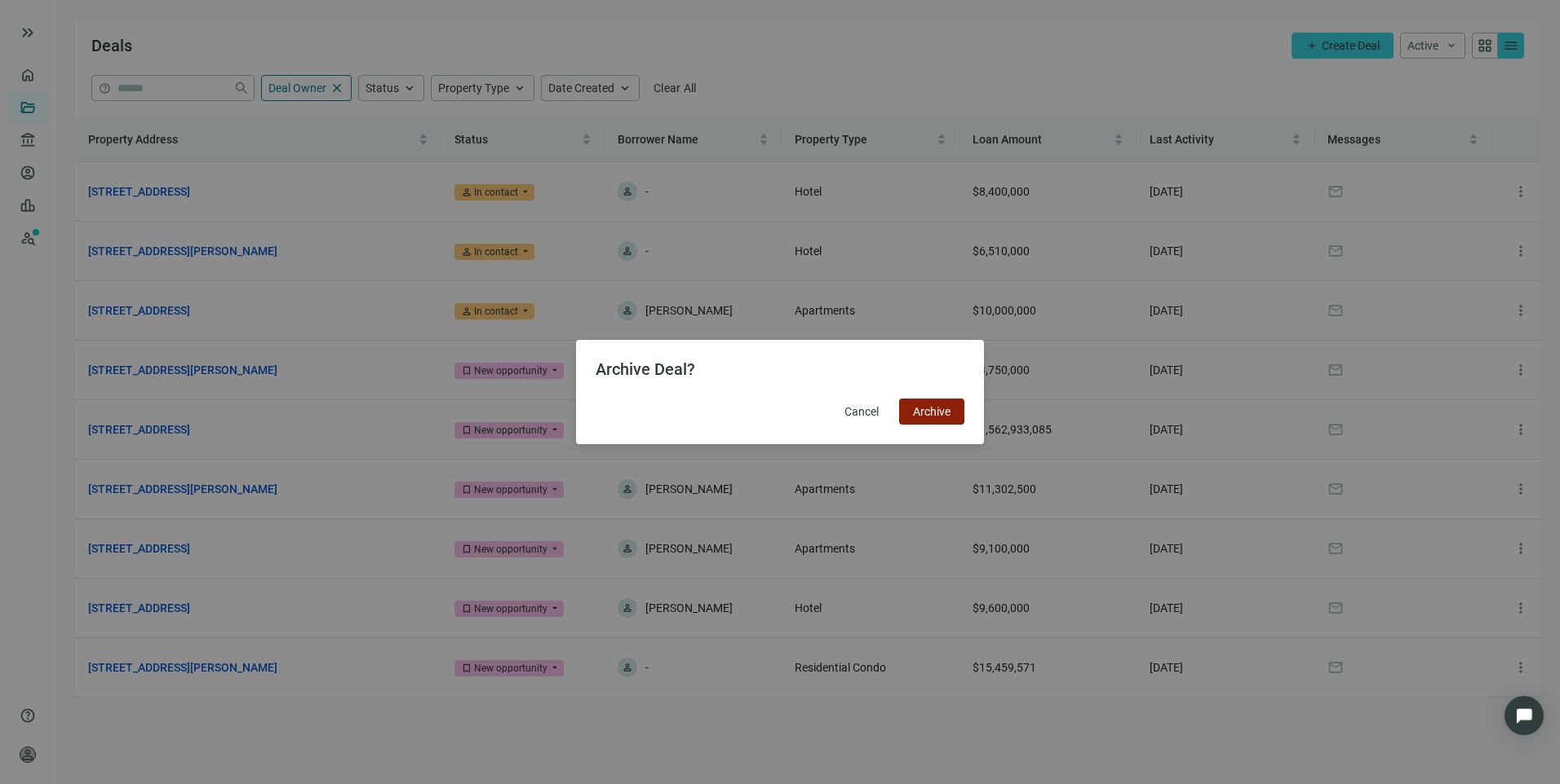
click at [920, 407] on span "Archive" at bounding box center [931, 411] width 37 height 13
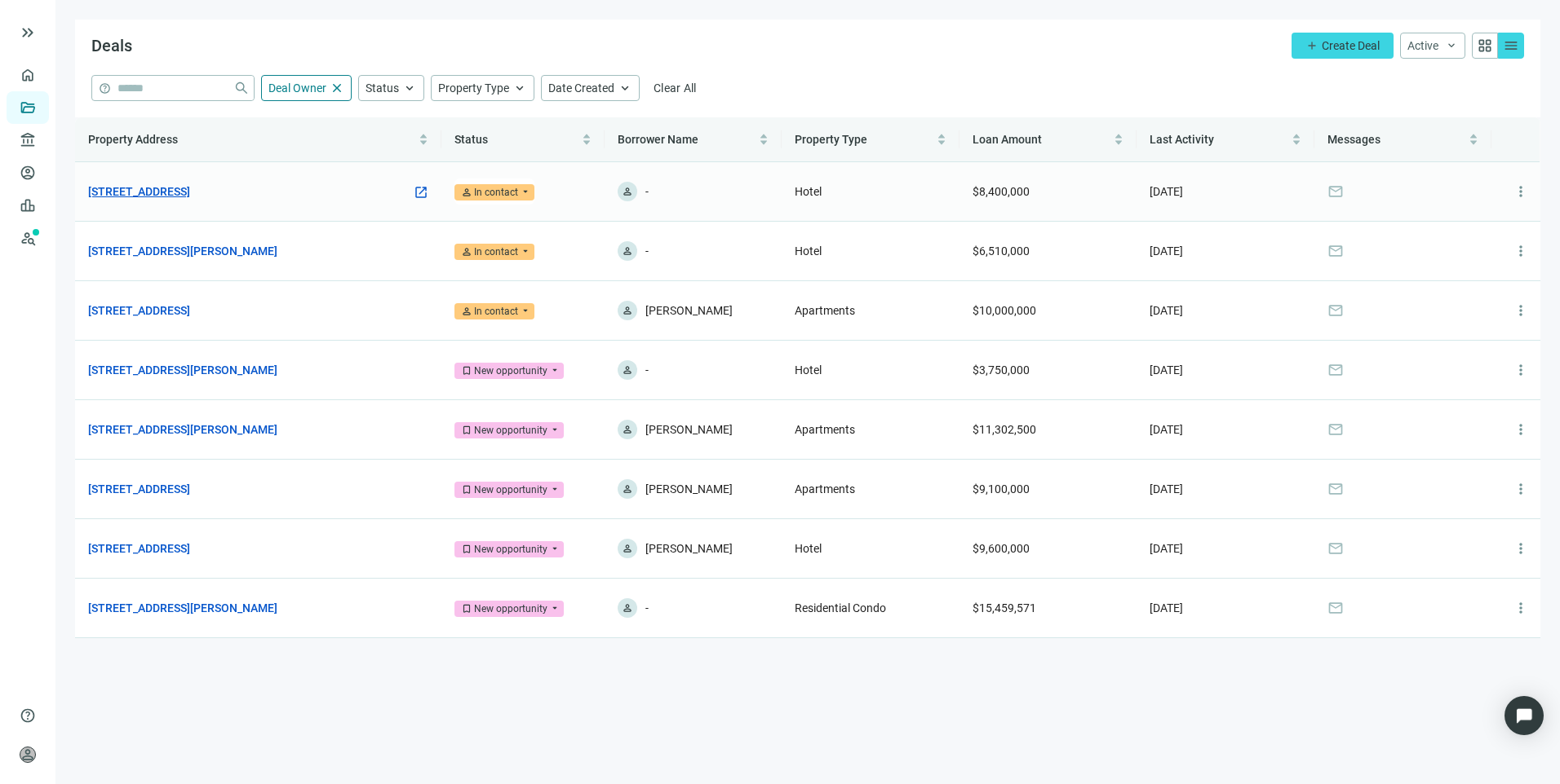
click at [190, 187] on link "2340 Center St, Chattanooga, TN 37421" at bounding box center [139, 191] width 102 height 18
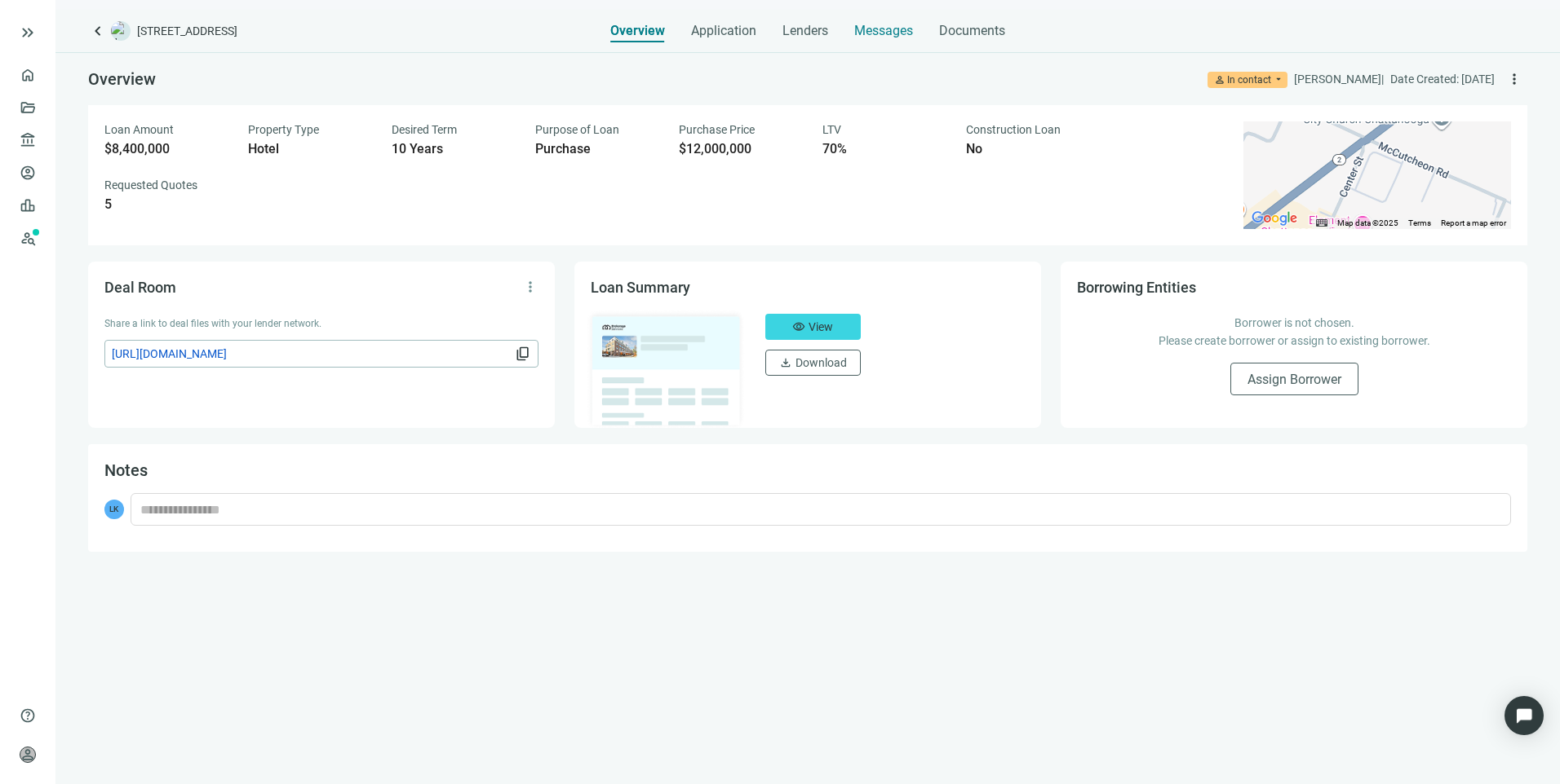
click at [905, 26] on span "Messages" at bounding box center [884, 30] width 59 height 16
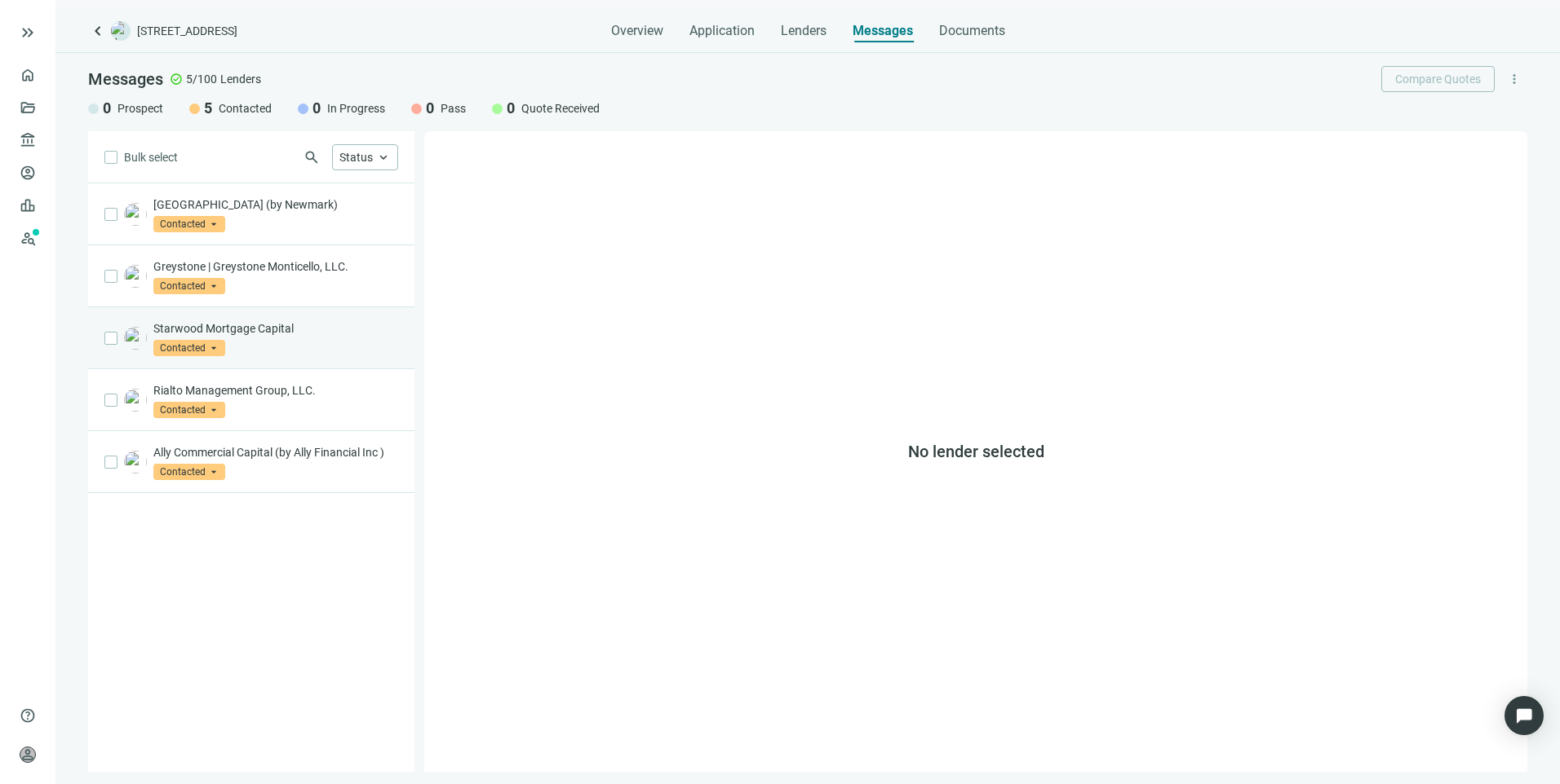
click at [288, 336] on p "Starwood Mortgage Capital" at bounding box center [275, 328] width 245 height 16
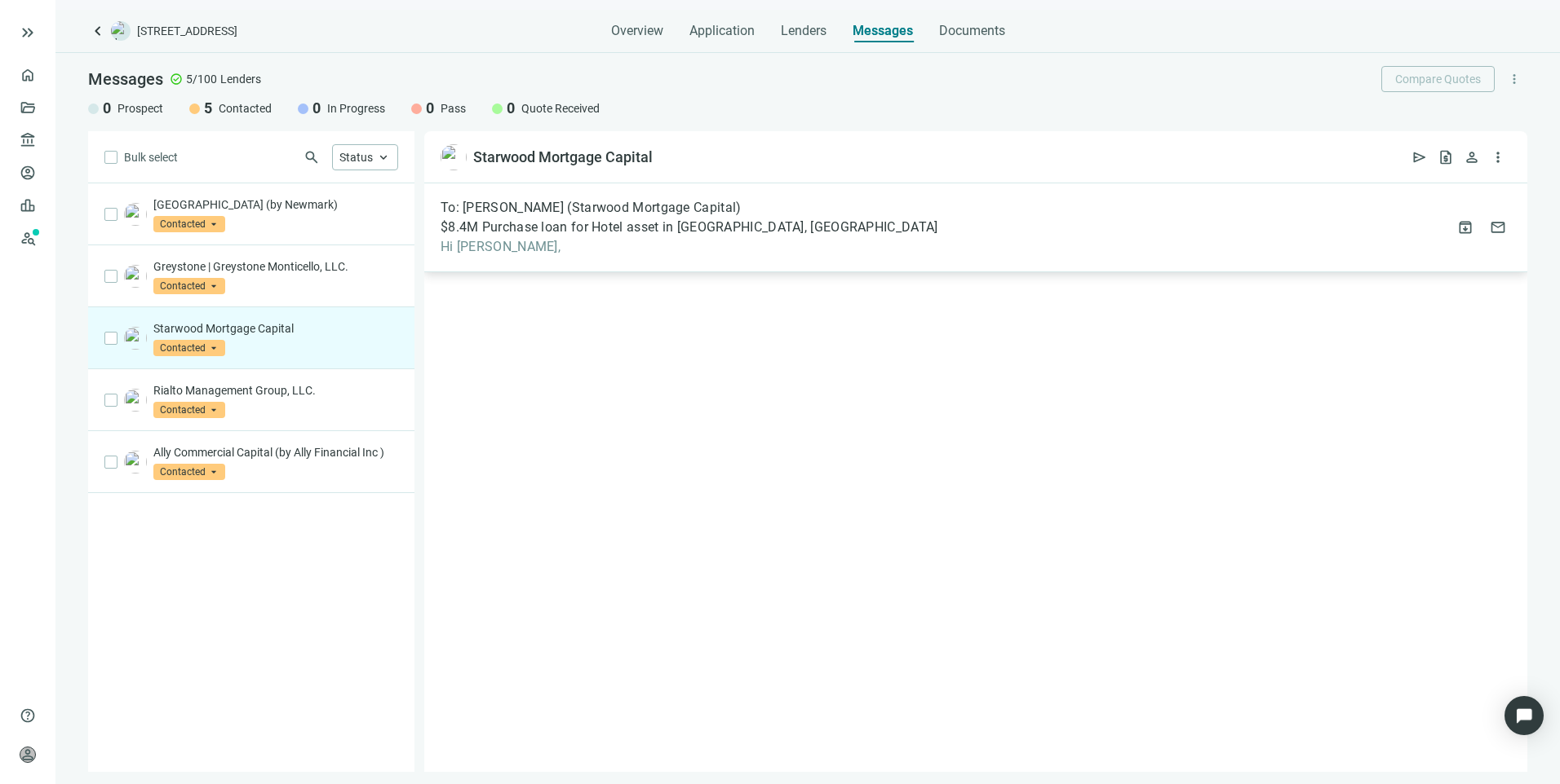
click at [977, 238] on div "To: Taylor Wood (Starwood Mortgage Capital) $8.4M Purchase loan for Hotel asset…" at bounding box center [976, 228] width 1103 height 89
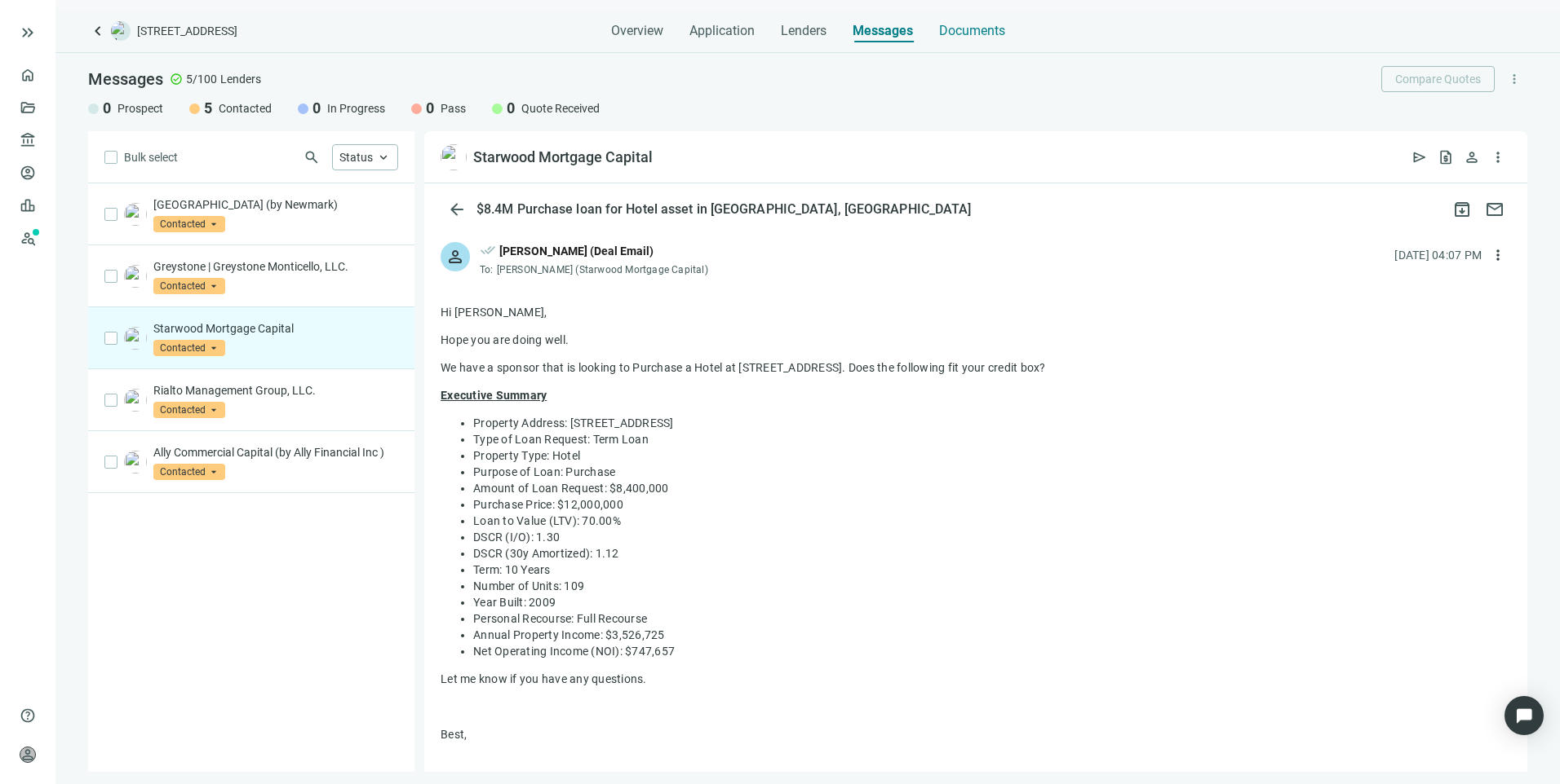
click at [979, 31] on span "Documents" at bounding box center [972, 30] width 66 height 16
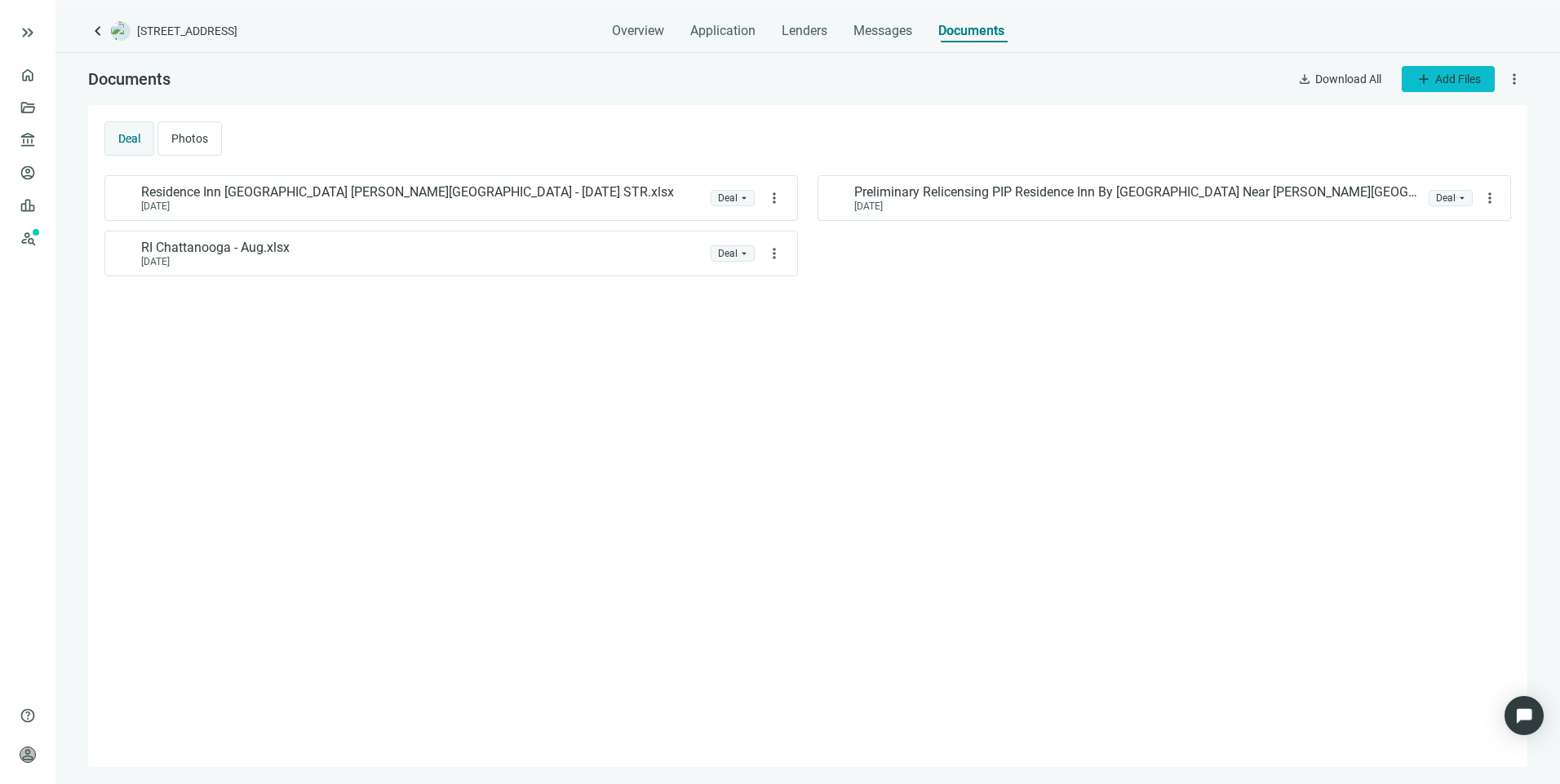
click at [1420, 87] on span "add" at bounding box center [1423, 79] width 16 height 16
click at [1445, 113] on span "Upload new" at bounding box center [1446, 116] width 60 height 13
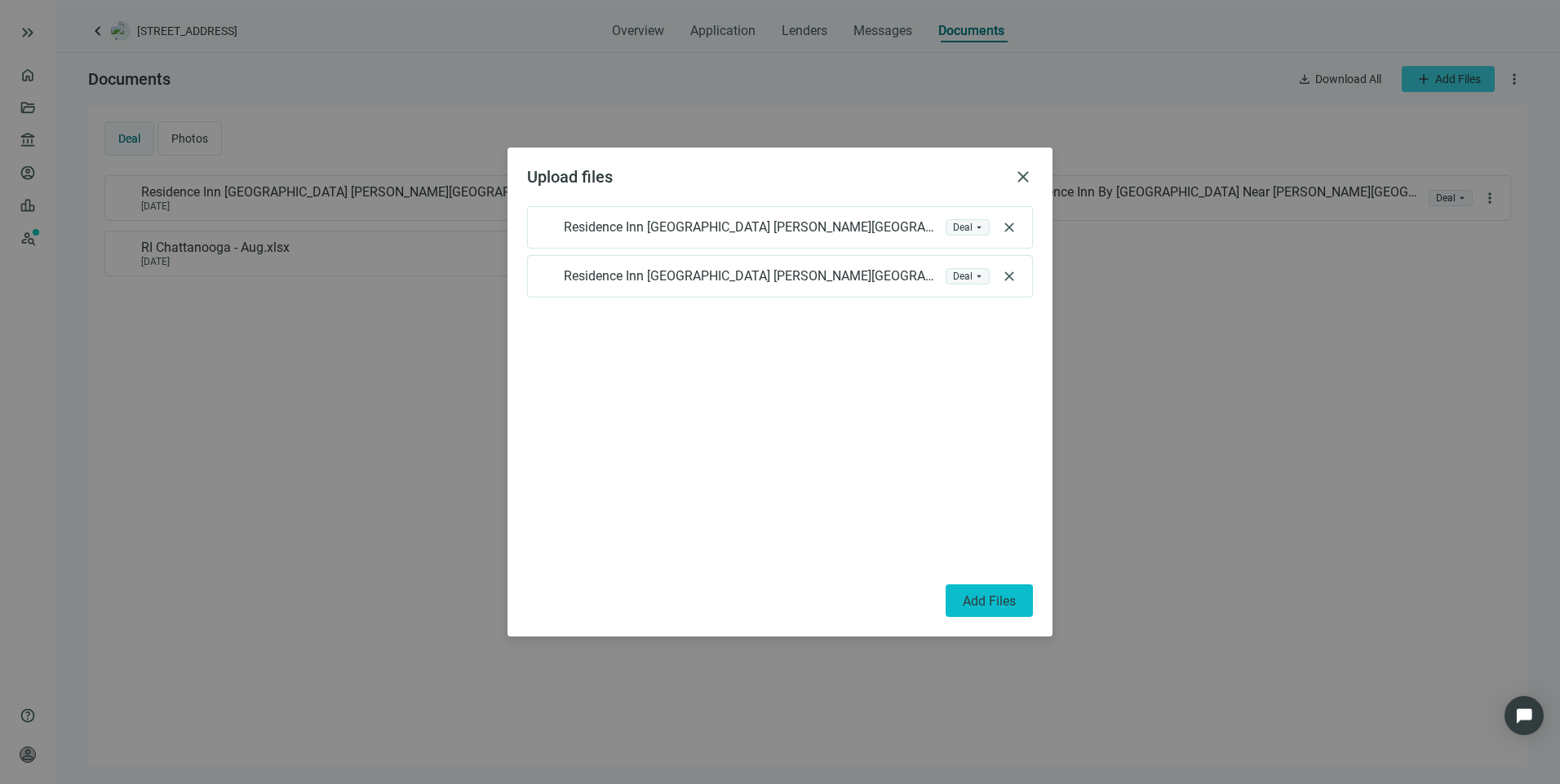
click at [999, 601] on span "Add Files" at bounding box center [989, 601] width 53 height 16
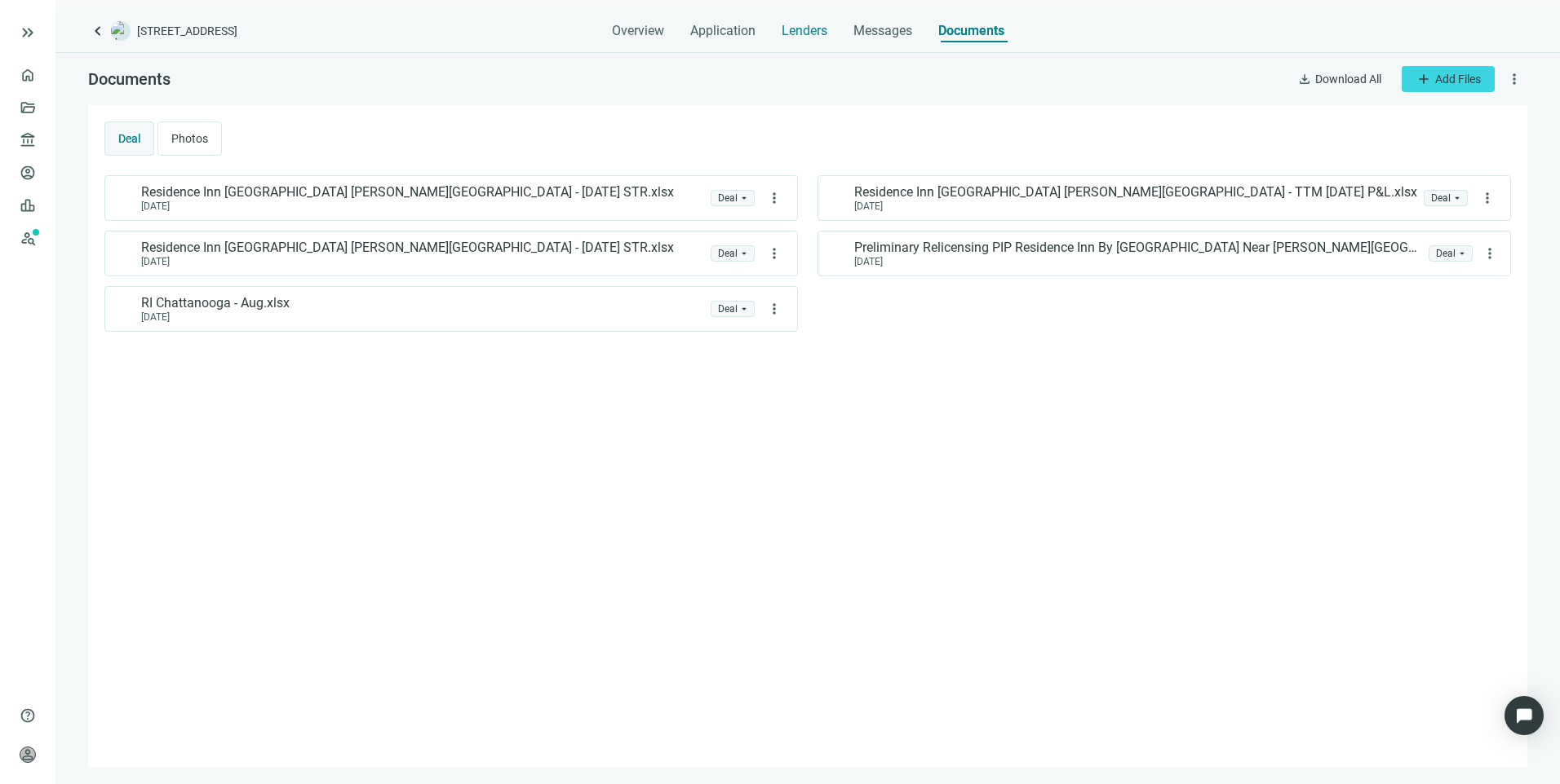
click at [806, 28] on span "Lenders" at bounding box center [804, 30] width 46 height 16
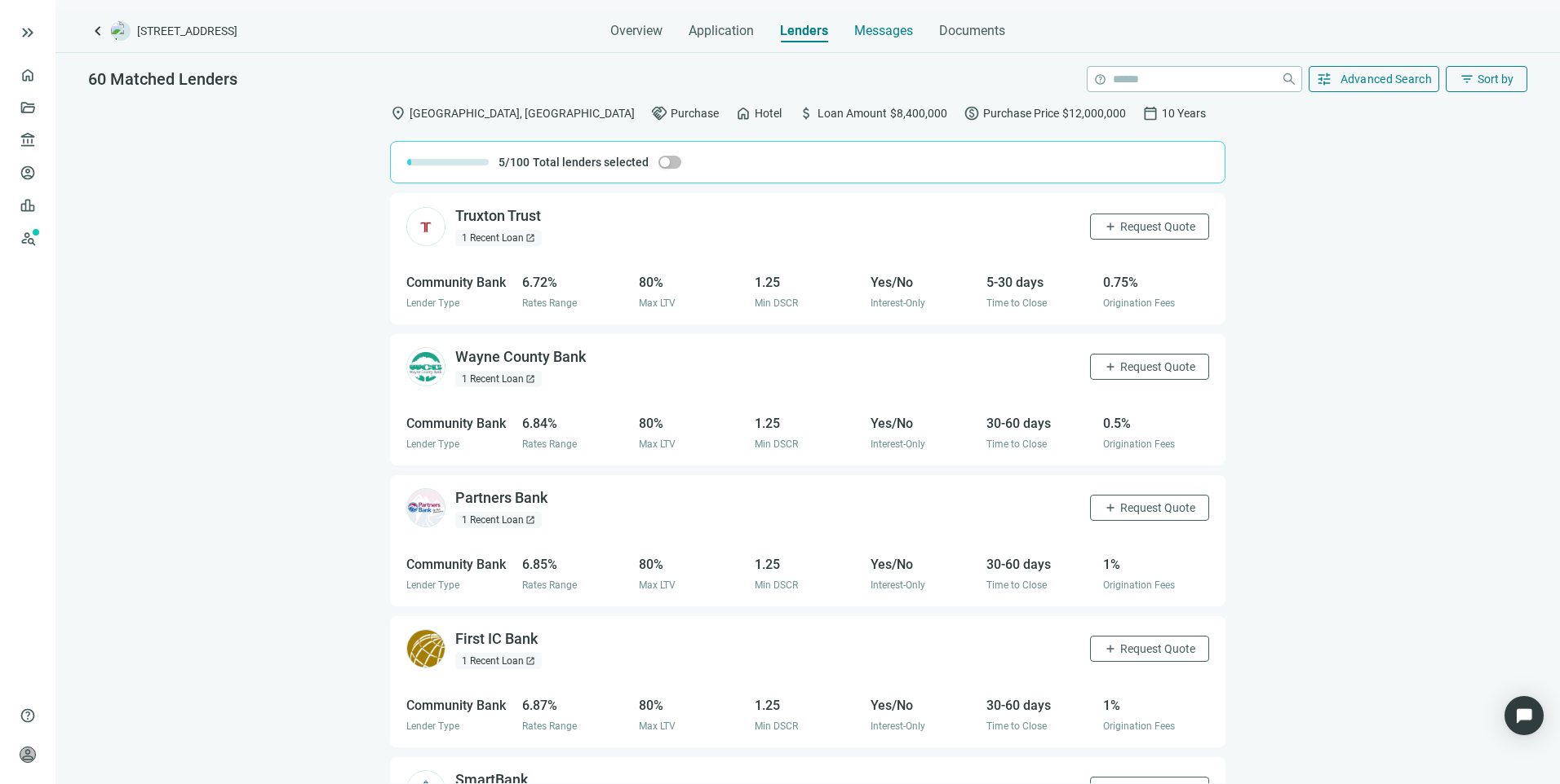
click at [897, 26] on span "Messages" at bounding box center [884, 30] width 59 height 16
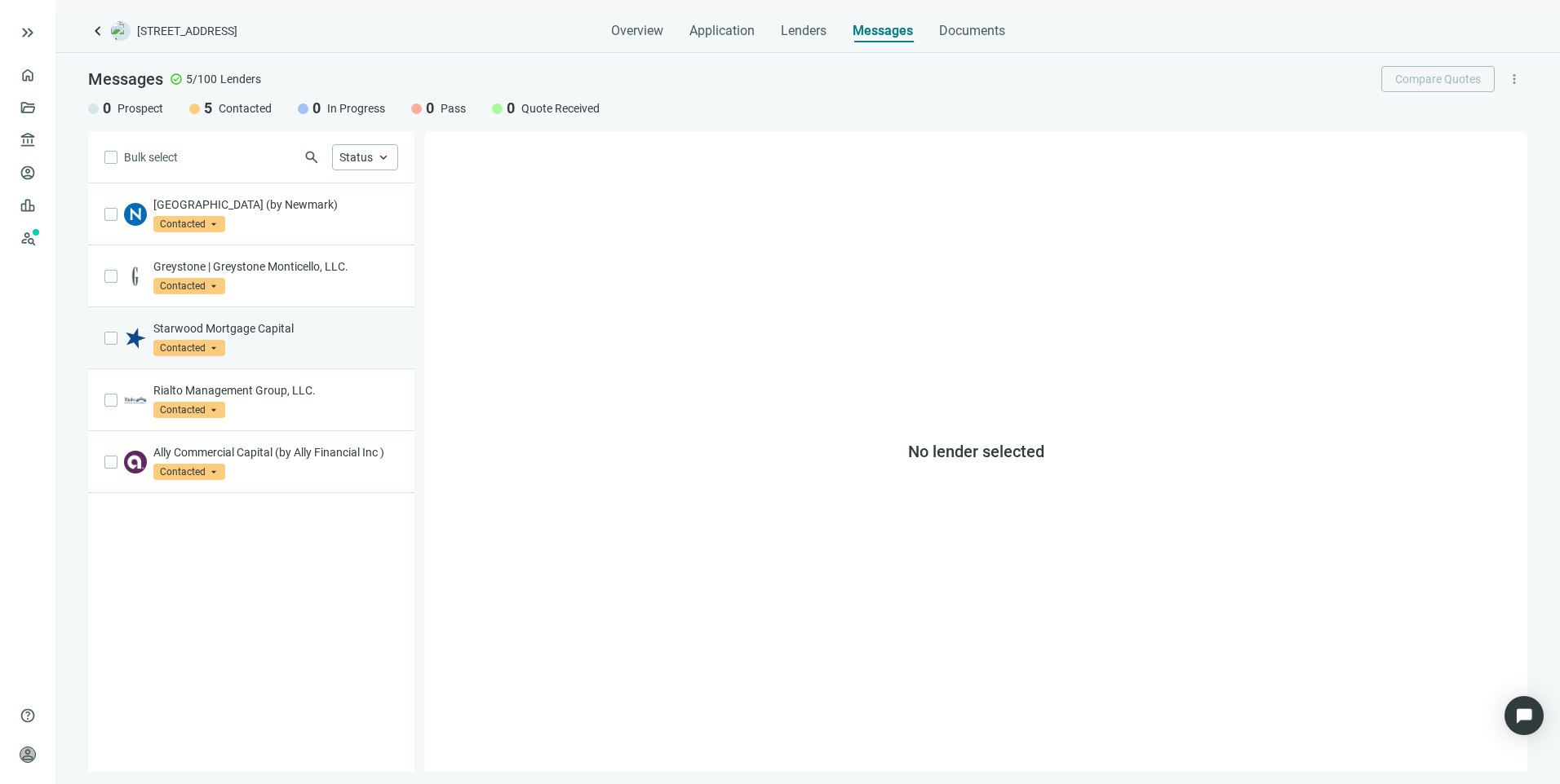
click at [325, 329] on p "Starwood Mortgage Capital" at bounding box center [275, 328] width 245 height 16
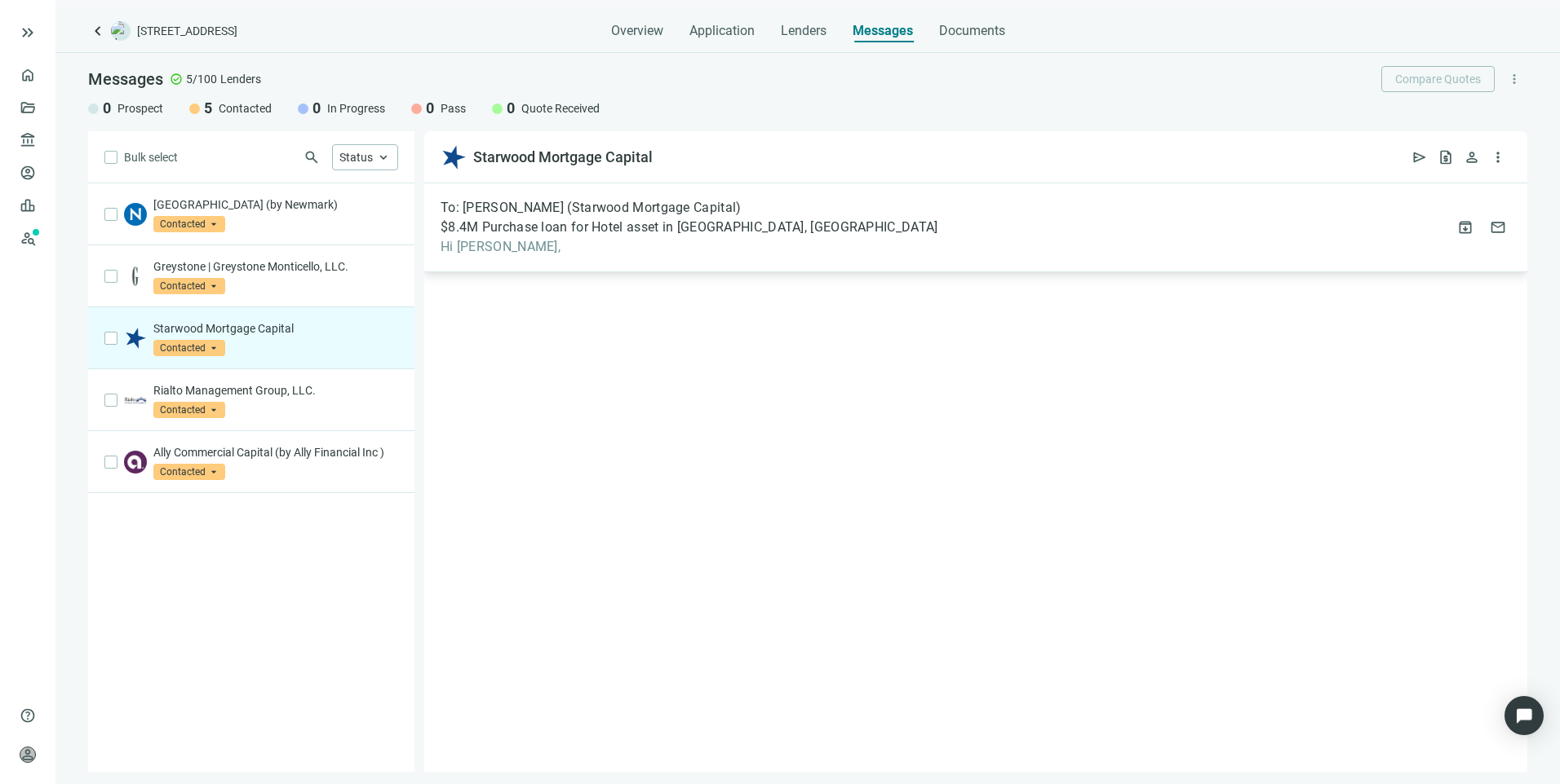
click at [1030, 228] on div "To: Taylor Wood (Starwood Mortgage Capital) $8.4M Purchase loan for Hotel asset…" at bounding box center [976, 228] width 1103 height 89
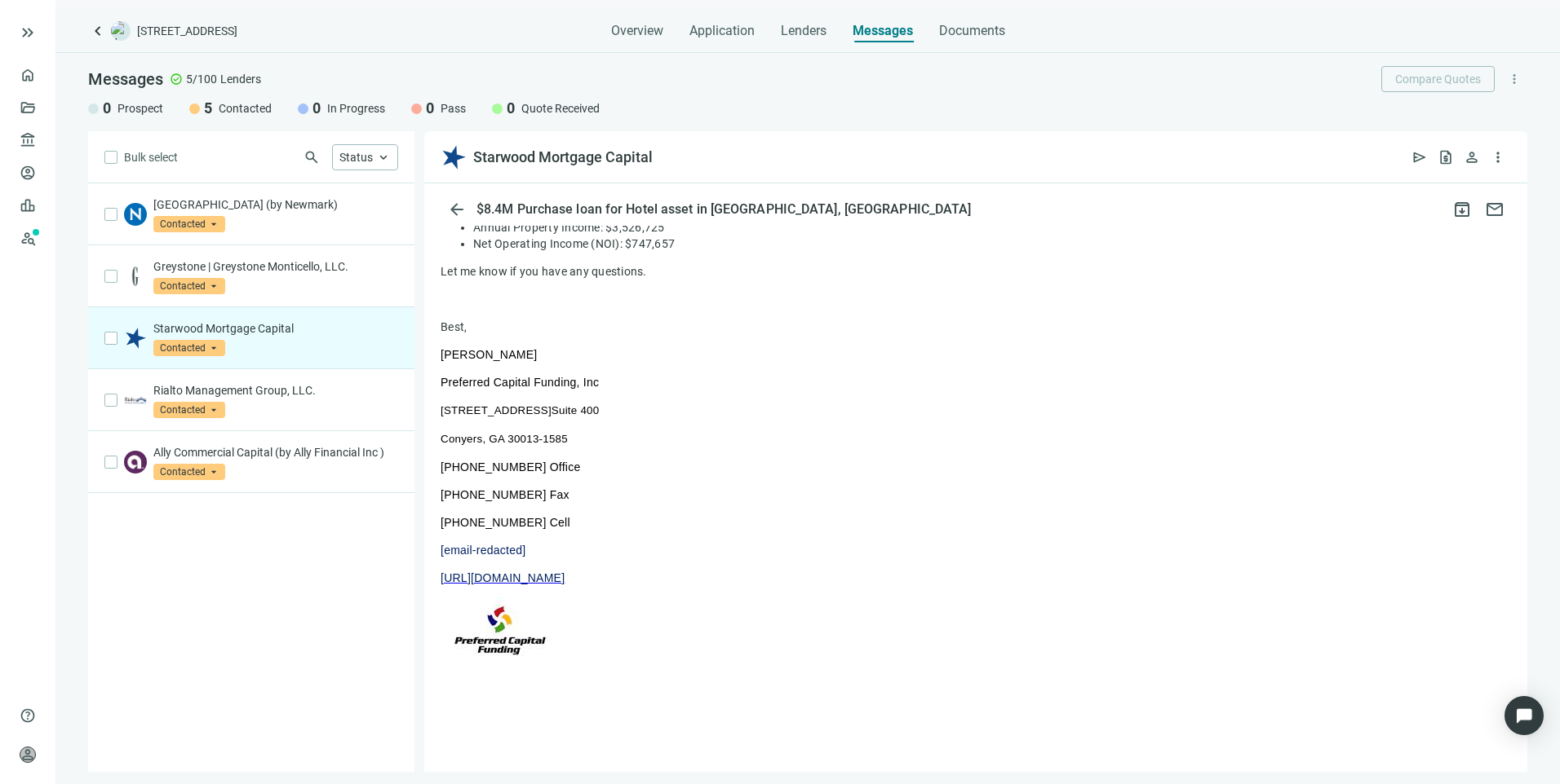
scroll to position [672, 0]
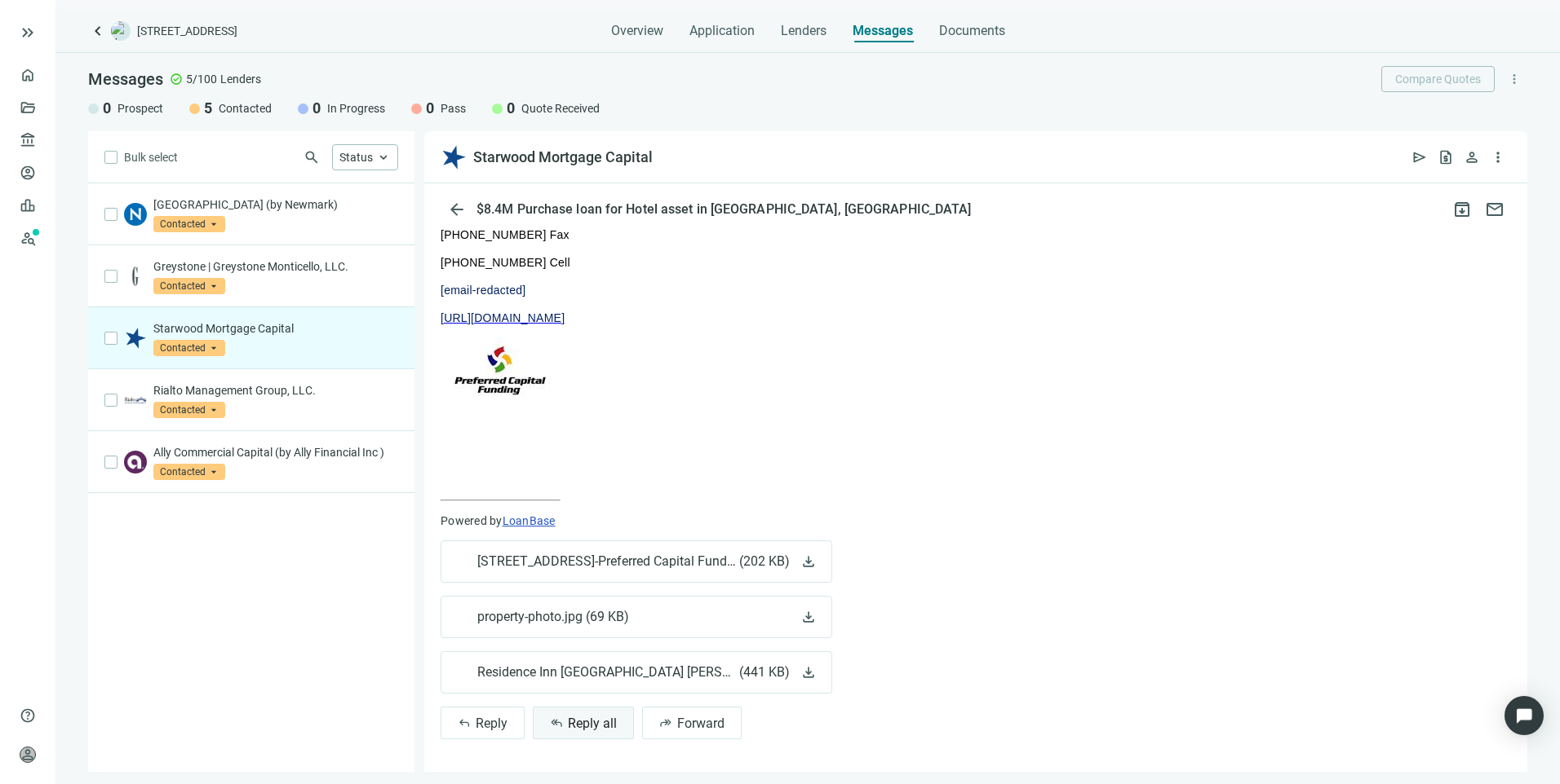
click at [590, 727] on span "Reply all" at bounding box center [592, 723] width 49 height 16
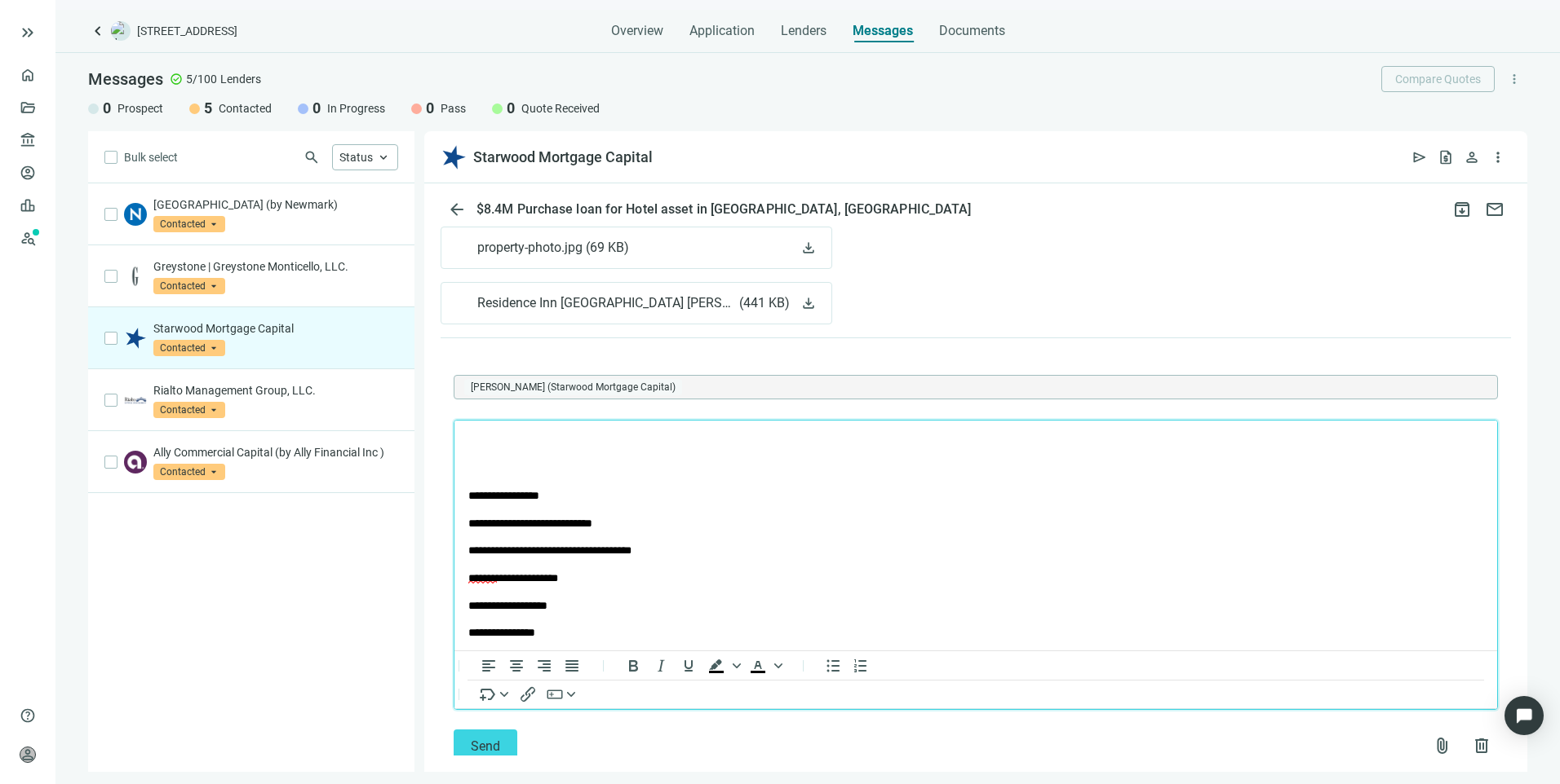
scroll to position [1078, 0]
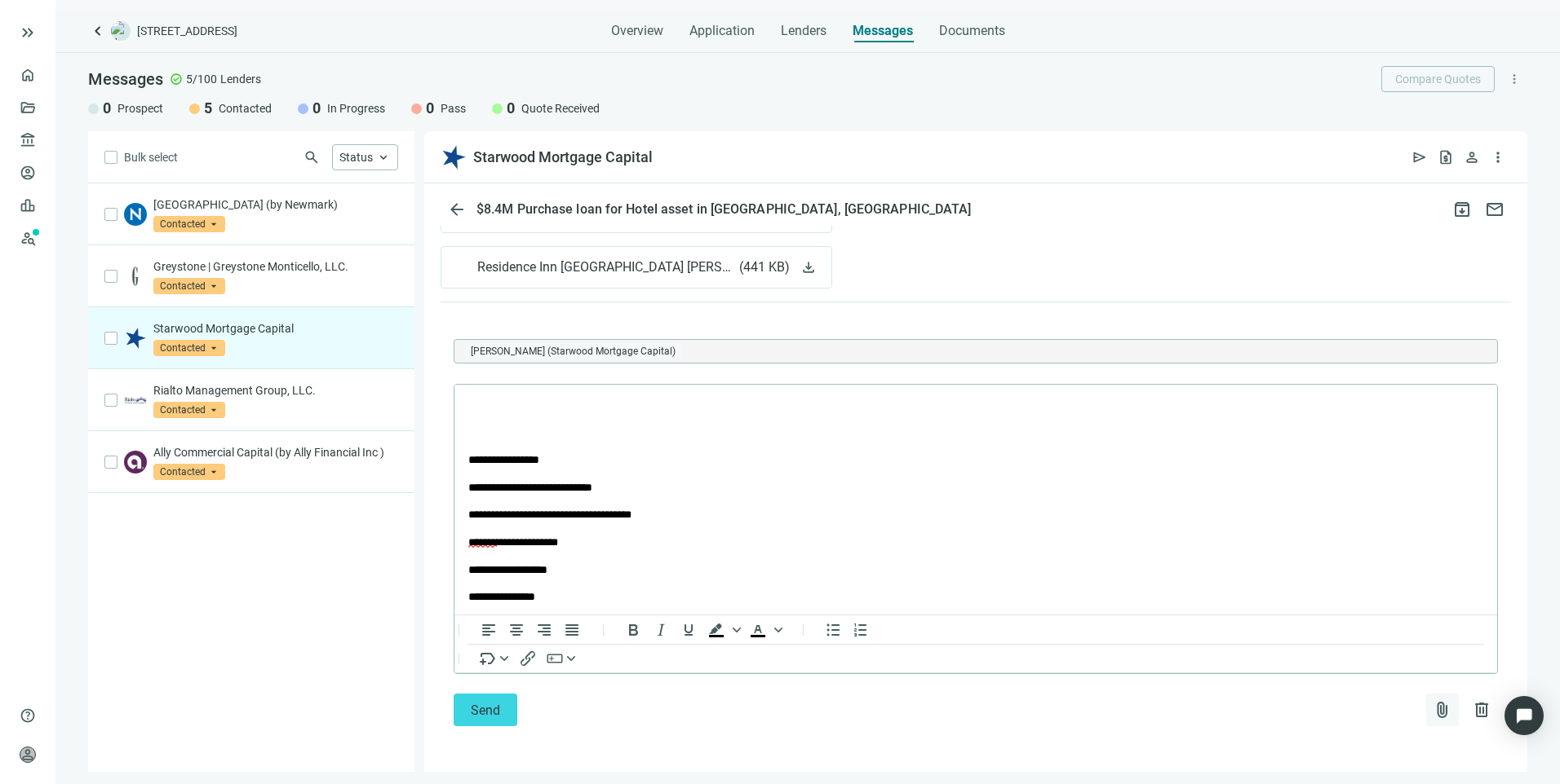
click at [1433, 710] on span "attach_file" at bounding box center [1442, 710] width 20 height 20
click at [1314, 641] on span "Сhoose from deal documents" at bounding box center [1353, 645] width 148 height 13
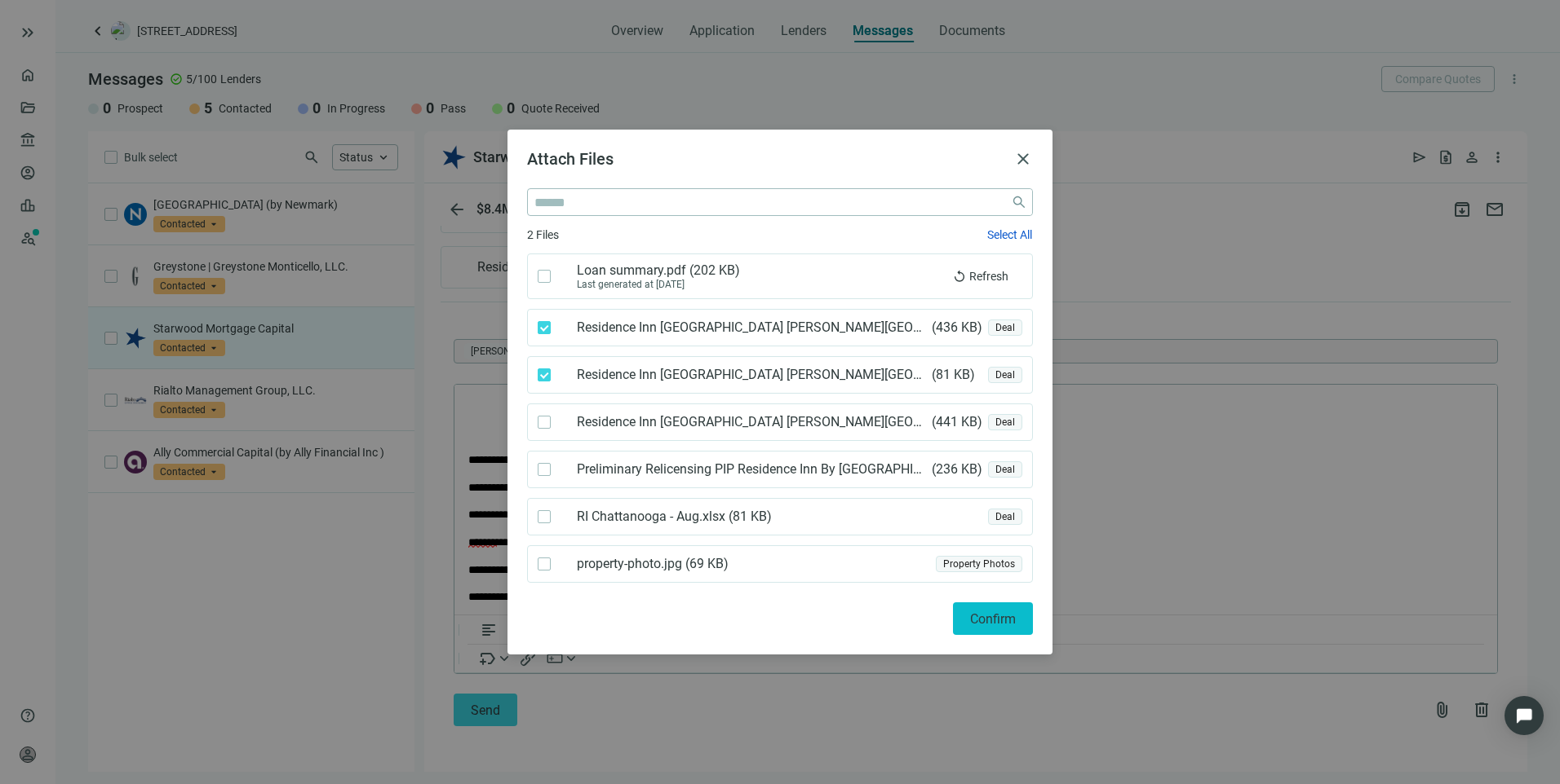
click at [982, 616] on span "Confirm" at bounding box center [992, 620] width 46 height 16
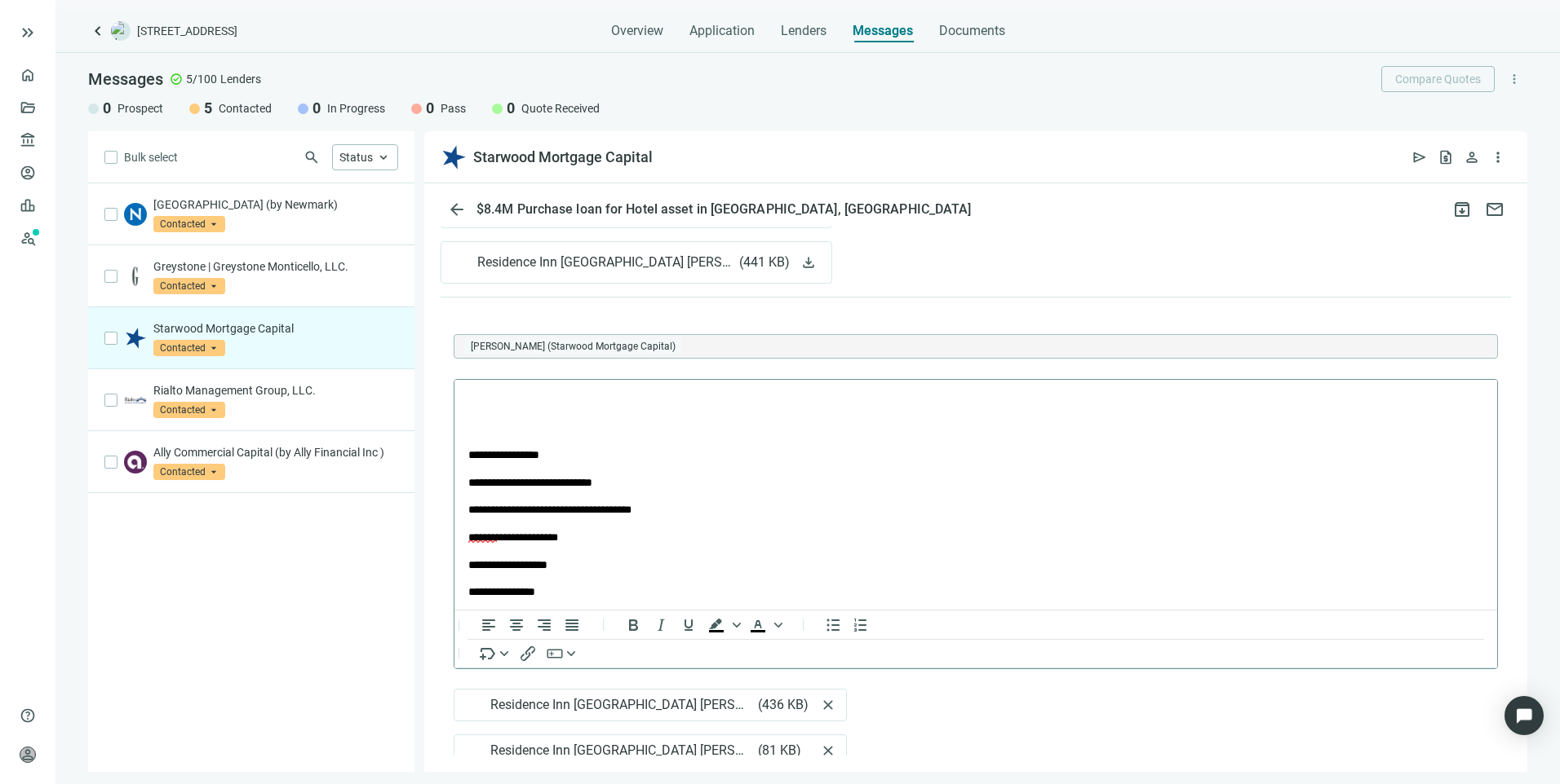
click at [500, 389] on html "**********" at bounding box center [976, 598] width 1042 height 436
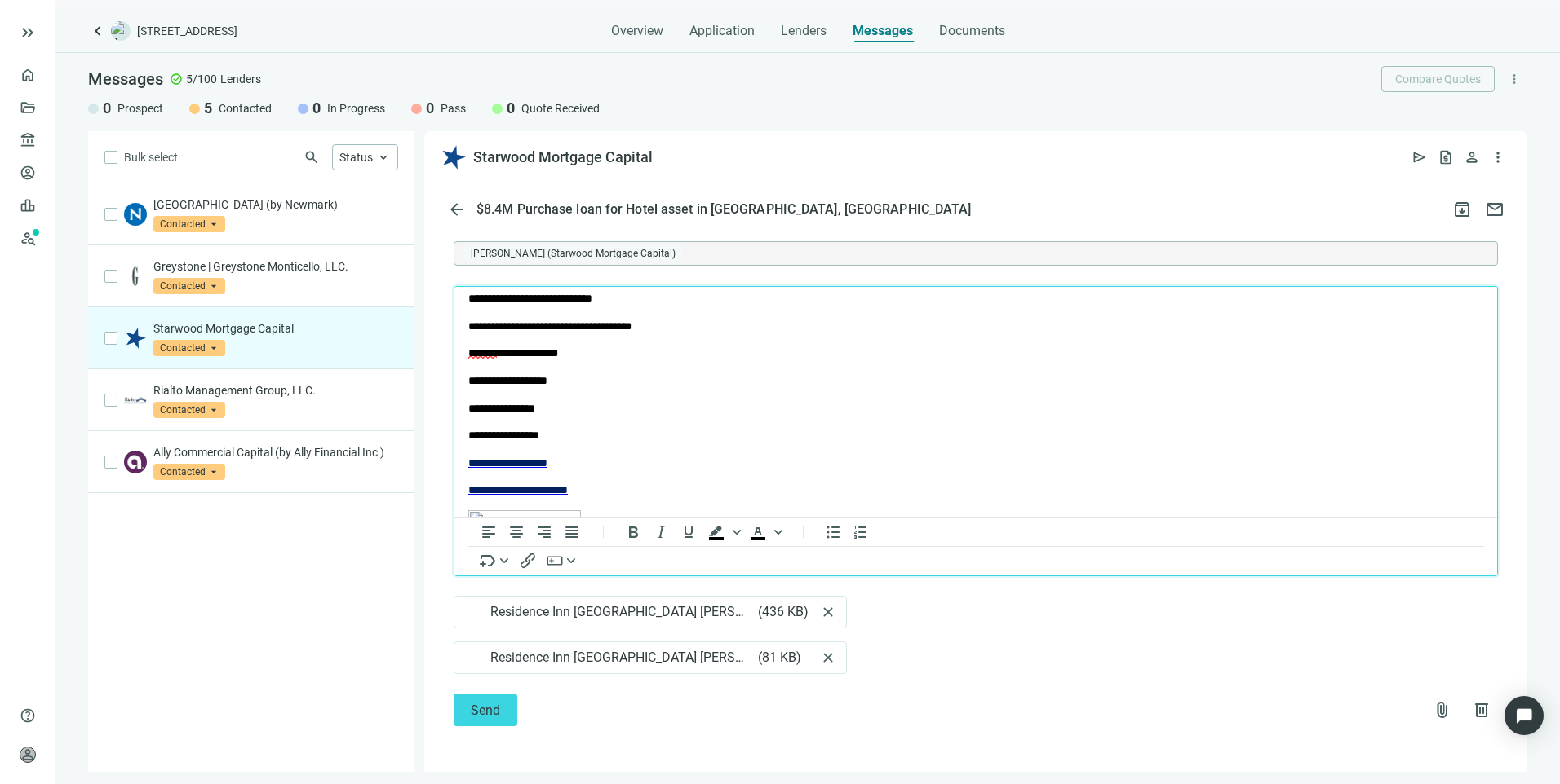
scroll to position [0, 0]
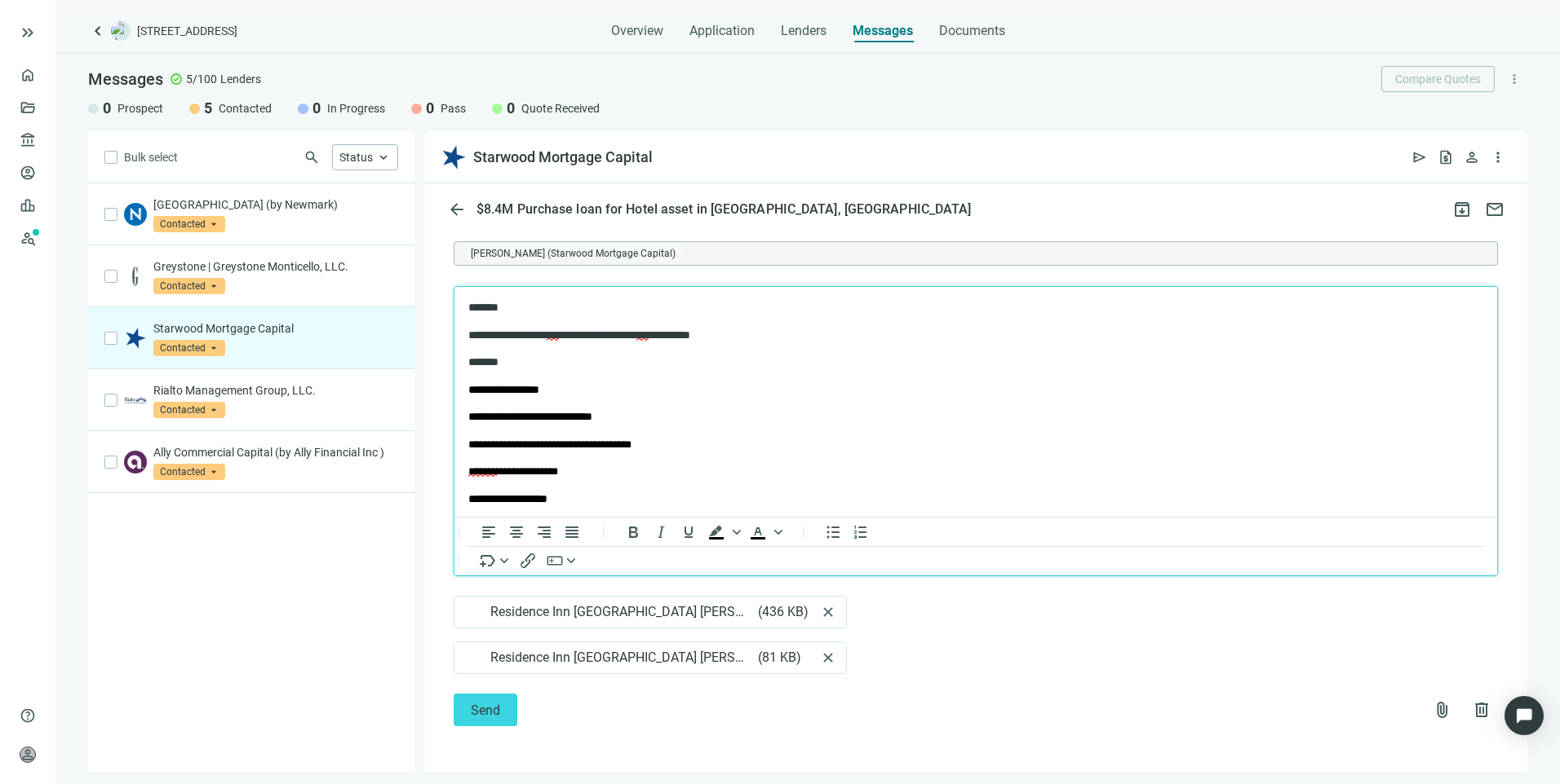
click at [502, 332] on p "**********" at bounding box center [961, 336] width 986 height 16
click at [504, 714] on button "Send" at bounding box center [485, 710] width 63 height 33
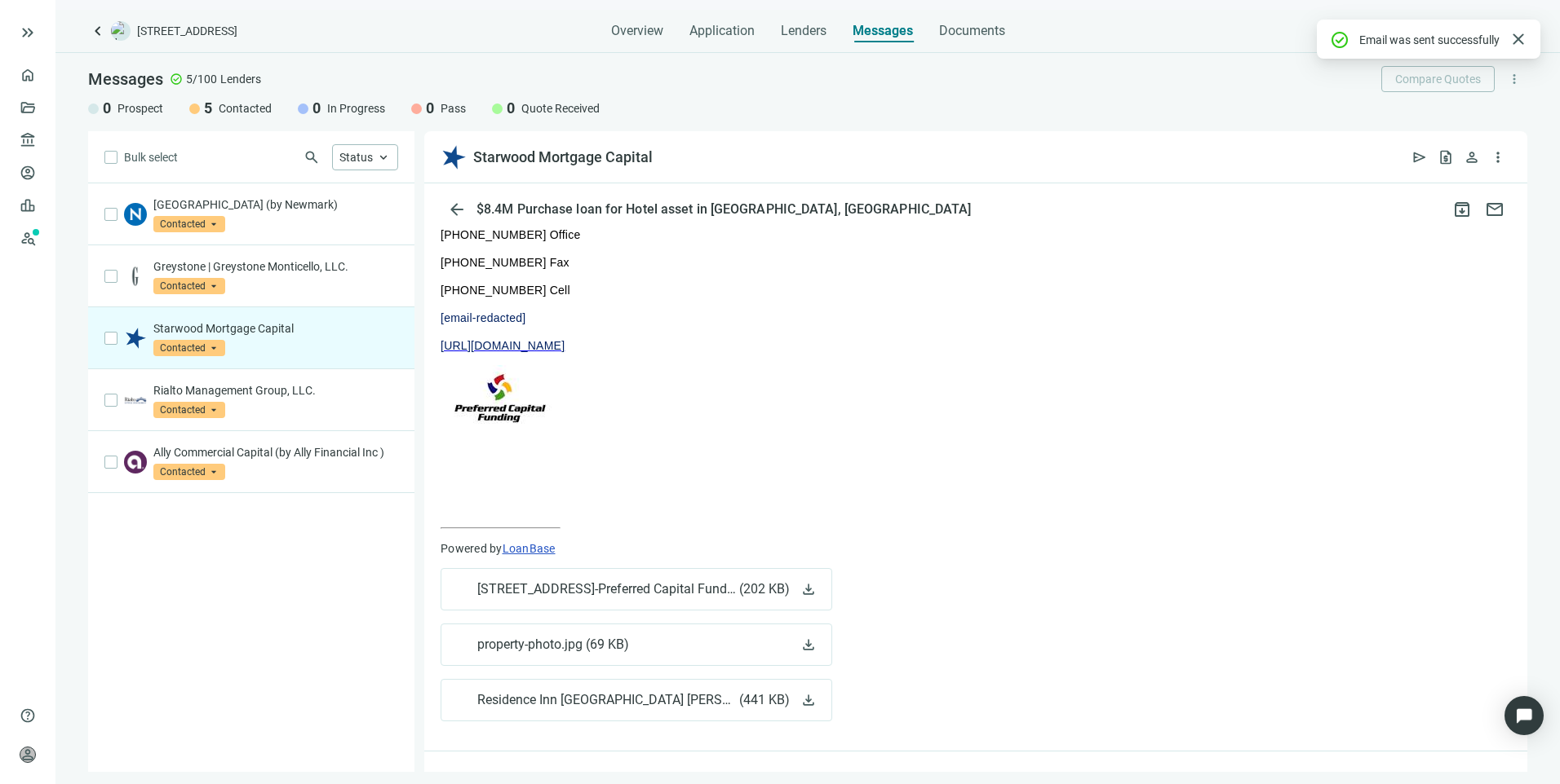
scroll to position [1176, 0]
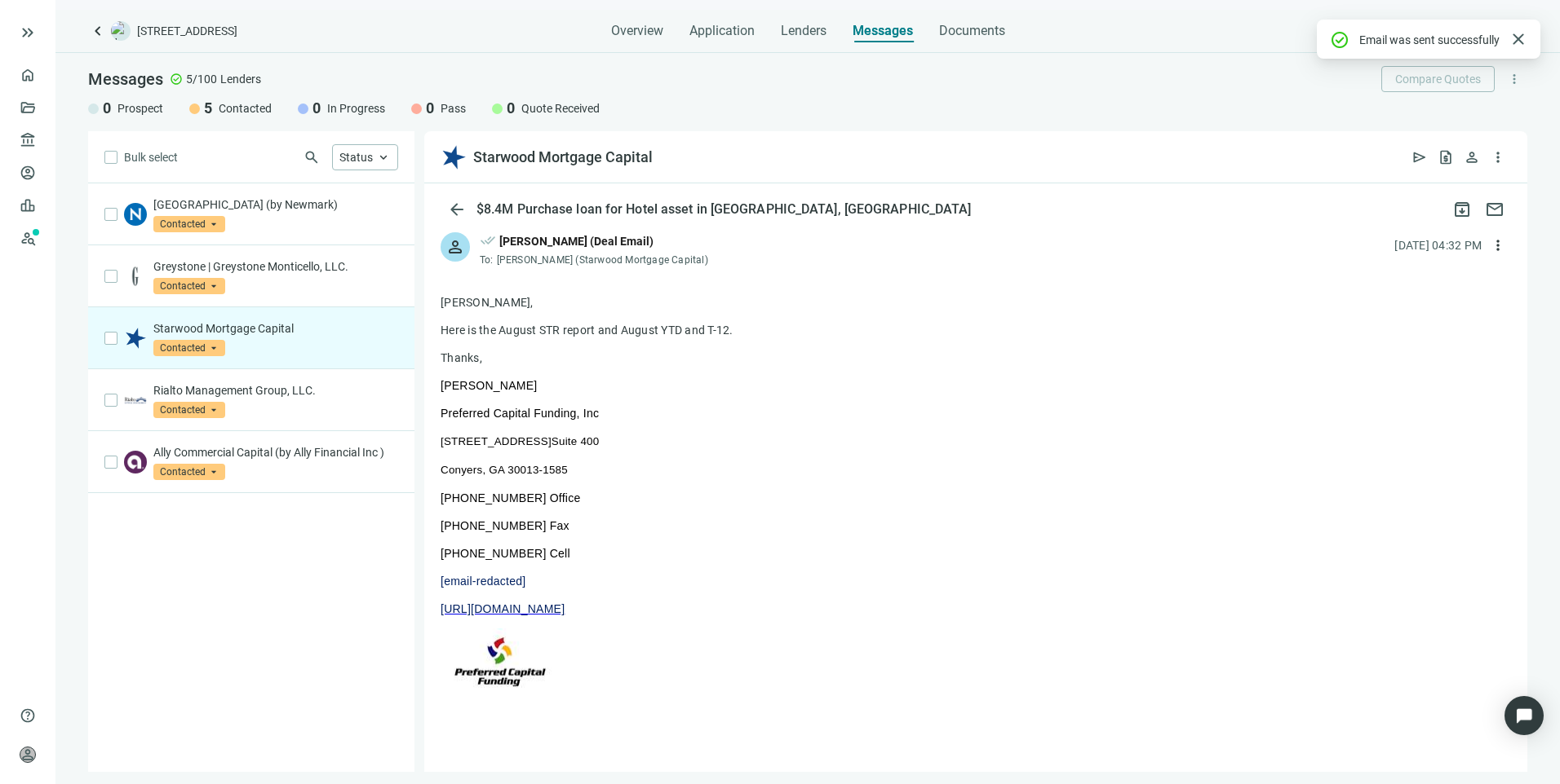
click at [184, 345] on span "Contacted" at bounding box center [189, 348] width 72 height 16
click at [210, 453] on span "In Progress" at bounding box center [201, 453] width 63 height 16
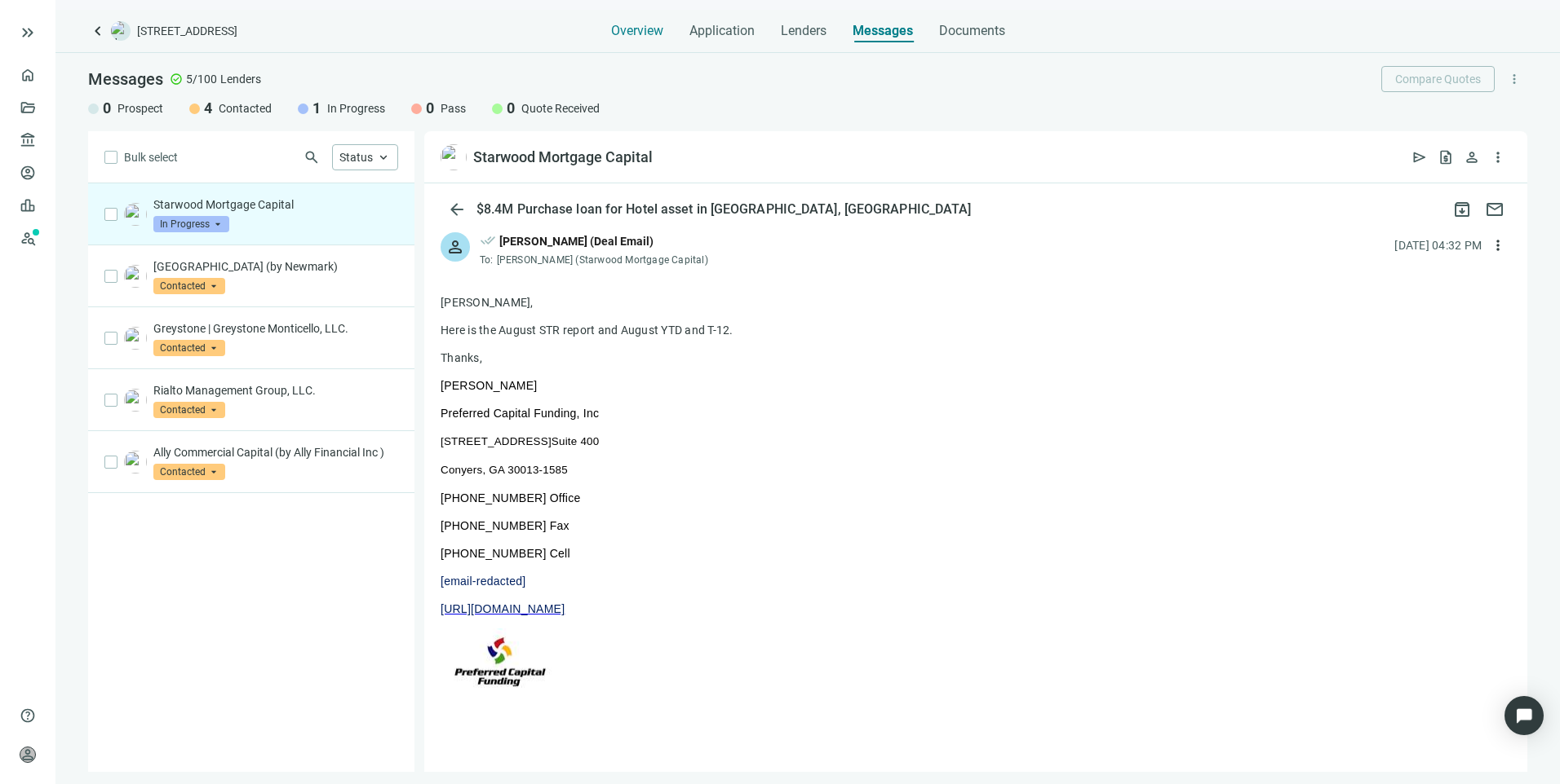
click at [637, 30] on span "Overview" at bounding box center [637, 30] width 52 height 16
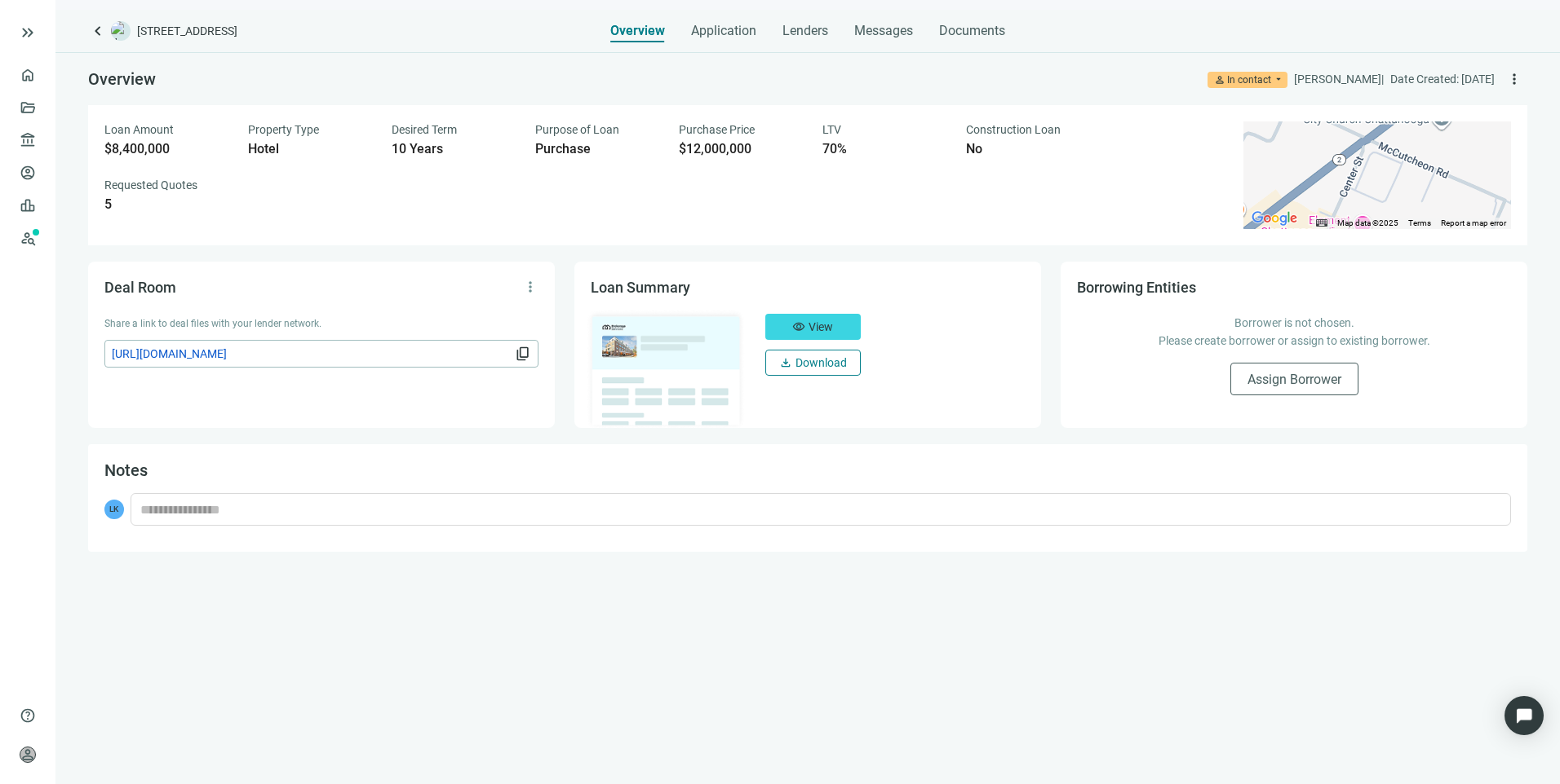
click at [808, 370] on span "Download" at bounding box center [821, 363] width 51 height 13
click at [87, 33] on div "keyboard_arrow_left 2340 Center St, Chattanooga, TN 37421 Overview Application …" at bounding box center [808, 396] width 1505 height 774
click at [92, 33] on span "keyboard_arrow_left" at bounding box center [98, 30] width 20 height 20
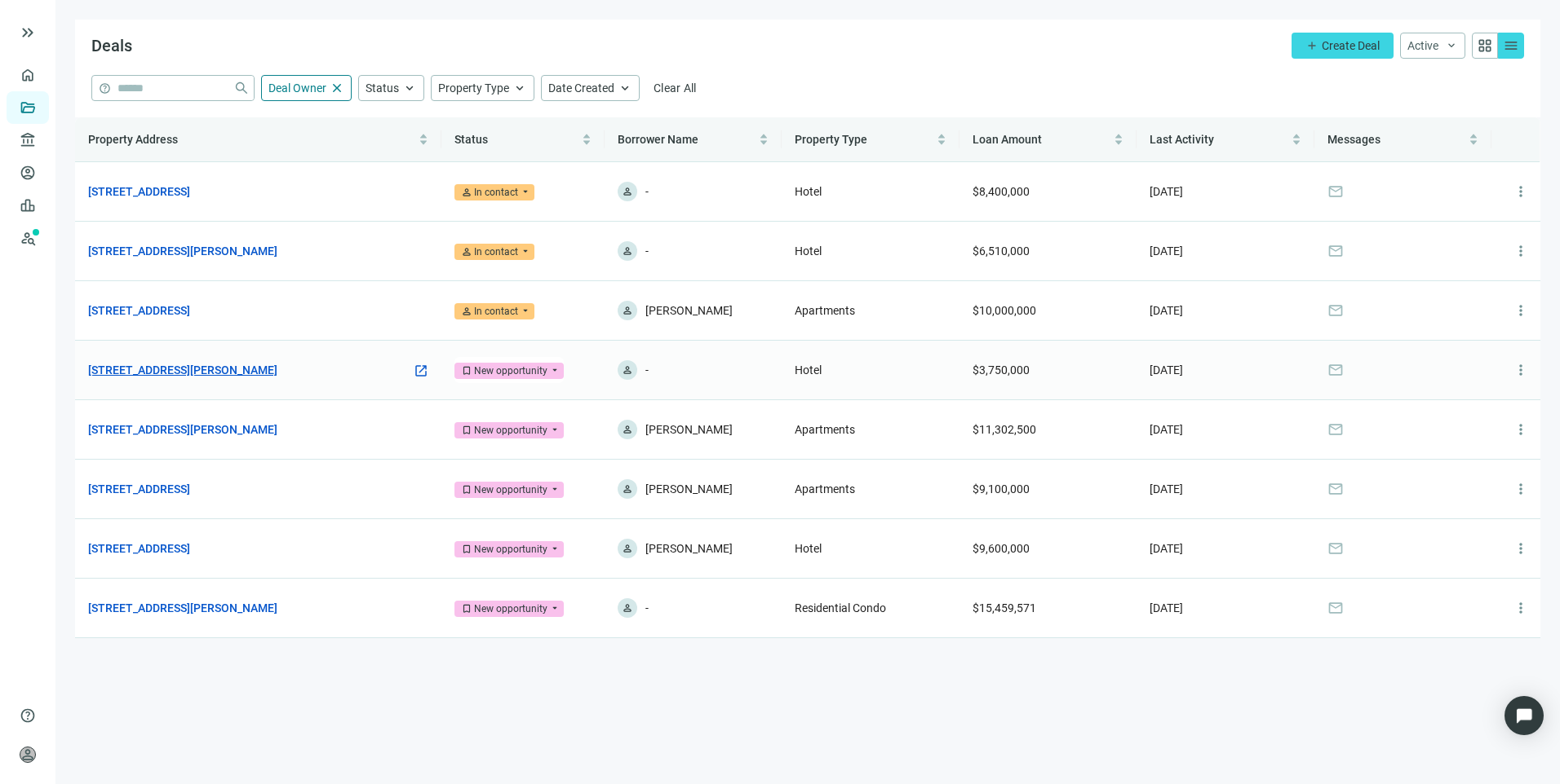
click at [223, 372] on link "7010 McCutcheon Rd, Chattanooga, TN 37421" at bounding box center [183, 370] width 190 height 18
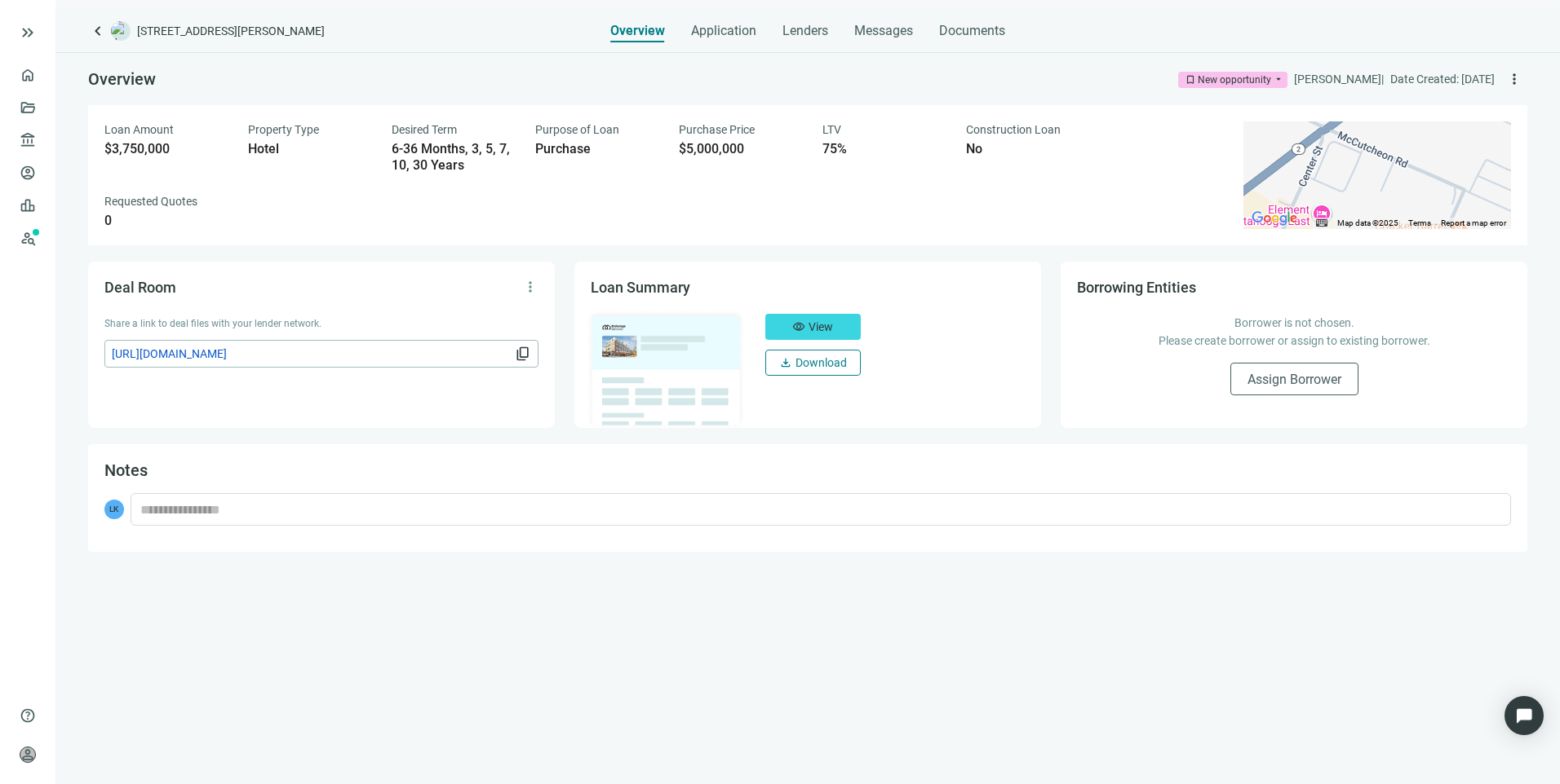
click at [814, 367] on span "Download" at bounding box center [821, 363] width 51 height 13
click at [93, 41] on span "keyboard_arrow_left" at bounding box center [98, 30] width 20 height 20
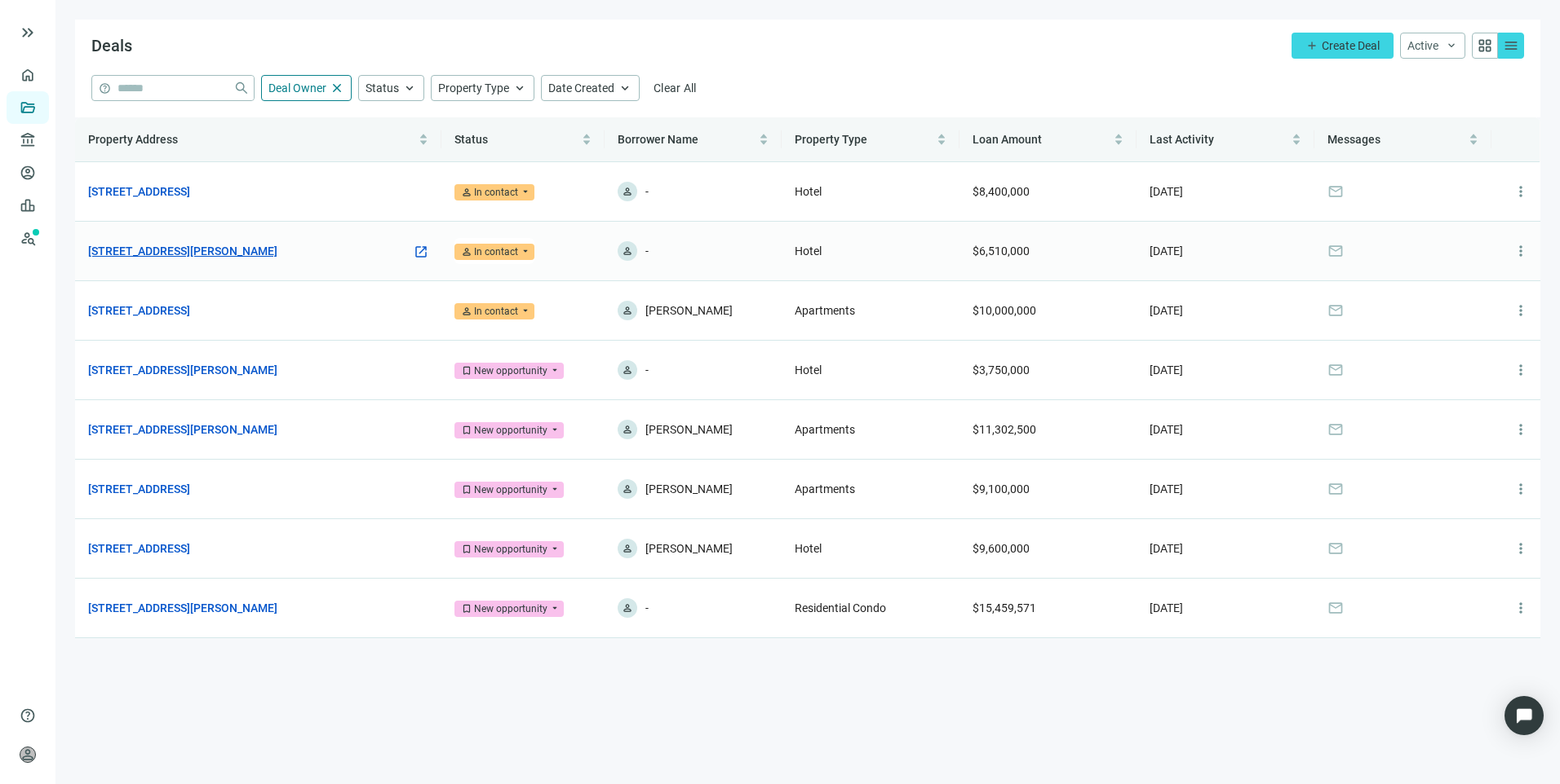
click at [225, 259] on link "561 Chaffee Point Blvd, Jacksonville, FL 32221" at bounding box center [183, 251] width 190 height 18
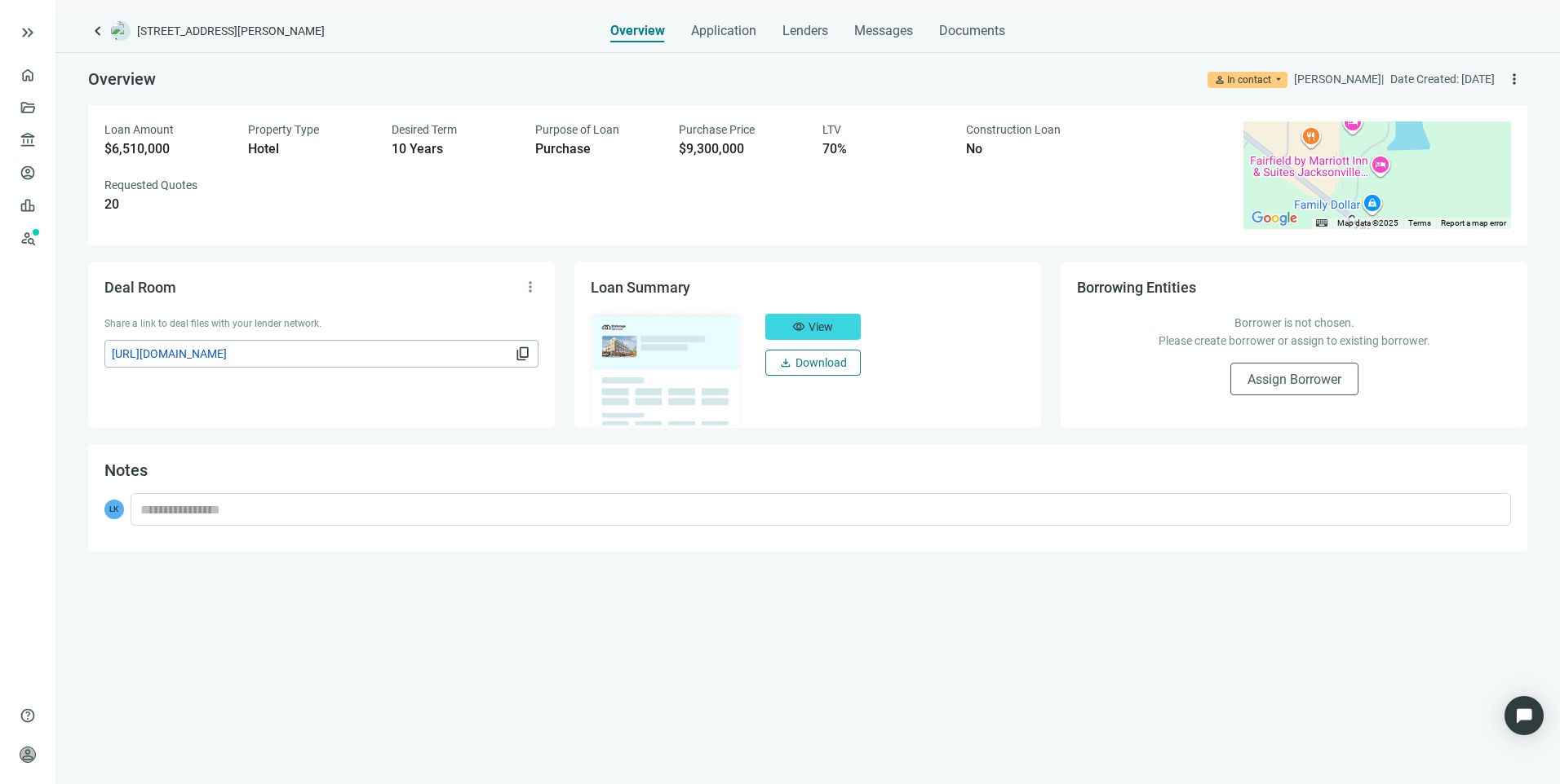
click at [815, 365] on span "Download" at bounding box center [821, 363] width 51 height 13
click at [1081, 646] on div "Overview person In contact arrow_drop_down Larry Kendrick | Date Created: 09.22…" at bounding box center [808, 418] width 1505 height 732
click at [41, 78] on link "Overview" at bounding box center [65, 74] width 48 height 13
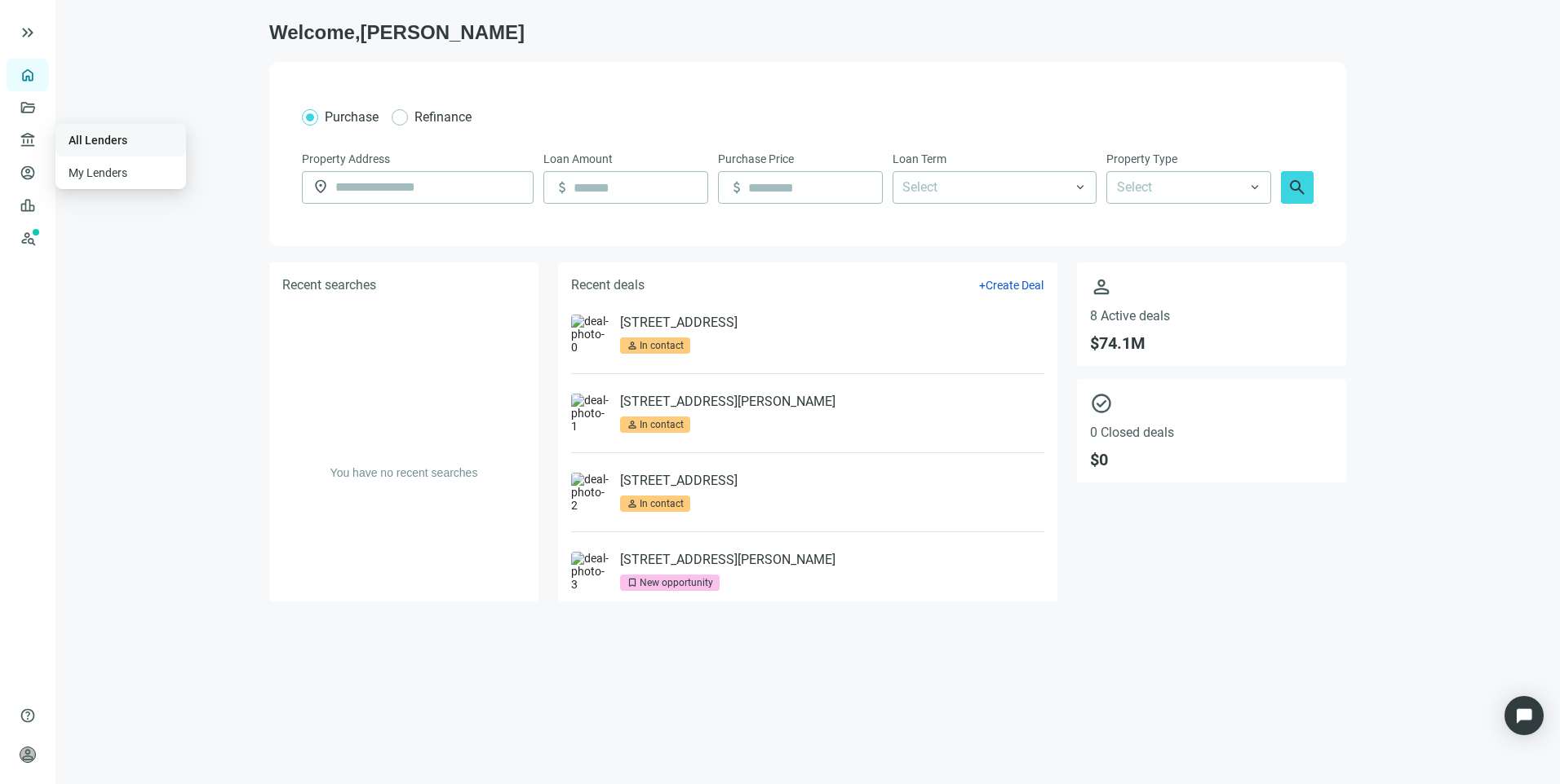
click at [120, 141] on link "All Lenders" at bounding box center [98, 140] width 59 height 13
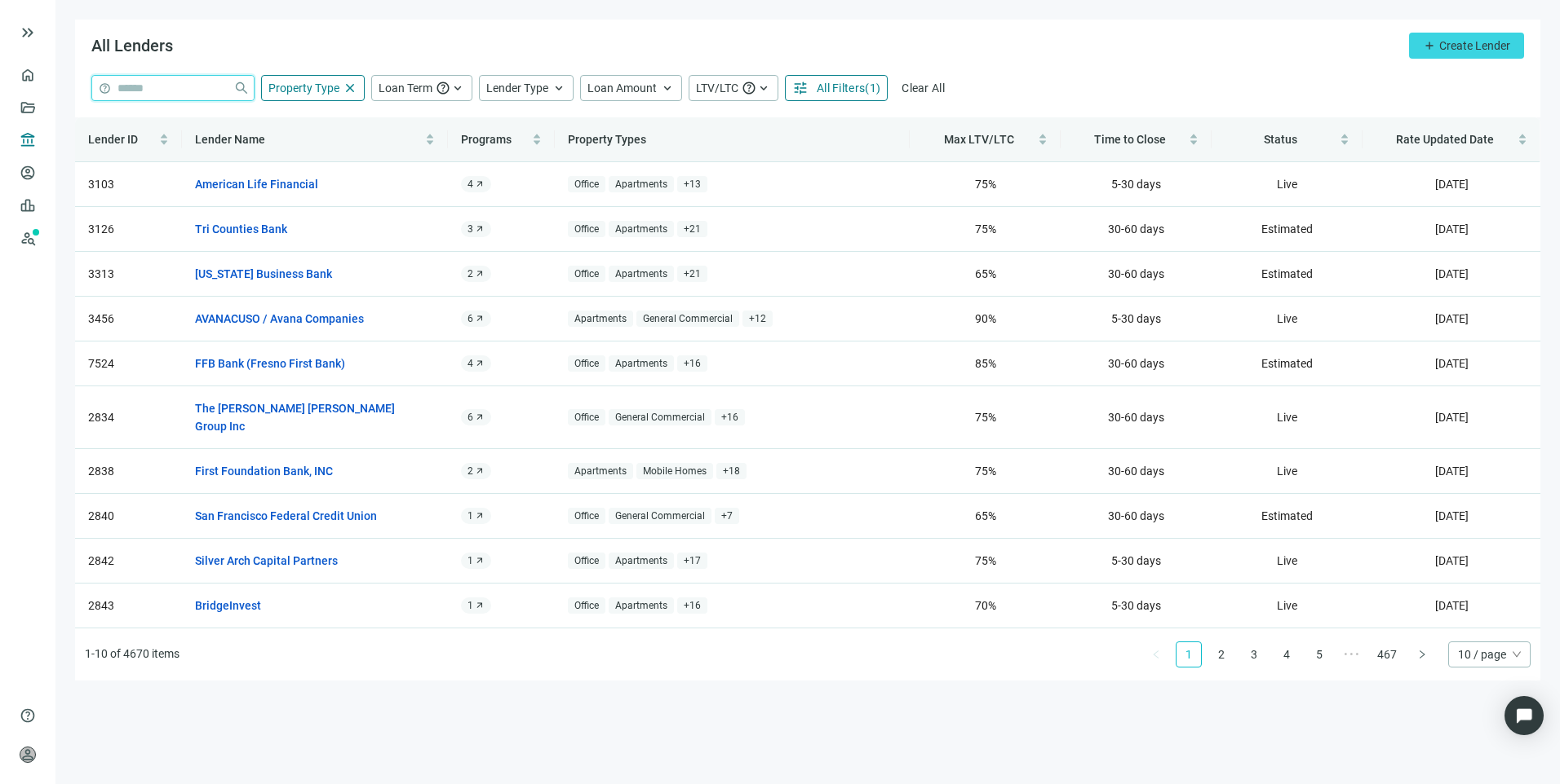
click at [182, 91] on input "search" at bounding box center [172, 88] width 109 height 24
type input "********"
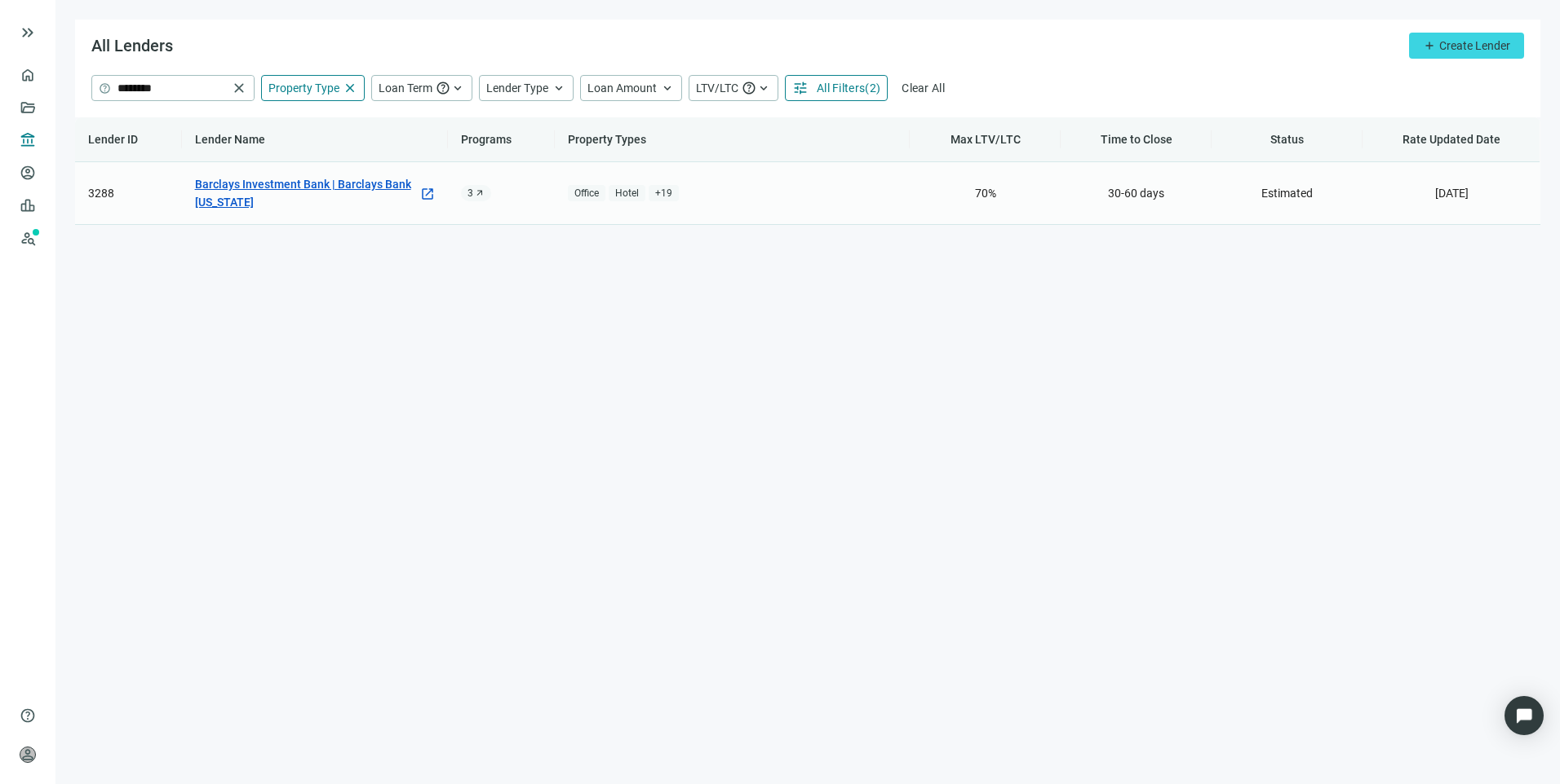
click at [286, 177] on link "Barclays Investment Bank | Barclays Bank Delaware" at bounding box center [306, 193] width 224 height 35
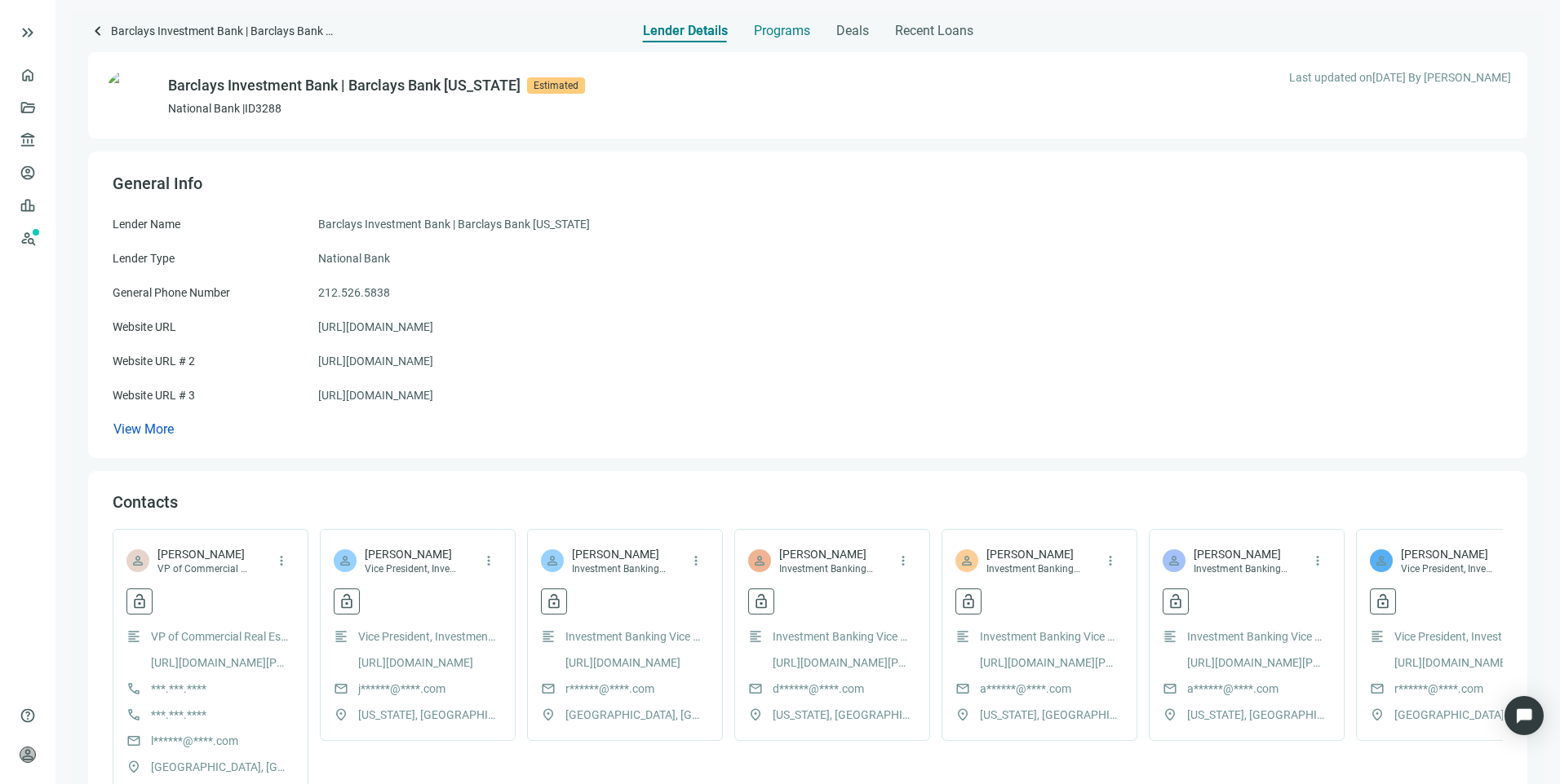
click at [800, 27] on span "Programs" at bounding box center [782, 30] width 56 height 16
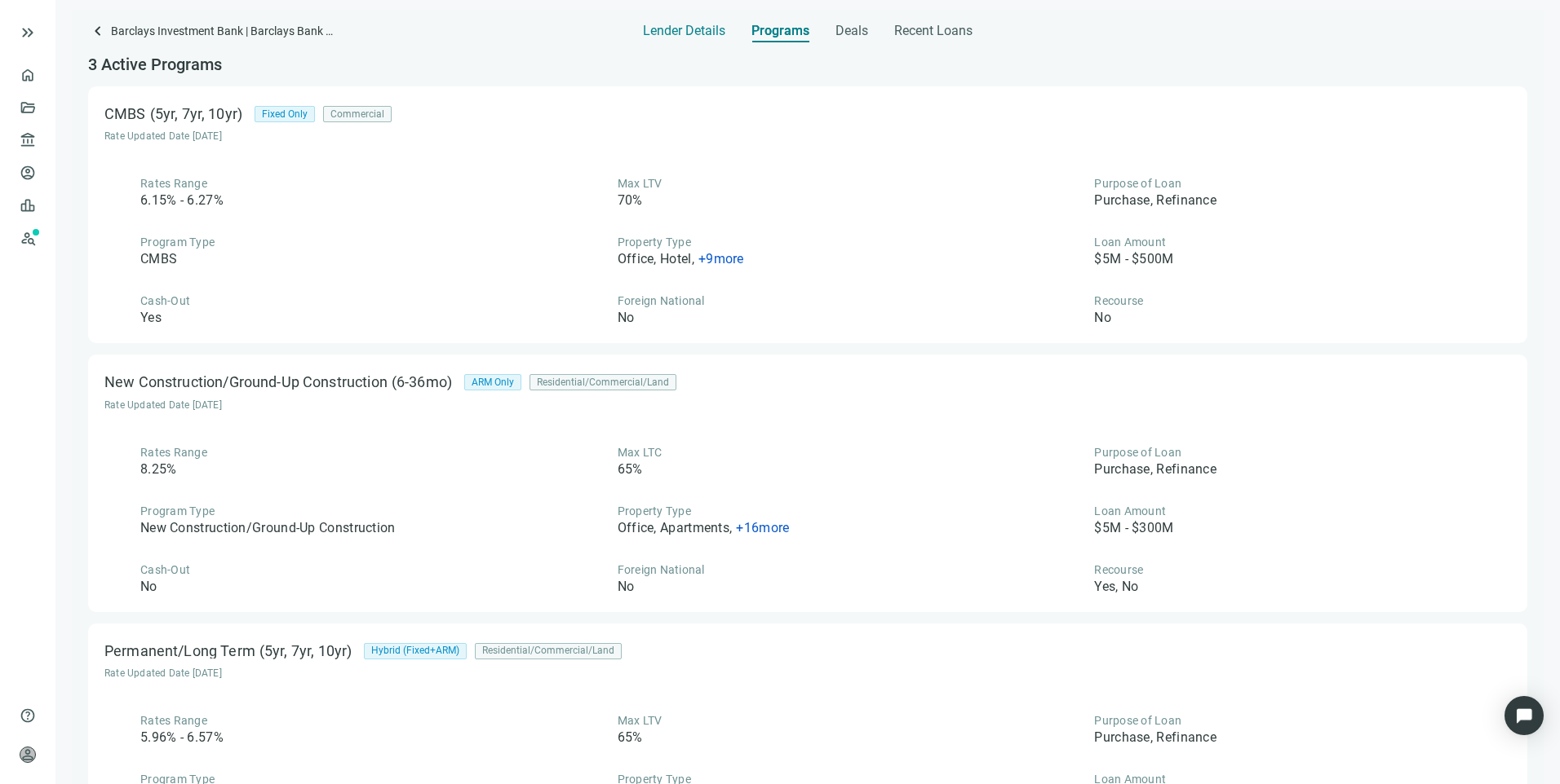
click at [686, 27] on span "Lender Details" at bounding box center [684, 30] width 82 height 16
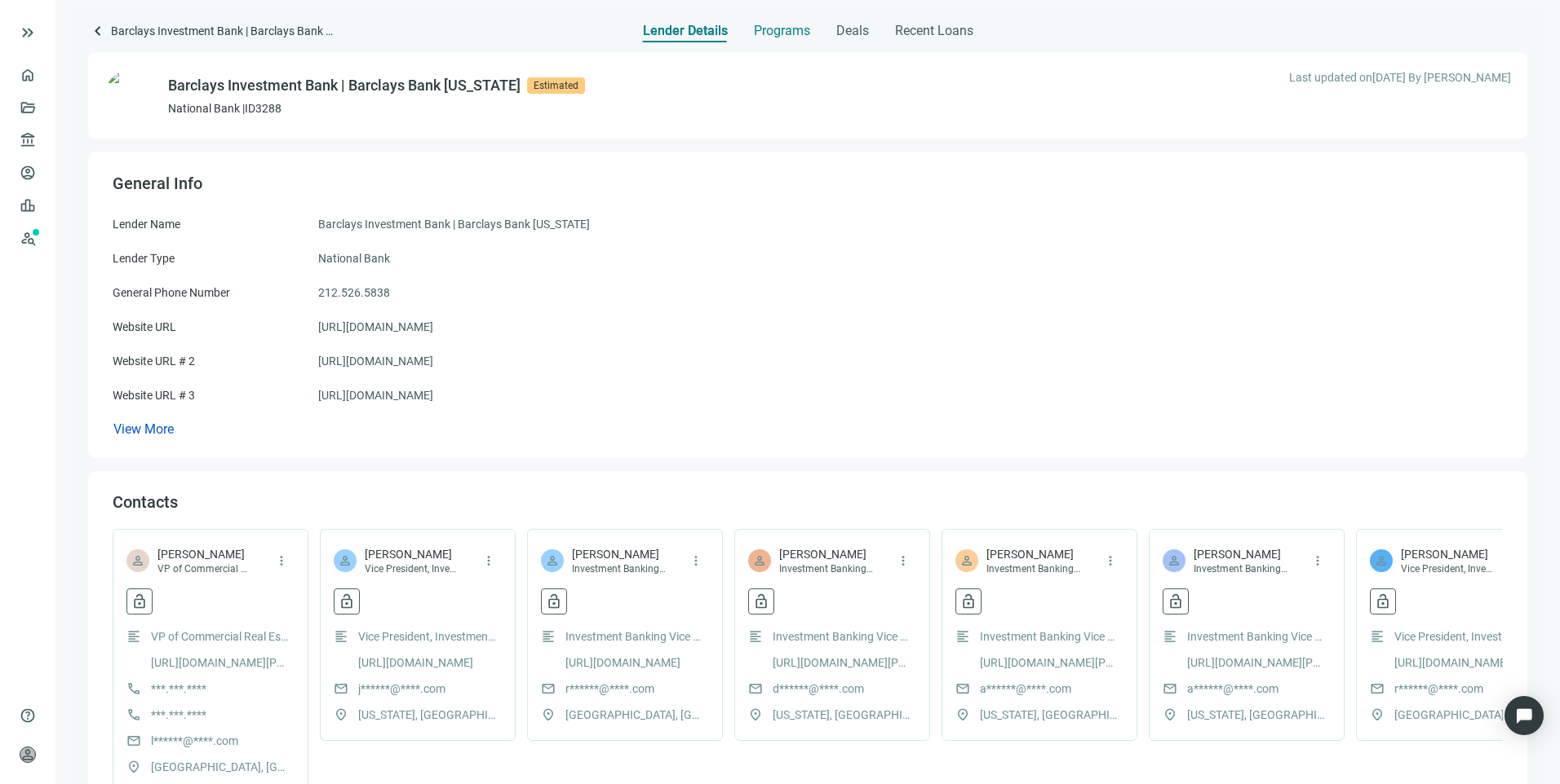
click at [764, 22] on span "Programs" at bounding box center [782, 30] width 56 height 16
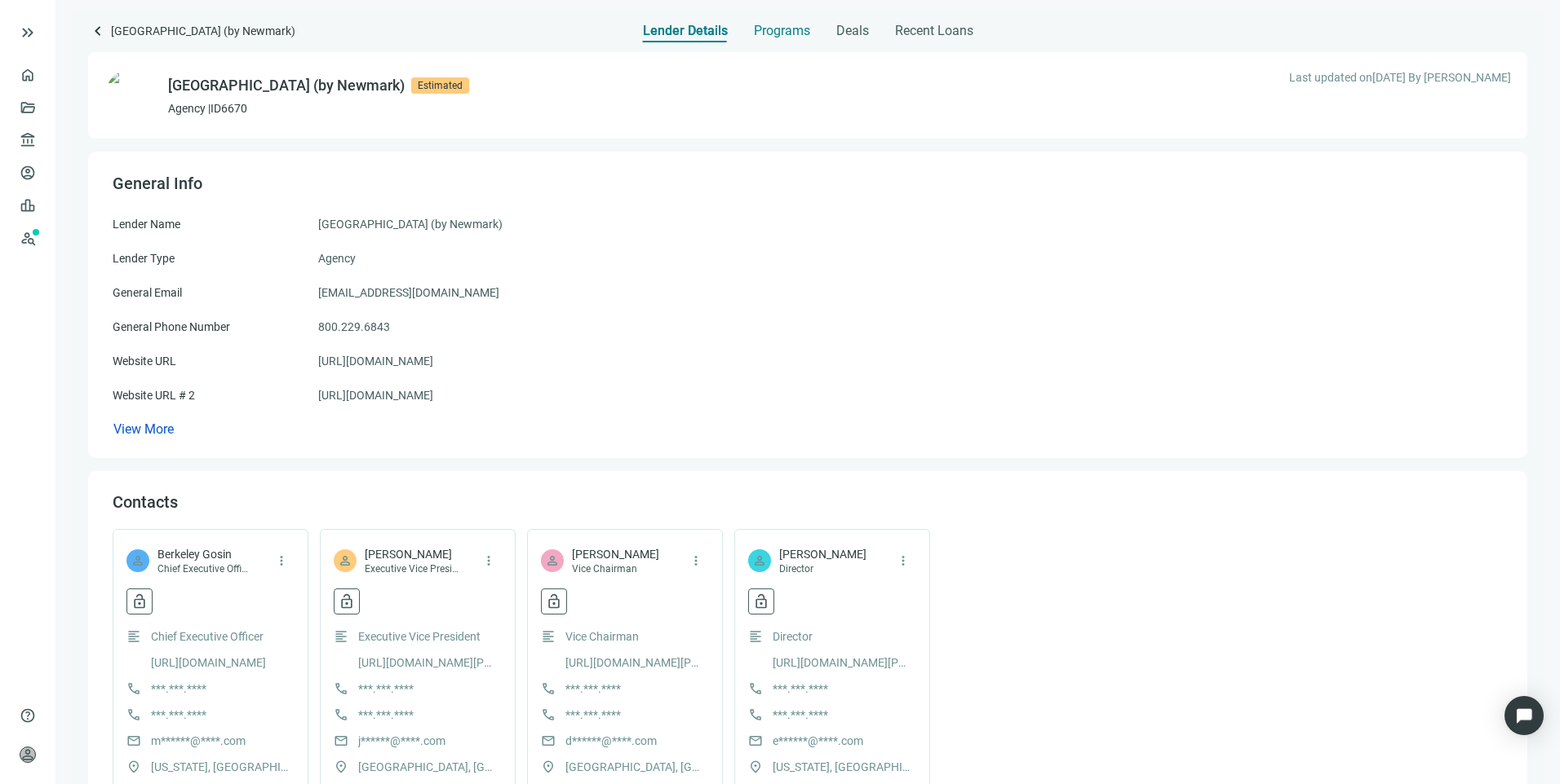
click at [766, 29] on span "Programs" at bounding box center [782, 30] width 56 height 16
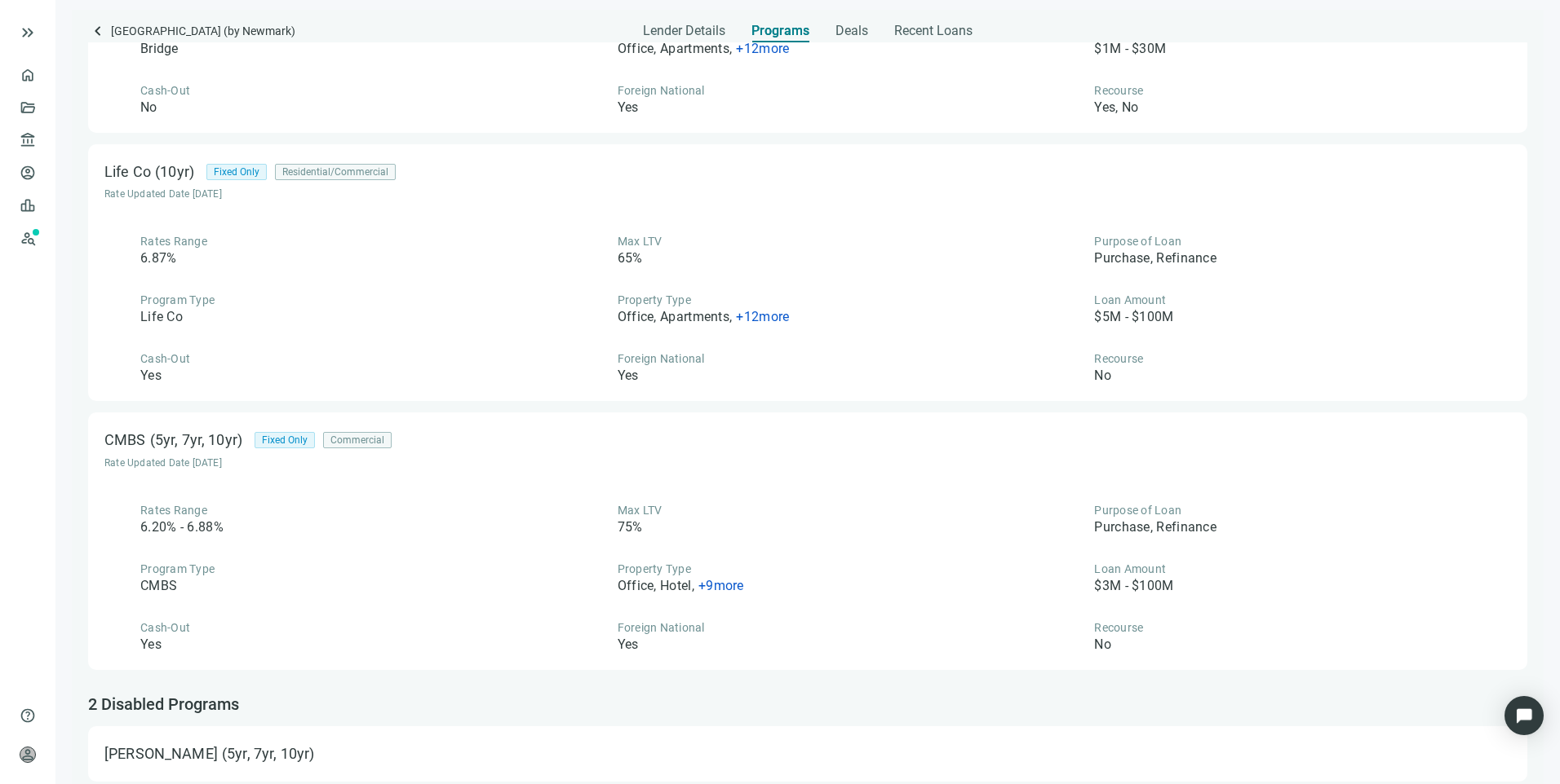
scroll to position [1914, 0]
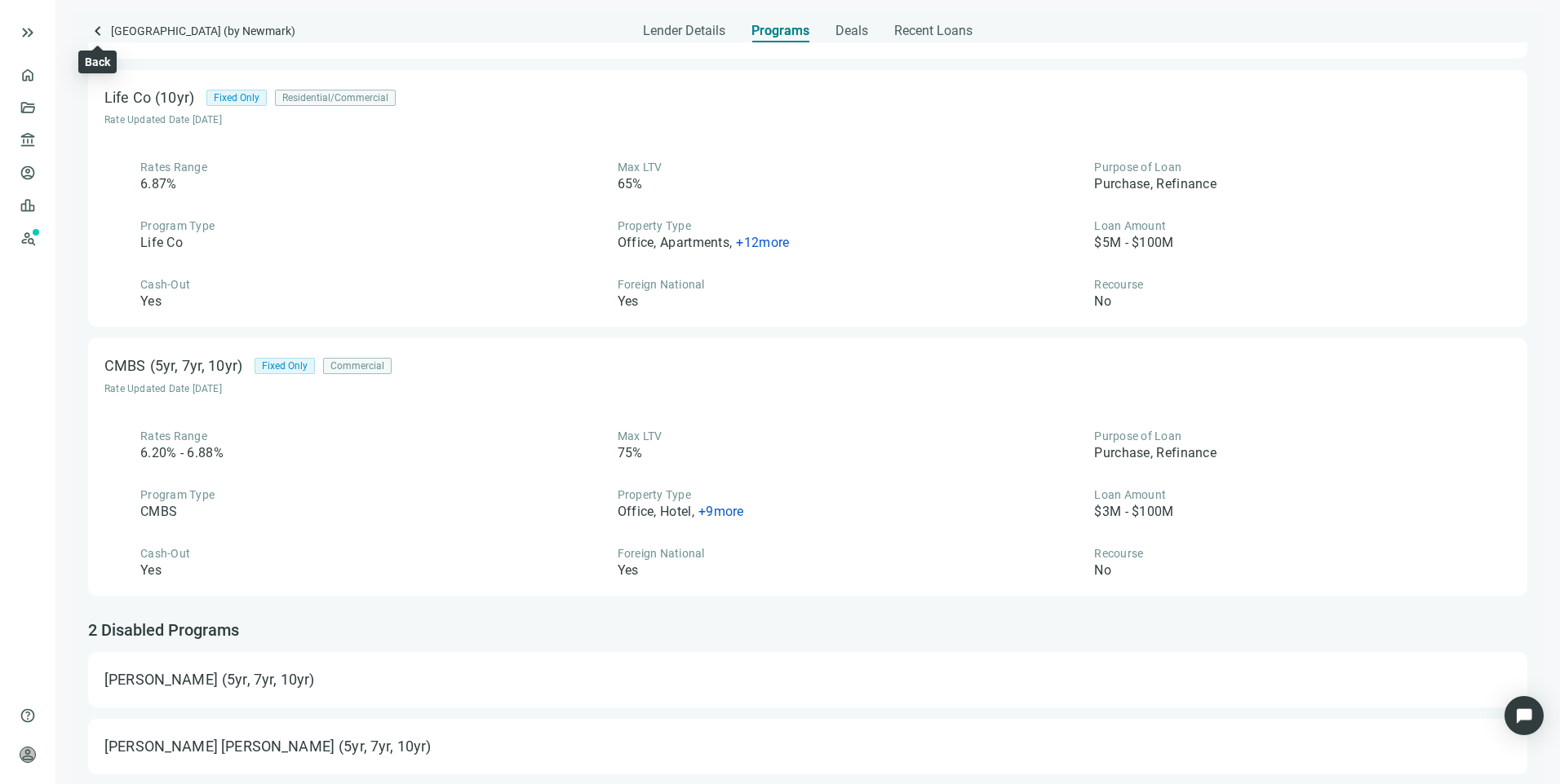
click at [99, 35] on span "keyboard_arrow_left" at bounding box center [98, 30] width 20 height 20
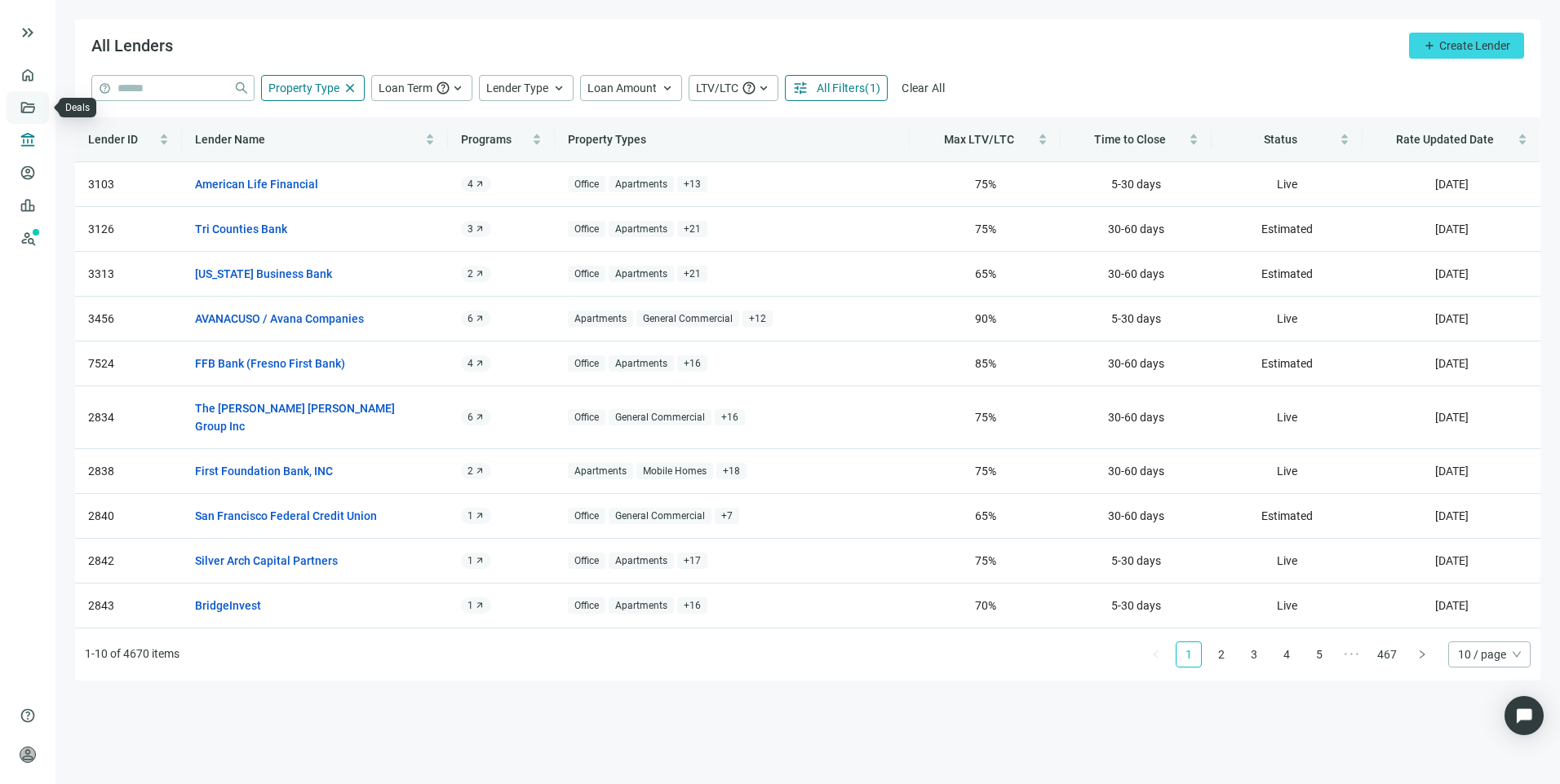
click at [41, 114] on link "Deals" at bounding box center [55, 107] width 29 height 13
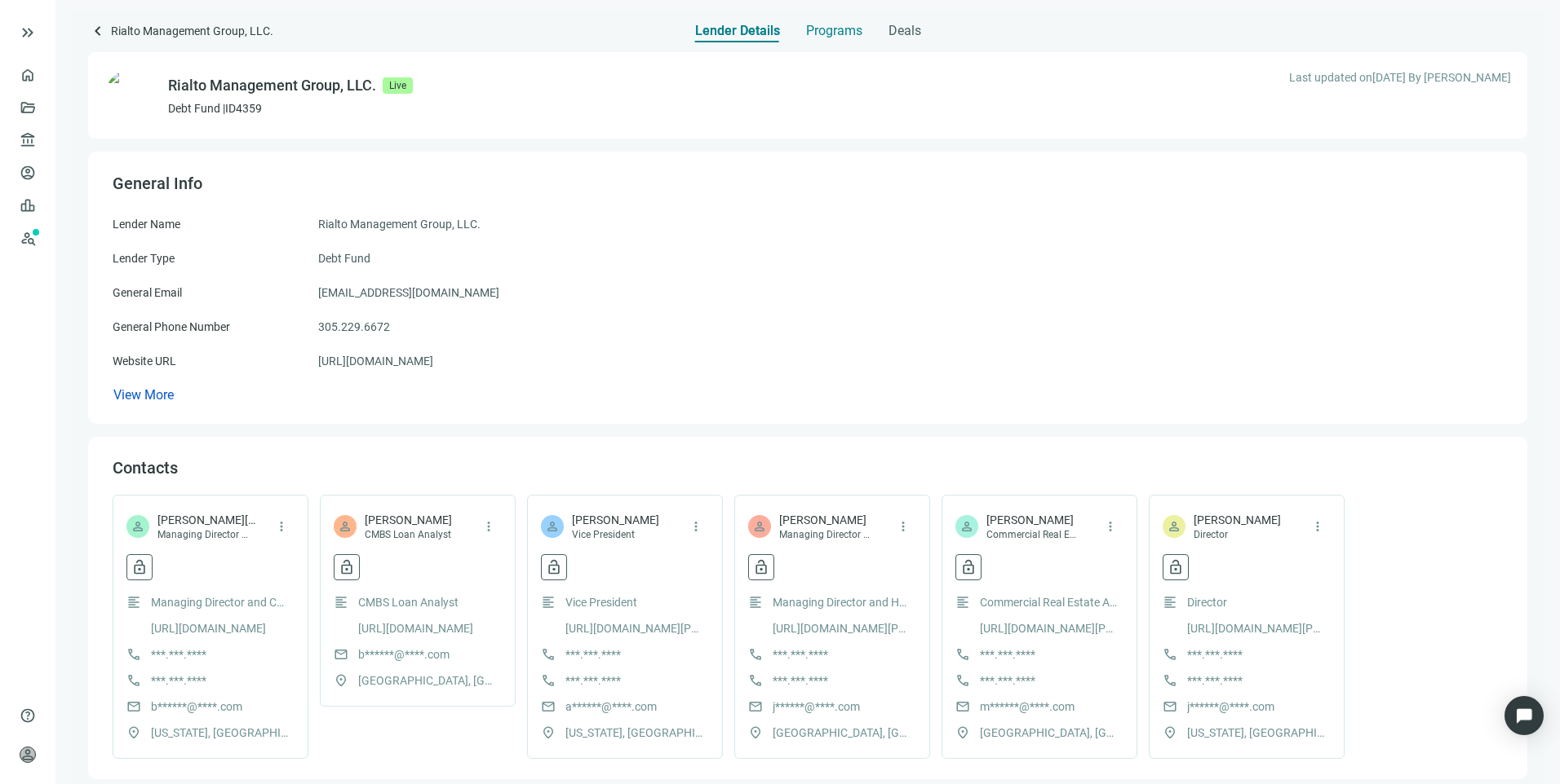
click at [834, 40] on div "Programs" at bounding box center [834, 26] width 56 height 33
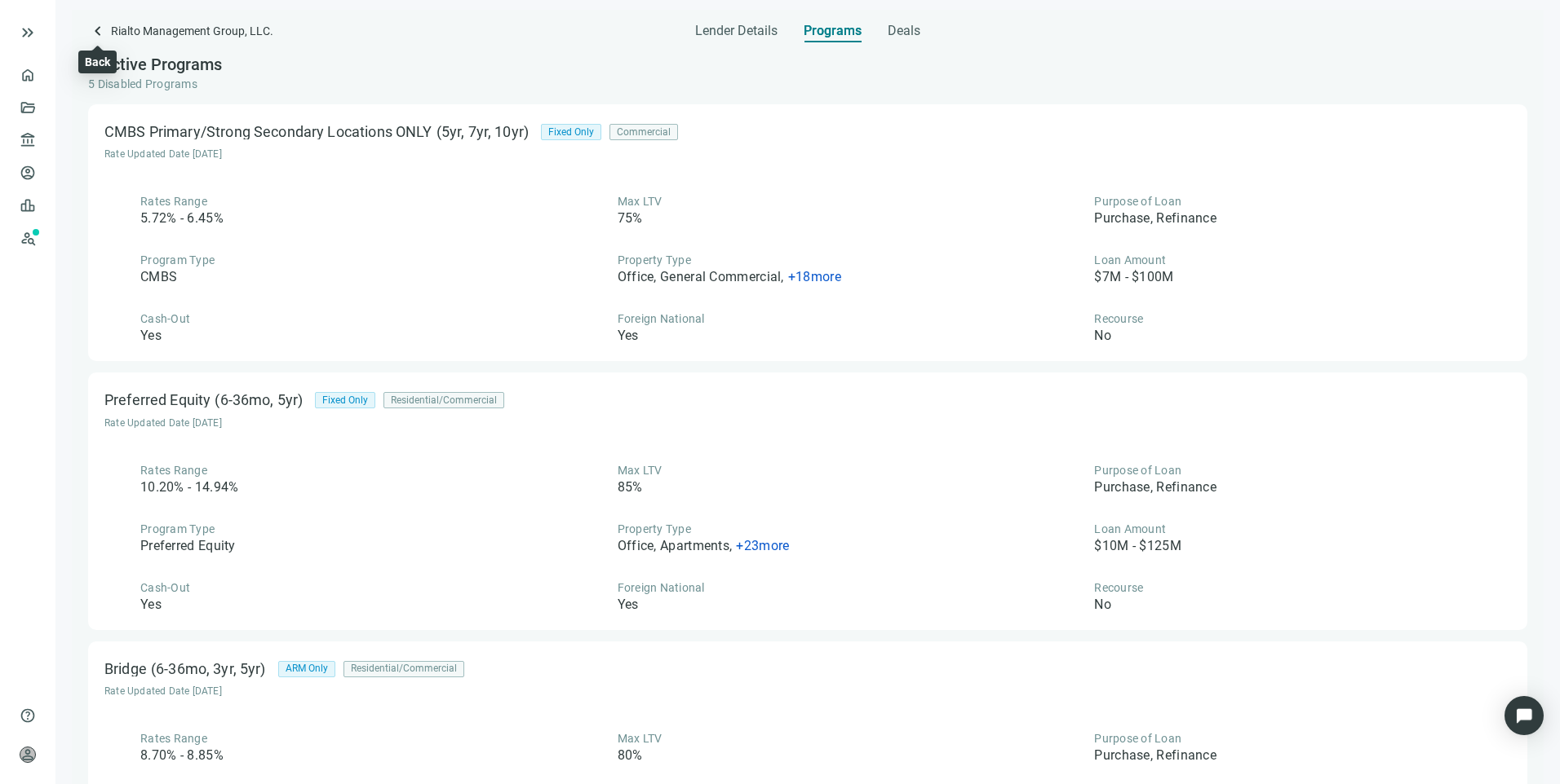
click at [100, 30] on span "keyboard_arrow_left" at bounding box center [98, 30] width 20 height 20
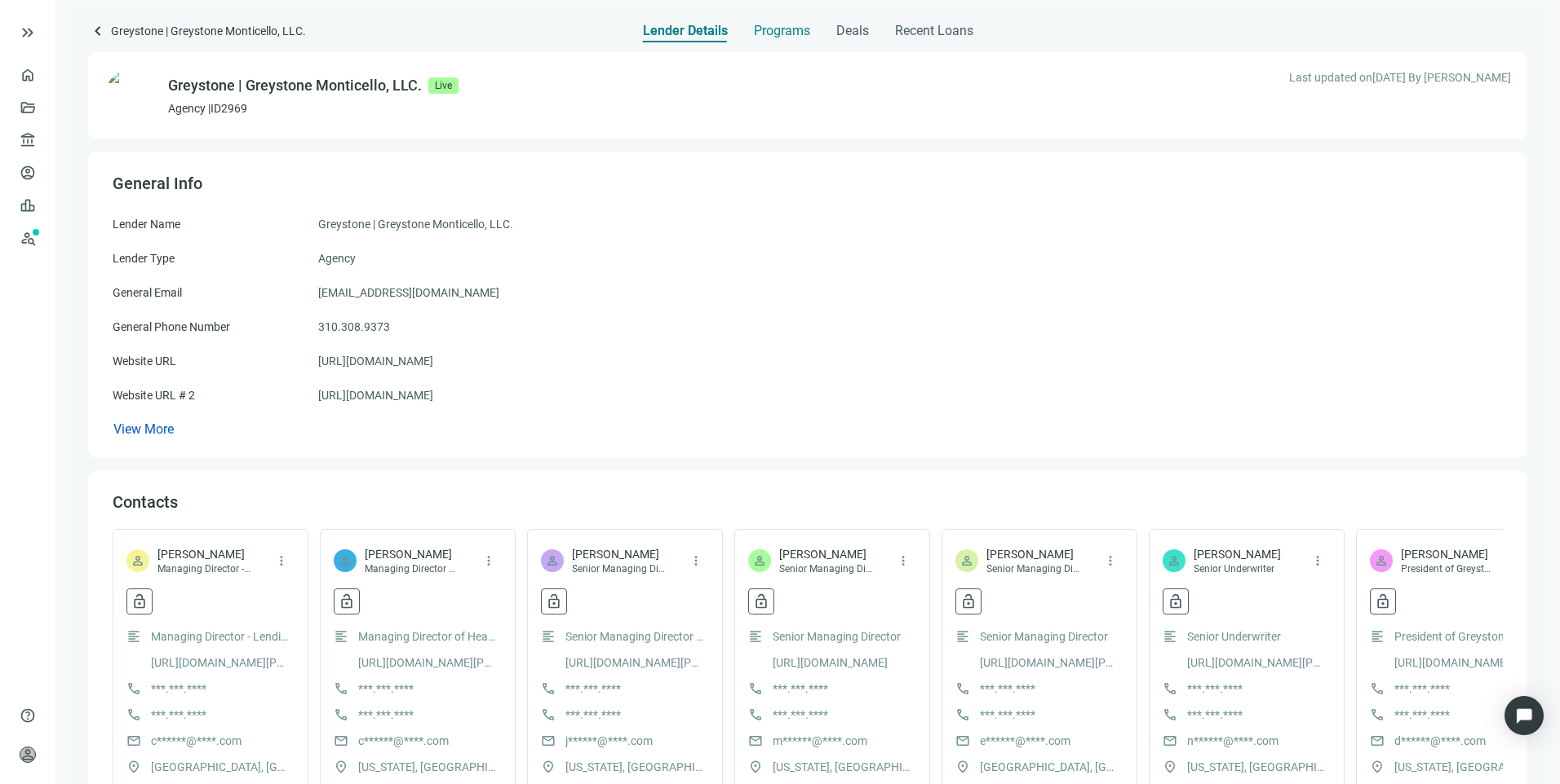
click at [794, 35] on span "Programs" at bounding box center [782, 30] width 56 height 16
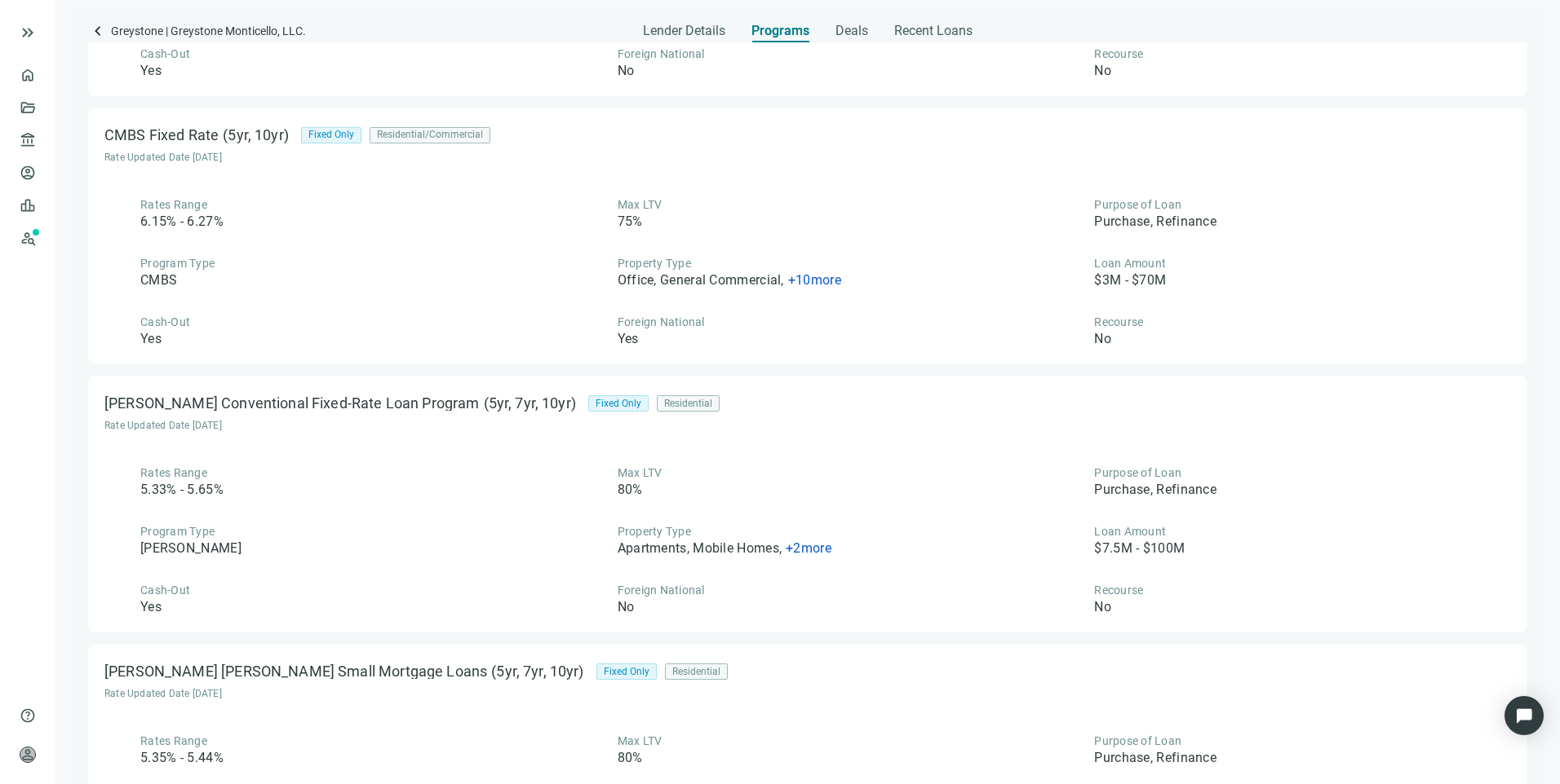
scroll to position [2446, 0]
